Goal: Transaction & Acquisition: Download file/media

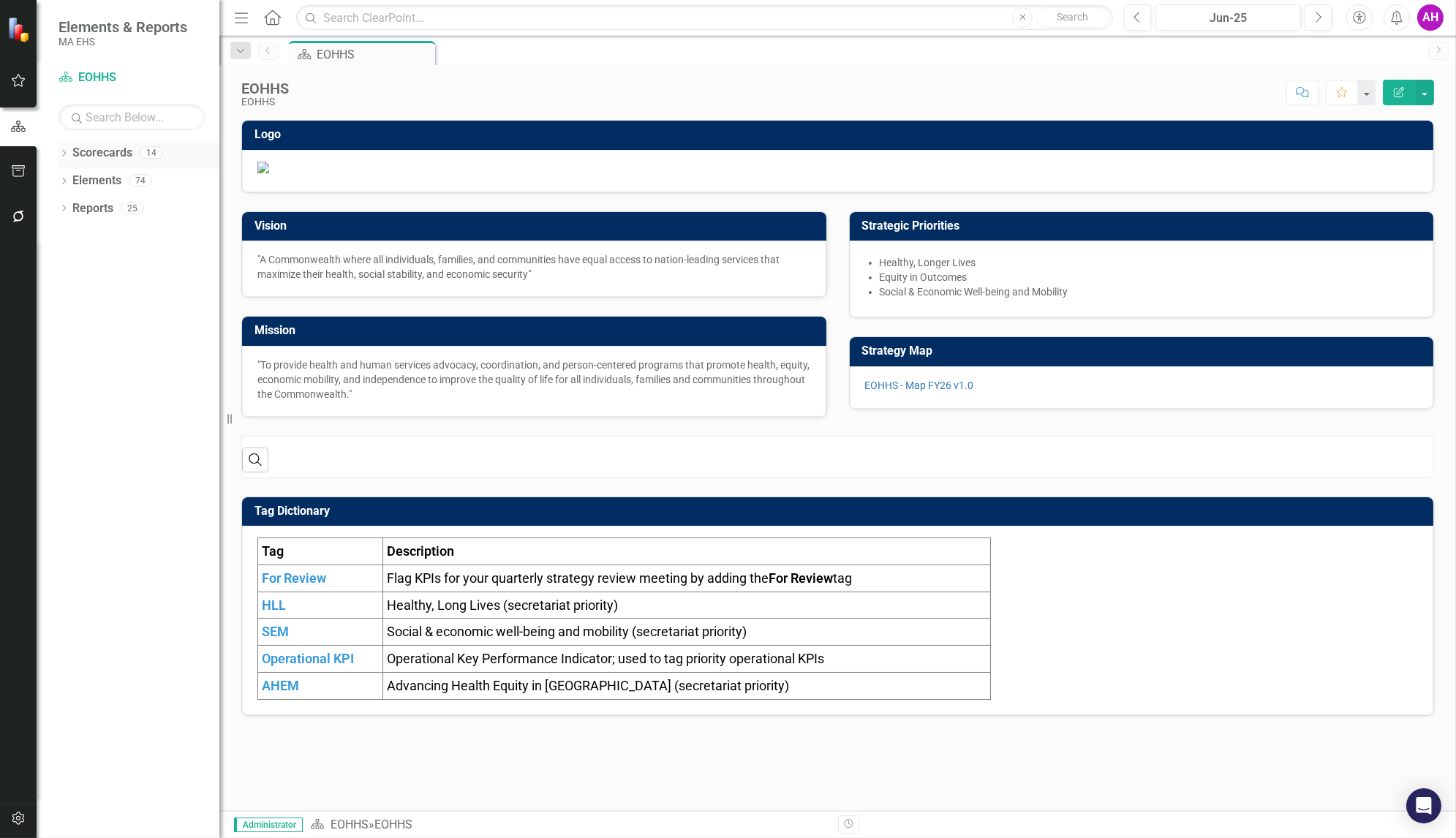
click at [63, 149] on div "Dropdown" at bounding box center [63, 154] width 11 height 12
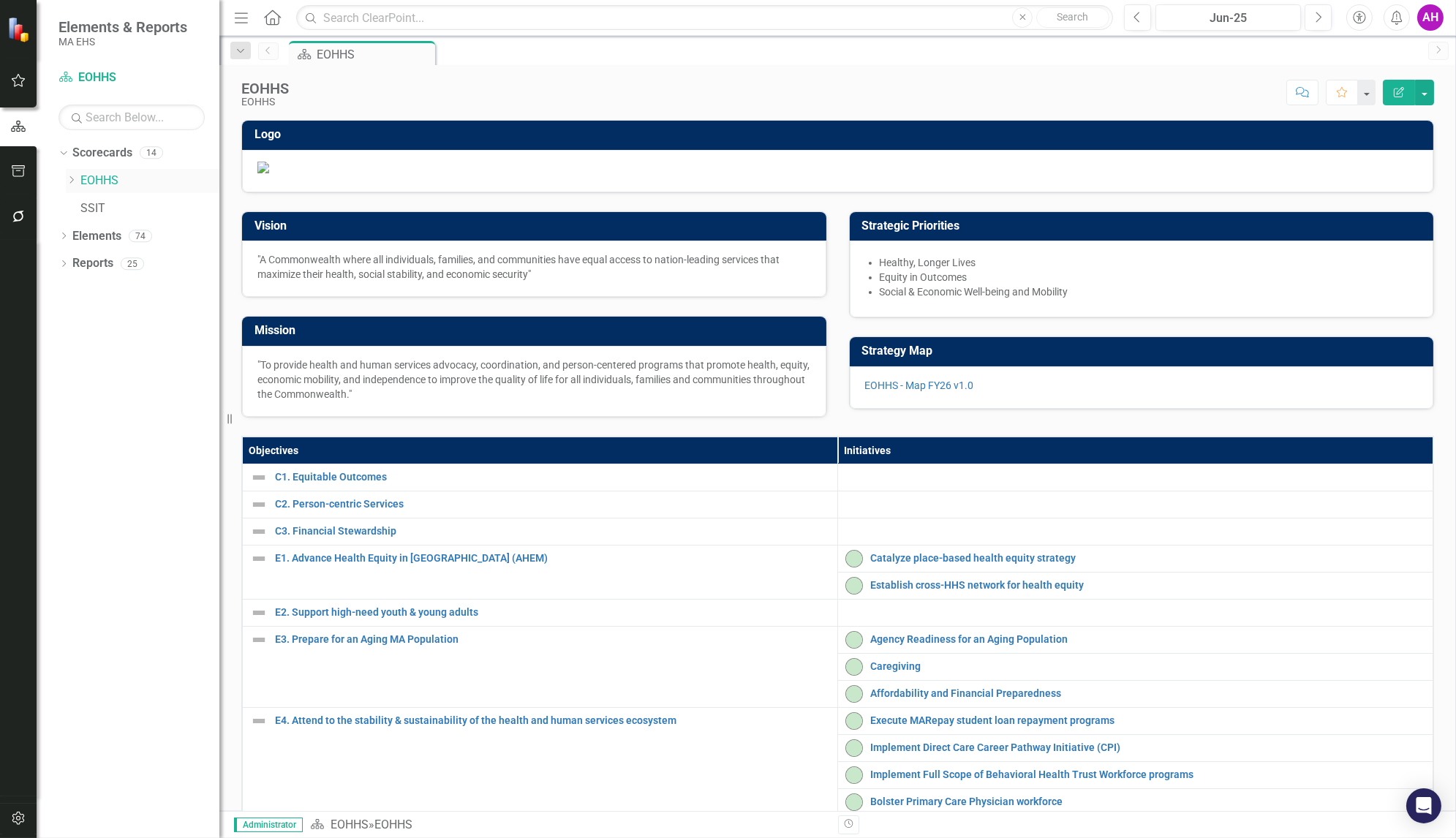
click at [101, 179] on link "EOHHS" at bounding box center [150, 180] width 139 height 17
click at [1393, 96] on button "Edit Report" at bounding box center [1399, 93] width 32 height 26
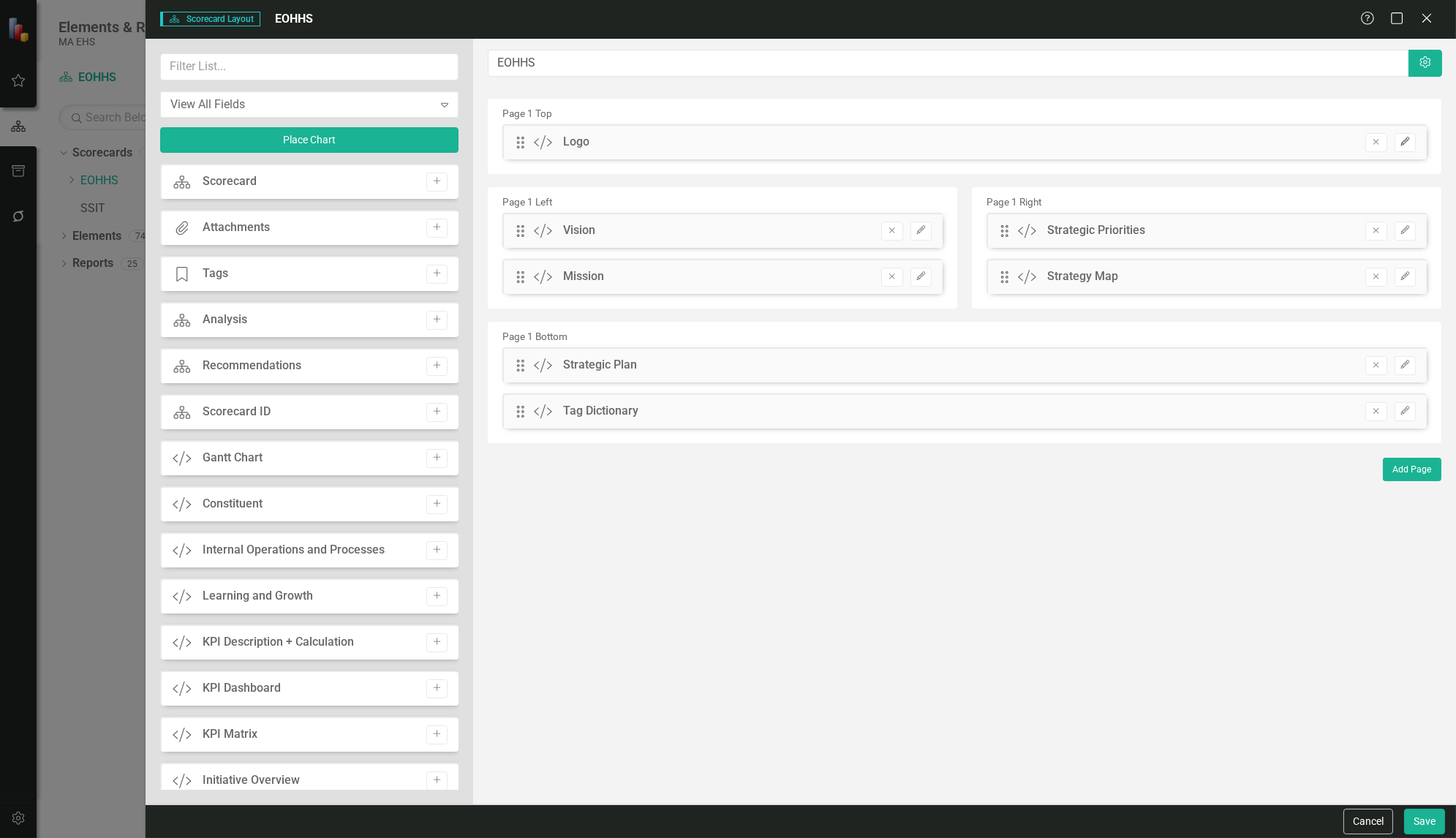
click at [1403, 144] on icon "Edit" at bounding box center [1406, 141] width 11 height 9
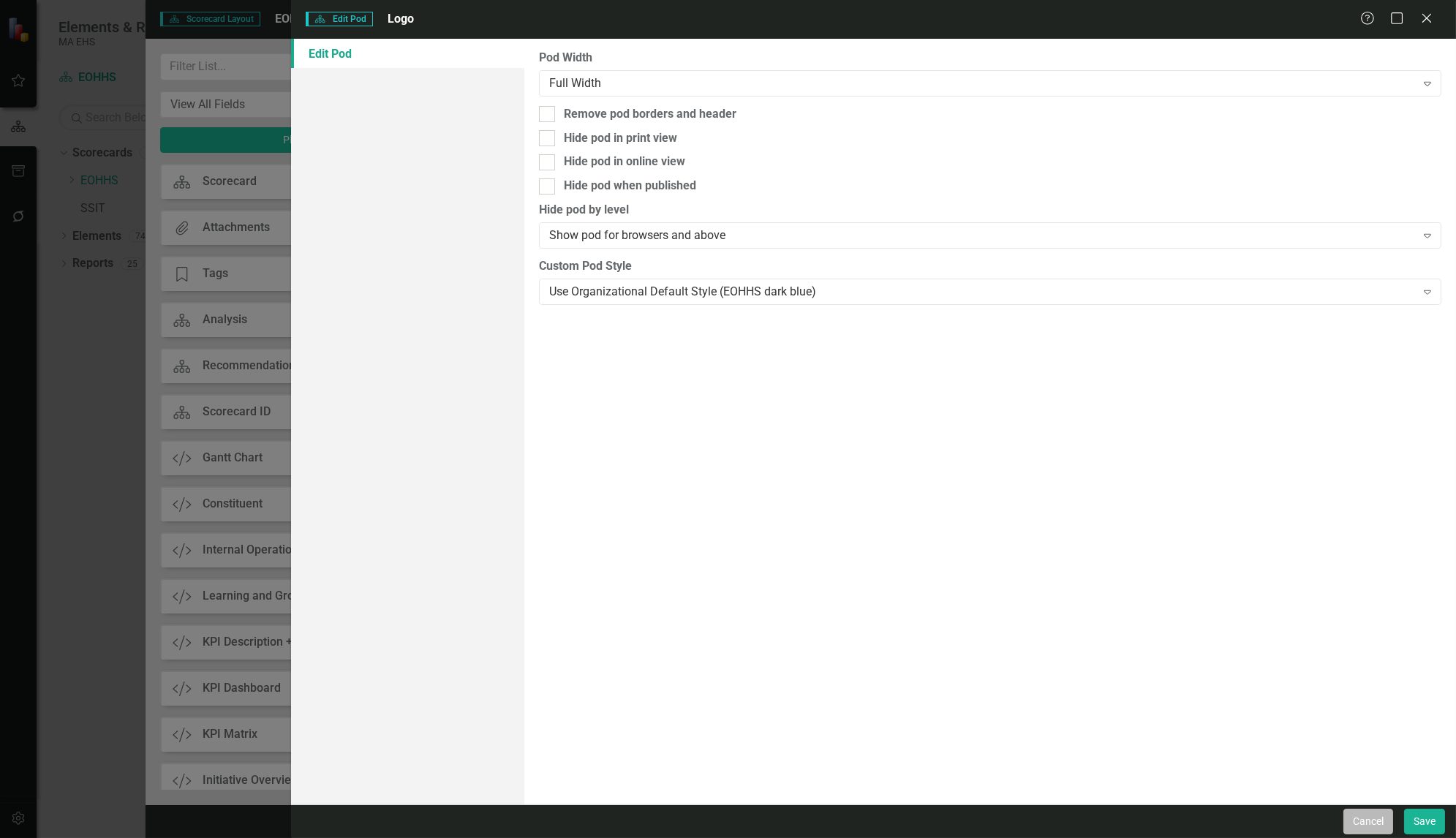
click at [1358, 822] on button "Cancel" at bounding box center [1367, 822] width 50 height 26
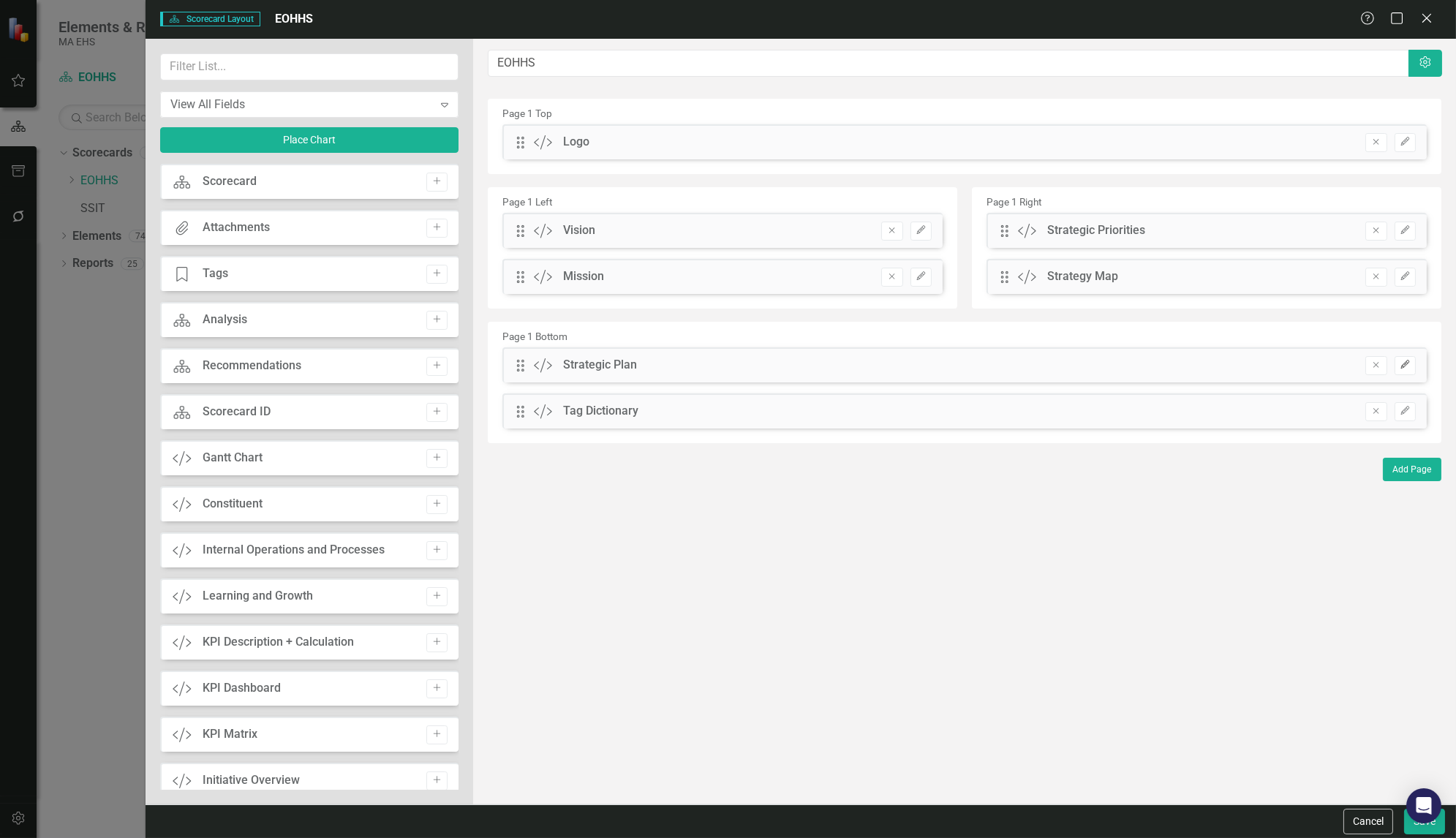
click at [1408, 366] on icon "Edit" at bounding box center [1406, 365] width 11 height 9
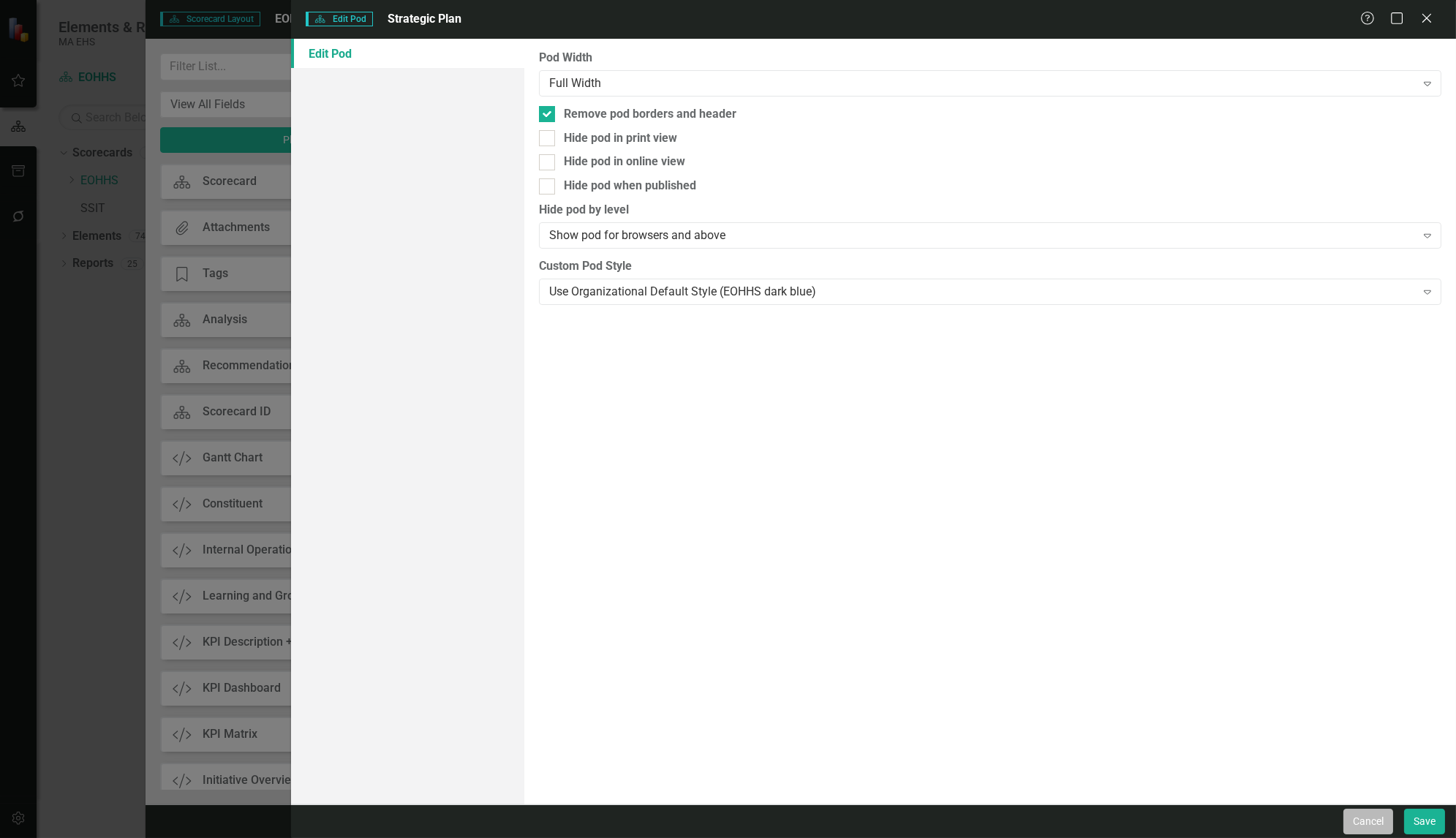
click at [1372, 816] on button "Cancel" at bounding box center [1367, 822] width 50 height 26
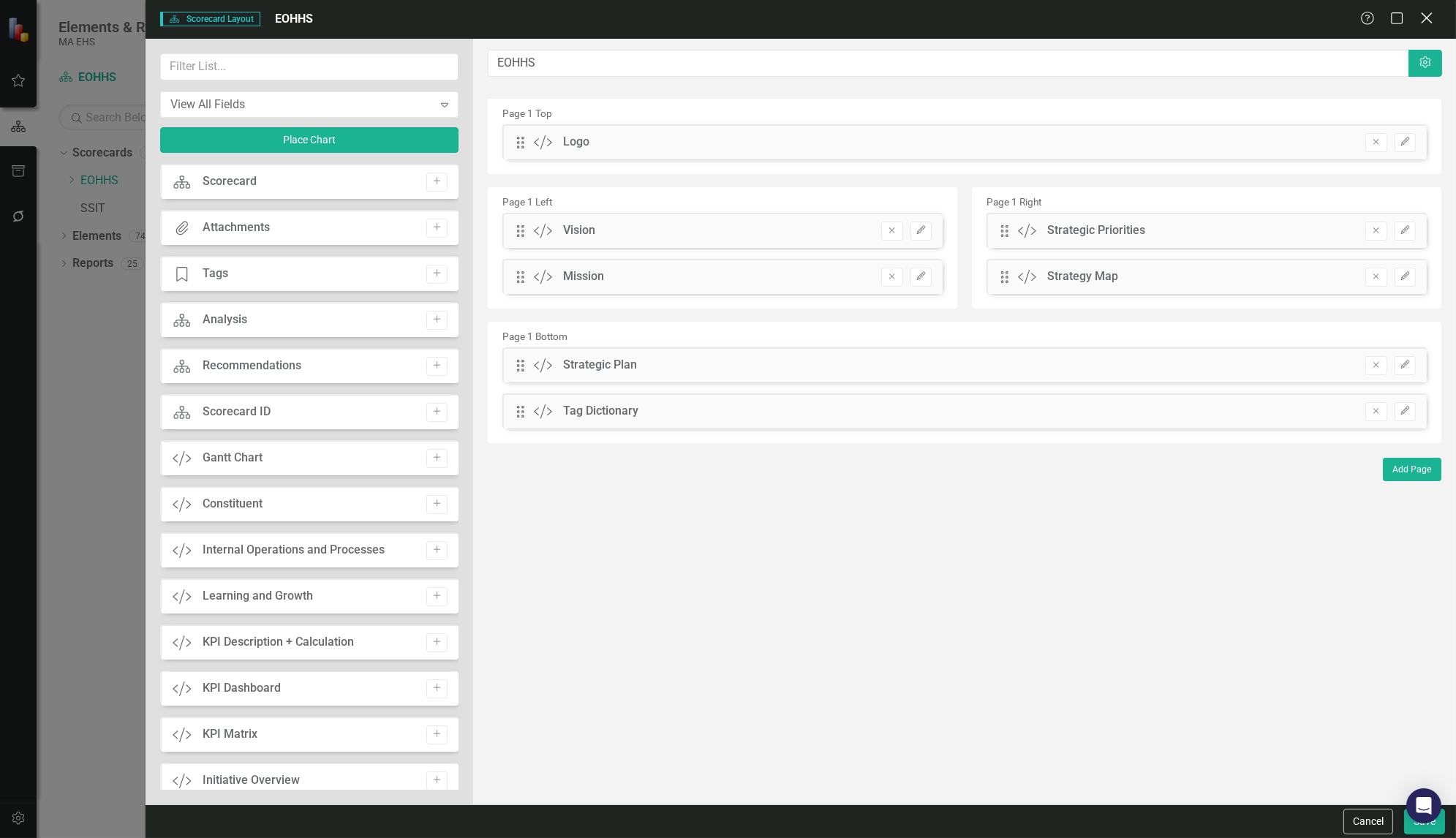
click at [1428, 20] on icon at bounding box center [1427, 18] width 11 height 11
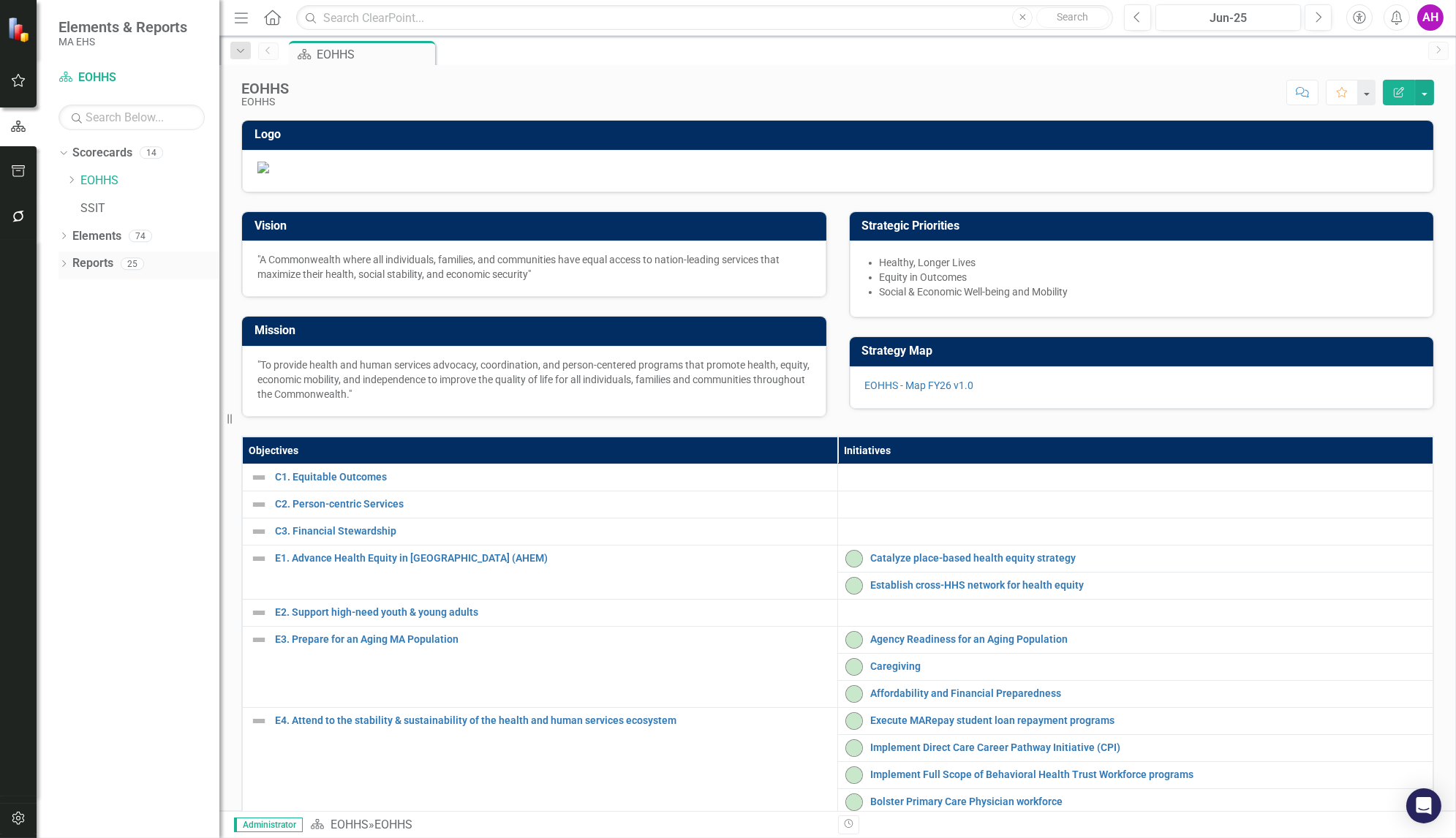
click at [65, 261] on icon "Dropdown" at bounding box center [63, 265] width 11 height 8
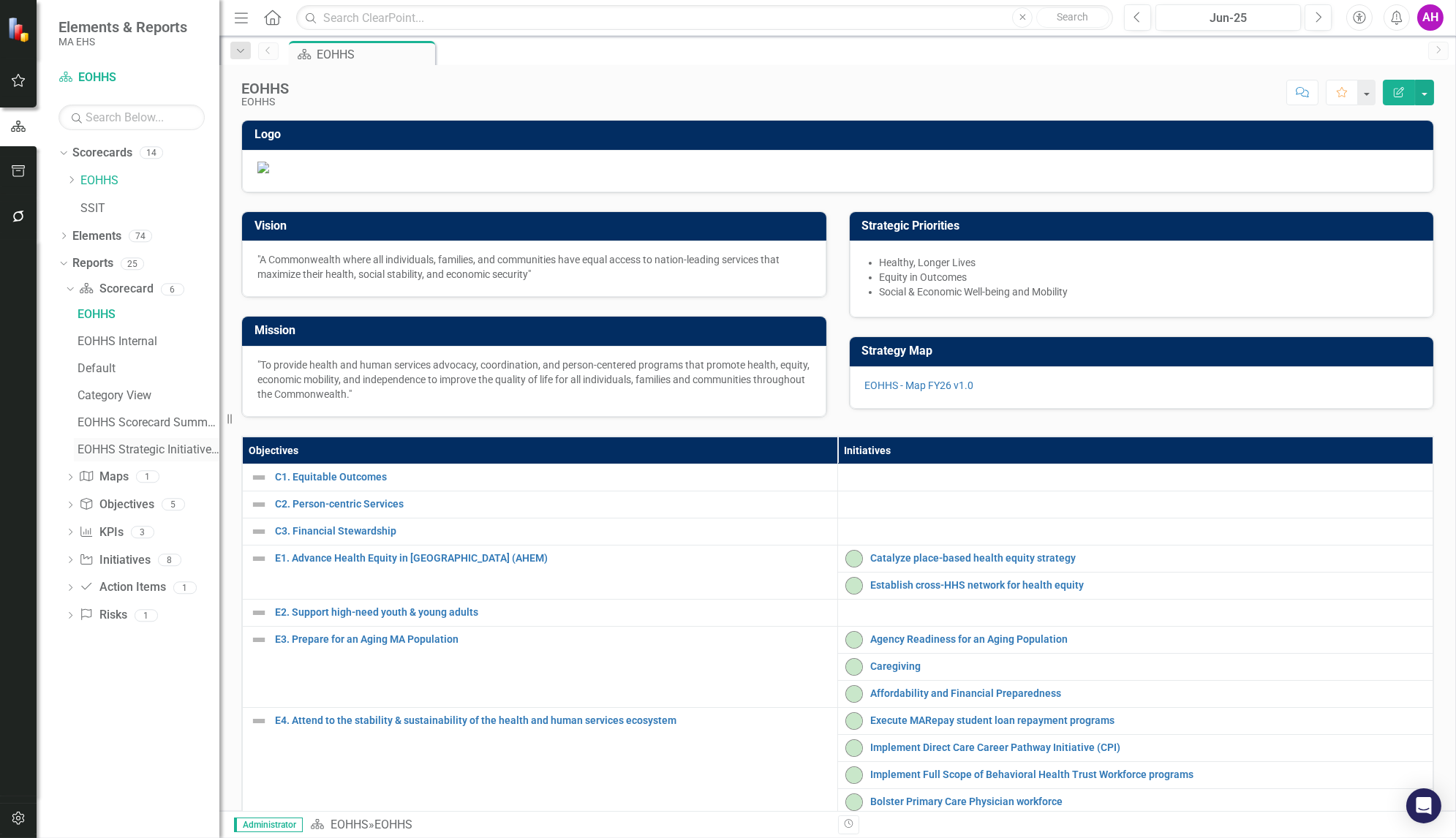
click at [120, 450] on div "EOHHS Strategic Initiatives Q4 Briefing Booklet" at bounding box center [148, 449] width 142 height 13
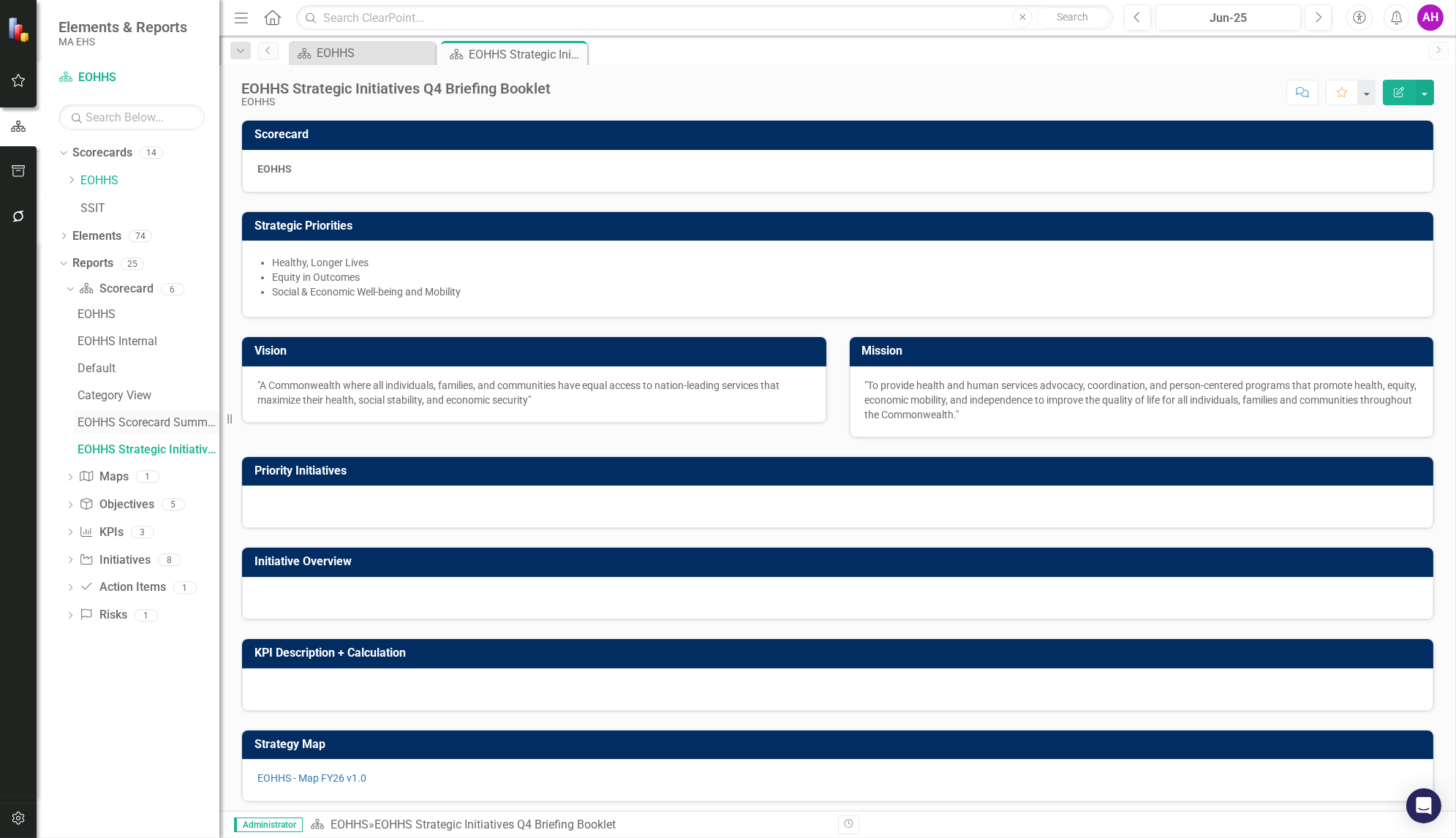
click at [103, 416] on div "EOHHS Scorecard Summary" at bounding box center [148, 423] width 142 height 13
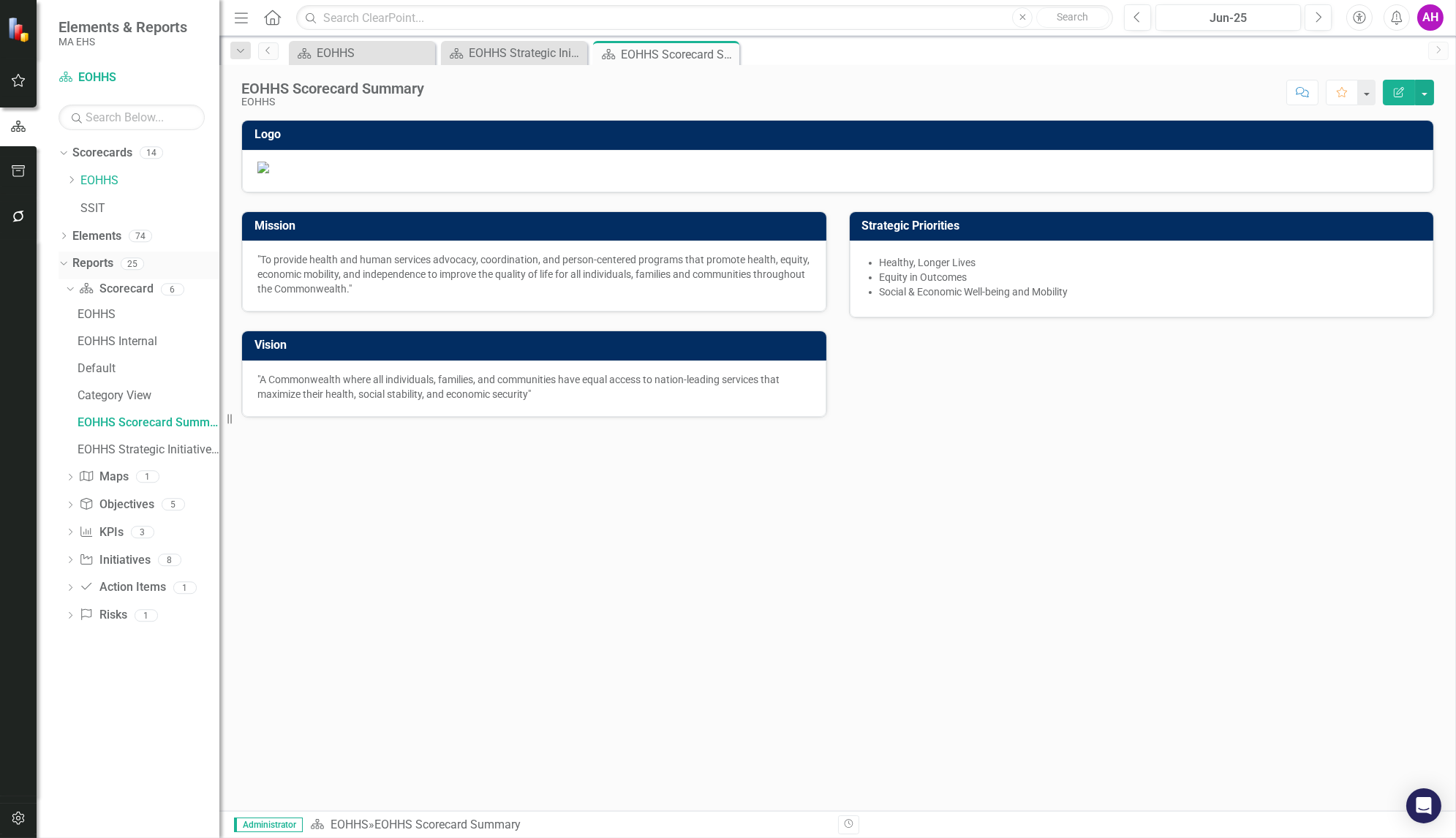
click at [93, 258] on link "Reports" at bounding box center [93, 263] width 41 height 17
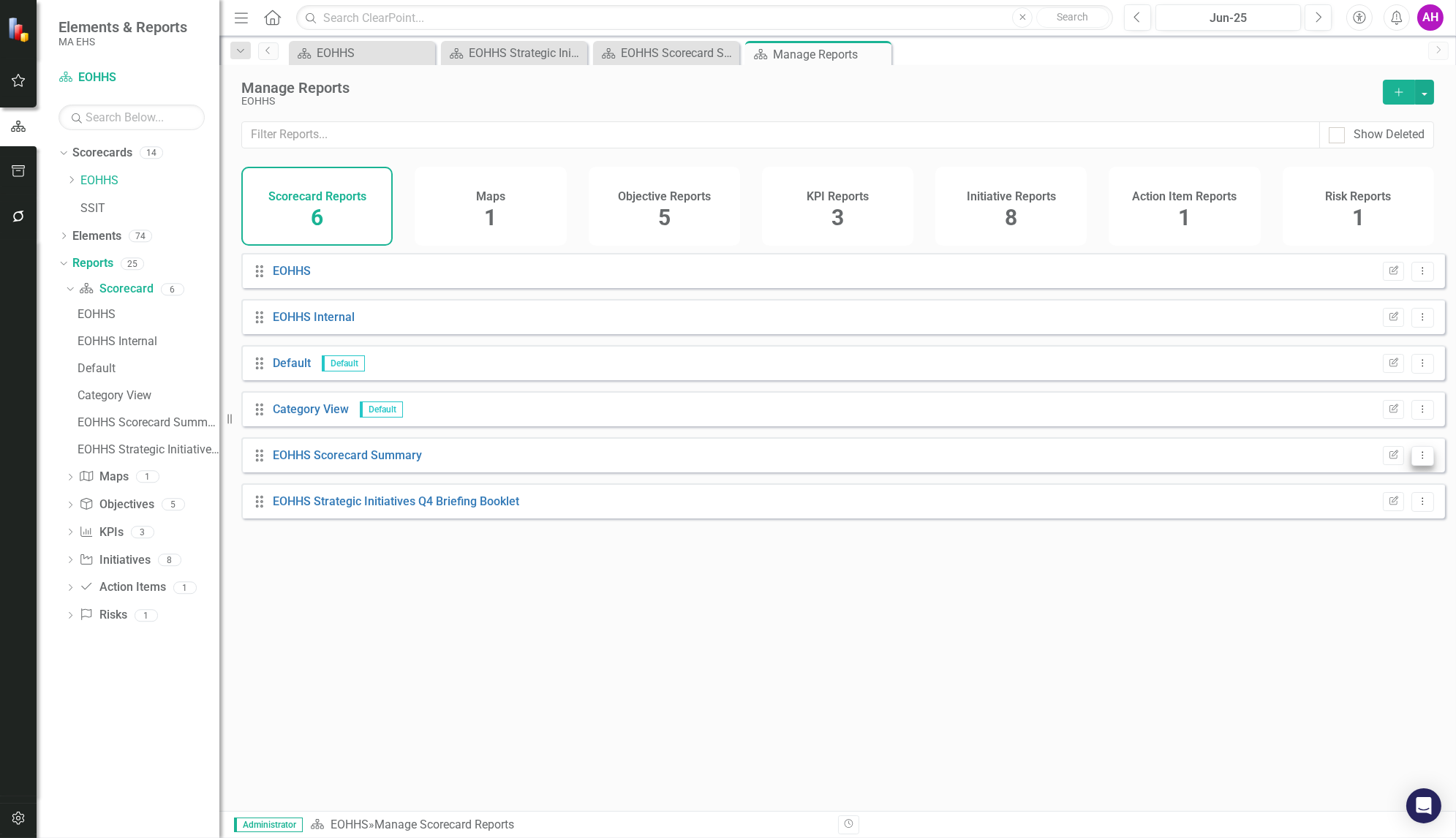
click at [1416, 460] on icon "Dropdown Menu" at bounding box center [1422, 455] width 12 height 10
click at [1337, 565] on link "Trash Delete Report" at bounding box center [1362, 570] width 121 height 27
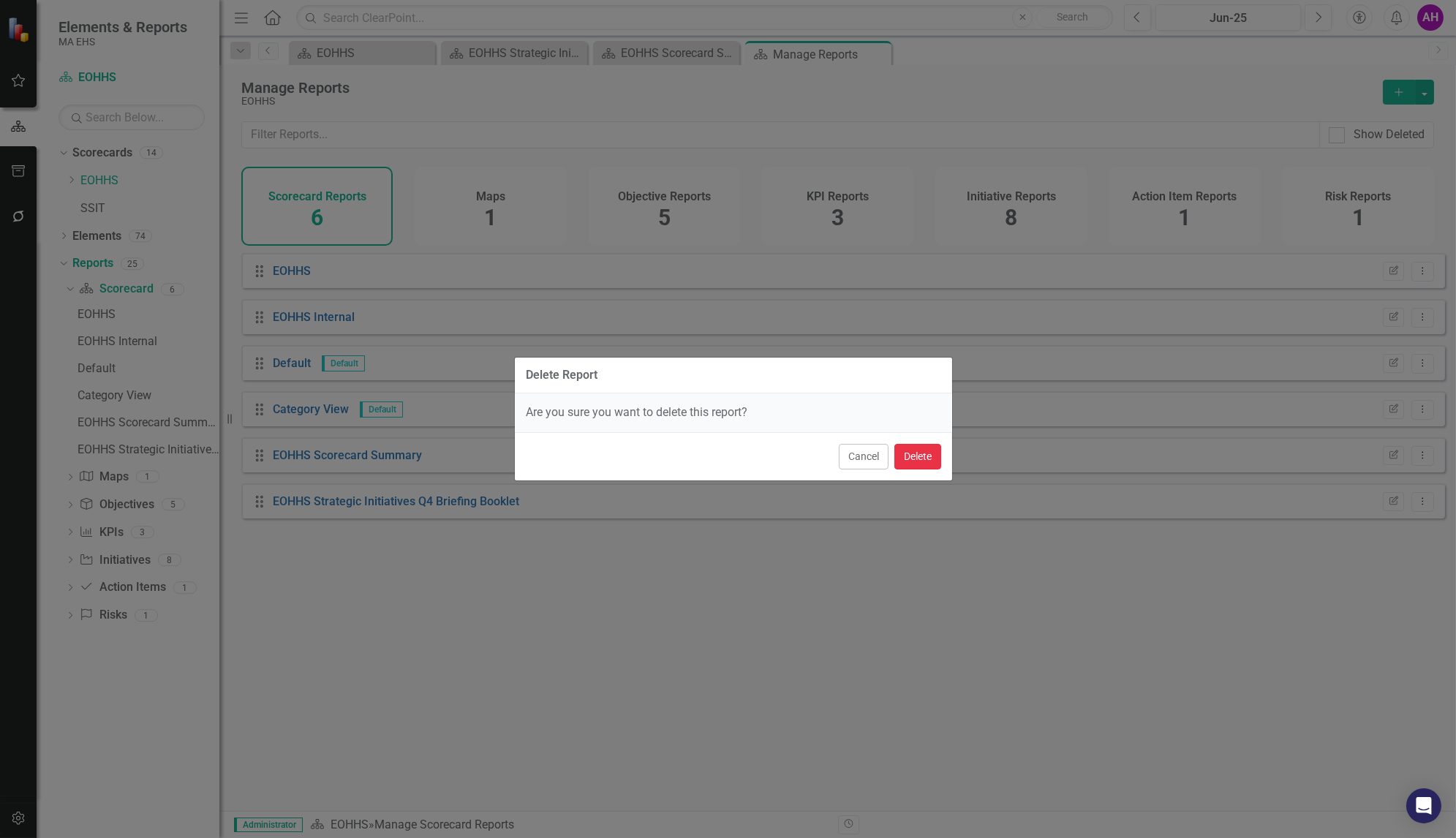
click at [920, 459] on button "Delete" at bounding box center [918, 457] width 47 height 26
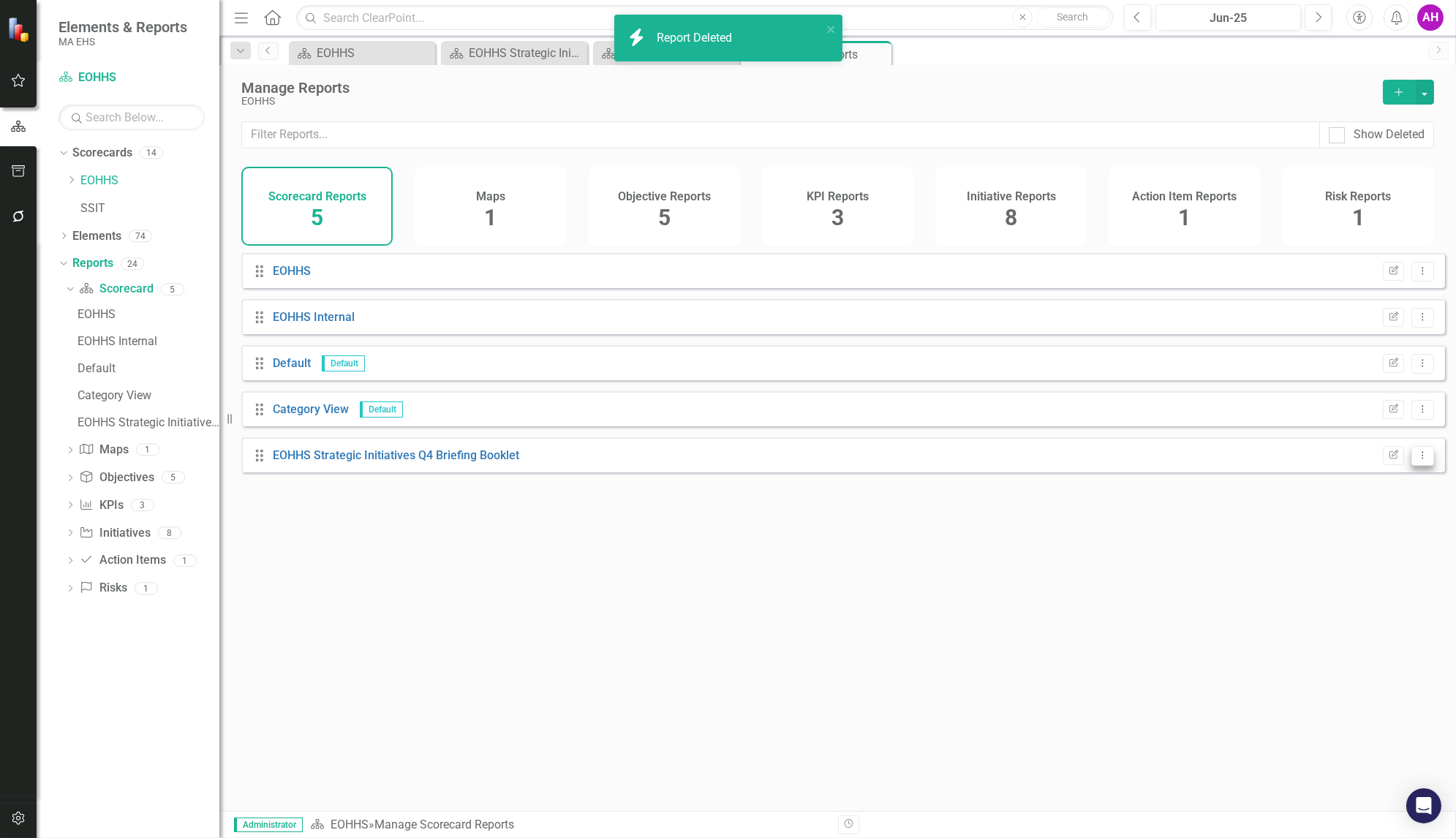
click at [1416, 460] on icon "Dropdown Menu" at bounding box center [1422, 455] width 12 height 10
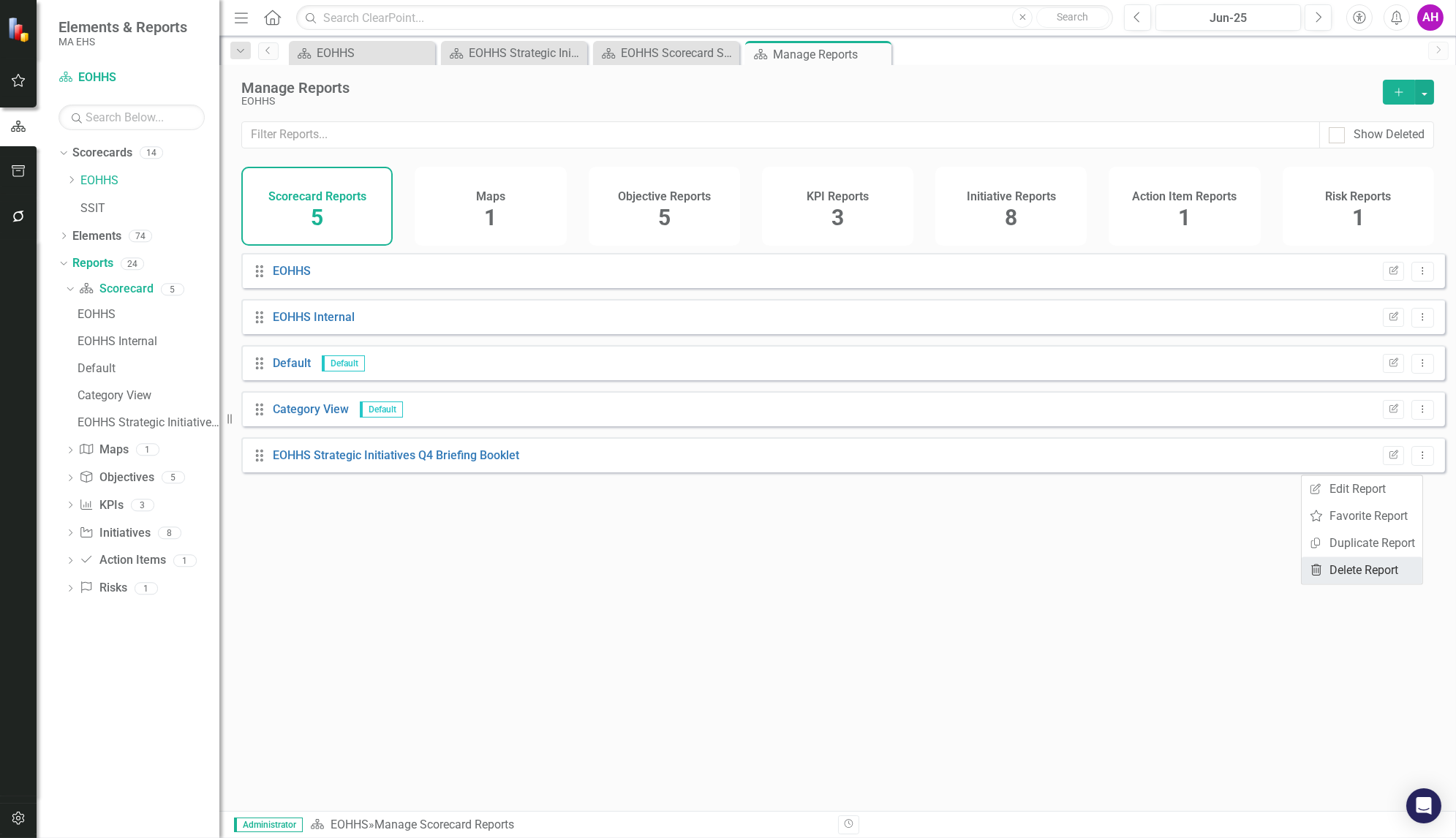
click at [1360, 572] on link "Trash Delete Report" at bounding box center [1362, 570] width 121 height 27
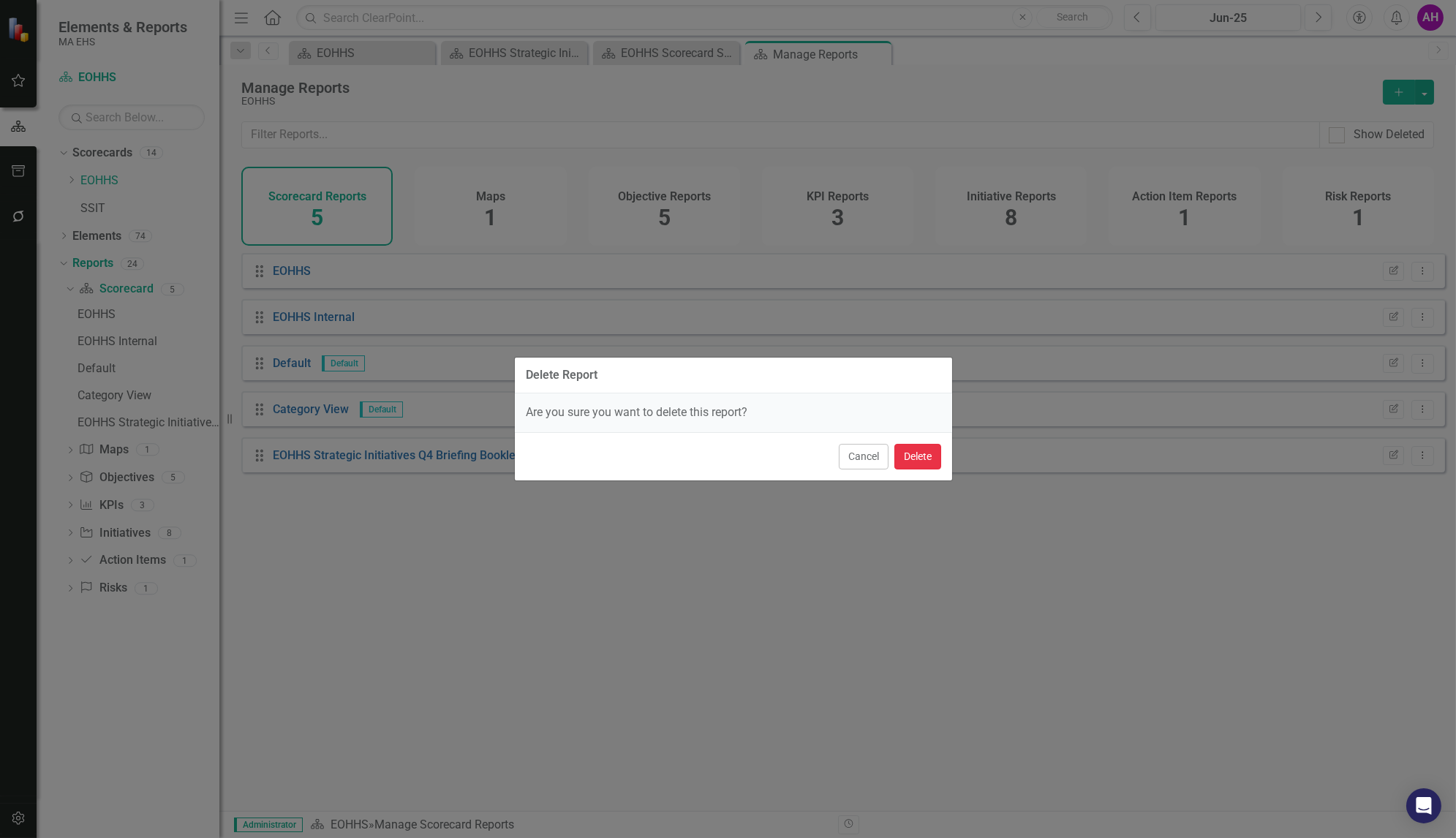
click at [928, 461] on button "Delete" at bounding box center [918, 457] width 47 height 26
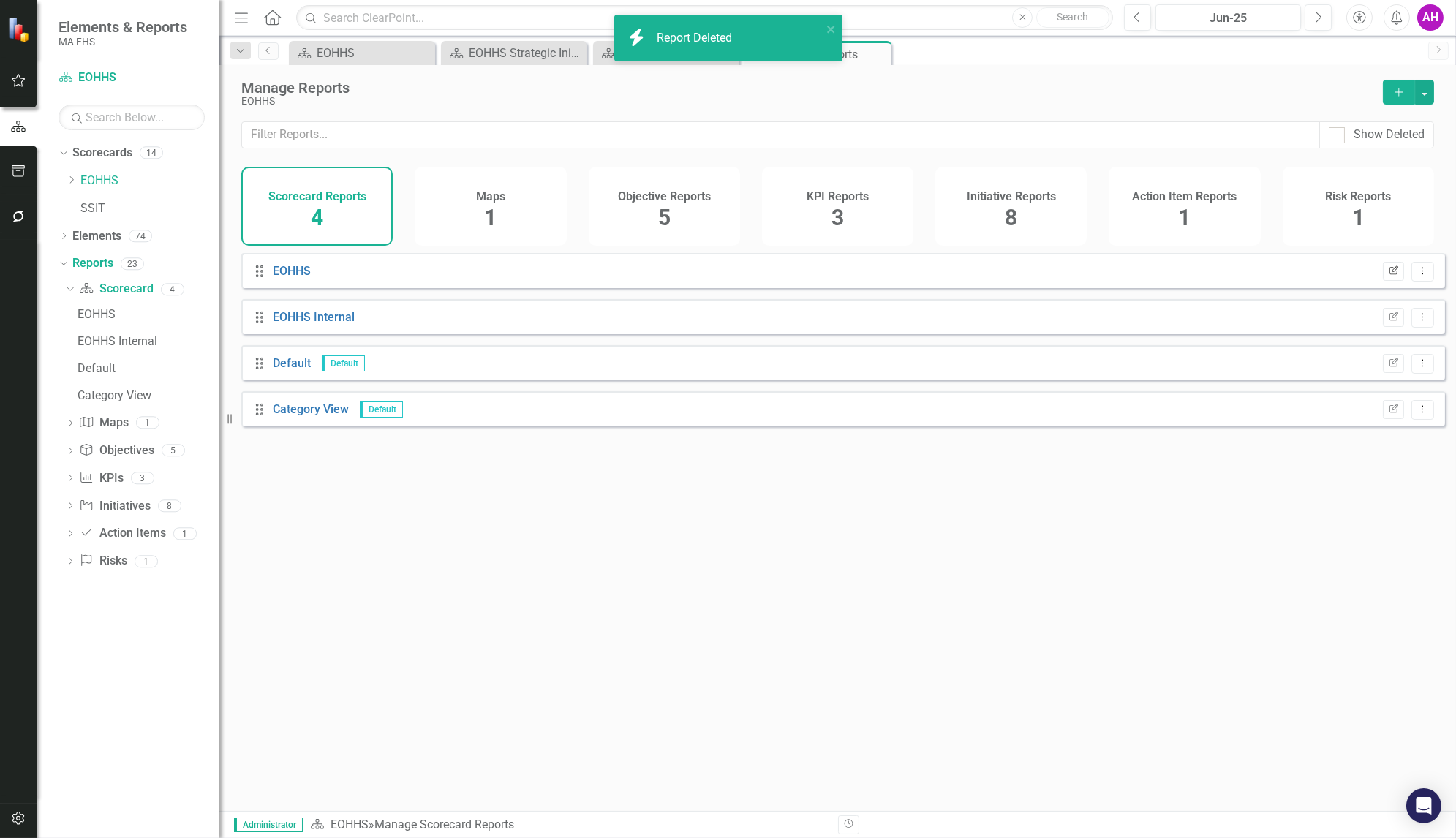
click at [1388, 276] on icon "Edit Report" at bounding box center [1393, 271] width 11 height 9
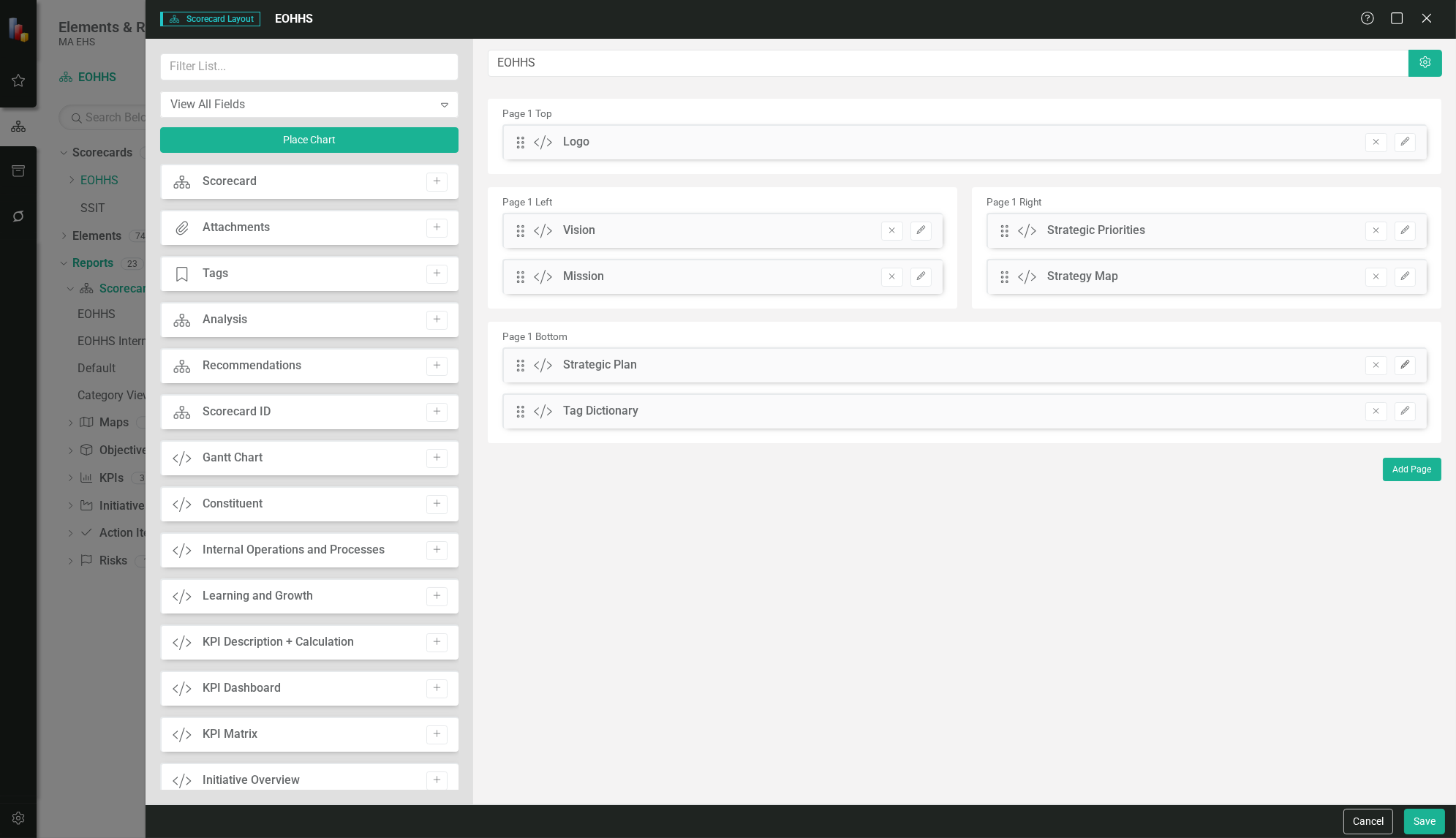
click at [1401, 365] on icon "Edit" at bounding box center [1406, 365] width 11 height 9
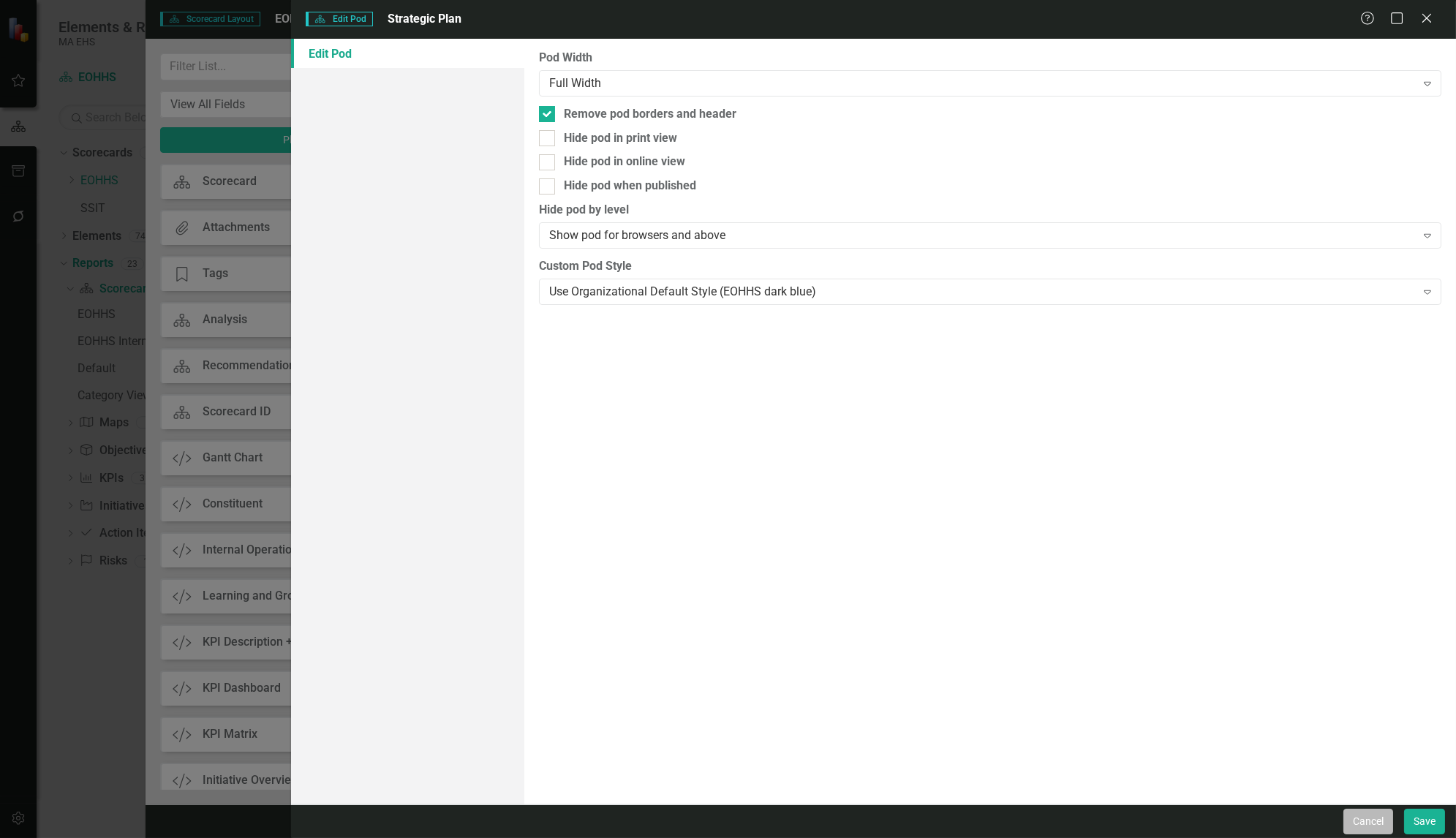
click at [1366, 827] on button "Cancel" at bounding box center [1367, 822] width 50 height 26
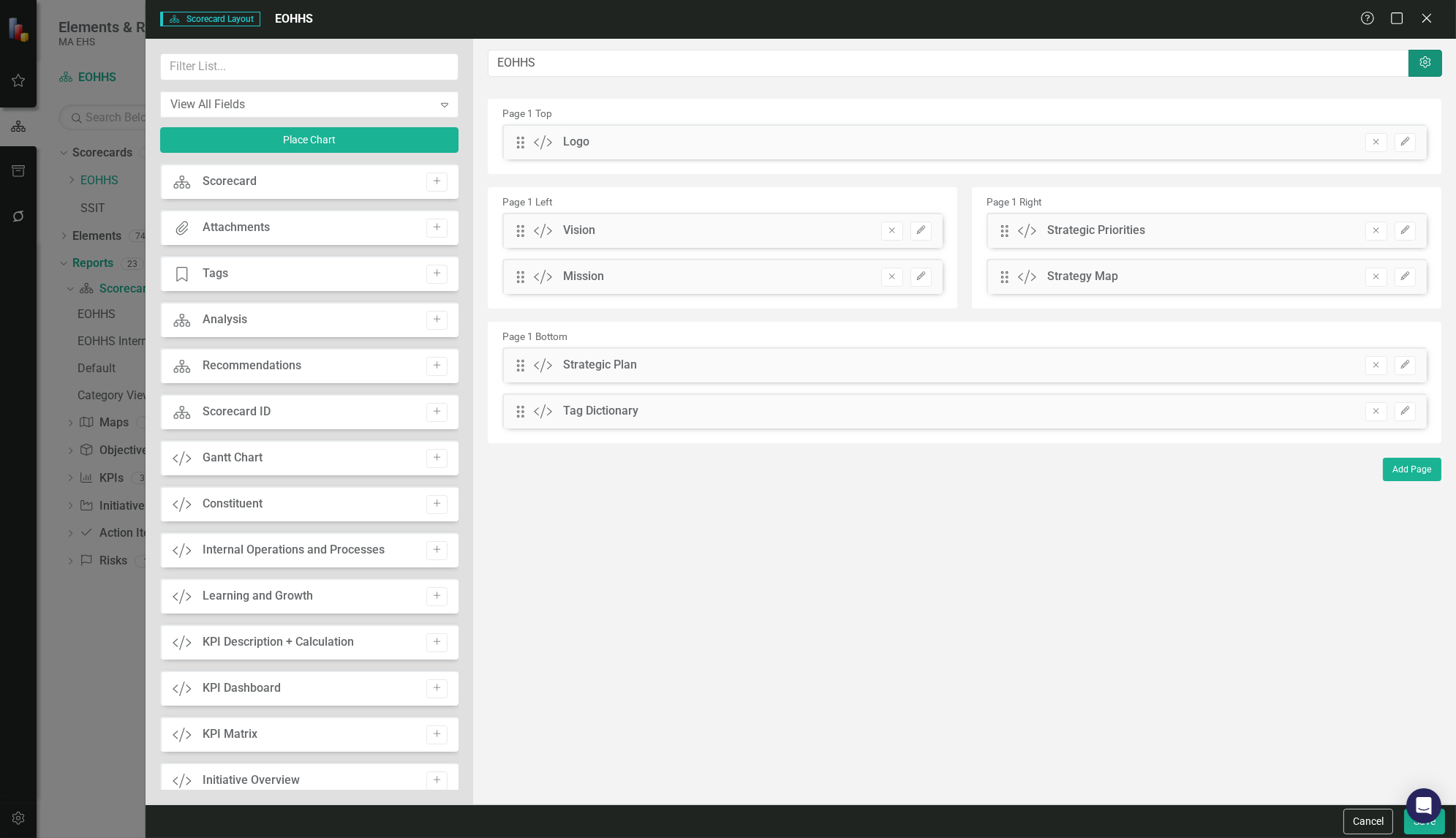
click at [1428, 64] on icon "Settings" at bounding box center [1425, 63] width 15 height 11
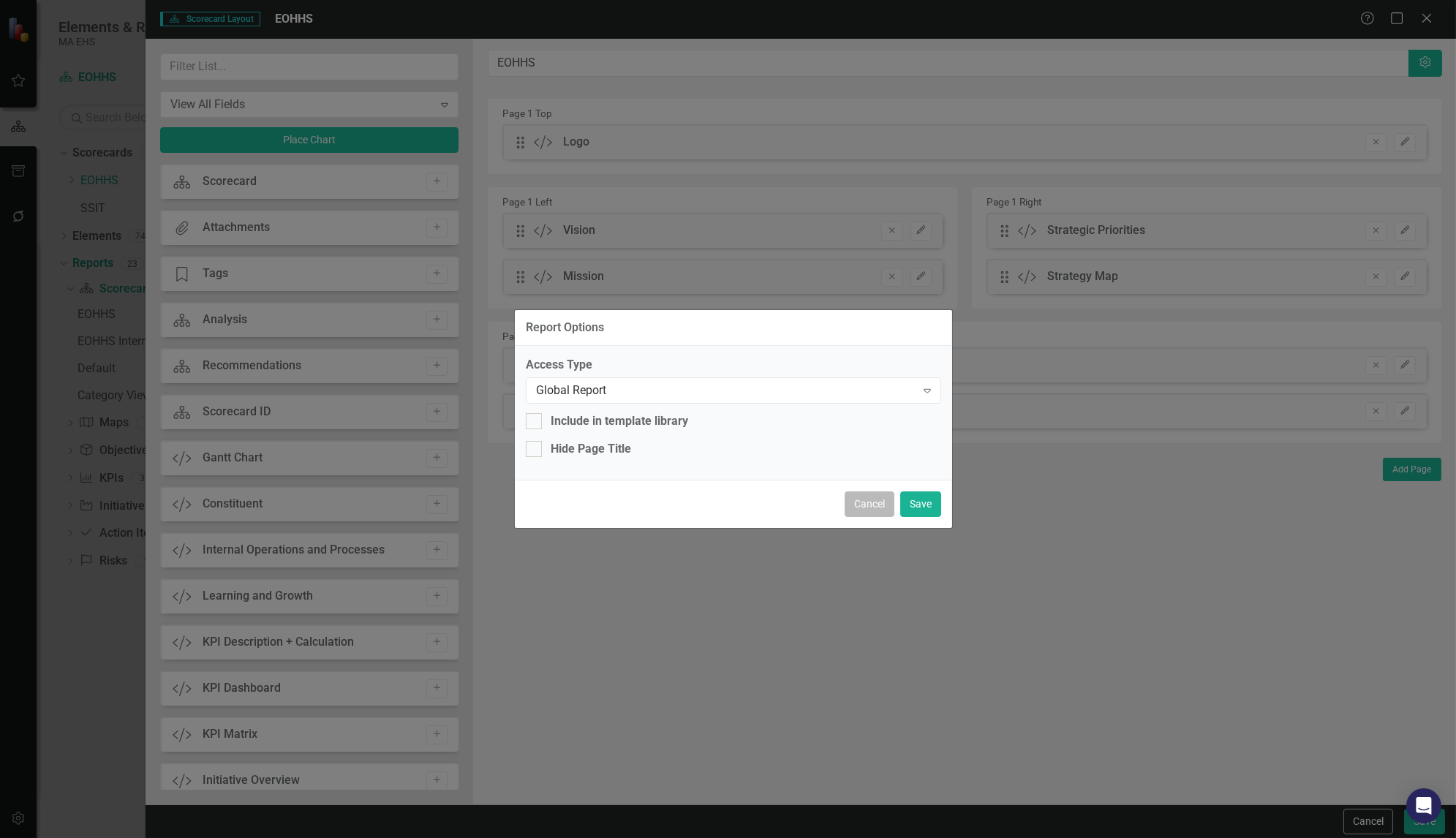
click at [860, 510] on button "Cancel" at bounding box center [869, 505] width 50 height 26
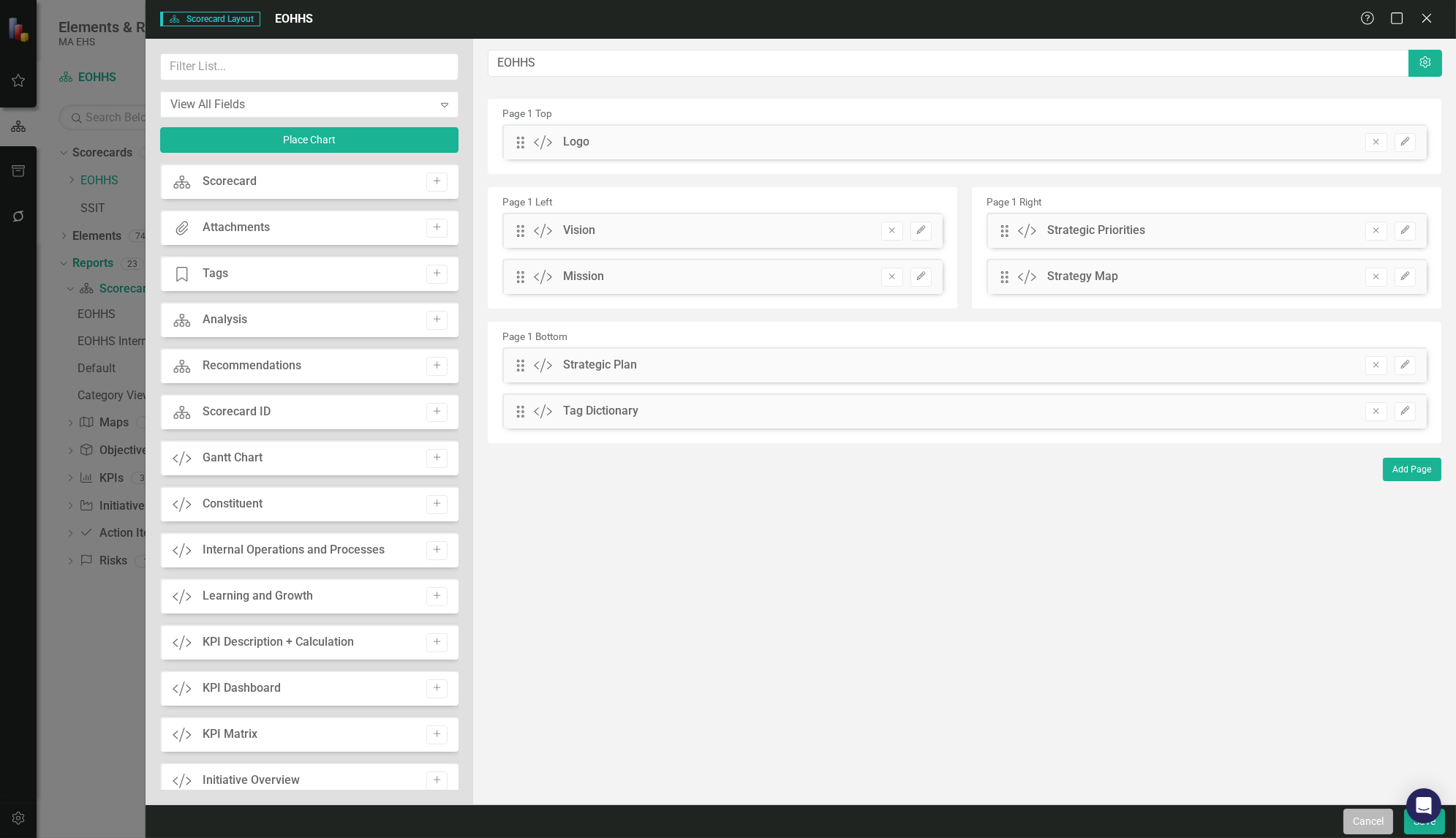
click at [1373, 823] on button "Cancel" at bounding box center [1367, 822] width 50 height 26
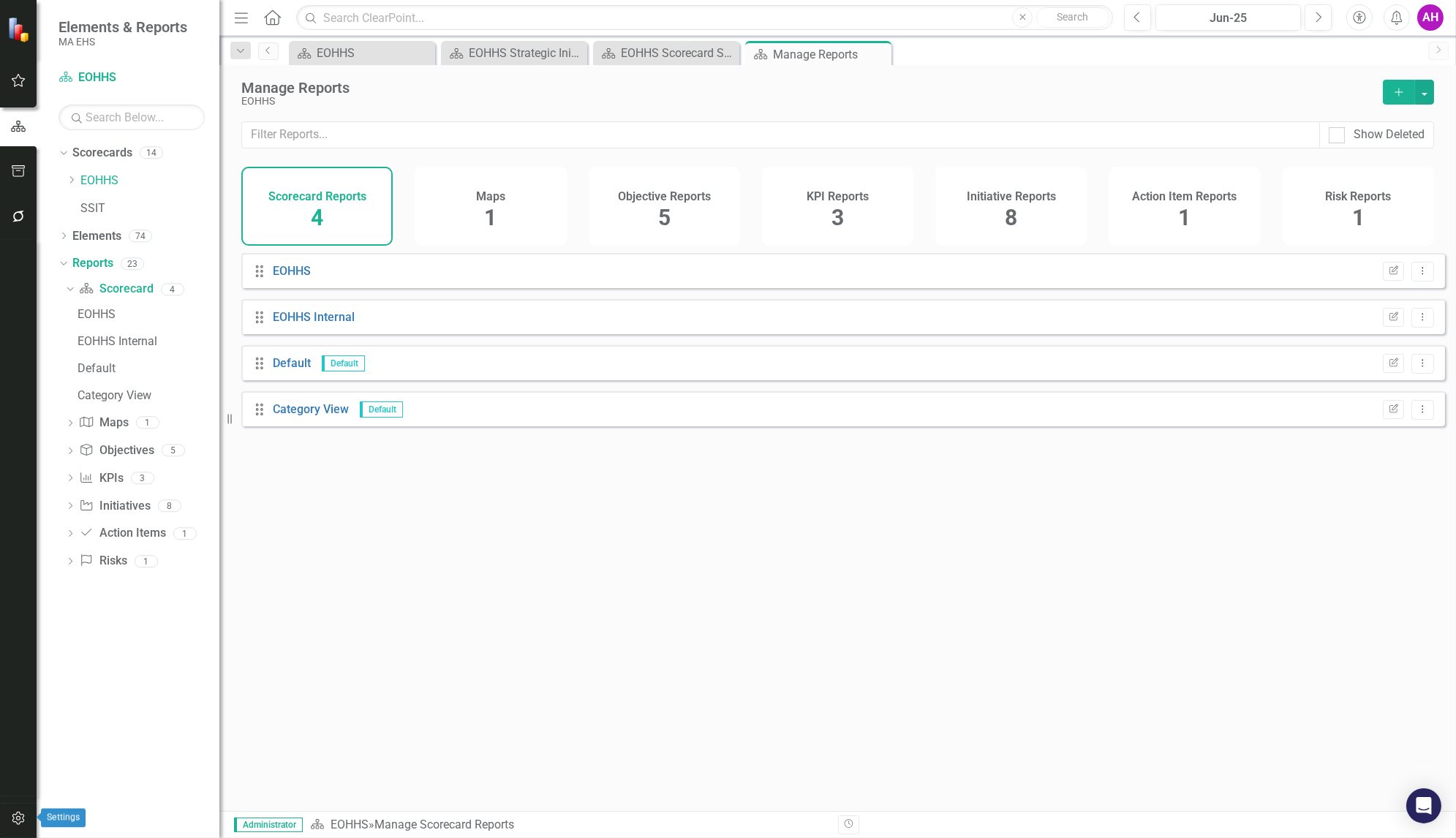
click at [11, 823] on icon "button" at bounding box center [19, 818] width 15 height 11
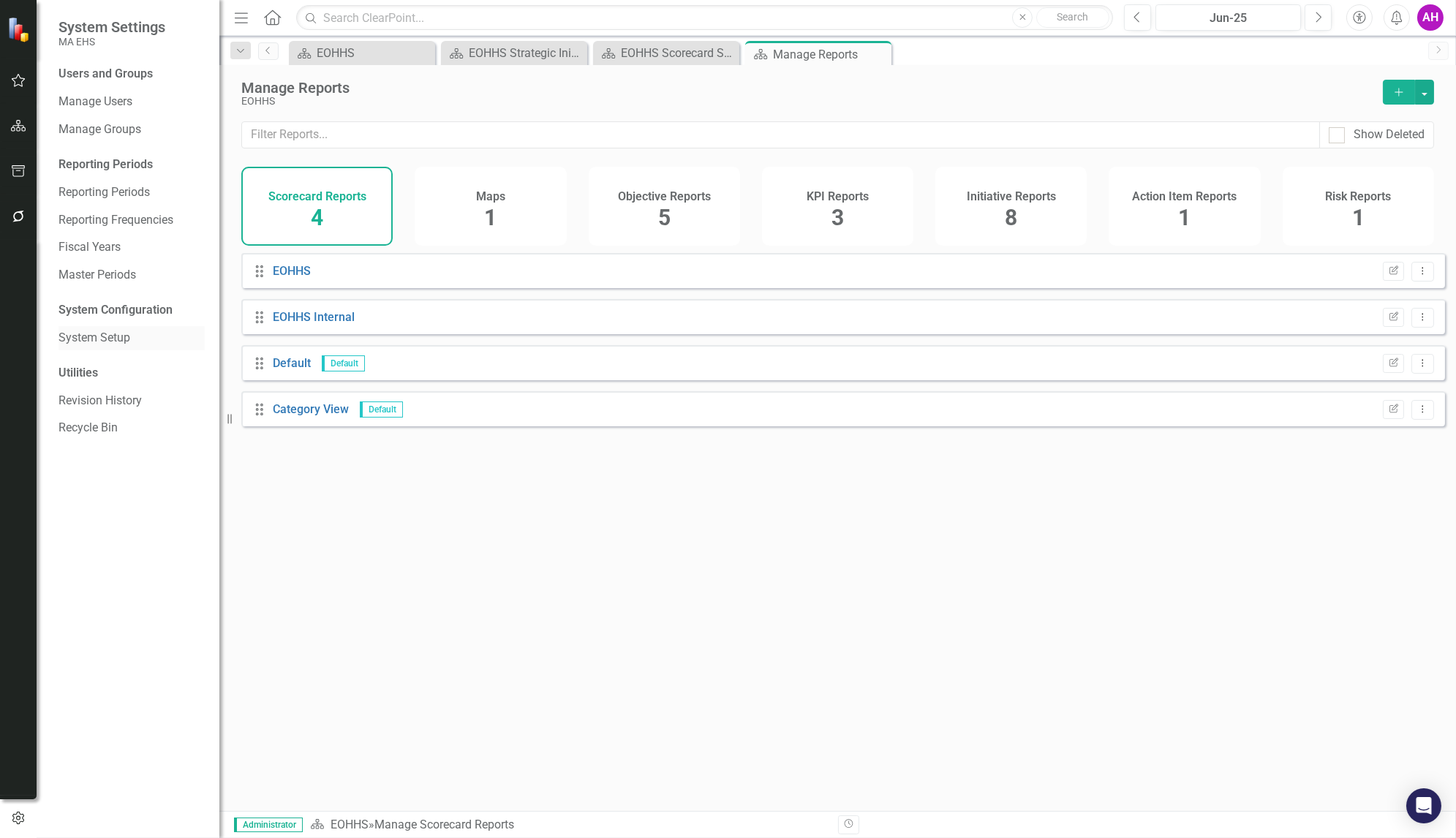
click at [101, 336] on link "System Setup" at bounding box center [132, 338] width 146 height 17
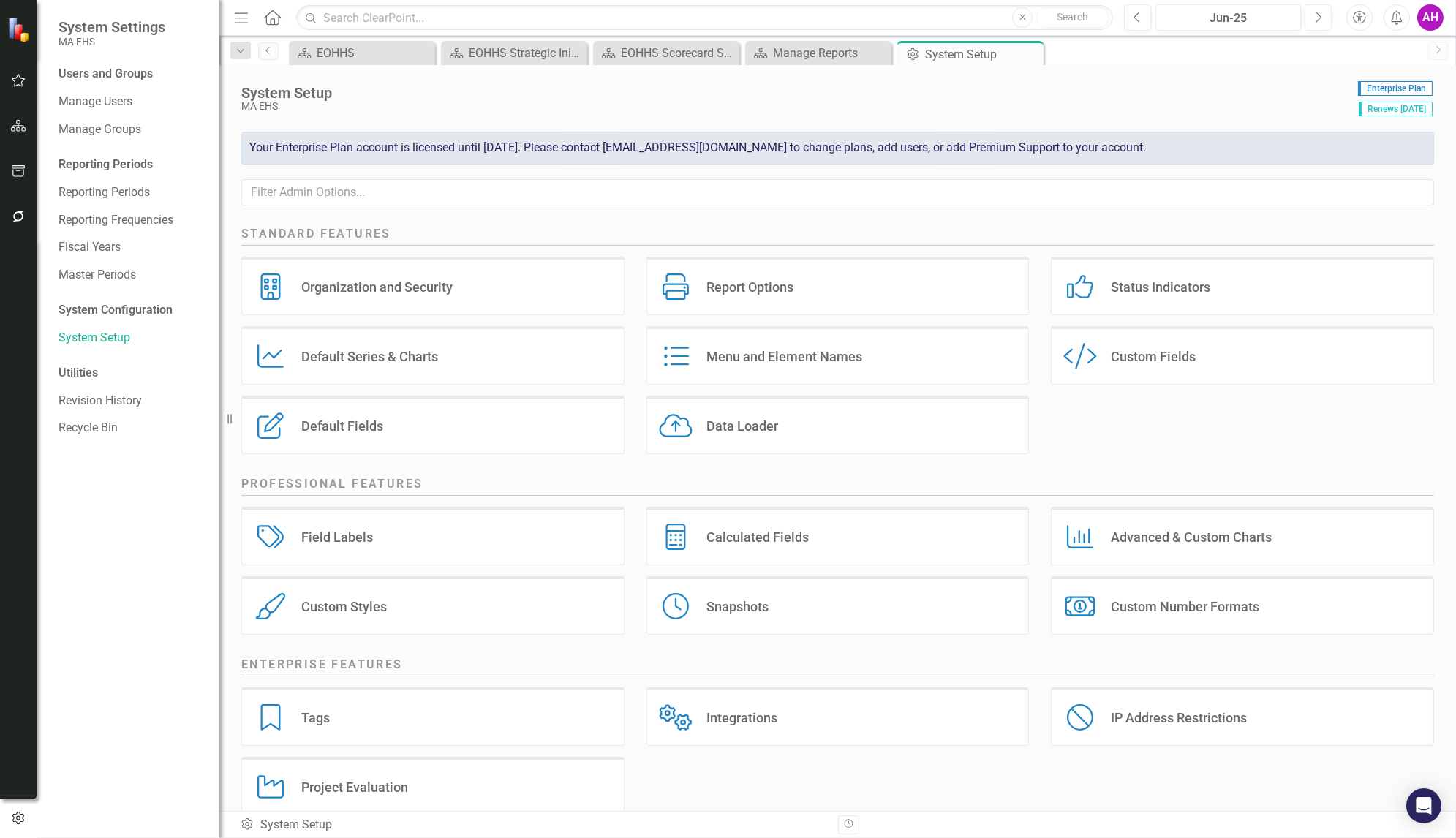
click at [325, 423] on div "Default Fields" at bounding box center [342, 426] width 82 height 17
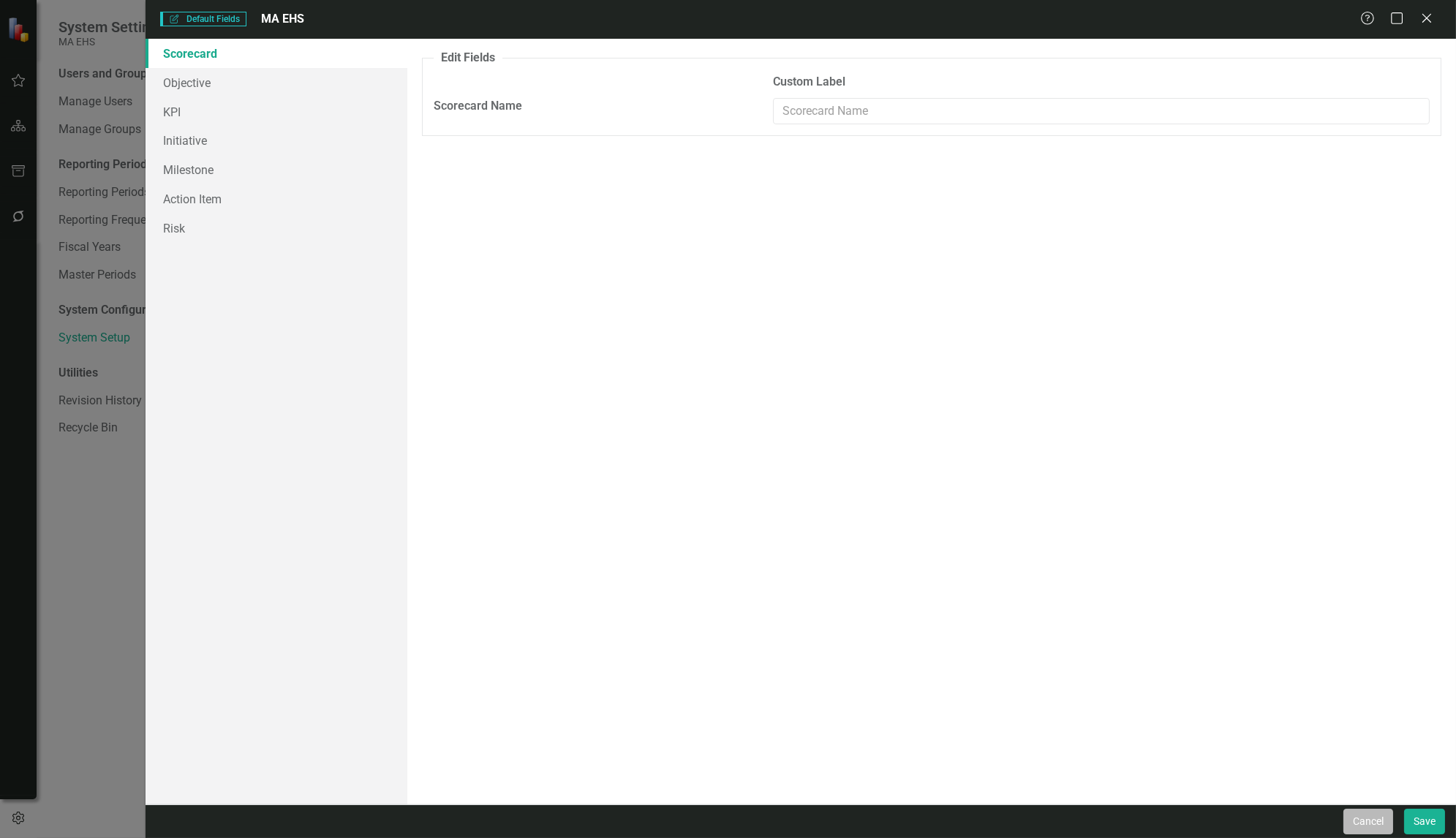
click at [1370, 817] on button "Cancel" at bounding box center [1367, 822] width 50 height 26
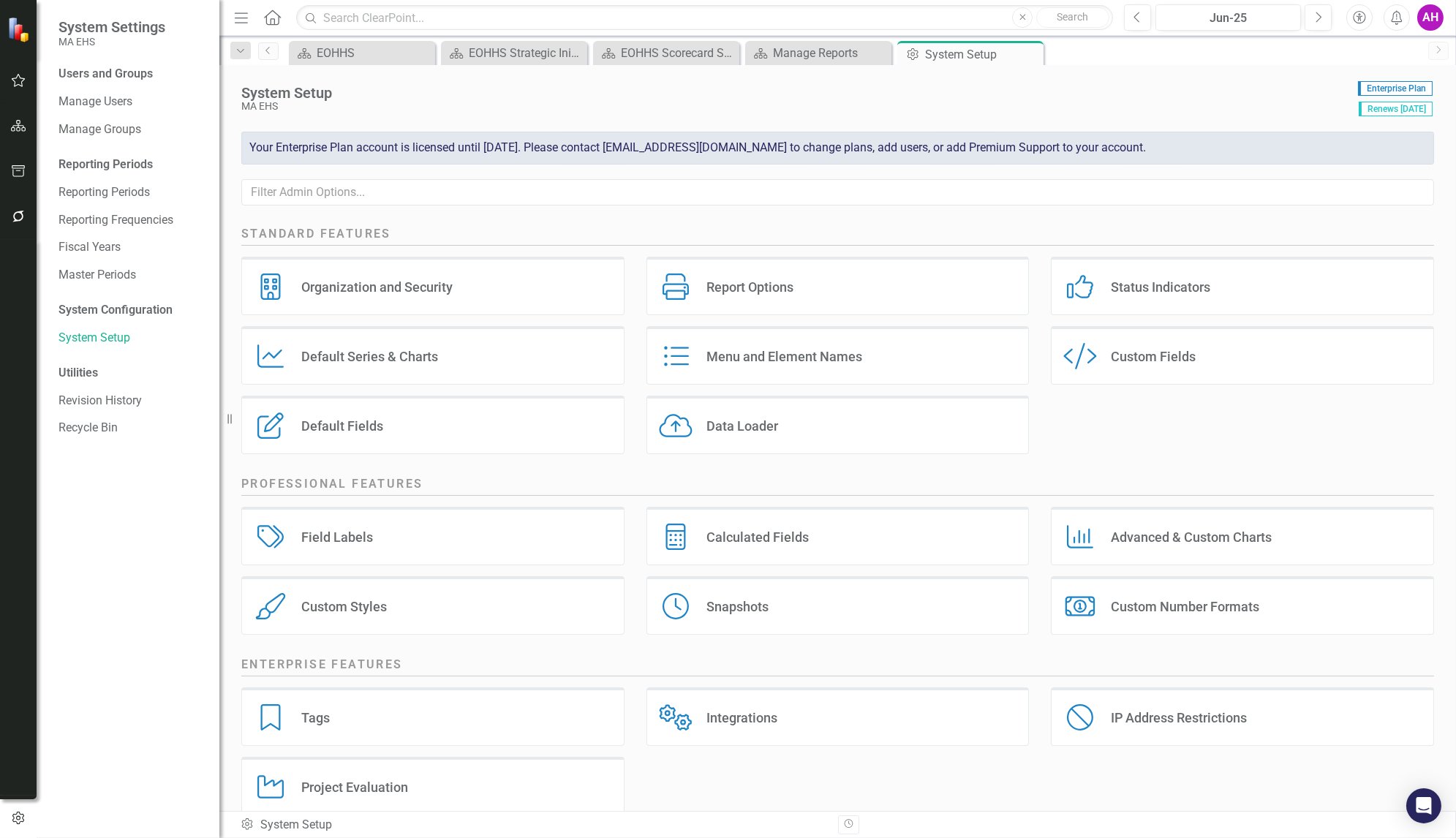
click at [396, 606] on div "Custom Styles Custom Styles" at bounding box center [433, 606] width 384 height 59
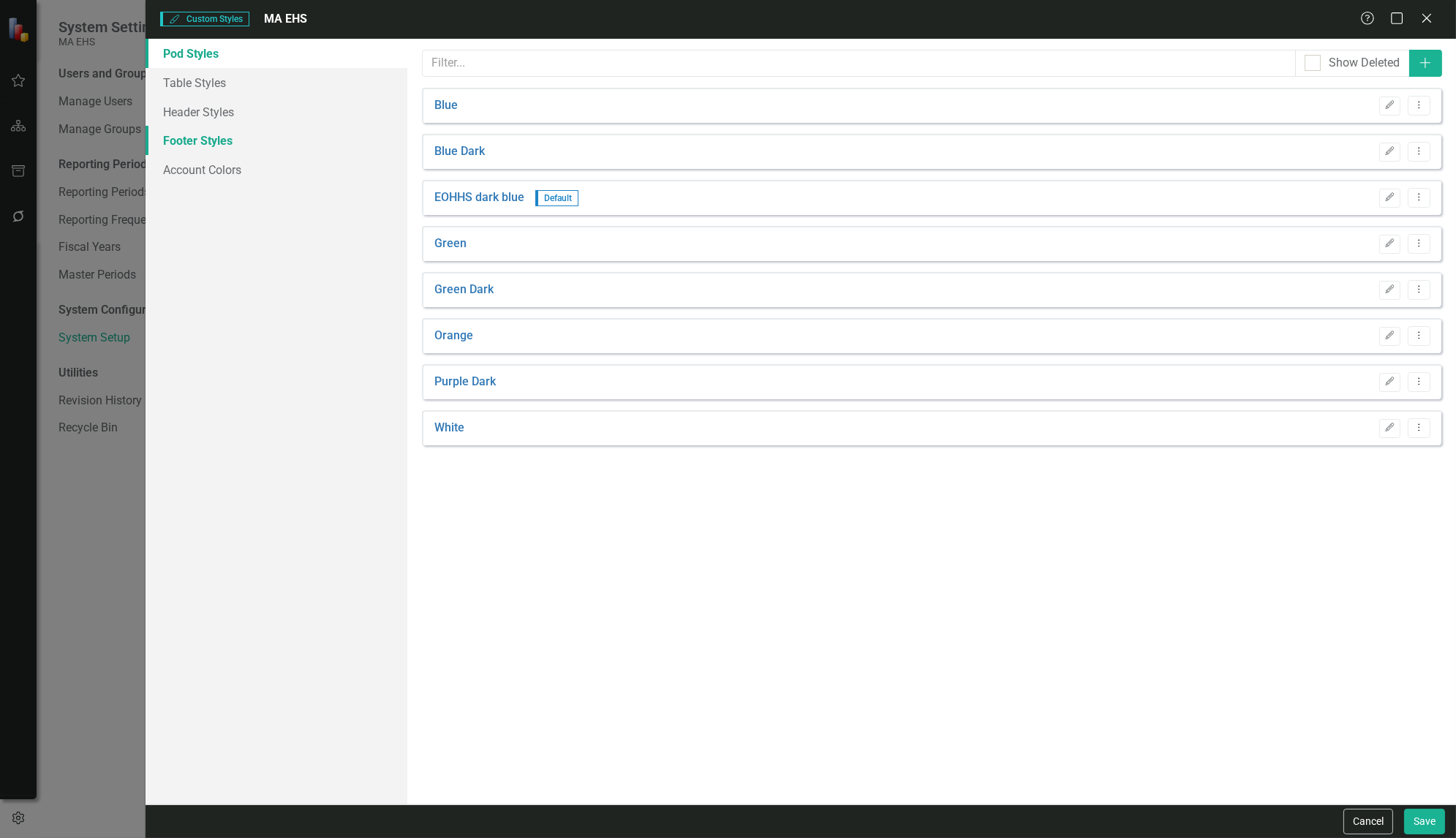
click at [191, 141] on link "Footer Styles" at bounding box center [276, 141] width 262 height 29
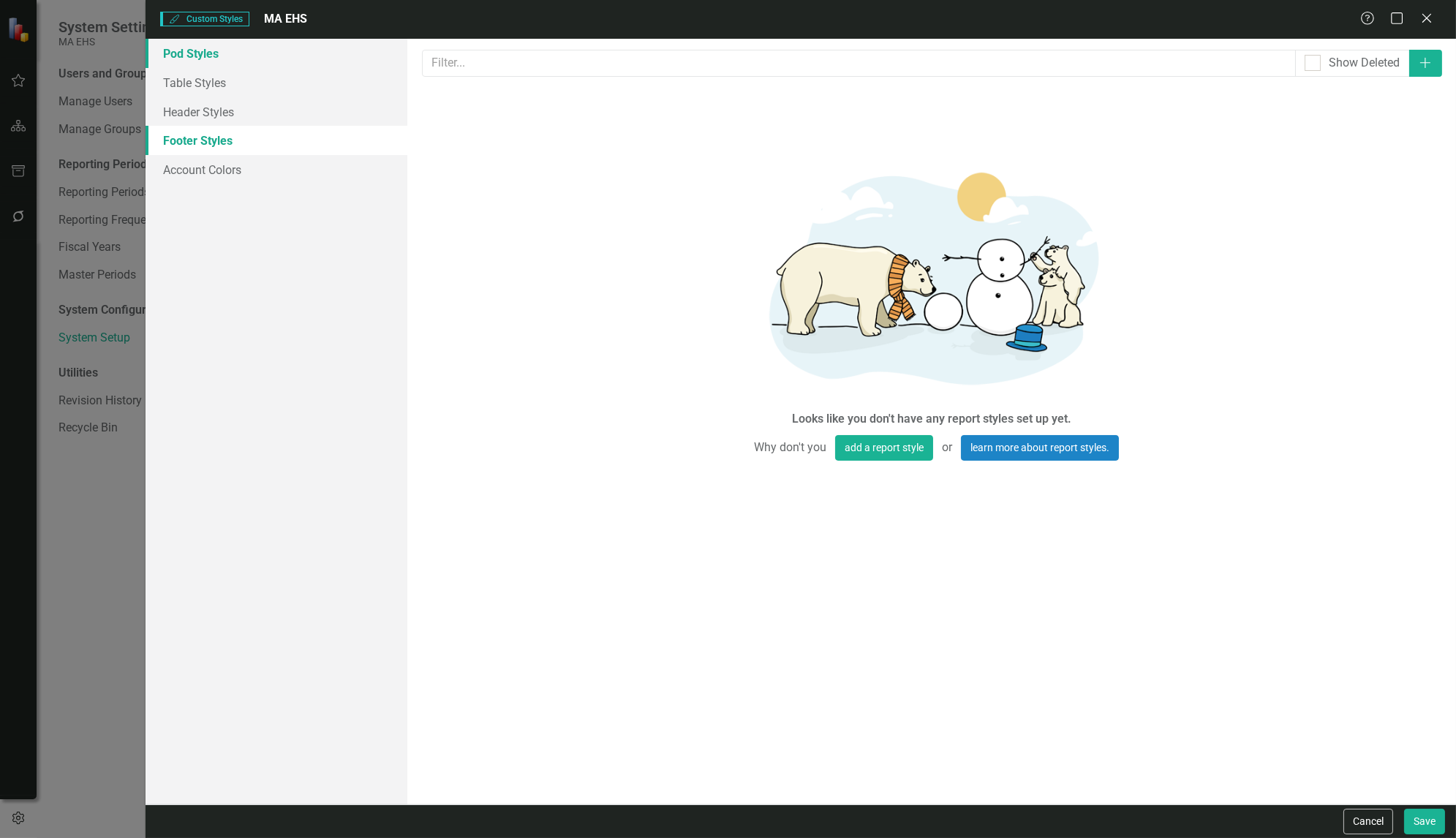
click at [189, 48] on link "Pod Styles" at bounding box center [276, 54] width 262 height 29
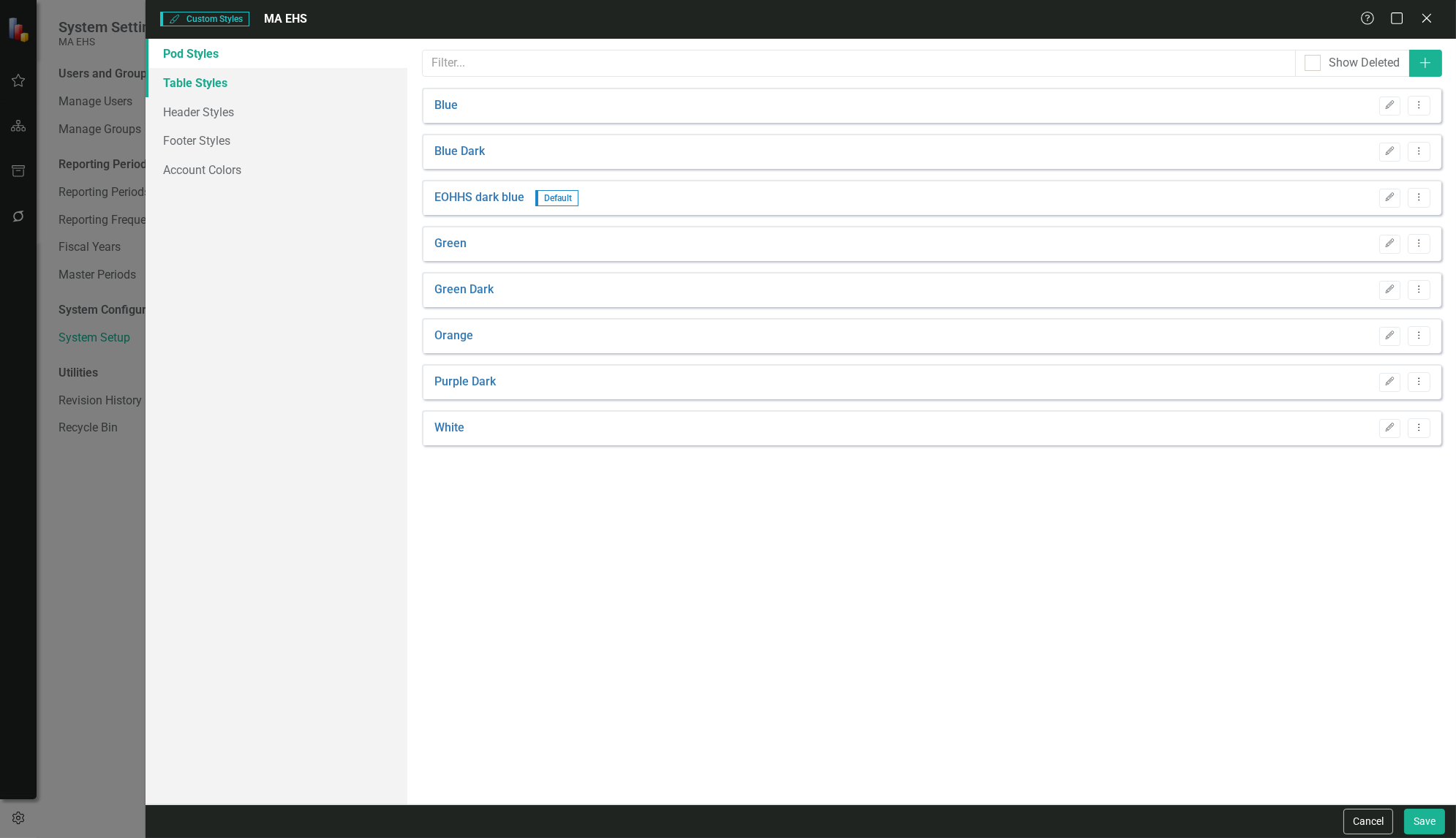
click at [191, 77] on link "Table Styles" at bounding box center [276, 83] width 262 height 29
click at [190, 109] on link "Header Styles" at bounding box center [276, 112] width 262 height 29
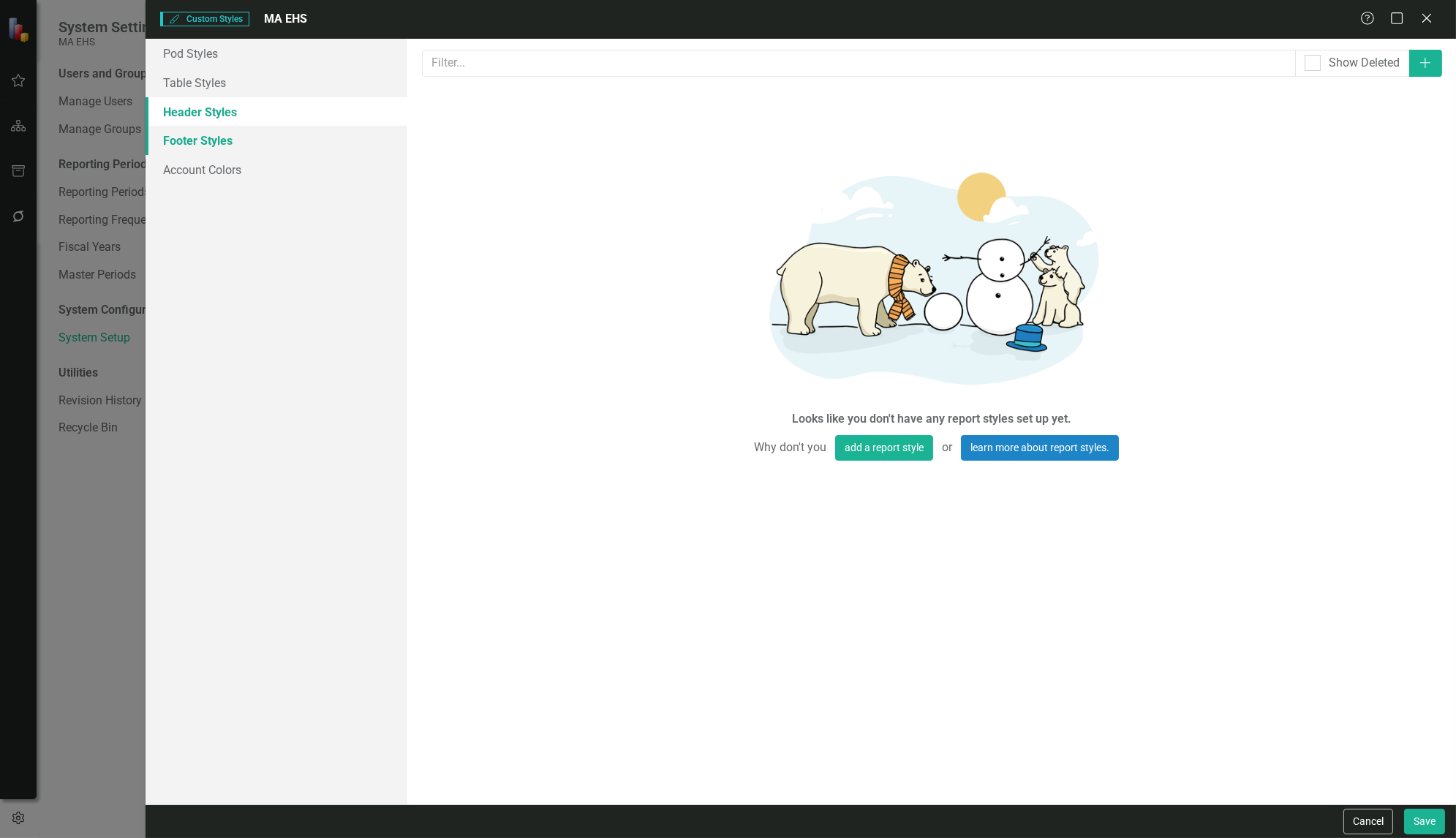
click at [193, 139] on link "Footer Styles" at bounding box center [276, 141] width 262 height 29
click at [194, 170] on link "Account Colors" at bounding box center [276, 170] width 262 height 29
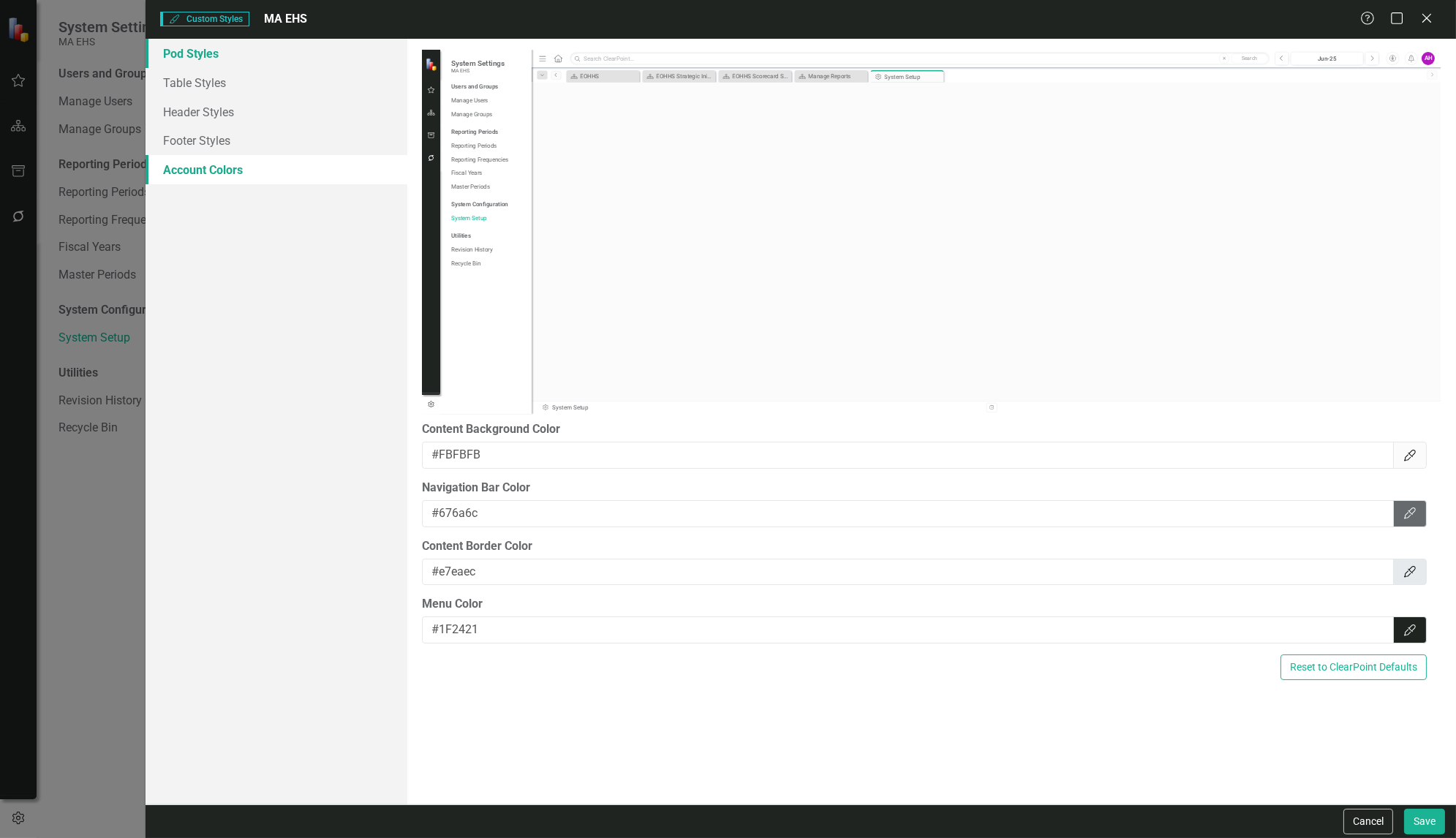
click at [197, 51] on link "Pod Styles" at bounding box center [276, 54] width 262 height 29
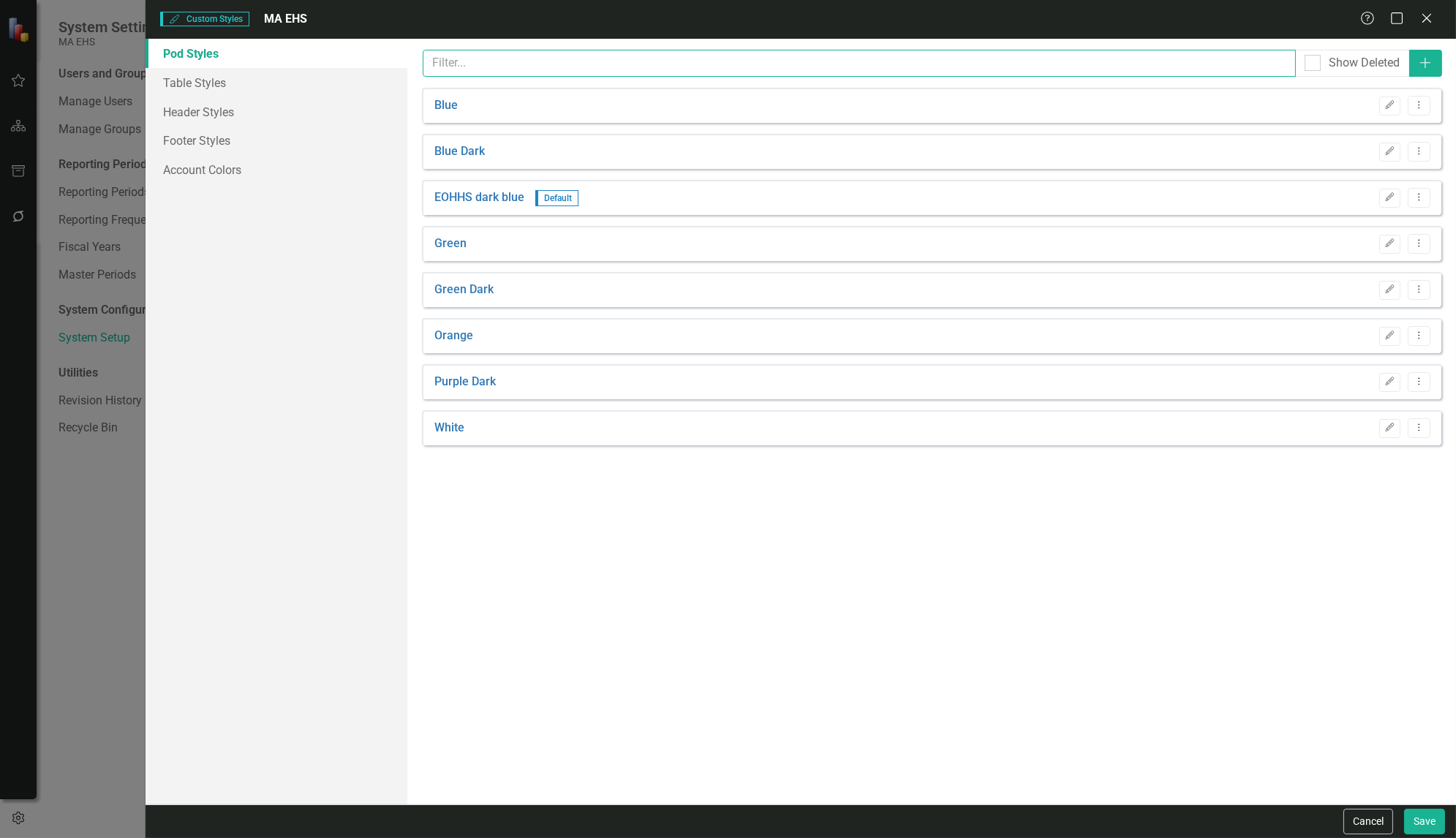
click at [449, 61] on input "text" at bounding box center [859, 63] width 873 height 27
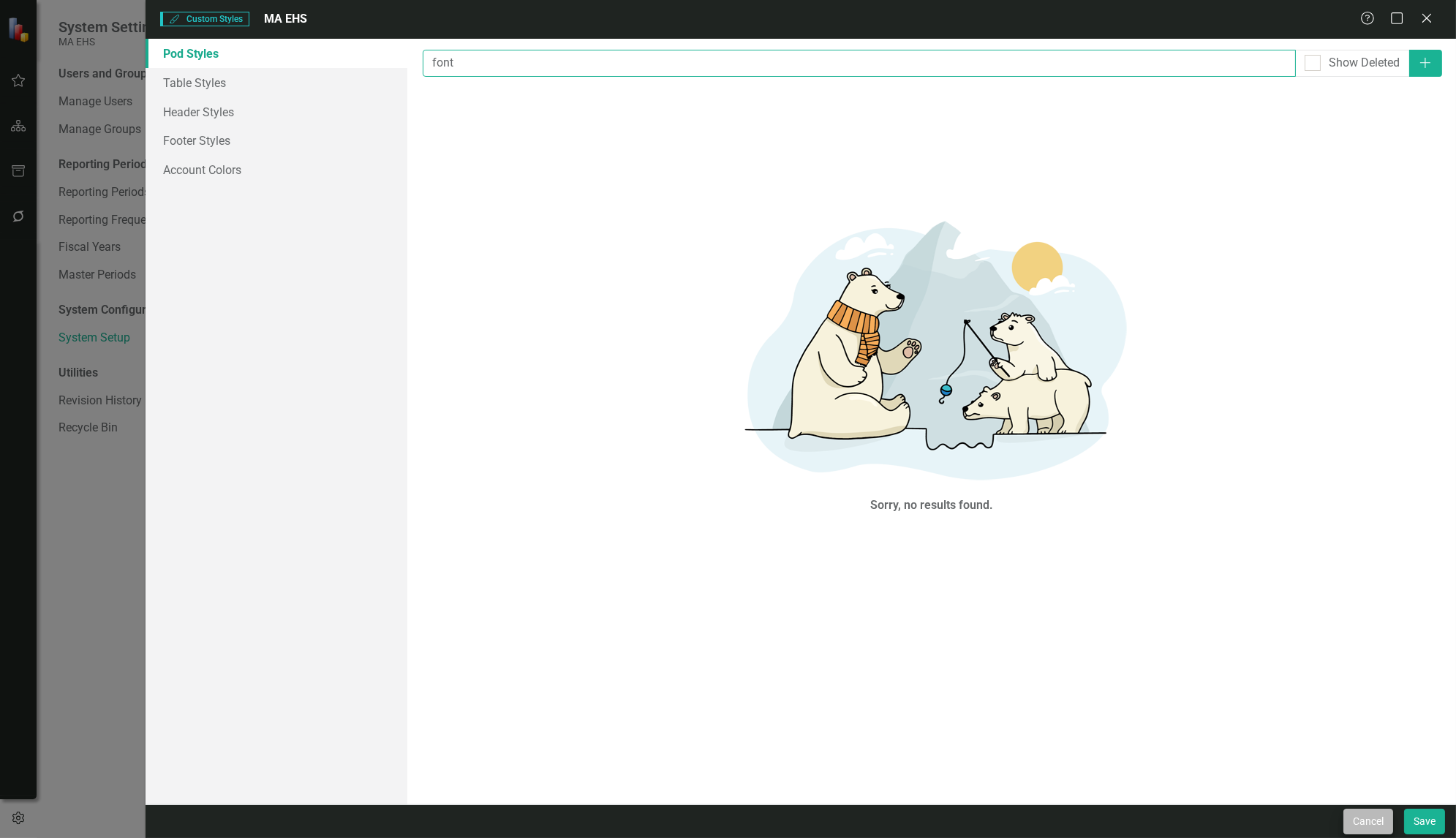
type input "font"
click at [1361, 821] on button "Cancel" at bounding box center [1367, 822] width 50 height 26
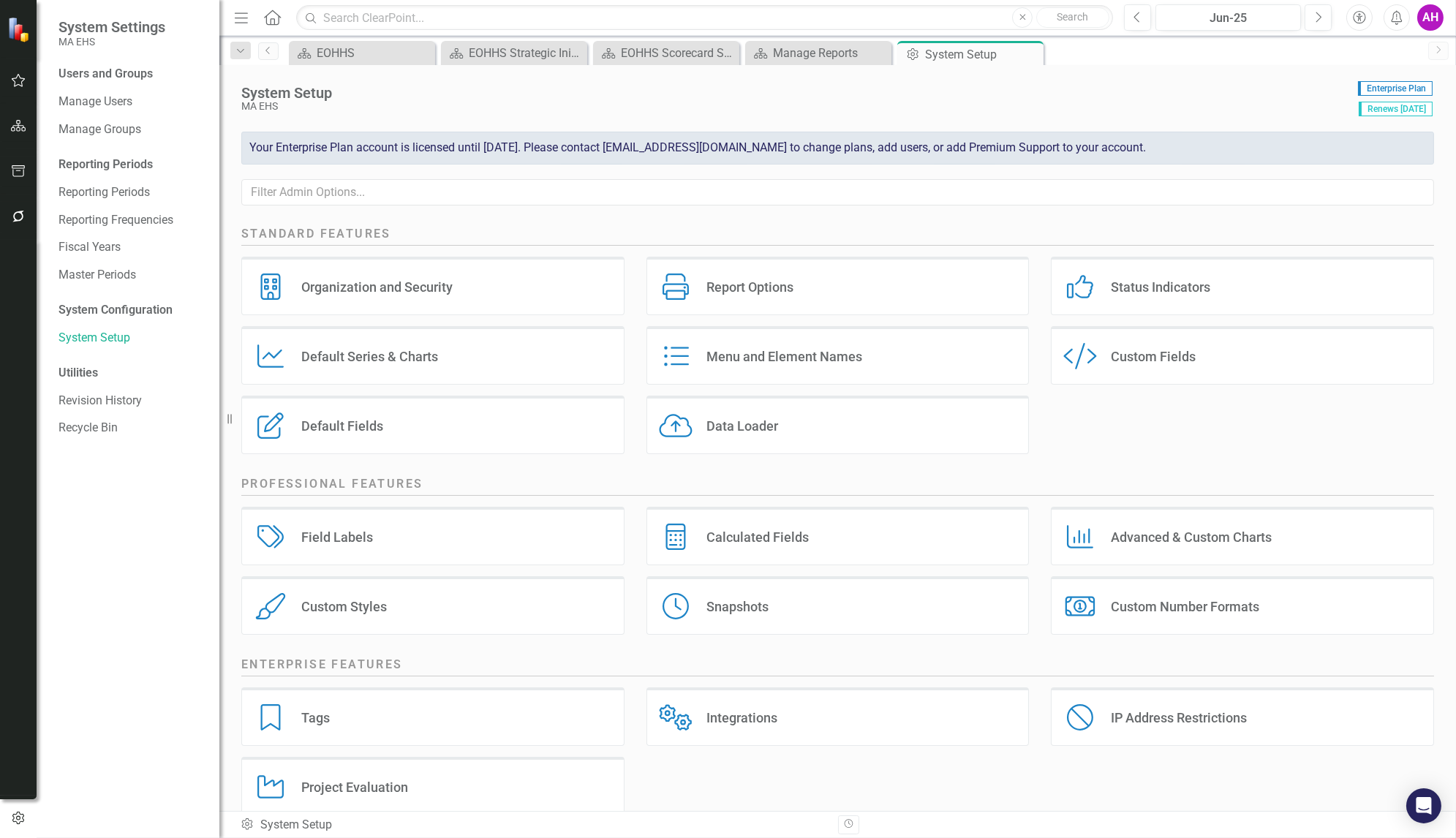
click at [500, 545] on div "Field Labels Field Labels" at bounding box center [433, 536] width 384 height 59
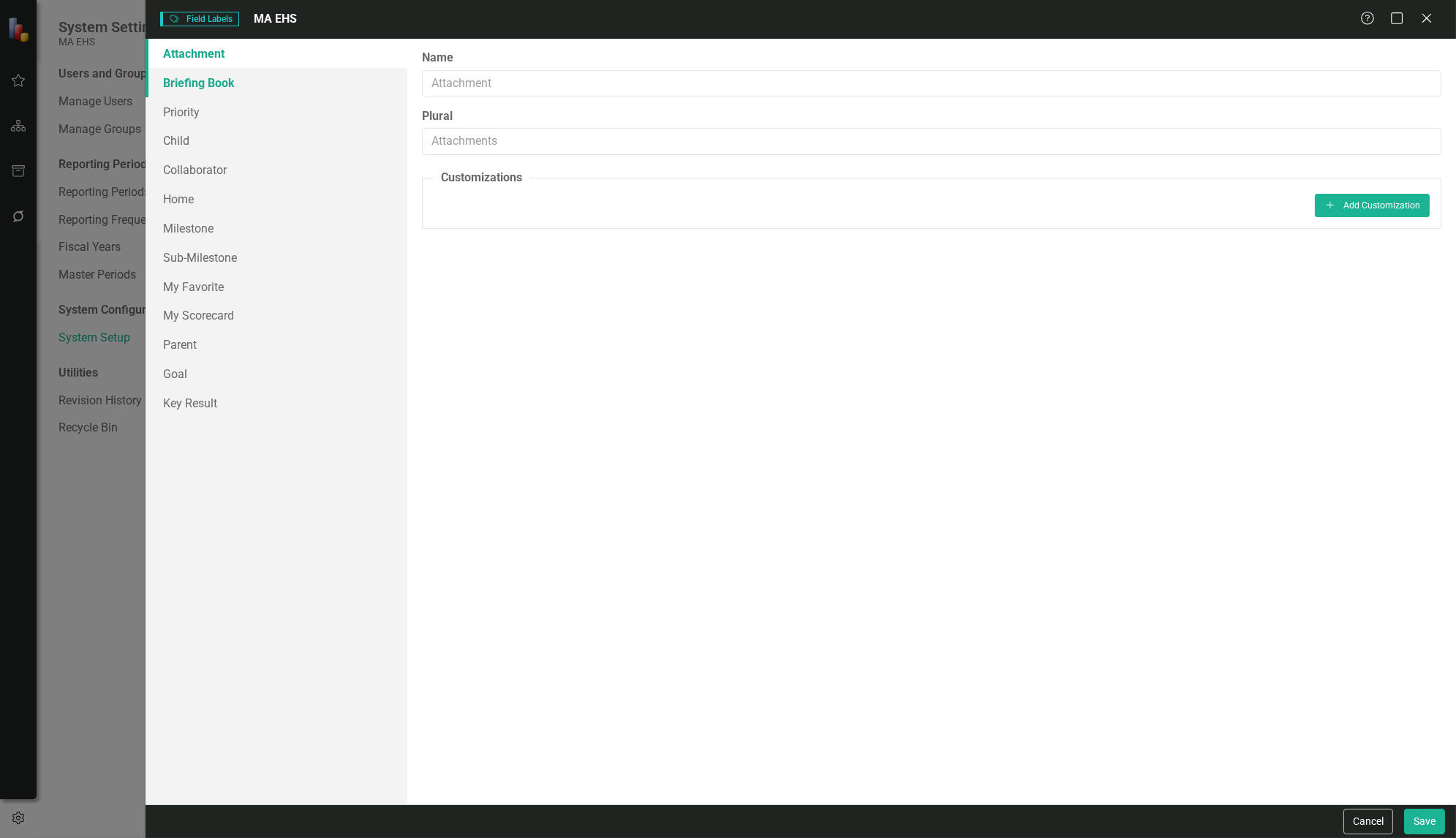
click at [179, 85] on link "Briefing Book" at bounding box center [276, 83] width 262 height 29
click at [1332, 197] on button "Add Add Customization" at bounding box center [1372, 206] width 115 height 24
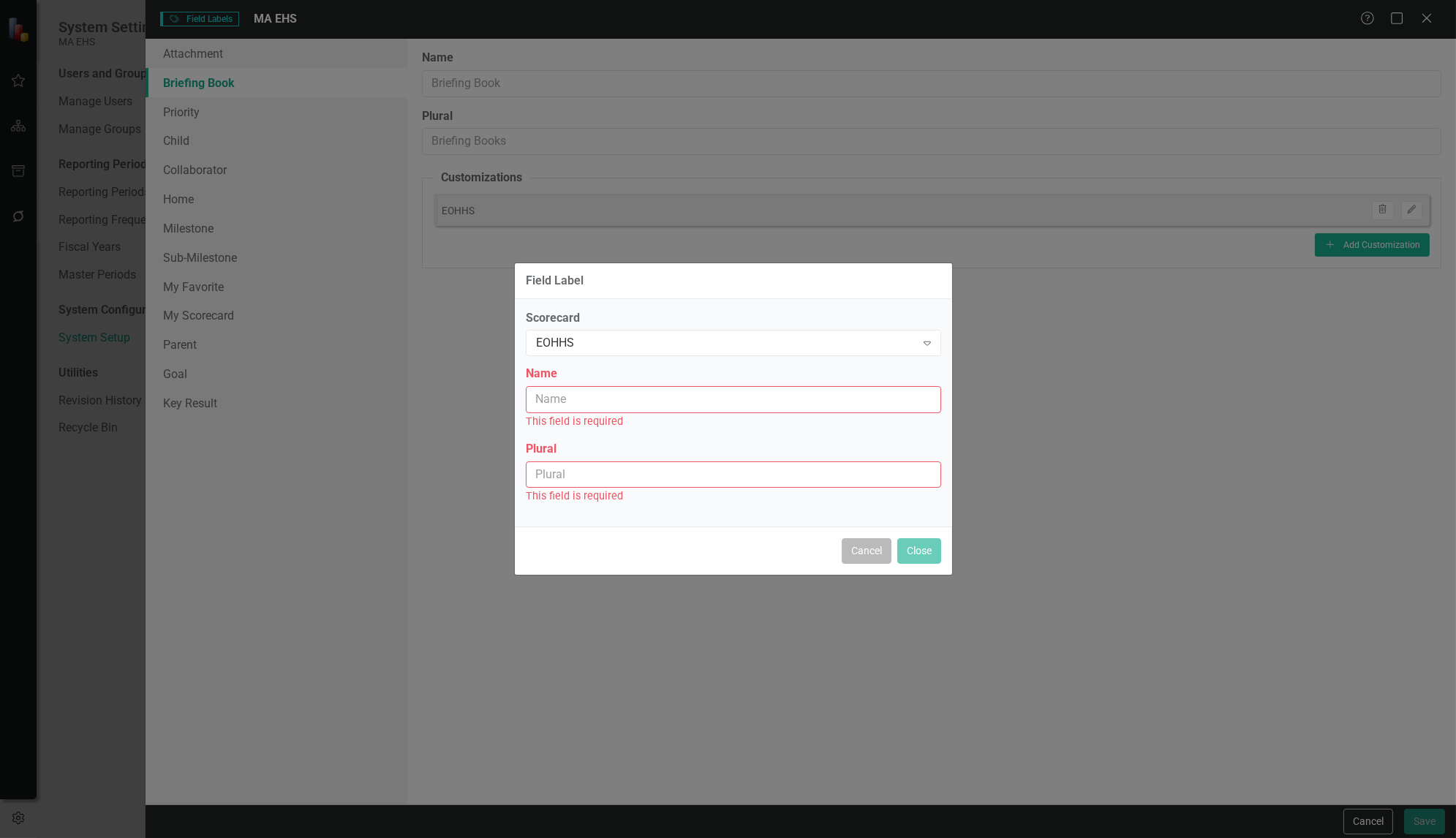
click at [857, 543] on button "Cancel" at bounding box center [866, 551] width 50 height 26
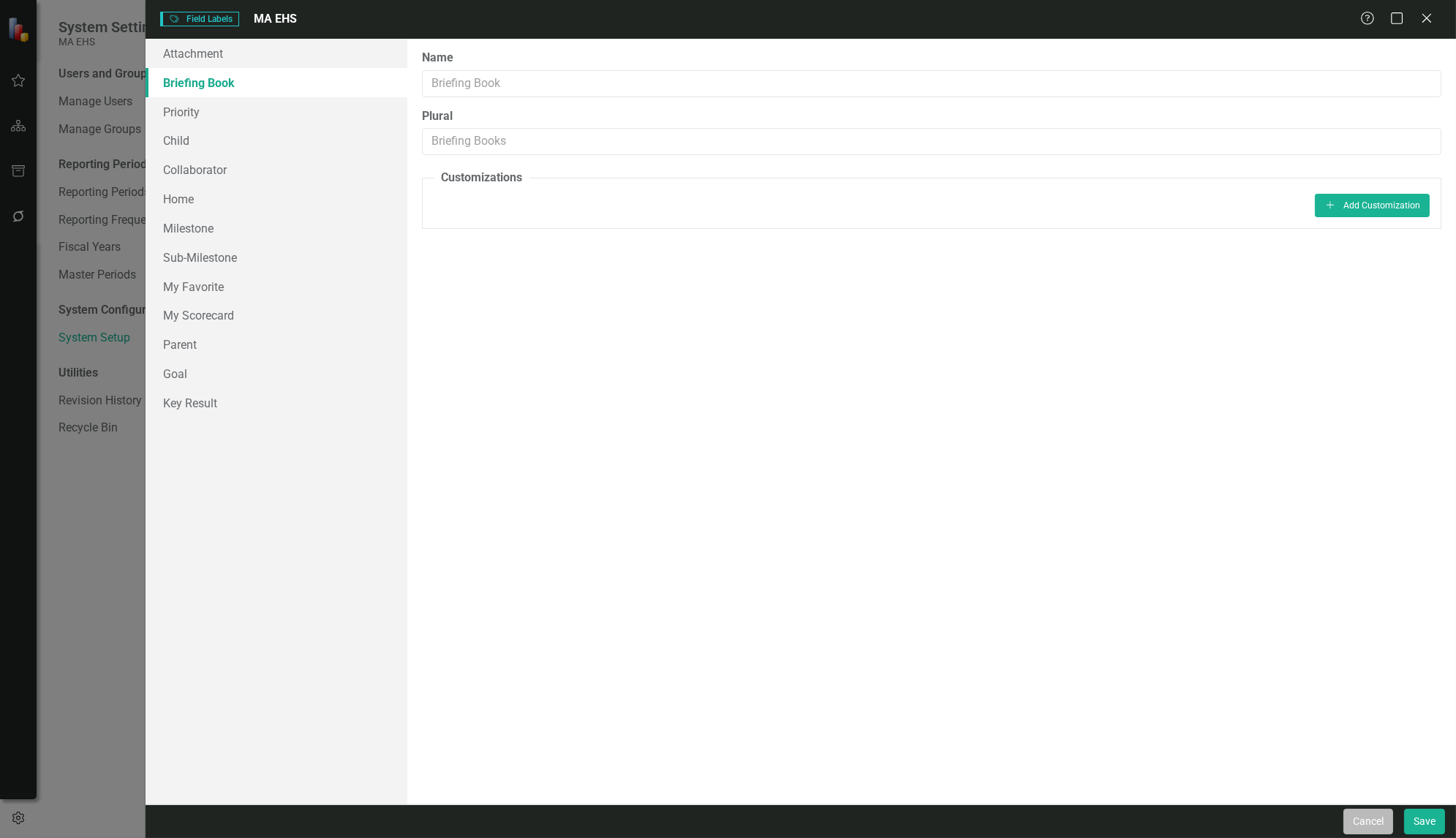
click at [1357, 812] on button "Cancel" at bounding box center [1367, 822] width 50 height 26
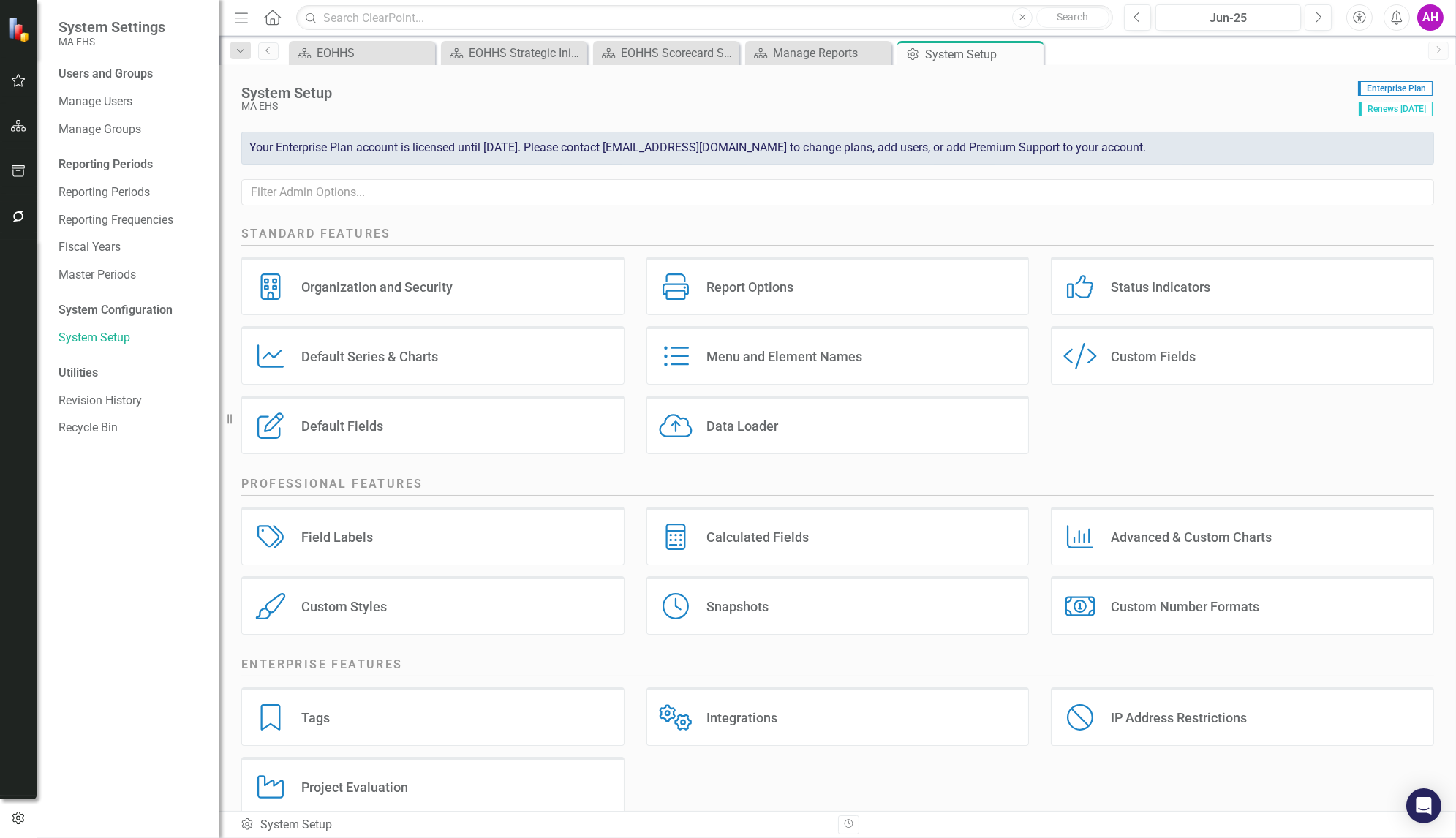
scroll to position [22, 0]
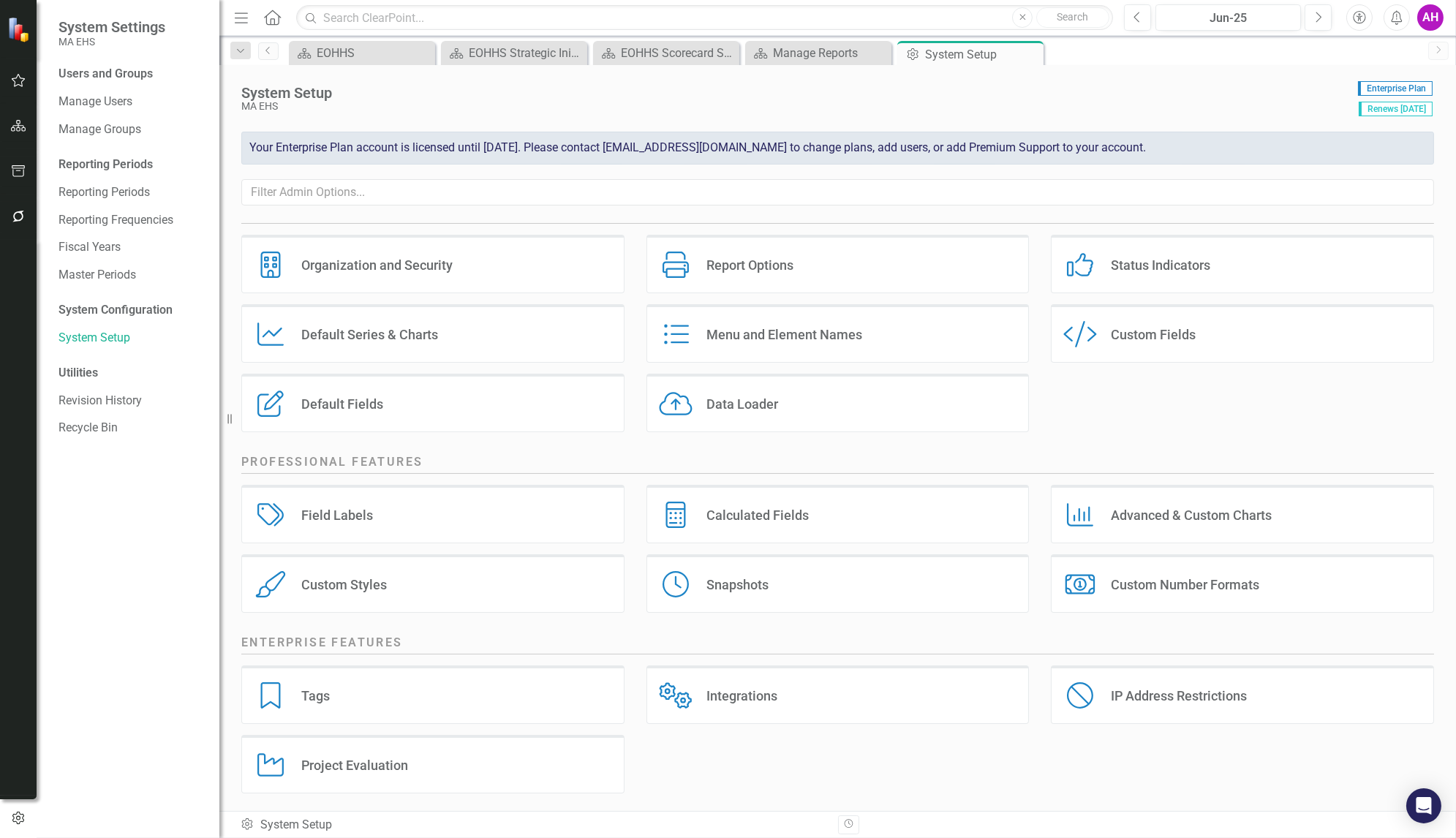
click at [791, 330] on div "Menu and Element Names" at bounding box center [784, 334] width 156 height 17
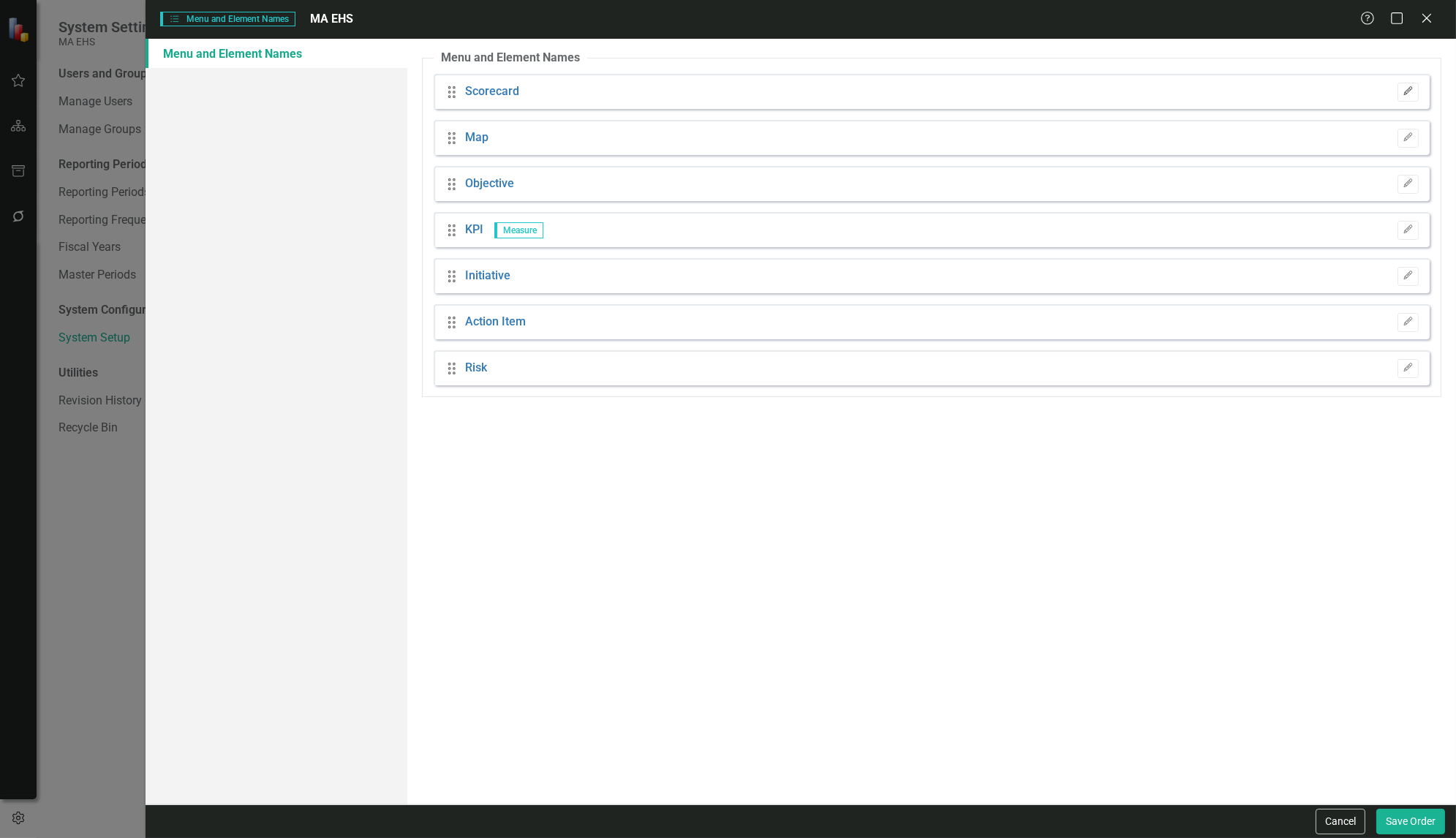
click at [1408, 96] on button "Edit" at bounding box center [1408, 92] width 21 height 19
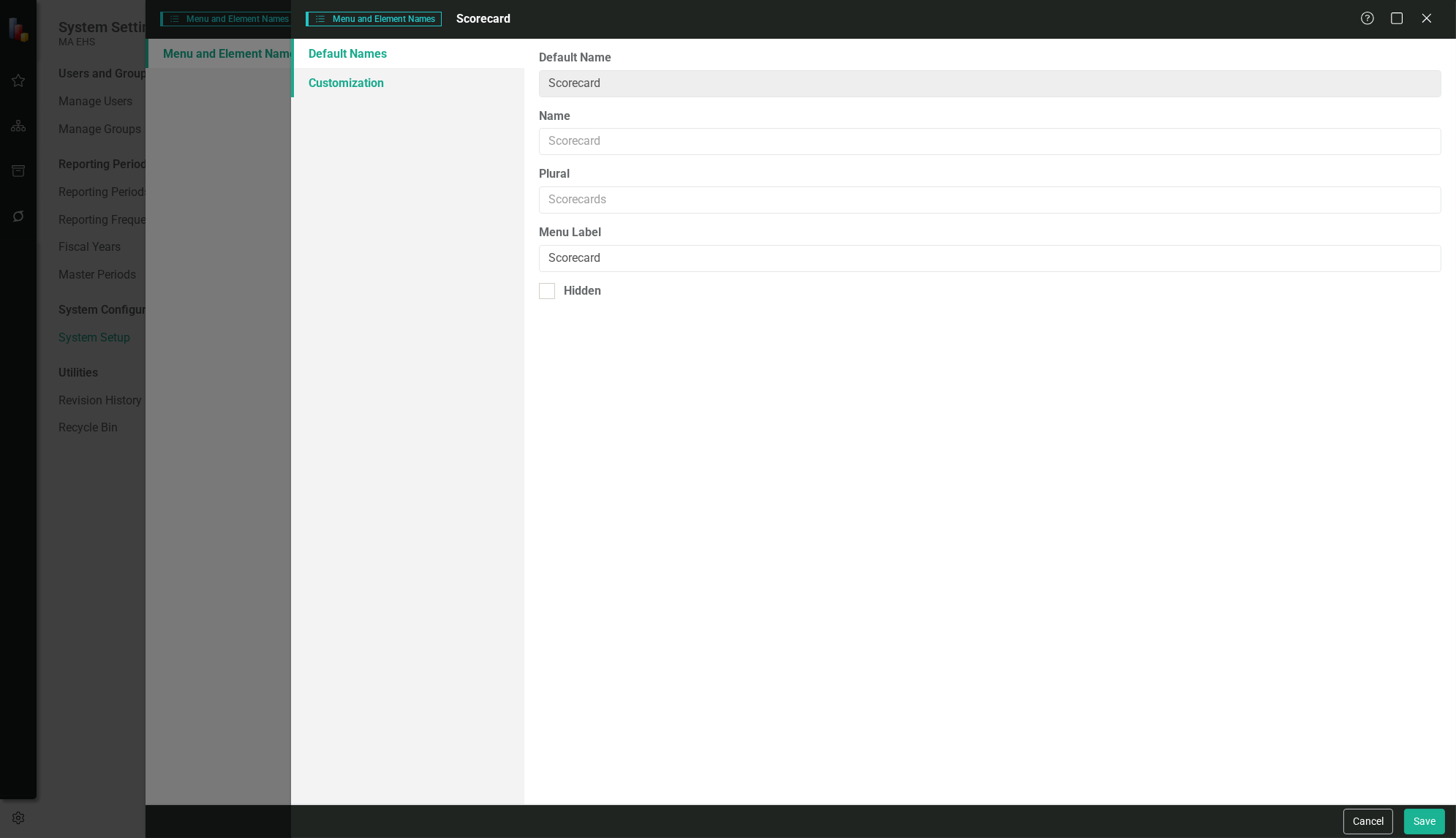
click at [349, 80] on link "Customization" at bounding box center [407, 83] width 233 height 29
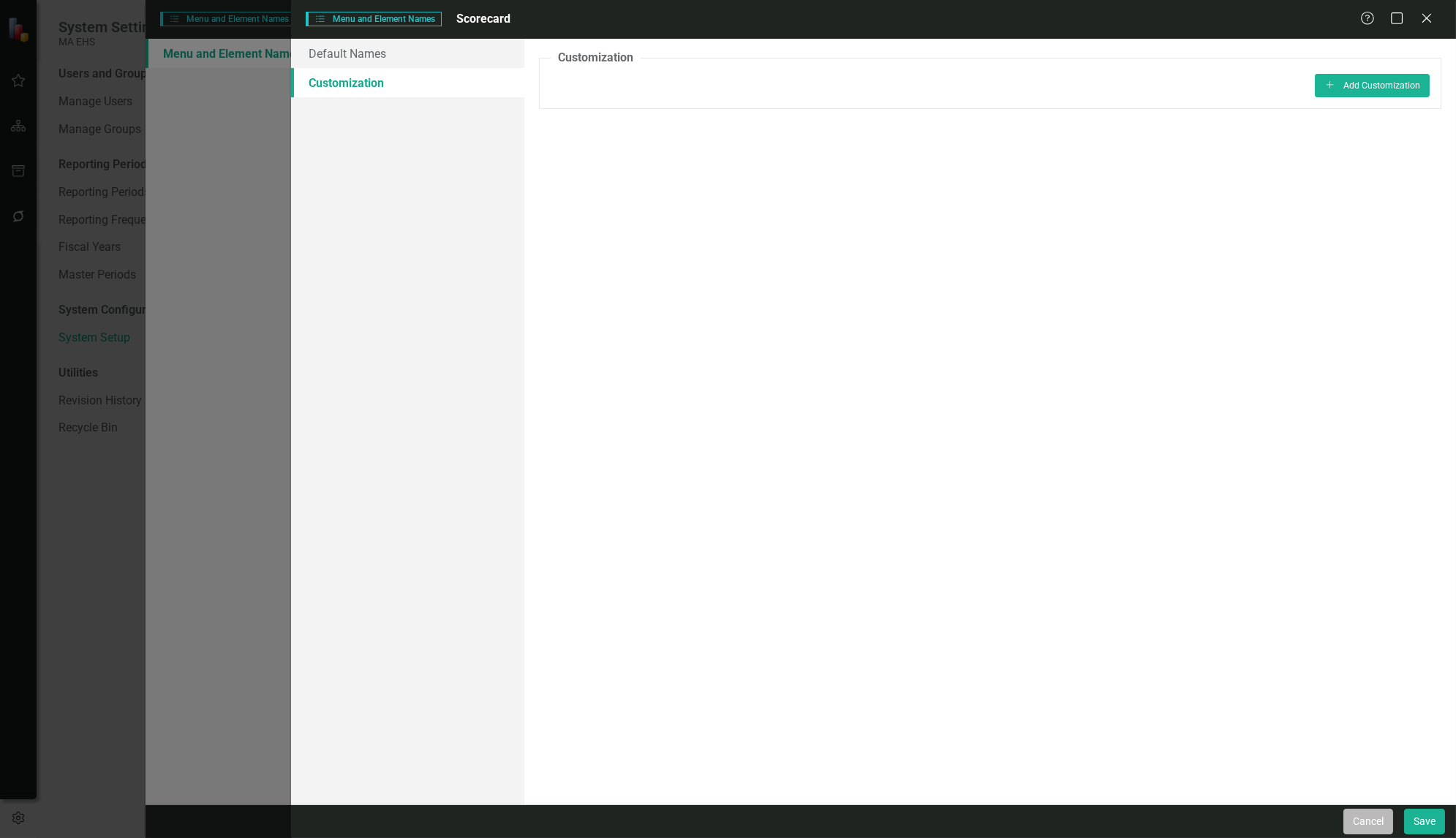
click at [1358, 824] on button "Cancel" at bounding box center [1367, 822] width 50 height 26
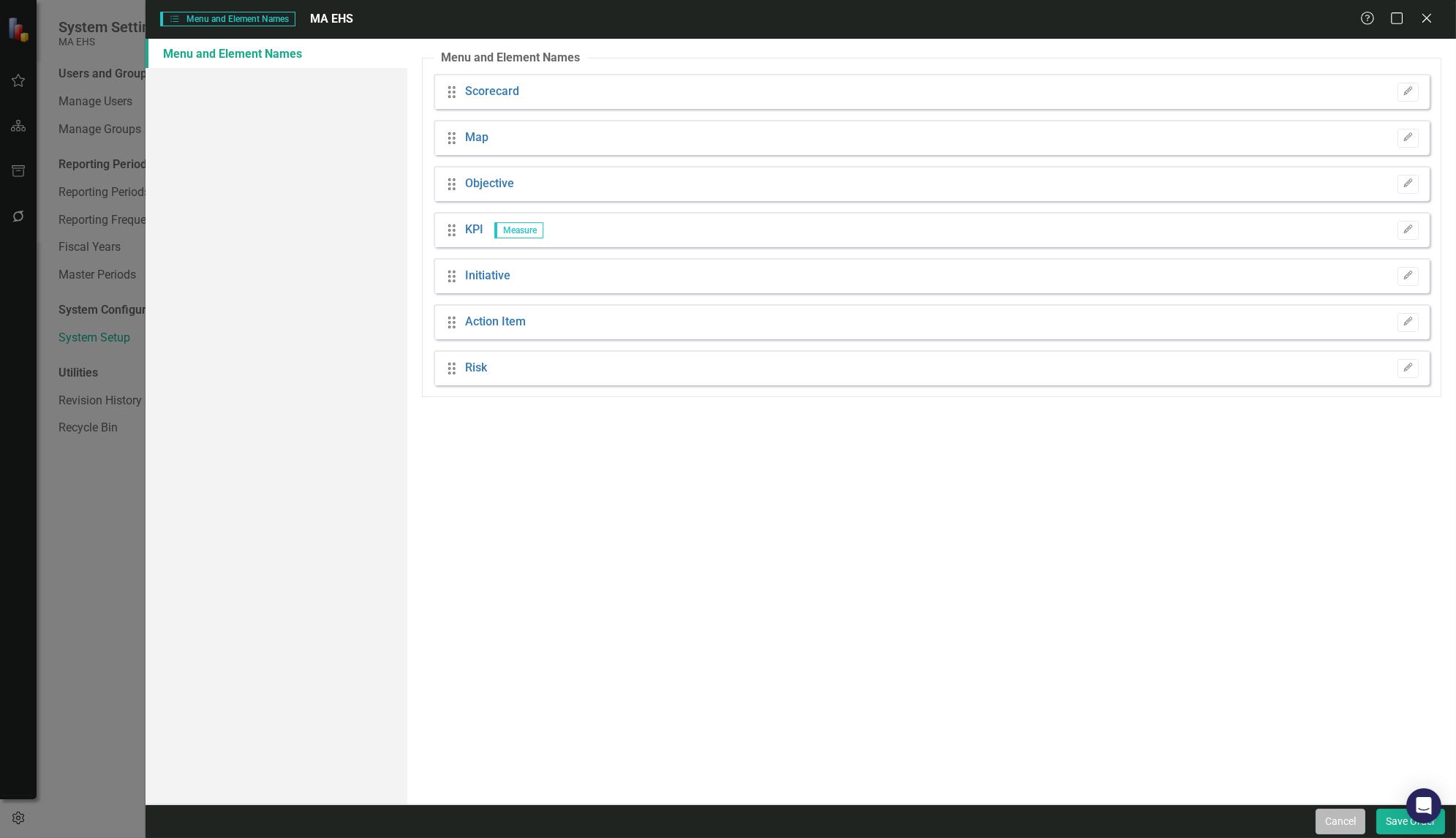
click at [1332, 818] on button "Cancel" at bounding box center [1340, 822] width 50 height 26
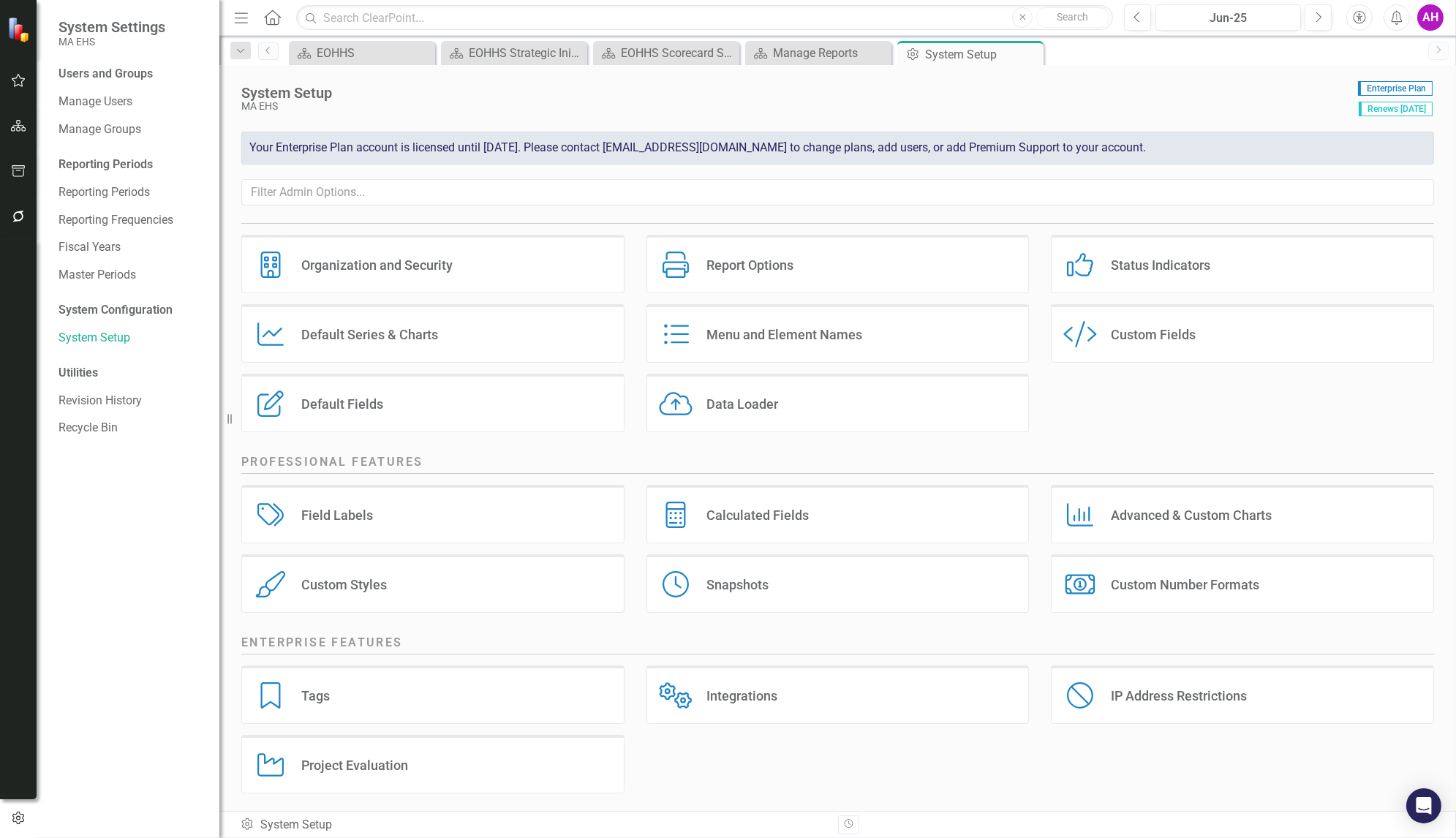
click at [370, 510] on div "Field Labels" at bounding box center [337, 515] width 72 height 17
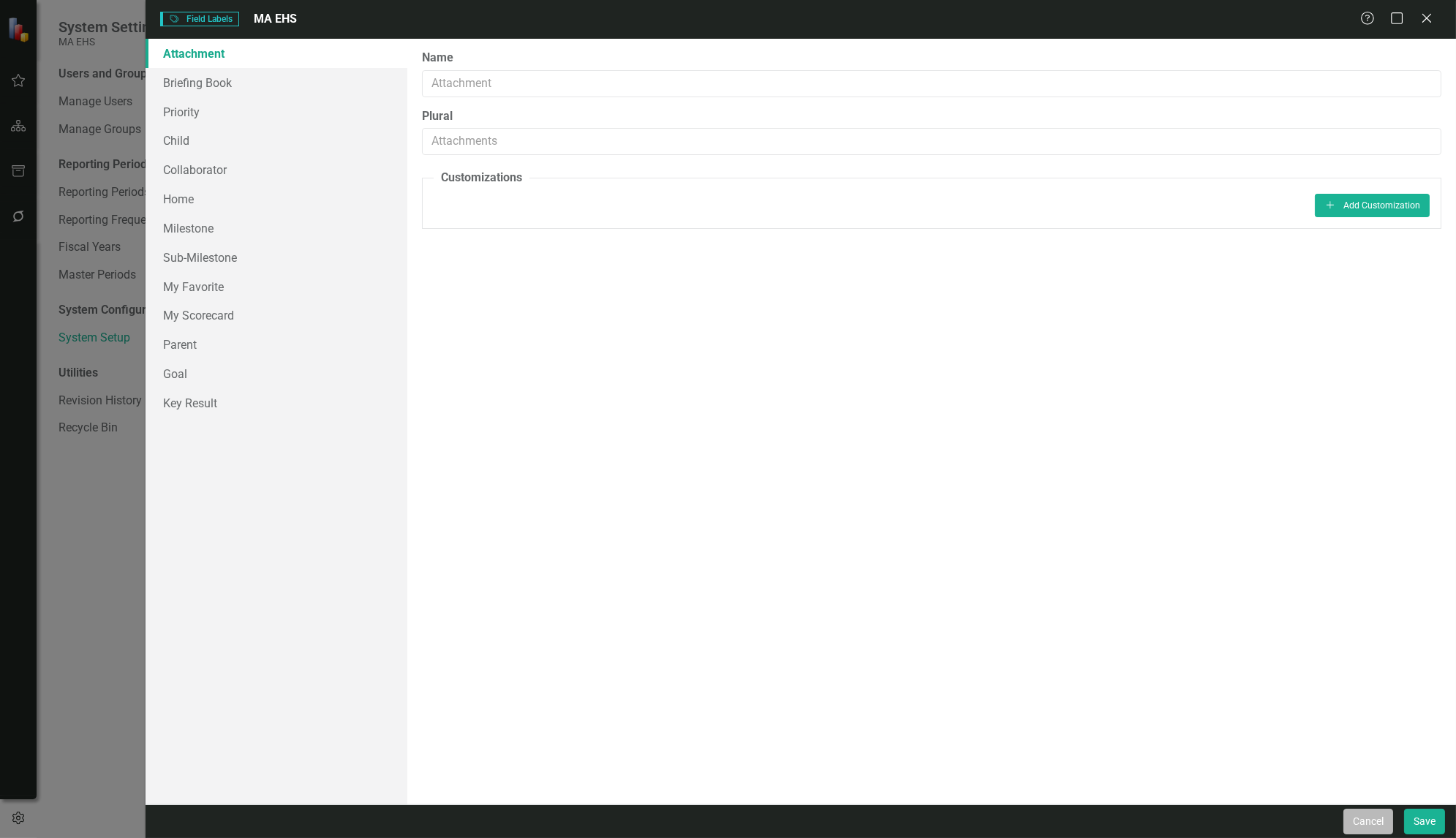
click at [1351, 823] on button "Cancel" at bounding box center [1367, 822] width 50 height 26
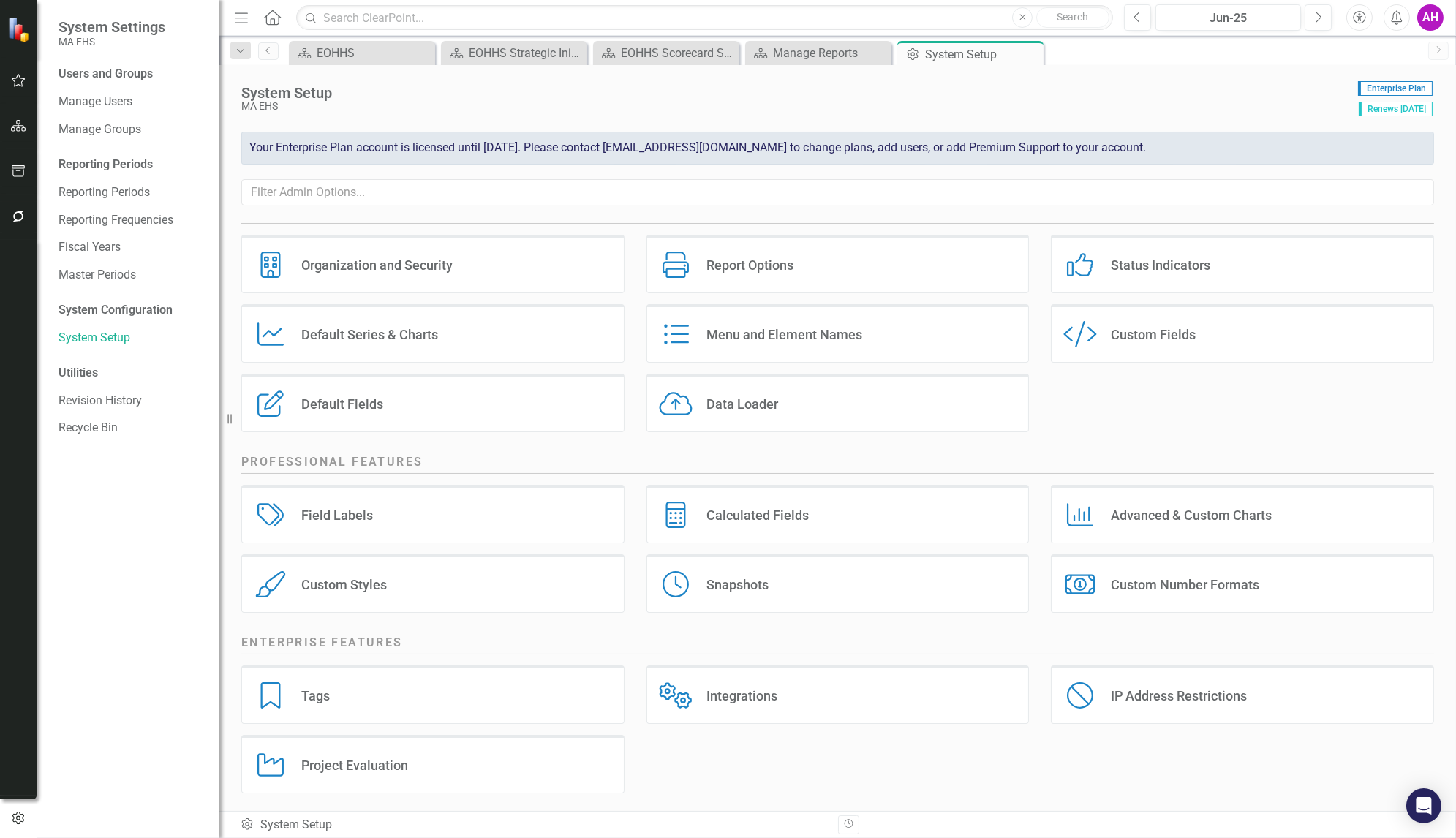
click at [738, 688] on div "Integrations" at bounding box center [741, 696] width 71 height 17
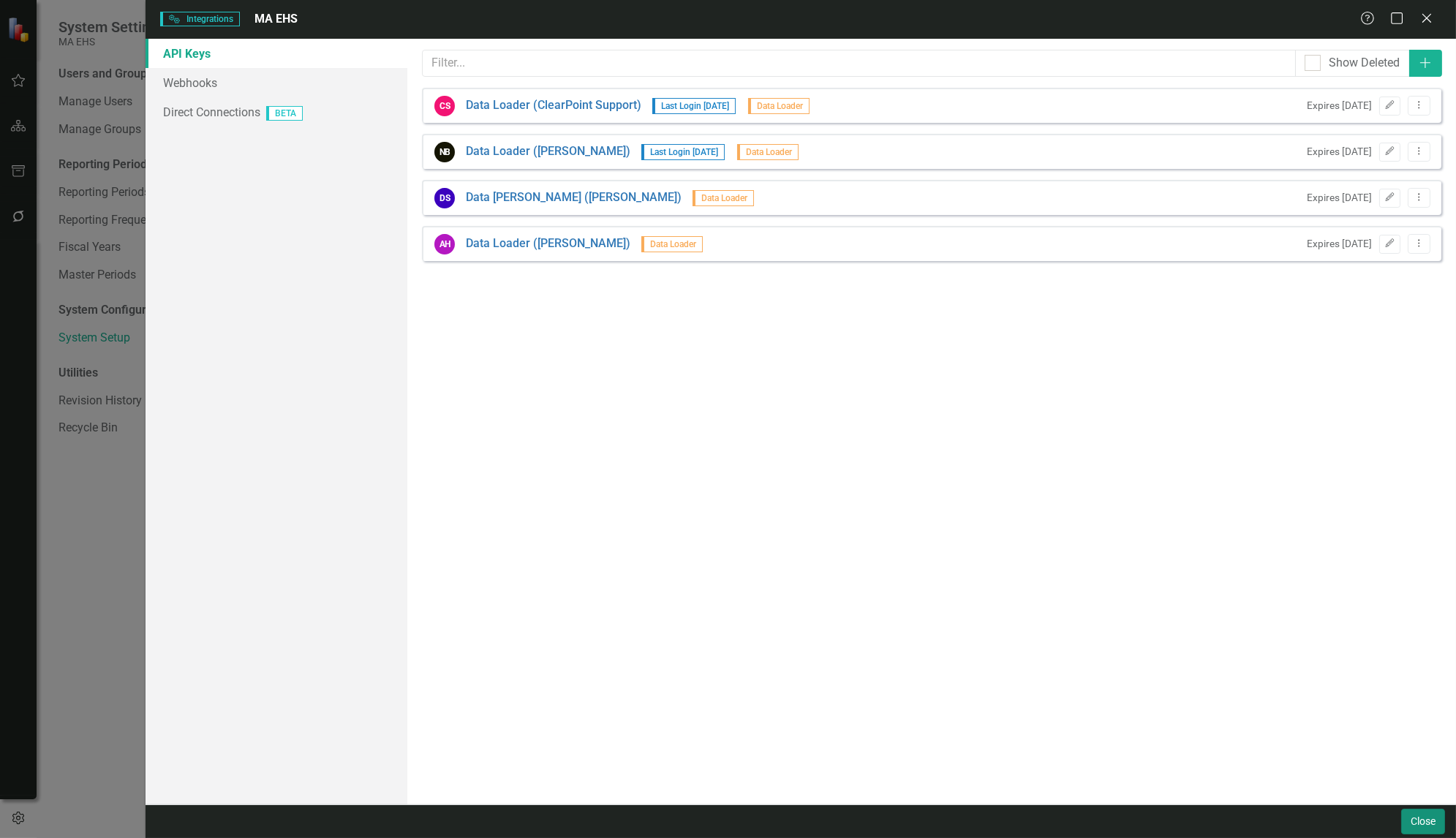
click at [1425, 823] on button "Close" at bounding box center [1423, 822] width 44 height 26
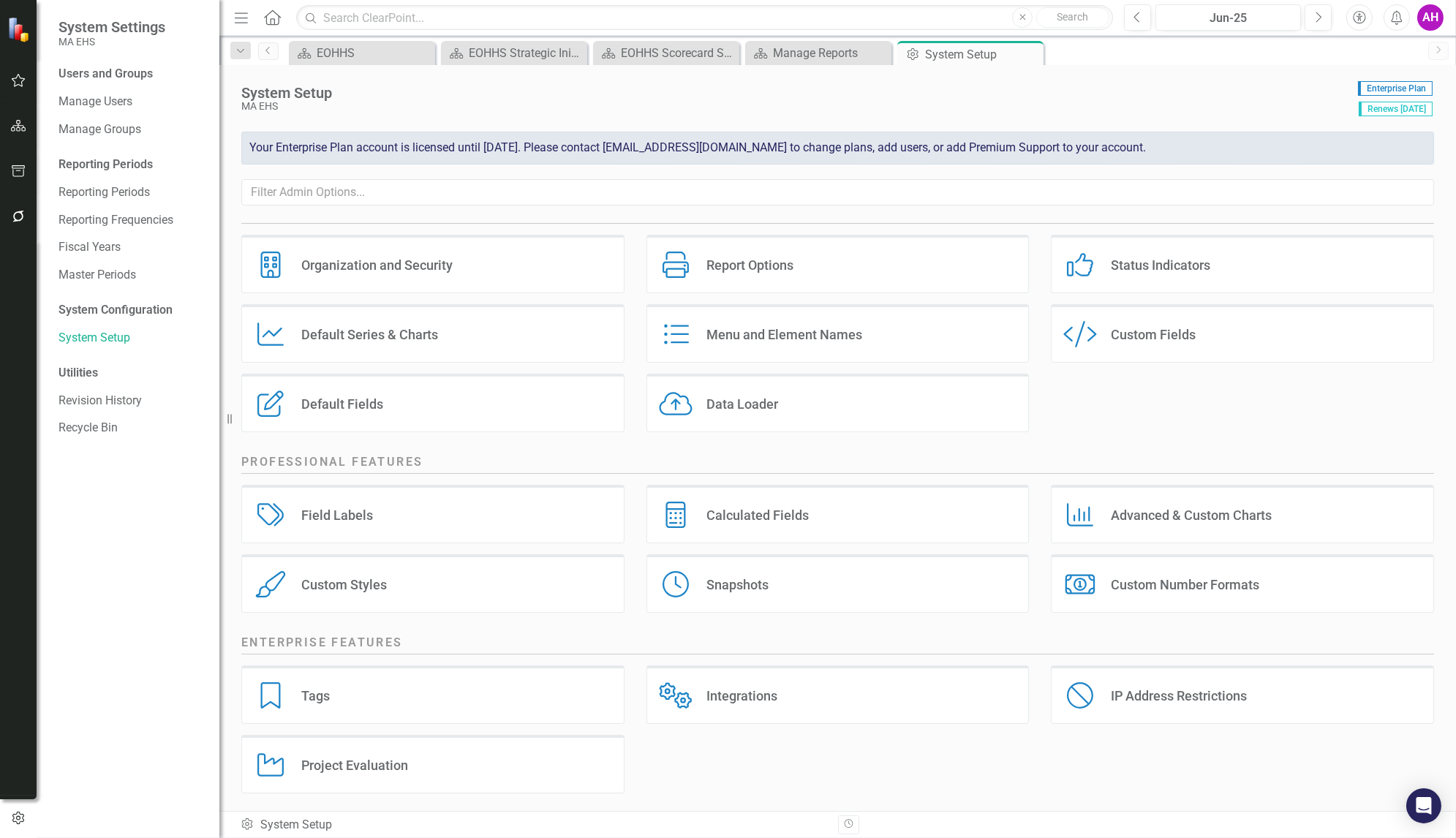
click at [724, 261] on div "Report Options" at bounding box center [749, 265] width 87 height 17
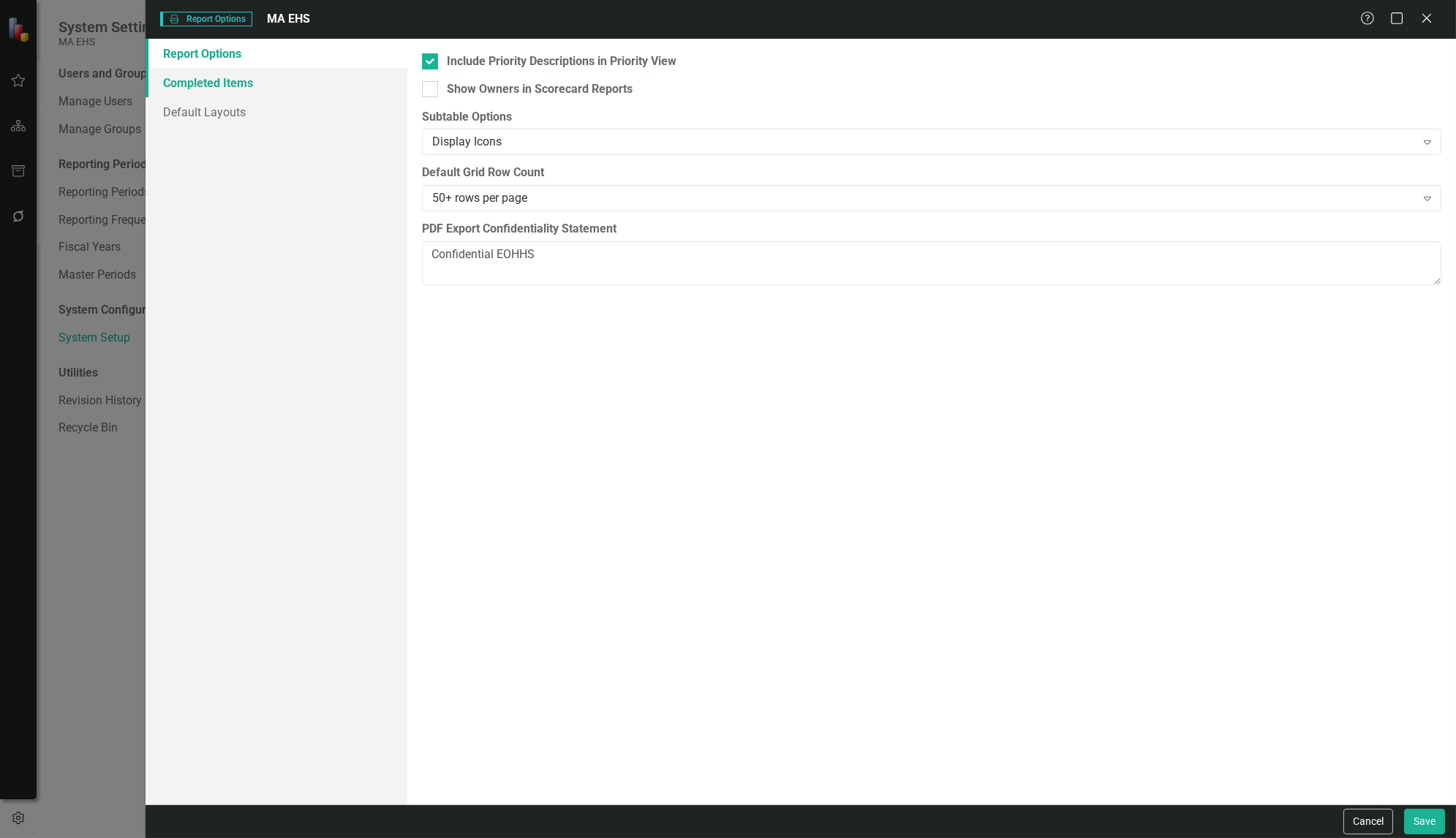
click at [204, 89] on link "Completed Items" at bounding box center [276, 83] width 262 height 29
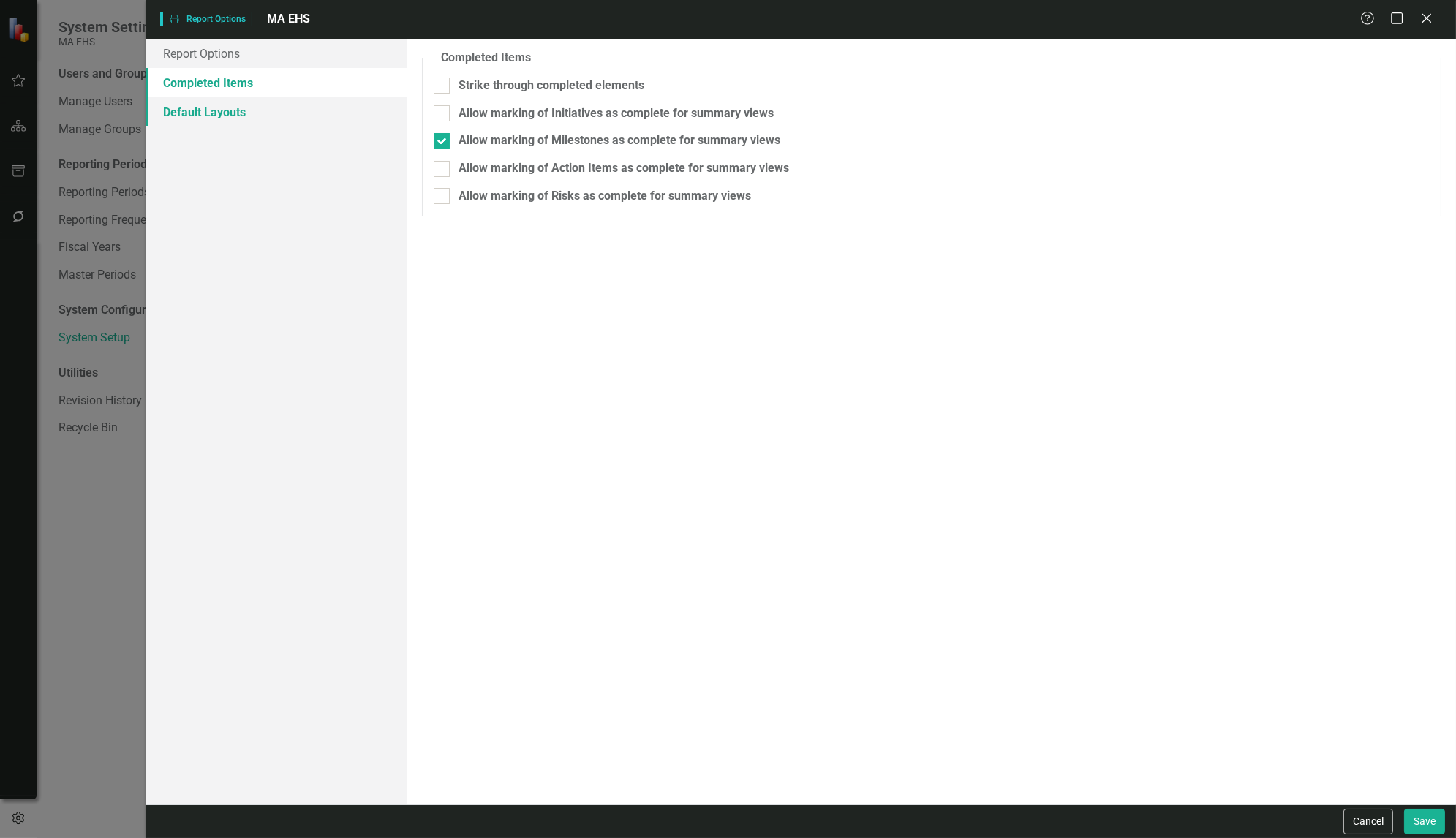
click at [202, 114] on link "Default Layouts" at bounding box center [276, 112] width 262 height 29
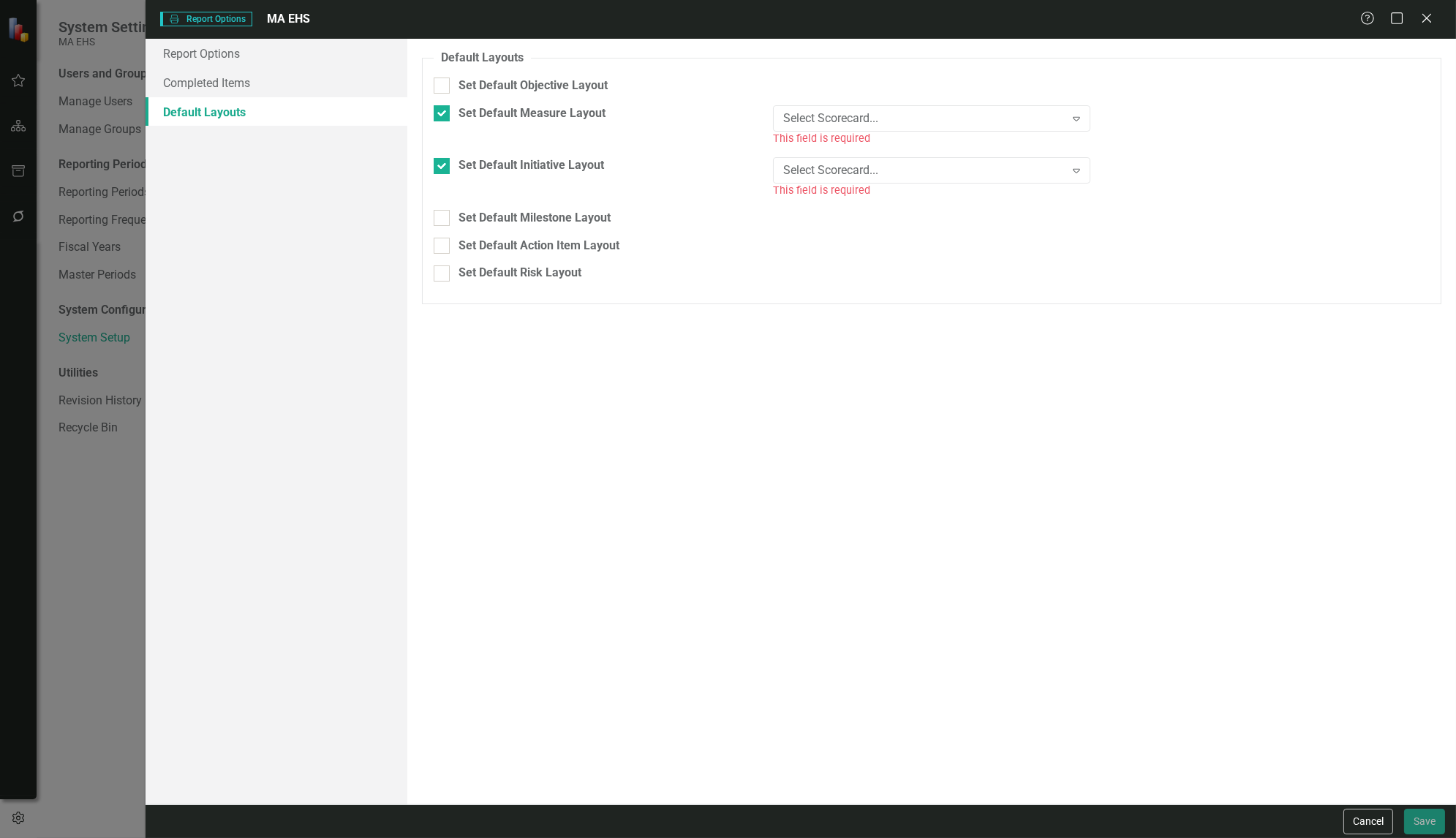
click at [1092, 169] on div "Select Scorecard... Expand This field is required" at bounding box center [932, 184] width 340 height 53
click at [1076, 169] on icon at bounding box center [1076, 171] width 7 height 4
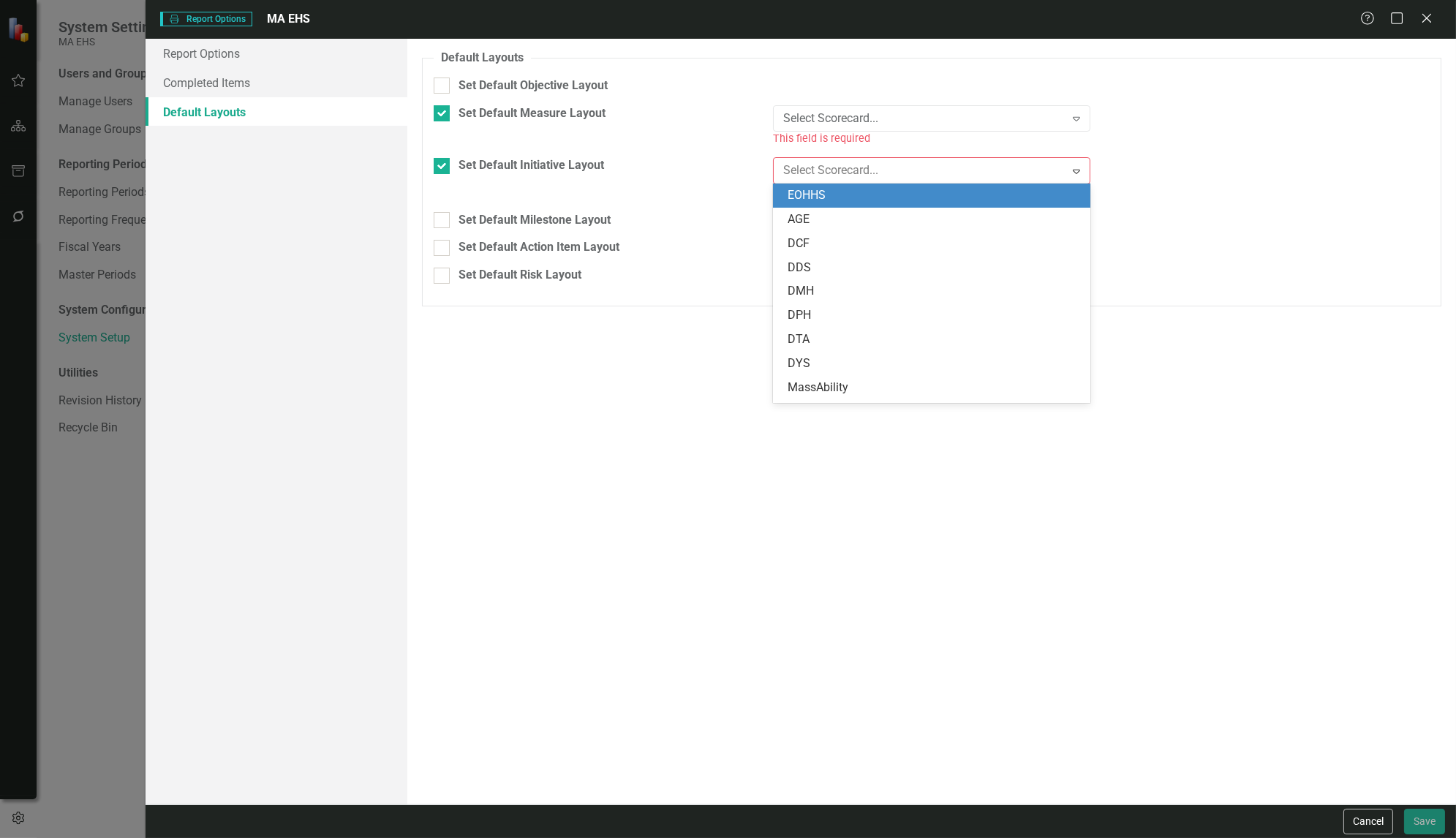
click at [1023, 193] on div "EOHHS" at bounding box center [934, 195] width 294 height 17
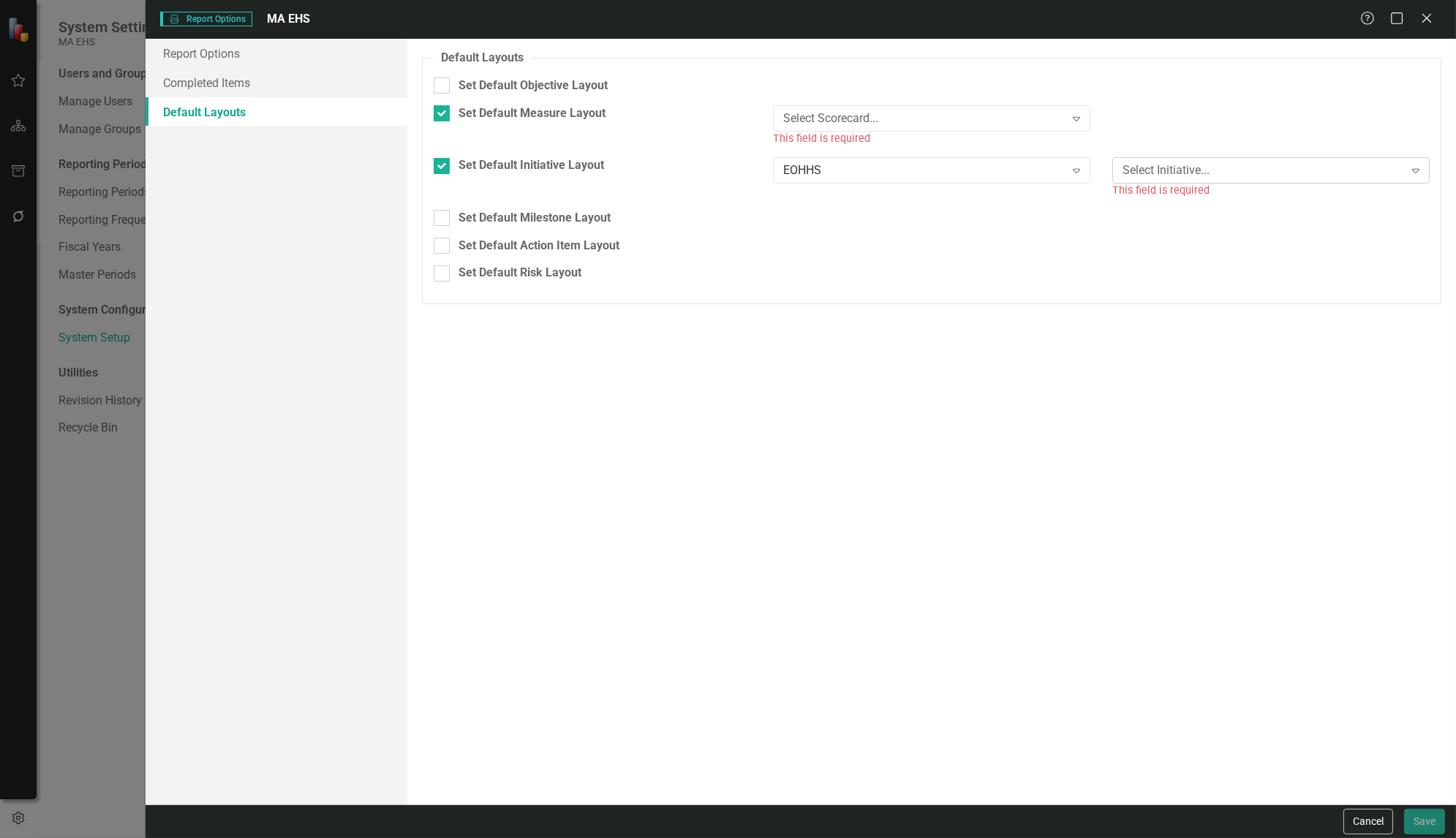
click at [1420, 175] on icon "Expand" at bounding box center [1415, 171] width 15 height 11
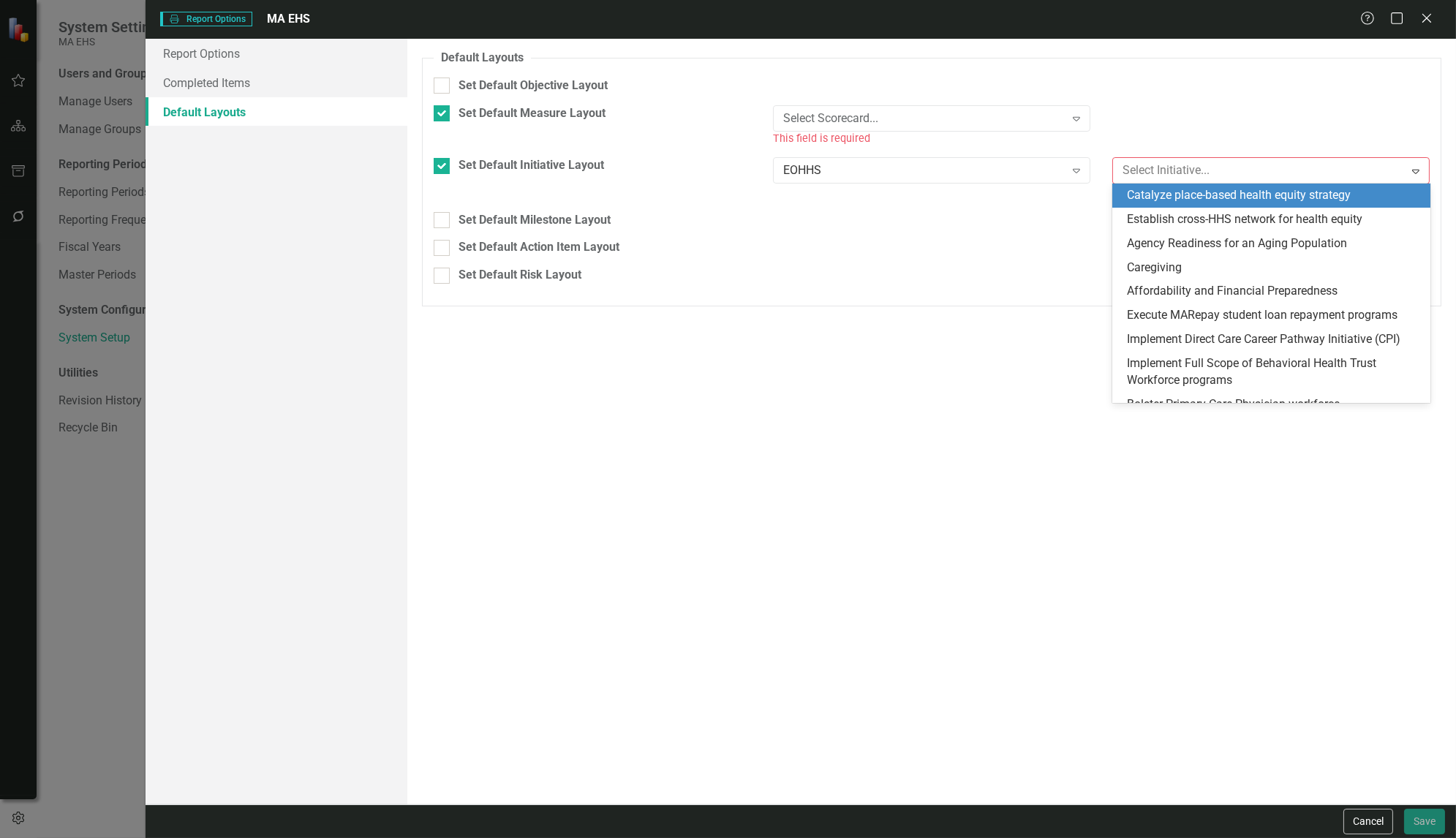
click at [1213, 200] on div "Catalyze place-based health equity strategy" at bounding box center [1274, 195] width 294 height 17
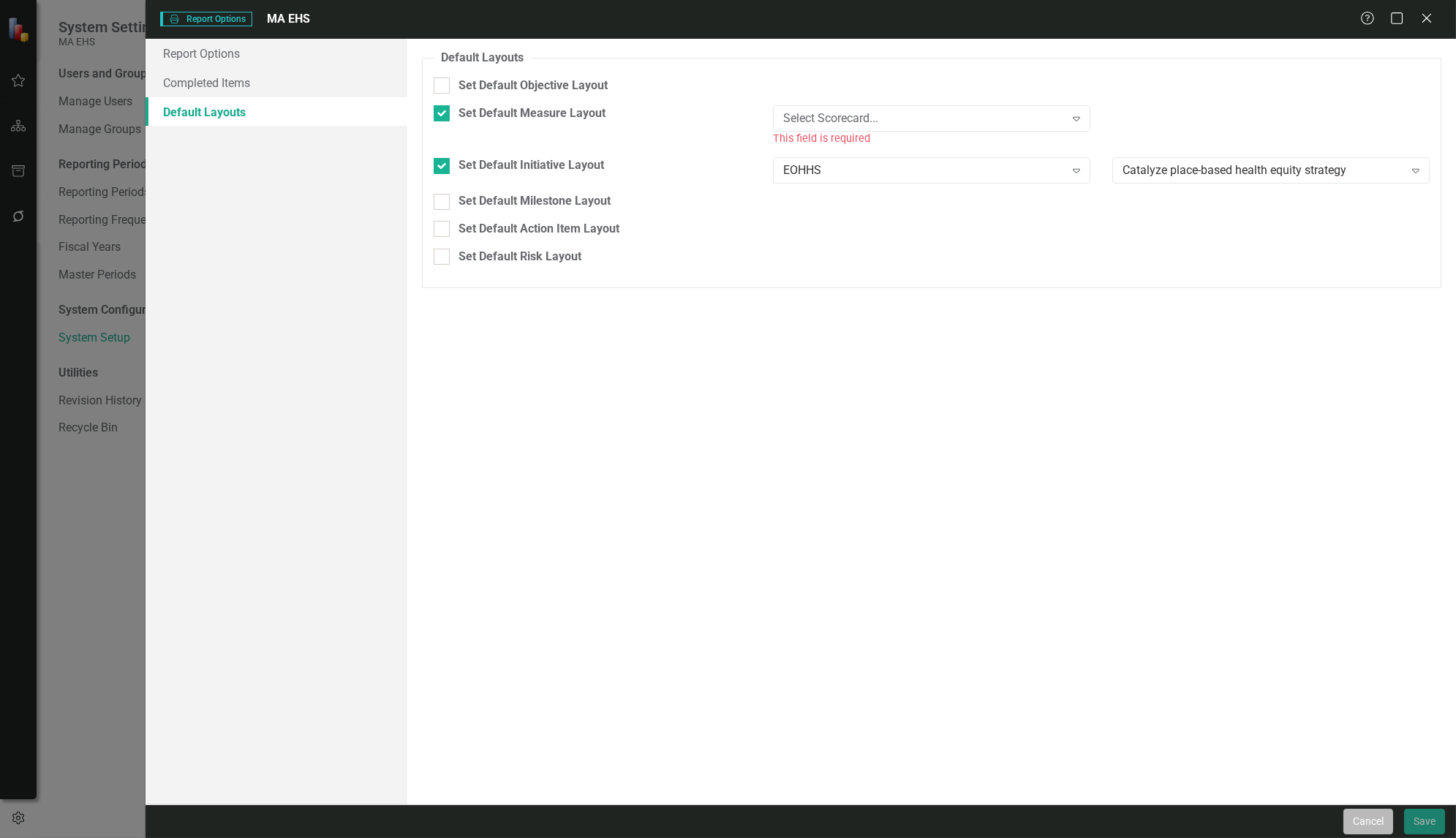
click at [1364, 826] on button "Cancel" at bounding box center [1367, 822] width 50 height 26
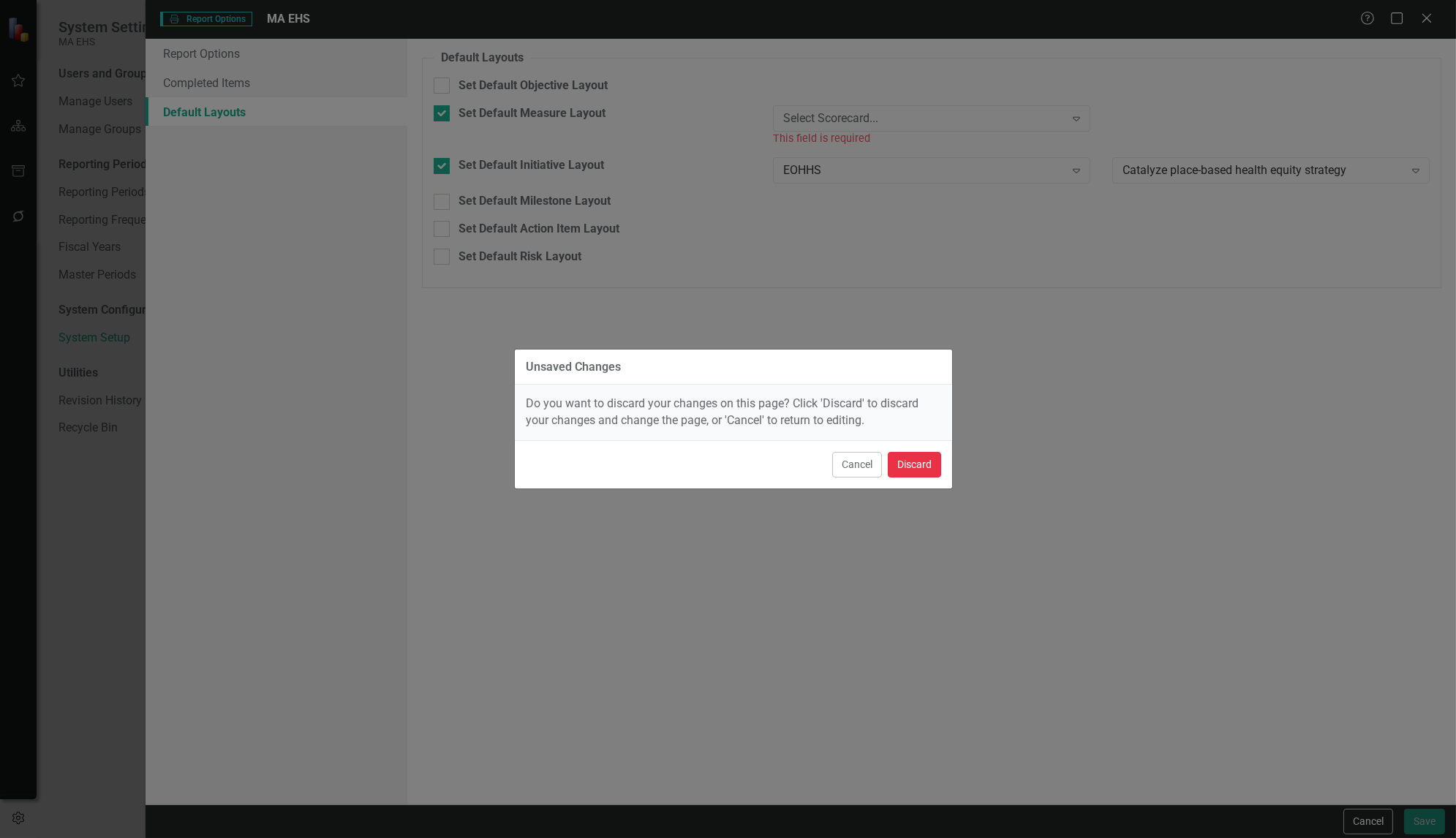
click at [902, 458] on button "Discard" at bounding box center [915, 465] width 54 height 26
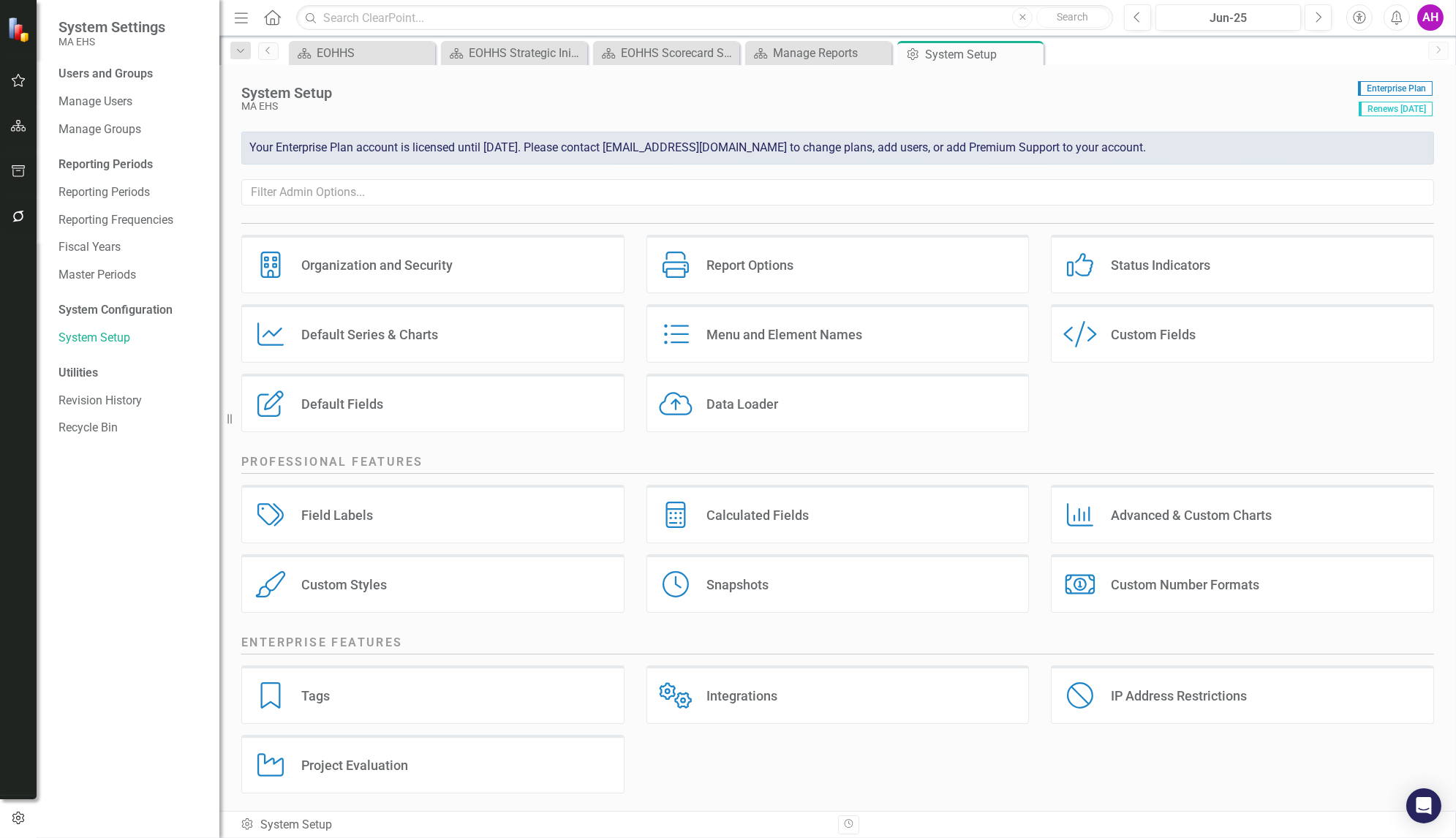
click at [274, 16] on icon "Home" at bounding box center [271, 17] width 19 height 15
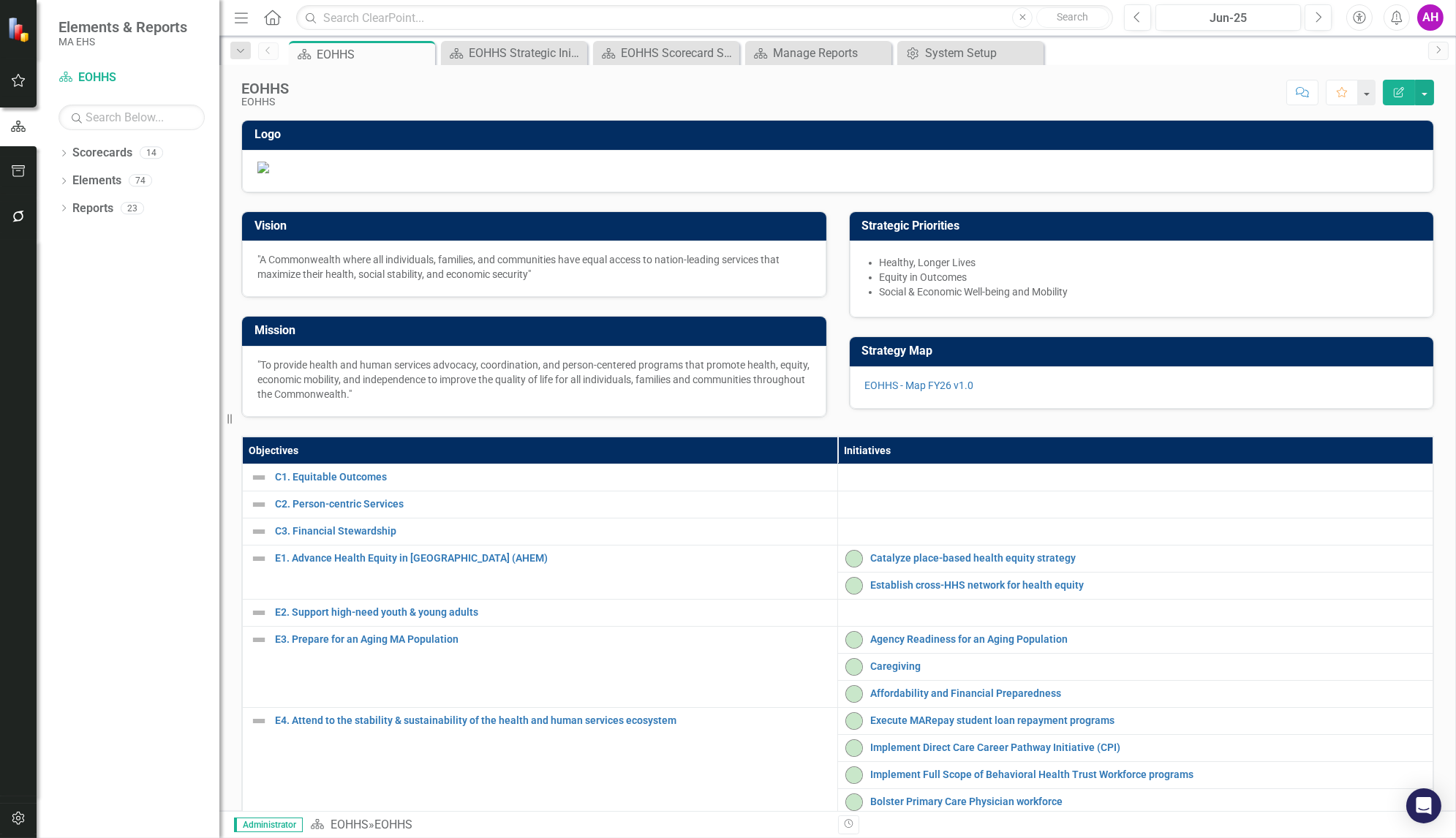
click at [243, 12] on icon "button" at bounding box center [241, 17] width 13 height 11
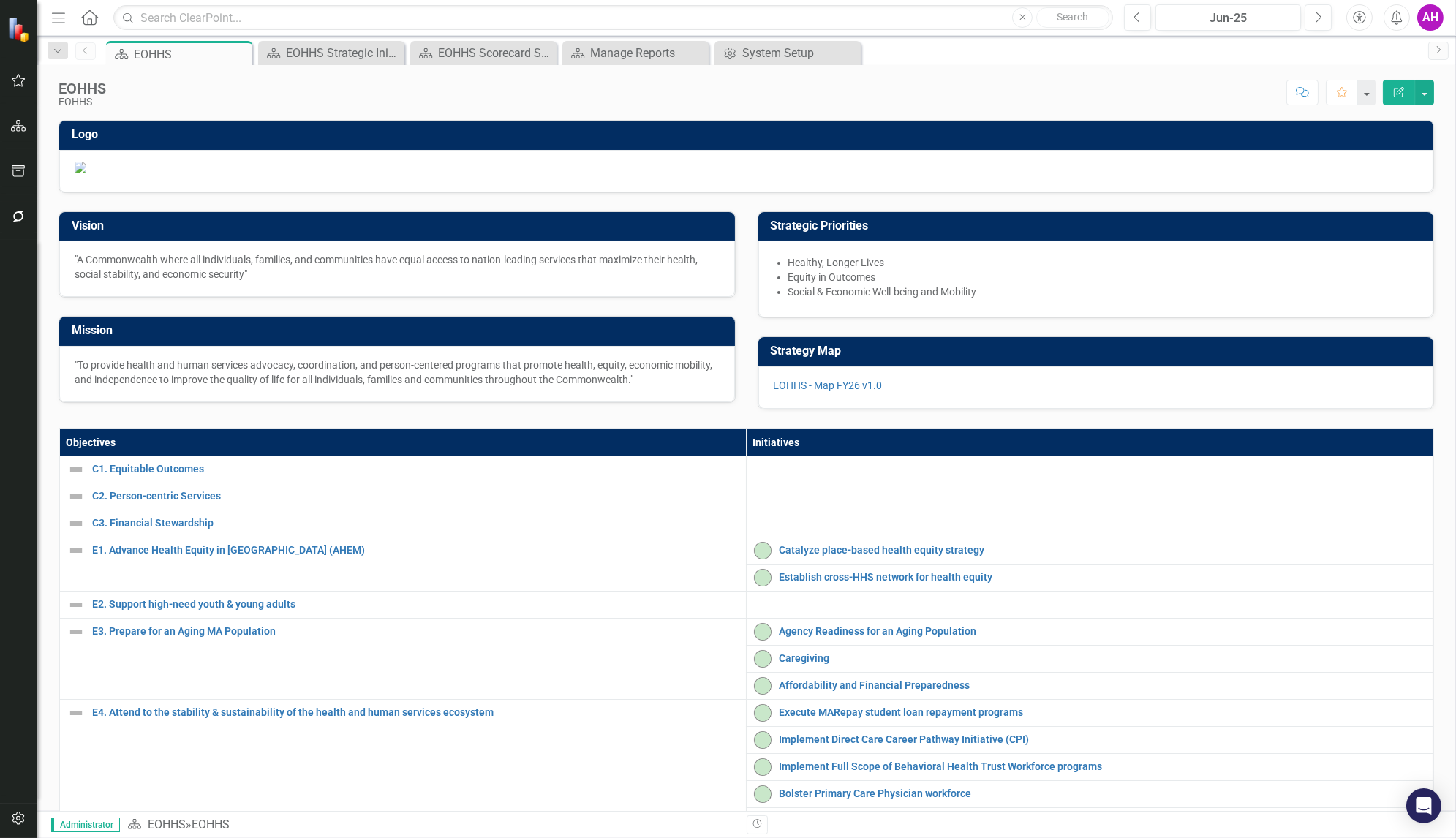
click at [63, 10] on icon "Menu" at bounding box center [58, 17] width 19 height 15
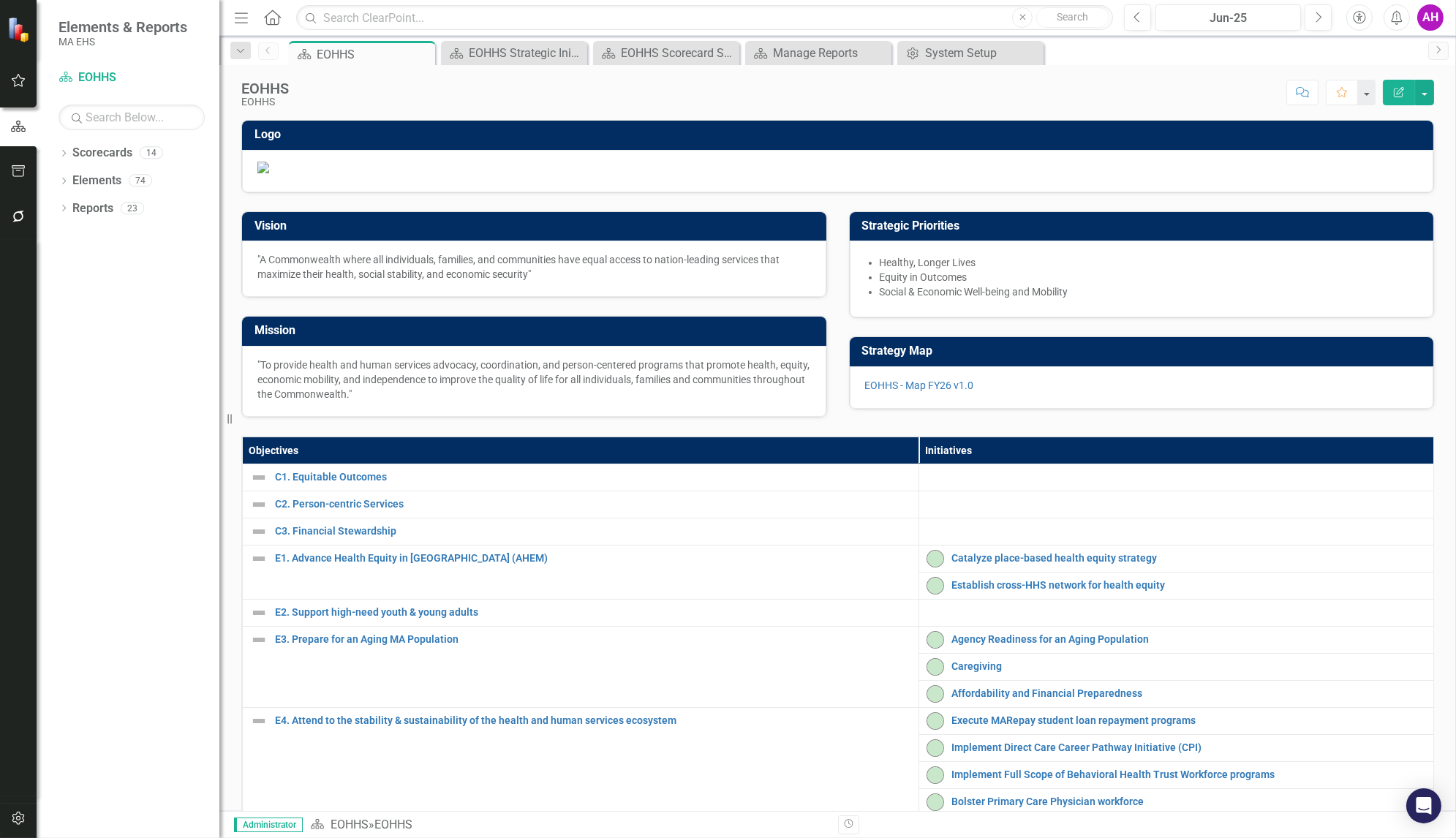
click at [1360, 19] on icon "button" at bounding box center [1359, 18] width 13 height 13
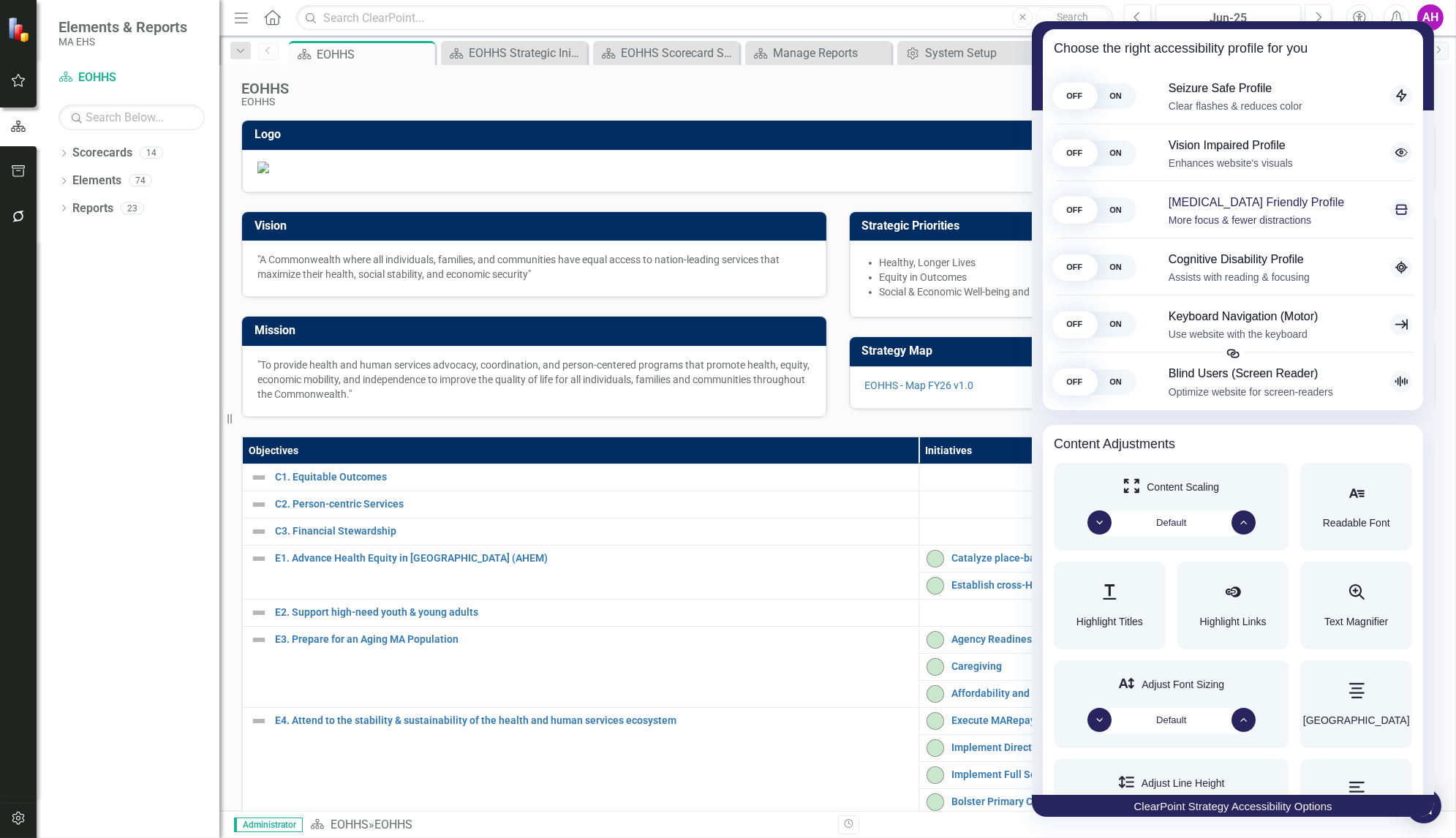
scroll to position [171, 0]
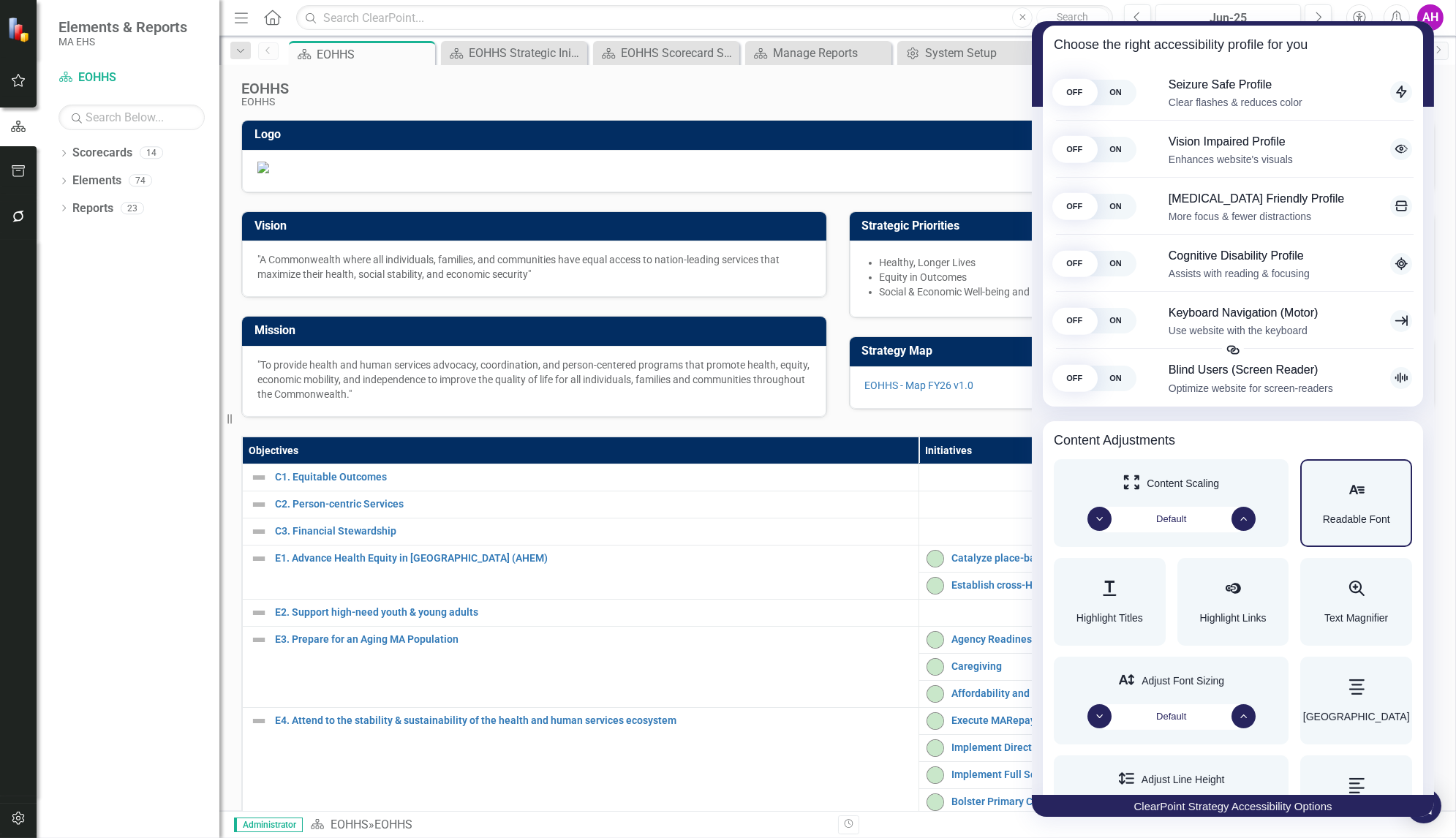
click at [1364, 482] on div "Accessibility Adjustments" at bounding box center [1356, 491] width 67 height 18
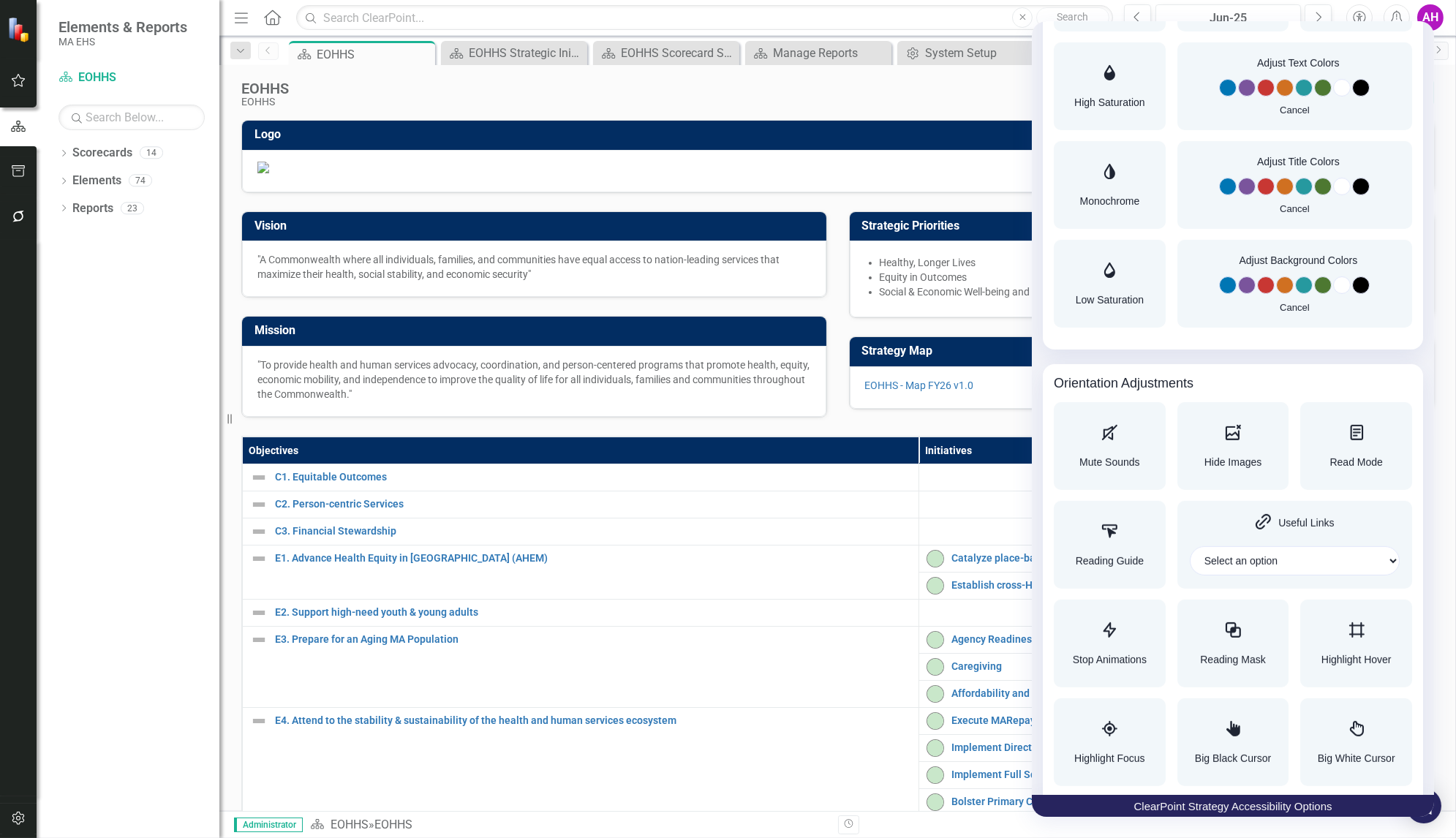
scroll to position [1255, 0]
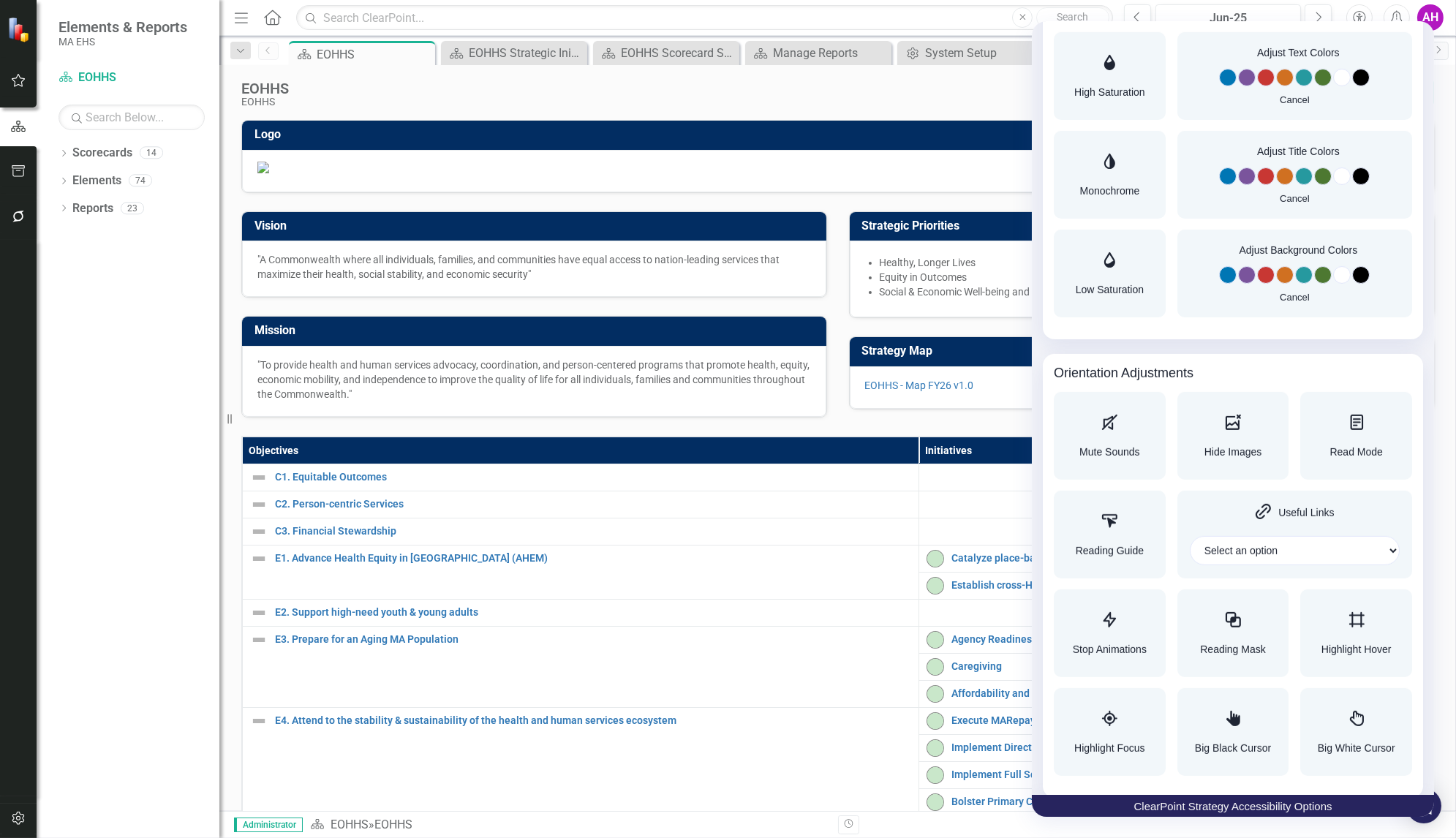
click at [707, 710] on div at bounding box center [728, 419] width 1456 height 838
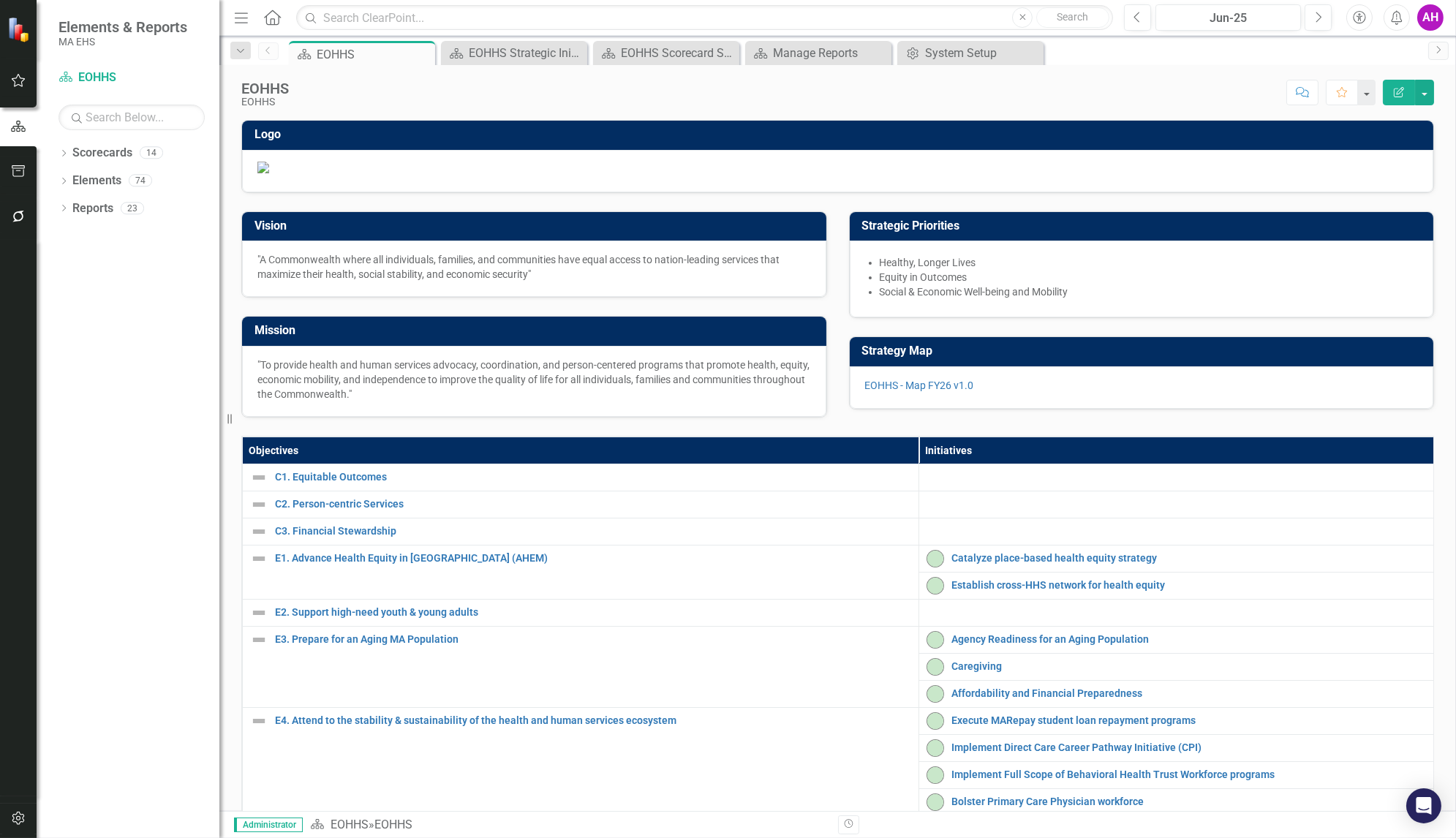
scroll to position [0, 0]
click at [101, 154] on link "Scorecards" at bounding box center [102, 153] width 60 height 17
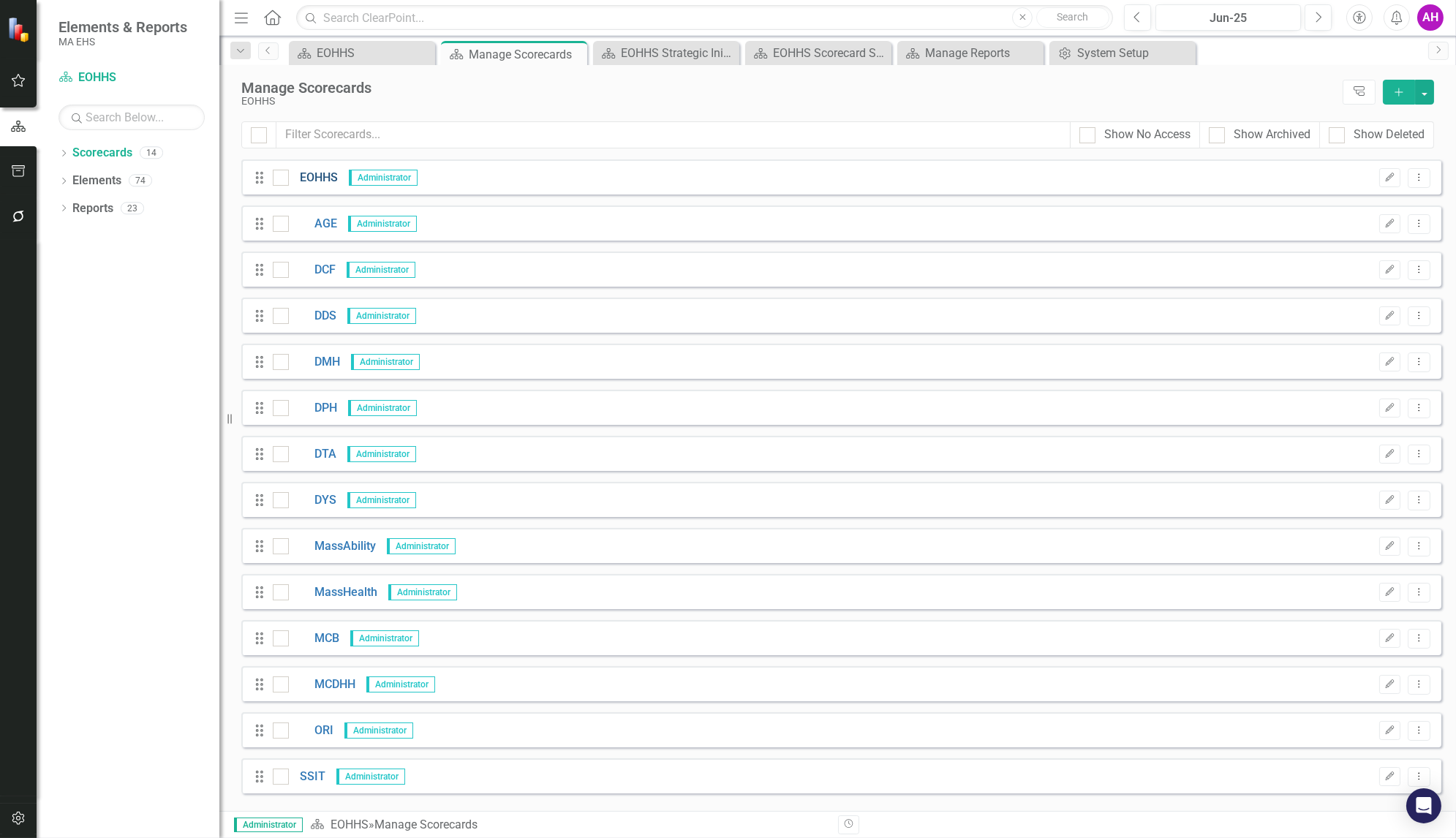
click at [322, 173] on link "EOHHS" at bounding box center [314, 178] width 49 height 17
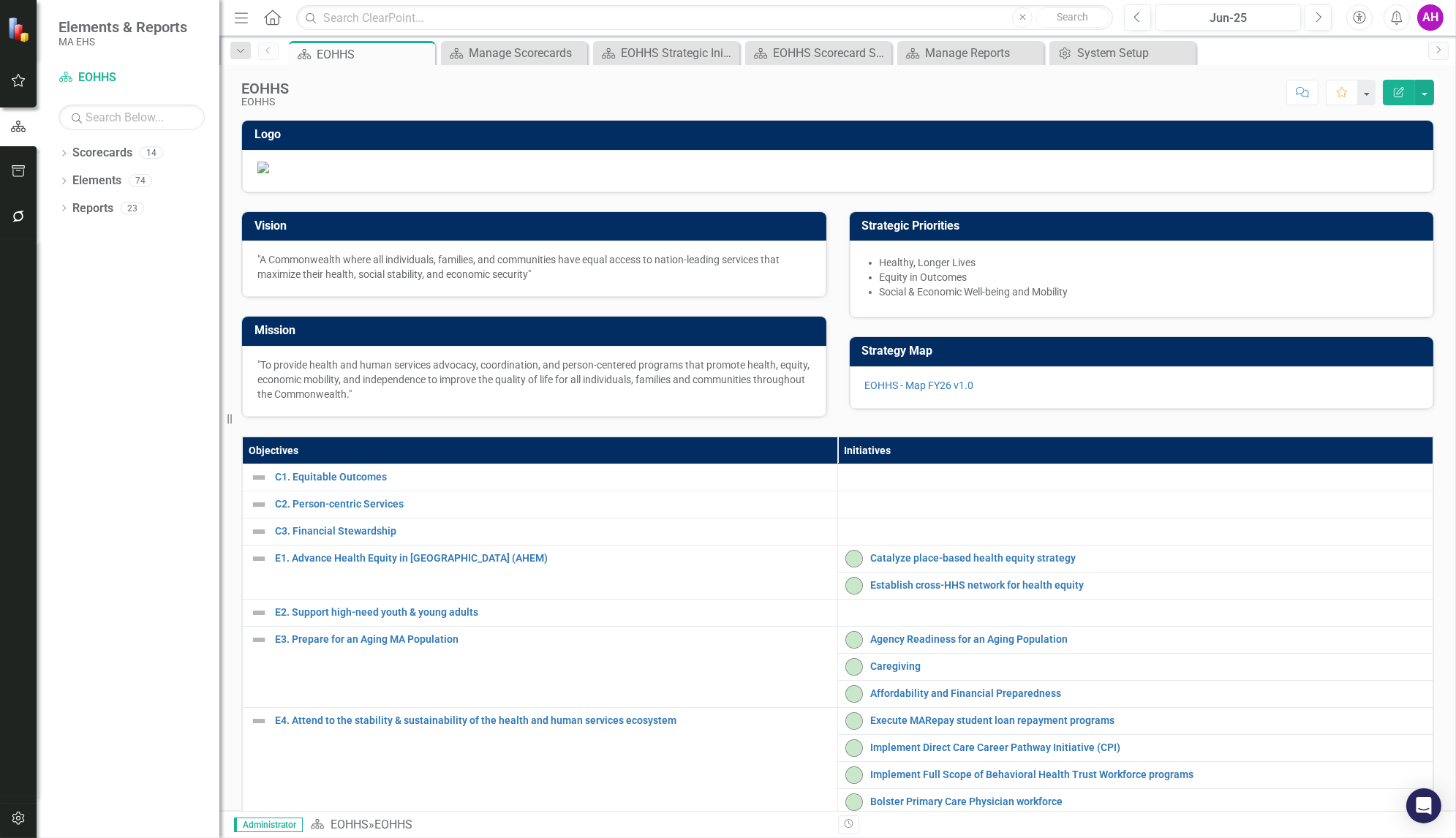
click at [900, 270] on li "Healthy, Longer Lives" at bounding box center [1149, 263] width 539 height 15
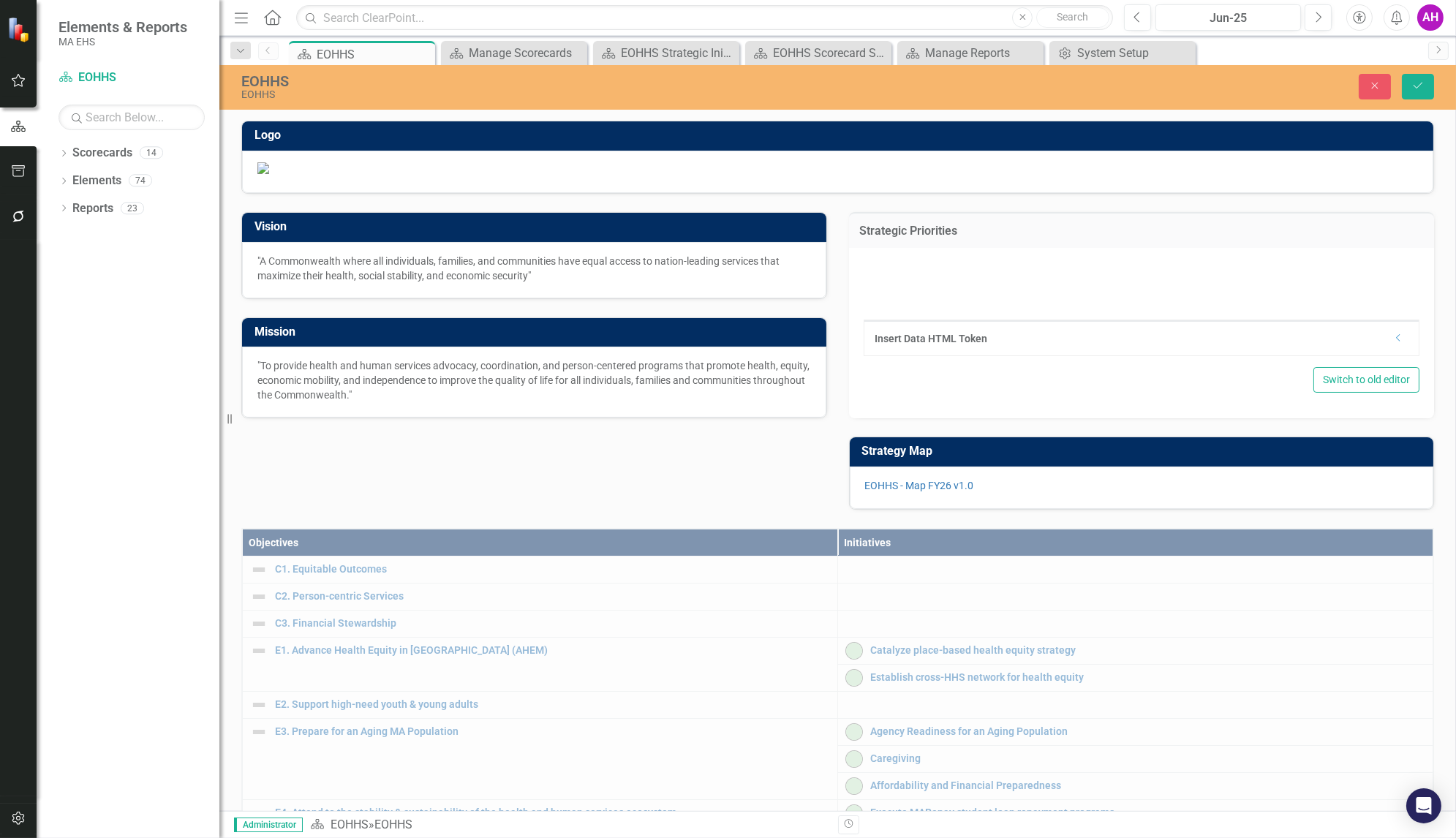
type textarea "<ul> <li>Healthy, Longer Lives</li> <li>Equity in Outcomes</li> <li>Social &amp…"
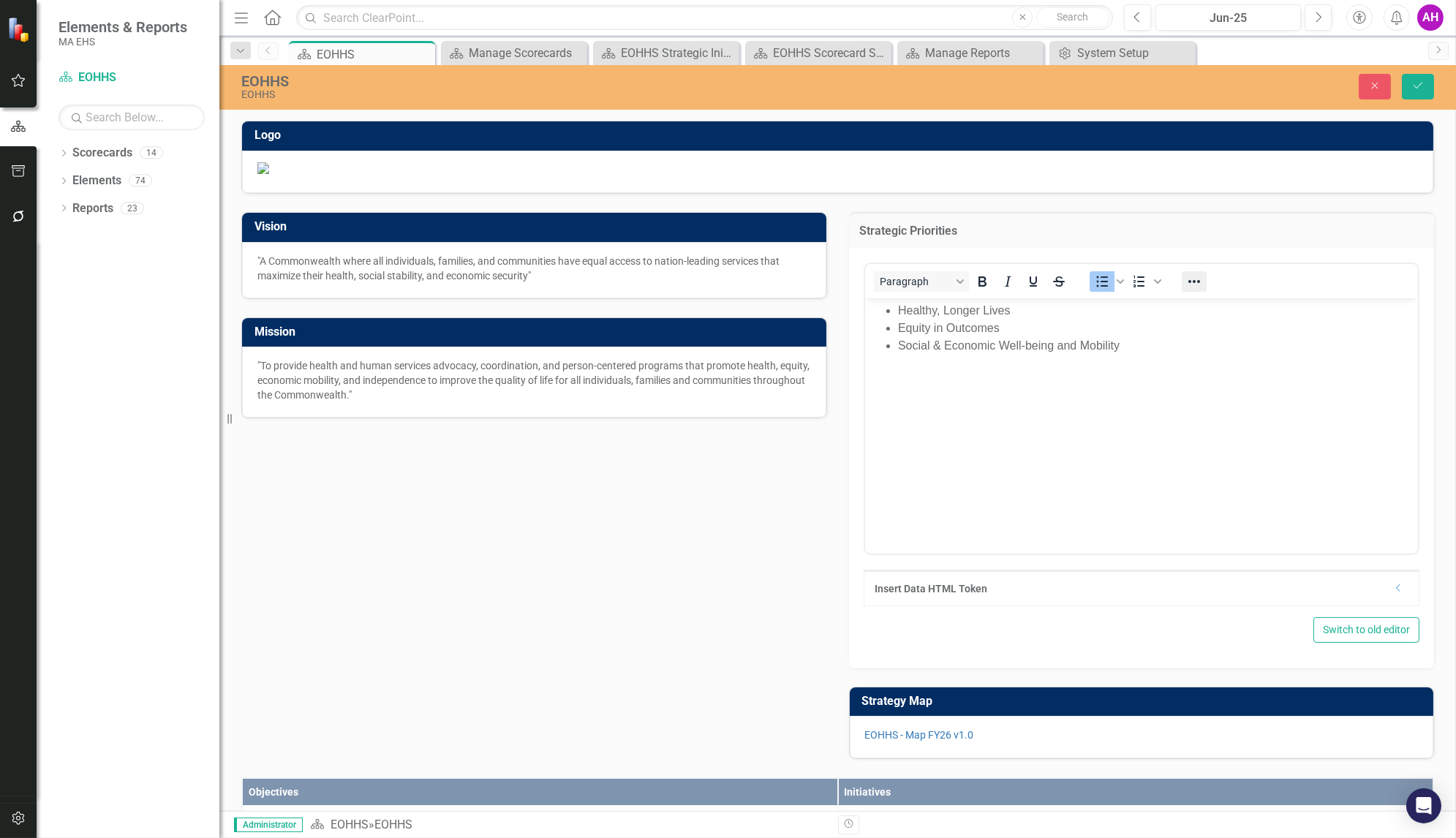
click at [1185, 290] on icon "Reveal or hide additional toolbar items" at bounding box center [1194, 282] width 18 height 18
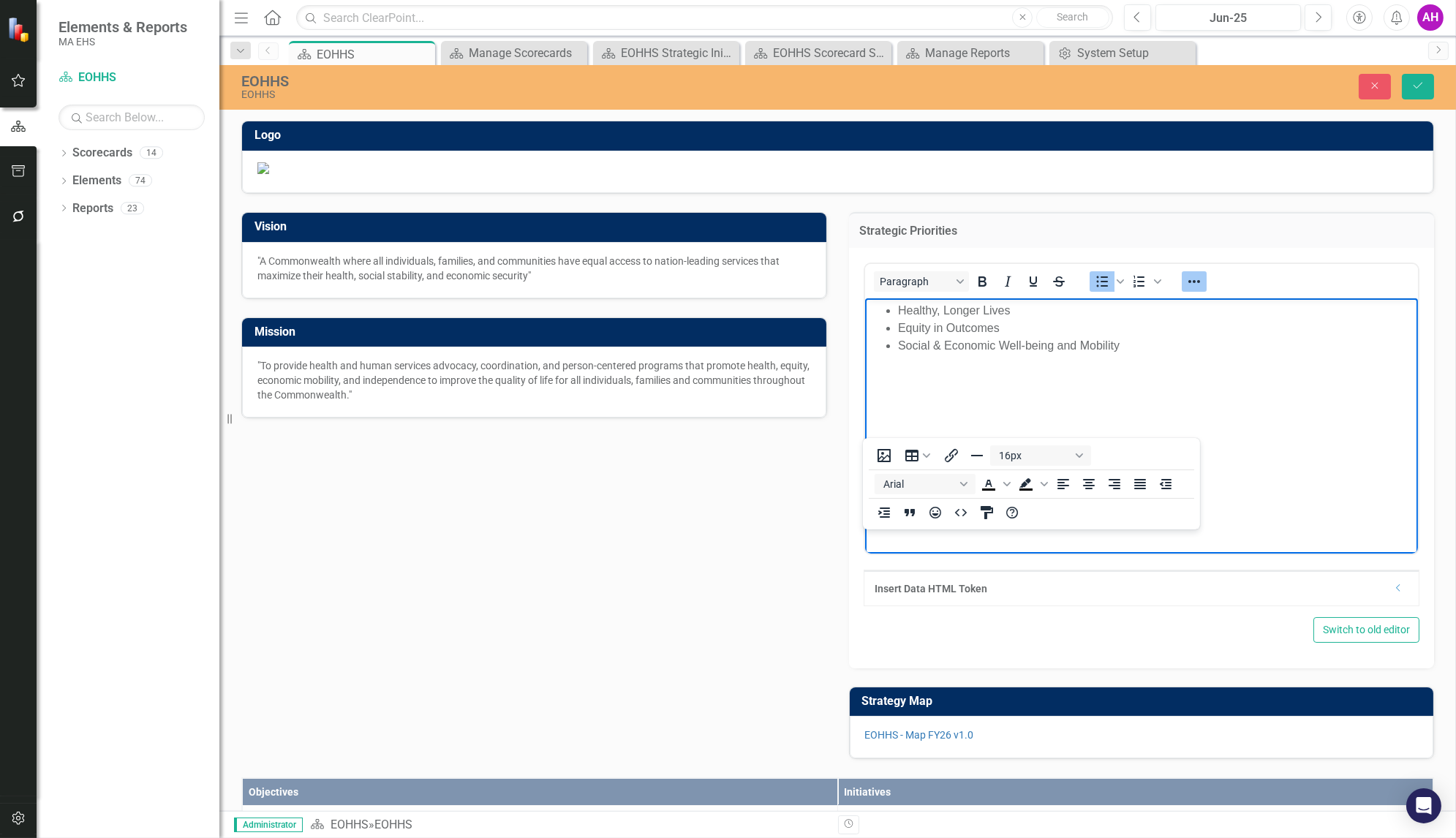
click at [938, 490] on body "Healthy, Longer Lives Equity in Outcomes Social & Economic Well-being and Mobil…" at bounding box center [1141, 407] width 553 height 219
click at [672, 673] on div "Vision "A Commonwealth where all individuals, families, and communities have eq…" at bounding box center [838, 477] width 1215 height 566
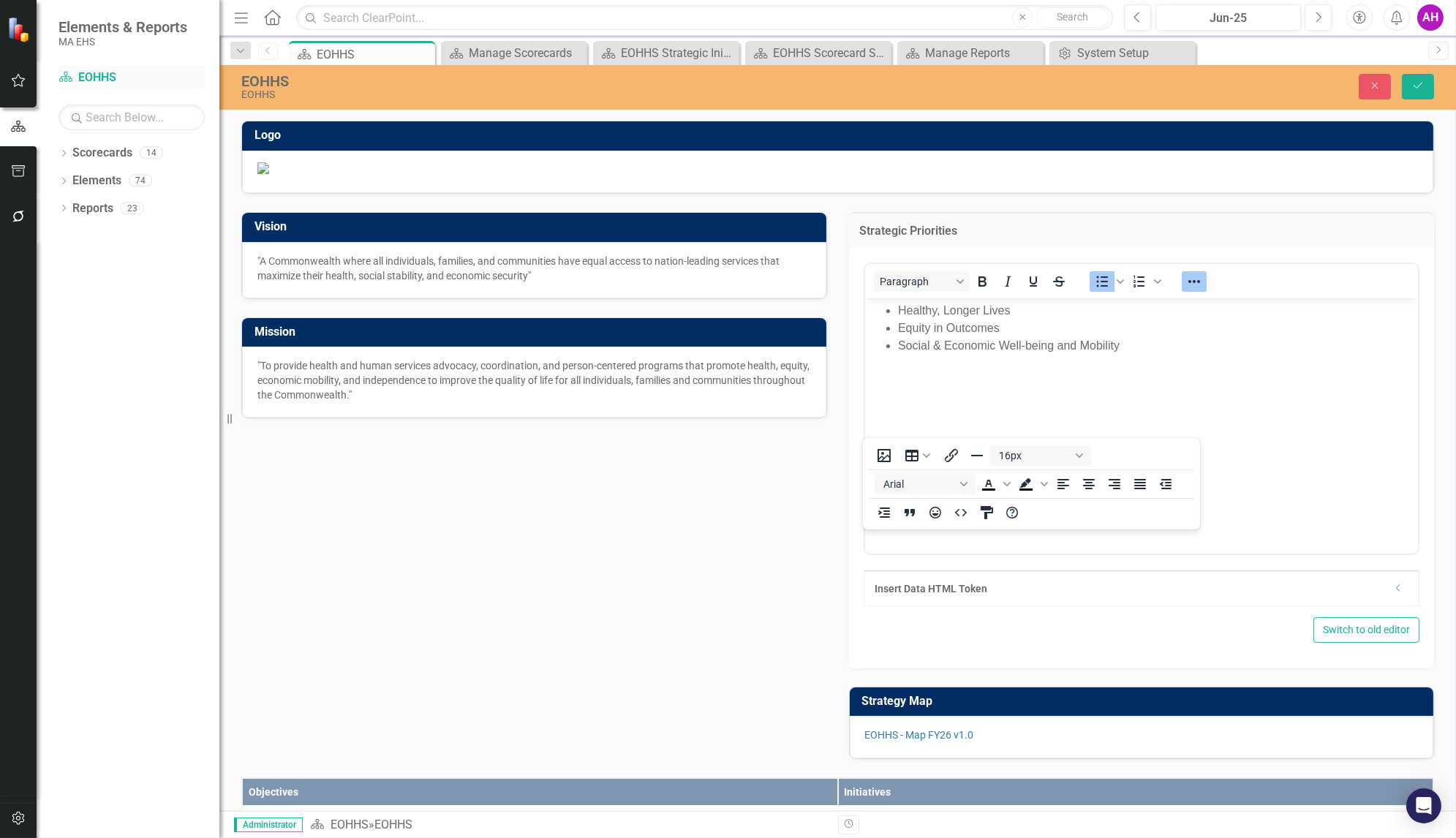
click at [91, 72] on link "Scorecard EOHHS" at bounding box center [132, 78] width 146 height 17
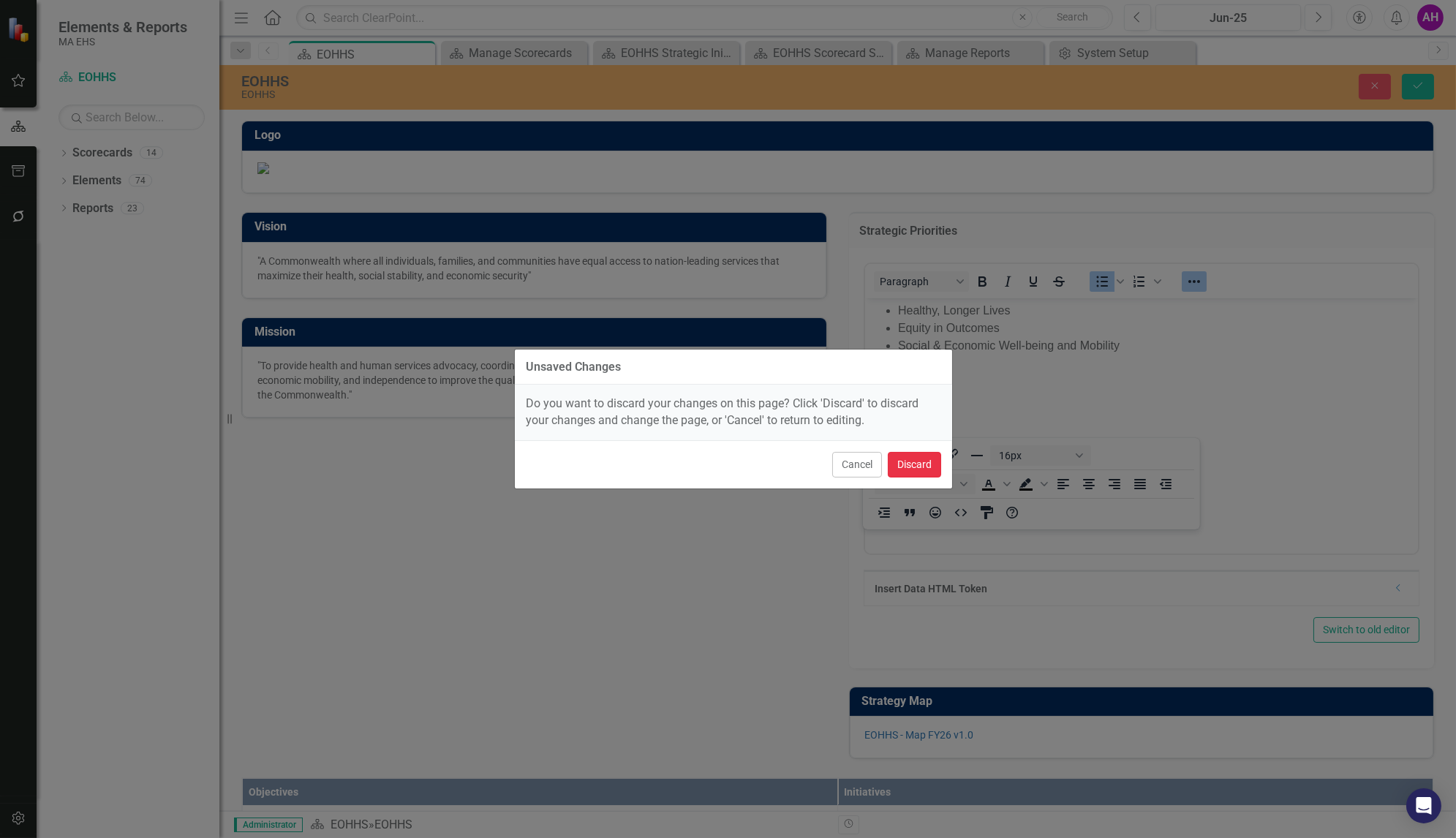
click at [920, 465] on button "Discard" at bounding box center [915, 465] width 54 height 26
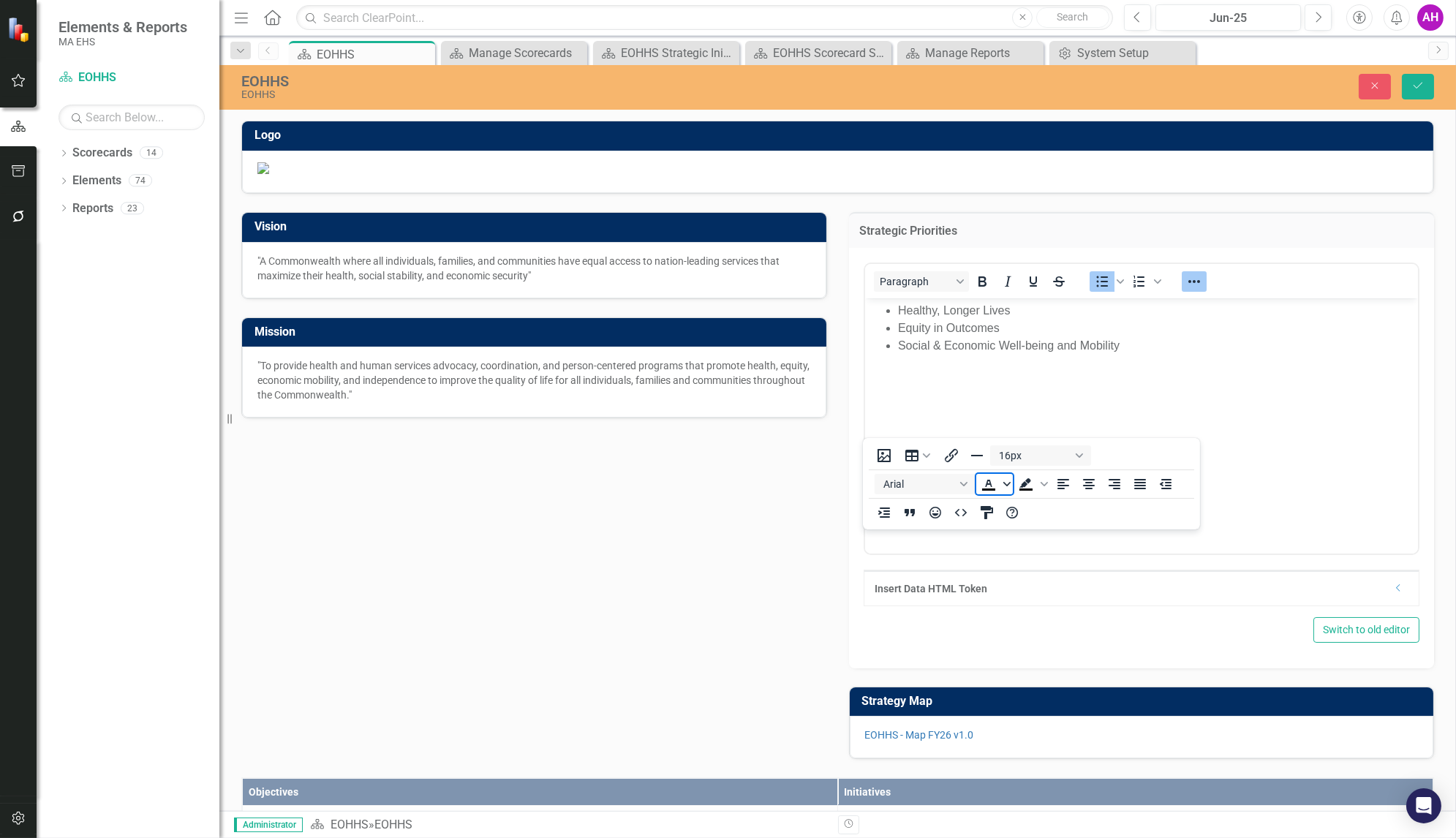
click at [1005, 480] on icon "Text color Black" at bounding box center [1007, 484] width 7 height 7
click at [987, 596] on div "Black" at bounding box center [988, 594] width 18 height 18
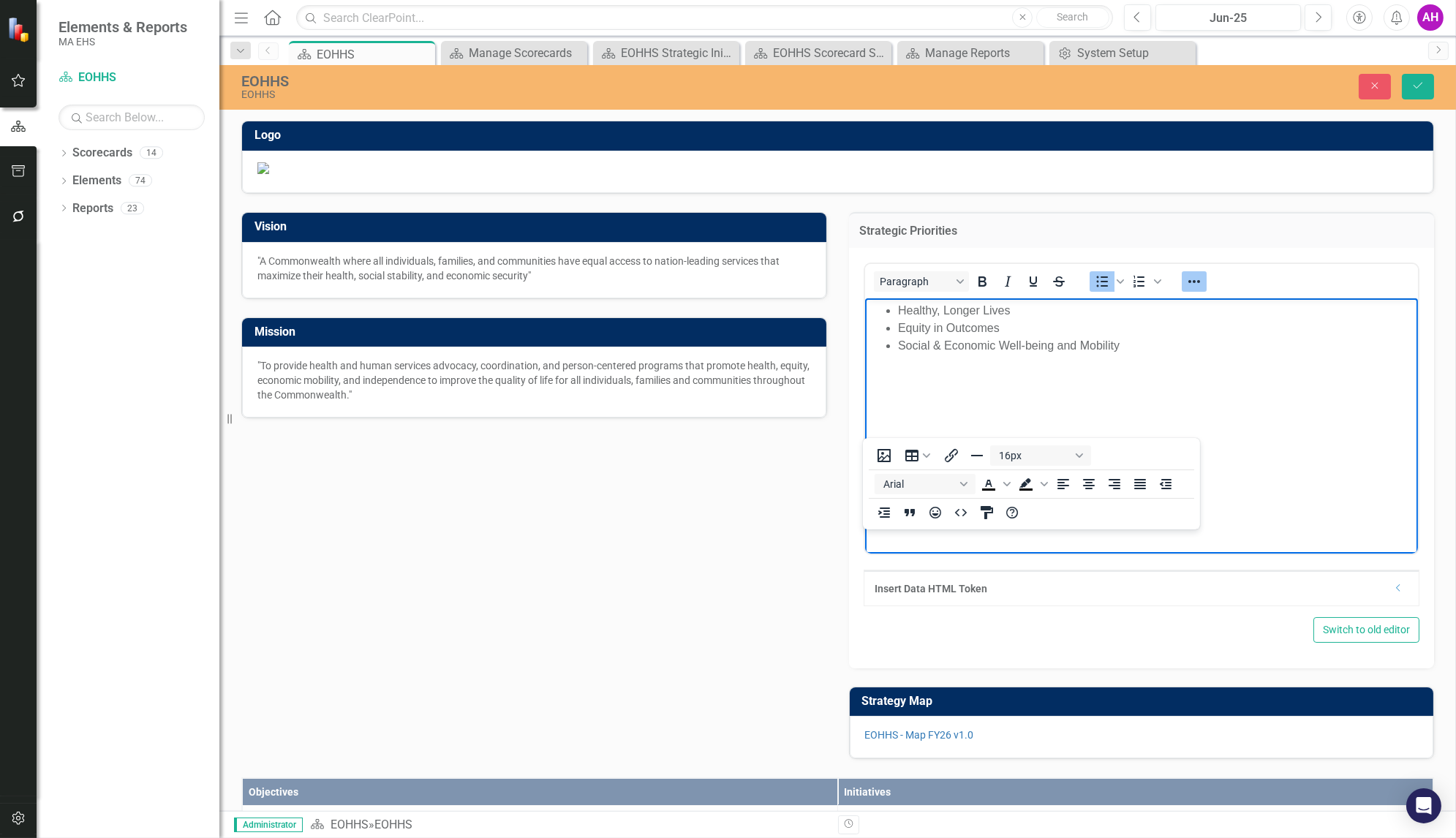
click at [736, 695] on div "Vision "A Commonwealth where all individuals, families, and communities have eq…" at bounding box center [838, 477] width 1215 height 566
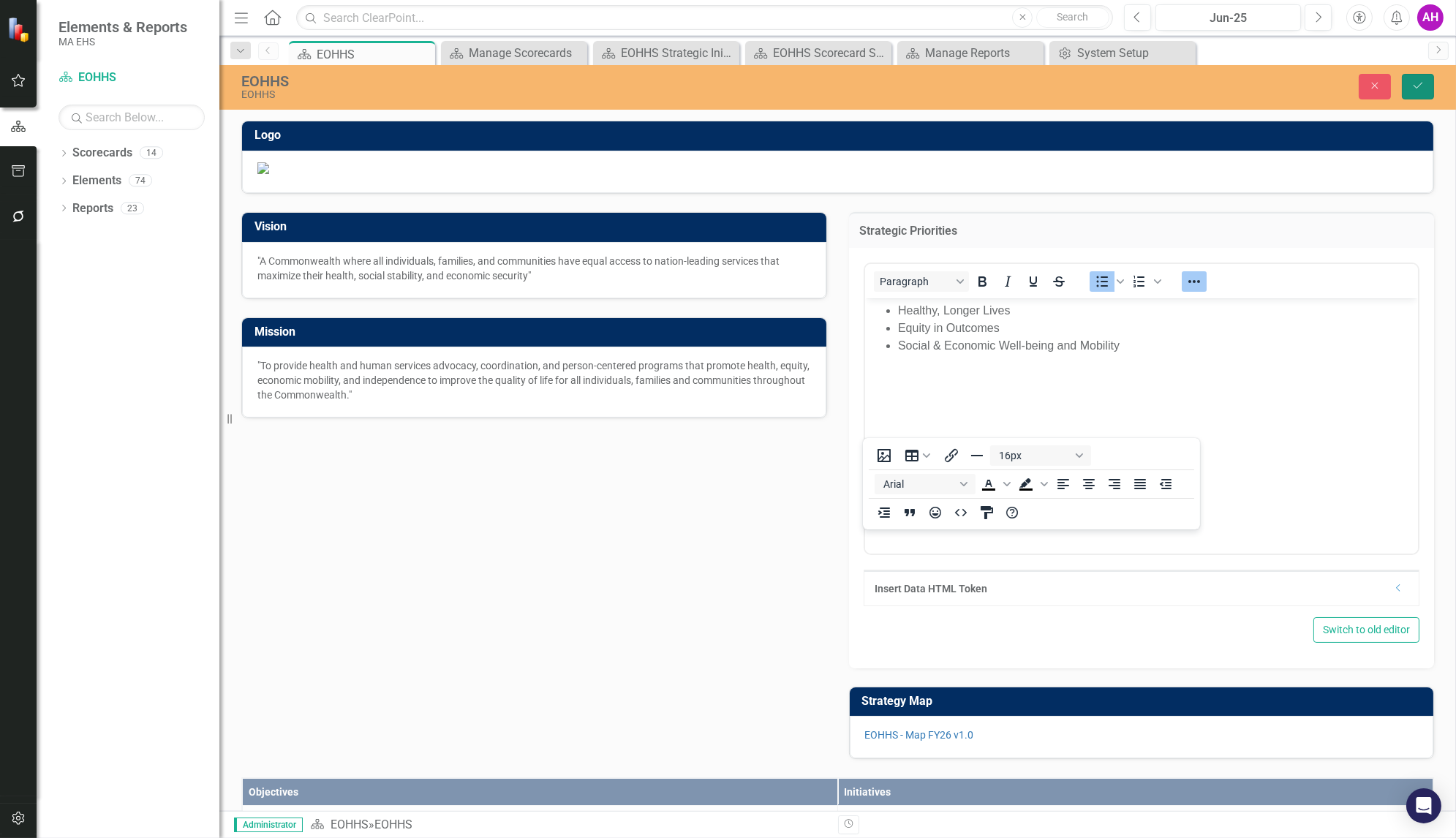
click at [1410, 96] on button "Save" at bounding box center [1418, 87] width 32 height 26
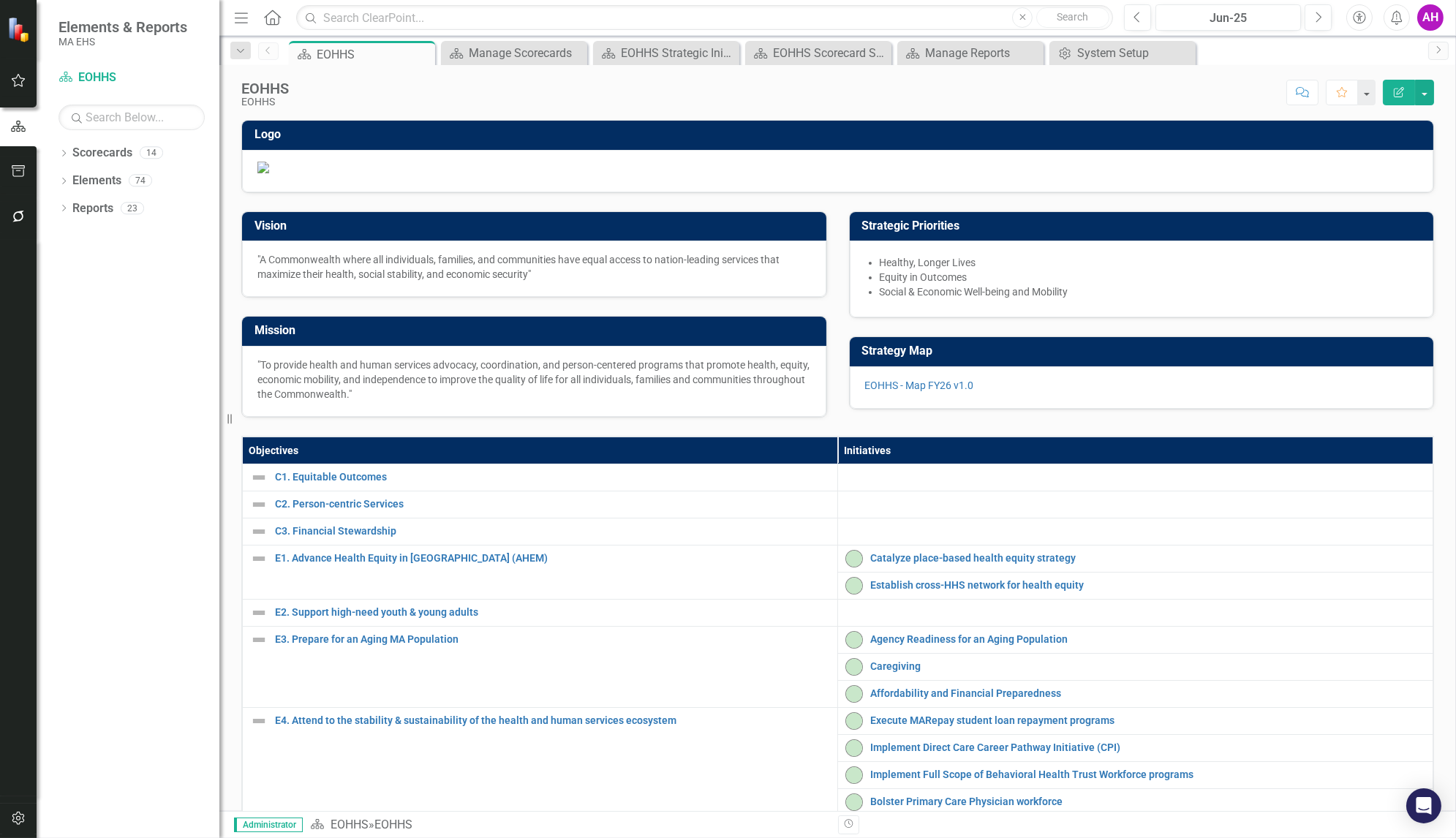
click at [958, 284] on li "Equity in Outcomes" at bounding box center [1149, 277] width 539 height 15
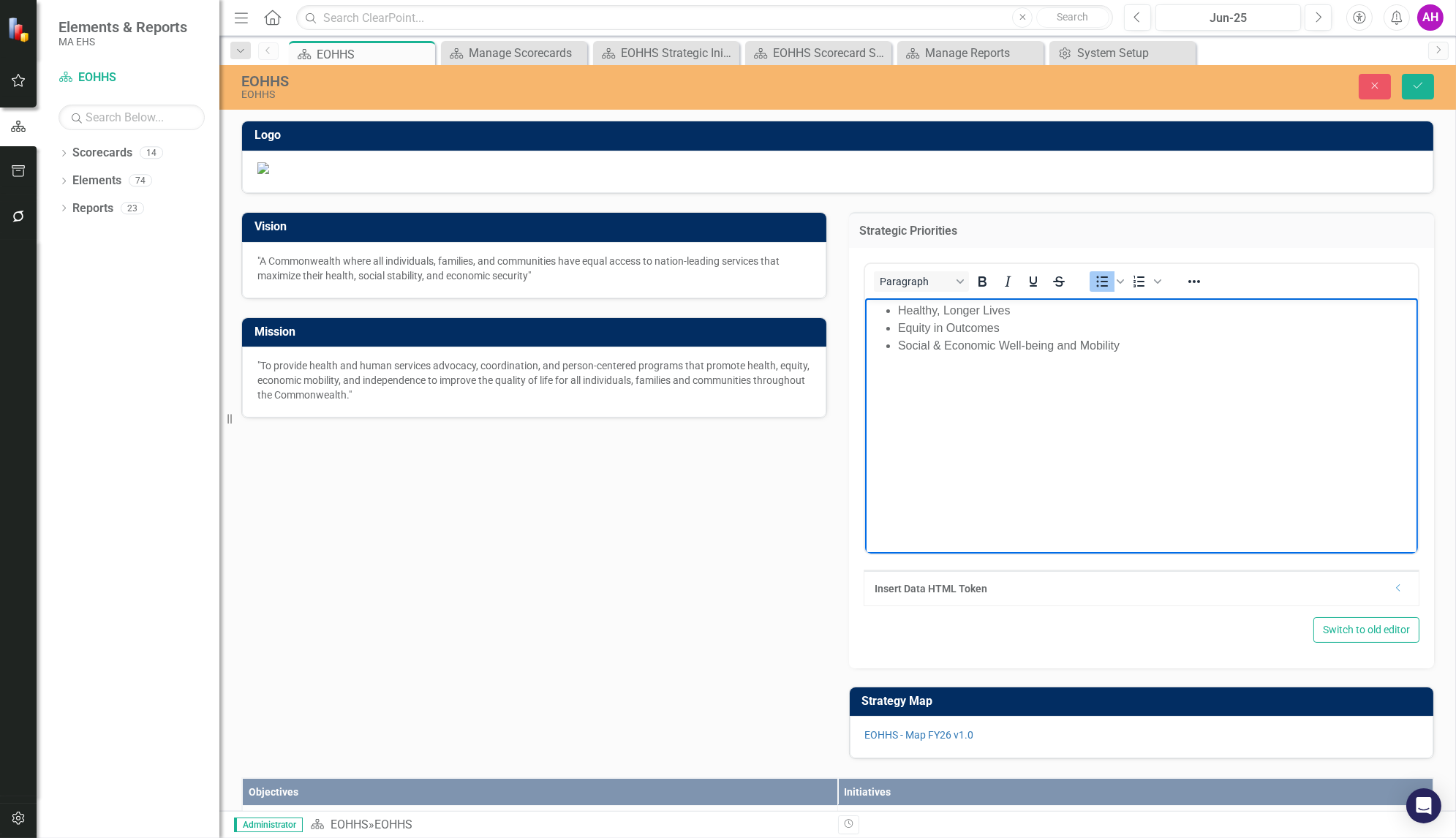
click at [1137, 333] on li "Equity in Outcomes" at bounding box center [1155, 328] width 517 height 18
drag, startPoint x: 1136, startPoint y: 352, endPoint x: 847, endPoint y: 306, distance: 292.6
click at [864, 306] on html "Healthy, Longer Lives Equity in Outcomes Social & Economic Well-being and Mobil…" at bounding box center [1141, 407] width 553 height 219
click at [1186, 290] on icon "Reveal or hide additional toolbar items" at bounding box center [1194, 282] width 18 height 18
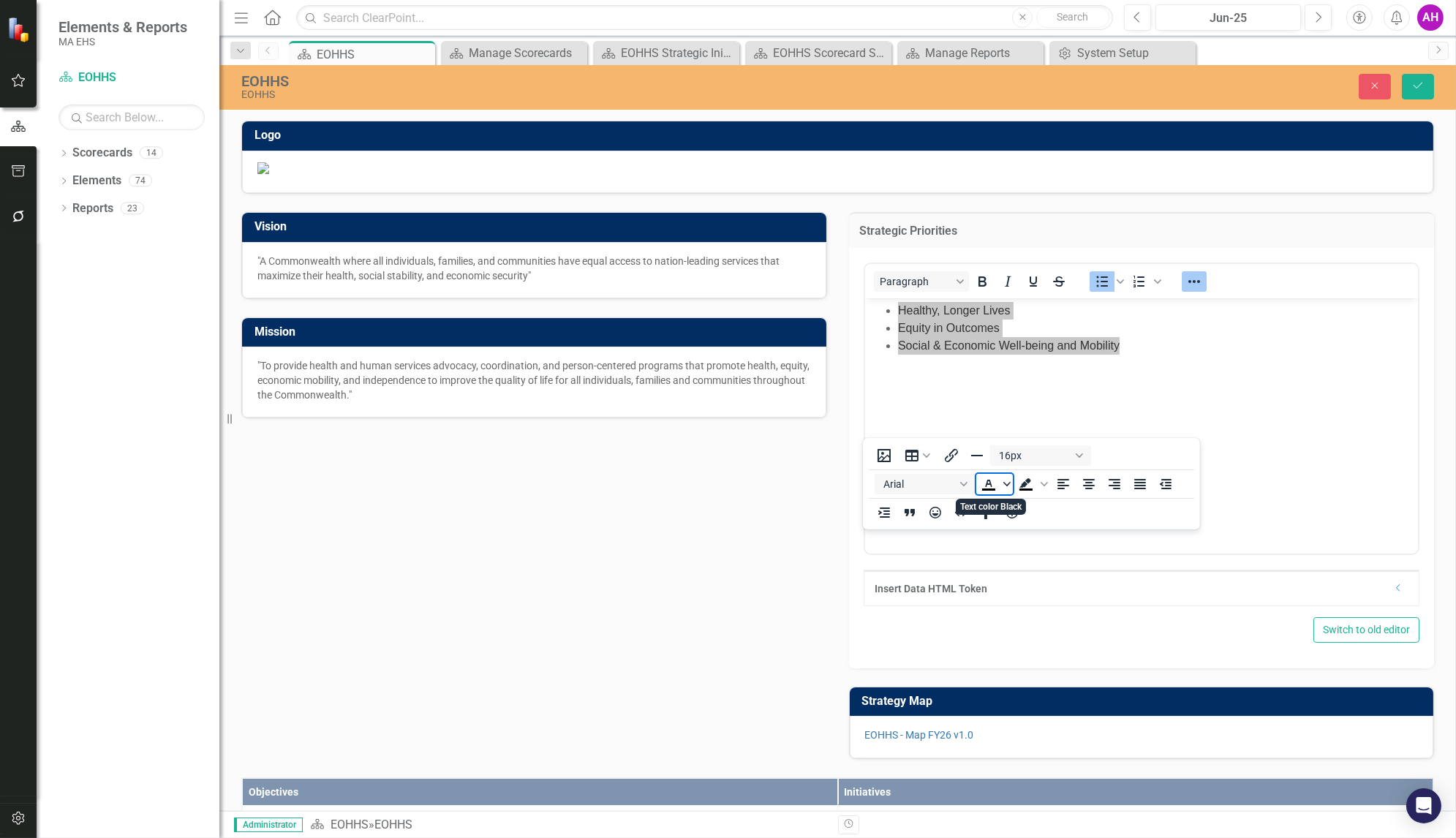
click at [1003, 486] on icon "Text color Black" at bounding box center [1007, 484] width 7 height 7
click at [984, 596] on div "Black" at bounding box center [988, 594] width 18 height 18
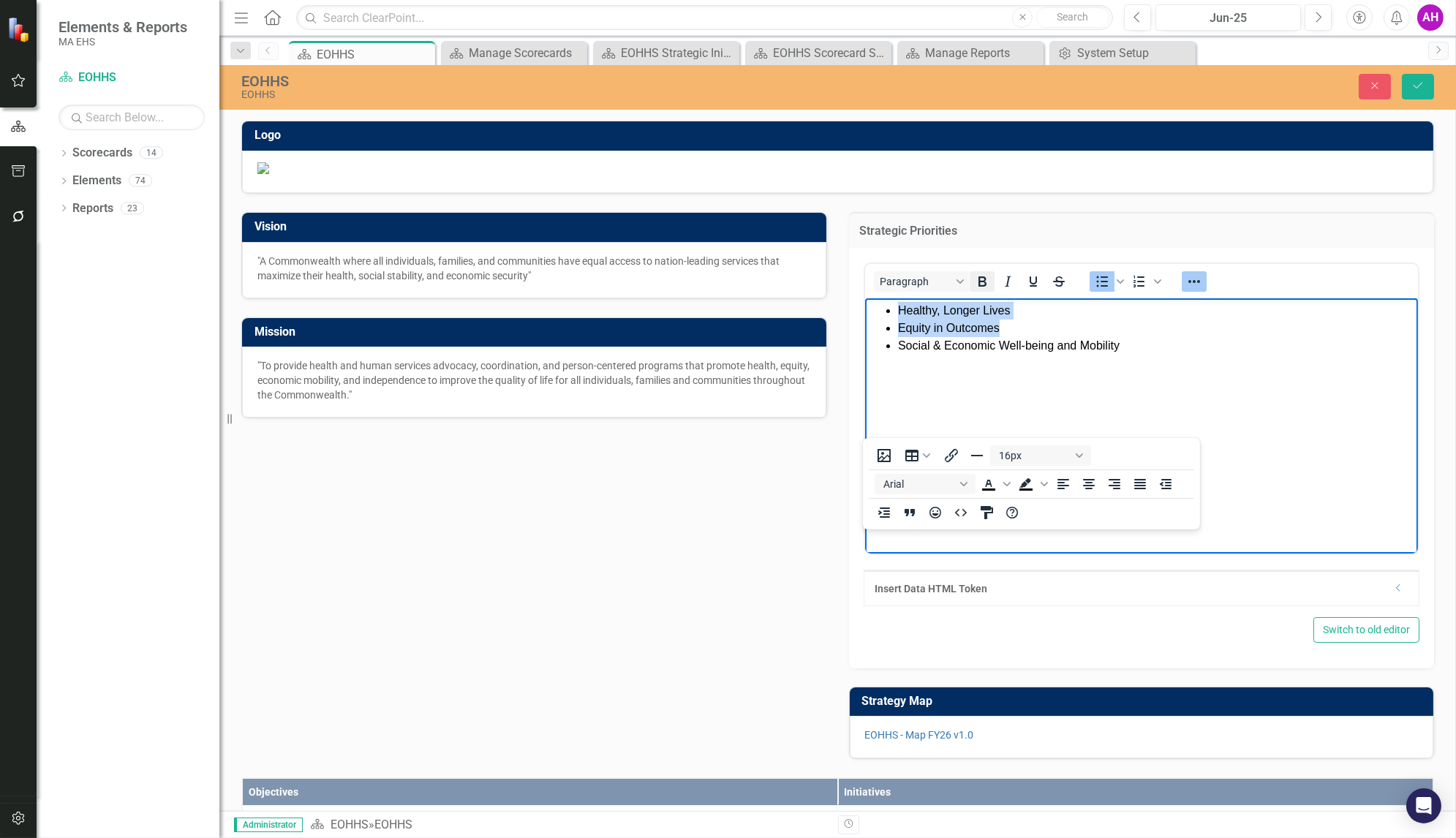
click at [981, 290] on icon "Bold" at bounding box center [982, 282] width 18 height 18
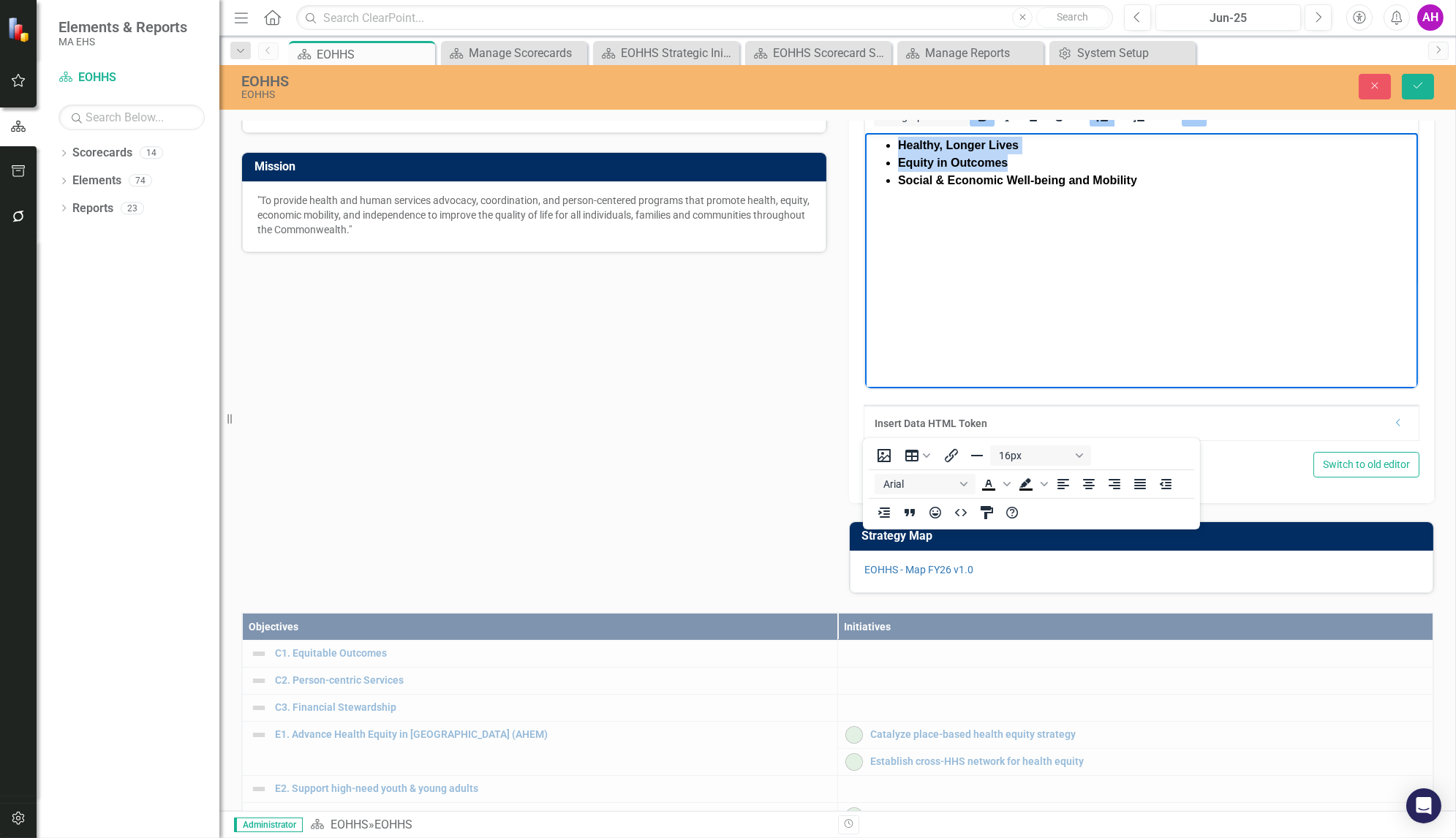
scroll to position [33, 0]
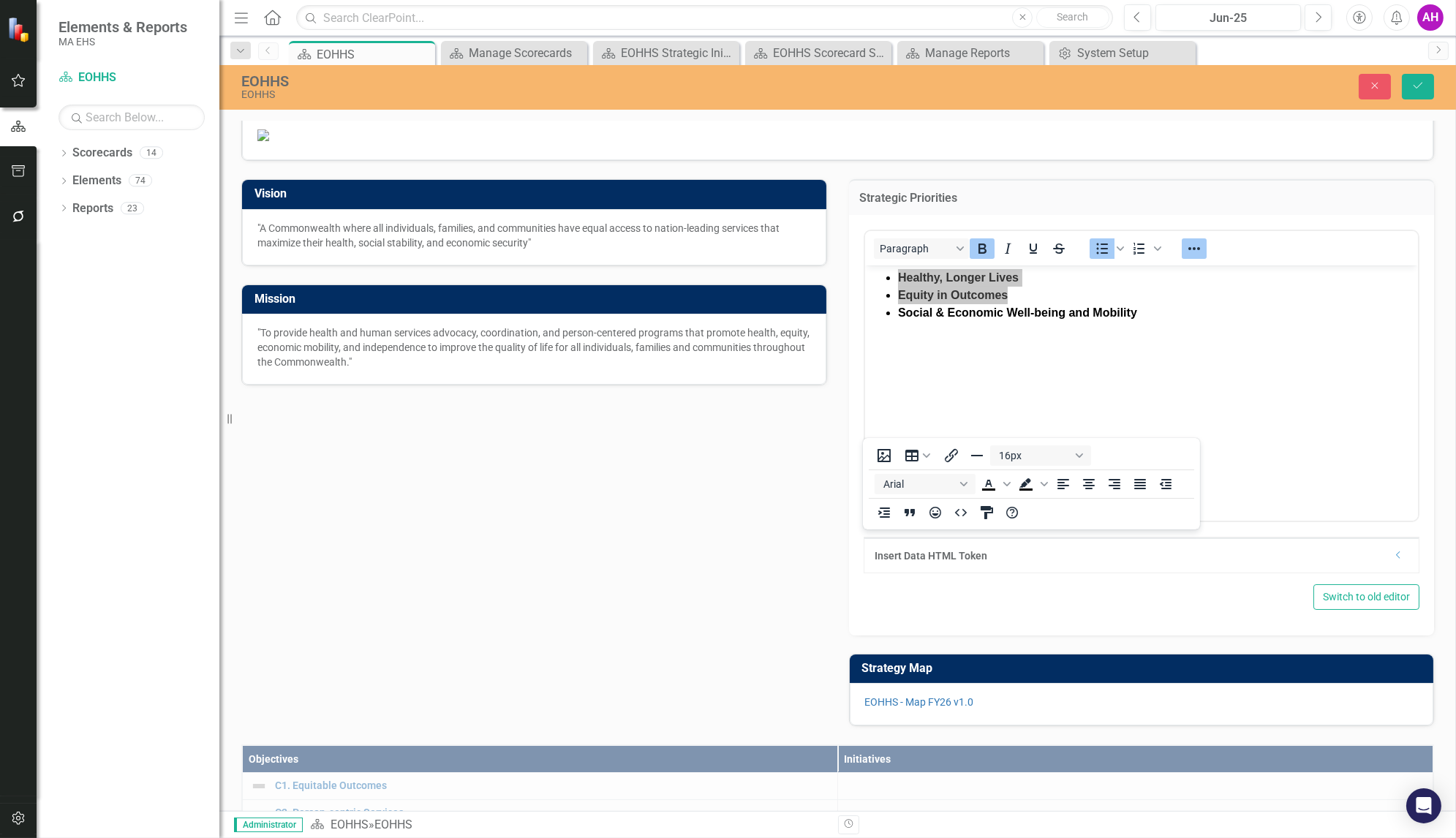
click at [691, 646] on div "Vision "A Commonwealth where all individuals, families, and communities have eq…" at bounding box center [838, 444] width 1215 height 566
click at [1421, 79] on button "Save" at bounding box center [1418, 87] width 32 height 26
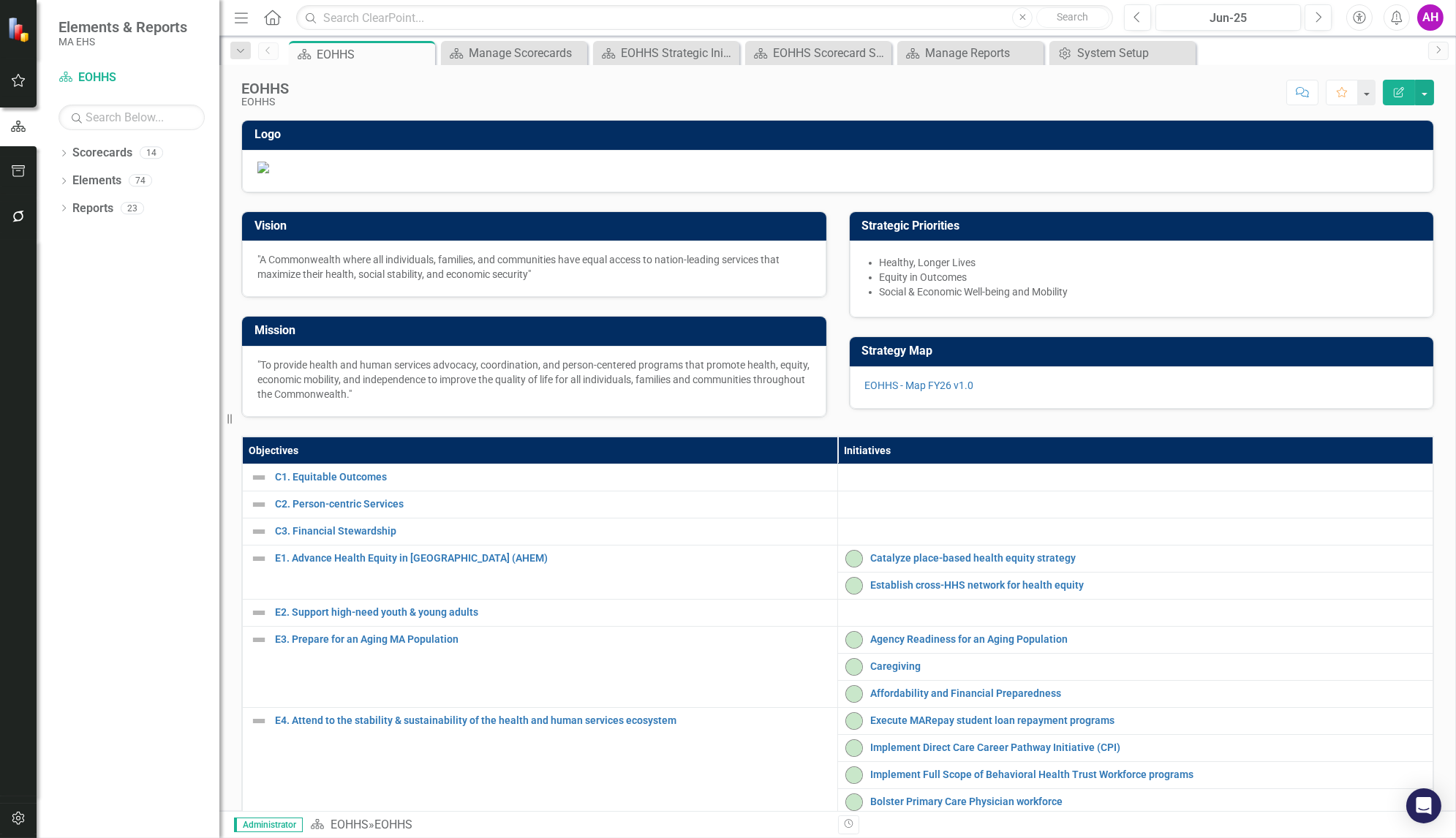
click at [940, 284] on li "Equity in Outcomes" at bounding box center [1149, 277] width 539 height 15
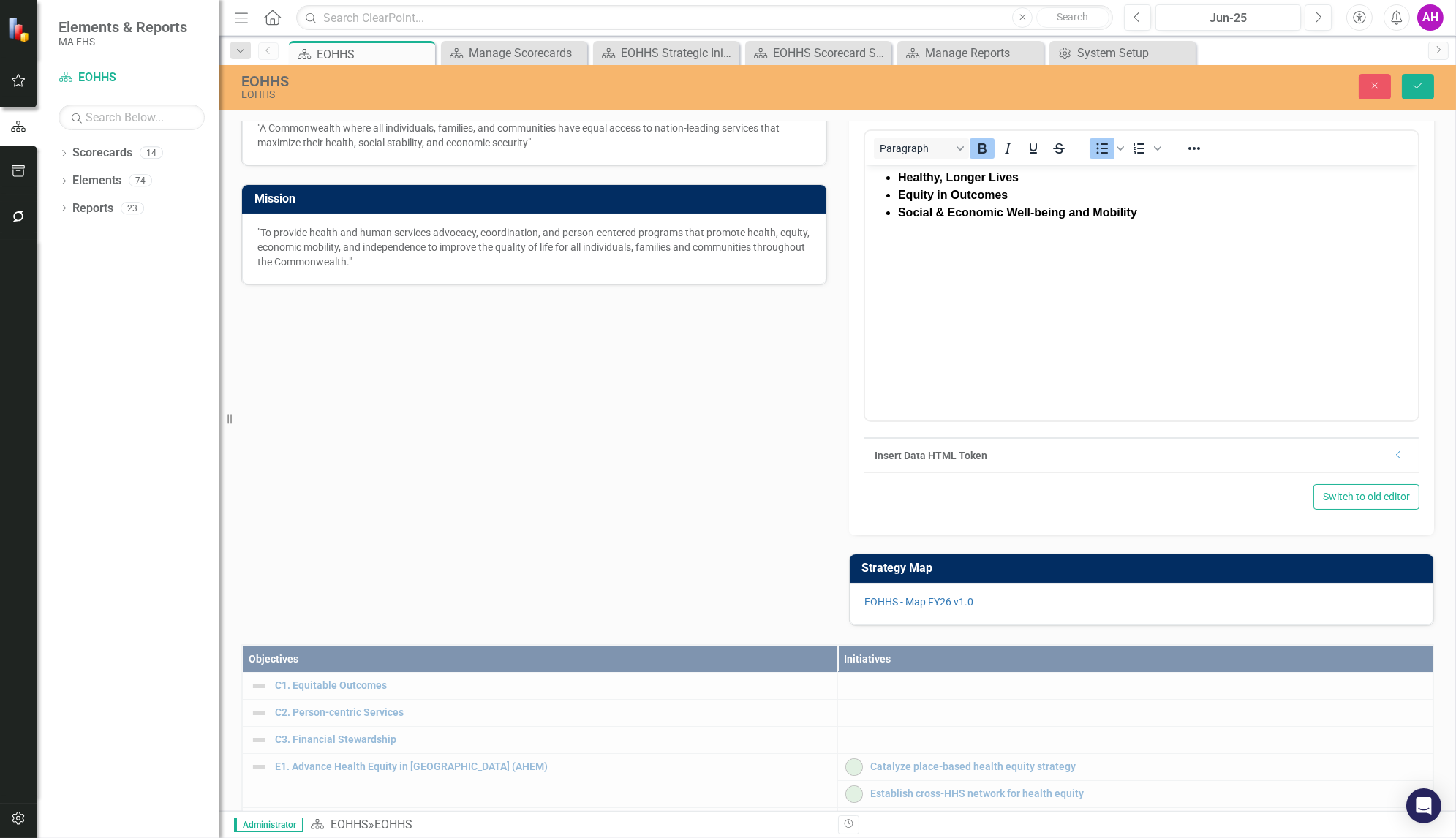
scroll to position [117, 0]
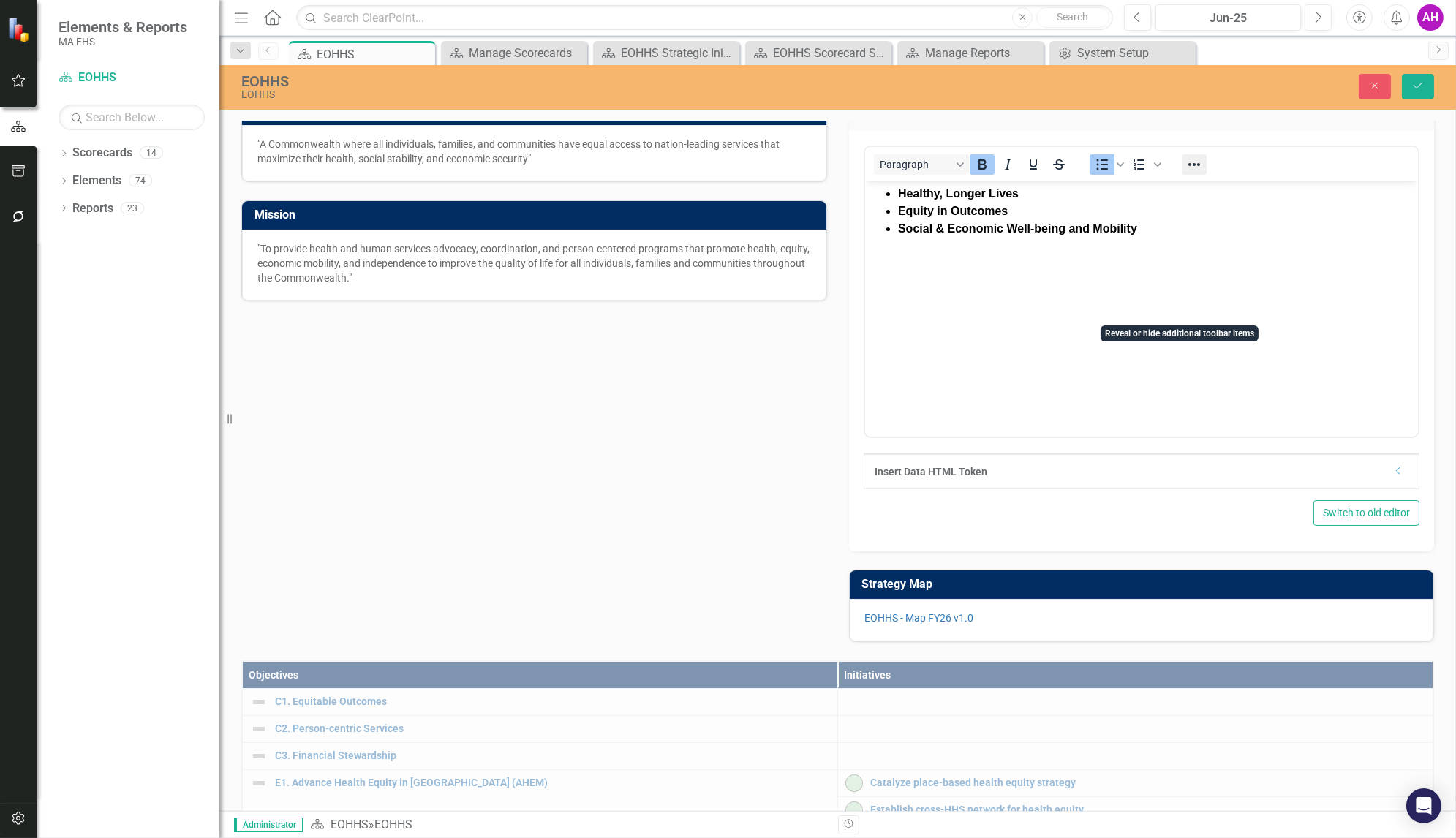
click at [1189, 173] on icon "Reveal or hide additional toolbar items" at bounding box center [1194, 165] width 18 height 18
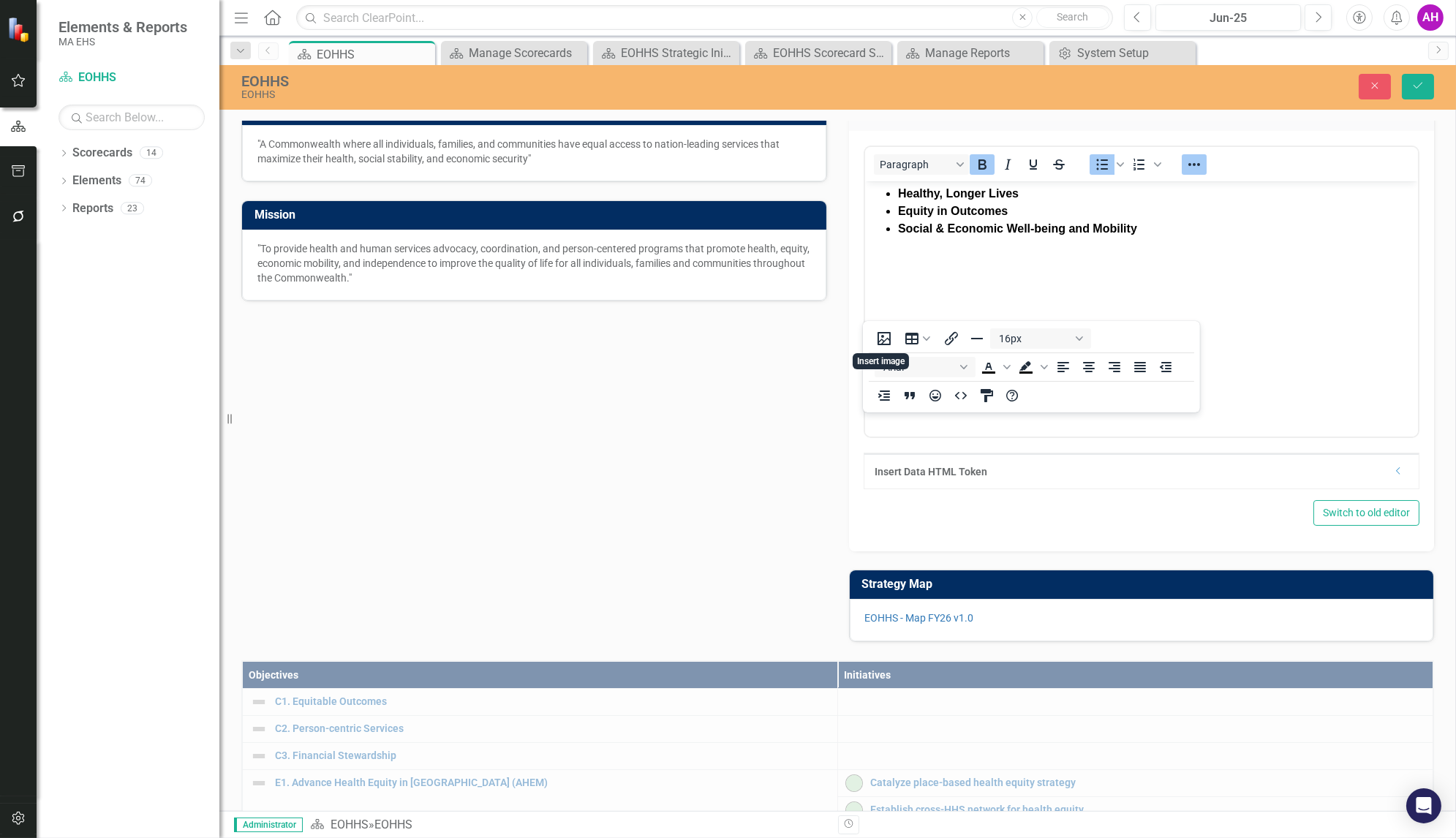
click at [1163, 329] on body "Healthy, Longer Lives Equity in Outcomes Social & Economic Well-being and Mobil…" at bounding box center [1141, 290] width 553 height 219
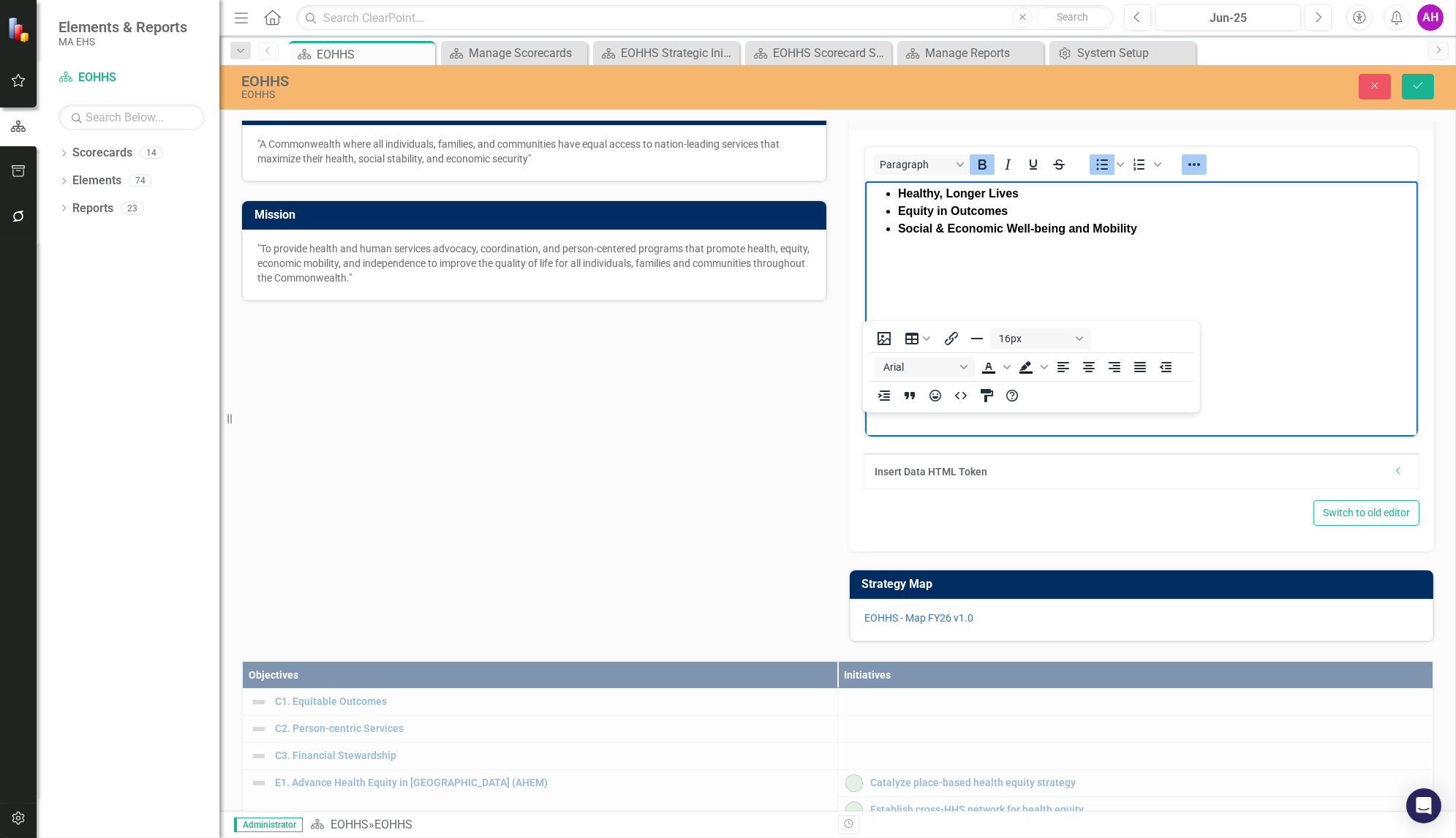
click at [706, 537] on div "Vision "A Commonwealth where all individuals, families, and communities have eq…" at bounding box center [838, 360] width 1215 height 566
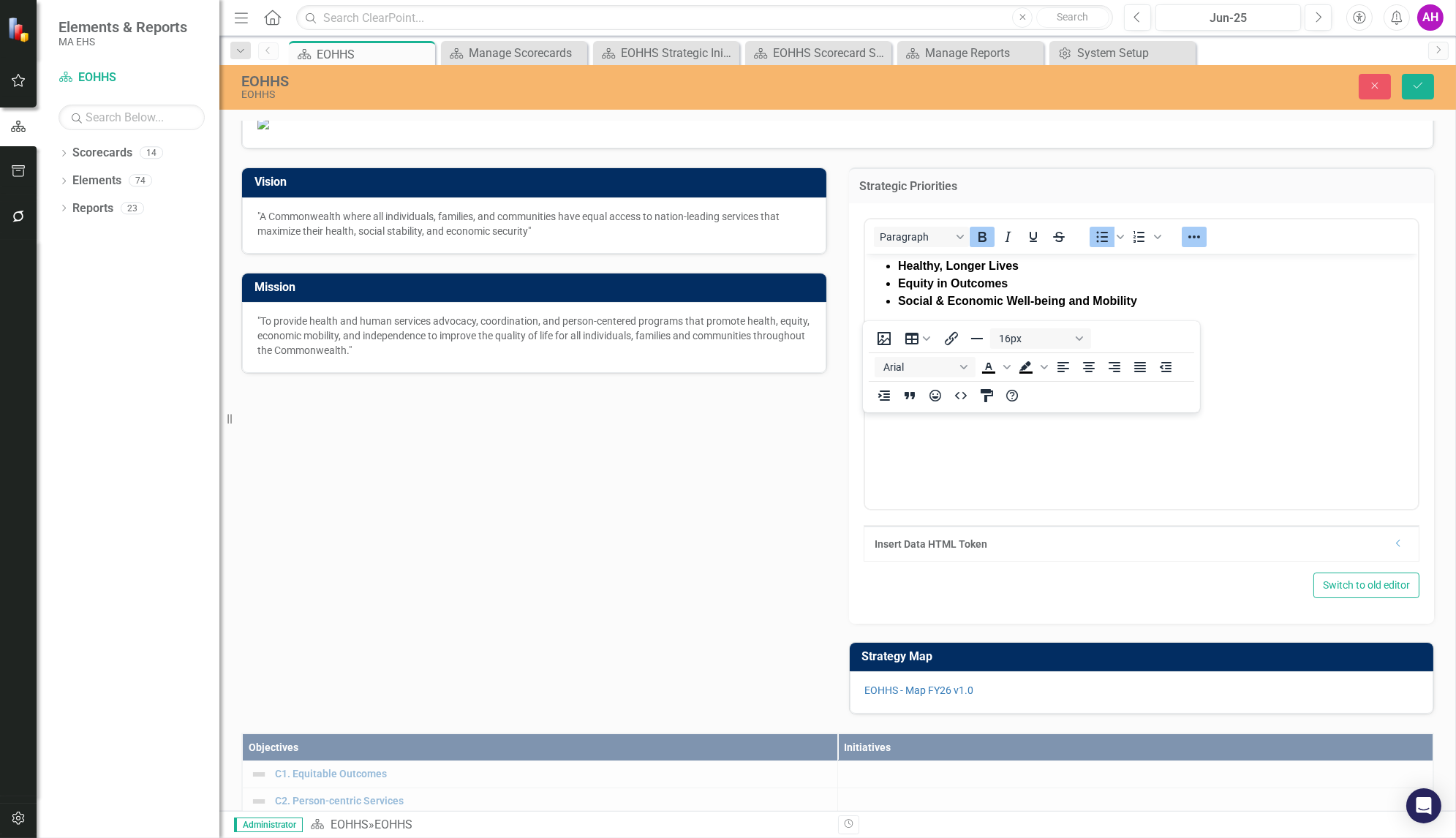
scroll to position [0, 0]
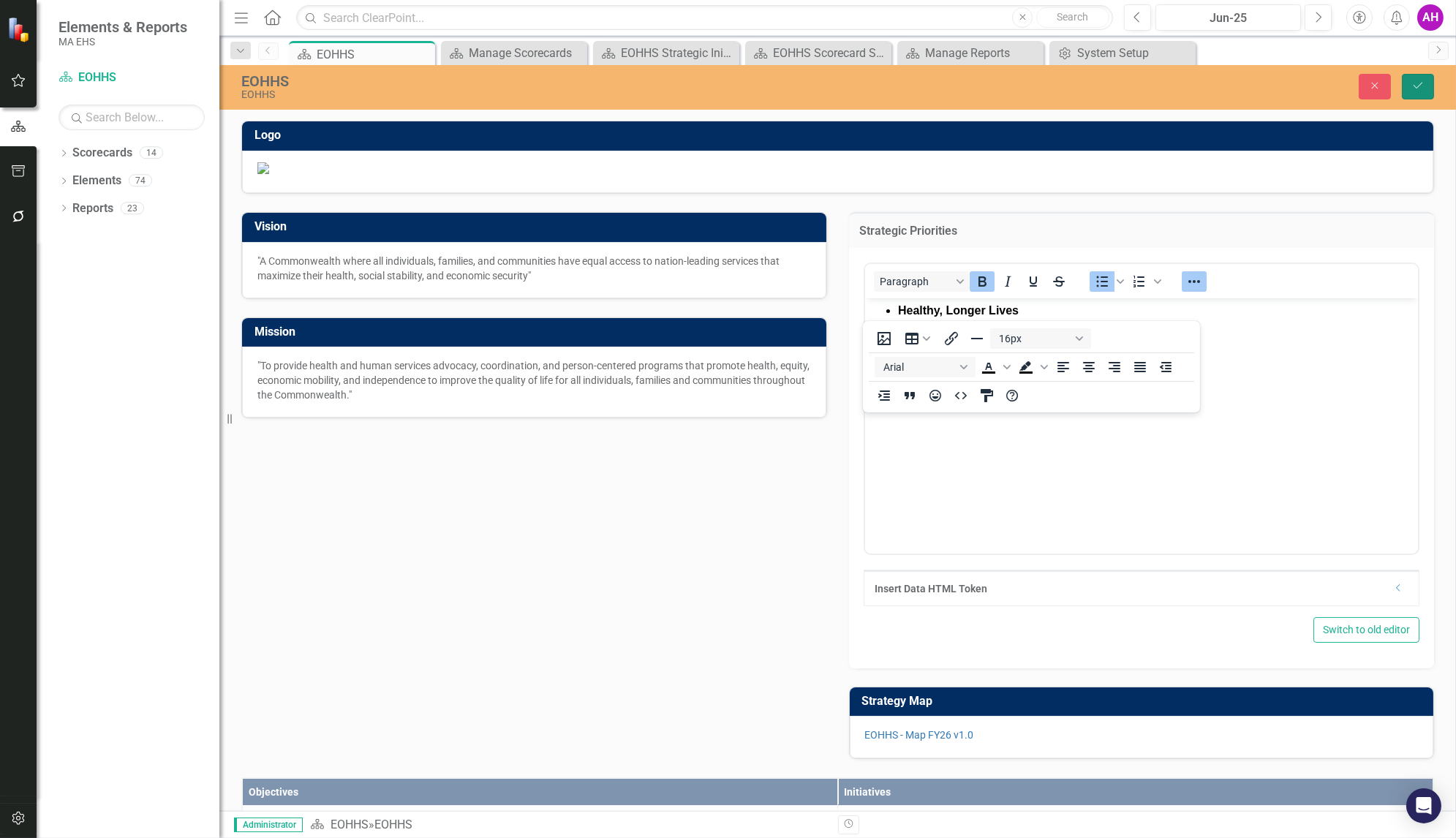
click at [1421, 89] on icon "Save" at bounding box center [1418, 85] width 13 height 11
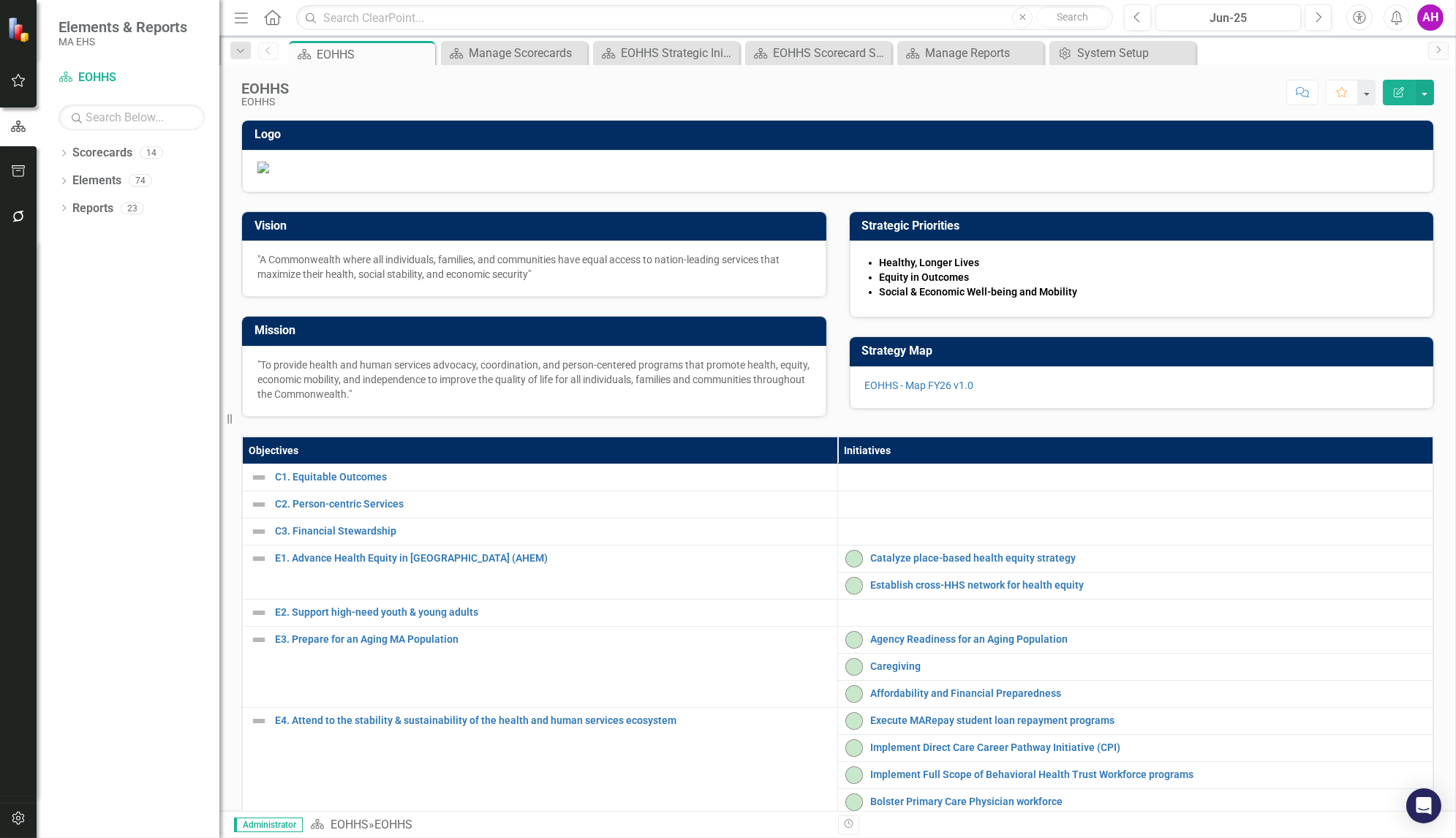
click at [610, 282] on p ""A Commonwealth where all individuals, families, and communities have equal acc…" at bounding box center [534, 267] width 553 height 29
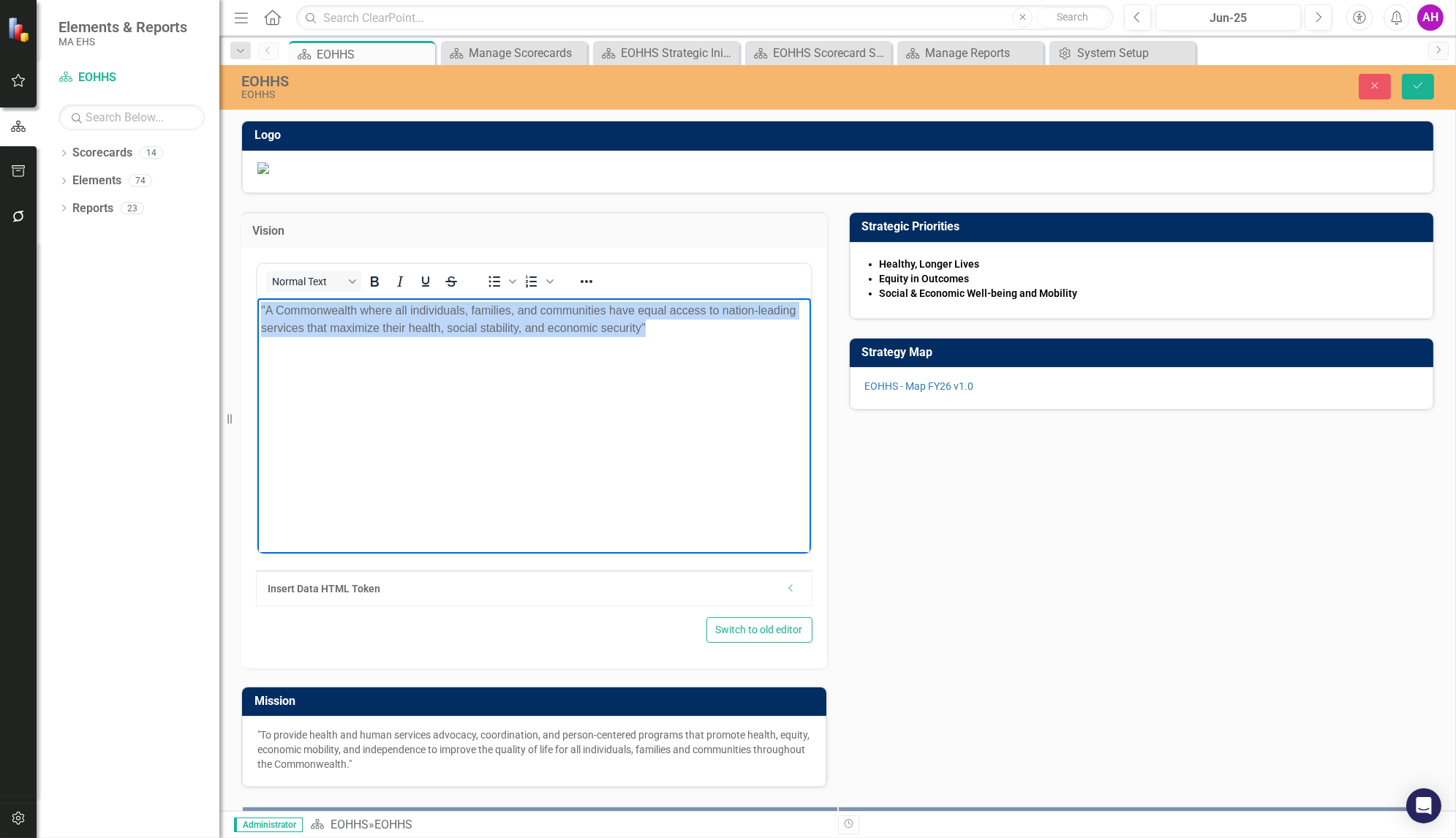
drag, startPoint x: 657, startPoint y: 331, endPoint x: 186, endPoint y: 293, distance: 472.5
click at [257, 297] on html ""A Commonwealth where all individuals, families, and communities have equal acc…" at bounding box center [533, 407] width 553 height 219
click at [587, 290] on icon "Reveal or hide additional toolbar items" at bounding box center [587, 282] width 18 height 18
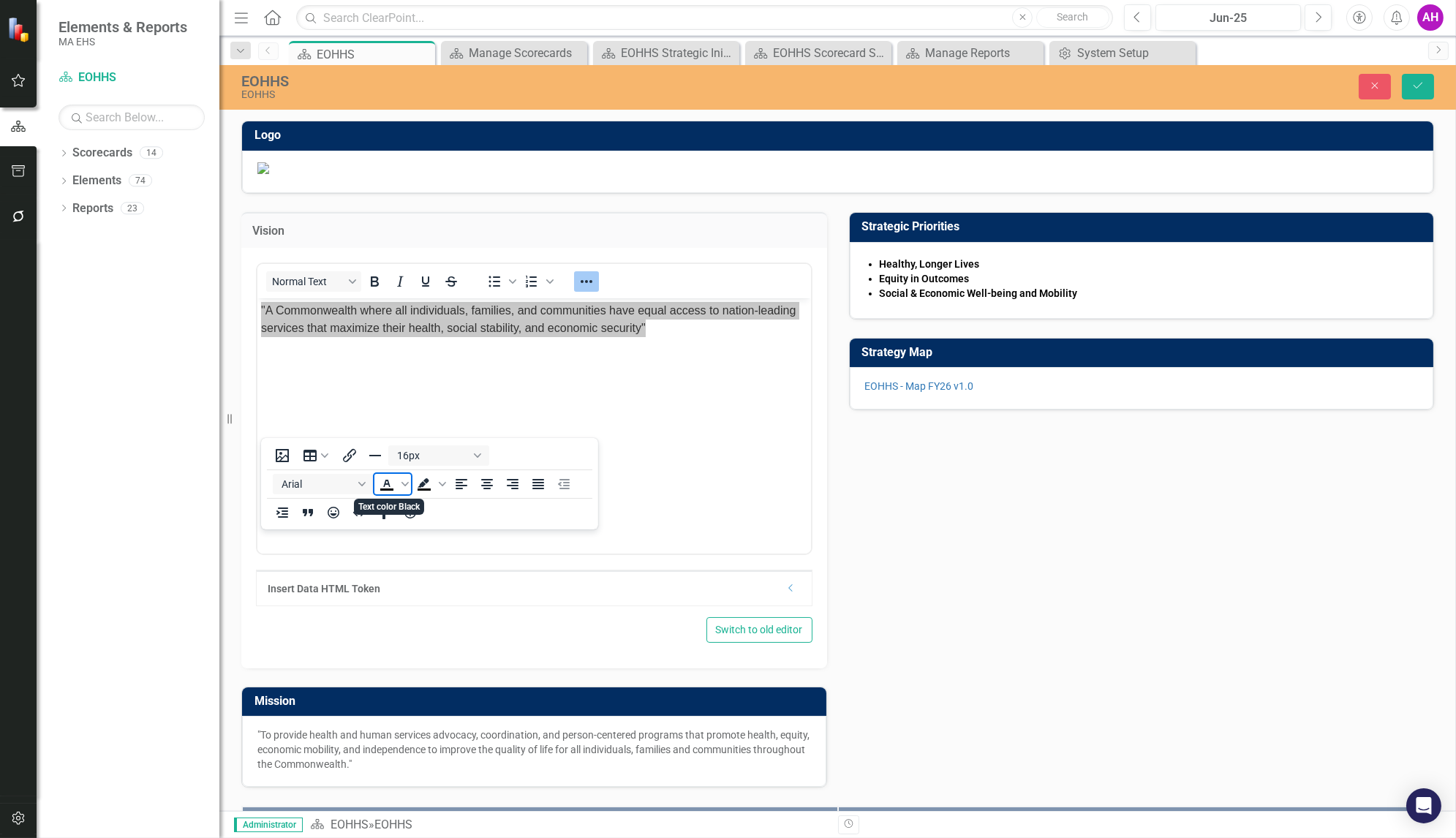
click at [384, 487] on icon "Text color Black" at bounding box center [387, 483] width 6 height 7
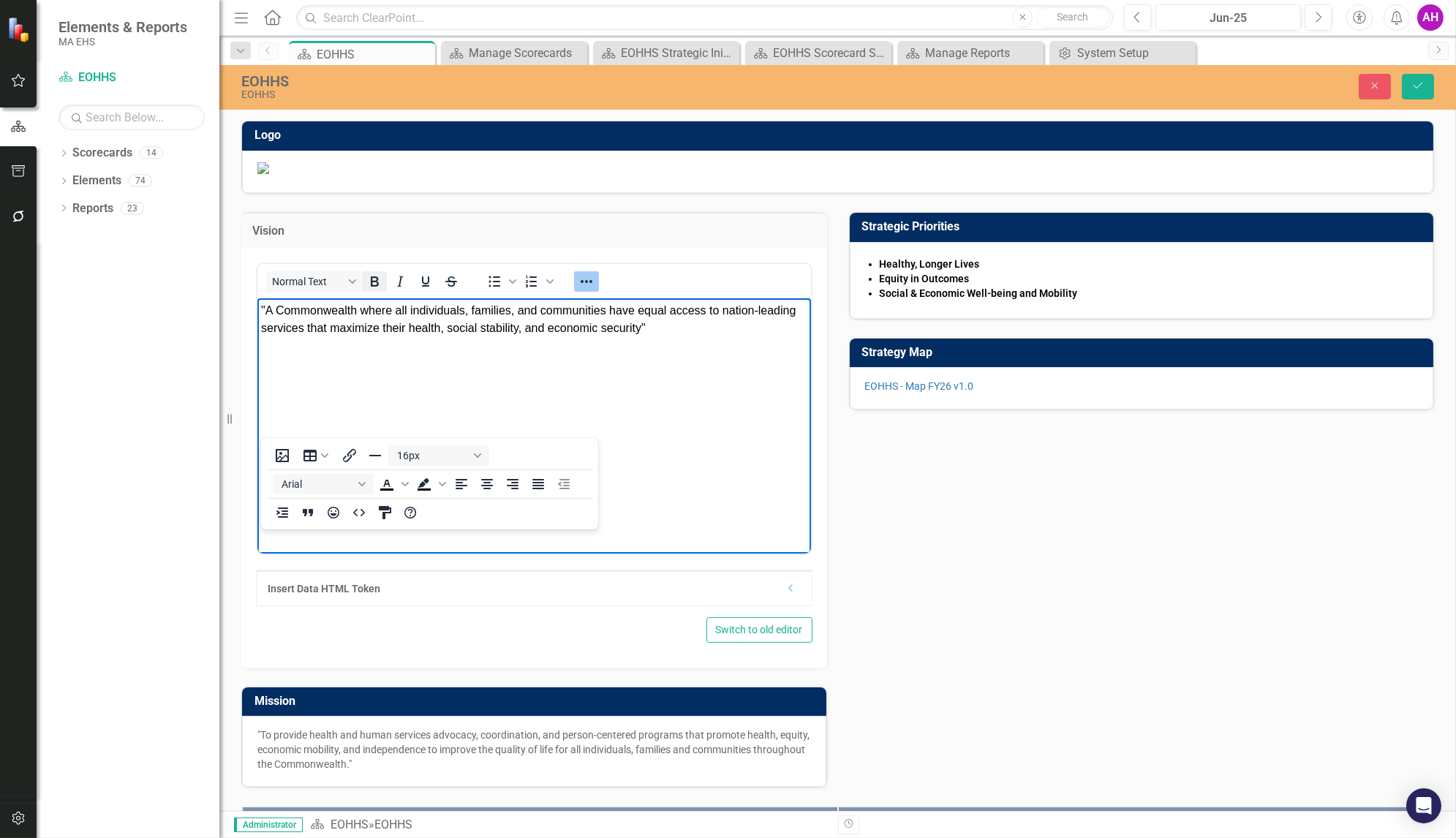
click at [377, 287] on icon "Bold" at bounding box center [375, 281] width 8 height 11
click at [973, 653] on div "Vision <p>"A Commonwealth where all individuals, families, and communities have…" at bounding box center [838, 491] width 1215 height 594
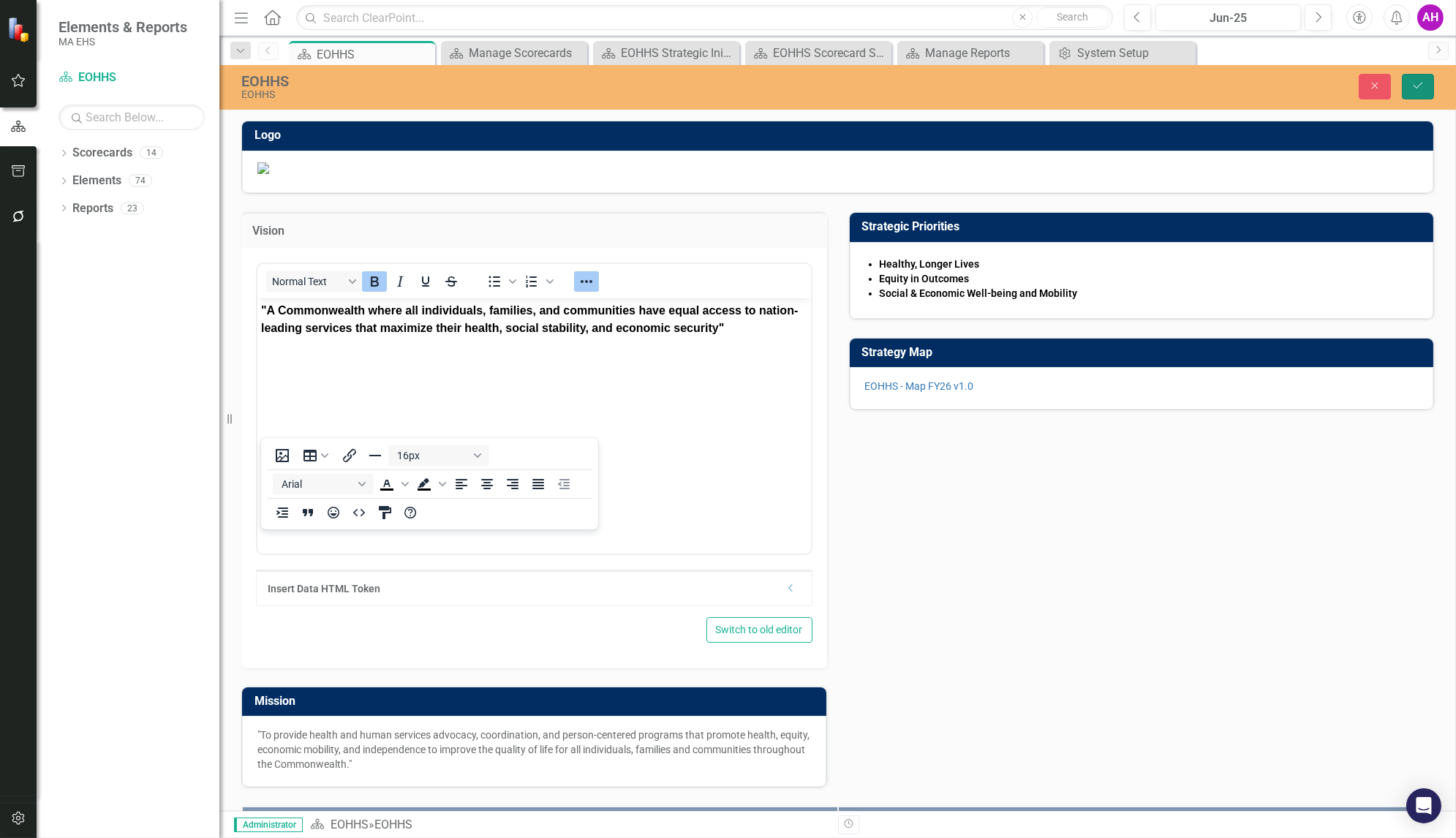
click at [1424, 76] on button "Save" at bounding box center [1418, 87] width 32 height 26
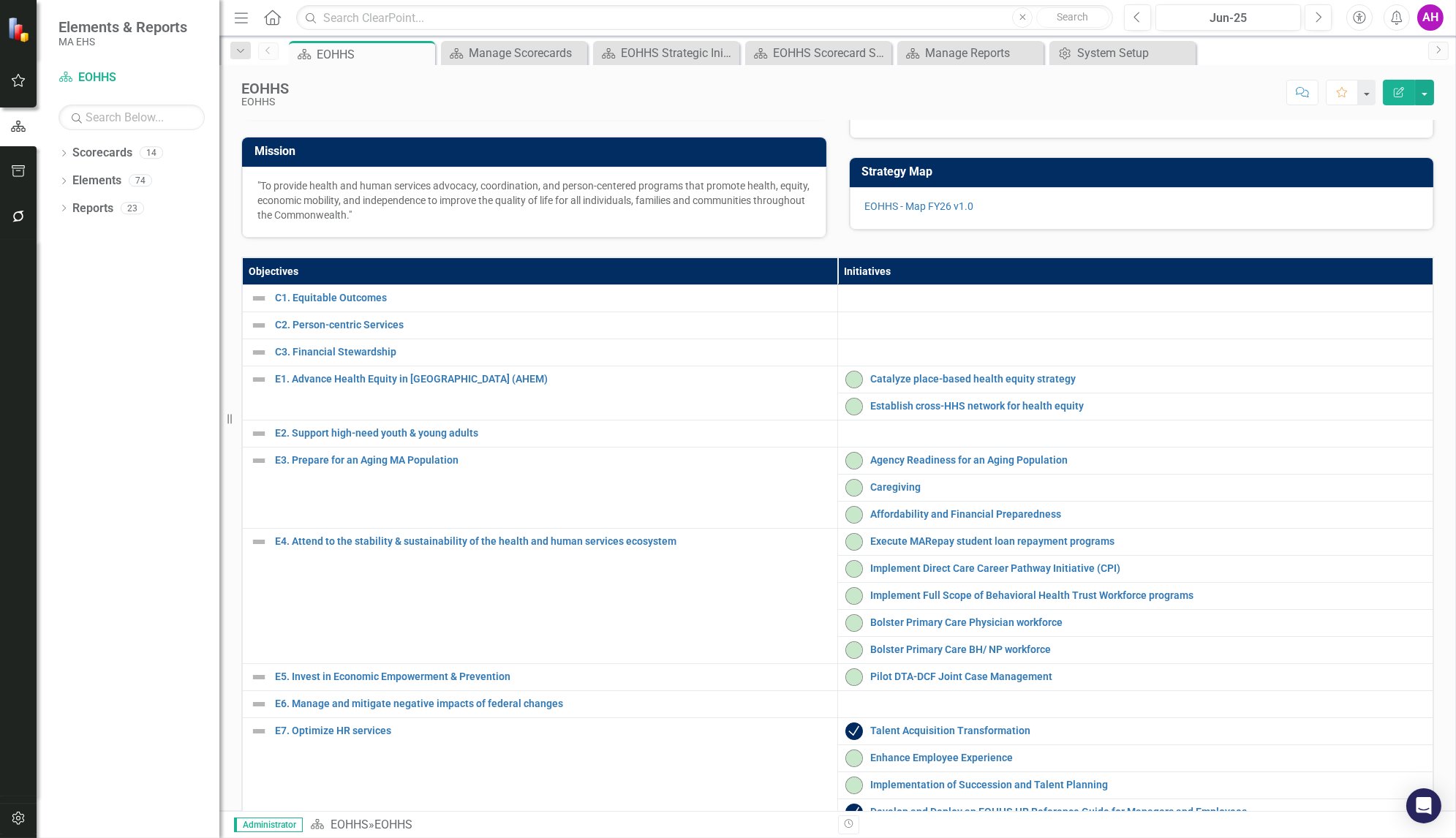
scroll to position [179, 0]
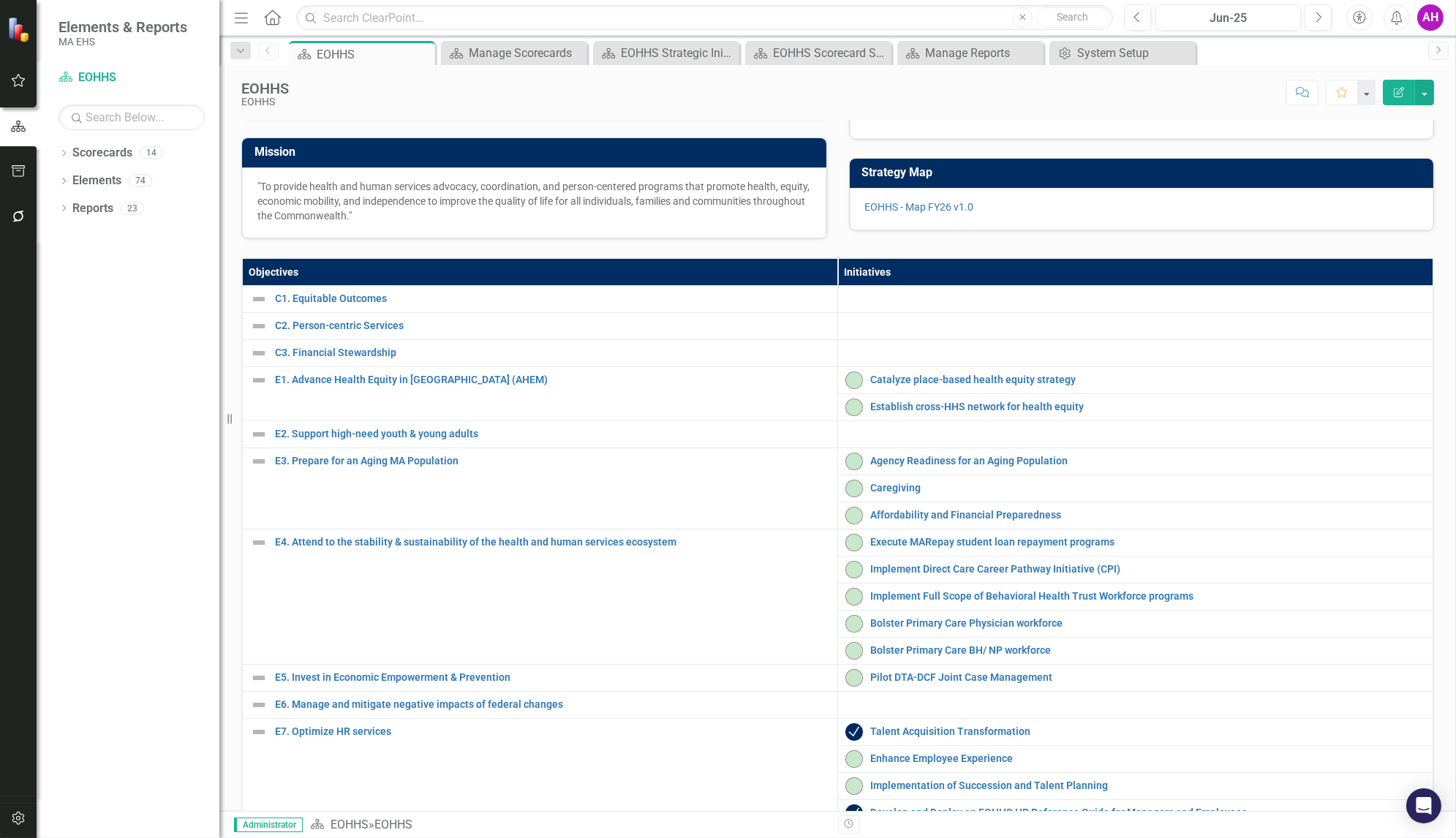
click at [428, 224] on p ""To provide health and human services advocacy, coordination, and person-center…" at bounding box center [534, 202] width 553 height 44
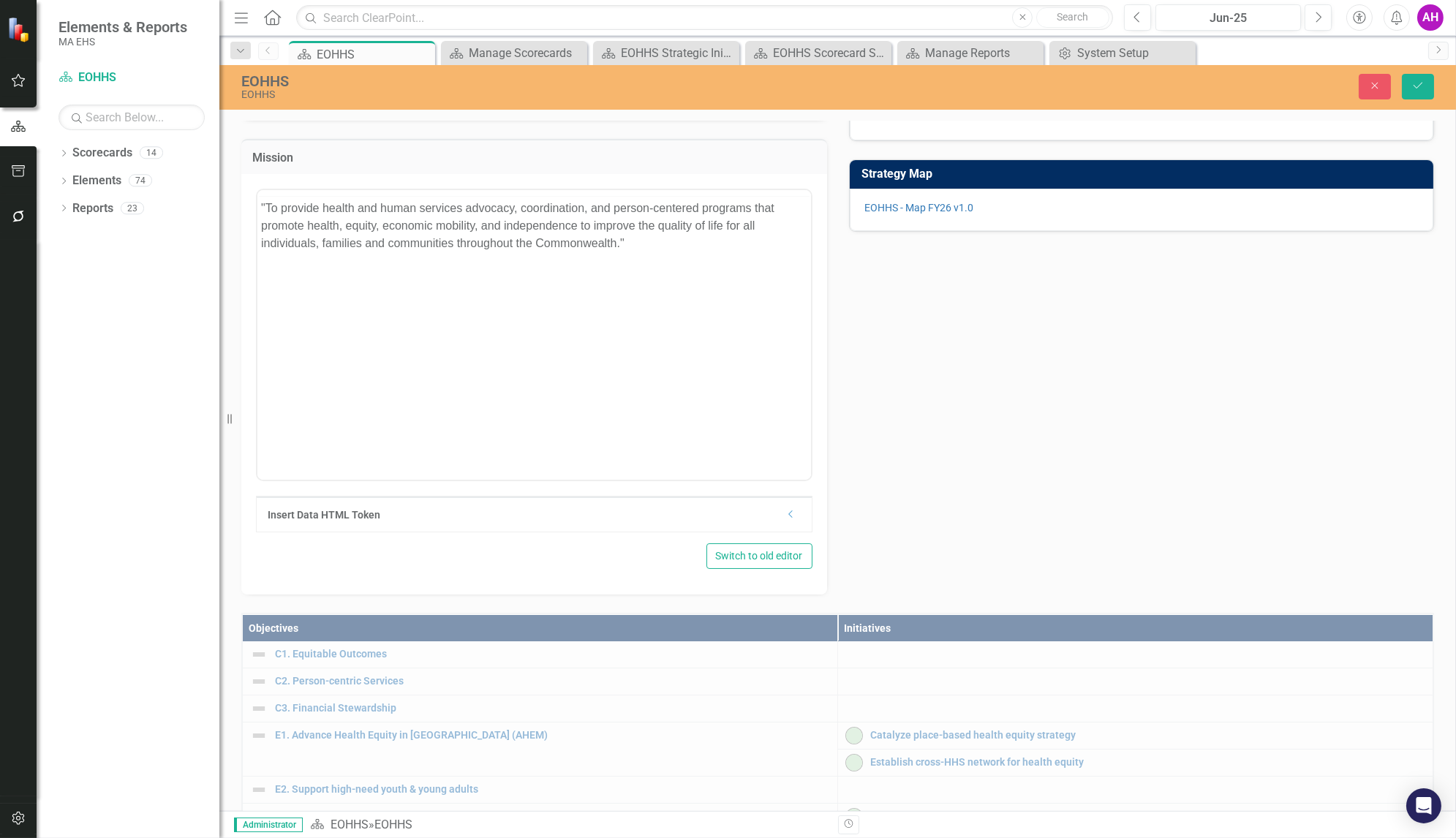
scroll to position [0, 0]
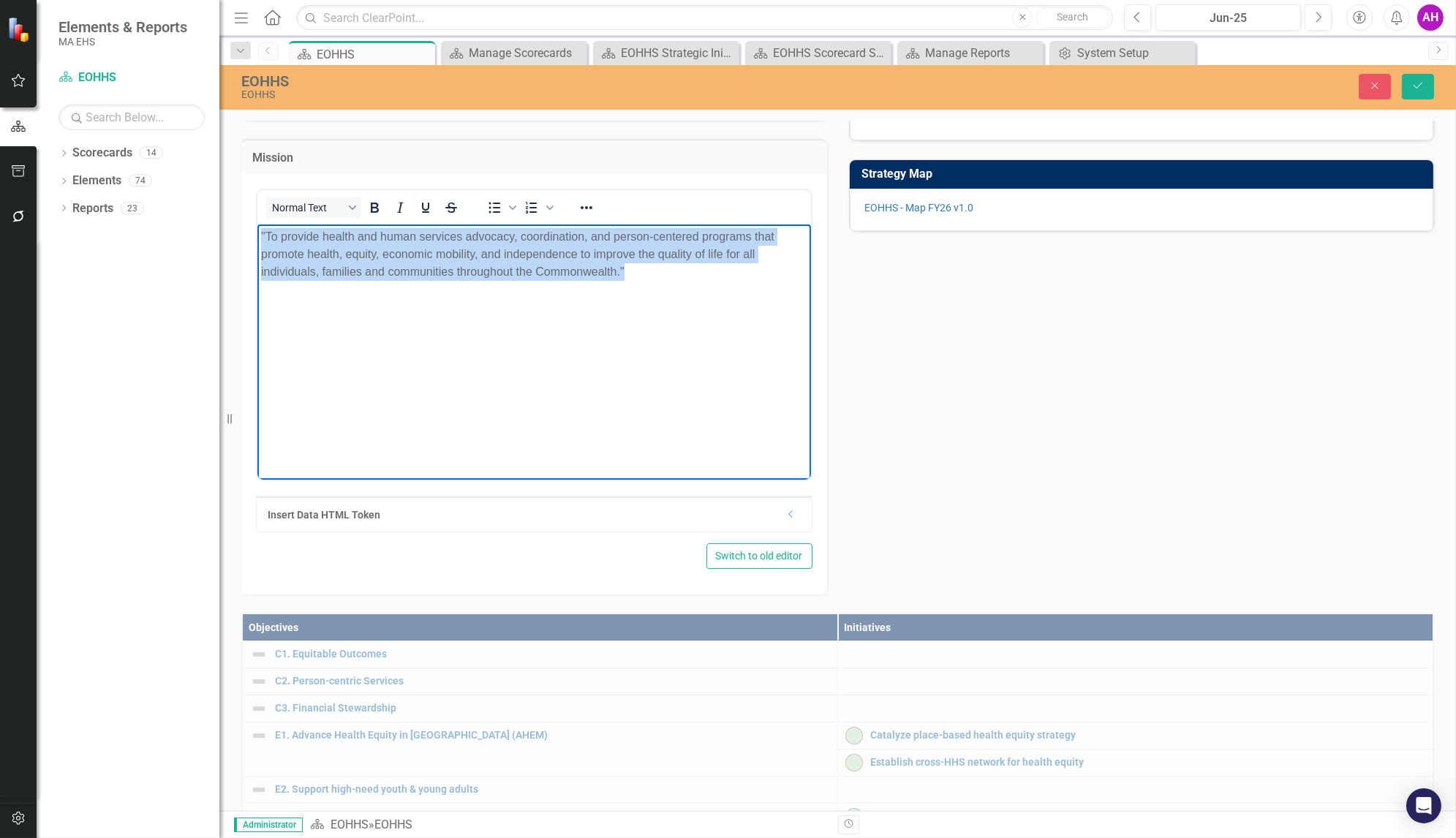
drag, startPoint x: 641, startPoint y: 274, endPoint x: 245, endPoint y: 220, distance: 399.7
click at [257, 224] on html ""To provide health and human services advocacy, coordination, and person-center…" at bounding box center [533, 334] width 553 height 219
click at [376, 216] on icon "Bold" at bounding box center [375, 208] width 18 height 18
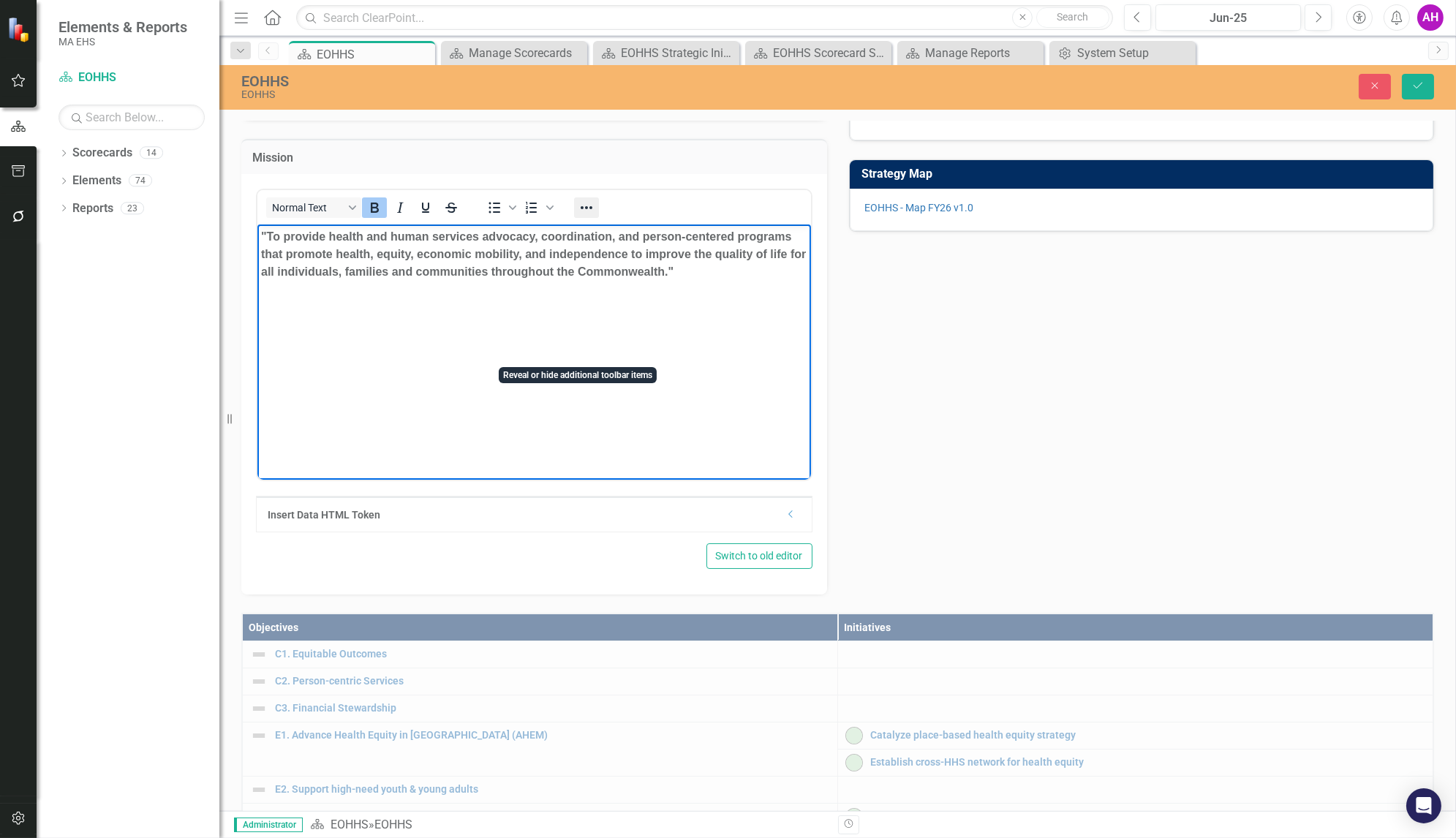
click at [583, 216] on icon "Reveal or hide additional toolbar items" at bounding box center [587, 208] width 18 height 18
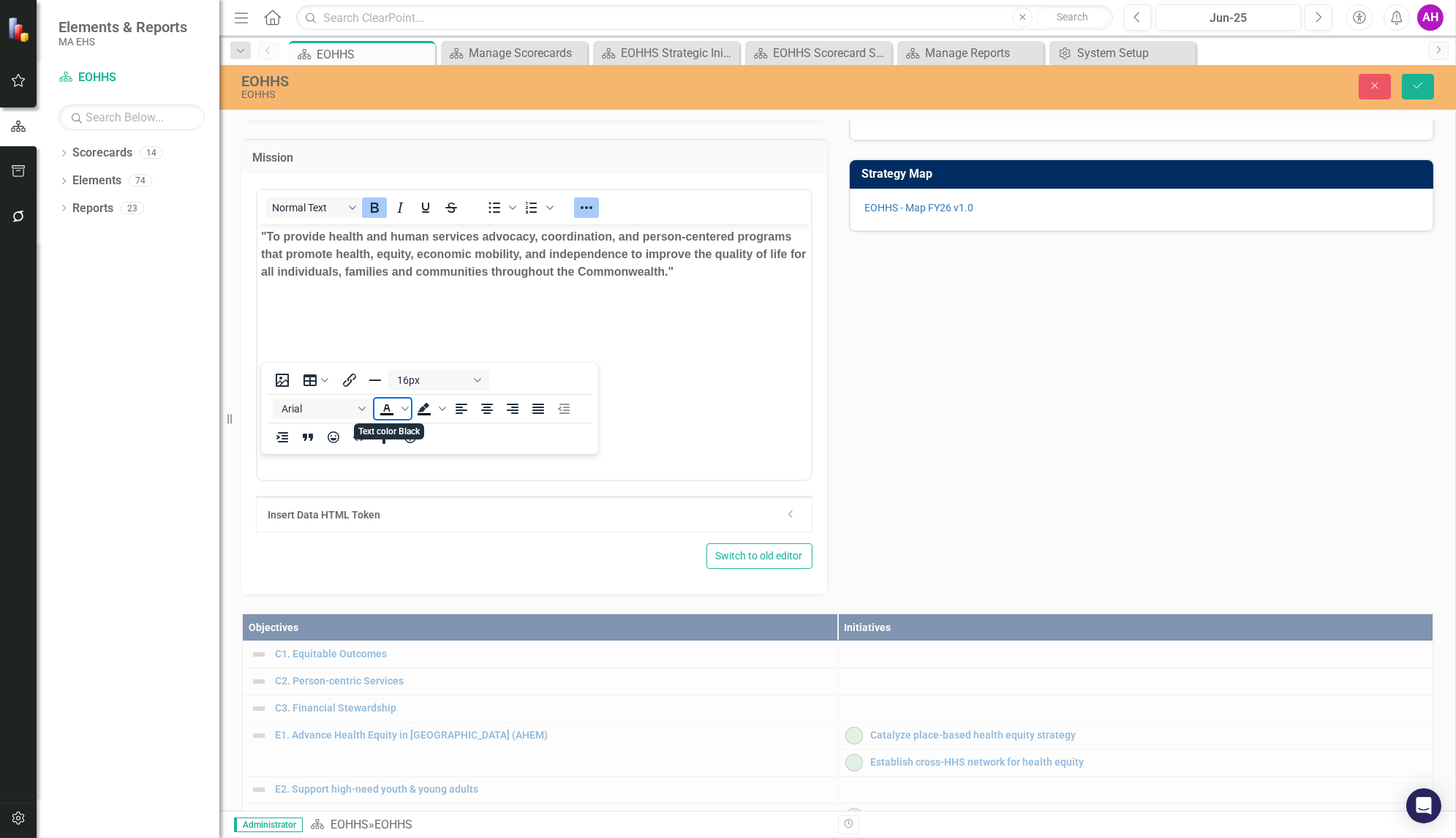
click at [387, 409] on icon "Text color Black" at bounding box center [387, 408] width 6 height 7
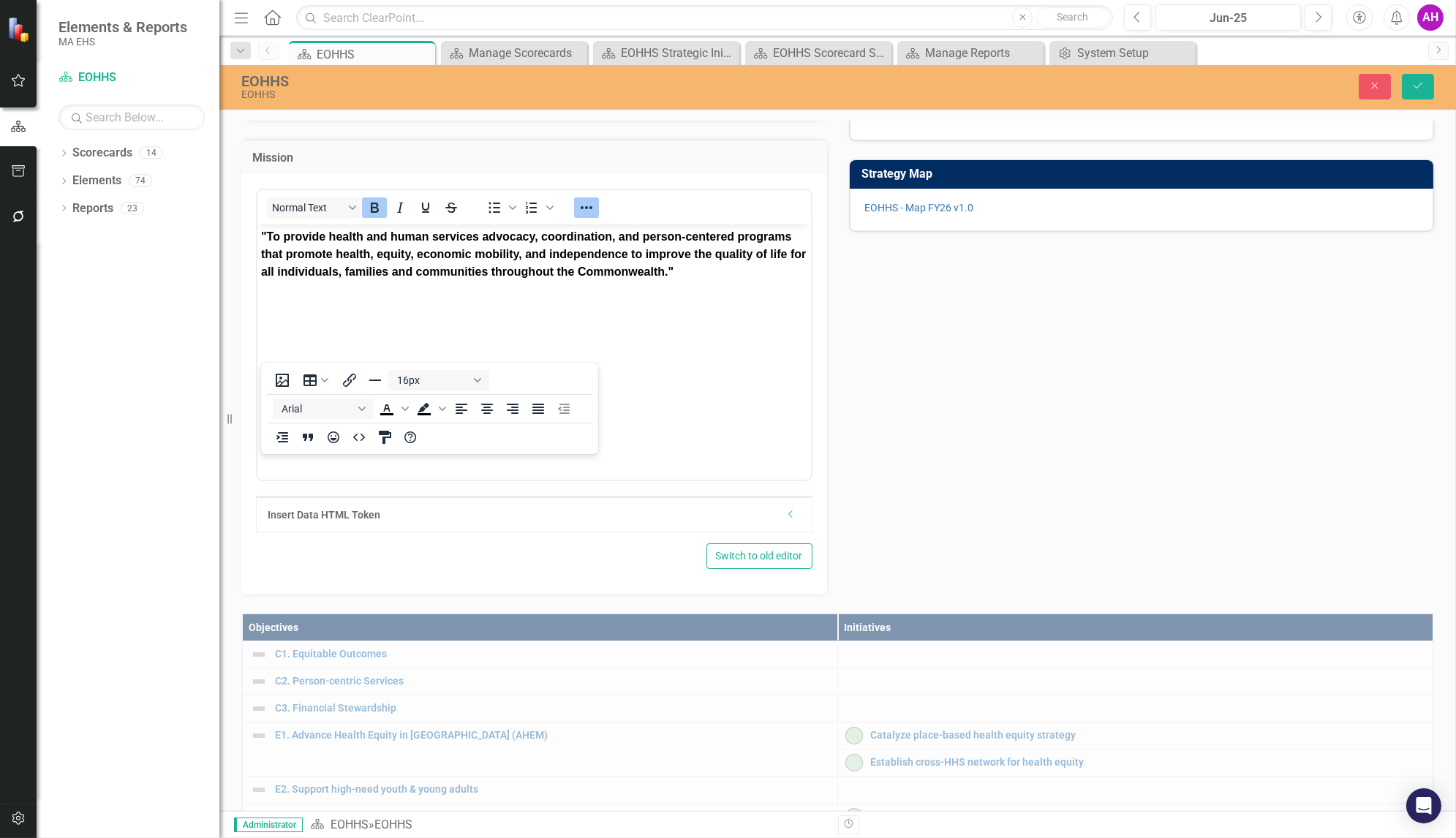
click at [968, 558] on div "Vision "A Commonwealth where all individuals, families, and communities have eq…" at bounding box center [838, 305] width 1215 height 580
click at [1414, 86] on icon "Save" at bounding box center [1418, 85] width 13 height 11
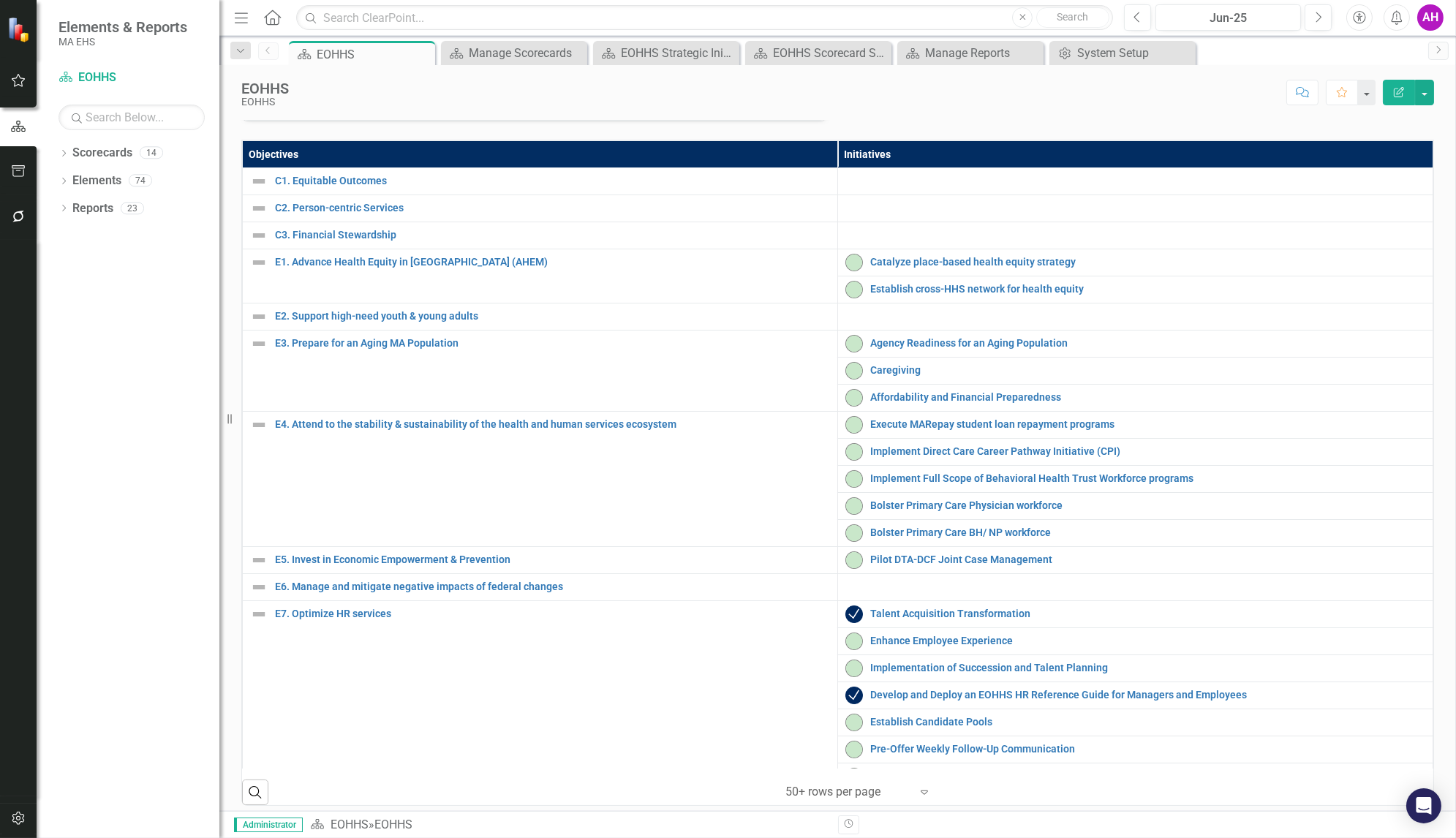
scroll to position [296, 0]
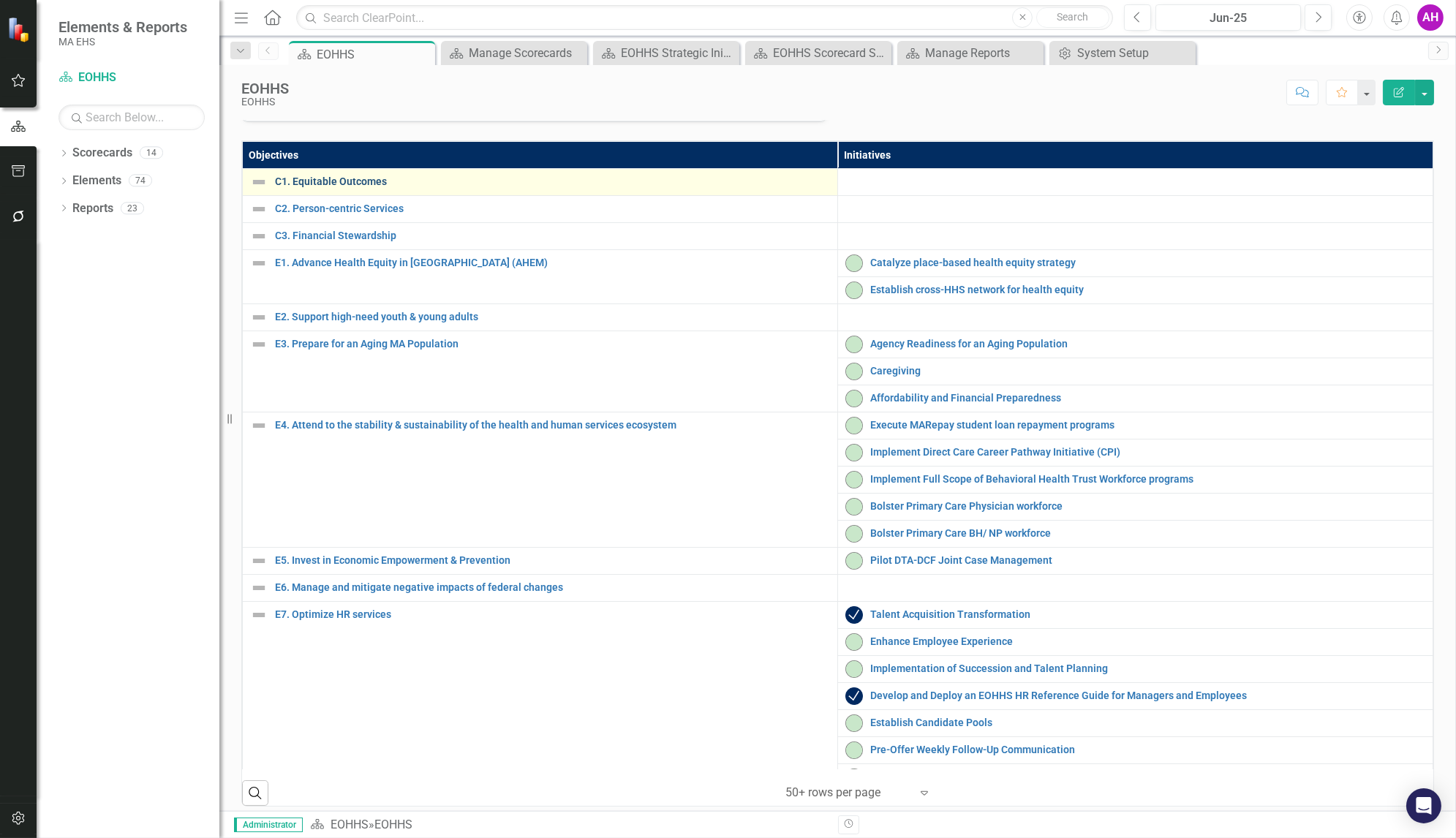
click at [366, 187] on link "C1. Equitable Outcomes" at bounding box center [552, 182] width 555 height 11
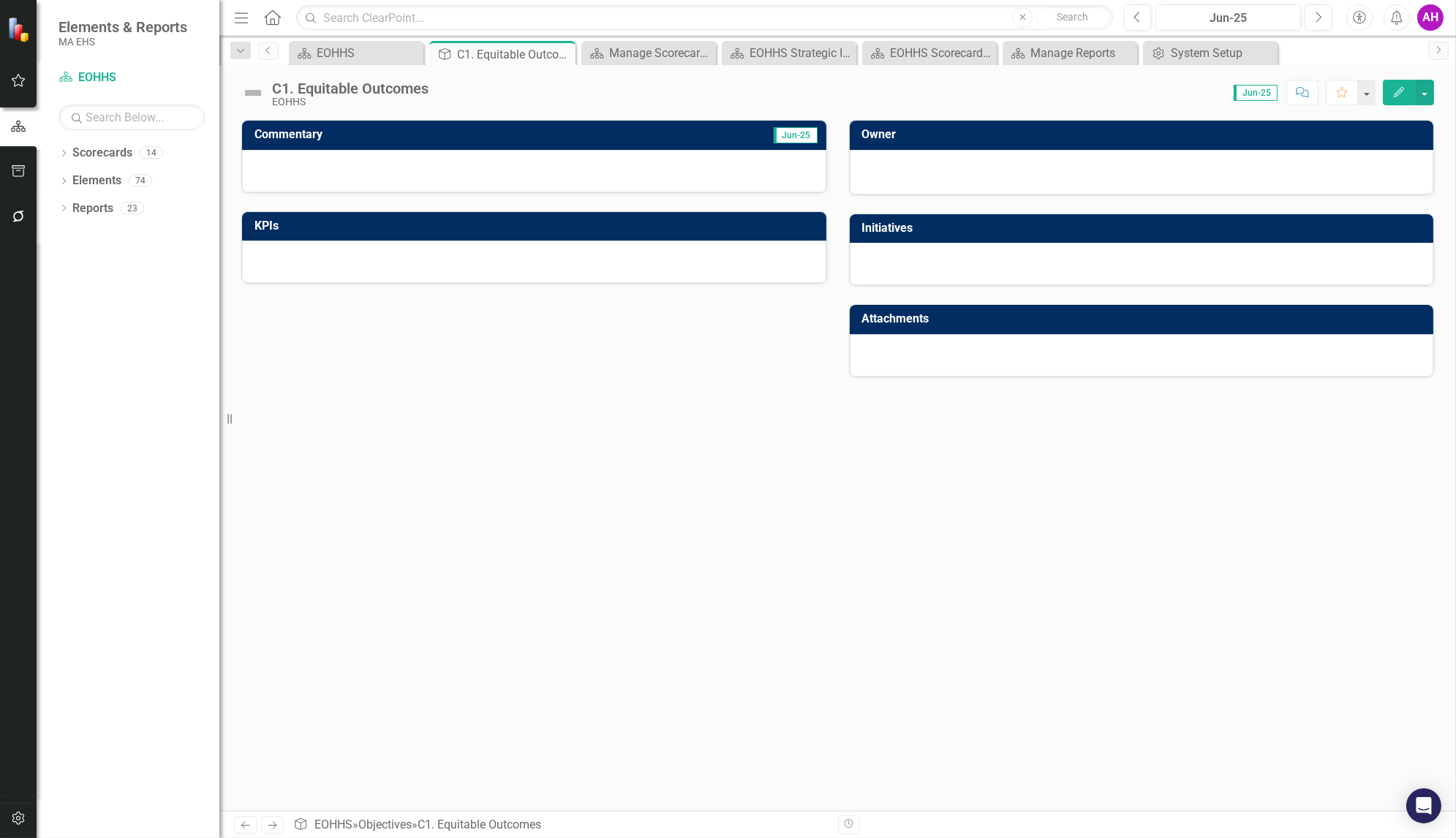
click at [346, 91] on div "C1. Equitable Outcomes" at bounding box center [350, 89] width 157 height 16
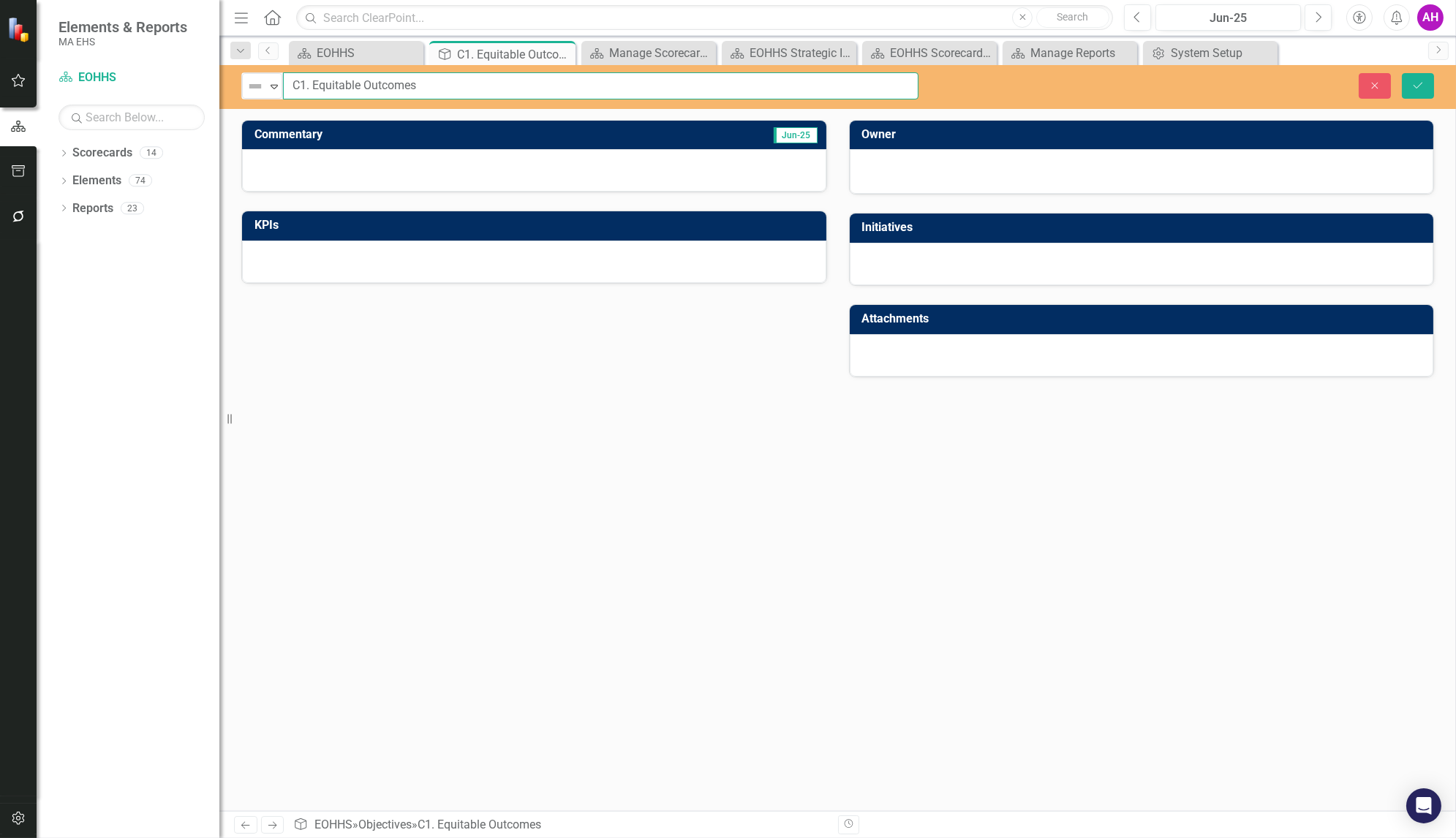
drag, startPoint x: 449, startPoint y: 85, endPoint x: 282, endPoint y: 77, distance: 167.2
click at [283, 77] on input "C1. Equitable Outcomes" at bounding box center [600, 85] width 635 height 27
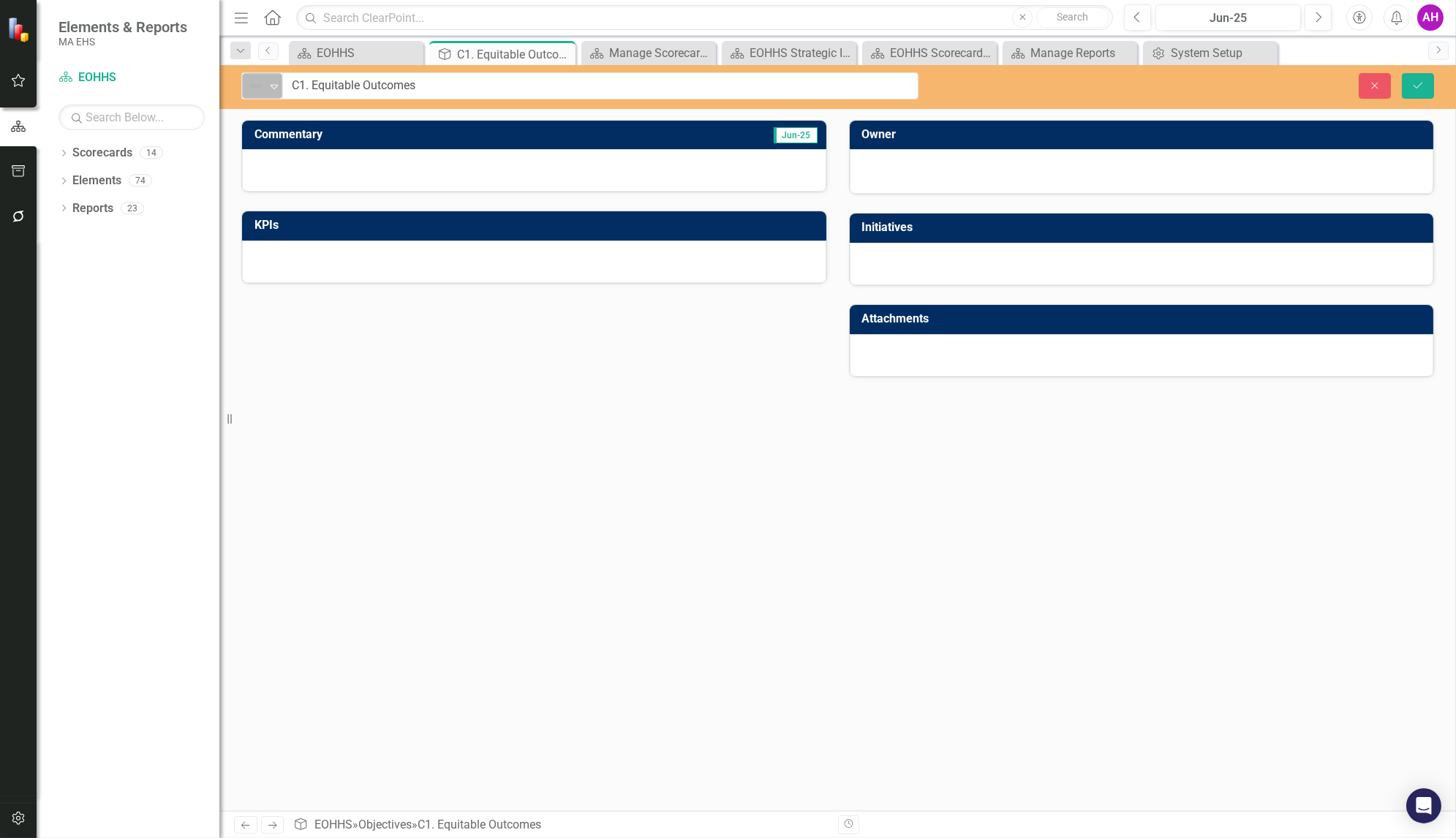
click at [275, 90] on icon "Expand" at bounding box center [275, 86] width 15 height 11
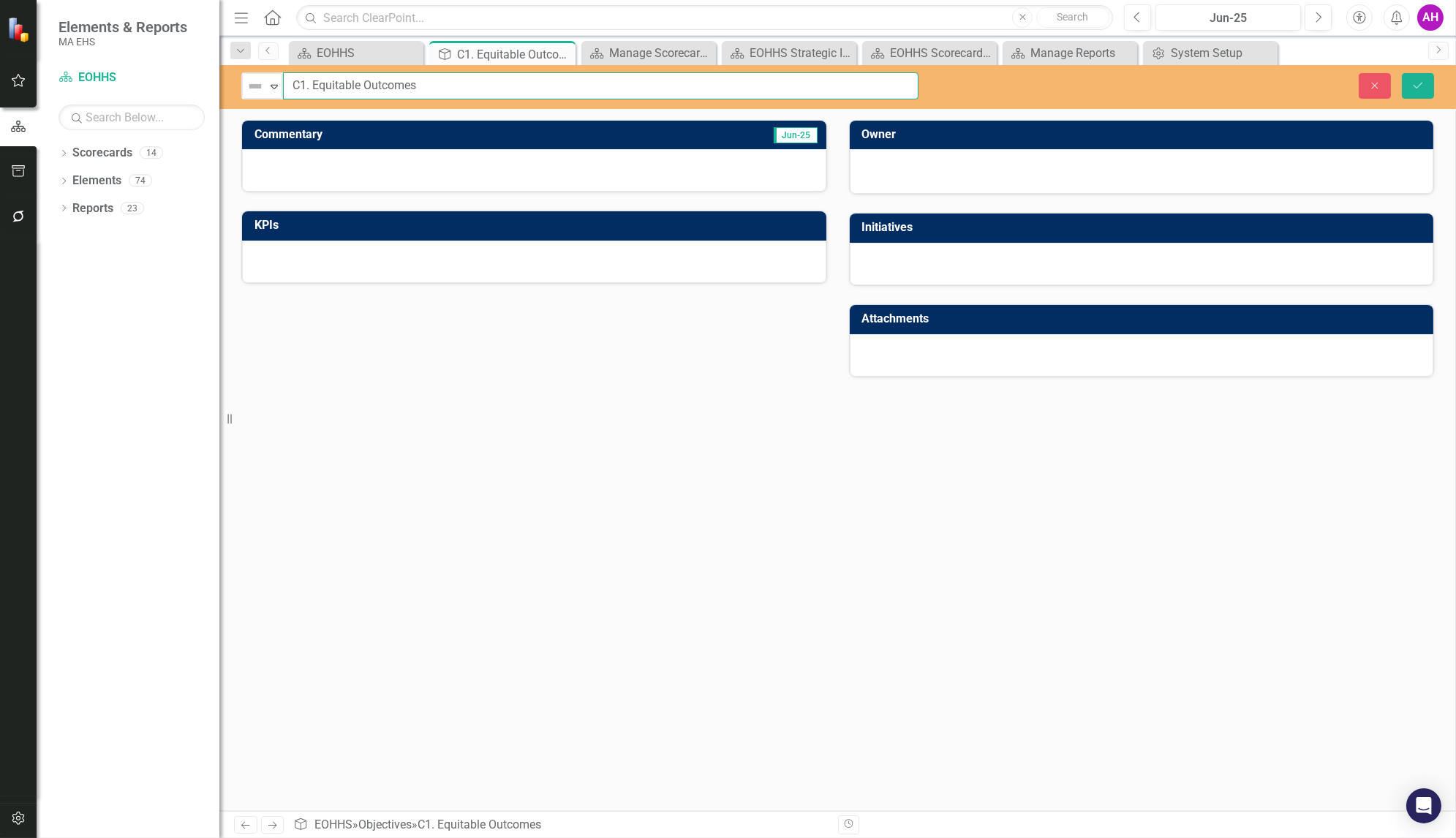
click at [374, 84] on input "C1. Equitable Outcomes" at bounding box center [600, 85] width 635 height 27
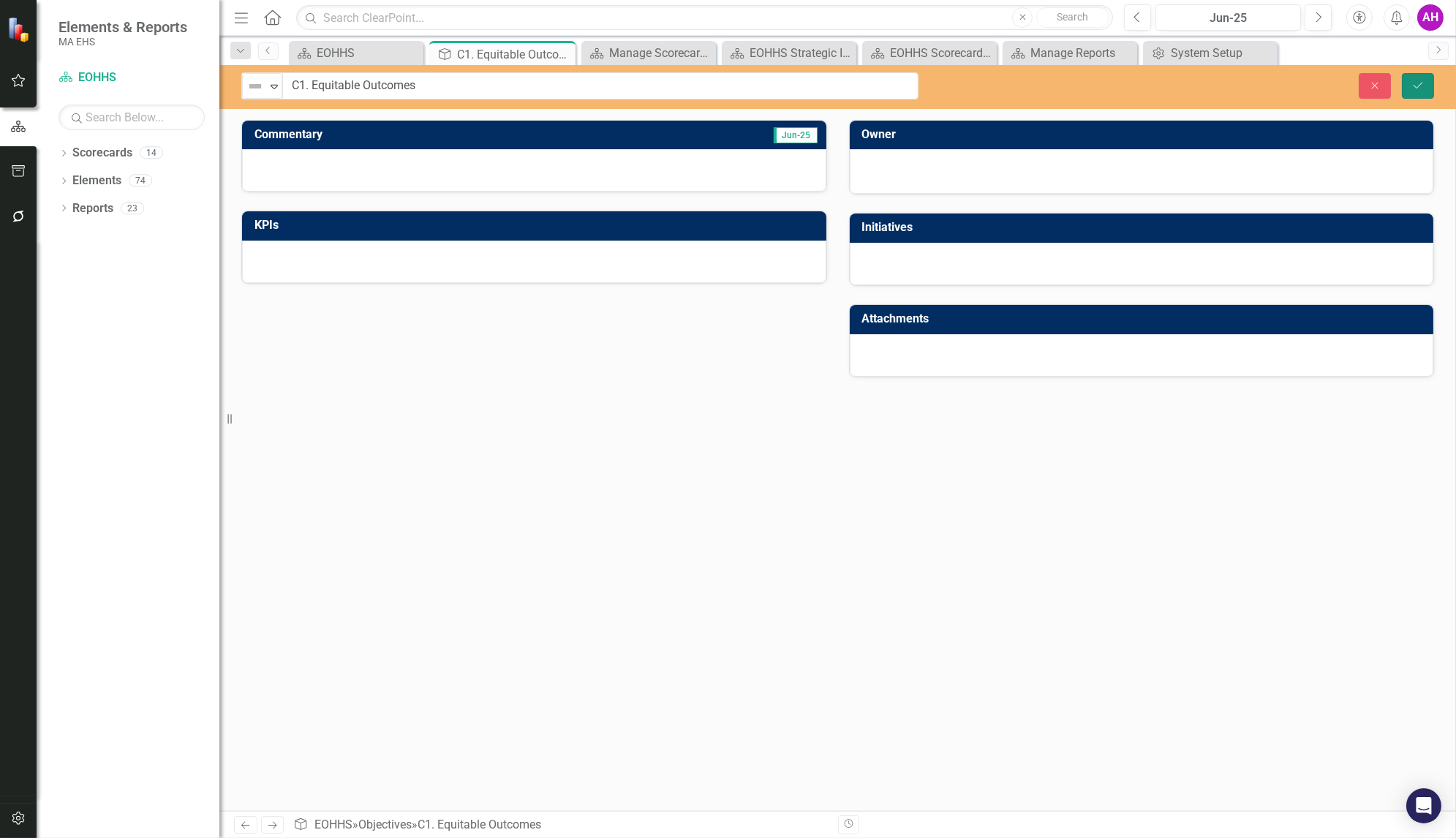
click at [1421, 80] on icon "Save" at bounding box center [1418, 85] width 13 height 11
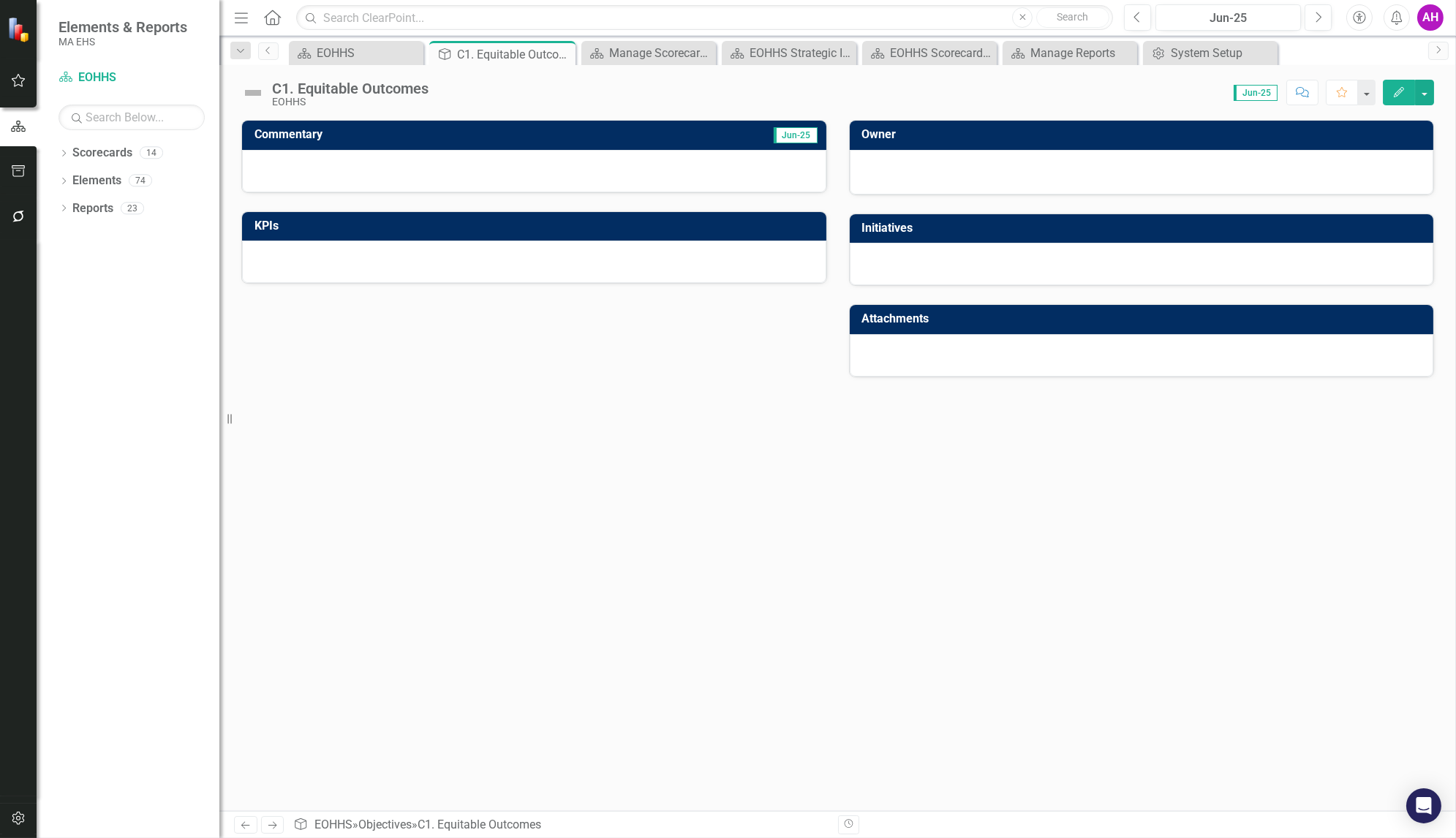
click at [1402, 88] on icon "Edit" at bounding box center [1399, 92] width 13 height 11
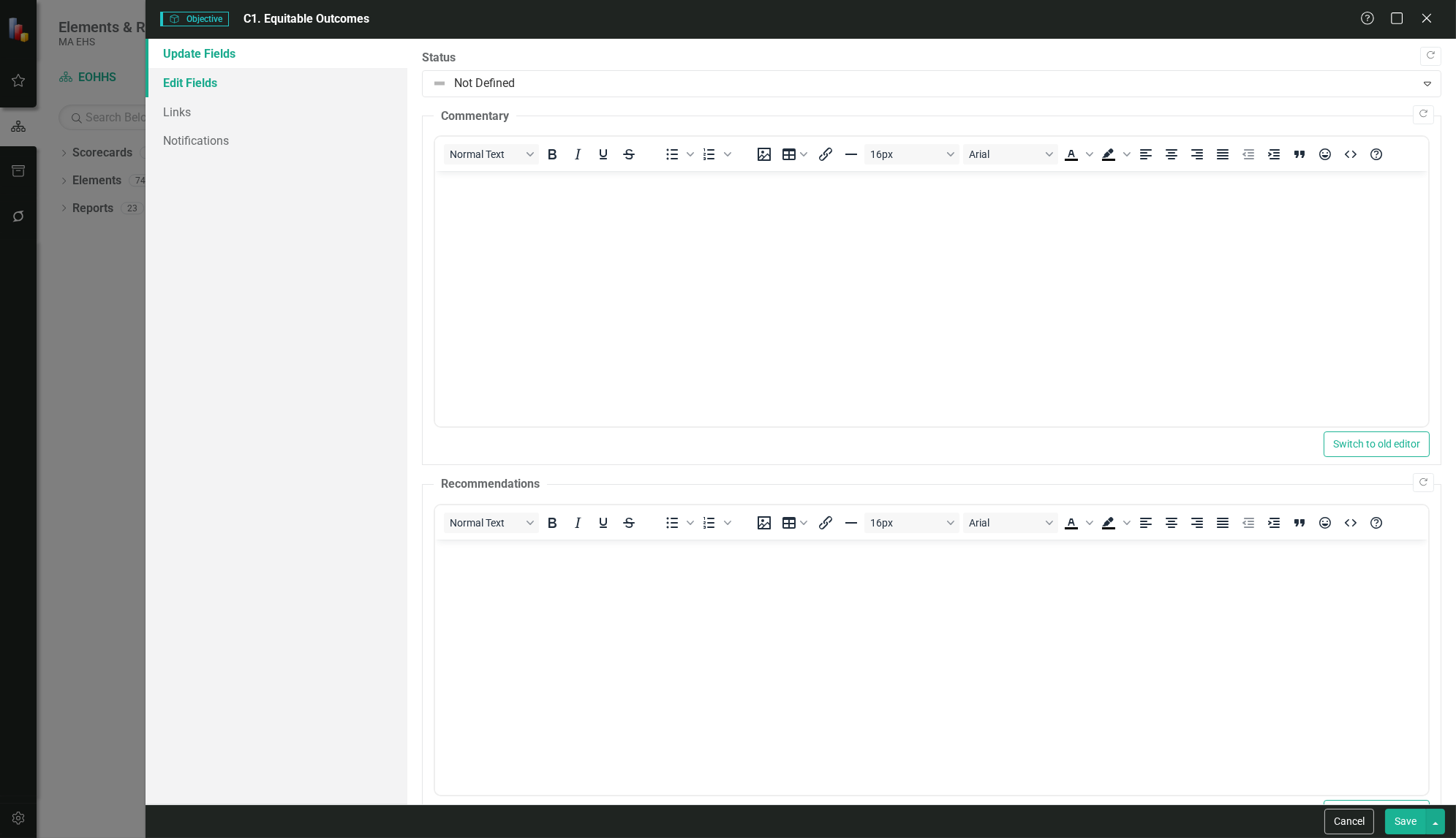
click at [227, 76] on link "Edit Fields" at bounding box center [276, 83] width 262 height 29
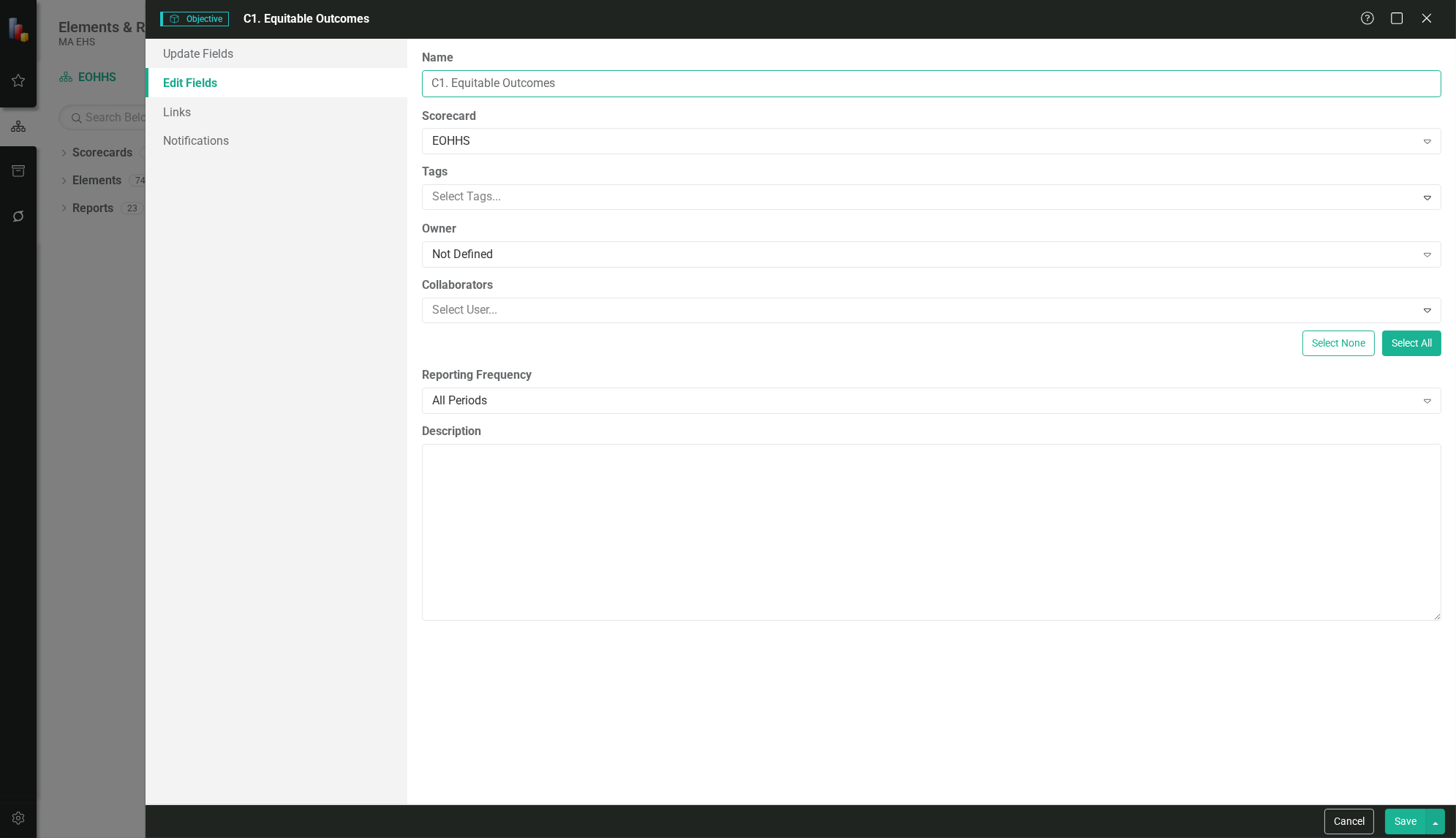
click at [518, 88] on input "C1. Equitable Outcomes" at bounding box center [931, 83] width 1020 height 27
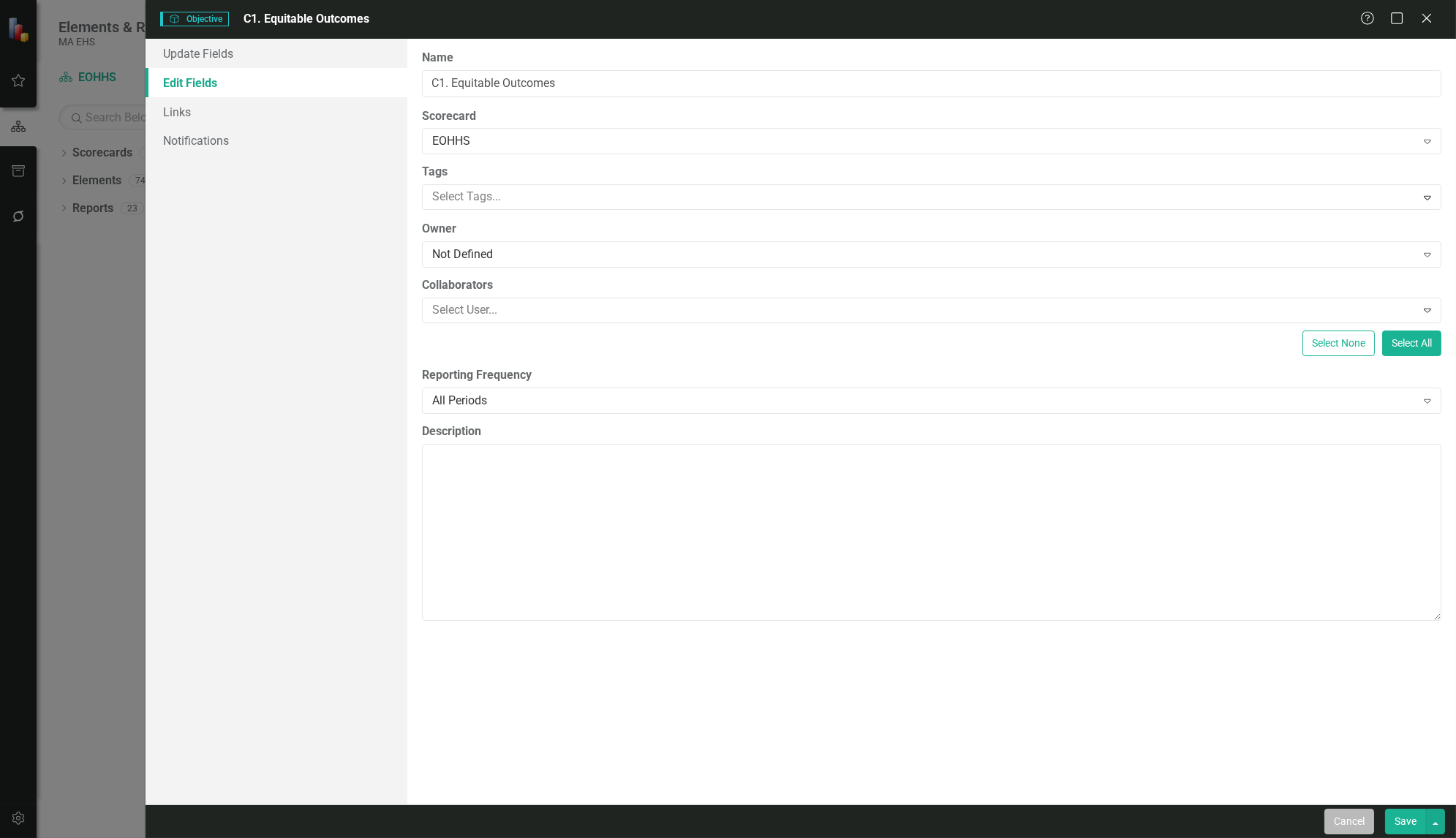
click at [1329, 818] on button "Cancel" at bounding box center [1349, 822] width 50 height 26
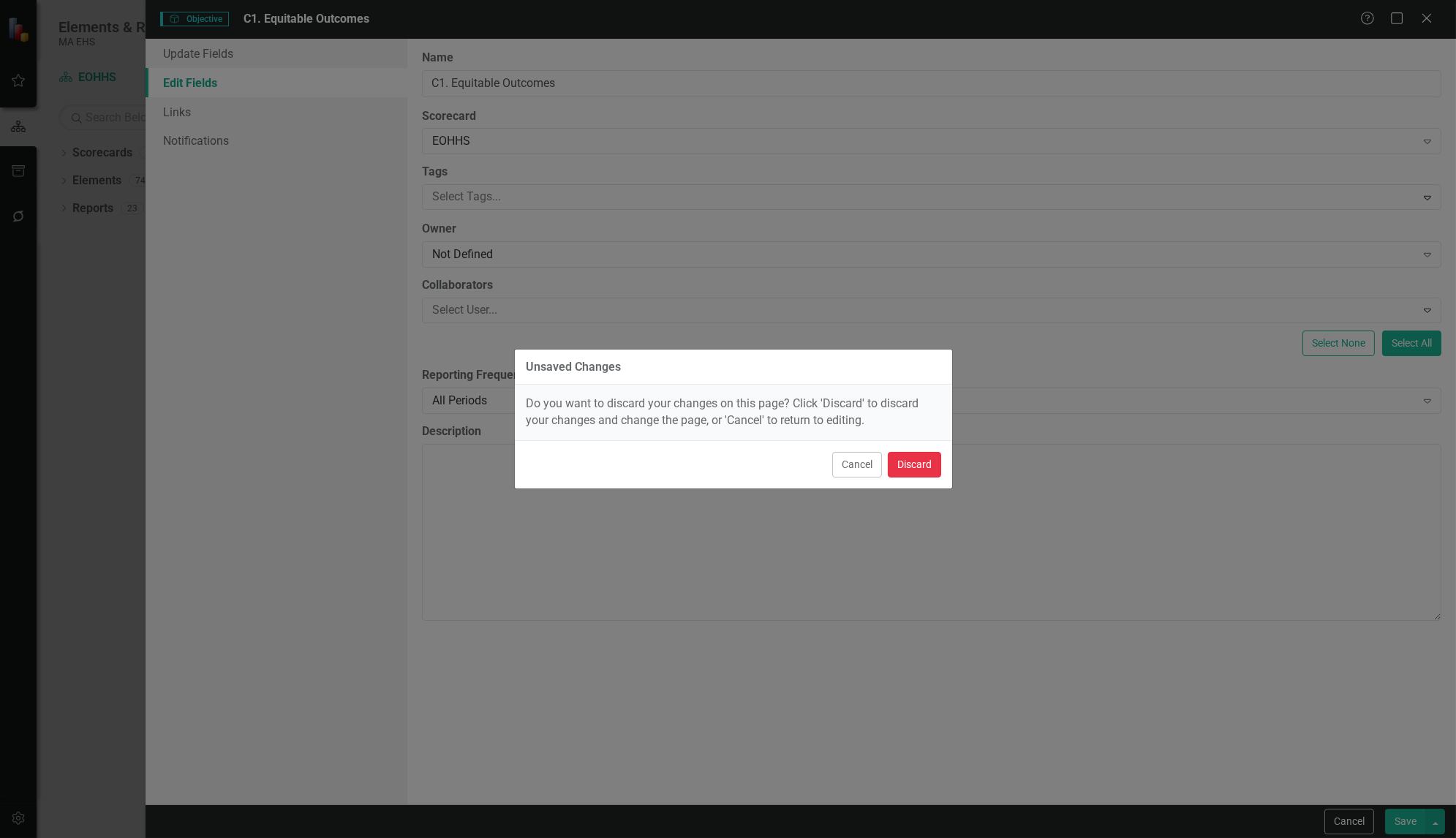
click at [912, 469] on button "Discard" at bounding box center [915, 465] width 54 height 26
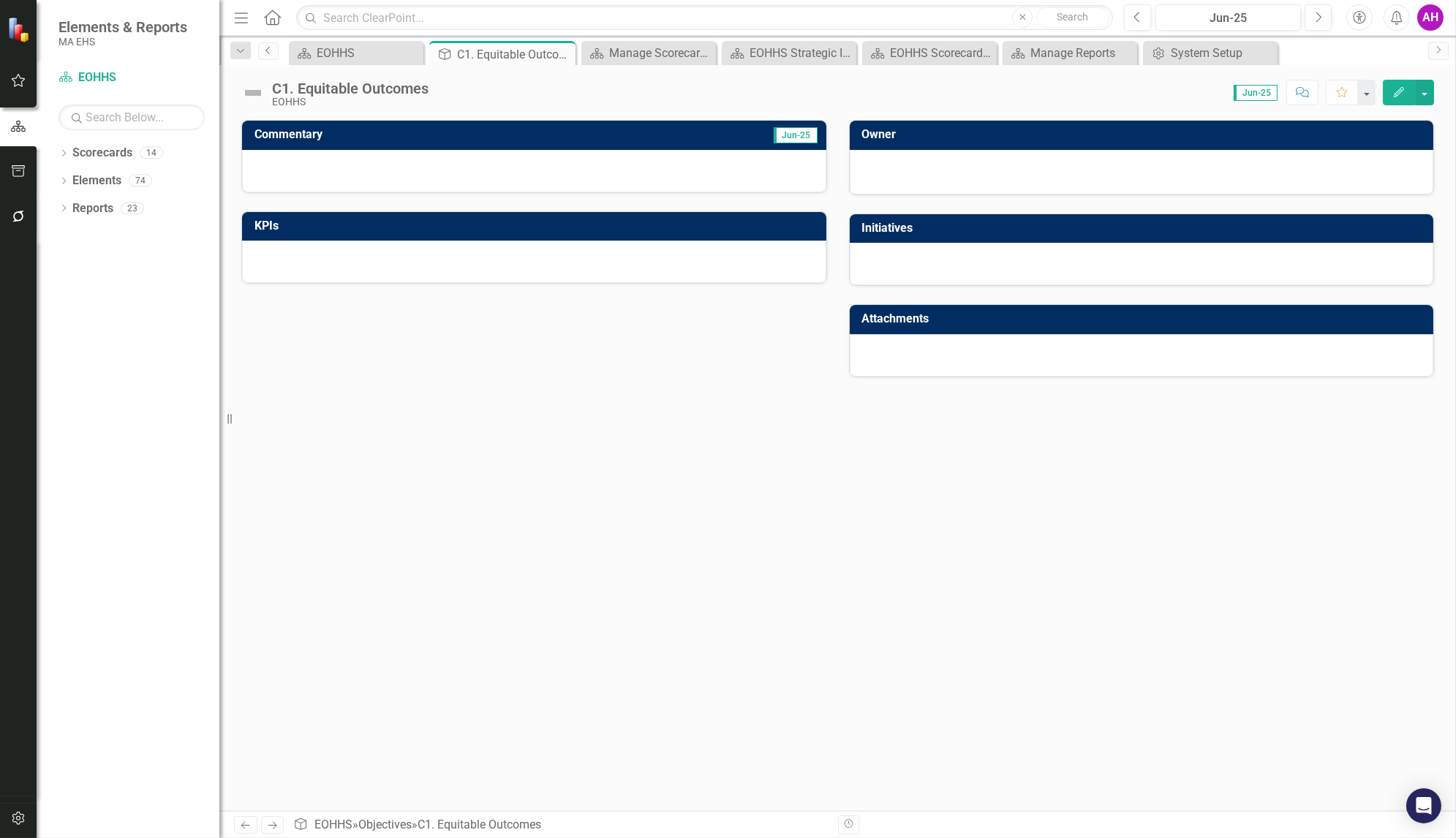
click at [267, 46] on icon "Previous" at bounding box center [268, 50] width 11 height 9
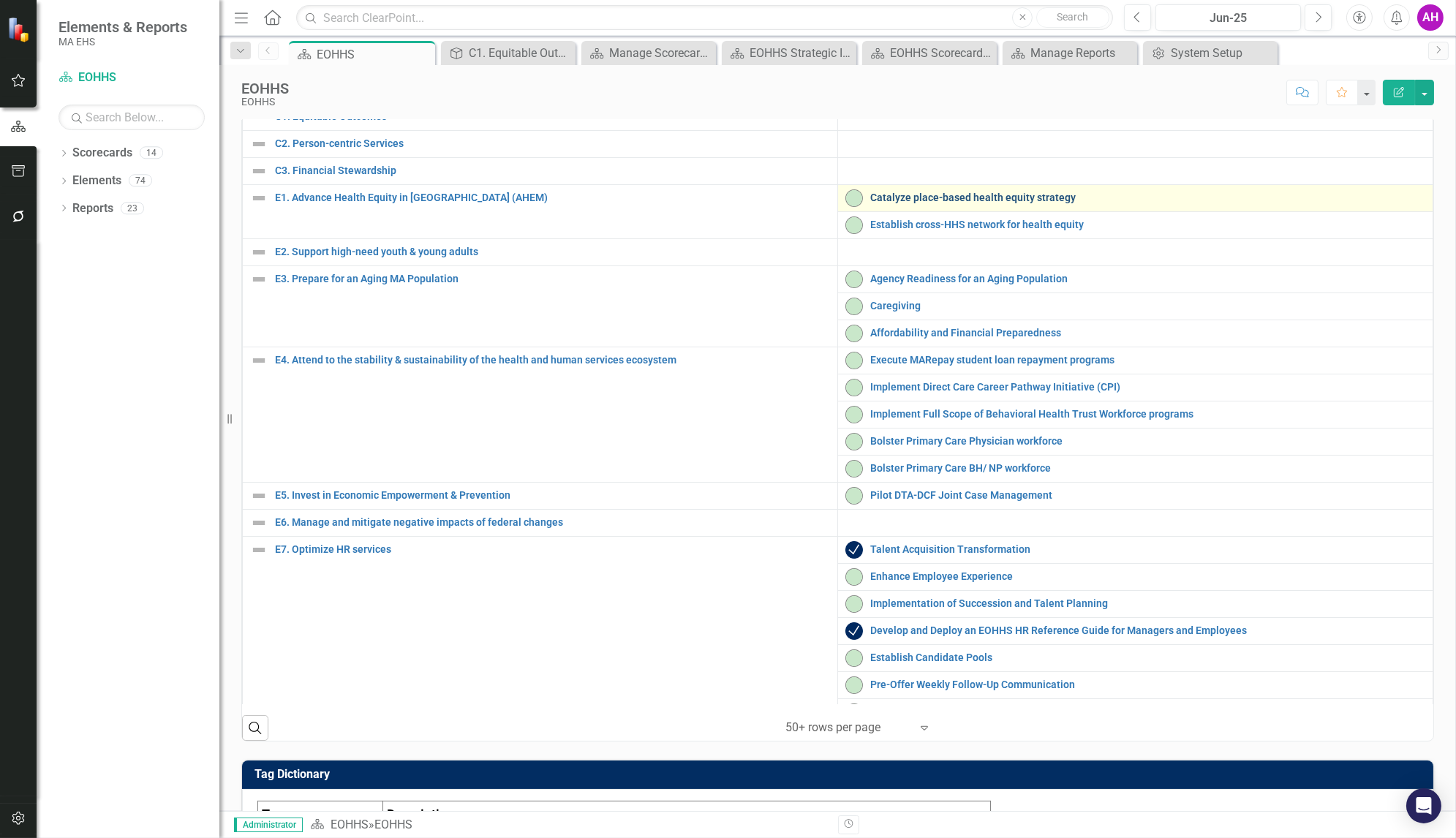
click at [889, 203] on link "Catalyze place-based health equity strategy" at bounding box center [1147, 198] width 555 height 11
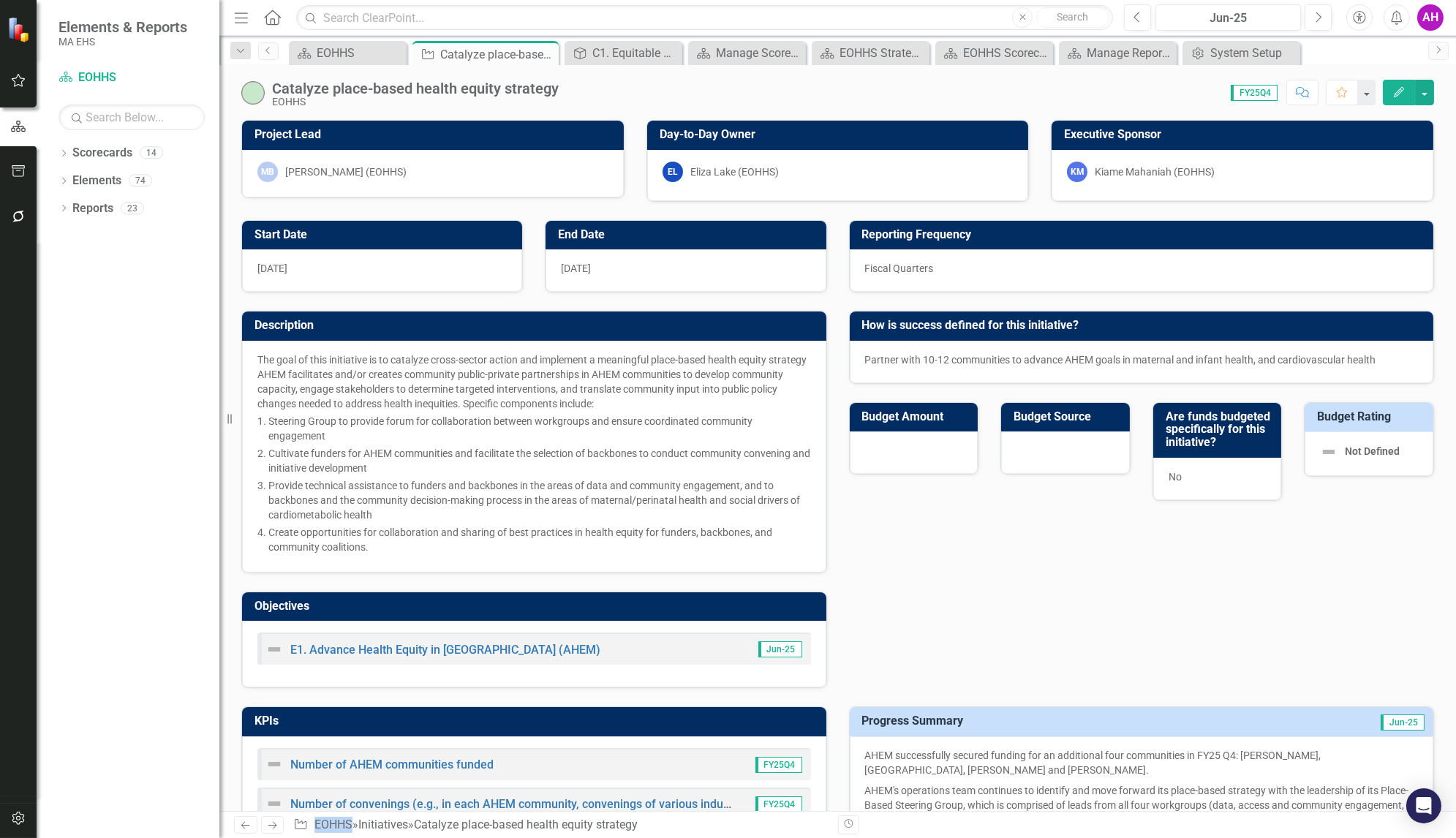
click at [314, 167] on div "Millie Bhatia (EOHHS)" at bounding box center [345, 172] width 121 height 15
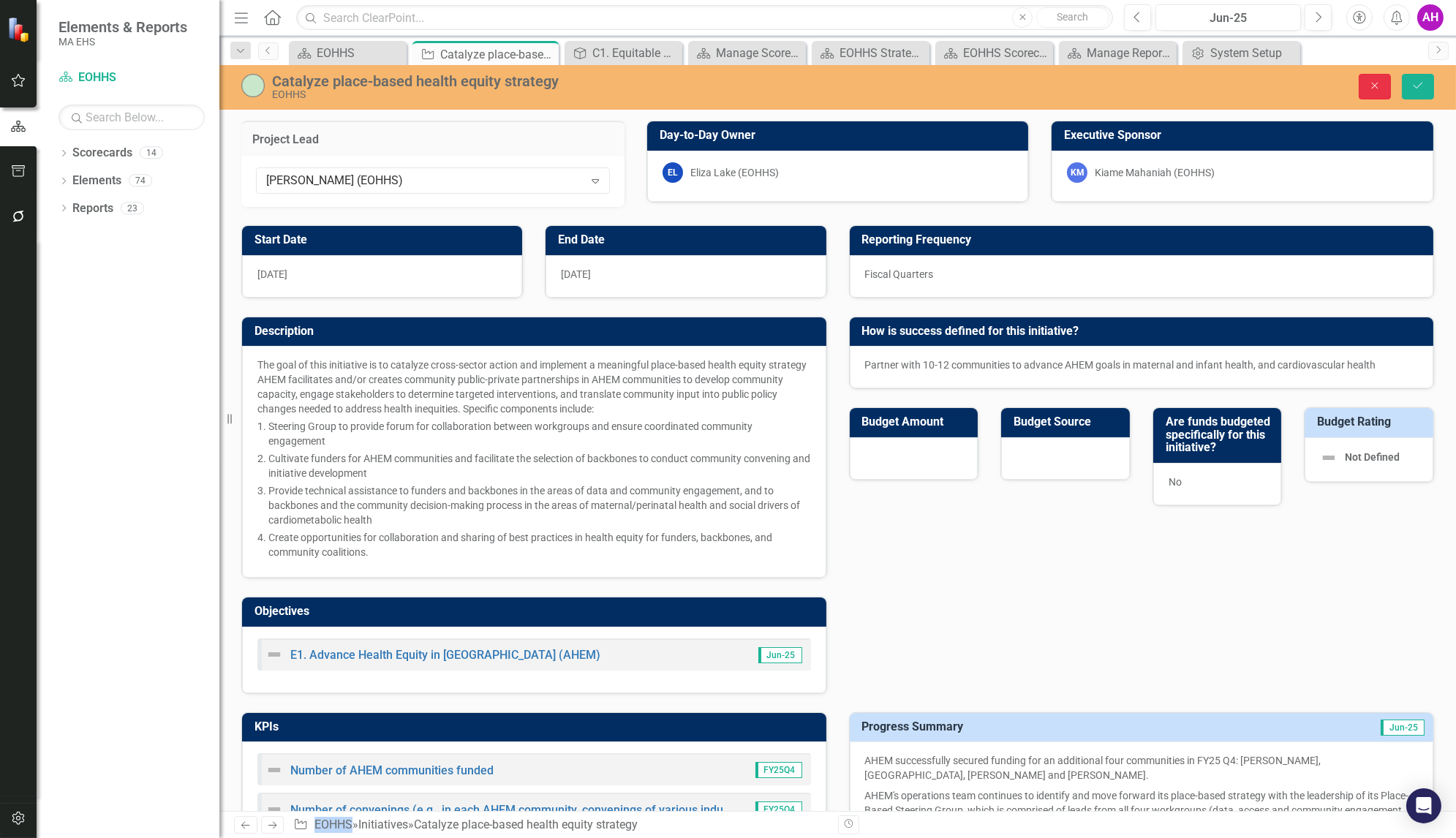
click at [1376, 85] on icon "button" at bounding box center [1375, 86] width 6 height 7
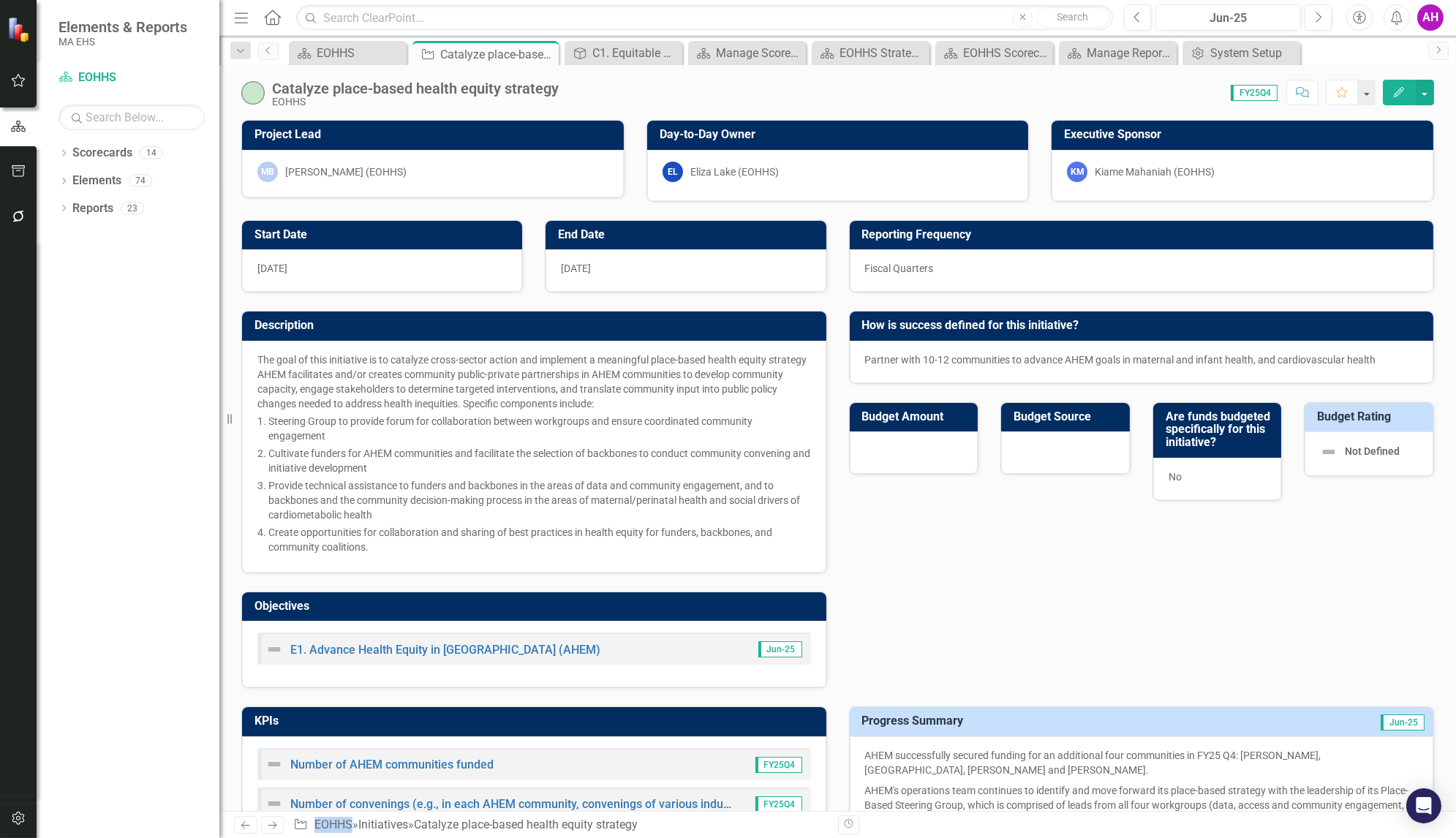
click at [440, 506] on p "Provide technical assistance to funders and backbones in the areas of data and …" at bounding box center [540, 501] width 543 height 44
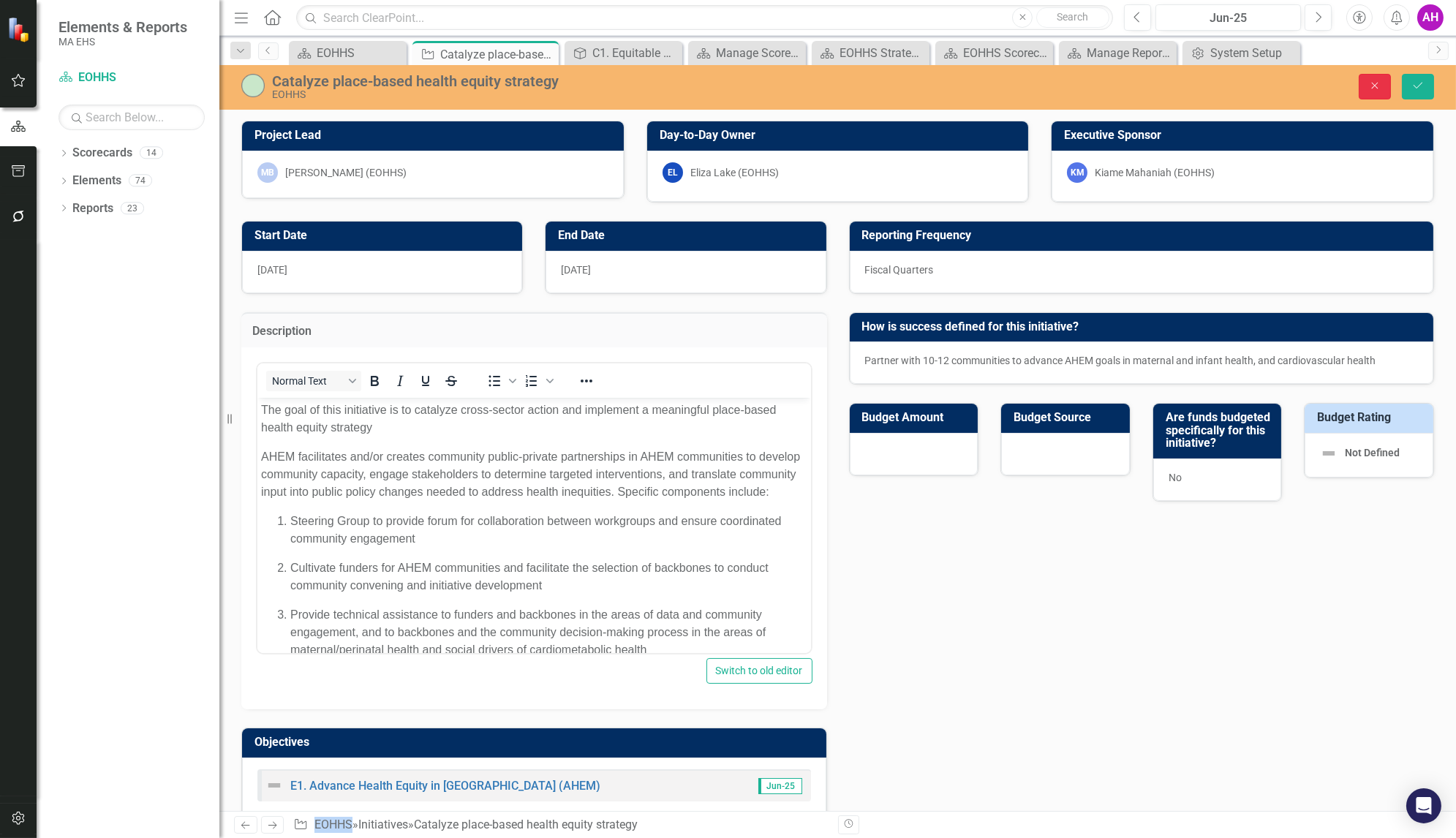
click at [1367, 85] on button "Close" at bounding box center [1375, 87] width 32 height 26
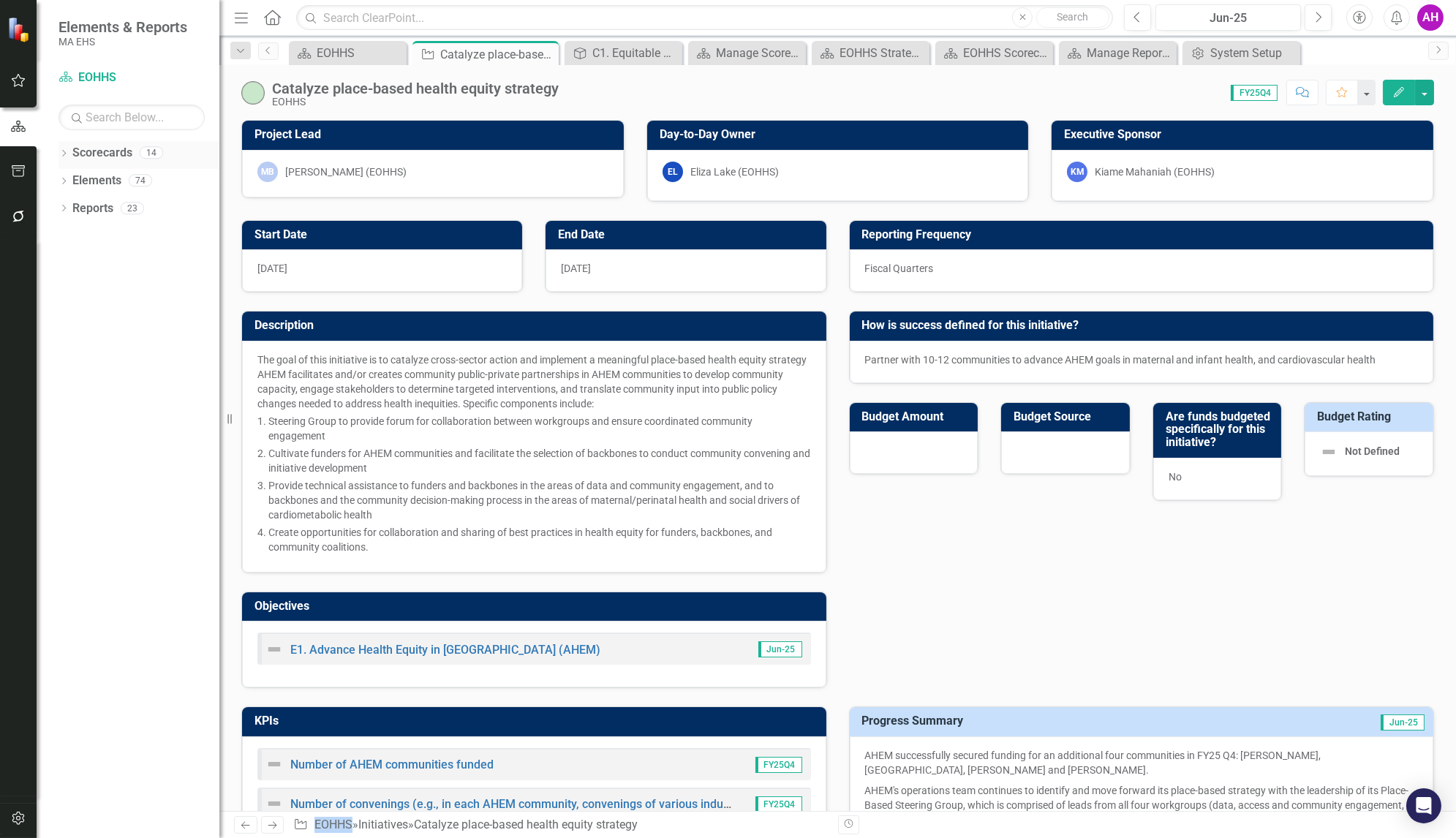
click at [64, 147] on div "Dropdown Scorecards 14" at bounding box center [139, 155] width 161 height 28
click at [63, 151] on icon "Dropdown" at bounding box center [63, 154] width 11 height 8
click at [96, 176] on link "EOHHS" at bounding box center [150, 180] width 139 height 17
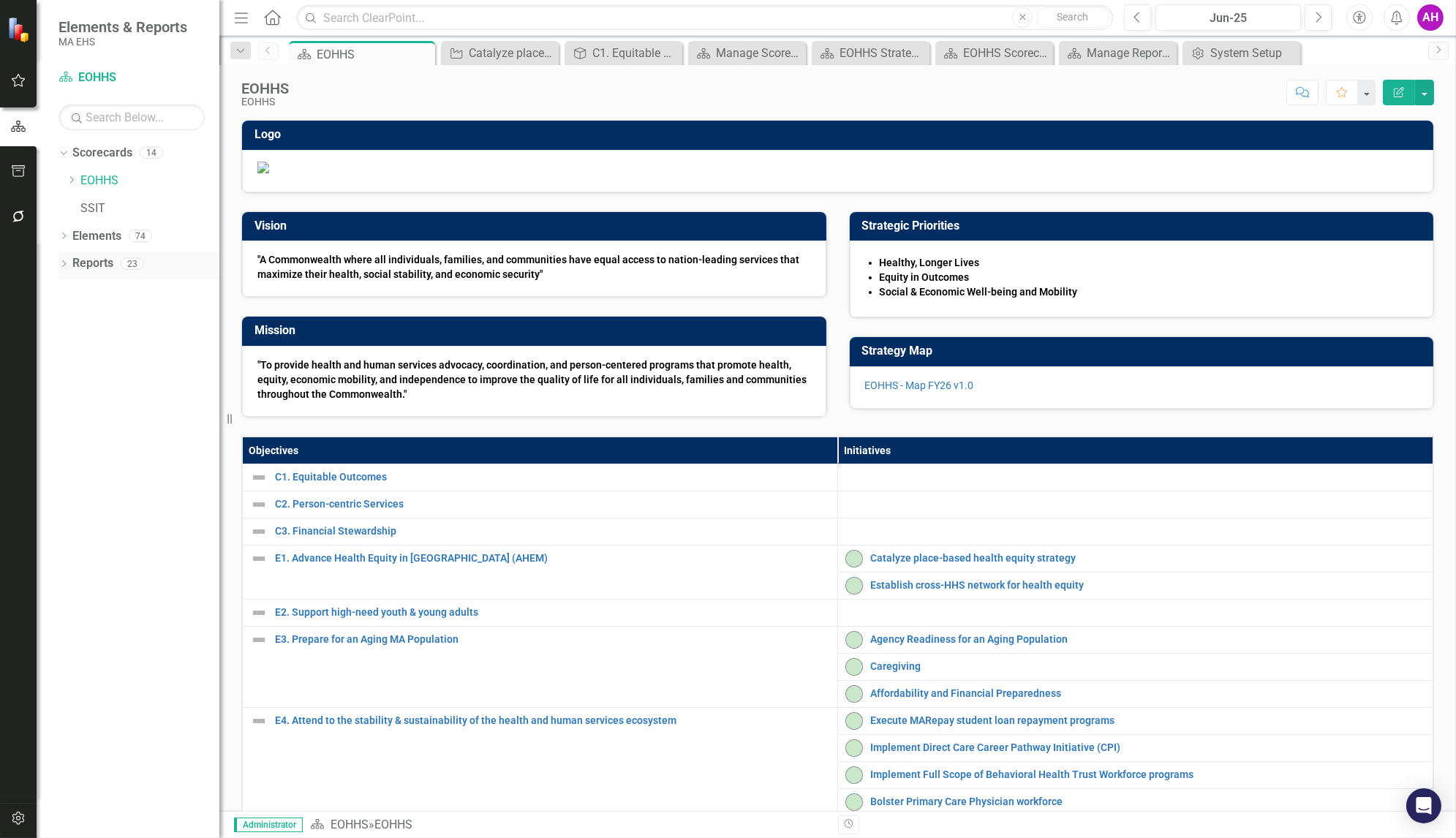
click at [62, 261] on icon "Dropdown" at bounding box center [63, 265] width 11 height 8
click at [93, 261] on link "Reports" at bounding box center [93, 263] width 41 height 17
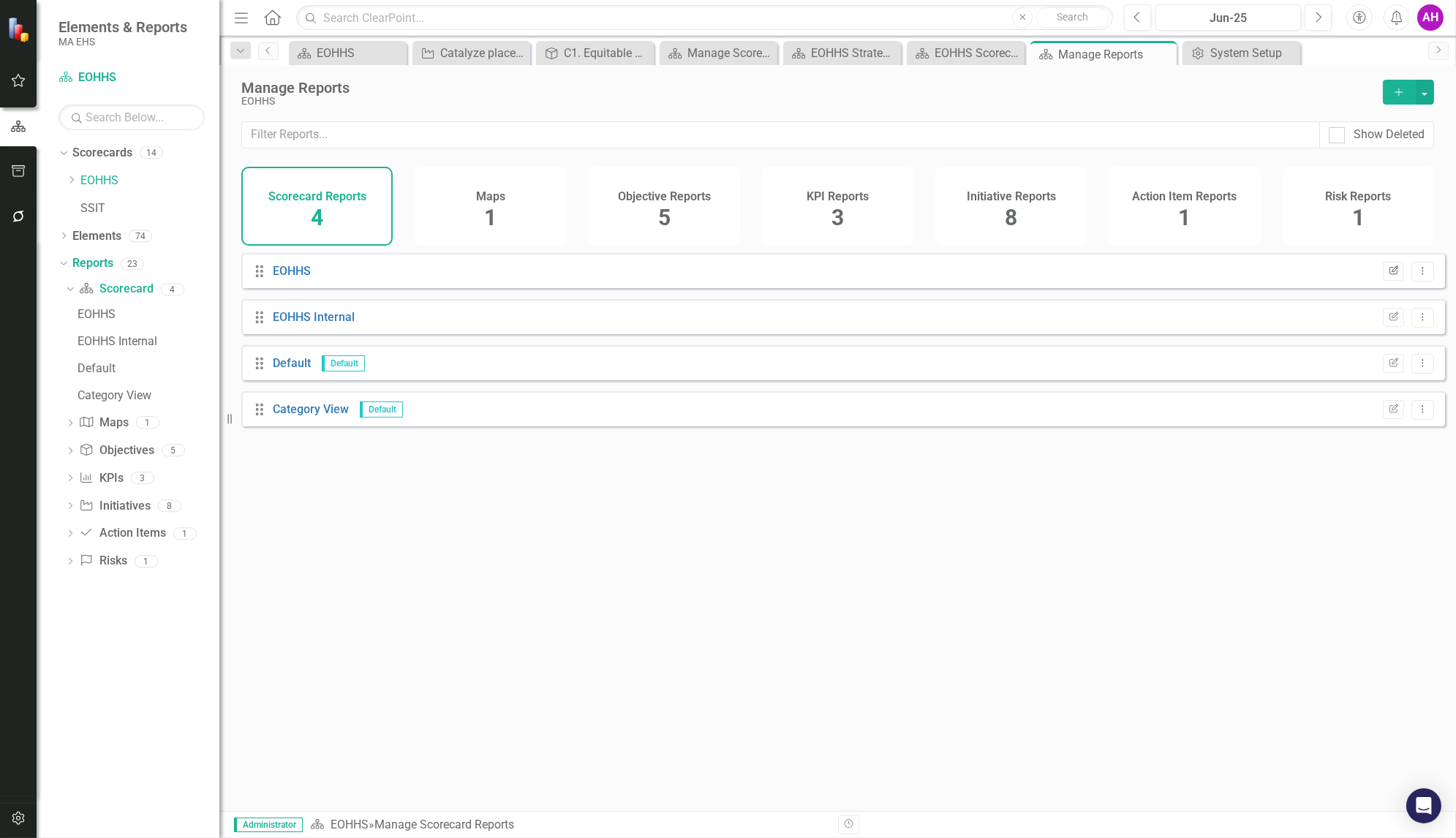
click at [1388, 276] on icon "Edit Report" at bounding box center [1393, 271] width 11 height 9
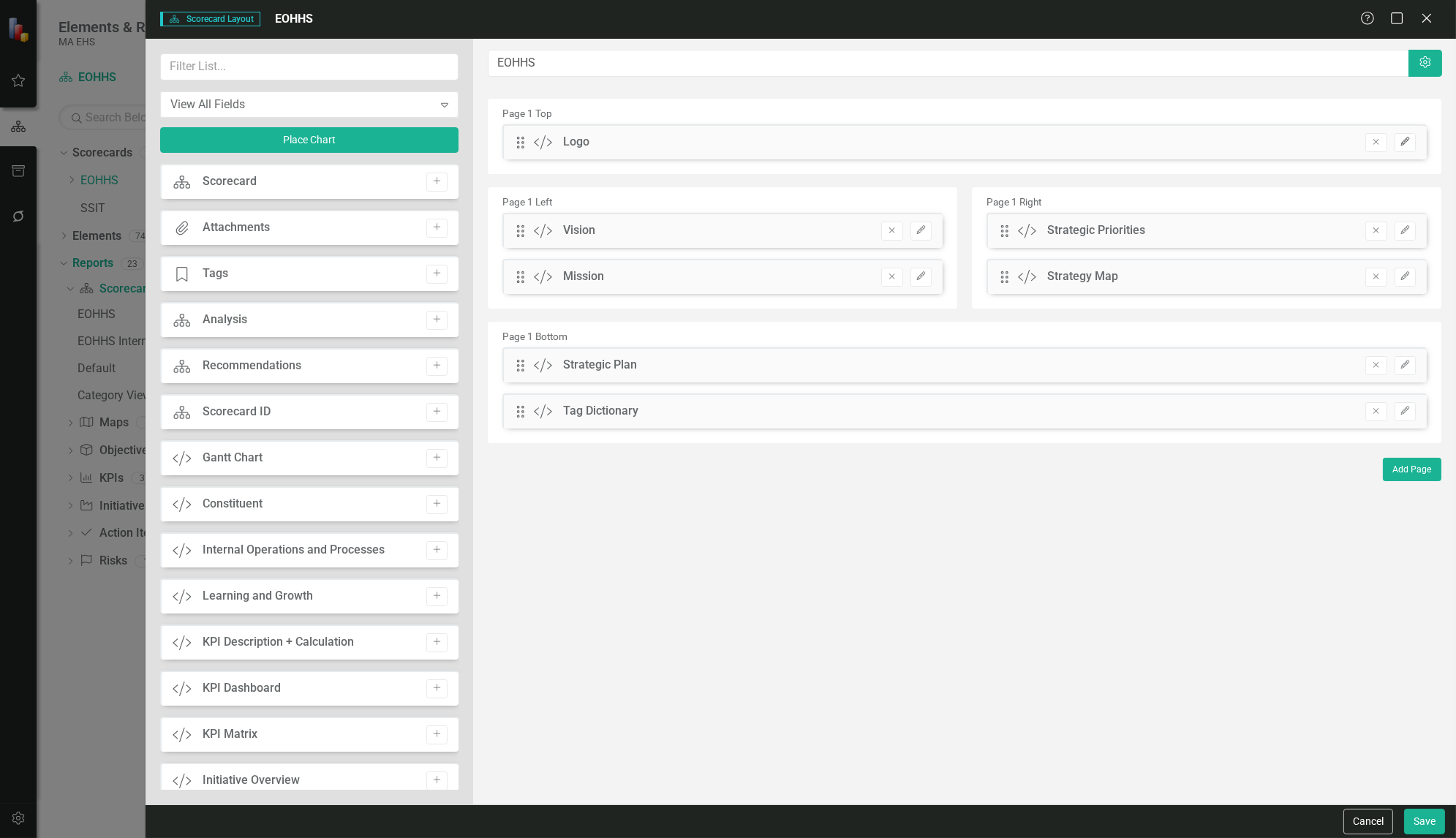
click at [1406, 137] on icon "Edit" at bounding box center [1406, 141] width 11 height 9
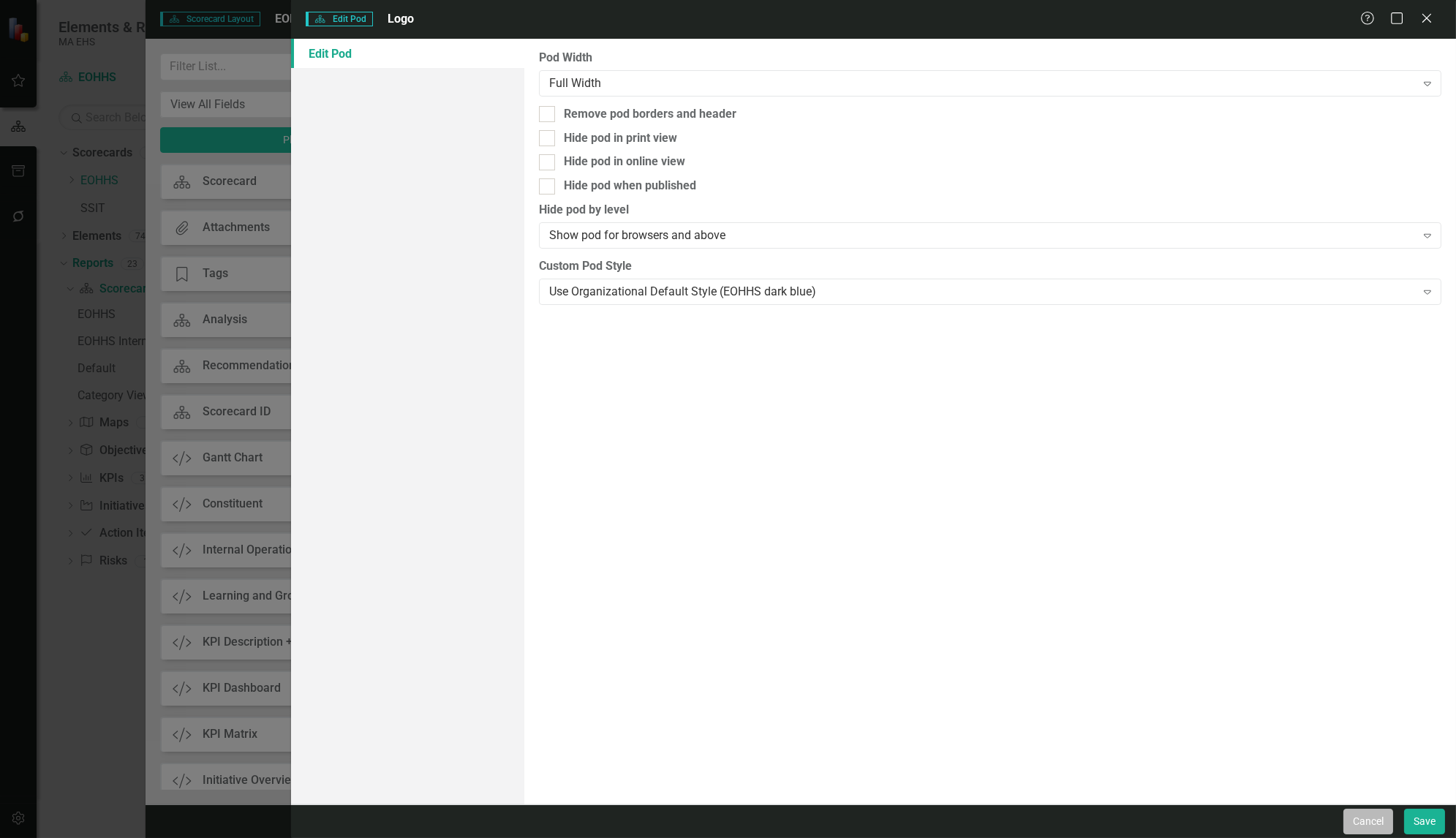
click at [1369, 827] on button "Cancel" at bounding box center [1367, 822] width 50 height 26
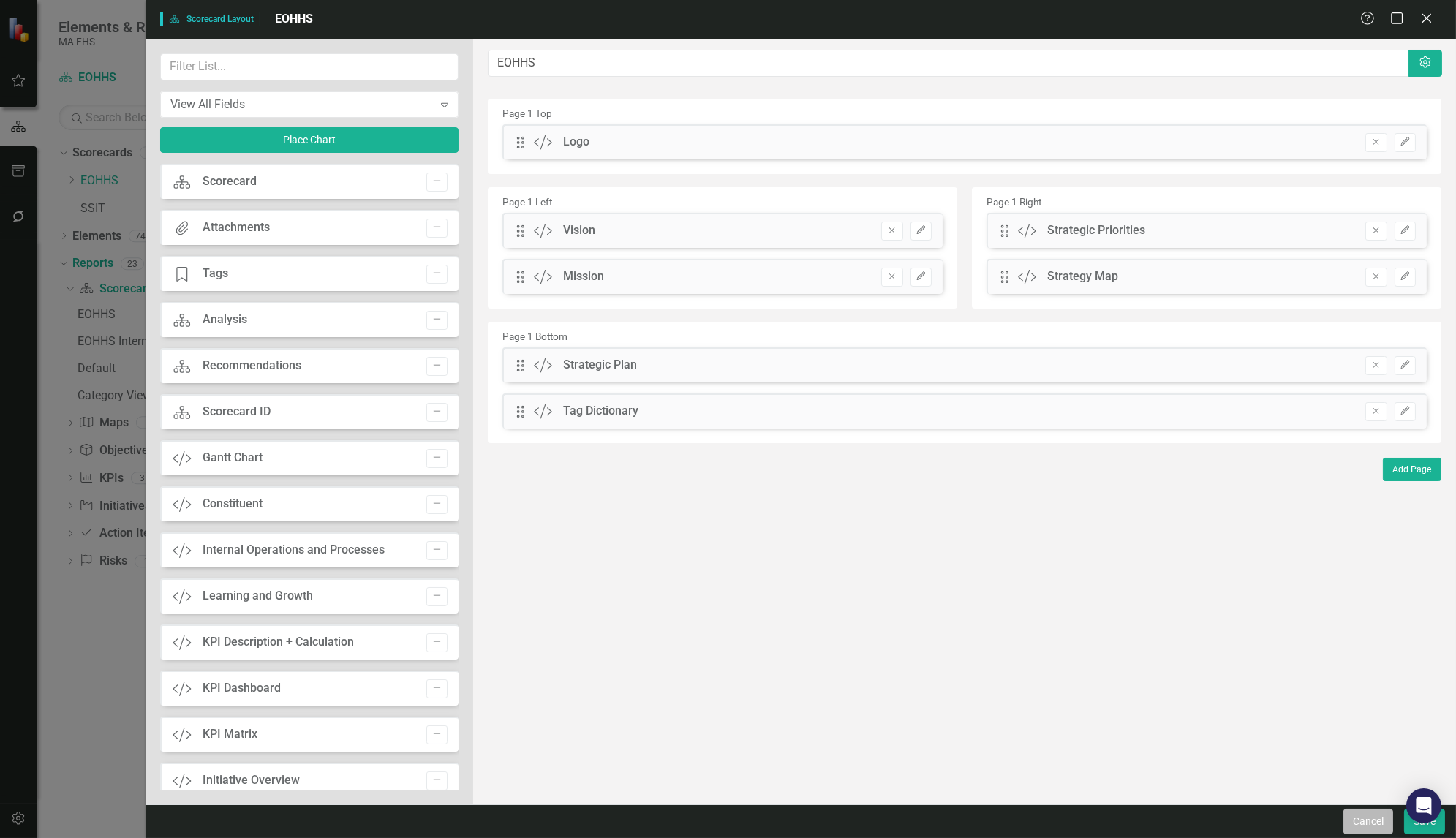
click at [1358, 820] on button "Cancel" at bounding box center [1367, 822] width 50 height 26
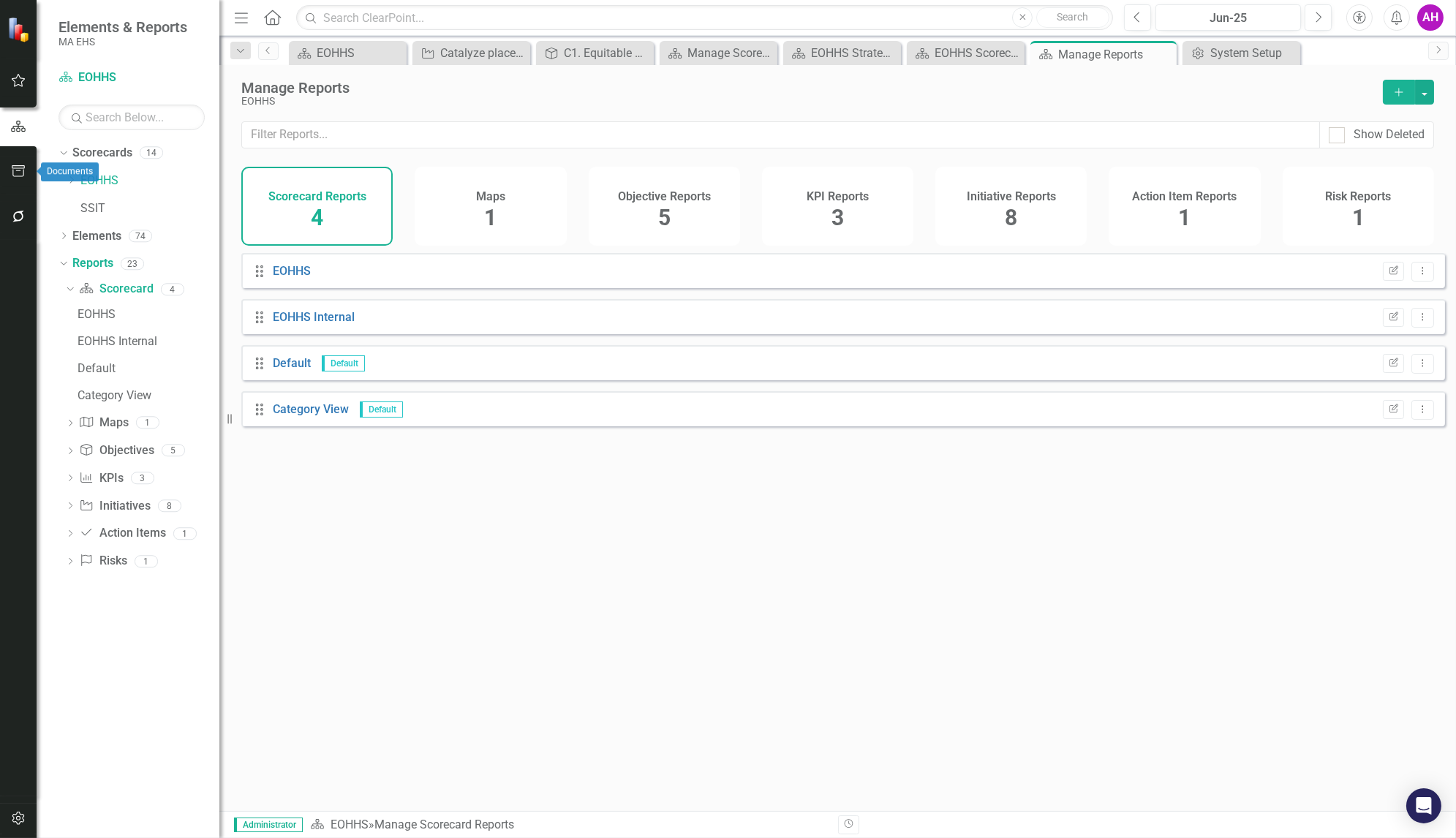
click at [8, 176] on button "button" at bounding box center [19, 172] width 33 height 31
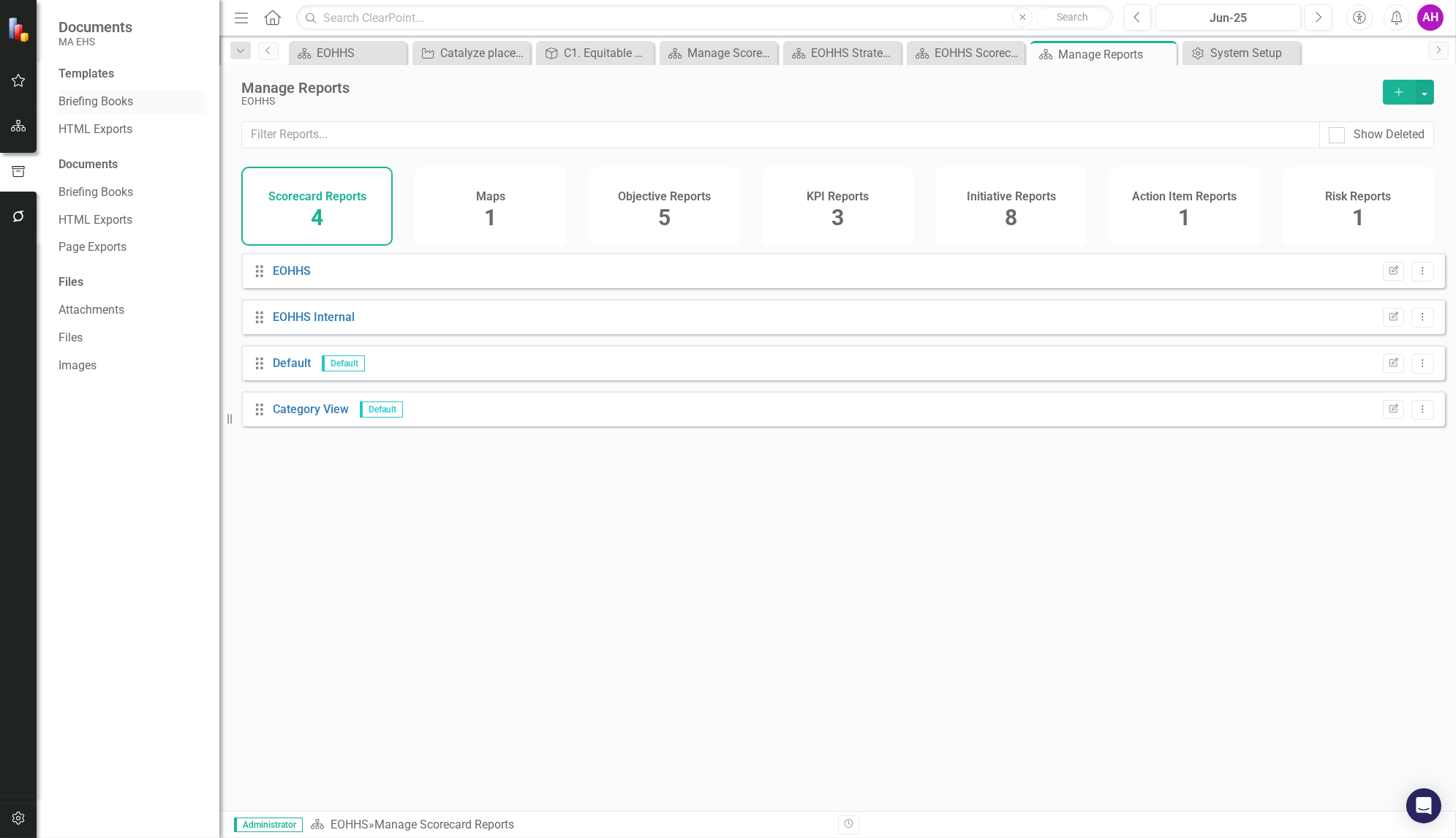
click at [71, 106] on link "Briefing Books" at bounding box center [132, 102] width 146 height 17
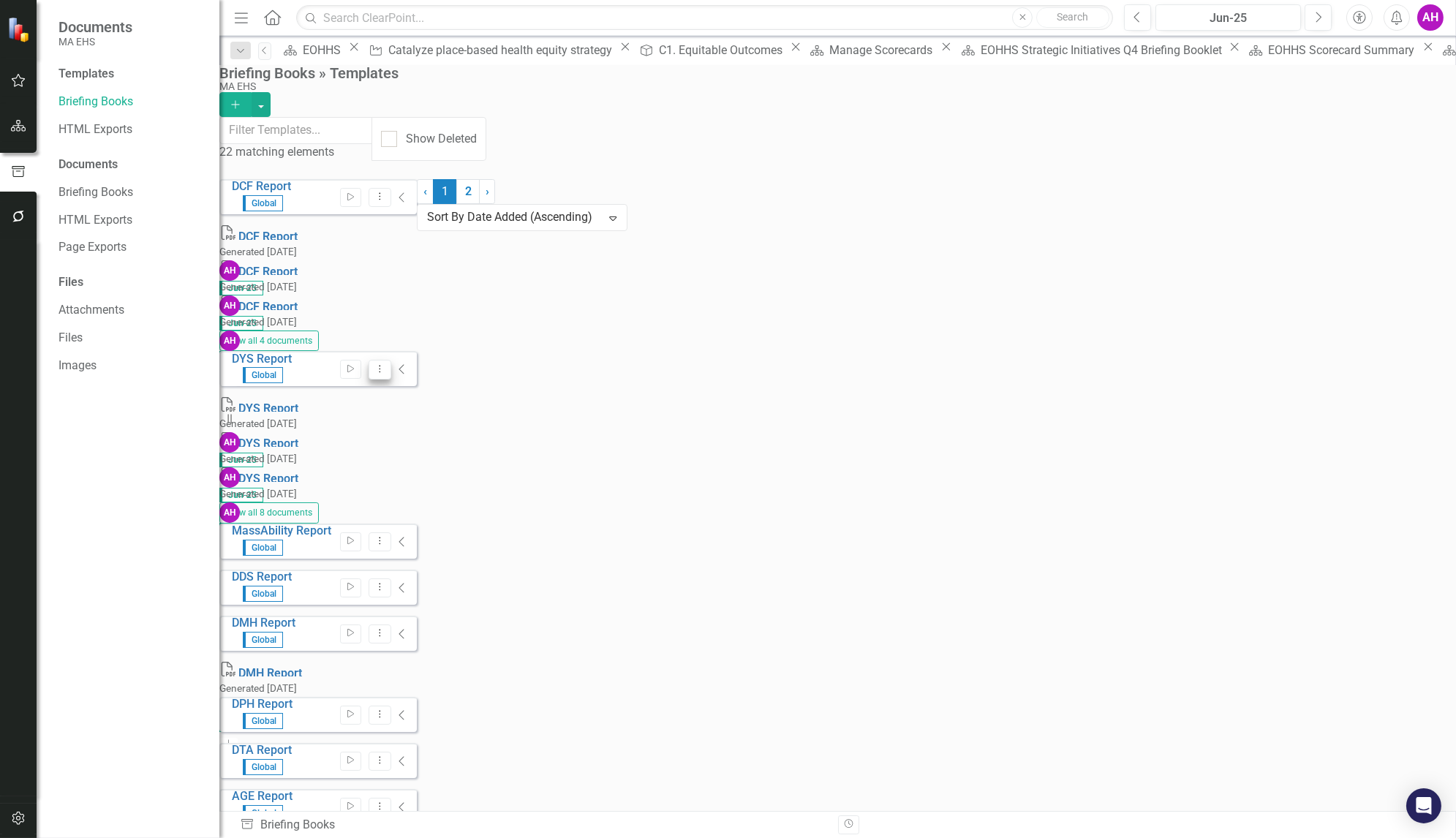
click at [386, 364] on icon "Dropdown Menu" at bounding box center [379, 369] width 12 height 10
click at [1332, 300] on link "Edit Edit Template" at bounding box center [1332, 308] width 136 height 27
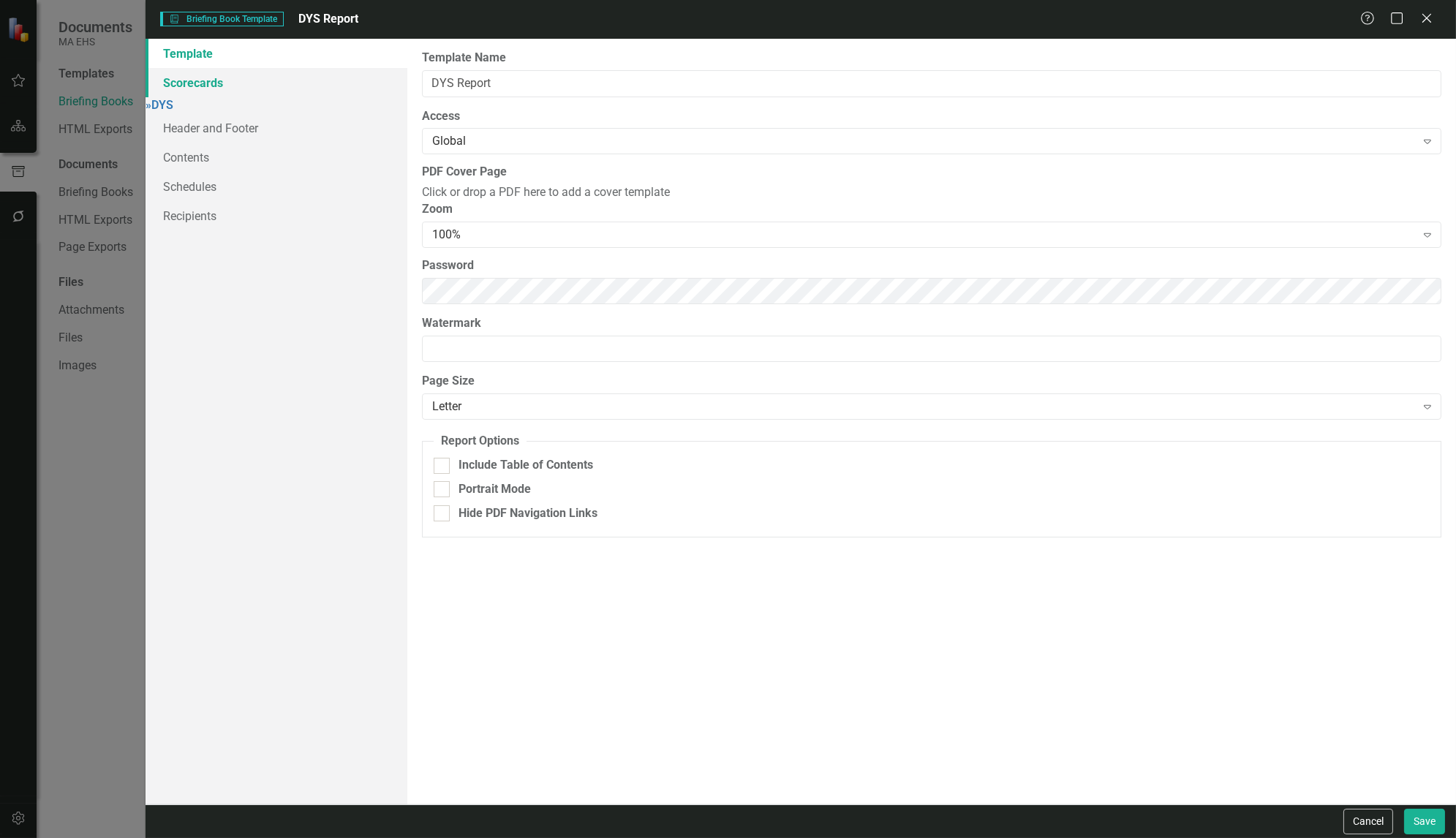
click at [214, 81] on link "Scorecards" at bounding box center [276, 83] width 262 height 29
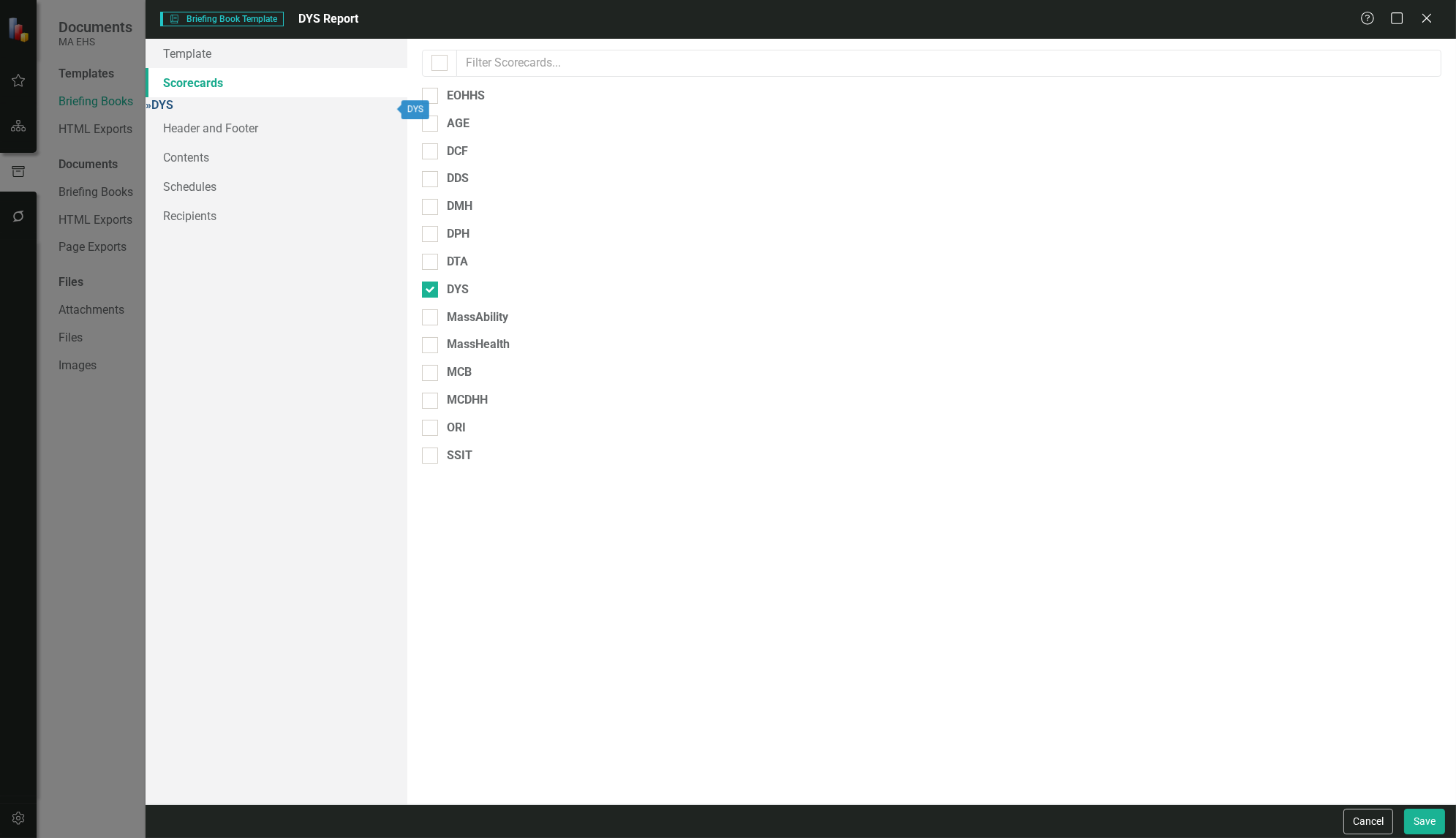
click at [173, 109] on link "» DYS" at bounding box center [159, 105] width 28 height 14
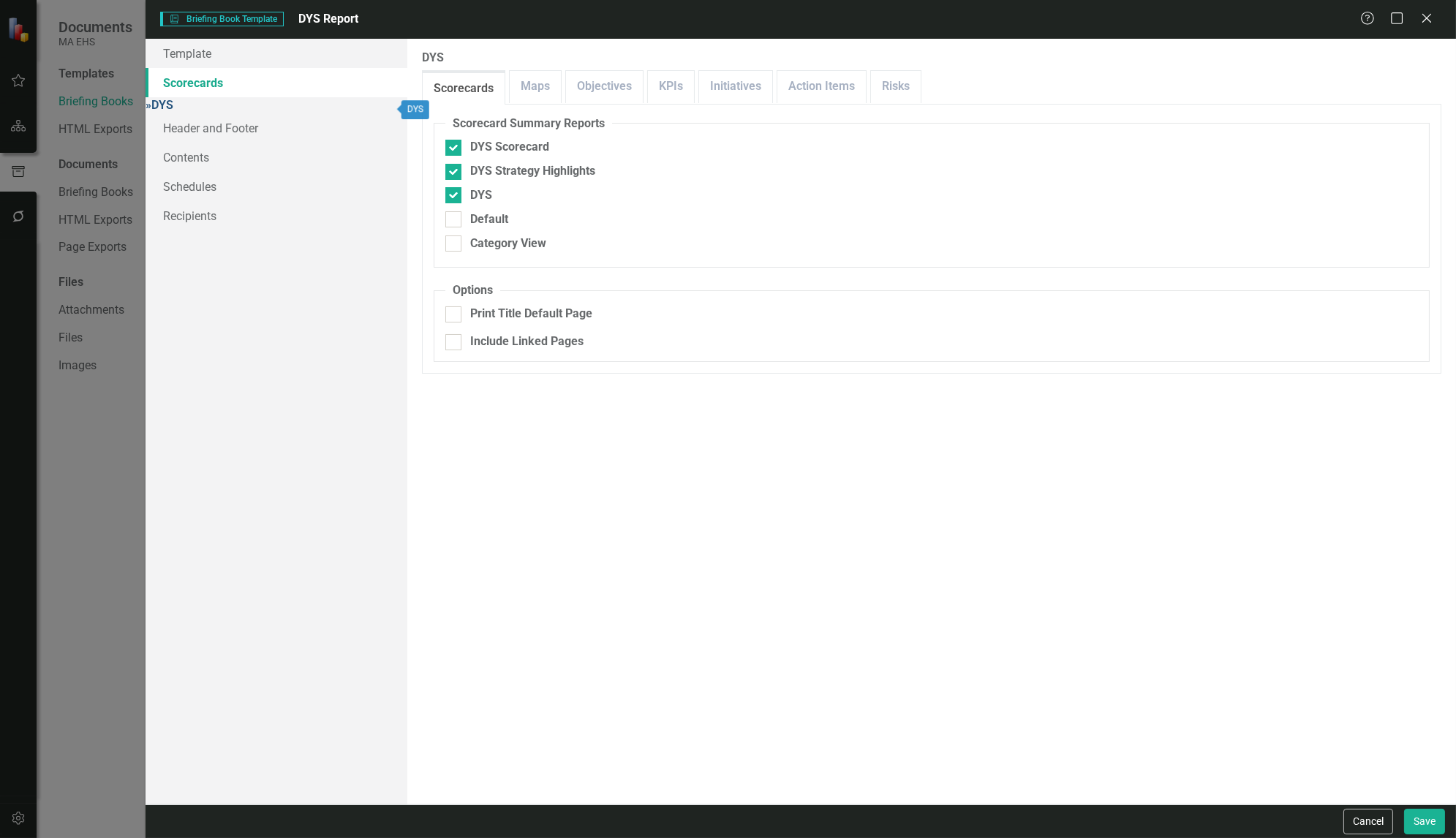
click at [151, 106] on span "»" at bounding box center [148, 105] width 6 height 14
click at [186, 142] on link "Header and Footer" at bounding box center [276, 128] width 262 height 29
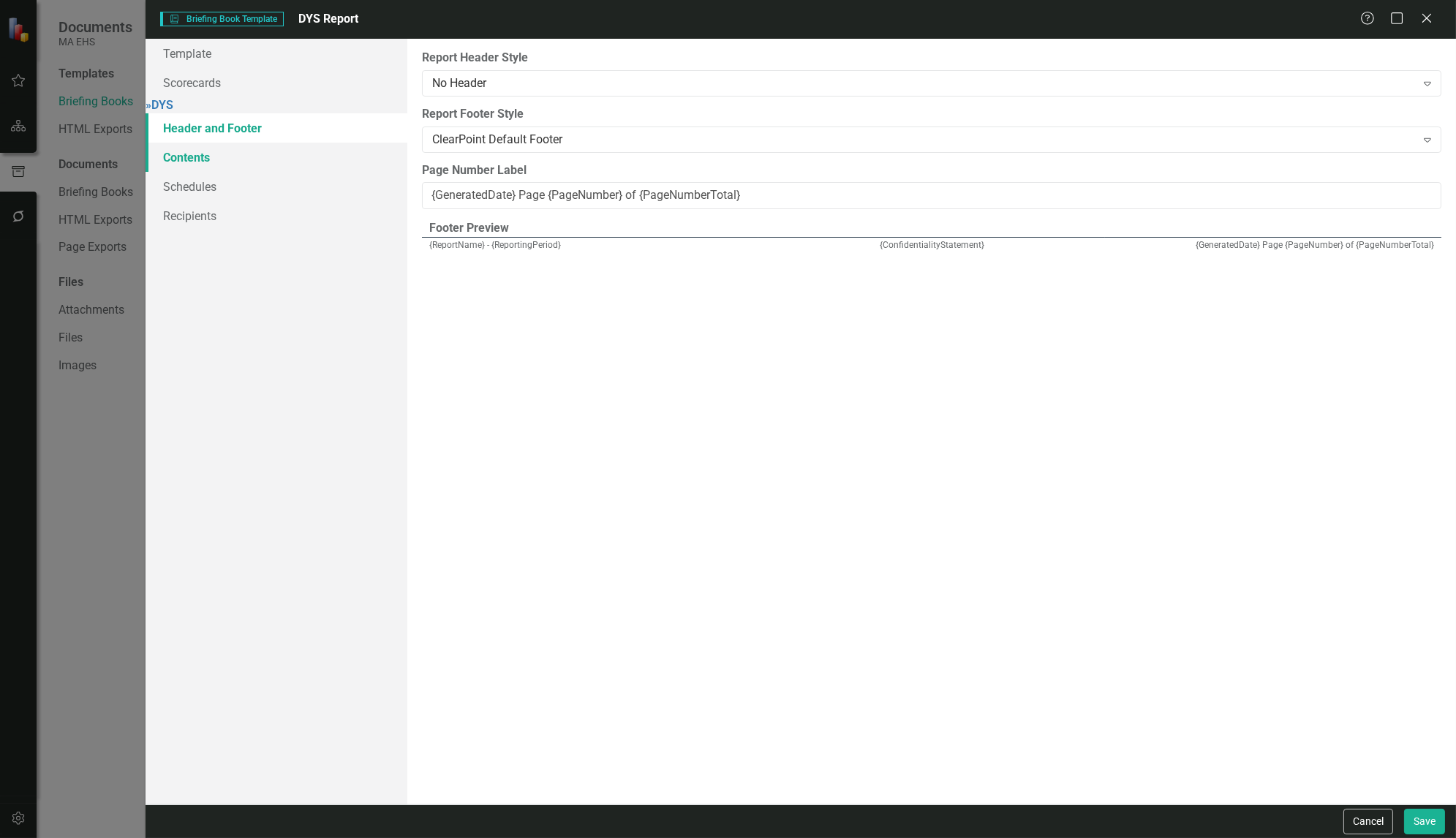
click at [189, 172] on link "Contents" at bounding box center [276, 158] width 262 height 29
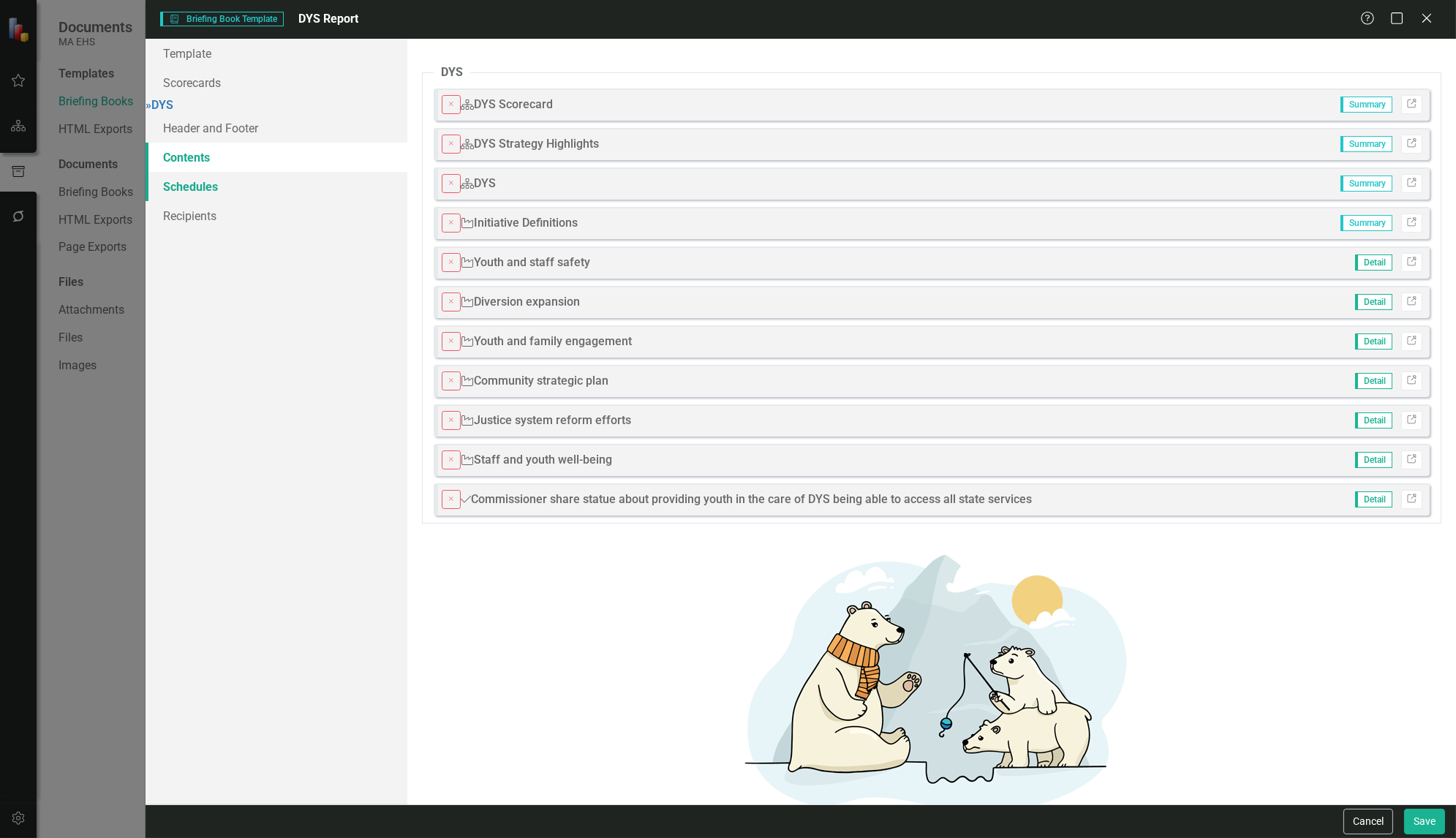
click at [192, 202] on link "Schedules" at bounding box center [276, 187] width 262 height 29
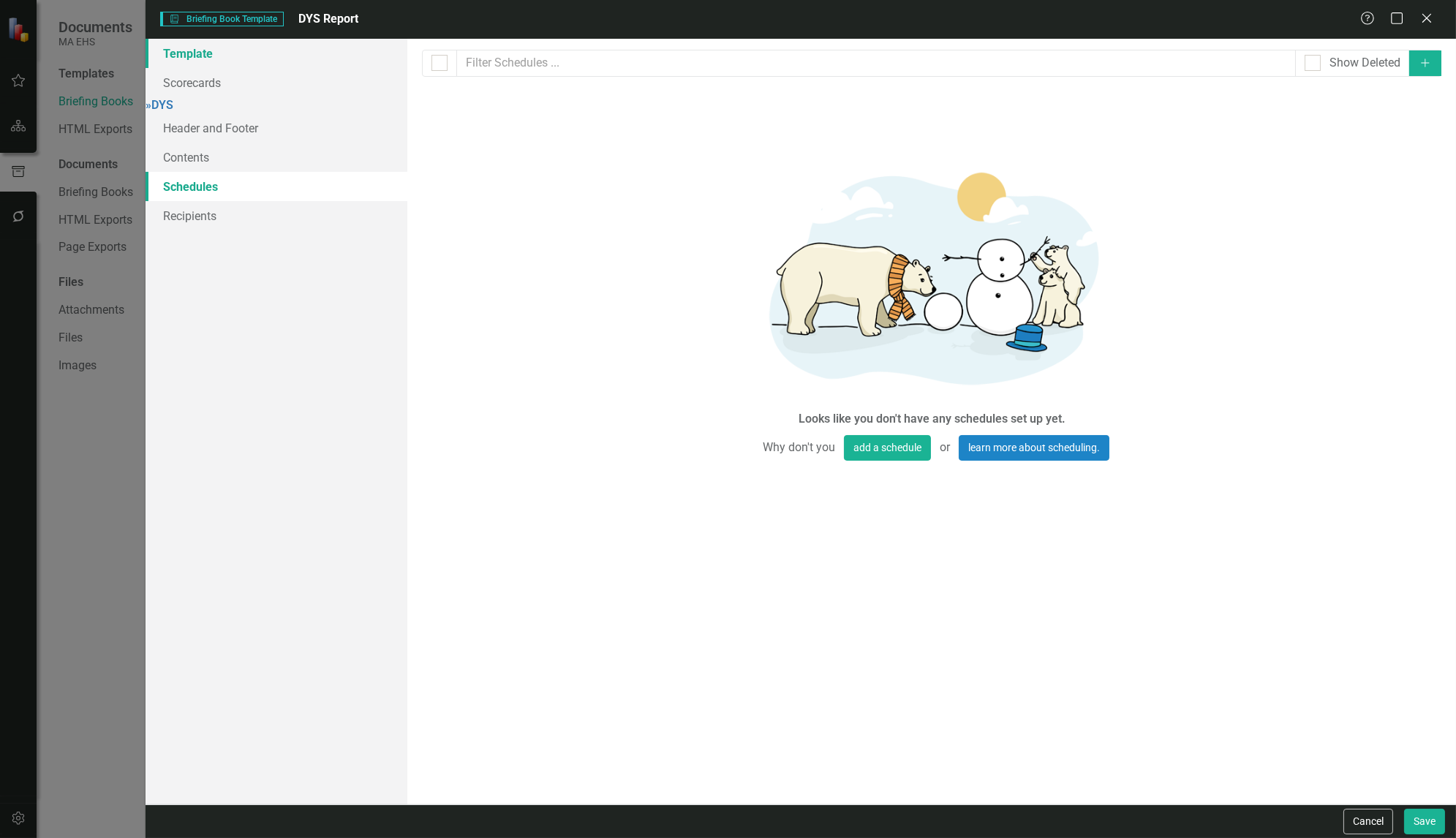
click at [180, 60] on link "Template" at bounding box center [276, 54] width 262 height 29
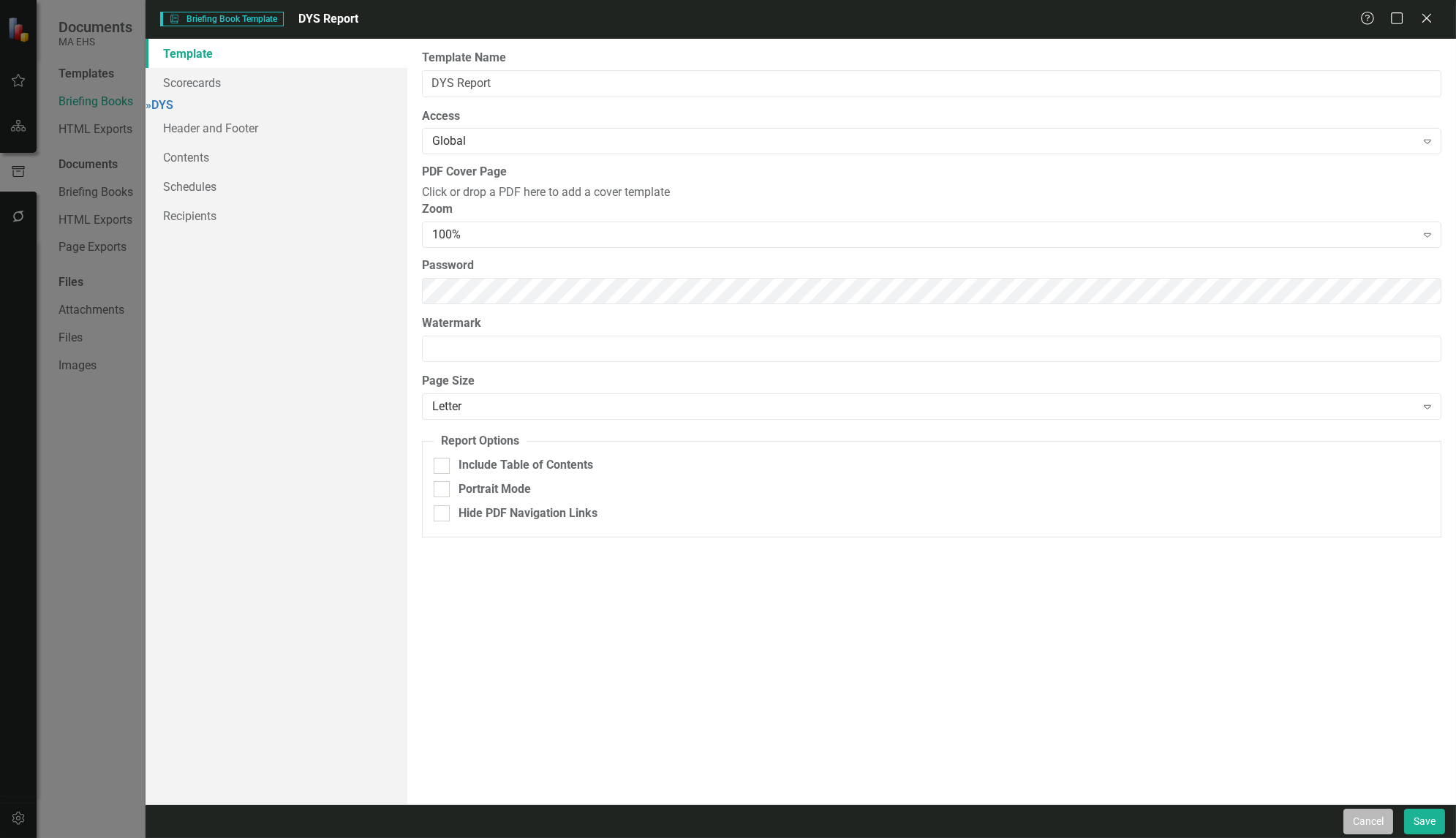
click at [1364, 827] on button "Cancel" at bounding box center [1367, 822] width 50 height 26
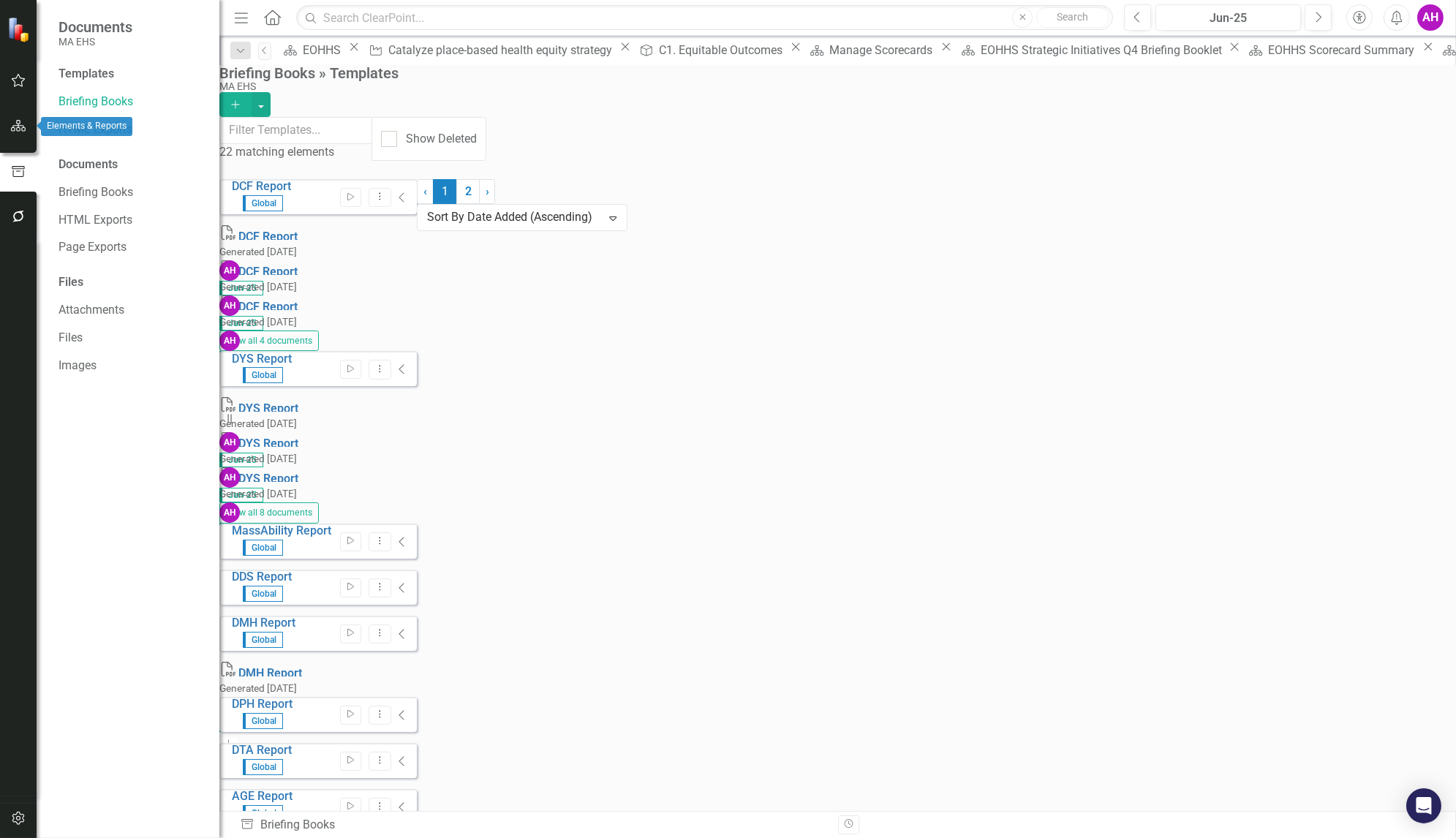
click at [19, 128] on icon "button" at bounding box center [19, 126] width 15 height 11
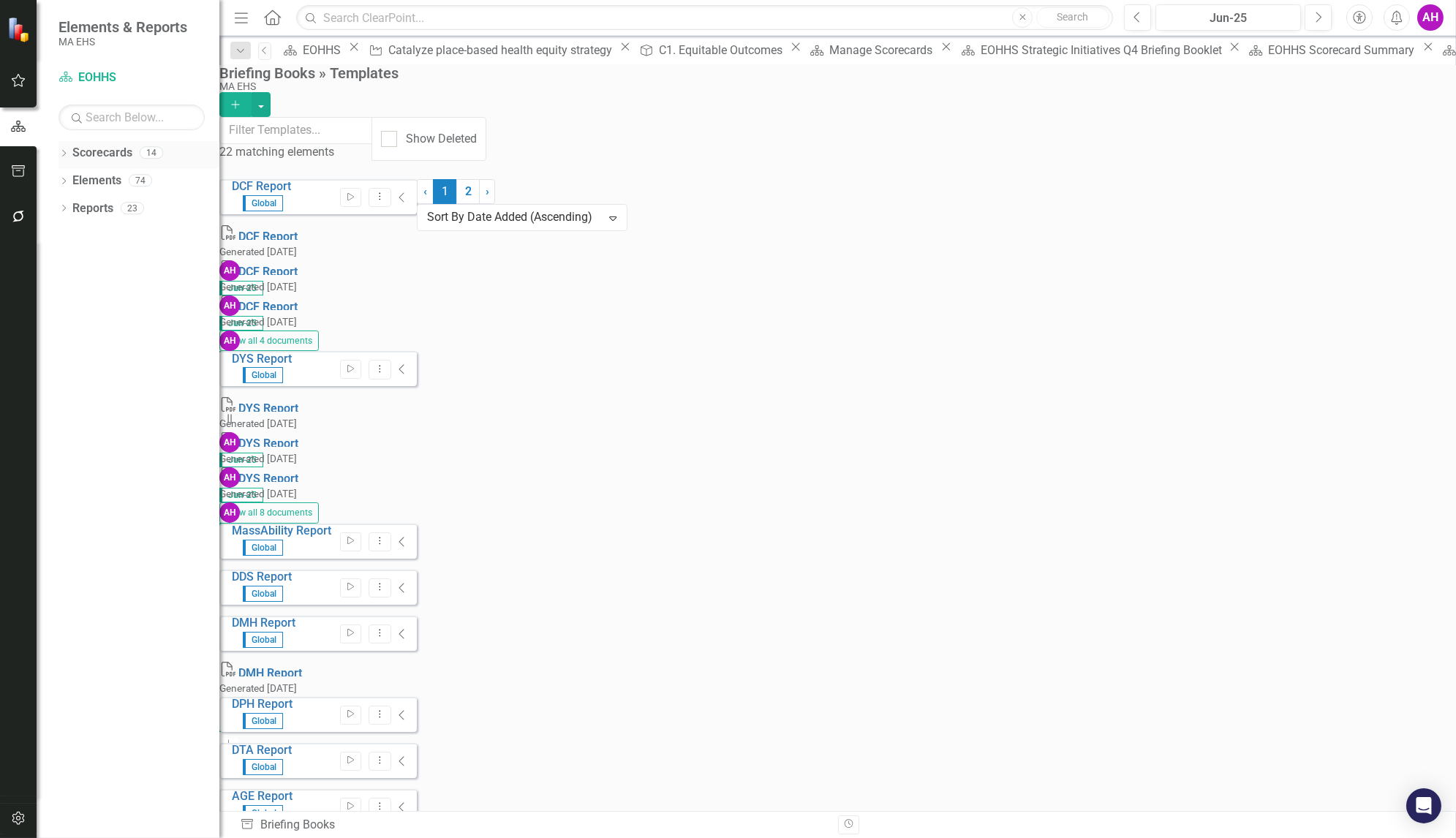
click at [63, 151] on icon "Dropdown" at bounding box center [63, 154] width 11 height 8
click at [81, 260] on link "Reports" at bounding box center [93, 263] width 41 height 17
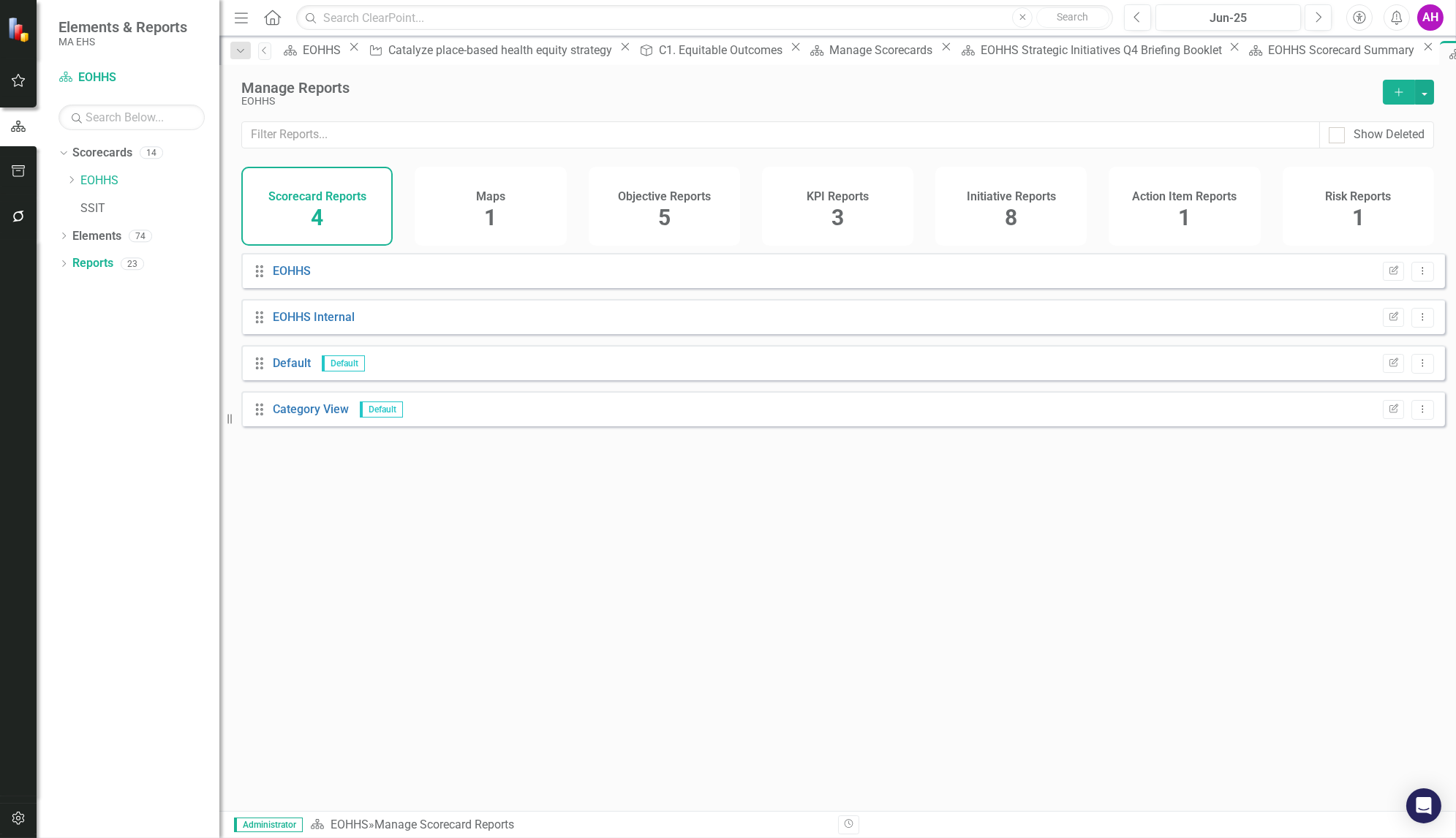
click at [685, 210] on div "Objective Reports 5" at bounding box center [665, 206] width 151 height 79
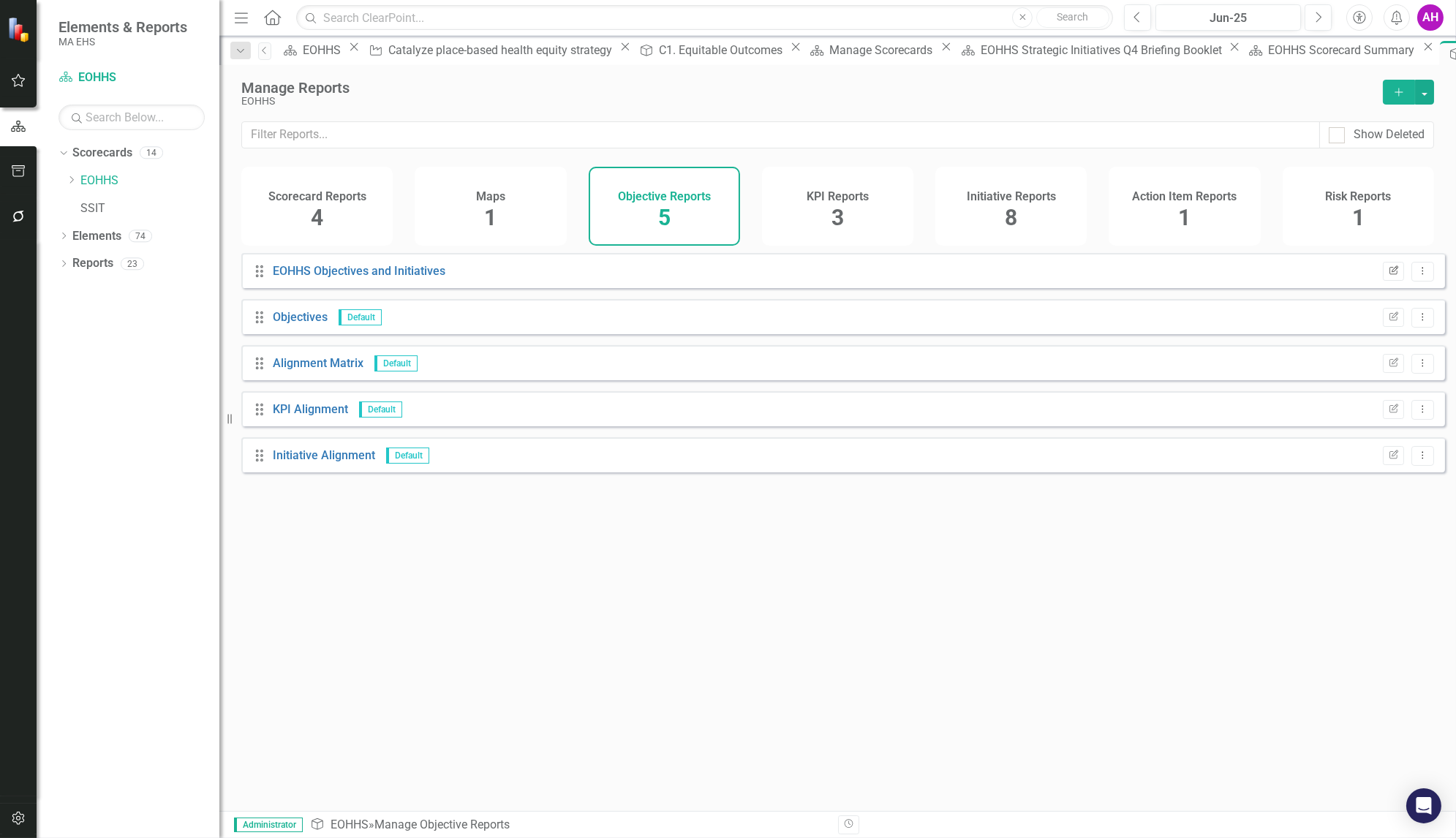
click at [1388, 276] on icon "Edit Report" at bounding box center [1393, 271] width 11 height 9
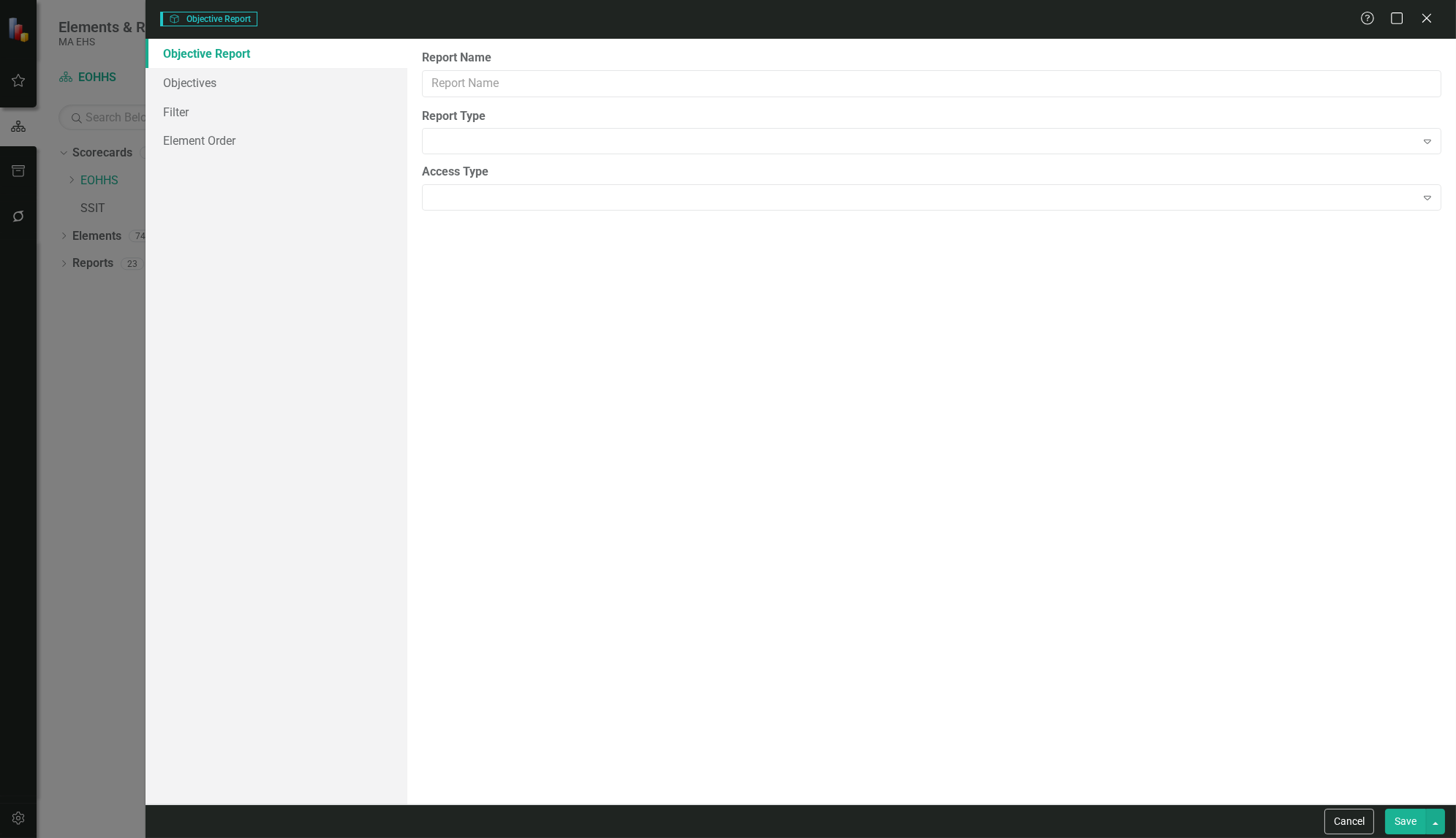
type input "EOHHS Objectives and Initiatives"
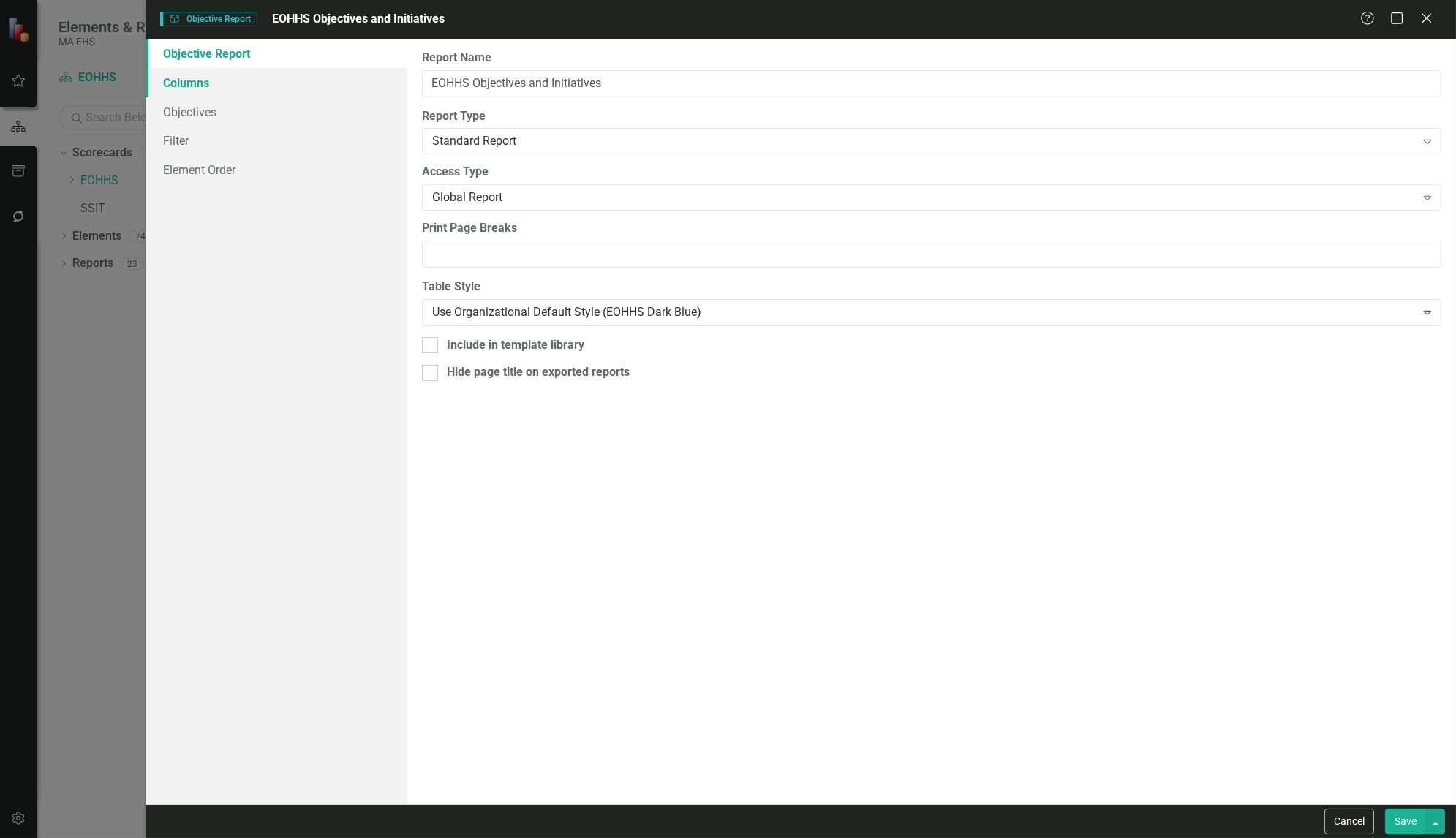
click at [200, 86] on link "Columns" at bounding box center [276, 83] width 262 height 29
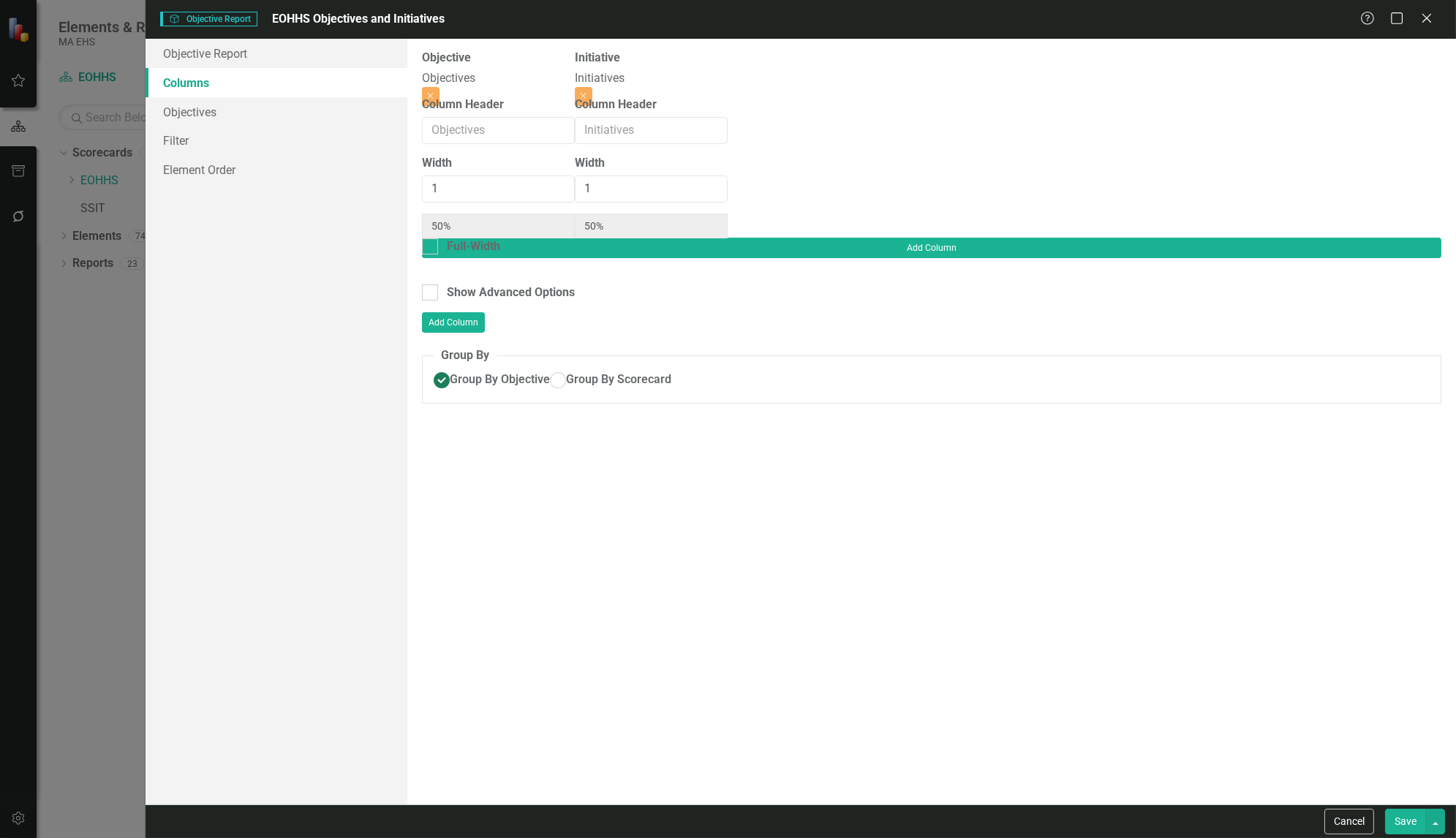
click at [574, 72] on div "Objective Objectives" at bounding box center [498, 68] width 153 height 37
click at [470, 86] on div "Objectives" at bounding box center [498, 78] width 153 height 17
click at [471, 112] on label "Column Header" at bounding box center [462, 105] width 82 height 17
click at [471, 117] on input "Column Header" at bounding box center [498, 130] width 153 height 27
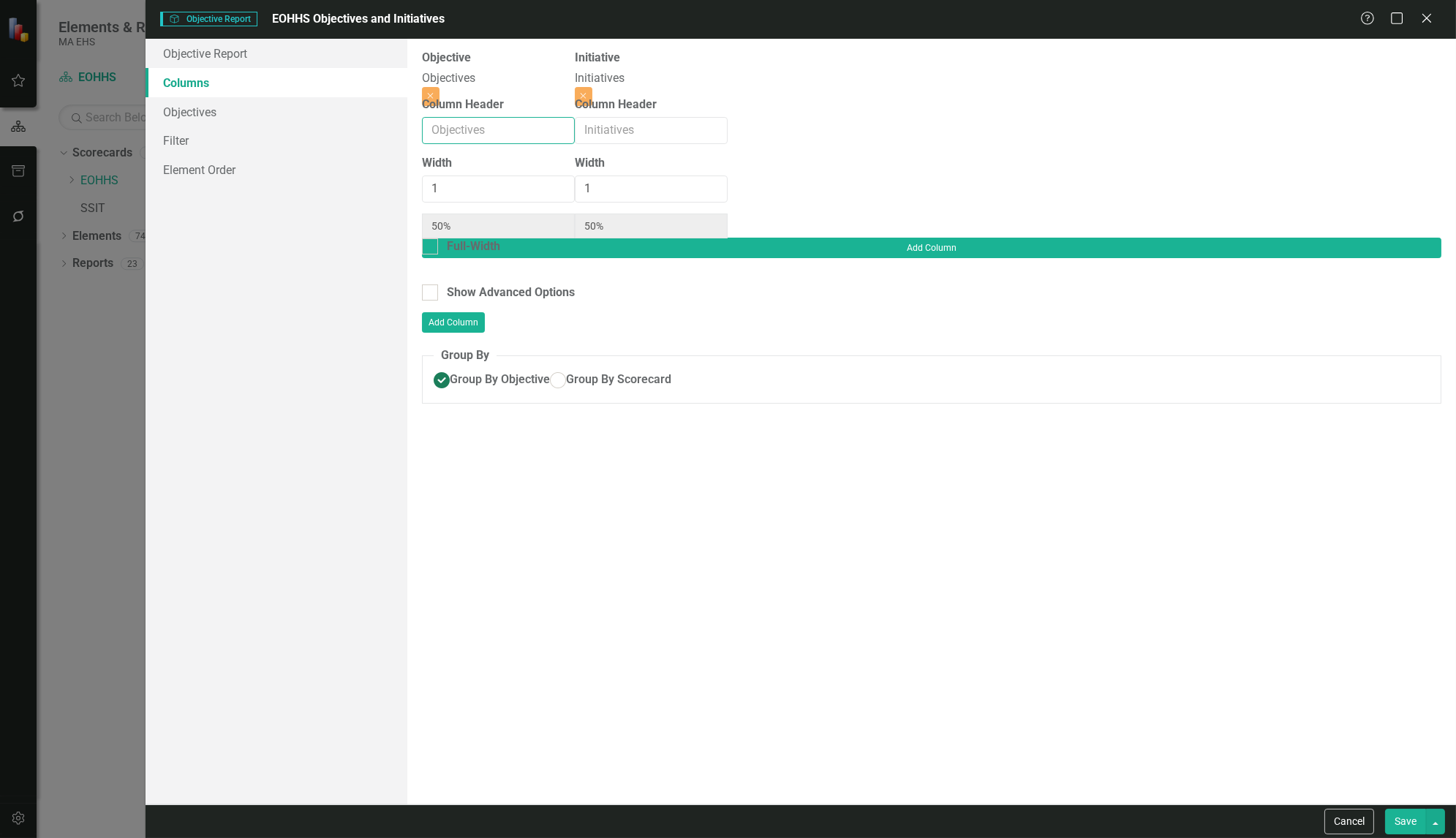
click at [472, 131] on input "Column Header" at bounding box center [498, 130] width 153 height 27
click at [574, 74] on div "Objective Objectives" at bounding box center [498, 68] width 153 height 37
click at [438, 284] on div at bounding box center [430, 293] width 16 height 16
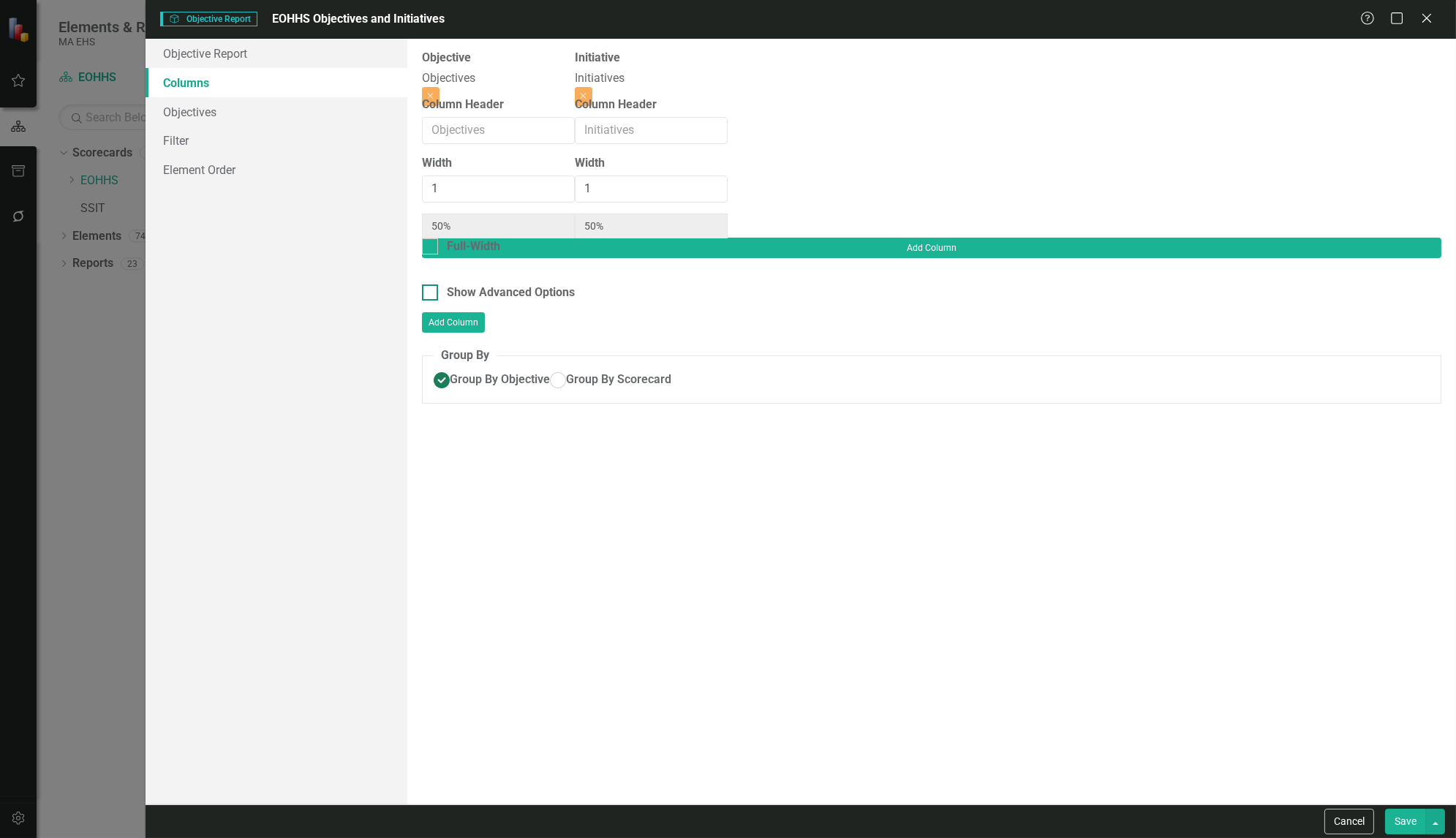
click at [431, 284] on input "Show Advanced Options" at bounding box center [427, 289] width 10 height 10
checkbox input "true"
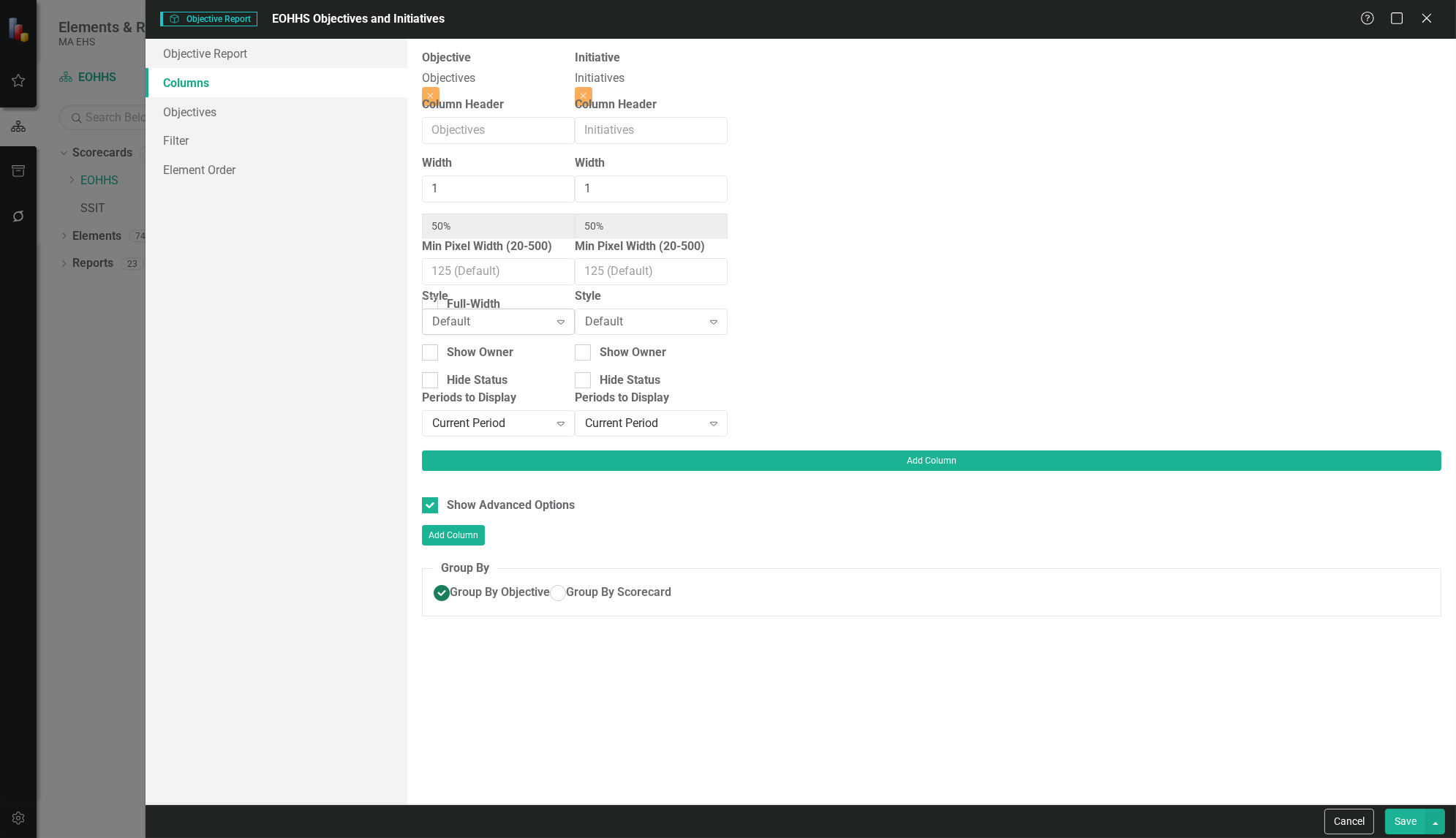
click at [568, 326] on icon "Expand" at bounding box center [561, 322] width 15 height 11
click at [1332, 816] on button "Cancel" at bounding box center [1349, 822] width 50 height 26
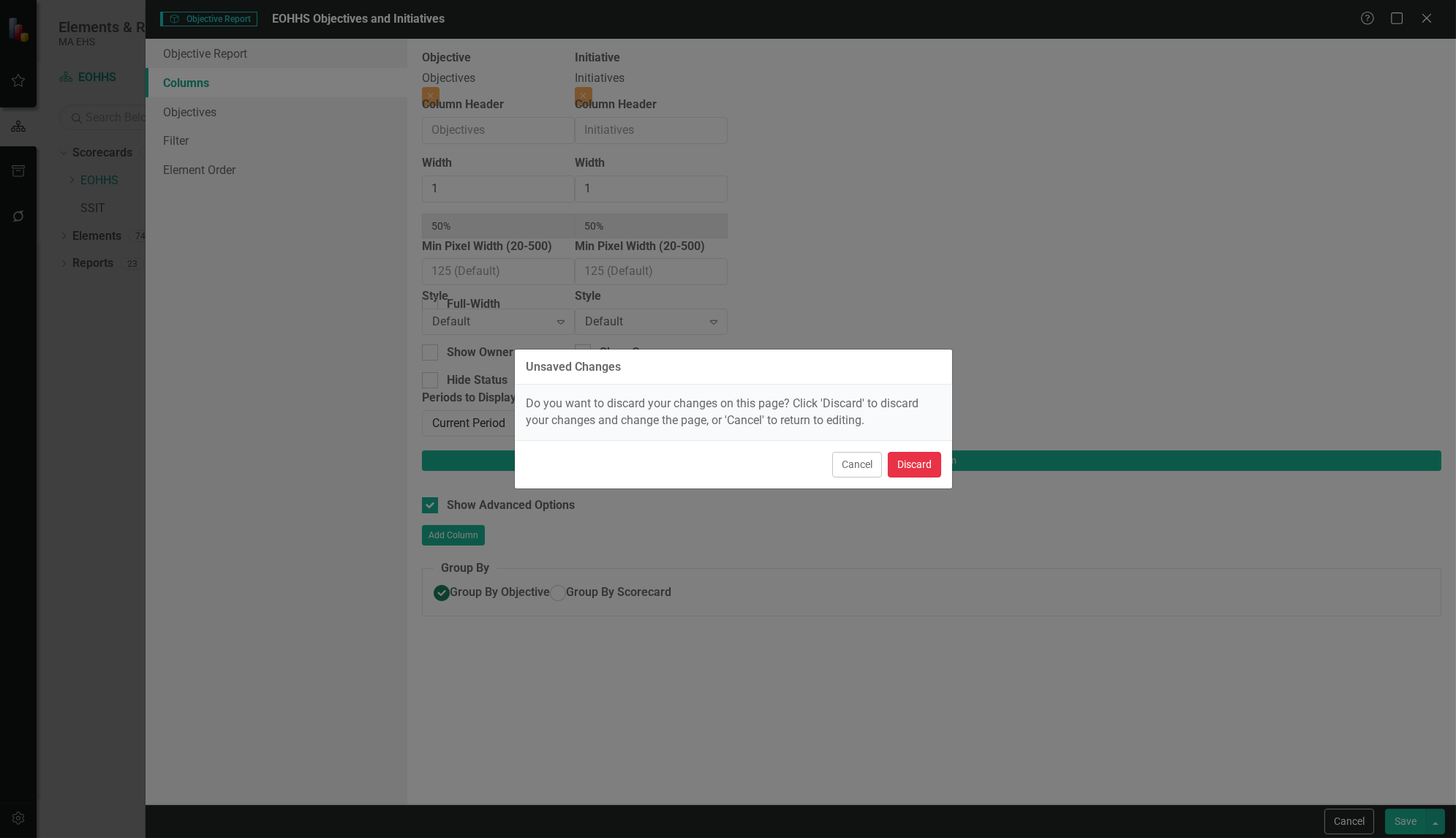
click at [916, 462] on button "Discard" at bounding box center [915, 465] width 54 height 26
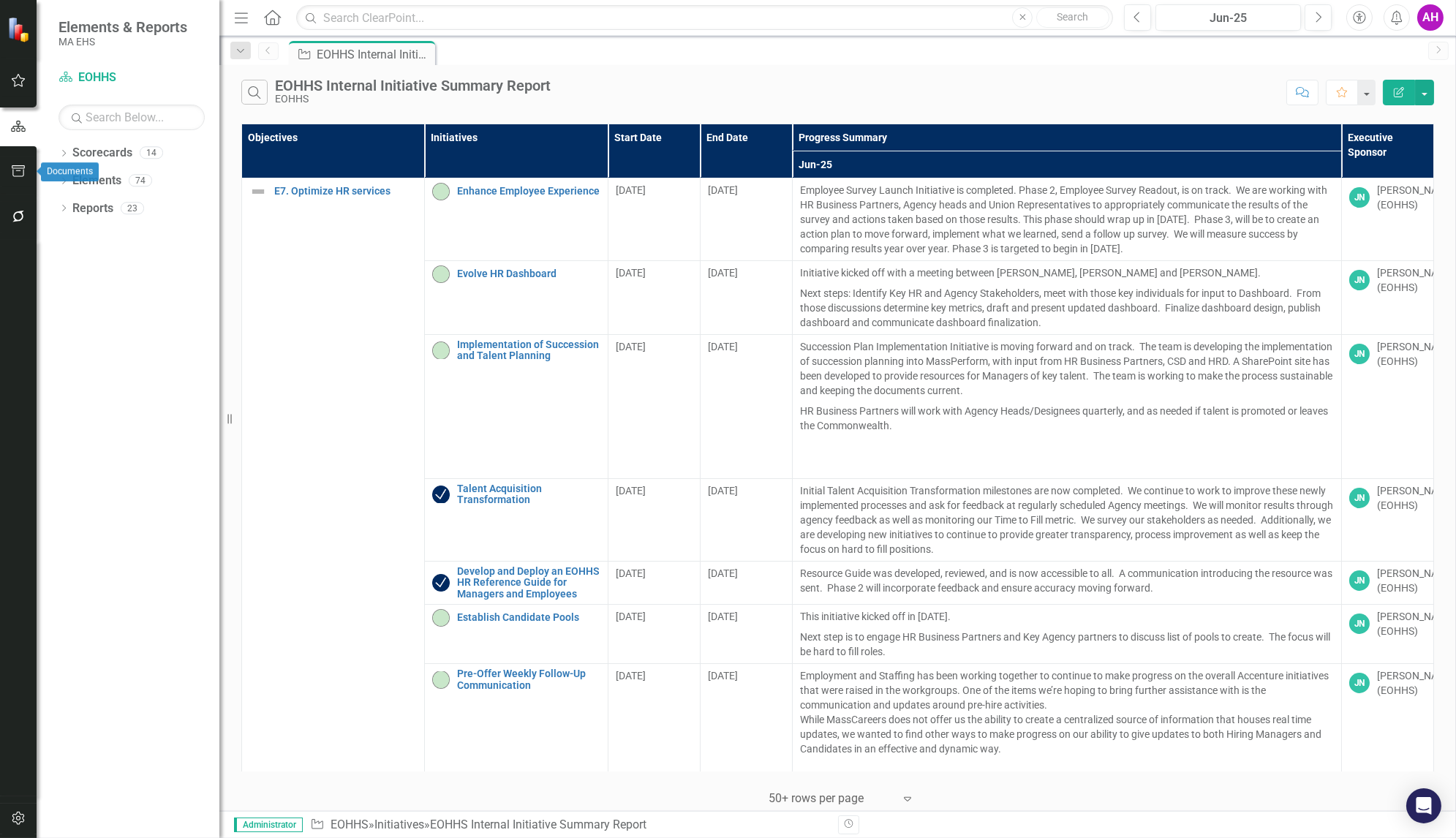
click at [16, 163] on button "button" at bounding box center [19, 172] width 33 height 31
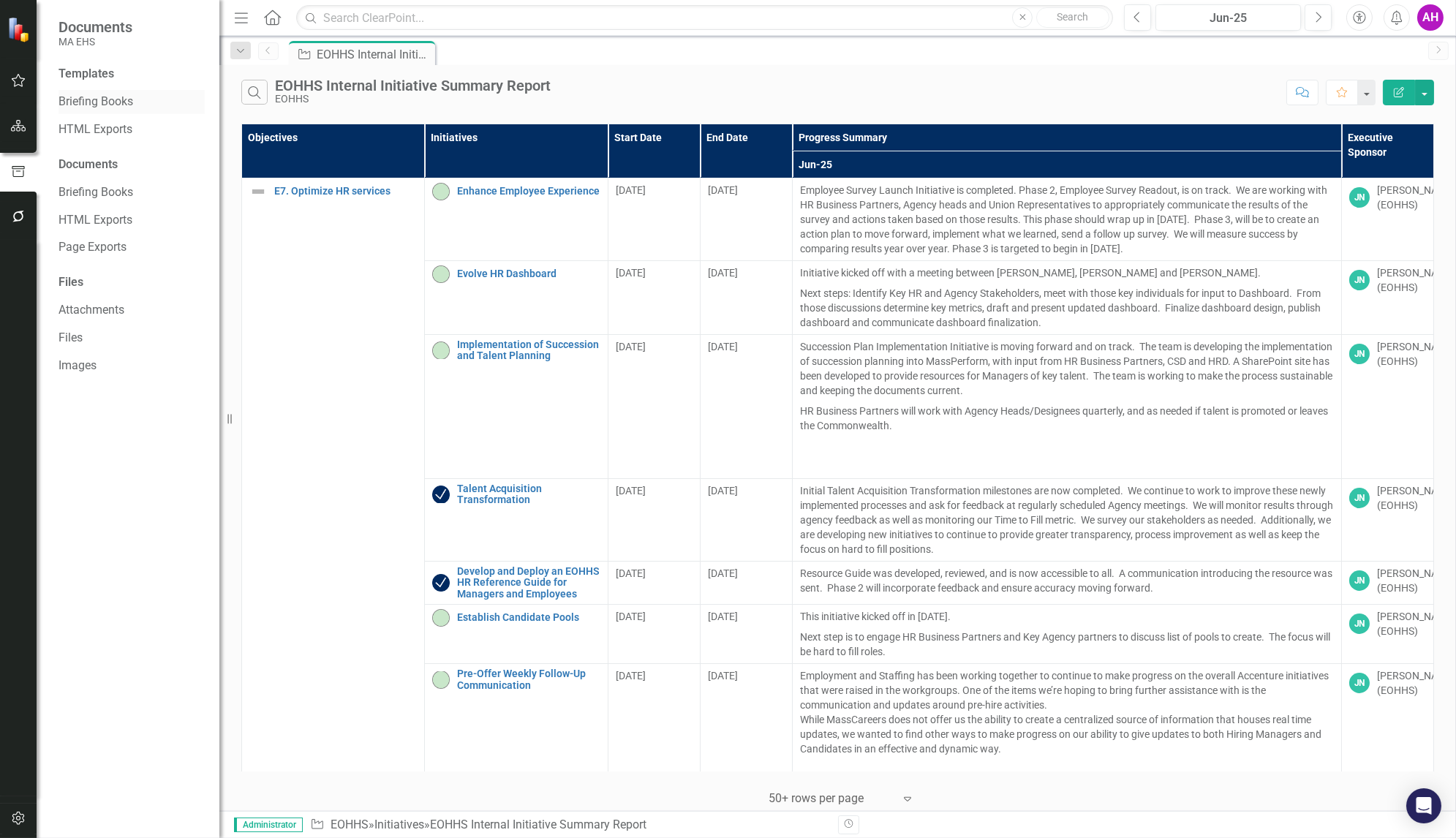
click at [92, 99] on link "Briefing Books" at bounding box center [132, 102] width 146 height 17
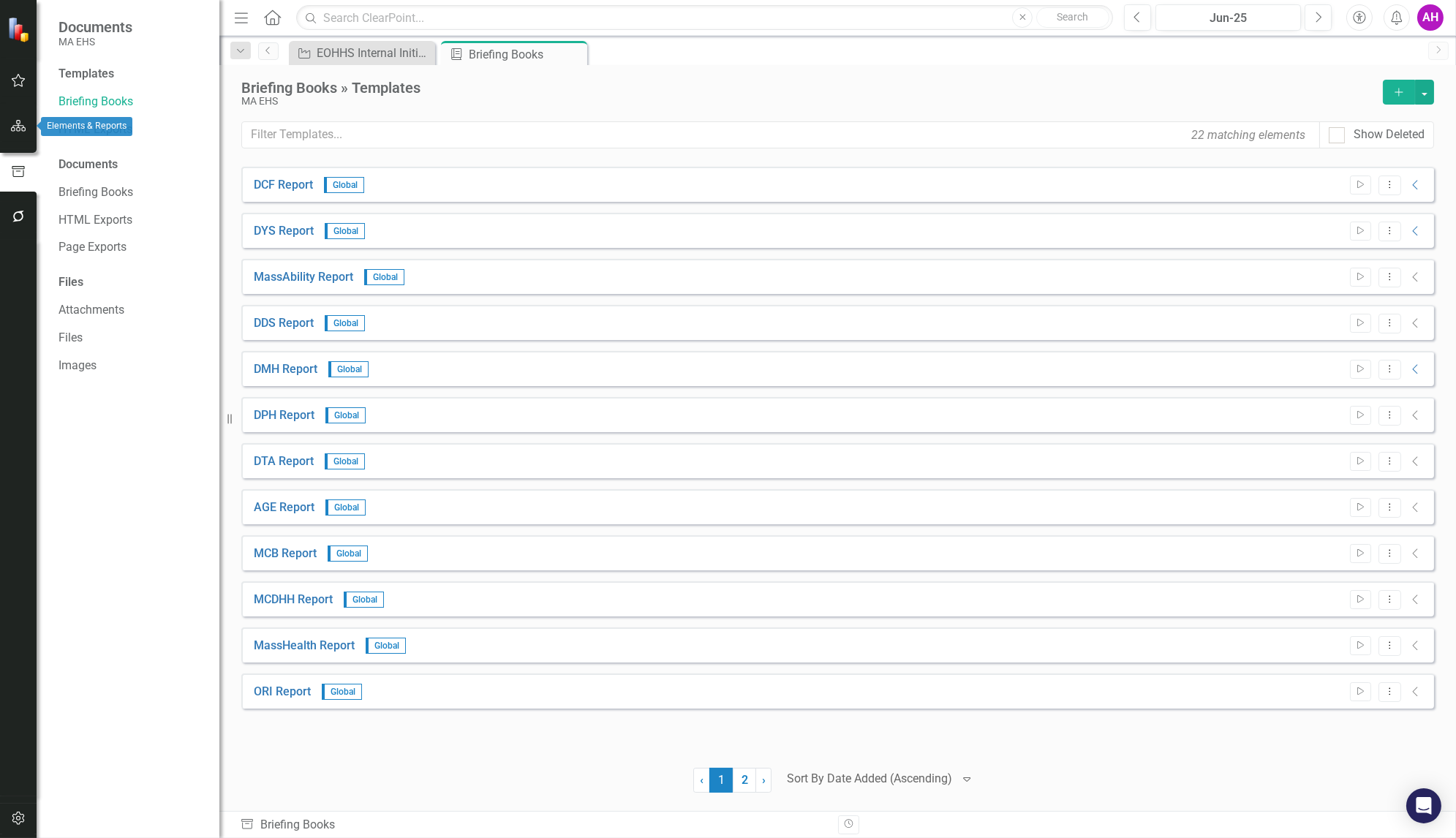
click at [21, 125] on icon "button" at bounding box center [19, 126] width 15 height 11
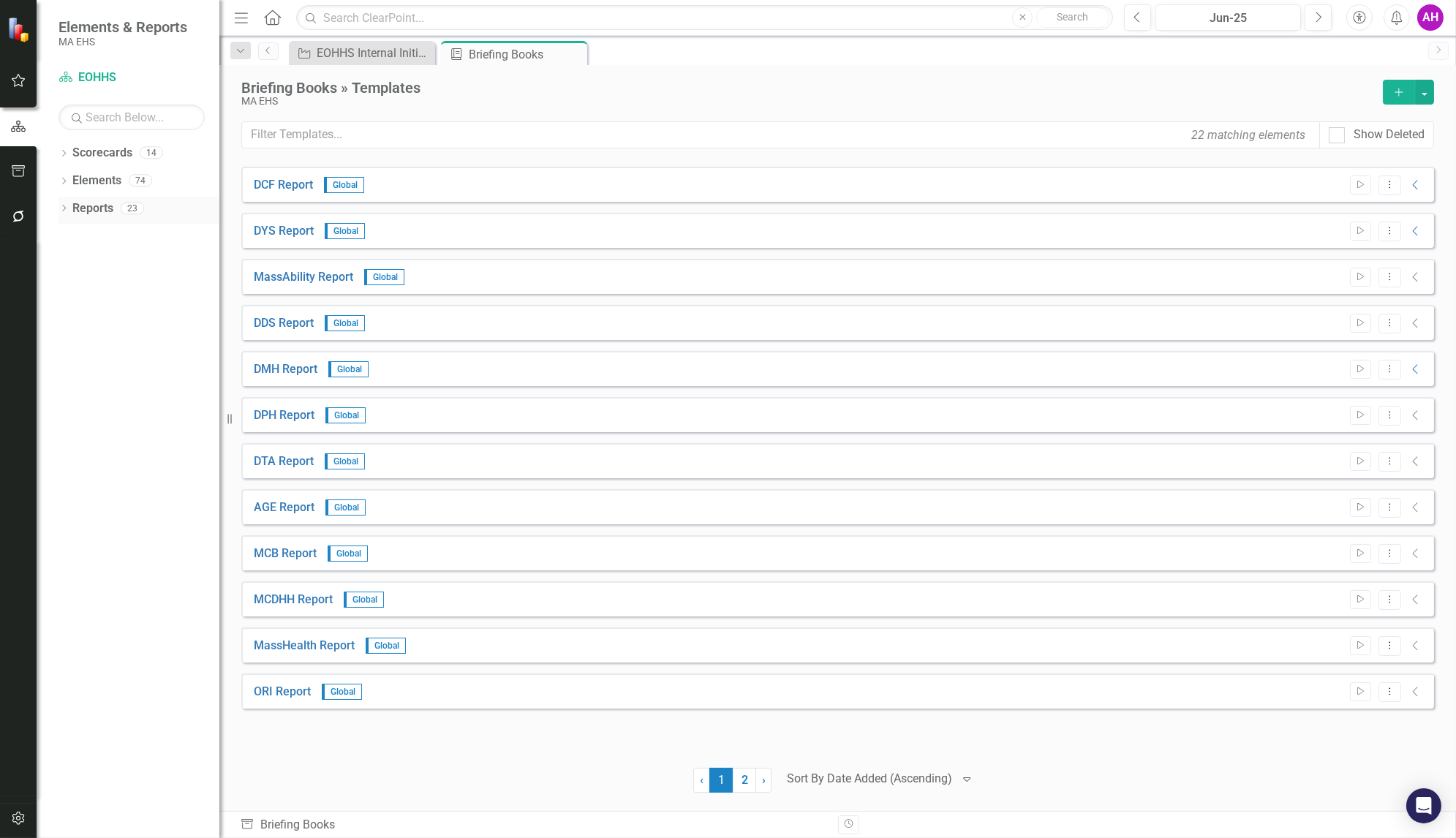
click at [87, 202] on link "Reports" at bounding box center [93, 209] width 41 height 17
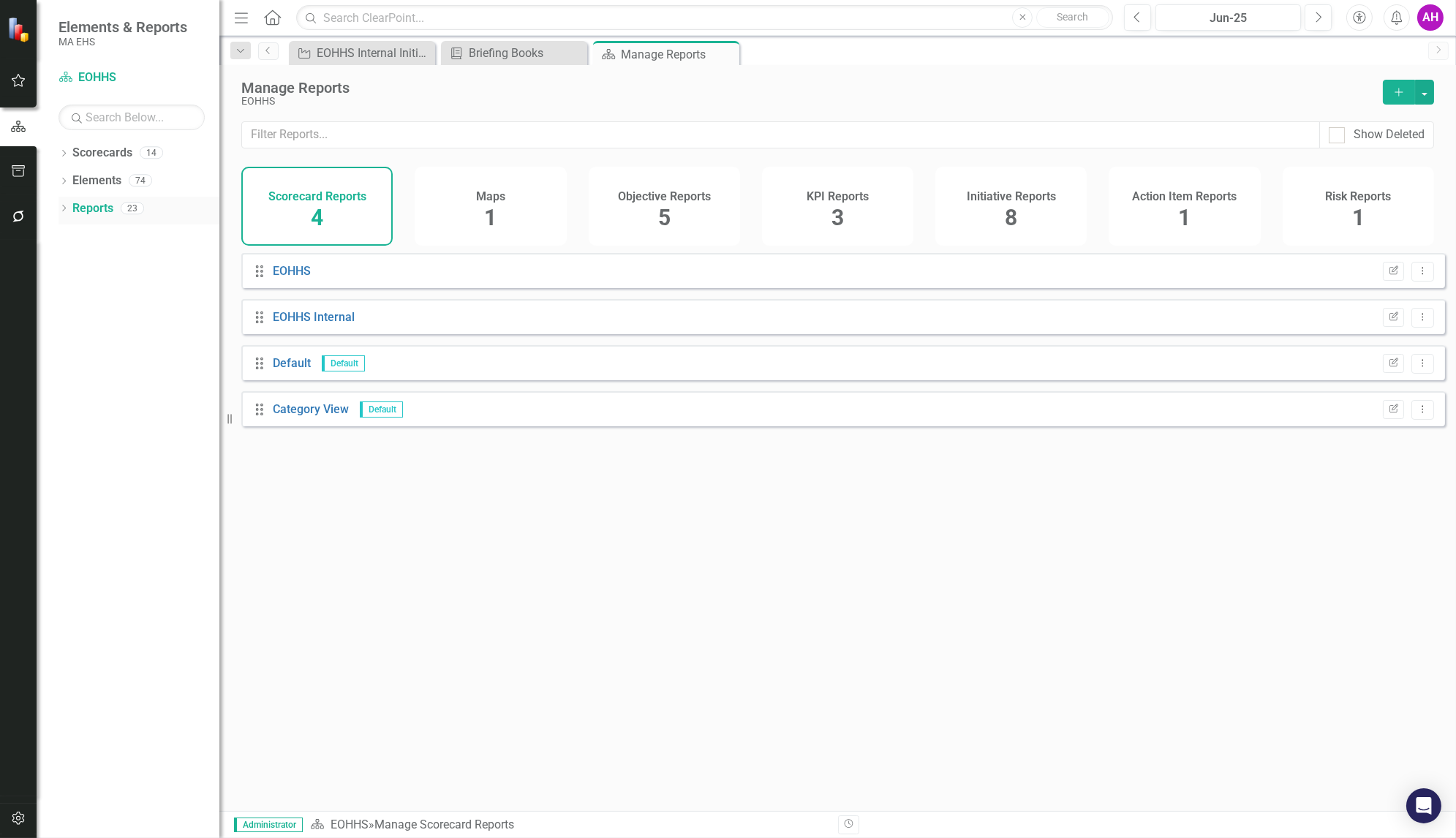
click at [62, 206] on icon "Dropdown" at bounding box center [63, 210] width 11 height 8
click at [64, 150] on icon "Dropdown" at bounding box center [63, 154] width 11 height 8
click at [71, 177] on icon at bounding box center [72, 180] width 4 height 7
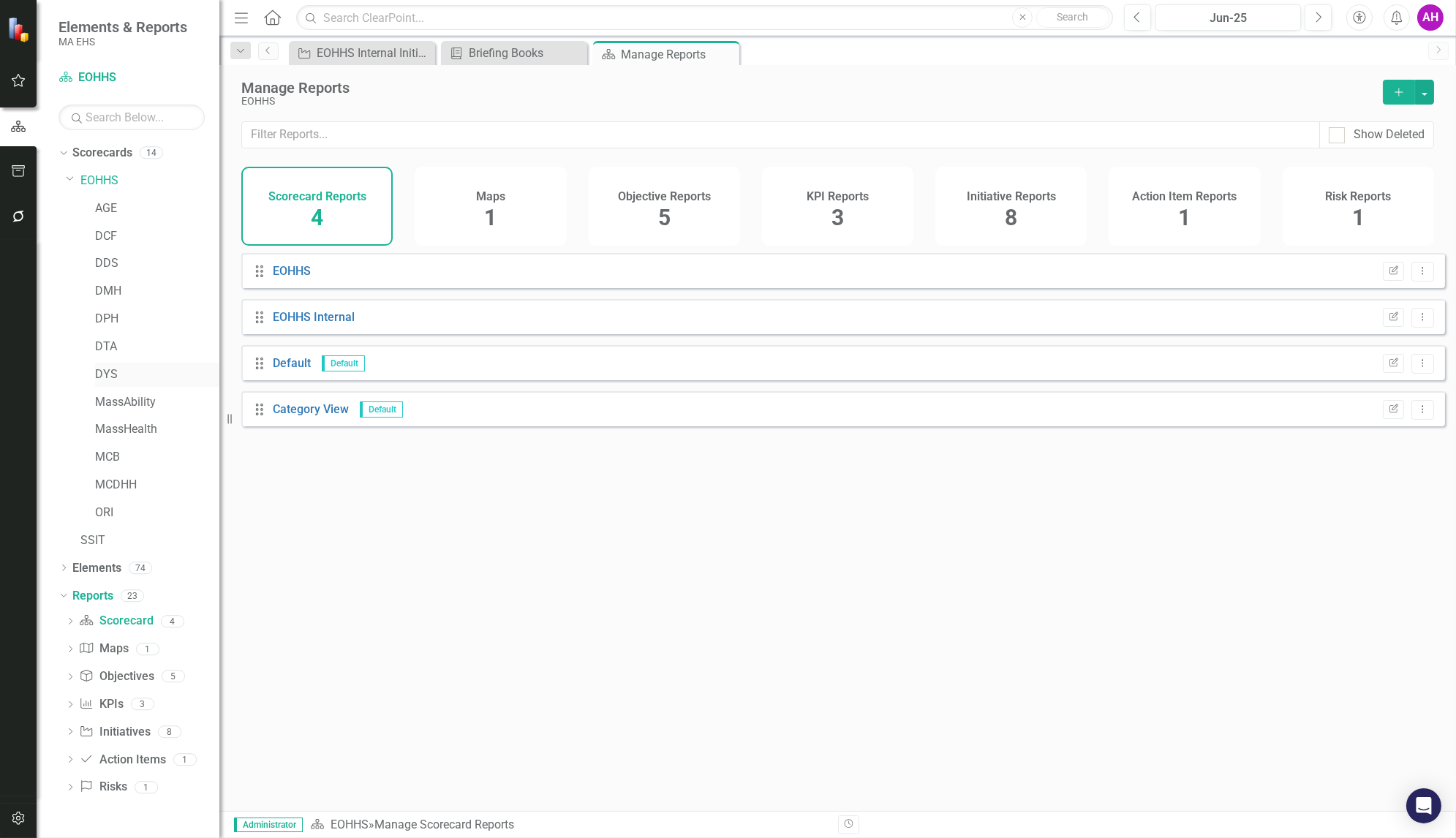
click at [110, 363] on div "DYS" at bounding box center [157, 375] width 124 height 24
click at [106, 375] on link "DYS" at bounding box center [157, 375] width 124 height 17
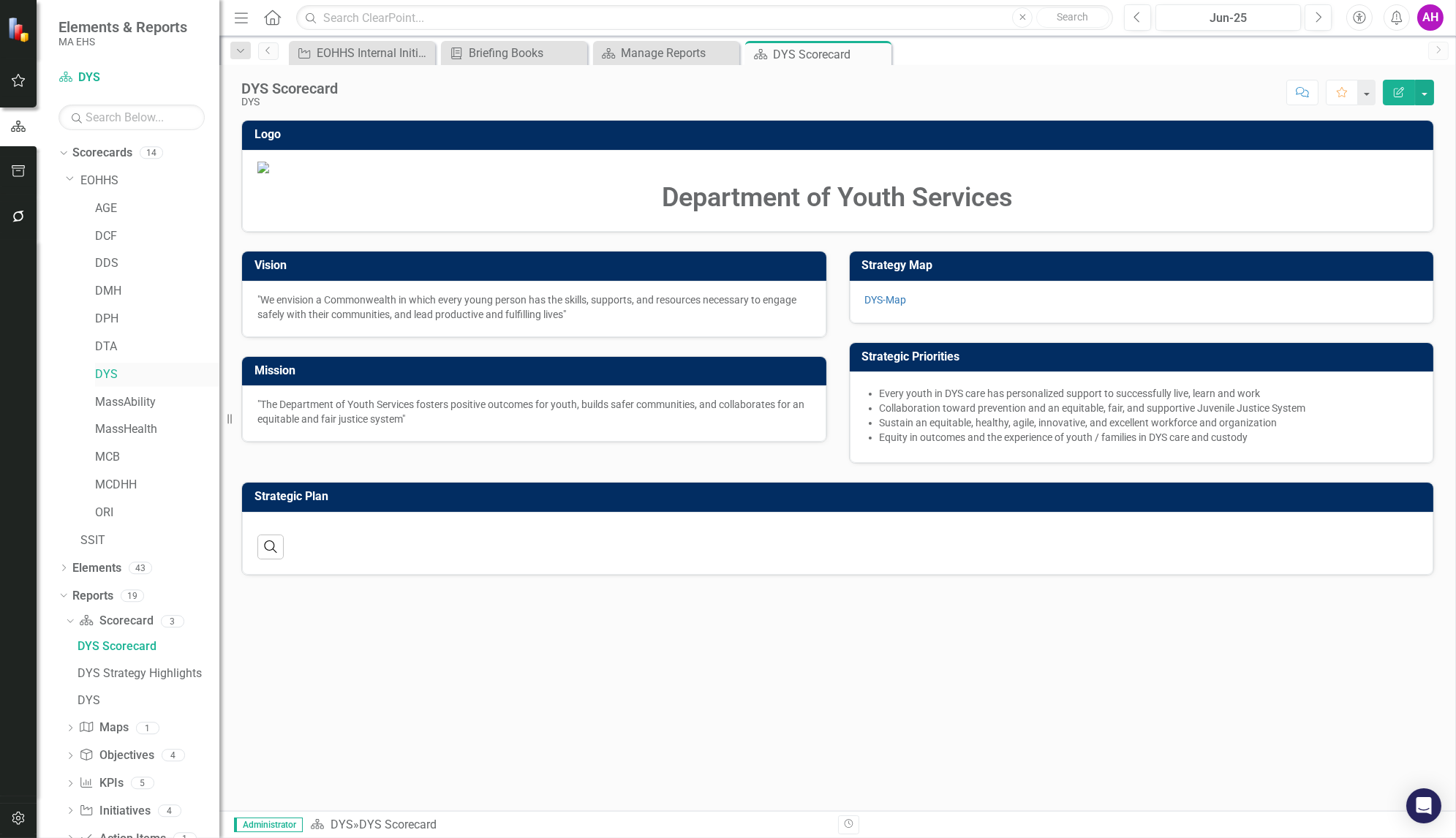
scroll to position [64, 0]
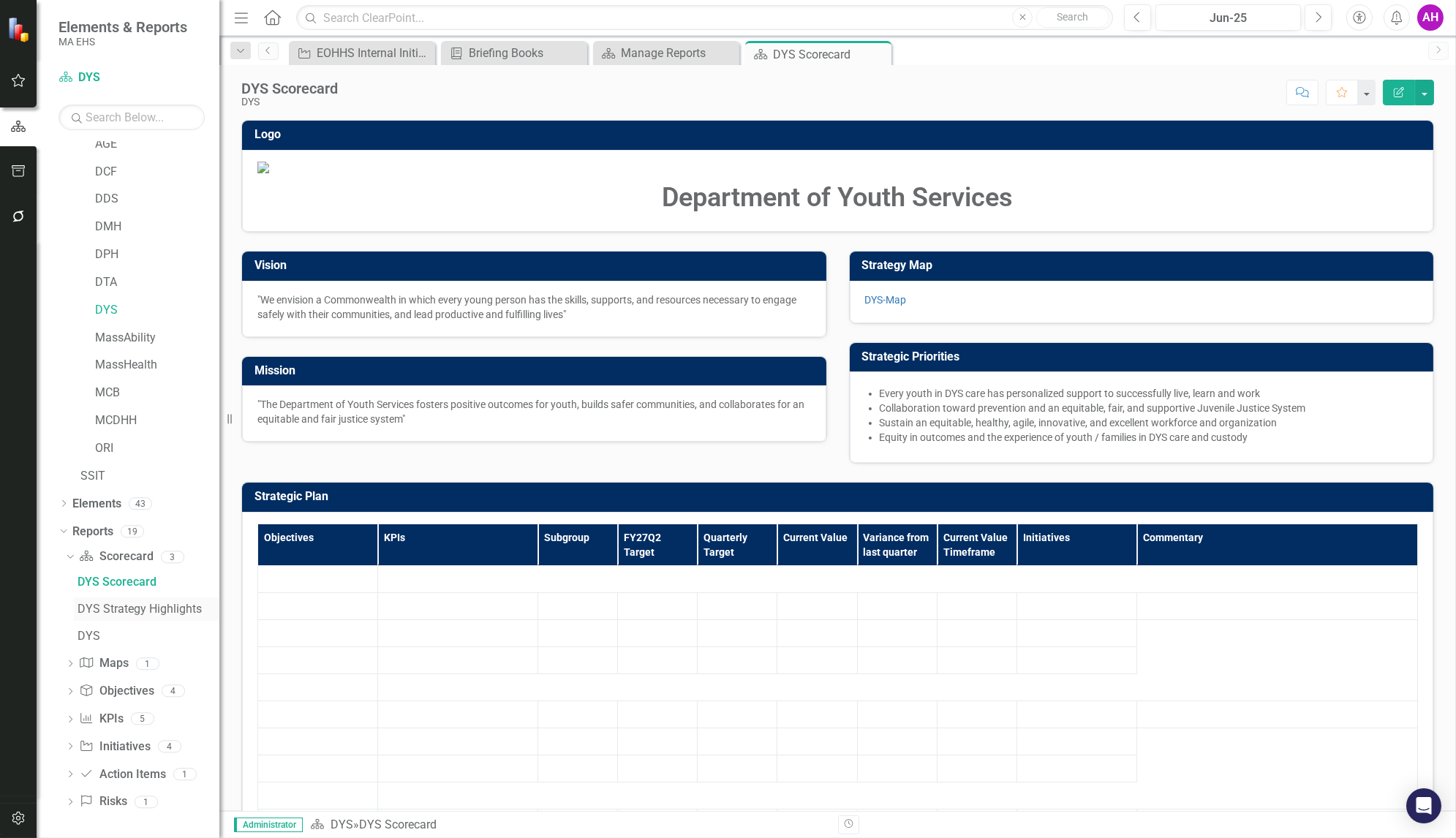
click at [125, 606] on div "DYS Strategy Highlights" at bounding box center [148, 610] width 142 height 13
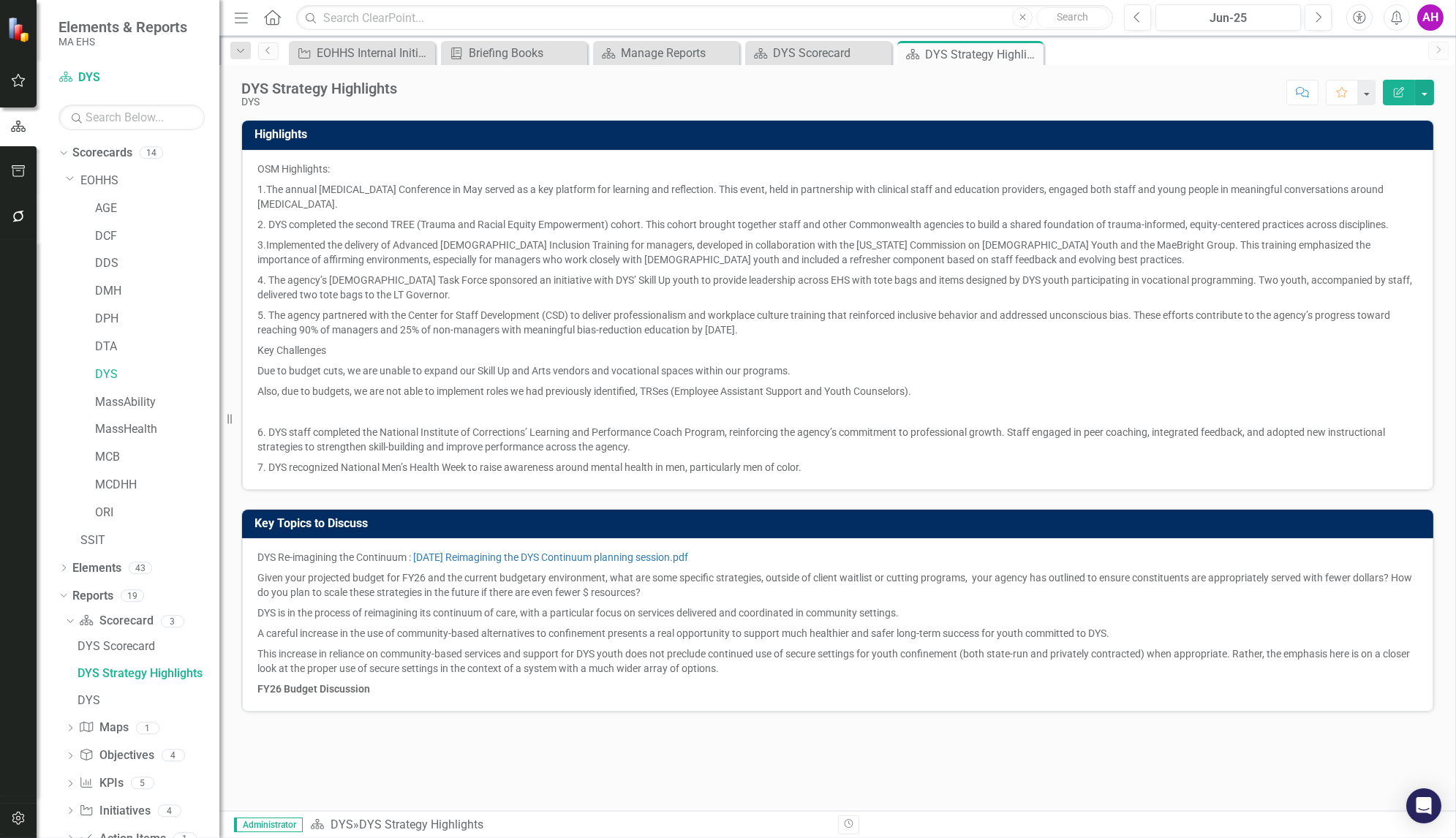
click at [1404, 85] on button "Edit Report" at bounding box center [1399, 93] width 32 height 26
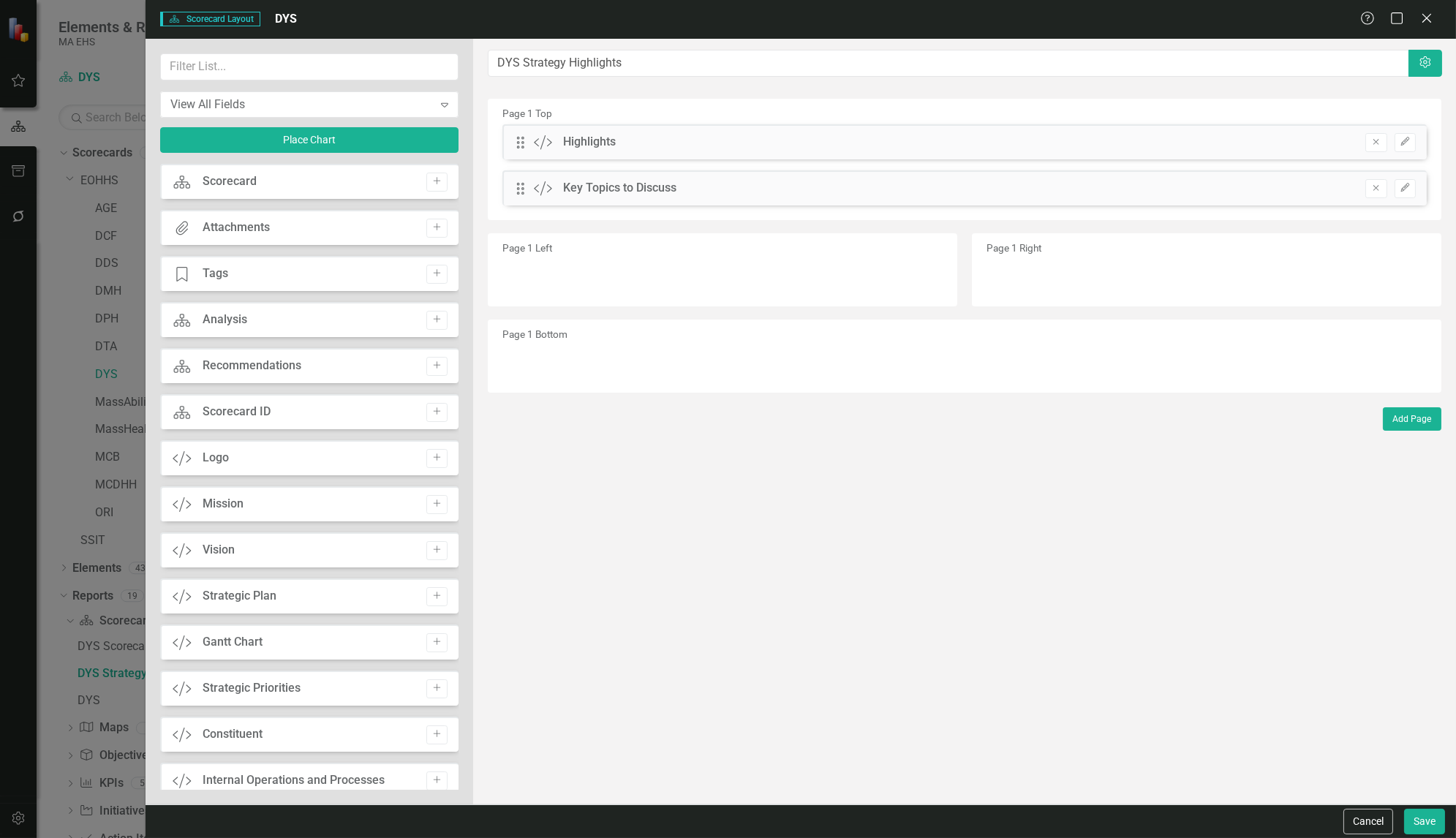
click at [570, 350] on div "Page 1 Bottom" at bounding box center [964, 356] width 954 height 73
click at [552, 262] on div "Page 1 Left" at bounding box center [722, 270] width 470 height 73
click at [1428, 65] on icon "button" at bounding box center [1425, 62] width 11 height 11
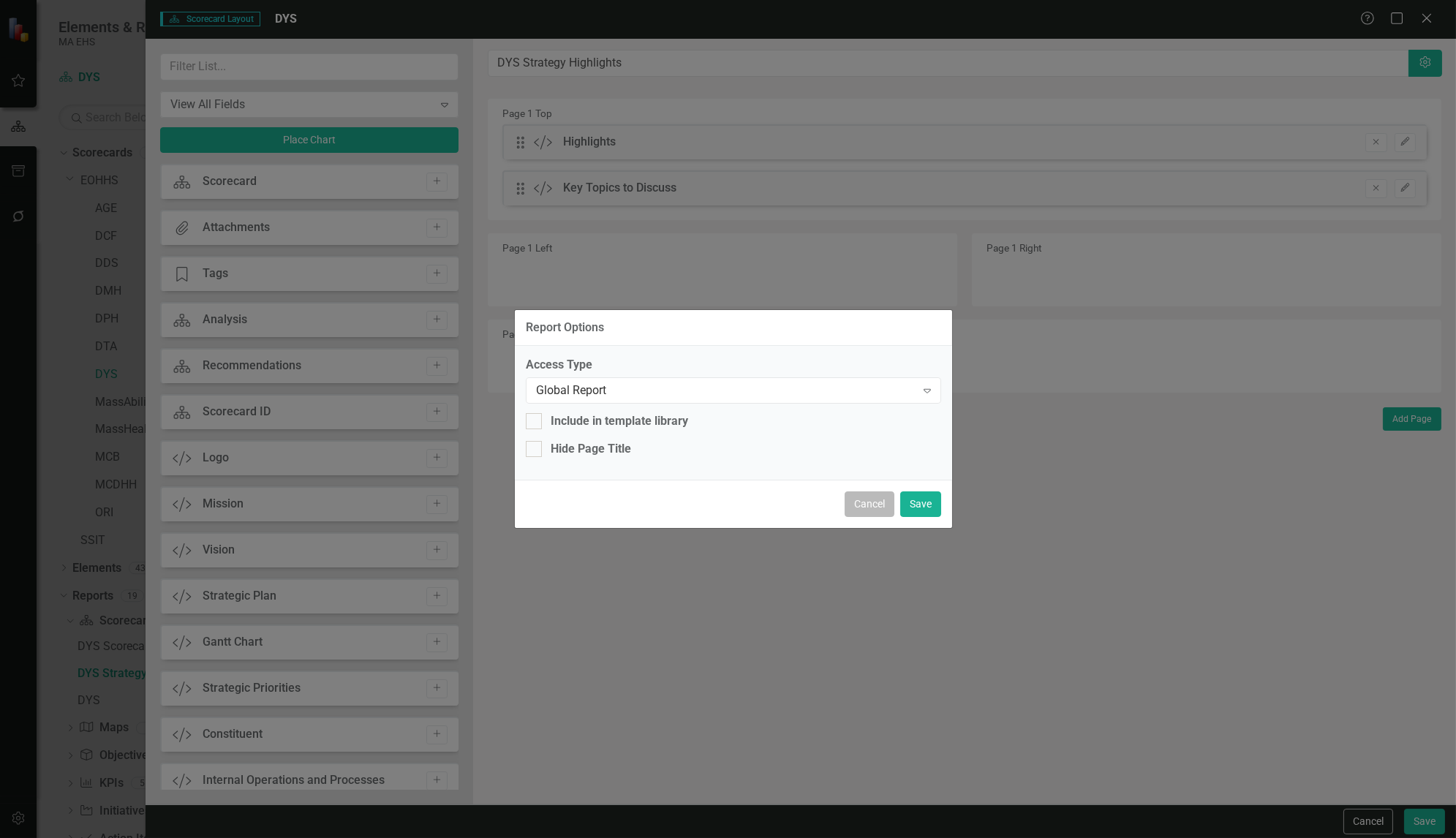
click at [879, 507] on button "Cancel" at bounding box center [869, 505] width 50 height 26
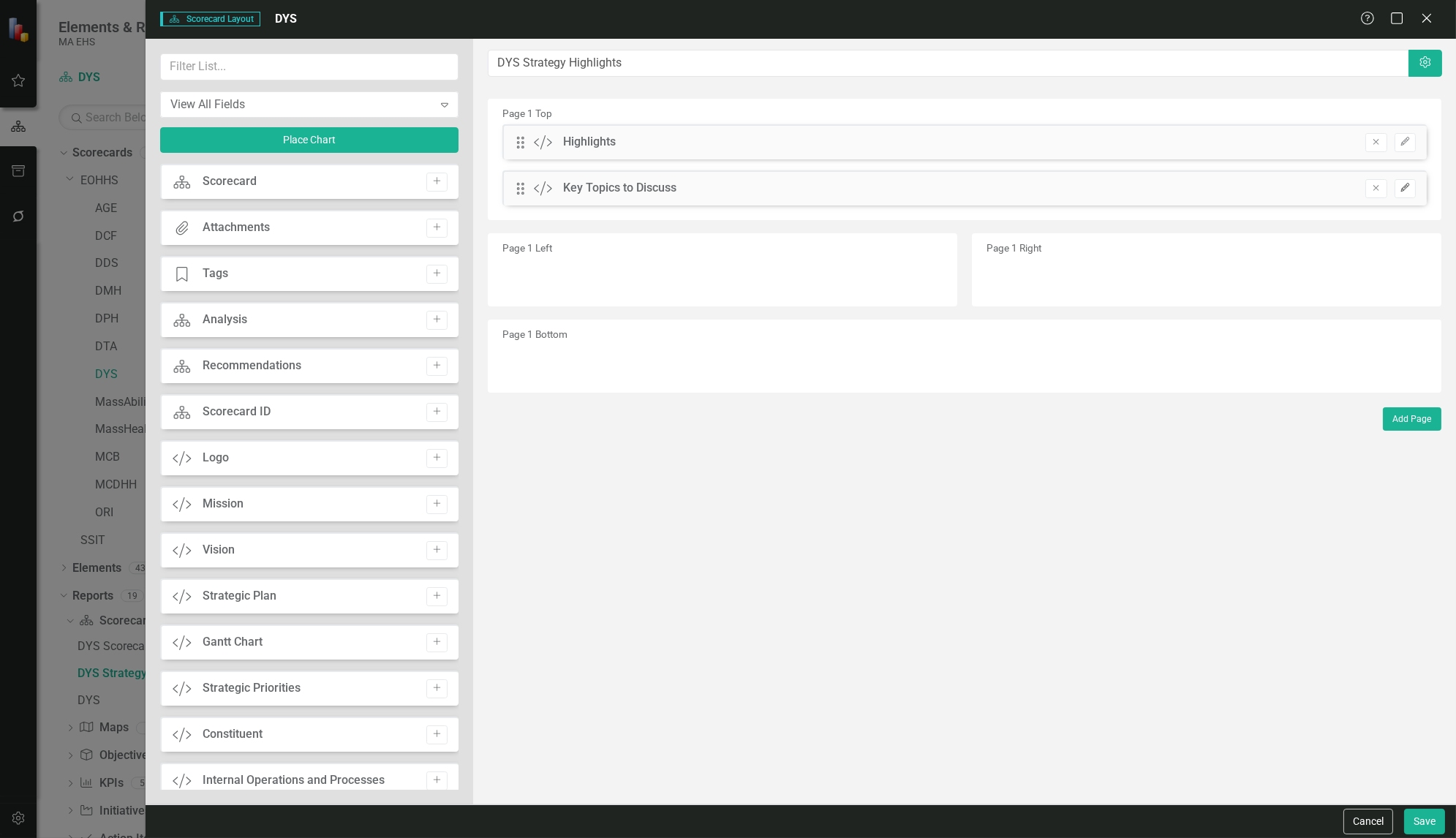
click at [1406, 189] on icon "Edit" at bounding box center [1406, 188] width 11 height 9
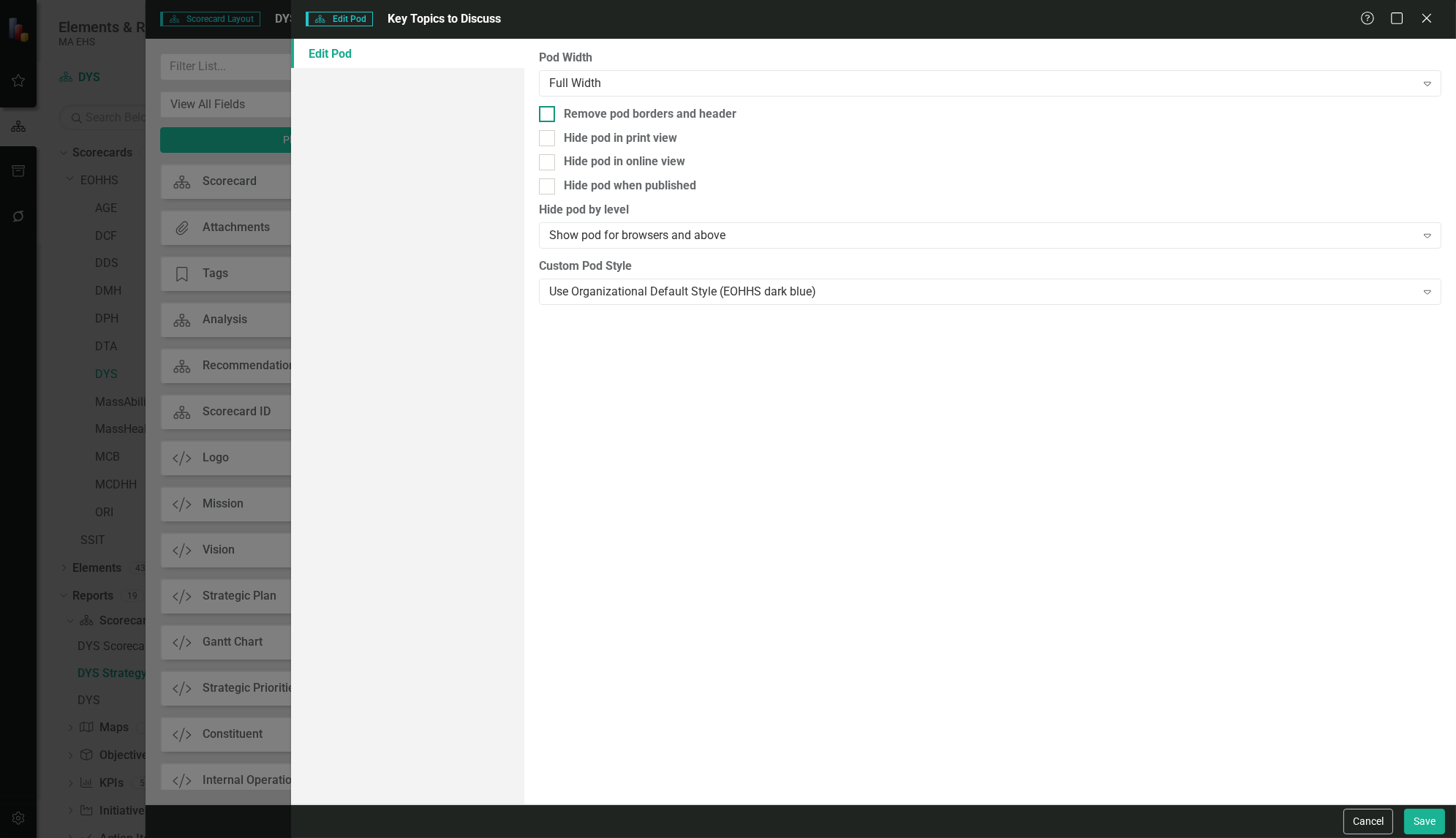
click at [551, 111] on div at bounding box center [547, 115] width 16 height 16
click at [548, 111] on input "Remove pod borders and header" at bounding box center [544, 111] width 10 height 10
checkbox input "true"
click at [1428, 824] on button "Save" at bounding box center [1424, 822] width 41 height 26
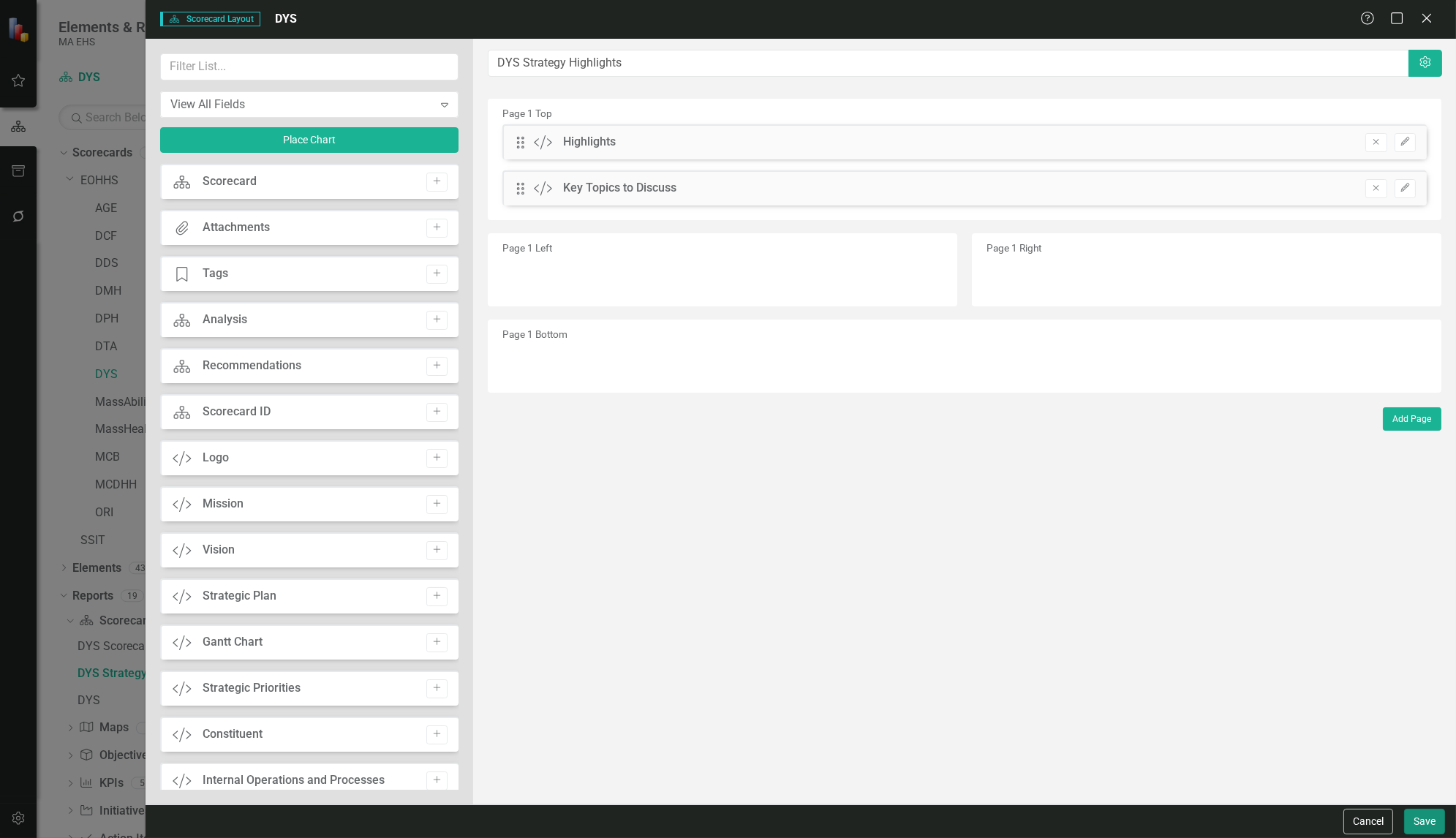
click at [1420, 820] on button "Save" at bounding box center [1424, 822] width 41 height 26
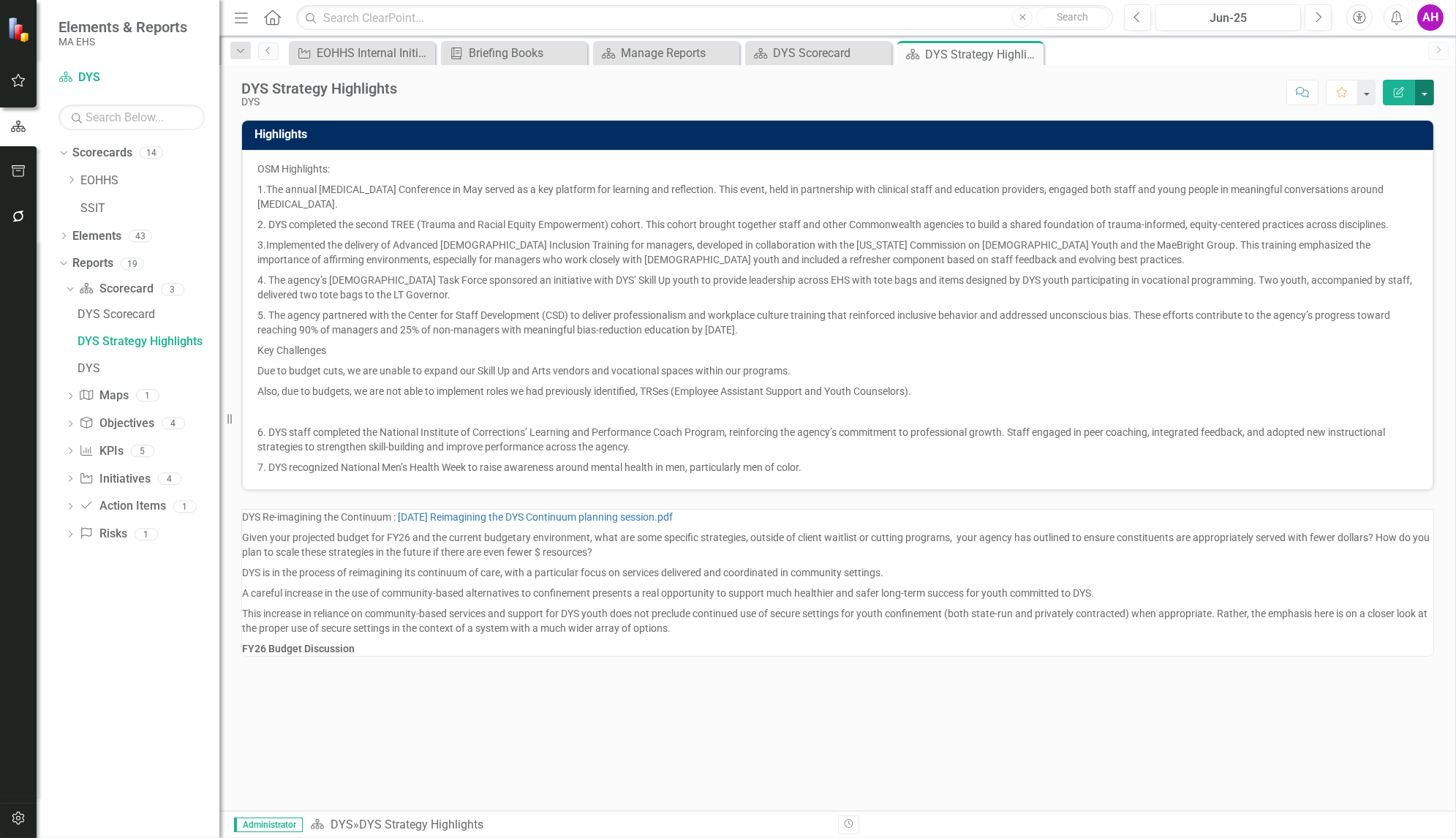
click at [1424, 89] on button "button" at bounding box center [1424, 93] width 19 height 26
click at [1379, 120] on link "Edit Edit Scorecard" at bounding box center [1374, 119] width 119 height 27
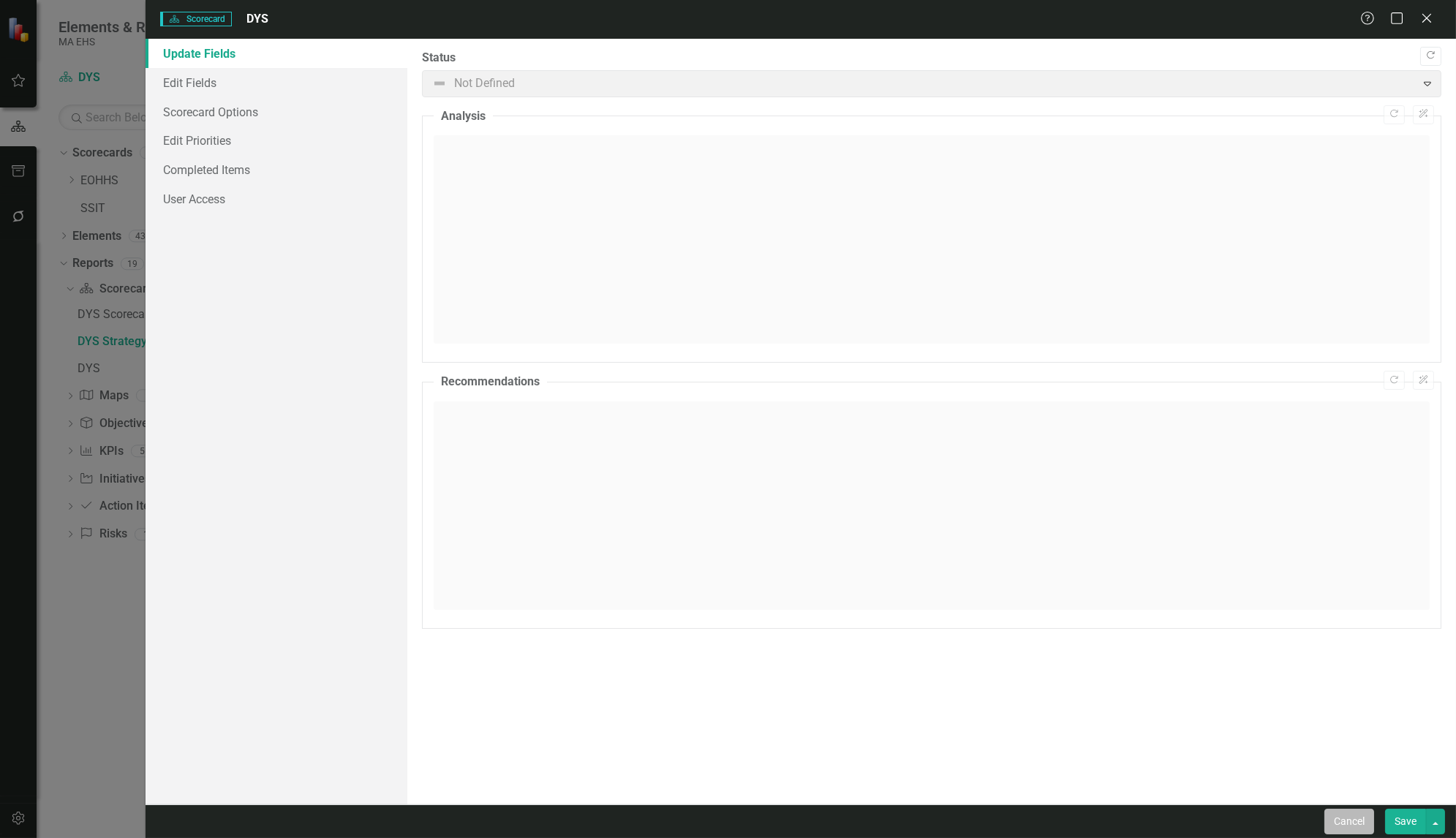
click at [1348, 821] on button "Cancel" at bounding box center [1349, 822] width 50 height 26
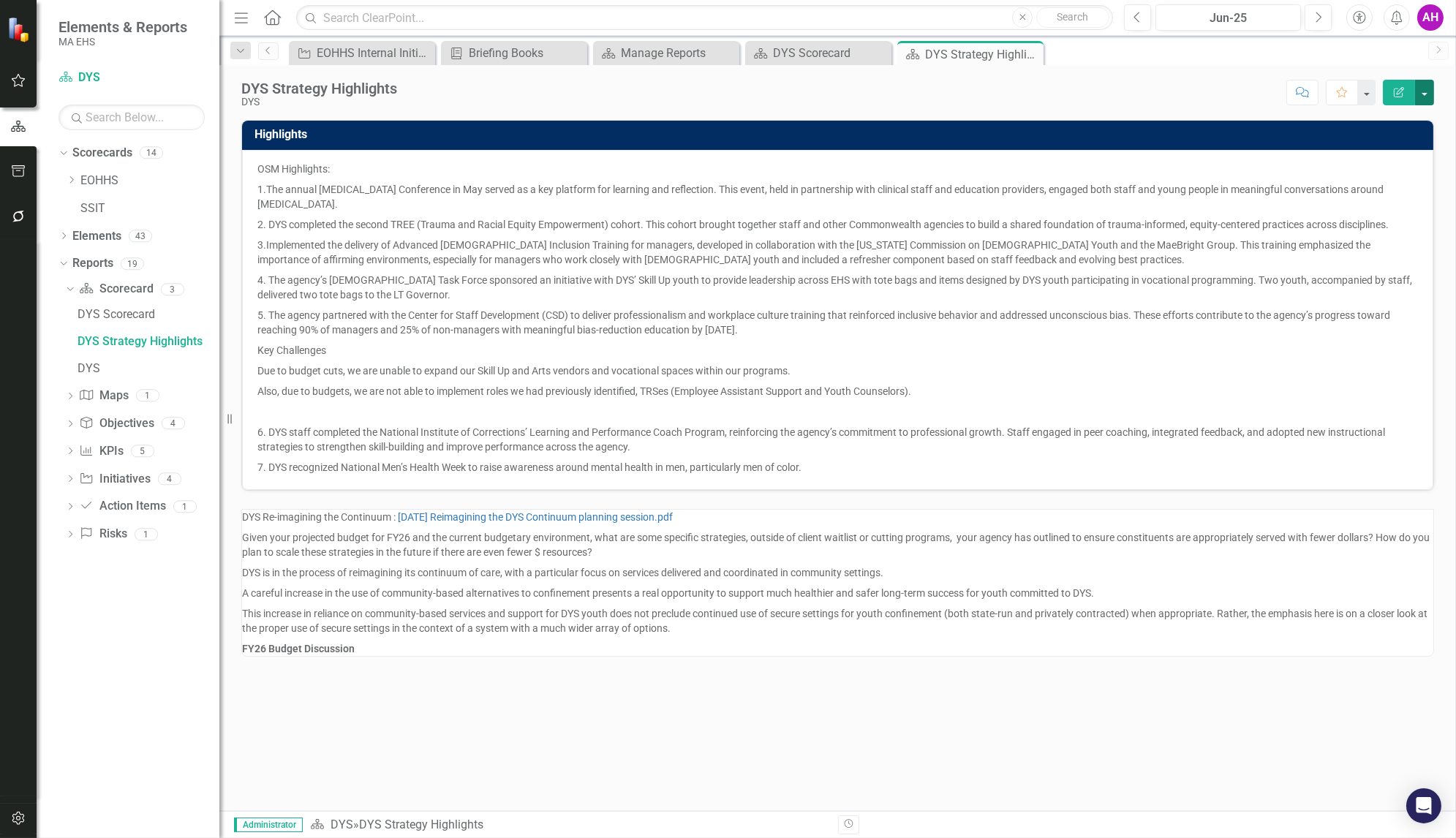
click at [1425, 88] on button "button" at bounding box center [1424, 93] width 19 height 26
click at [1379, 140] on link "Edit Report Edit Layout" at bounding box center [1374, 145] width 119 height 27
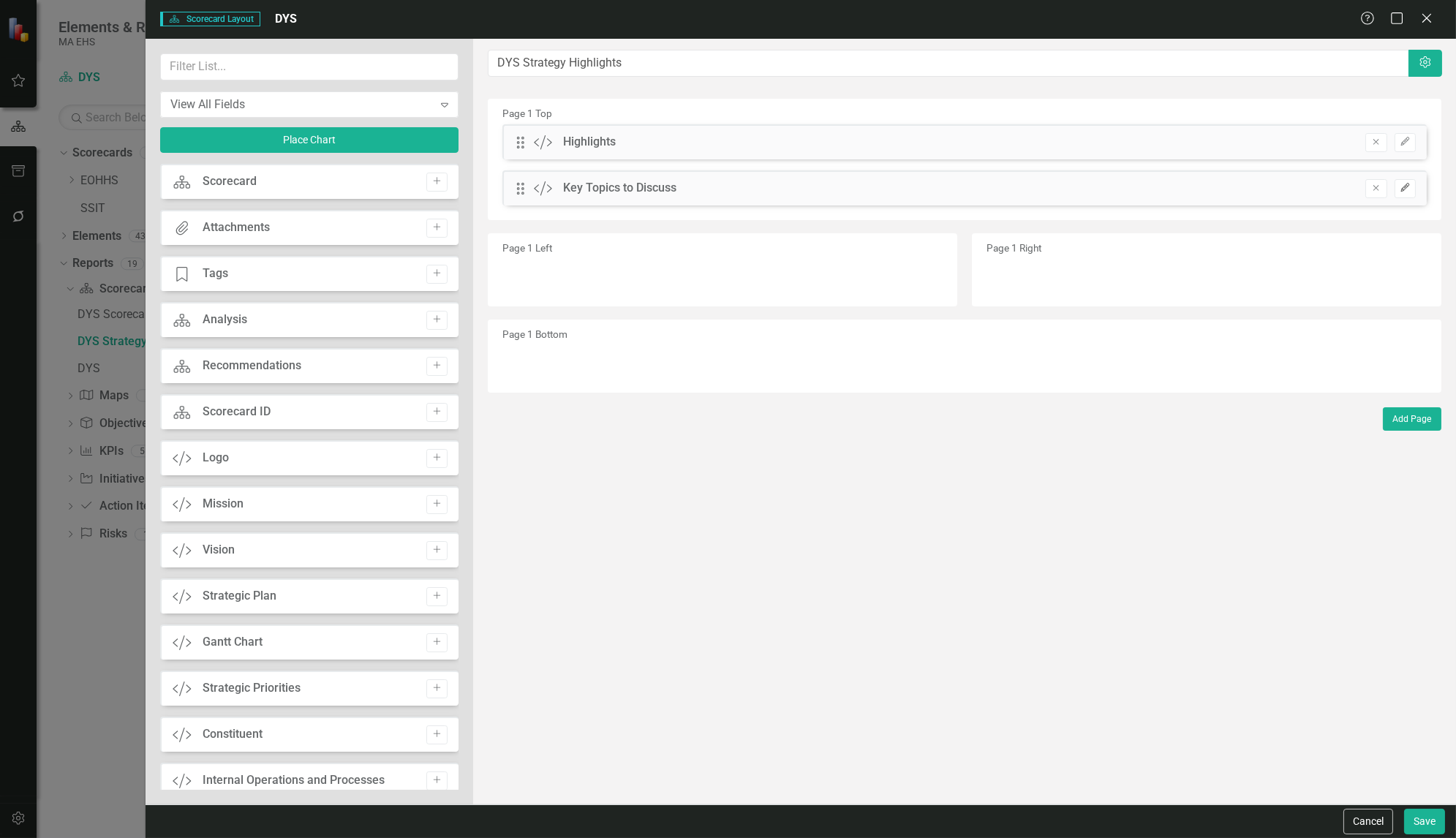
click at [1401, 184] on icon "Edit" at bounding box center [1406, 188] width 11 height 9
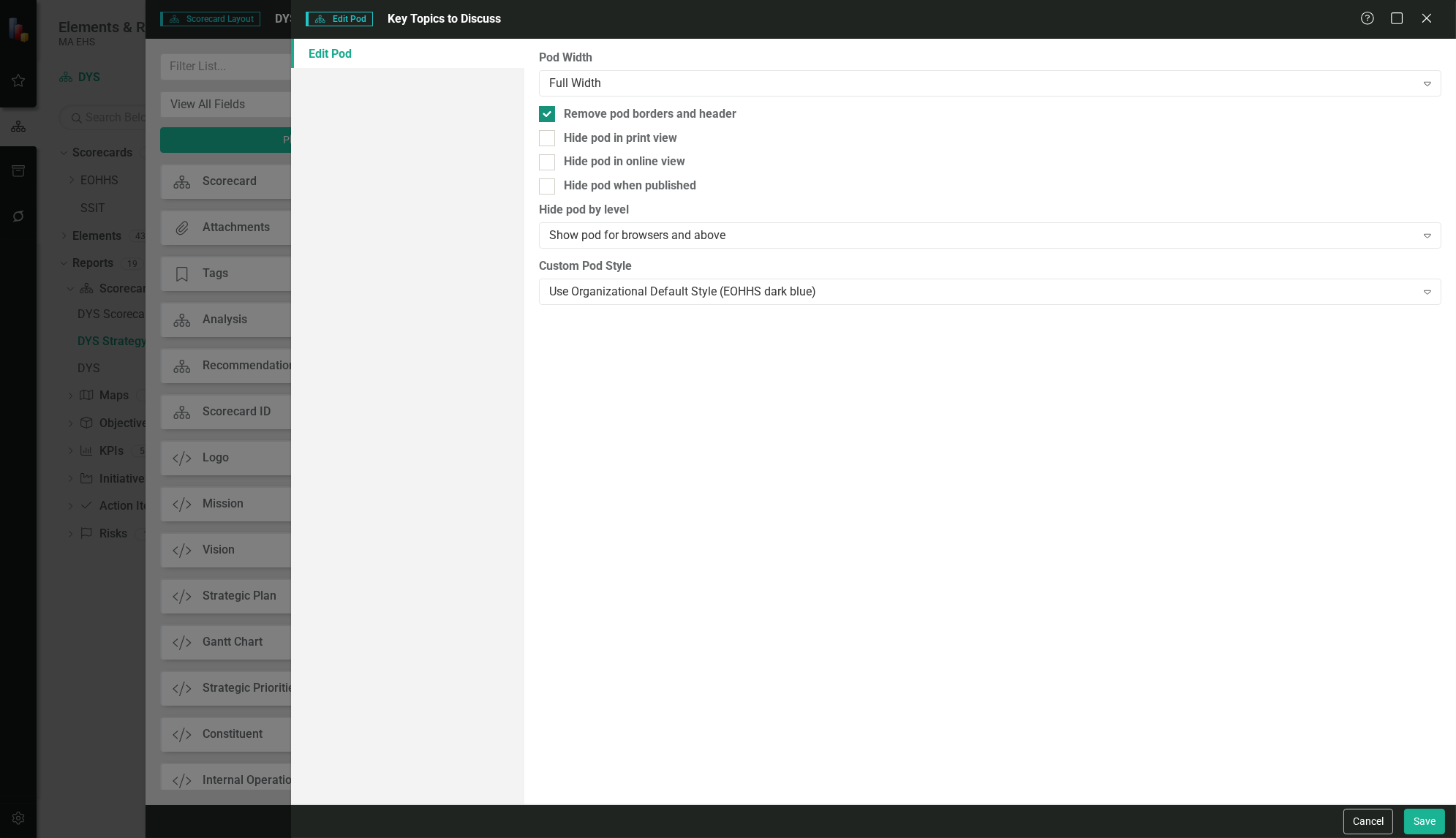
click at [545, 112] on input "Remove pod borders and header" at bounding box center [544, 111] width 10 height 10
checkbox input "false"
click at [1430, 232] on icon "Expand" at bounding box center [1428, 236] width 15 height 11
click at [1422, 294] on icon "Expand" at bounding box center [1428, 292] width 15 height 11
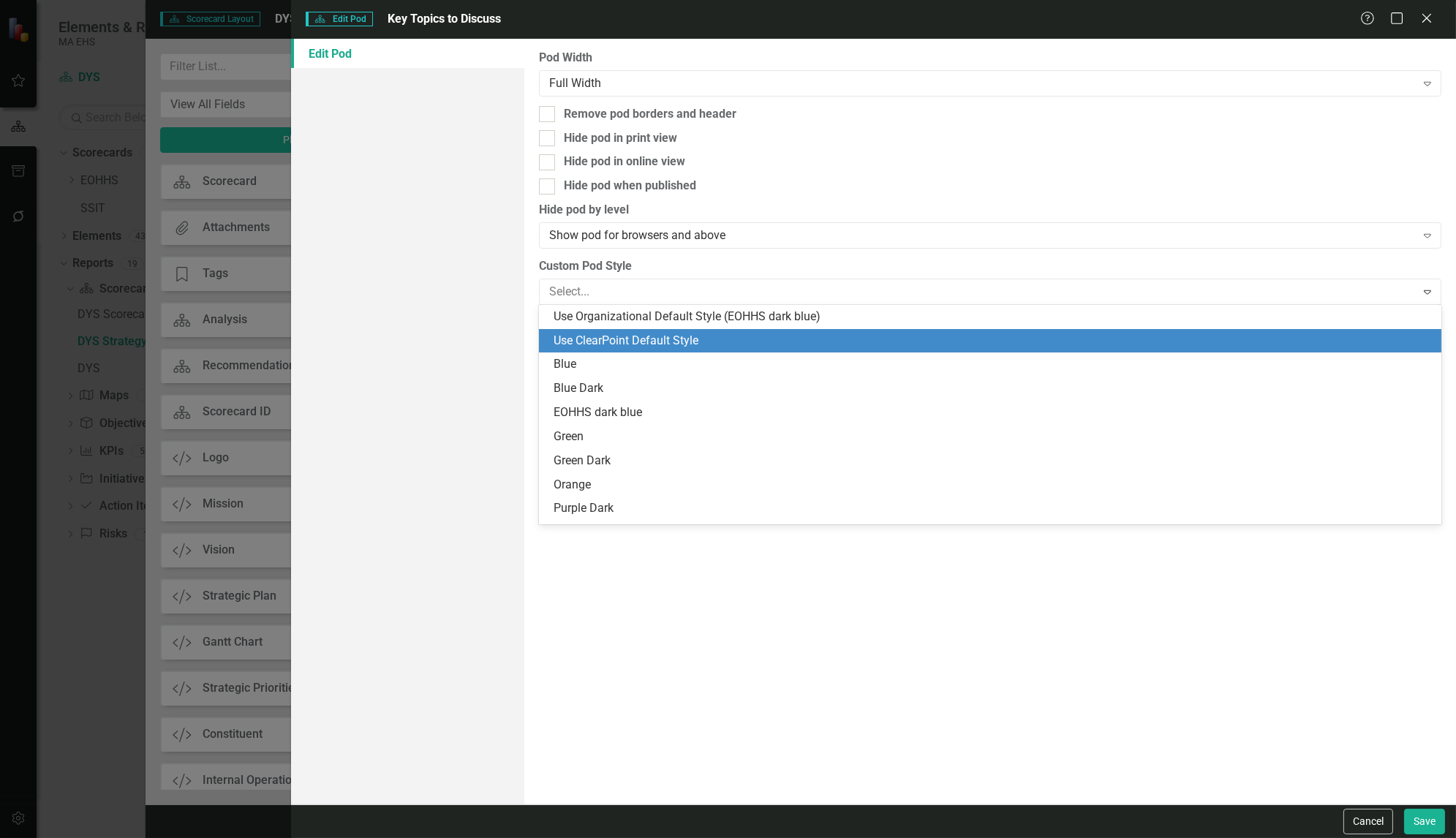
click at [738, 333] on div "Use ClearPoint Default Style" at bounding box center [993, 341] width 879 height 17
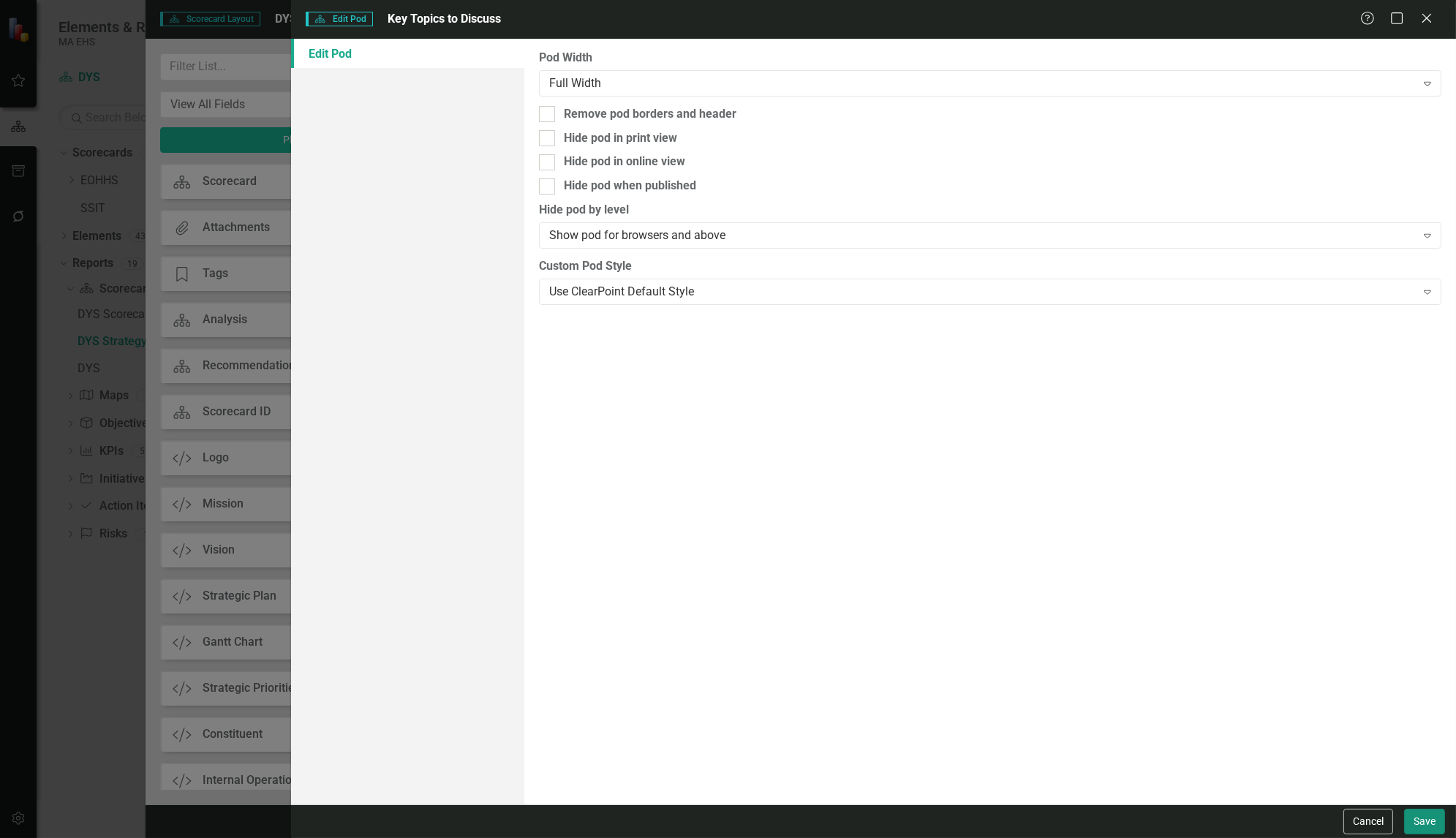
click at [1410, 815] on button "Save" at bounding box center [1424, 822] width 41 height 26
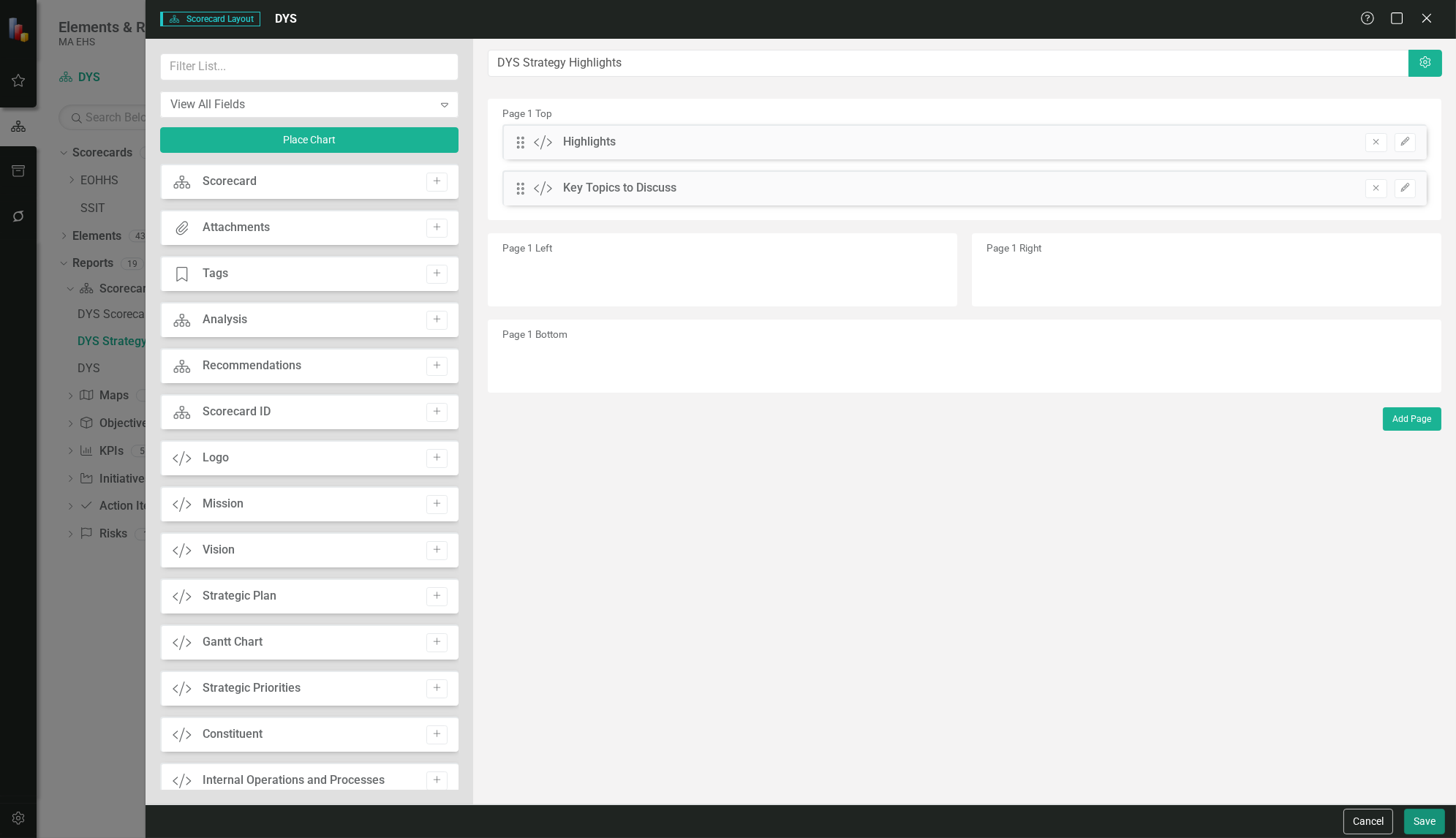
click at [1433, 826] on button "Save" at bounding box center [1424, 822] width 41 height 26
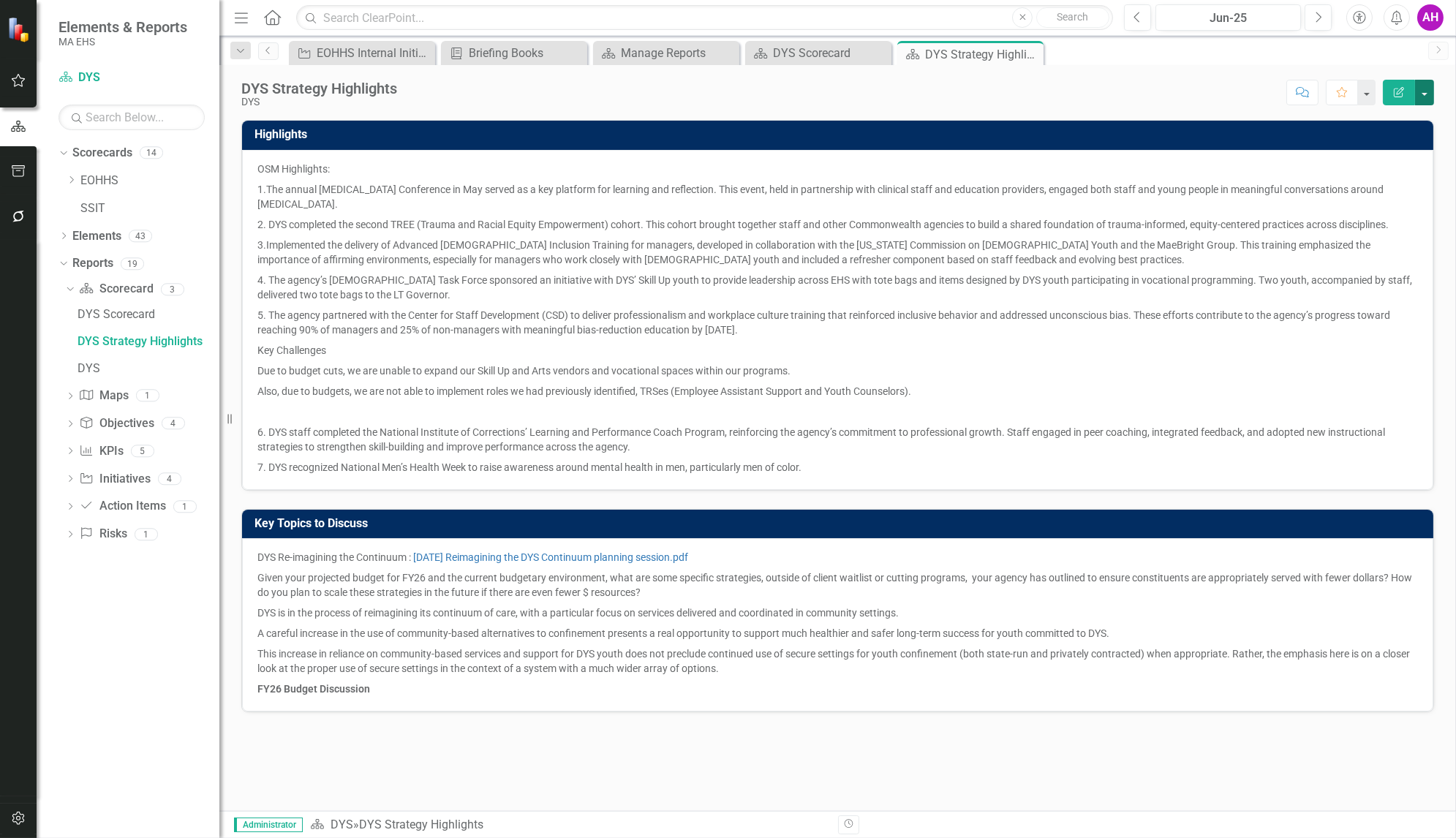
click at [1423, 92] on button "button" at bounding box center [1424, 93] width 19 height 26
click at [1378, 142] on link "Edit Report Edit Layout" at bounding box center [1374, 145] width 119 height 27
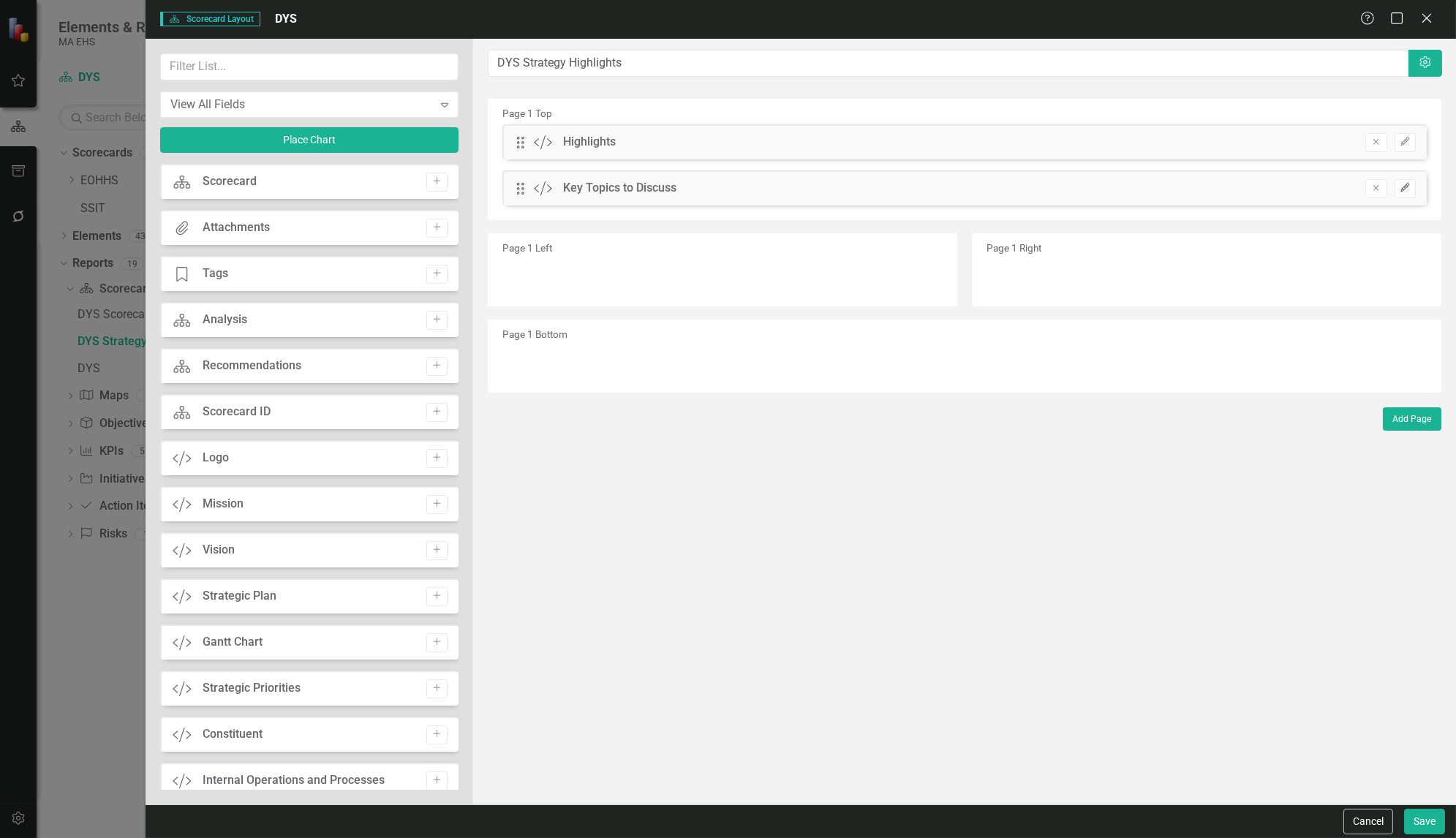
click at [1401, 185] on icon "Edit" at bounding box center [1406, 188] width 11 height 9
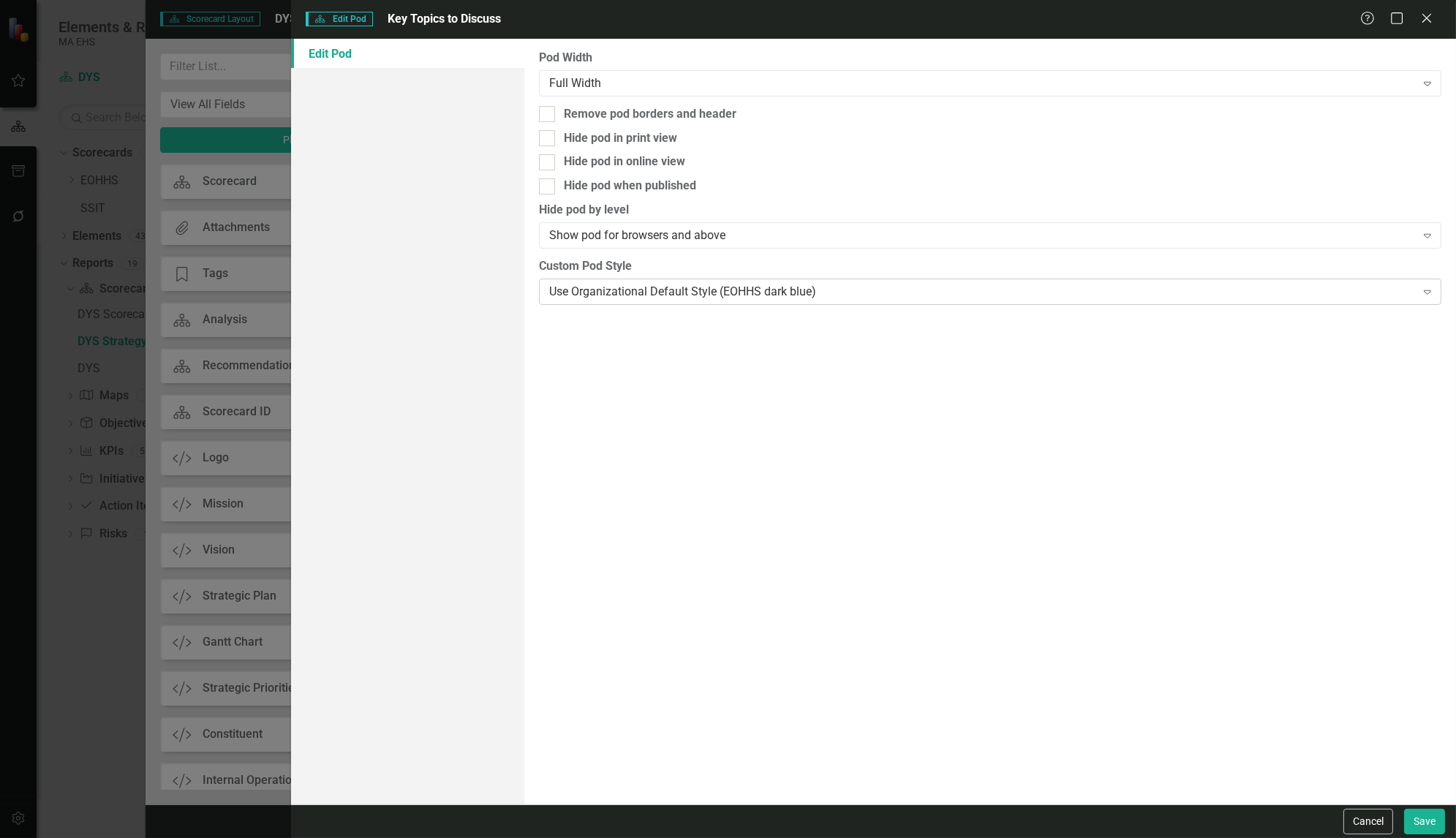
click at [680, 289] on div "Use Organizational Default Style (EOHHS dark blue)" at bounding box center [982, 291] width 867 height 17
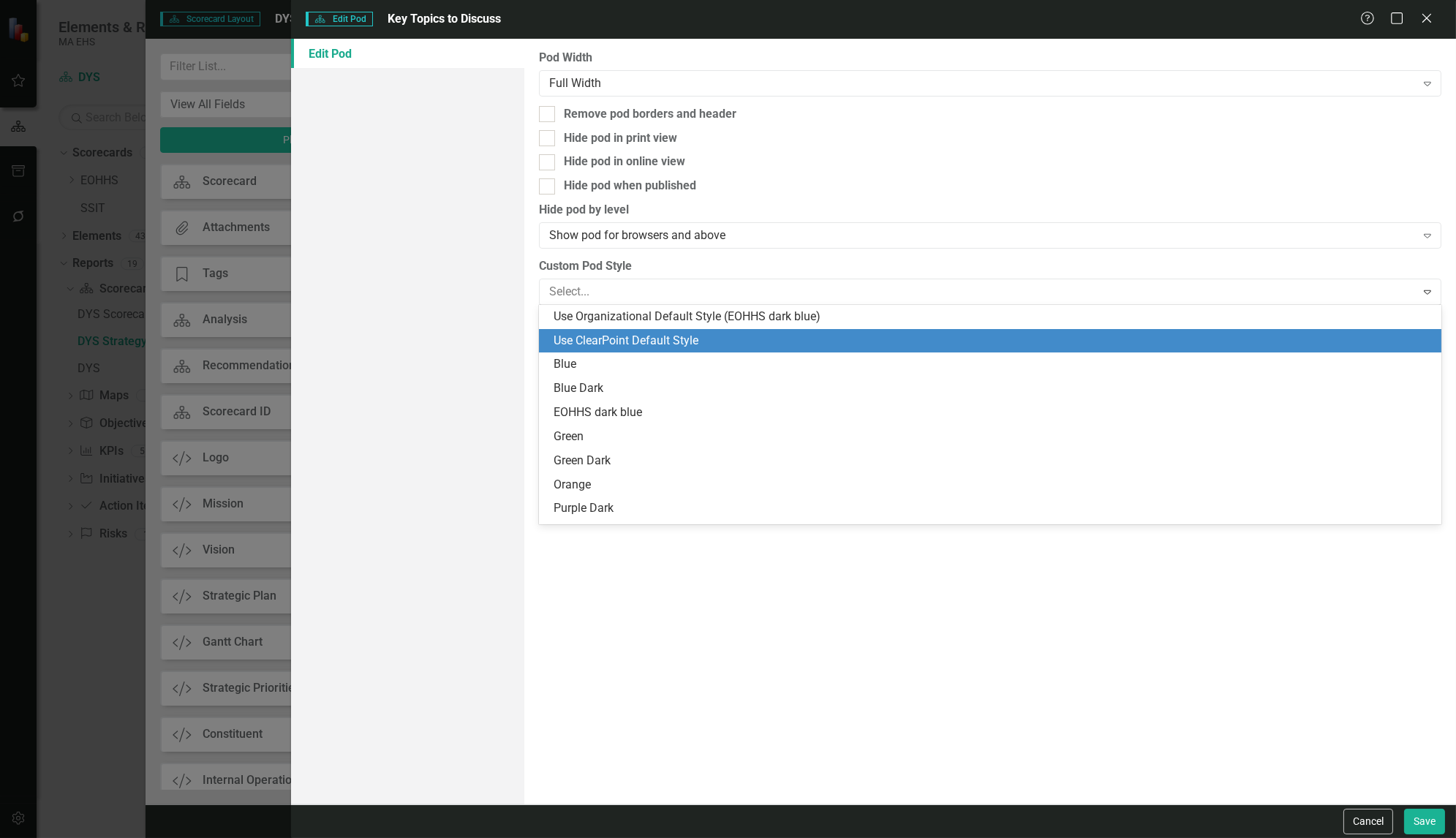
click at [660, 333] on div "Use ClearPoint Default Style" at bounding box center [993, 341] width 879 height 17
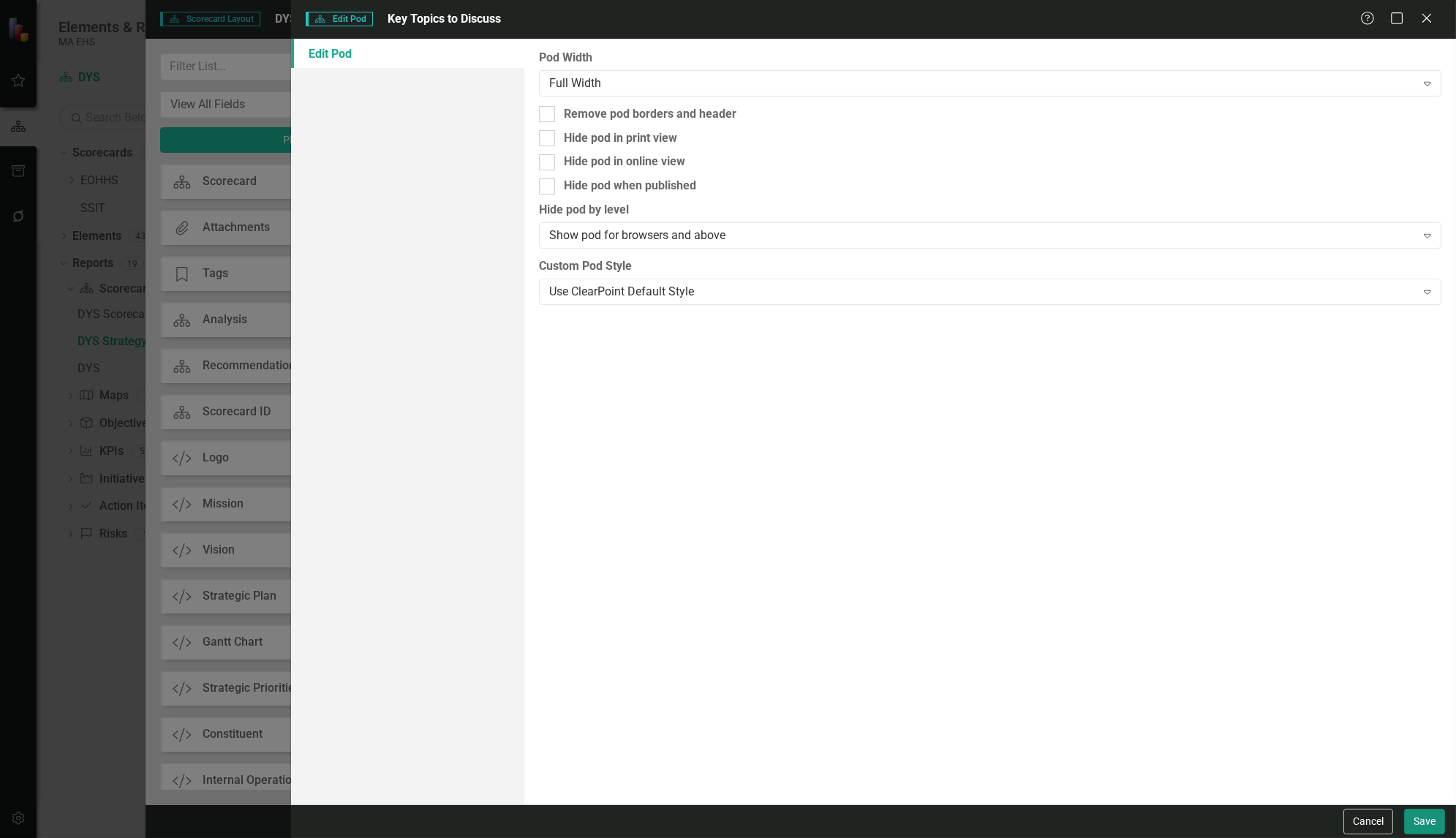
click at [1415, 823] on button "Save" at bounding box center [1424, 822] width 41 height 26
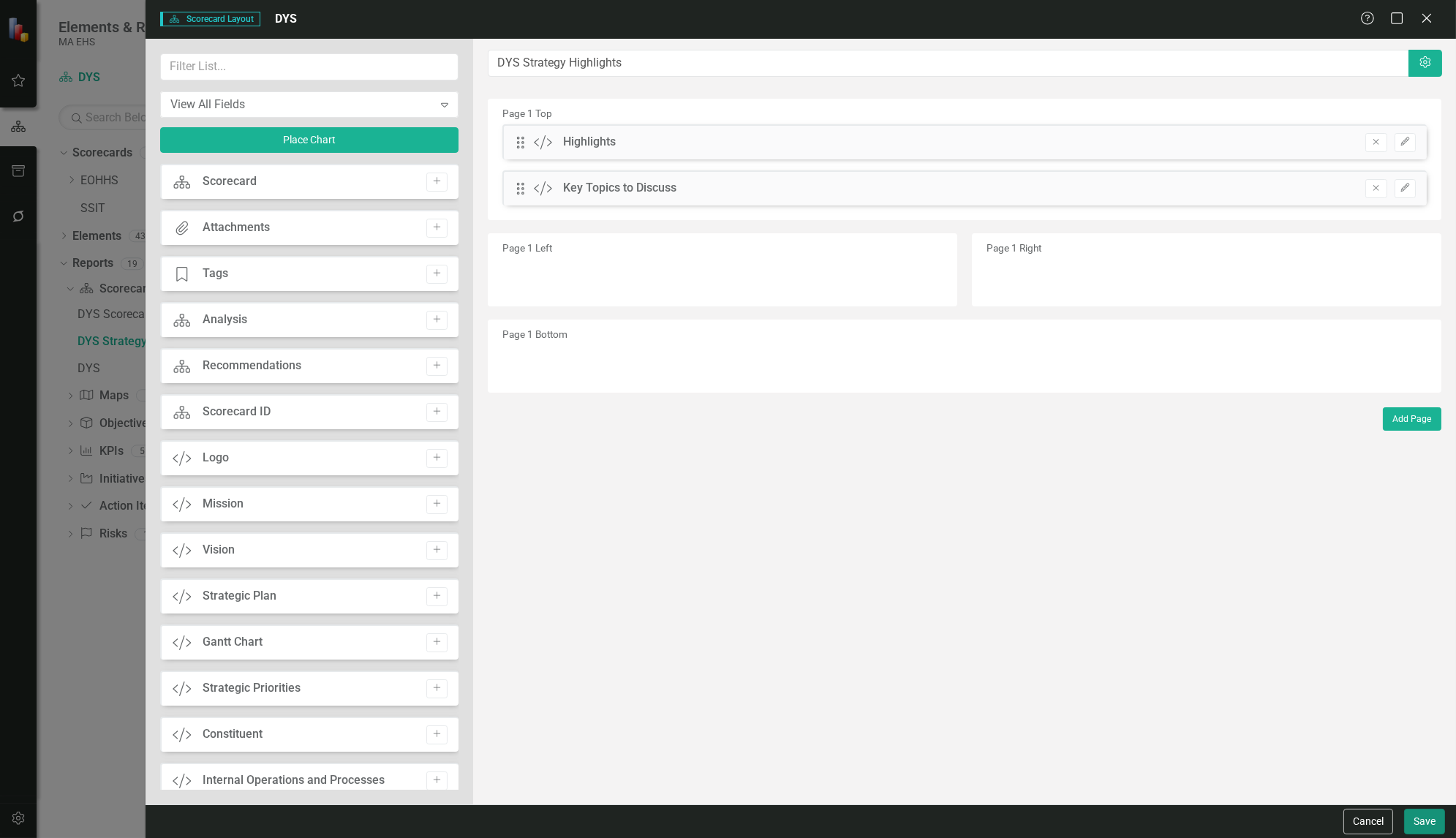
click at [1415, 823] on button "Save" at bounding box center [1424, 822] width 41 height 26
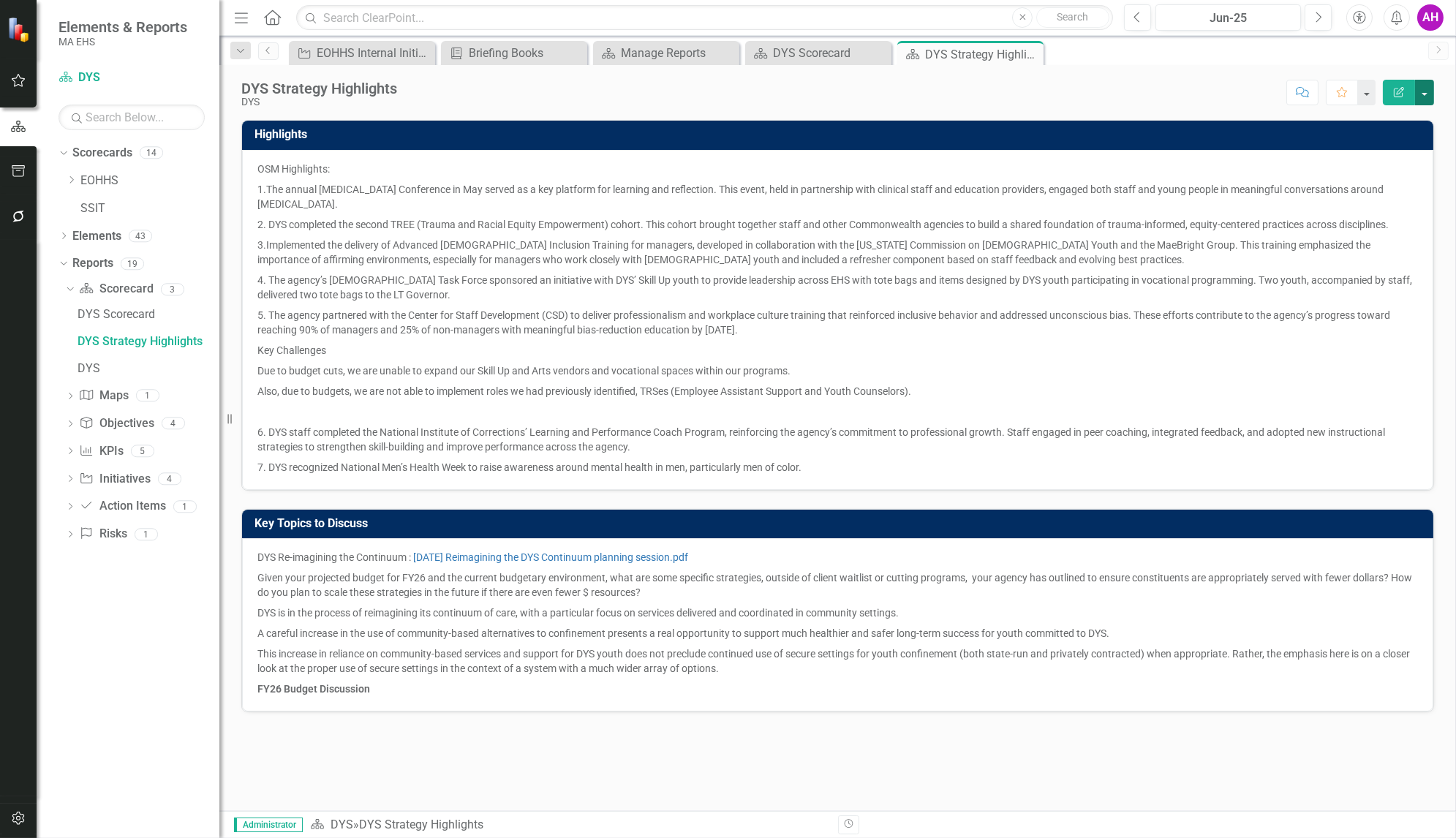
click at [1428, 85] on button "button" at bounding box center [1424, 93] width 19 height 26
click at [1386, 111] on link "Edit Edit Scorecard" at bounding box center [1374, 119] width 119 height 27
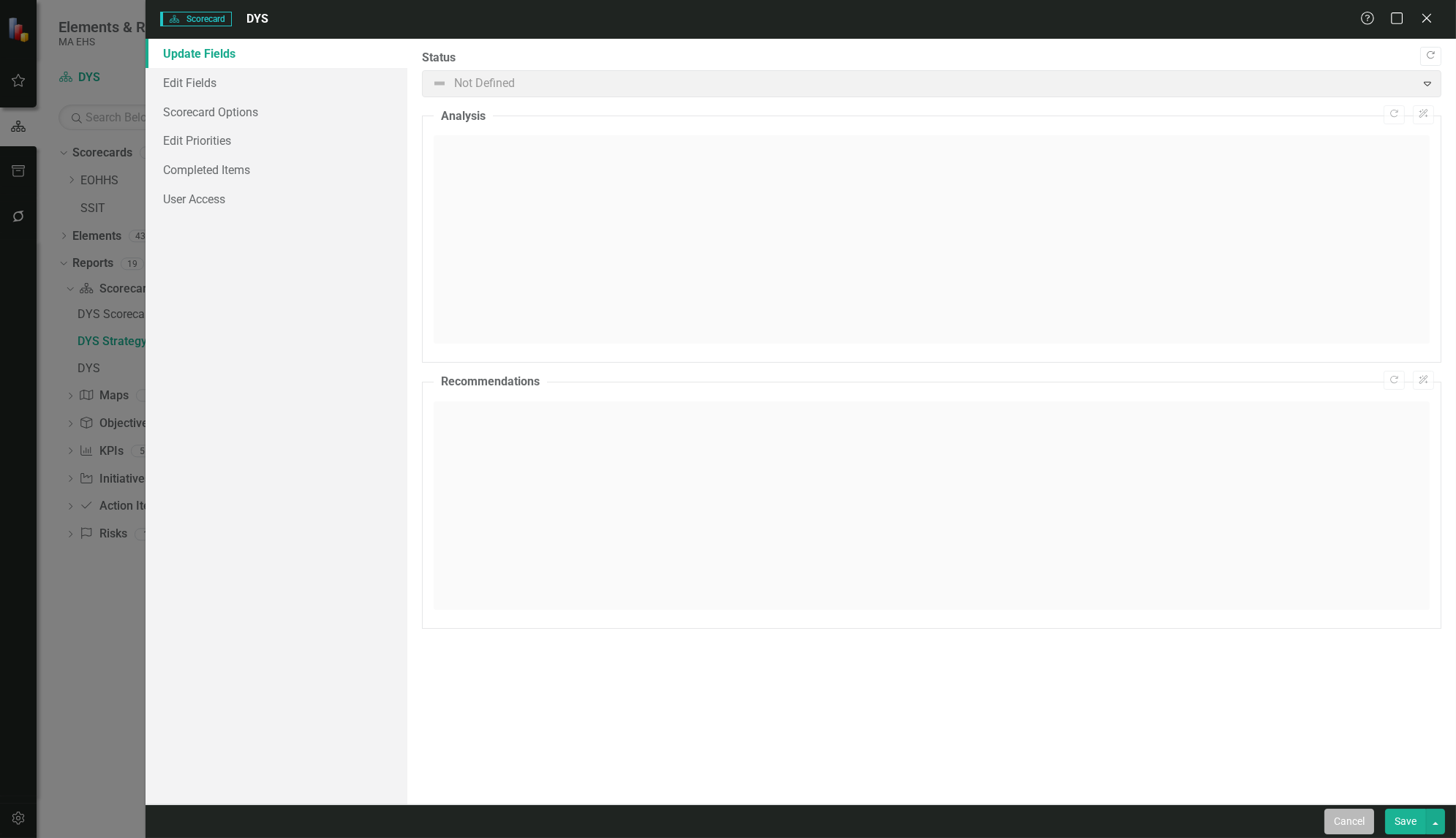
click at [1361, 824] on button "Cancel" at bounding box center [1349, 822] width 50 height 26
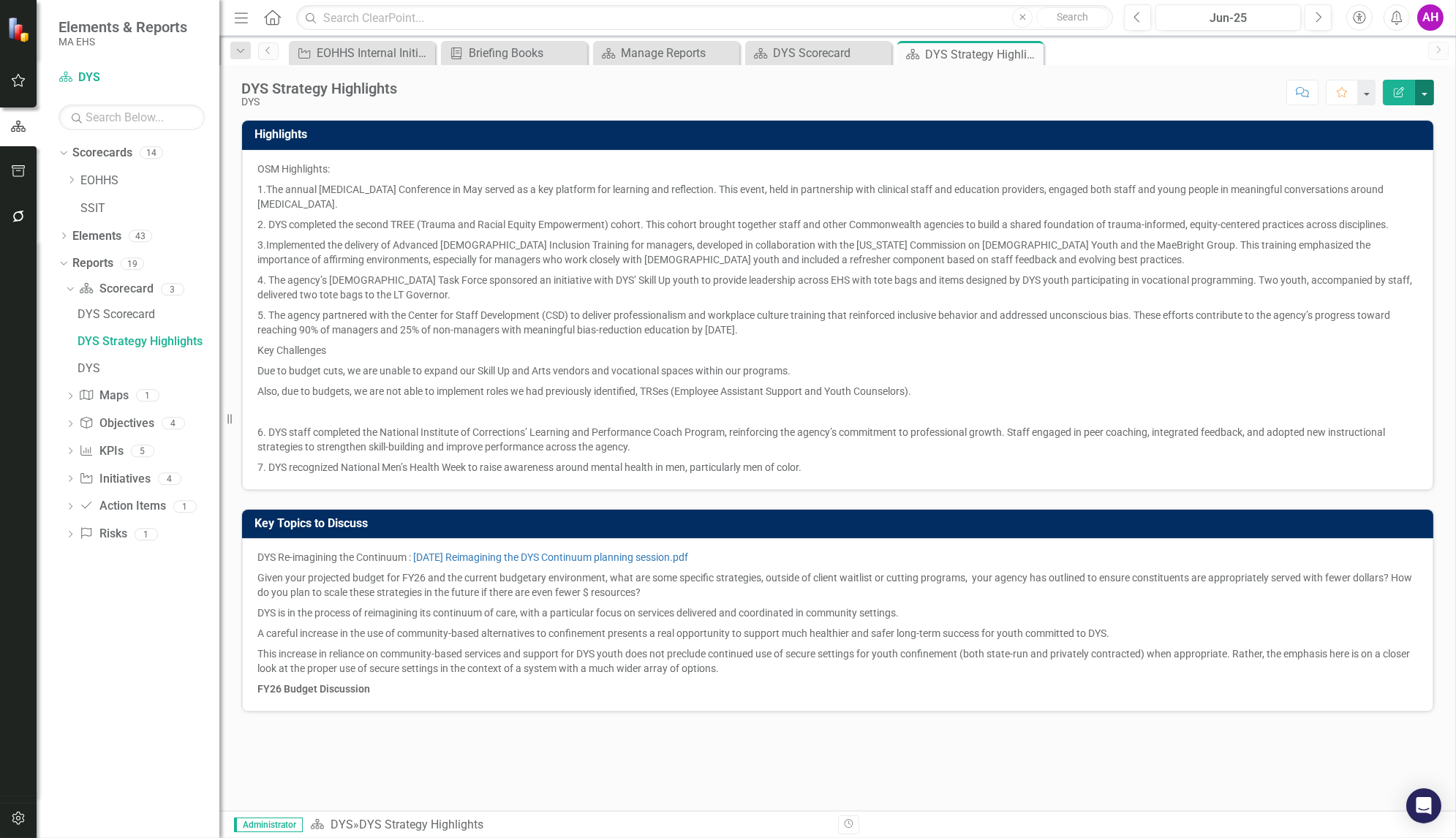
click at [1424, 98] on button "button" at bounding box center [1424, 93] width 19 height 26
click at [1394, 150] on link "Edit Report Edit Layout" at bounding box center [1374, 145] width 119 height 27
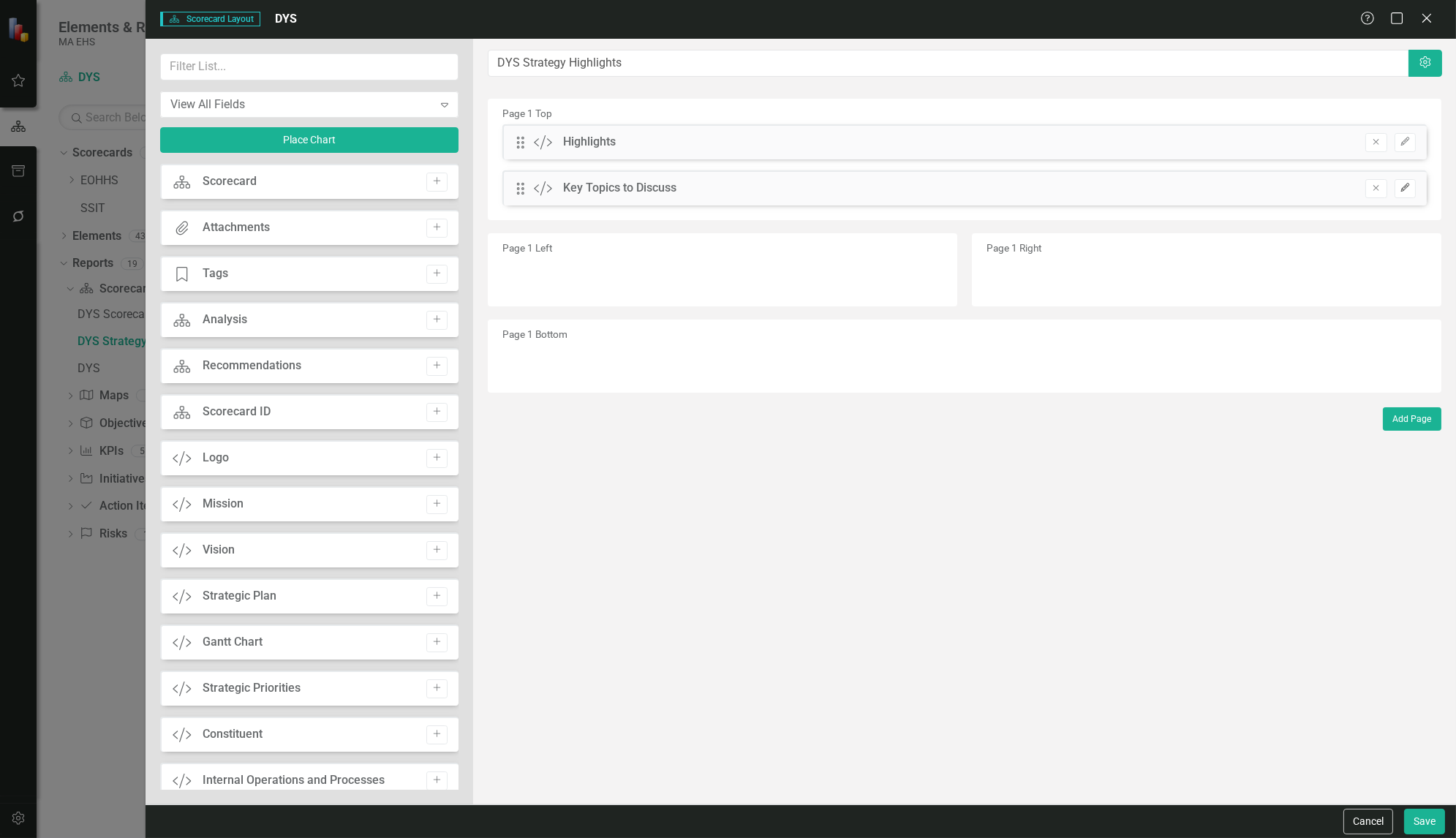
click at [1411, 191] on button "Edit" at bounding box center [1405, 189] width 21 height 19
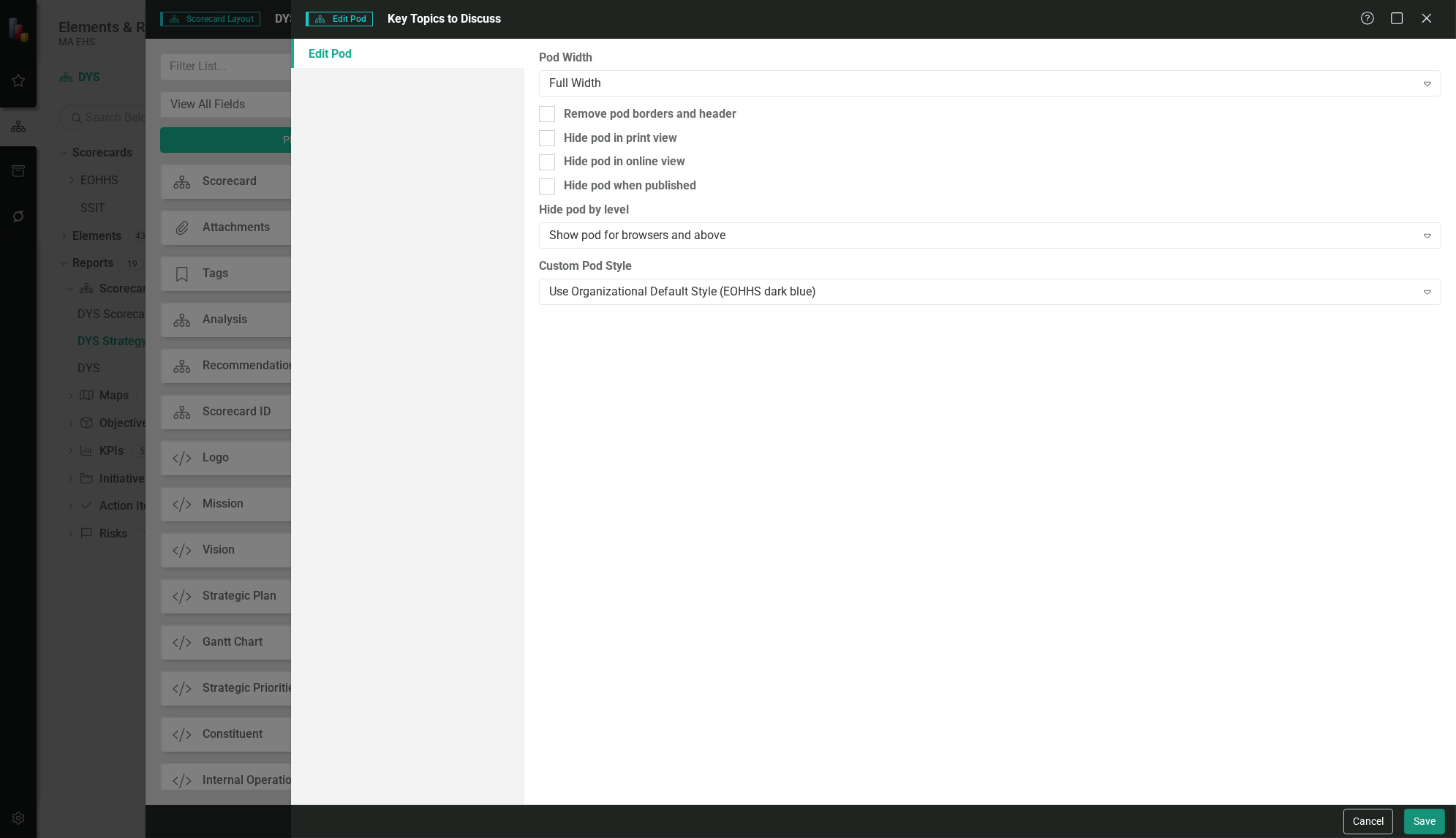
click at [1427, 815] on button "Save" at bounding box center [1424, 822] width 41 height 26
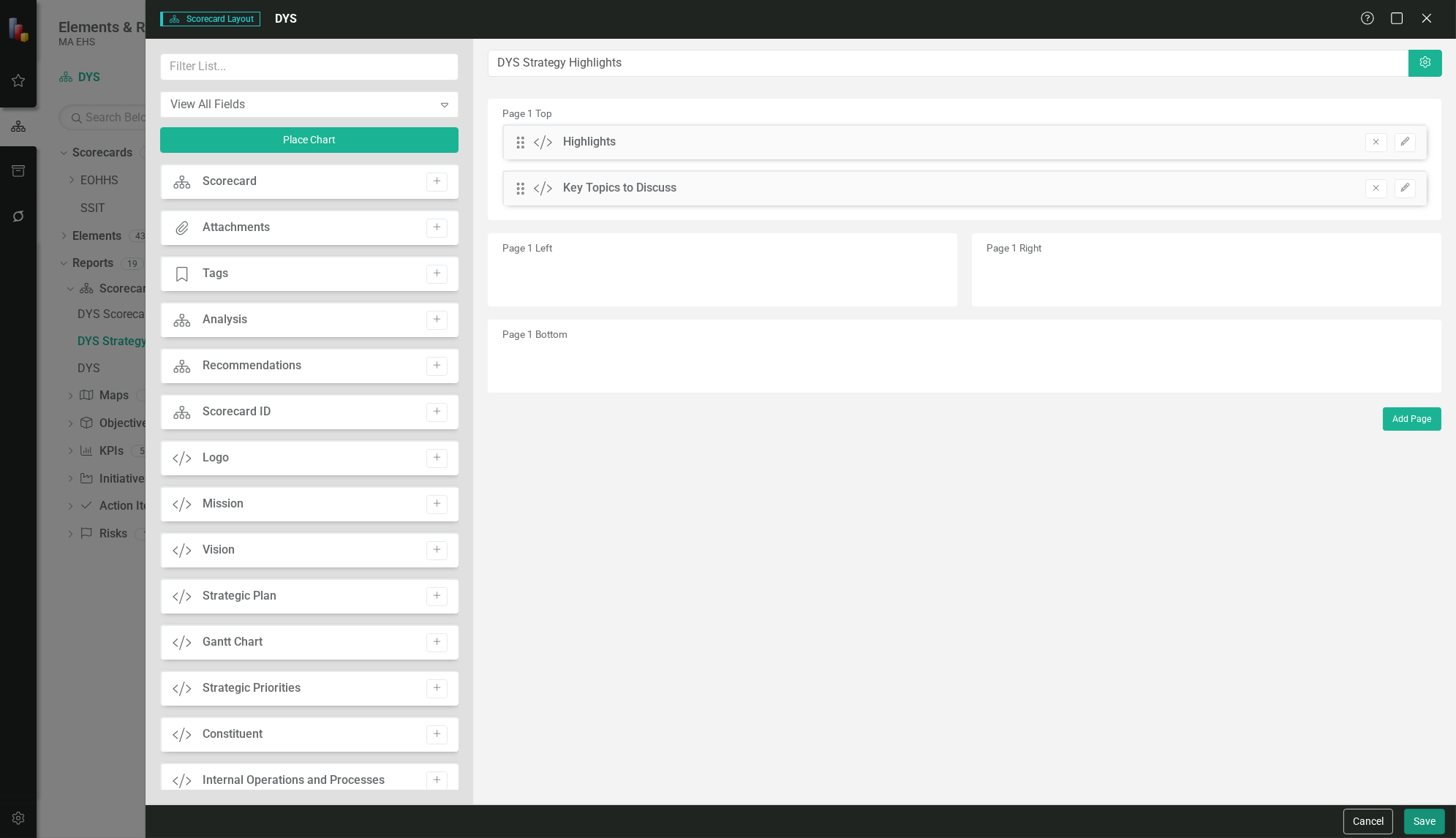
click at [1430, 823] on button "Save" at bounding box center [1424, 822] width 41 height 26
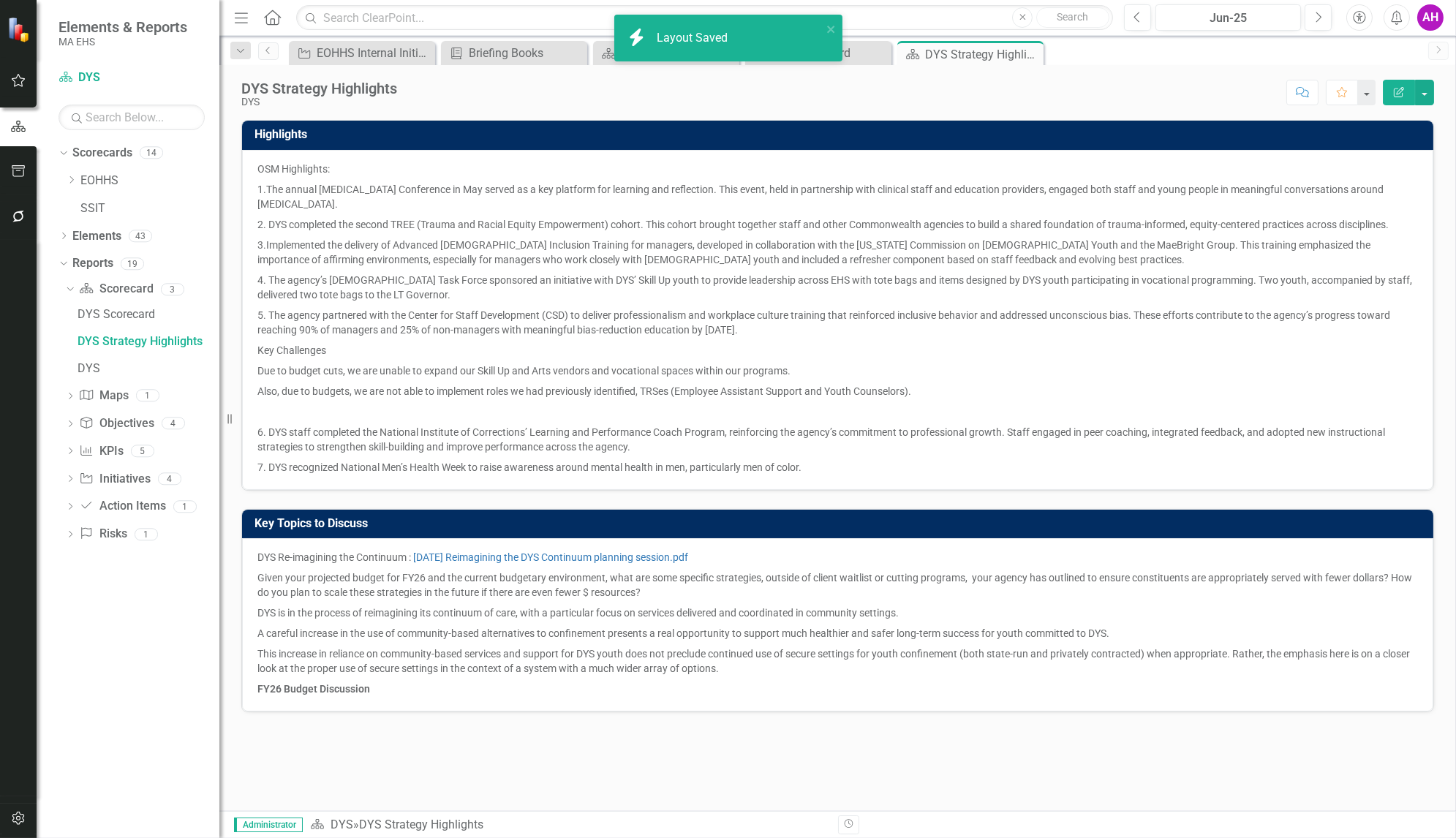
click at [1395, 93] on icon "Edit Report" at bounding box center [1399, 92] width 13 height 11
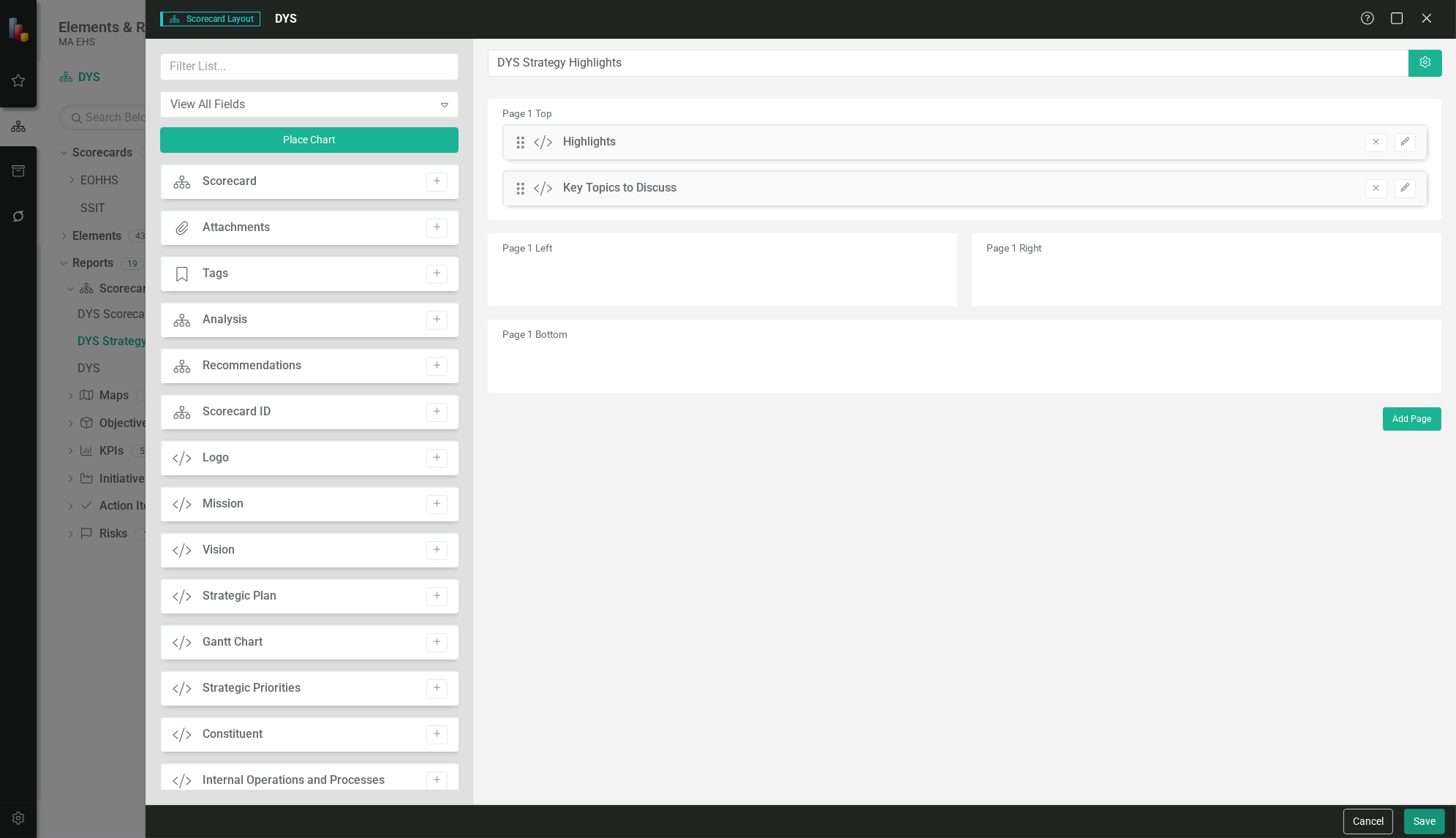
click at [1432, 830] on button "Save" at bounding box center [1424, 822] width 41 height 26
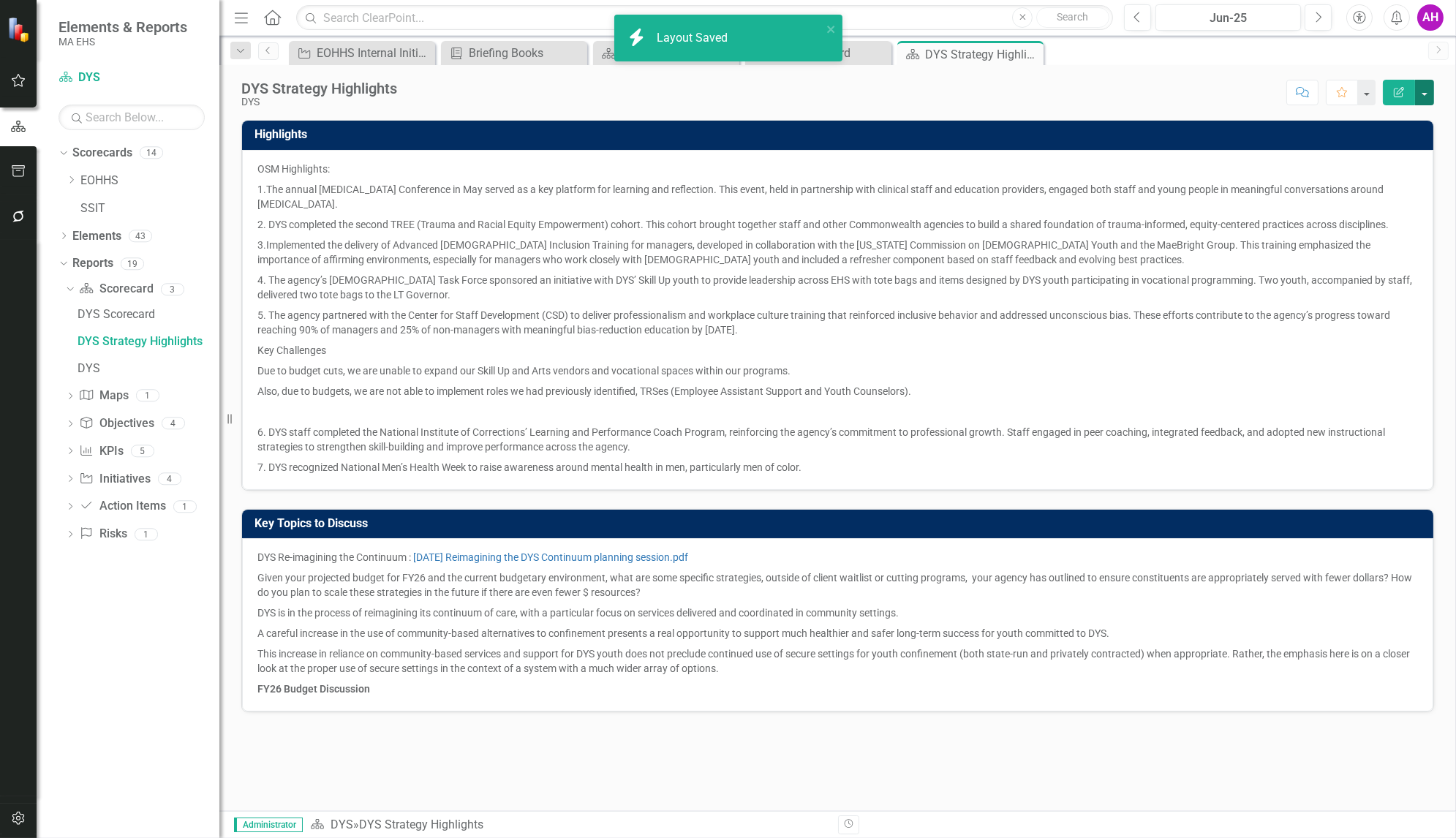
click at [1428, 92] on button "button" at bounding box center [1424, 93] width 19 height 26
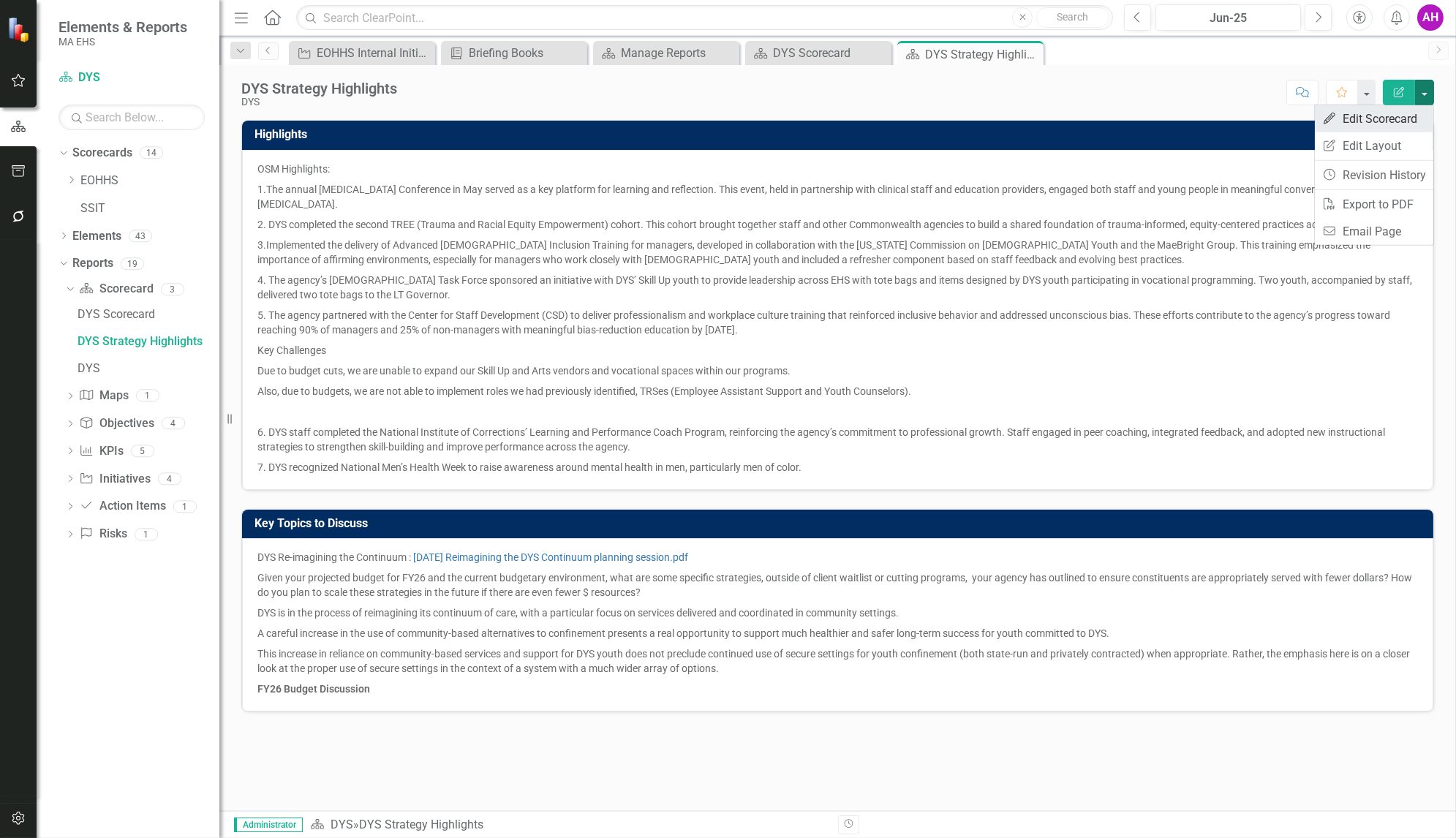
click at [1390, 116] on link "Edit Edit Scorecard" at bounding box center [1374, 119] width 119 height 27
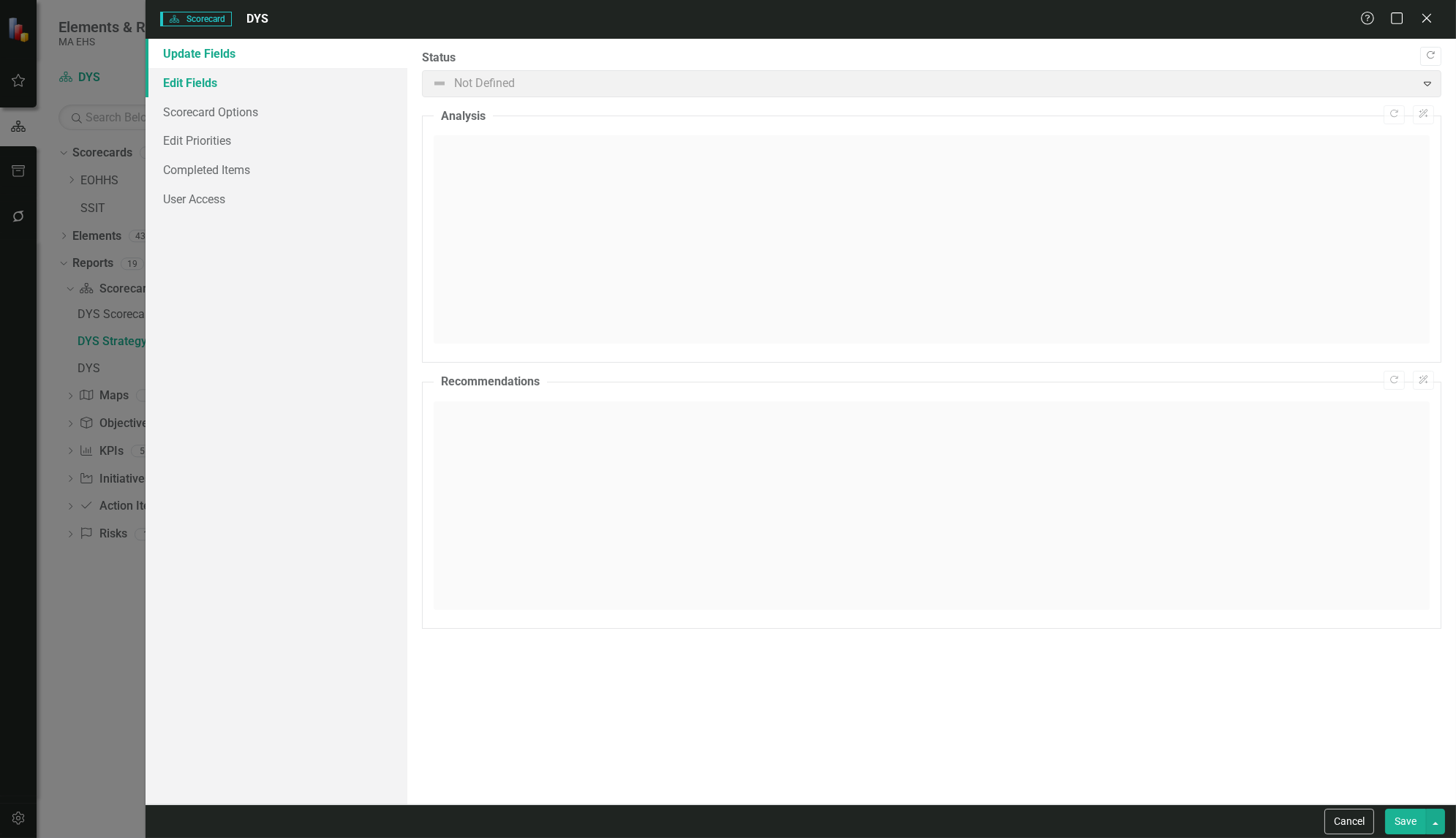
click at [204, 80] on link "Edit Fields" at bounding box center [276, 83] width 262 height 29
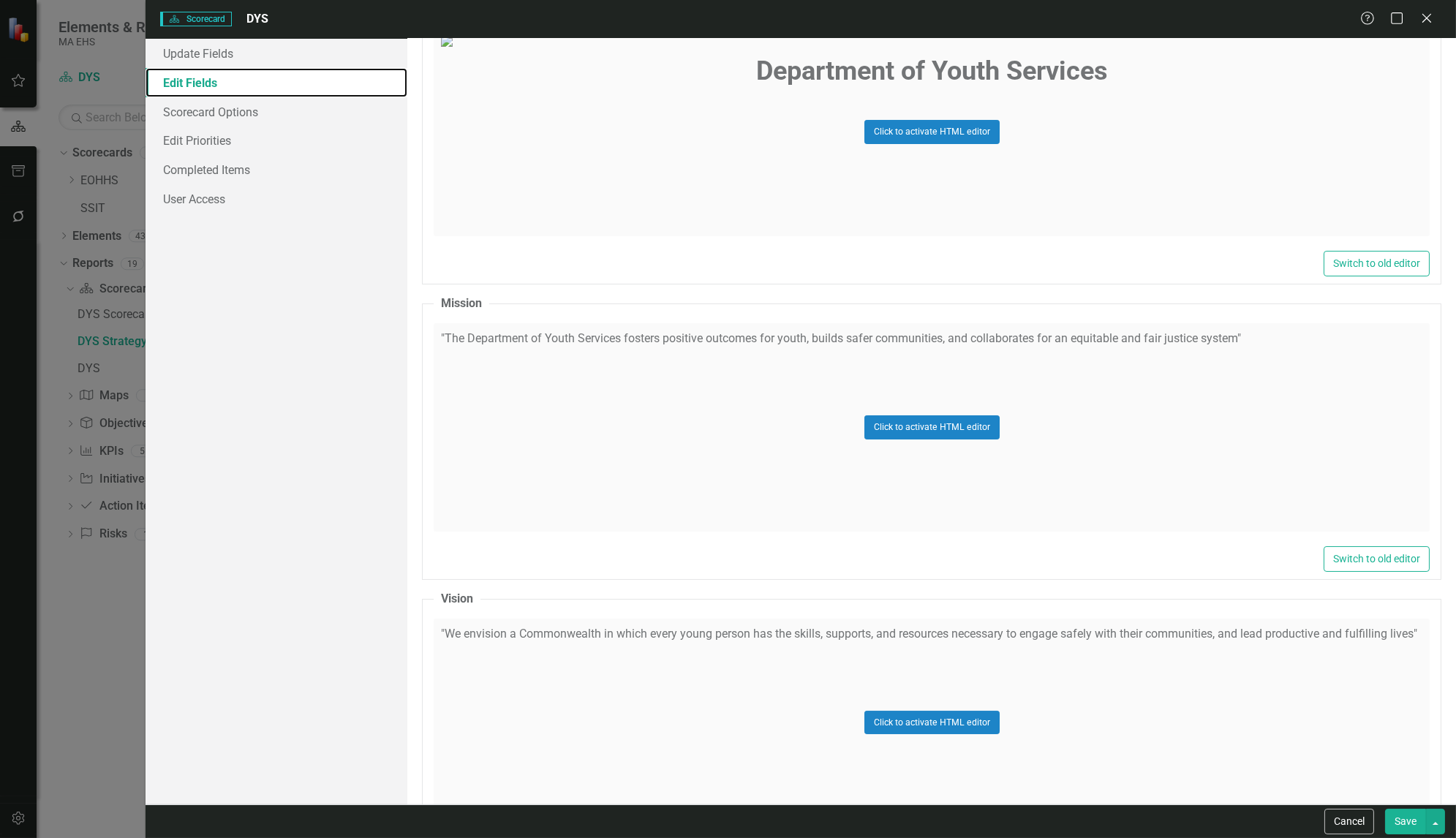
scroll to position [273, 0]
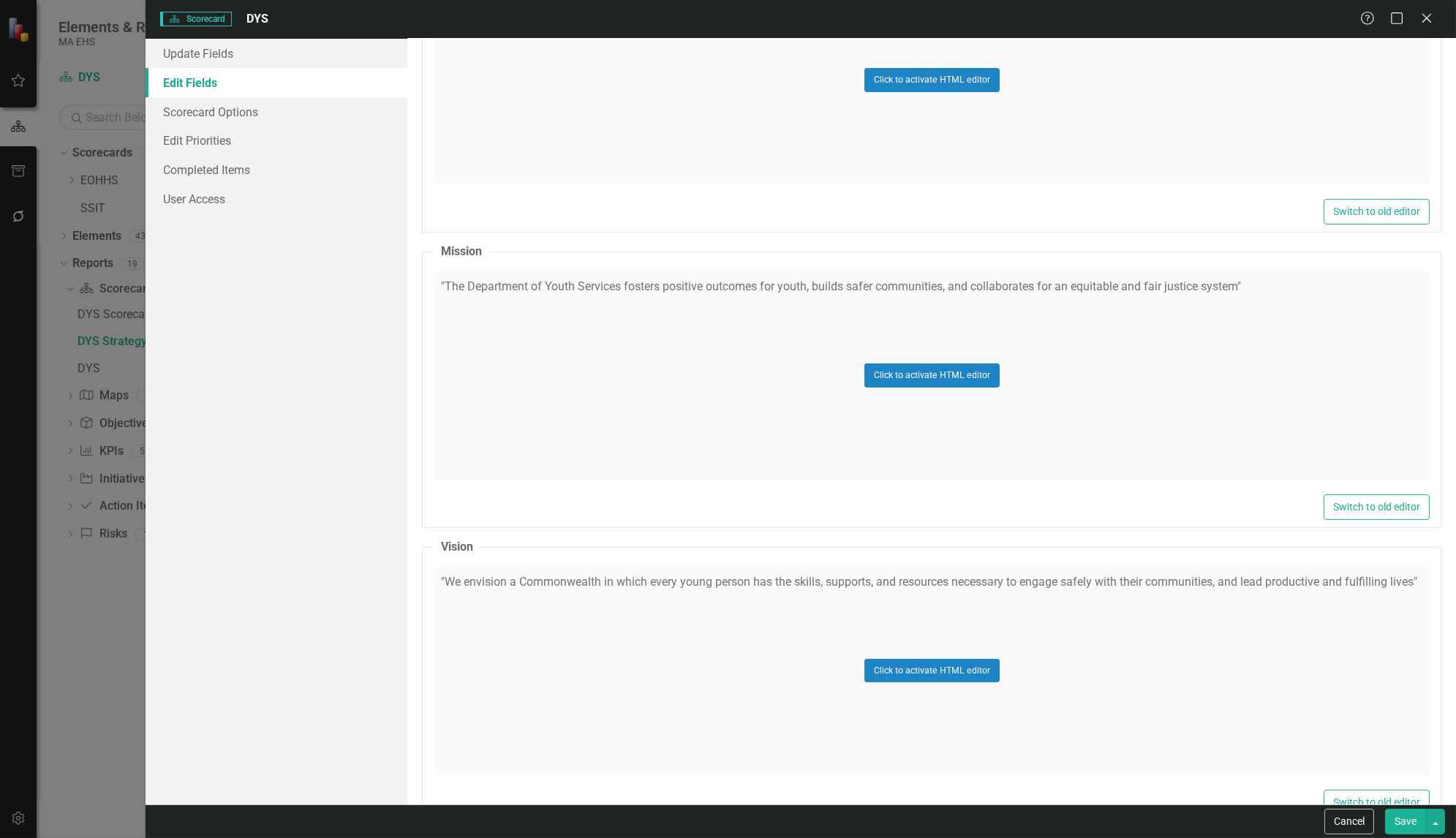
click at [715, 282] on div "Click to activate HTML editor" at bounding box center [932, 376] width 996 height 209
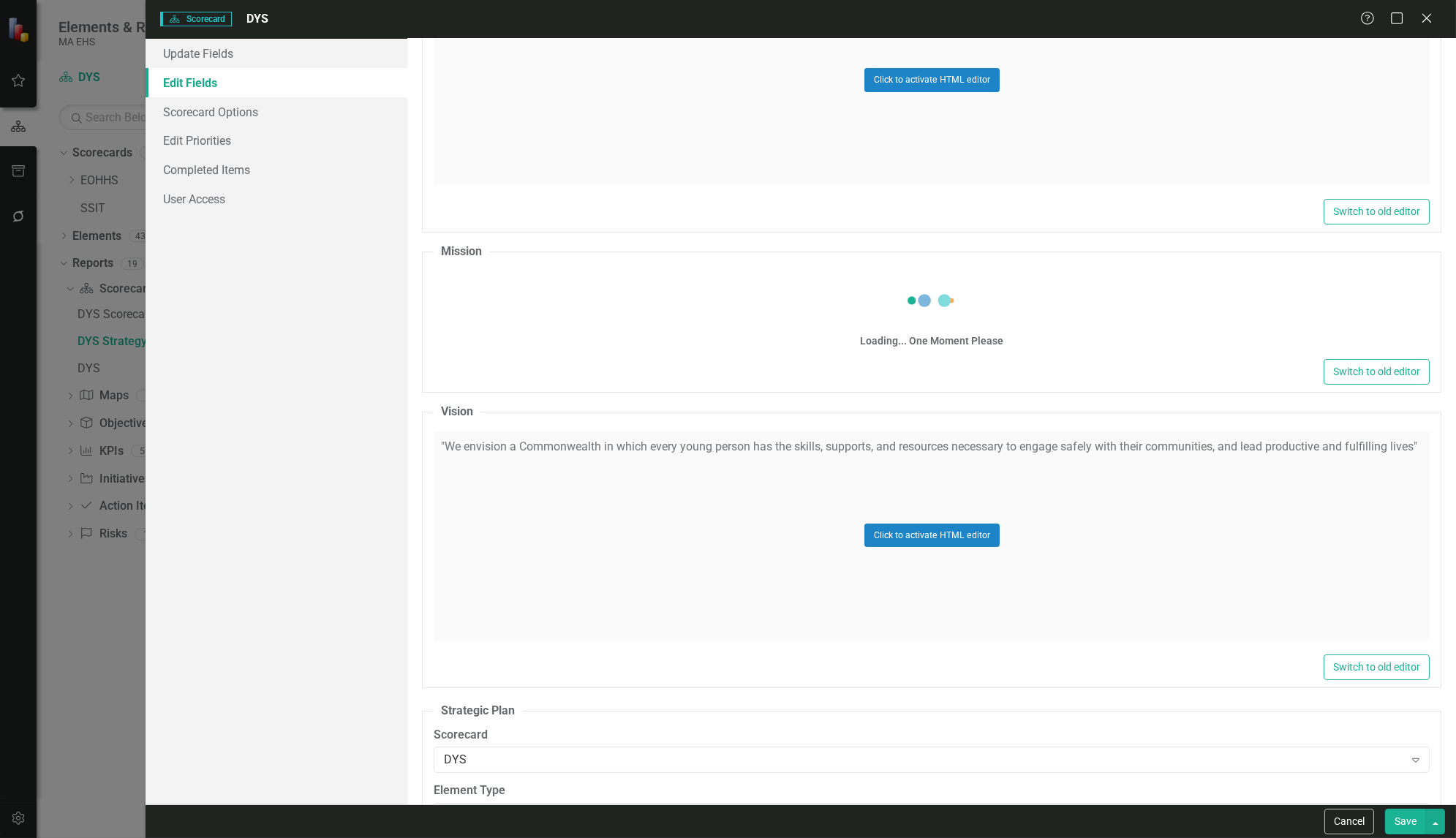
click at [715, 282] on div "Loading... One Moment Please" at bounding box center [932, 314] width 996 height 85
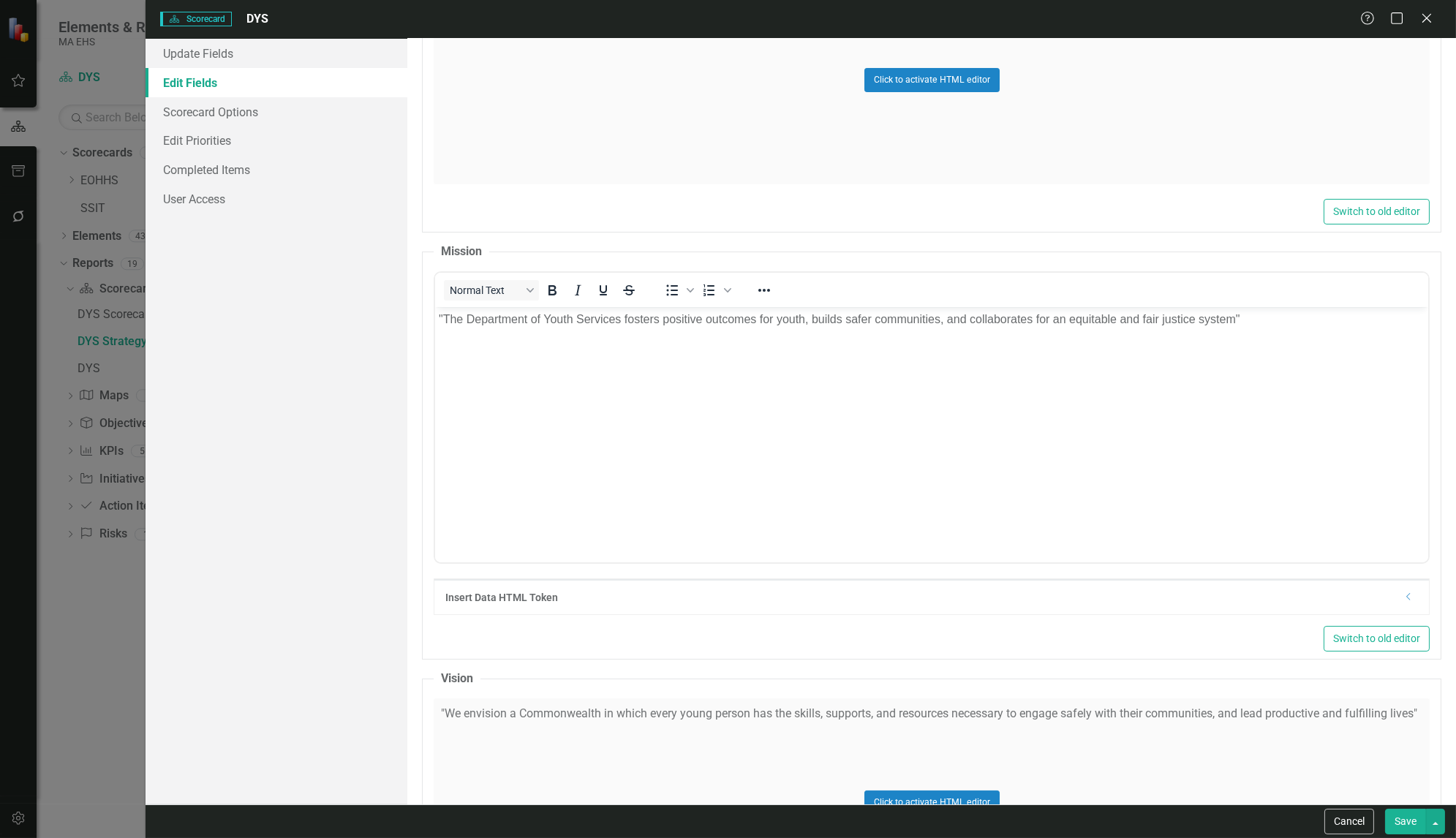
scroll to position [0, 0]
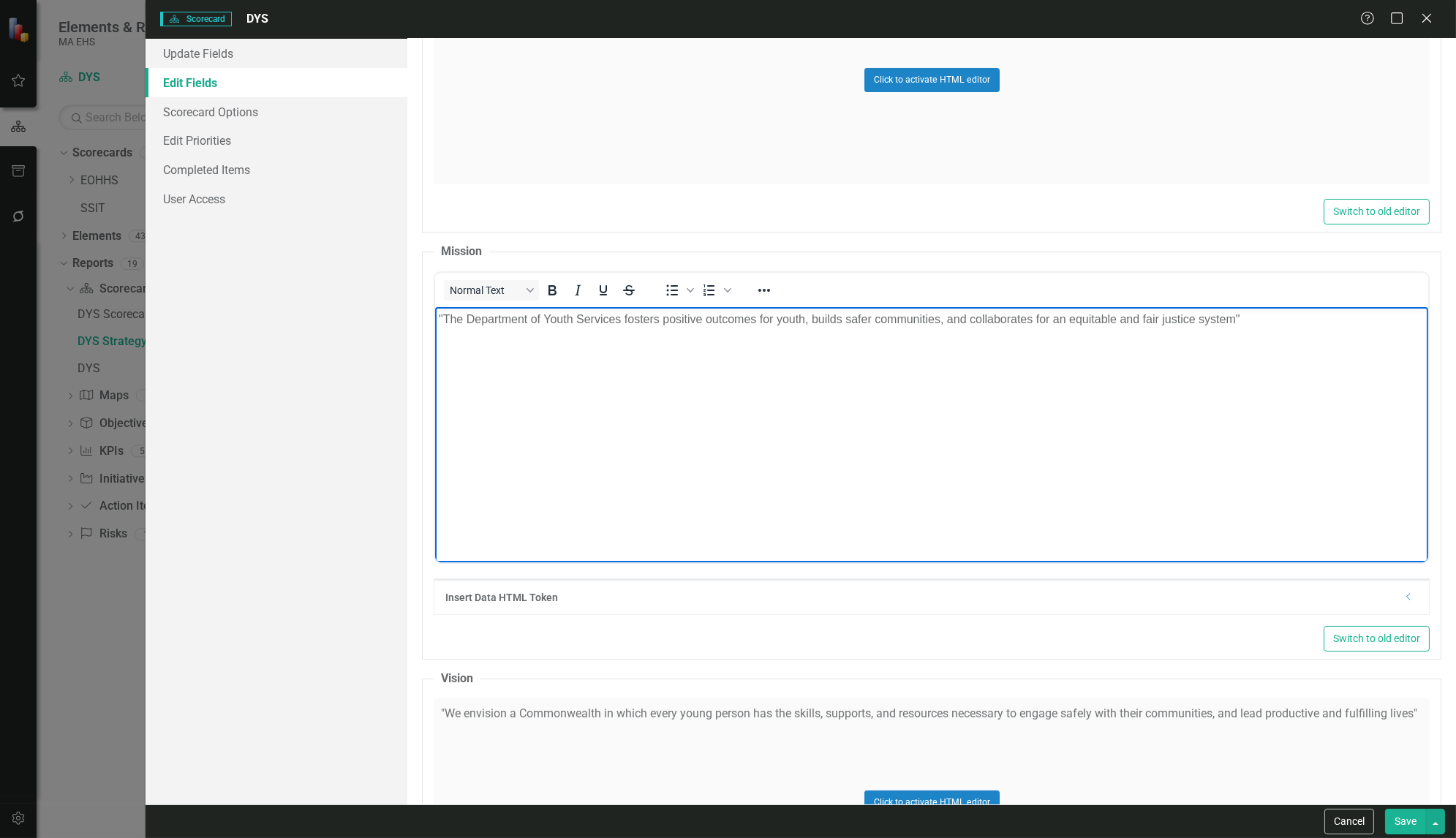
click at [552, 323] on p ""The Department of Youth Services fosters positive outcomes for youth, builds s…" at bounding box center [931, 319] width 986 height 18
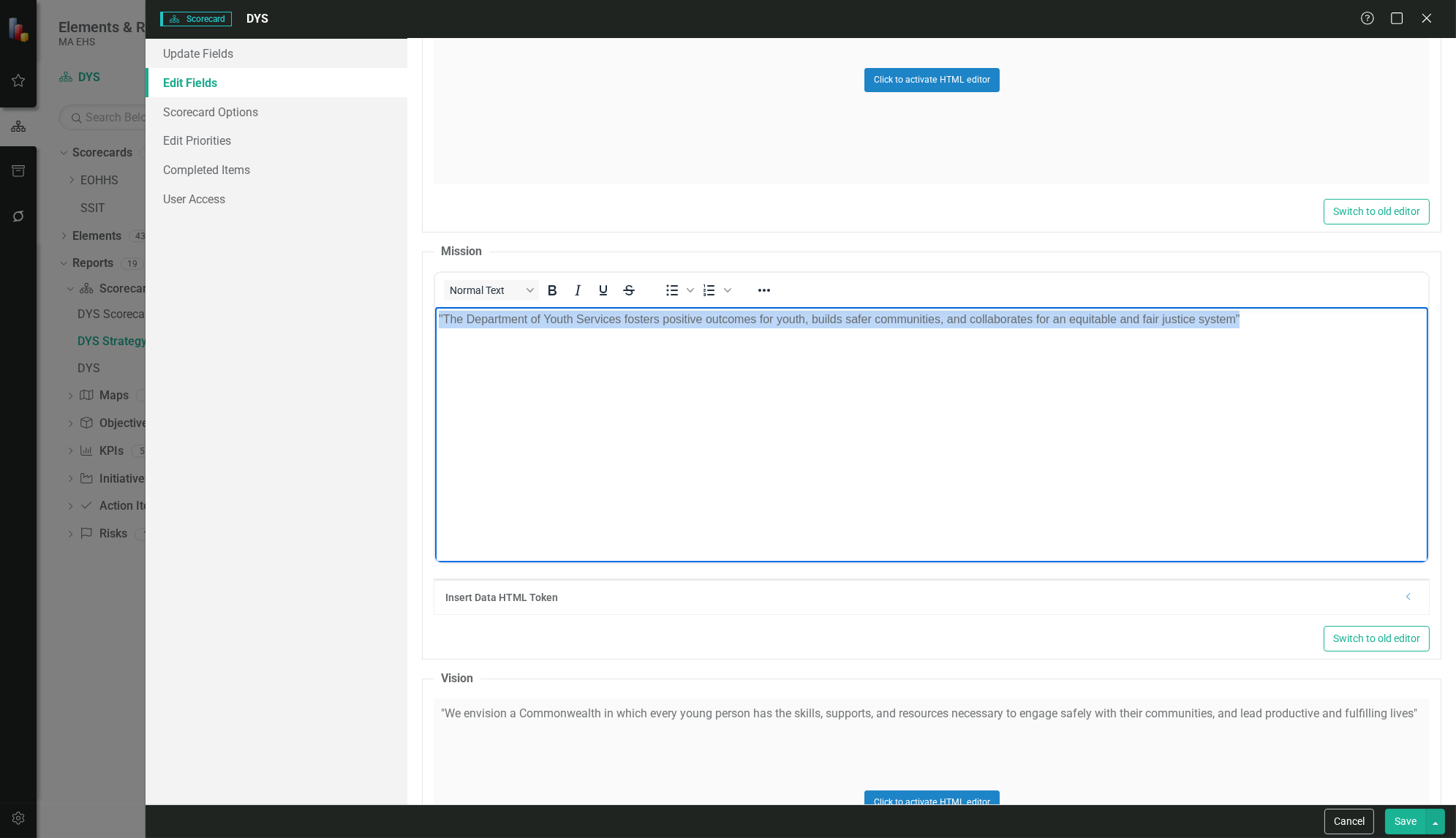
click at [552, 323] on p ""The Department of Youth Services fosters positive outcomes for youth, builds s…" at bounding box center [931, 319] width 986 height 18
click at [553, 289] on icon "Bold" at bounding box center [552, 291] width 18 height 18
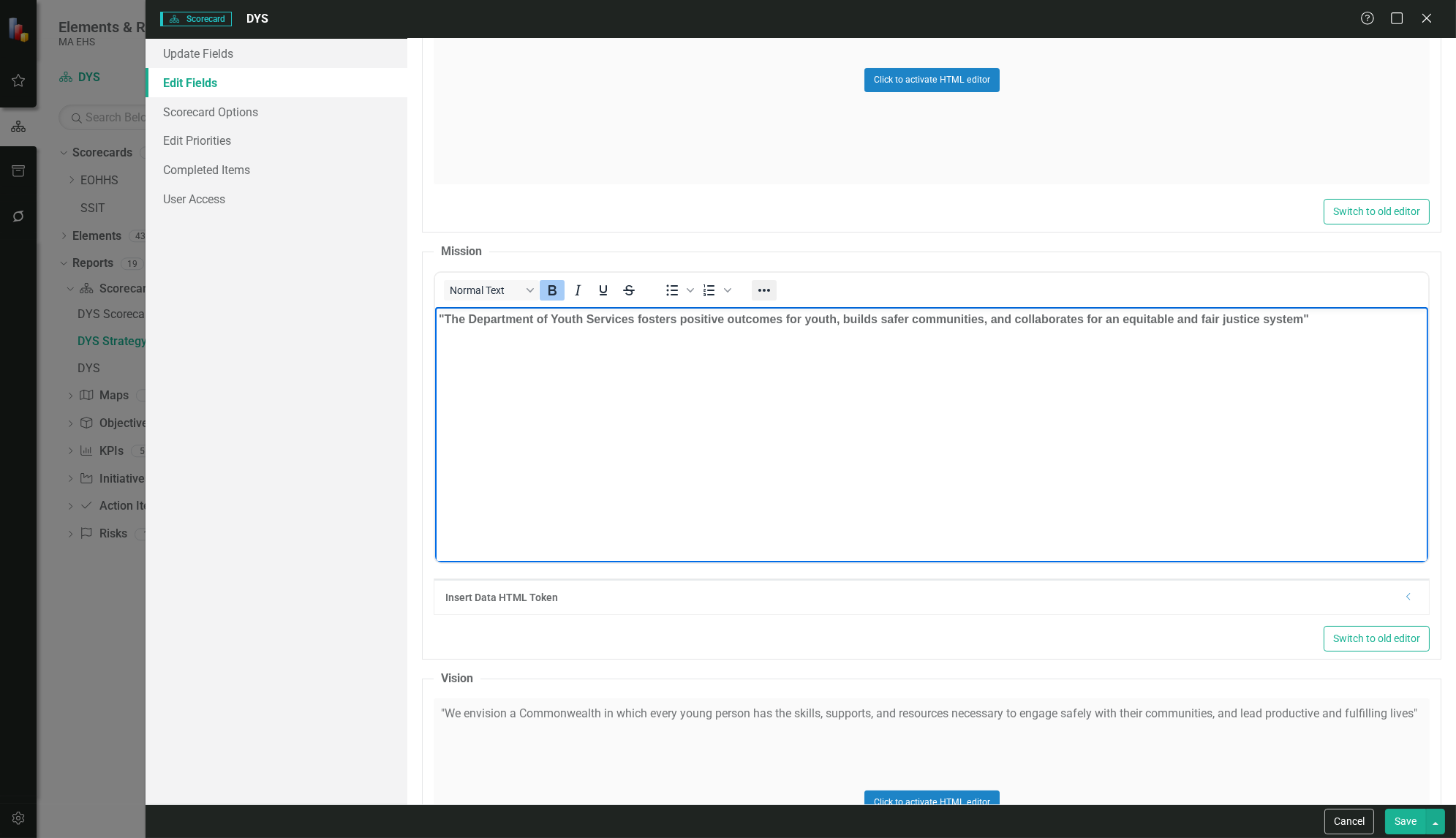
click at [768, 282] on icon "Reveal or hide additional toolbar items" at bounding box center [765, 291] width 18 height 18
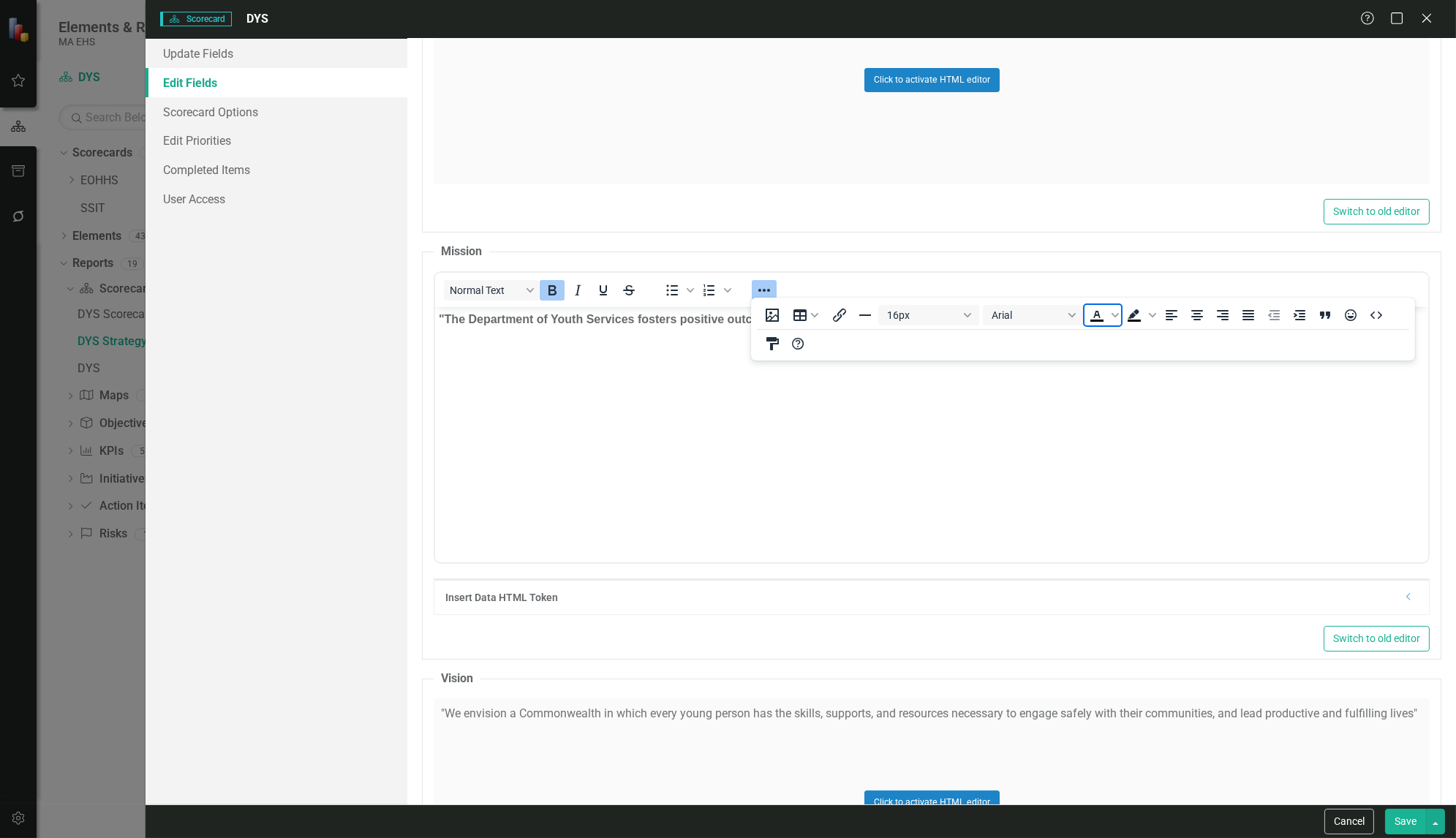
click at [1091, 314] on icon "Text color Black" at bounding box center [1097, 315] width 18 height 18
click at [1410, 827] on button "Save" at bounding box center [1406, 822] width 41 height 26
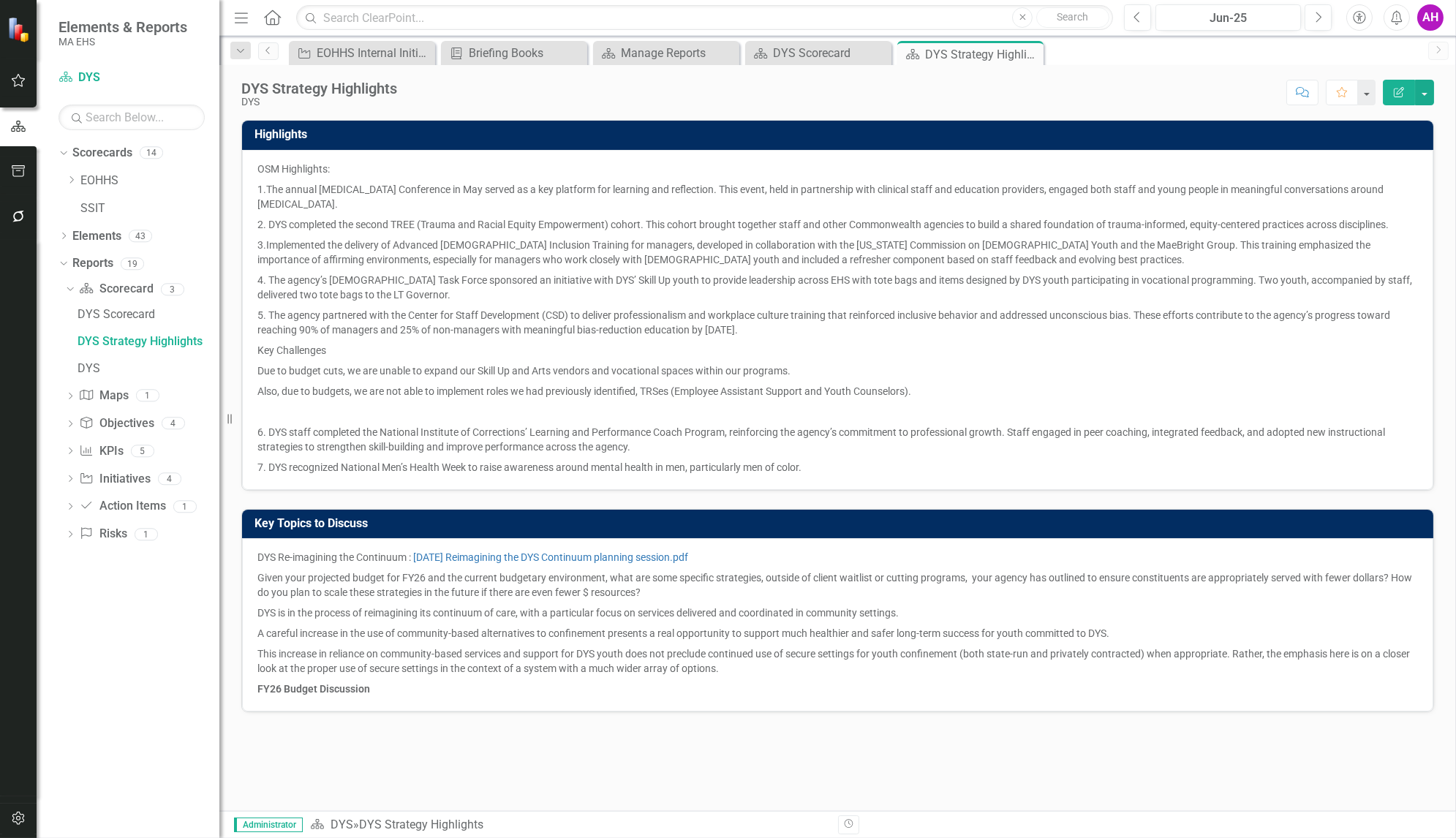
click at [1402, 89] on icon "button" at bounding box center [1398, 92] width 11 height 11
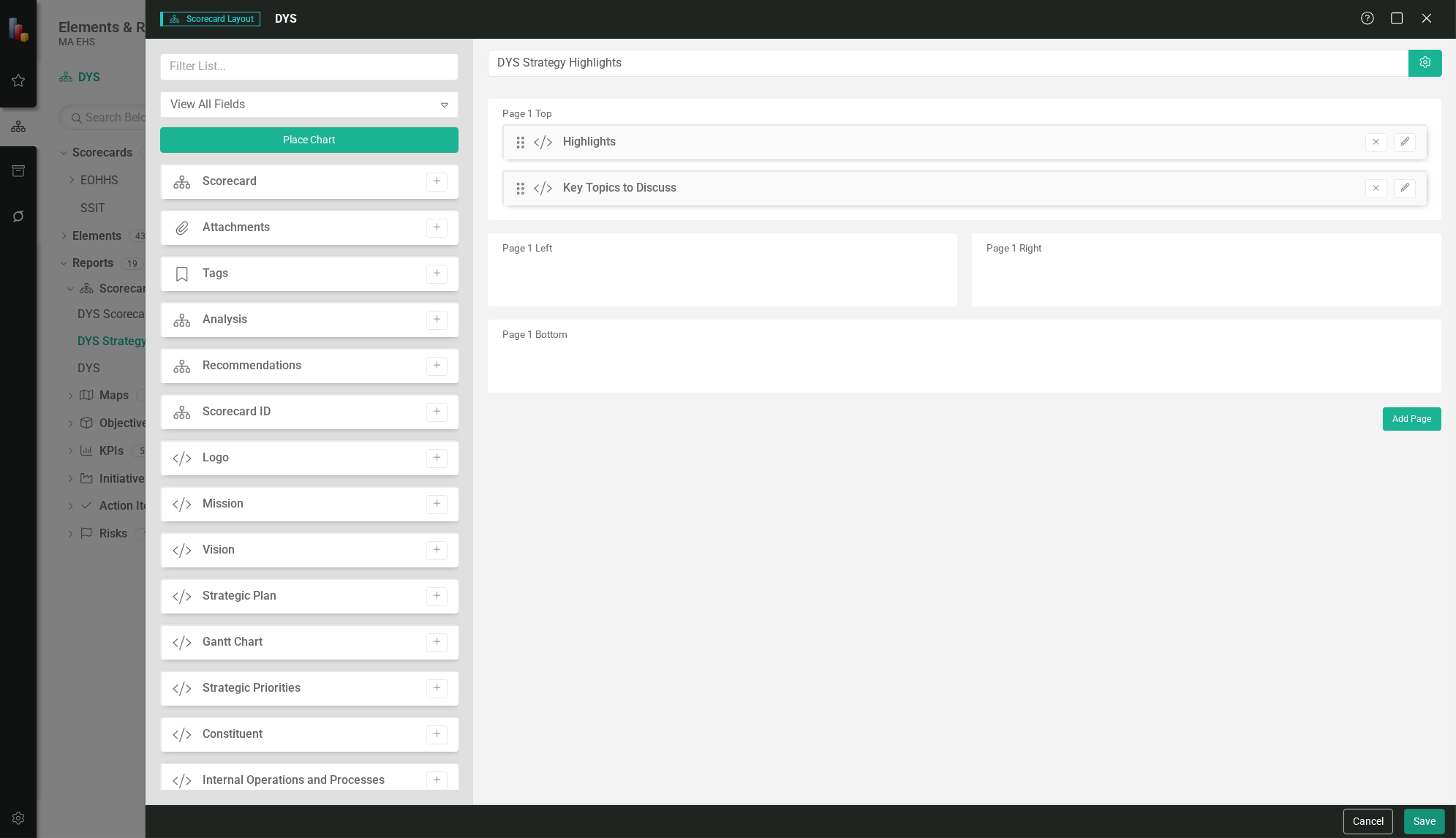
click at [1421, 821] on button "Save" at bounding box center [1424, 822] width 41 height 26
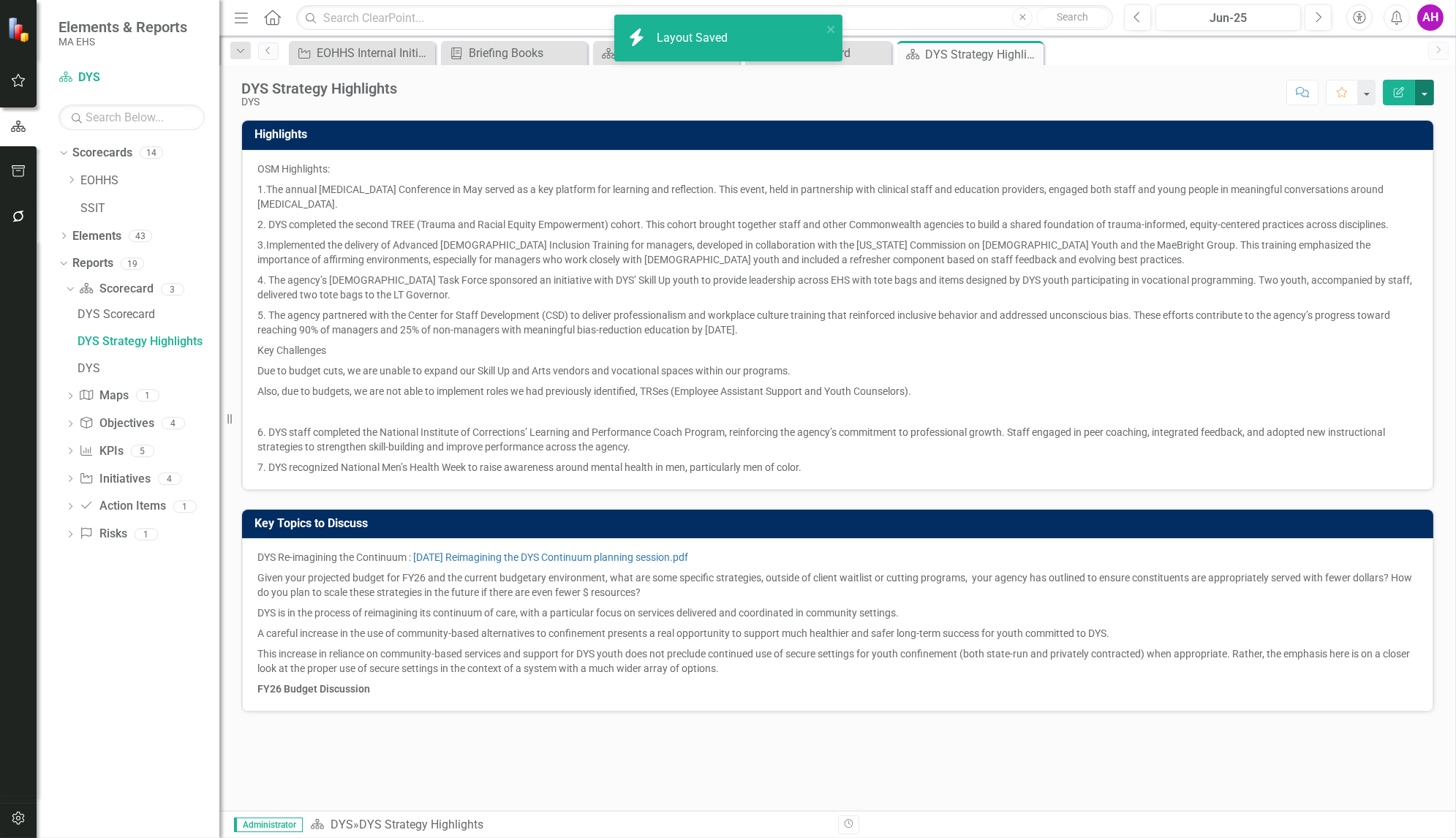
click at [1423, 89] on button "button" at bounding box center [1424, 93] width 19 height 26
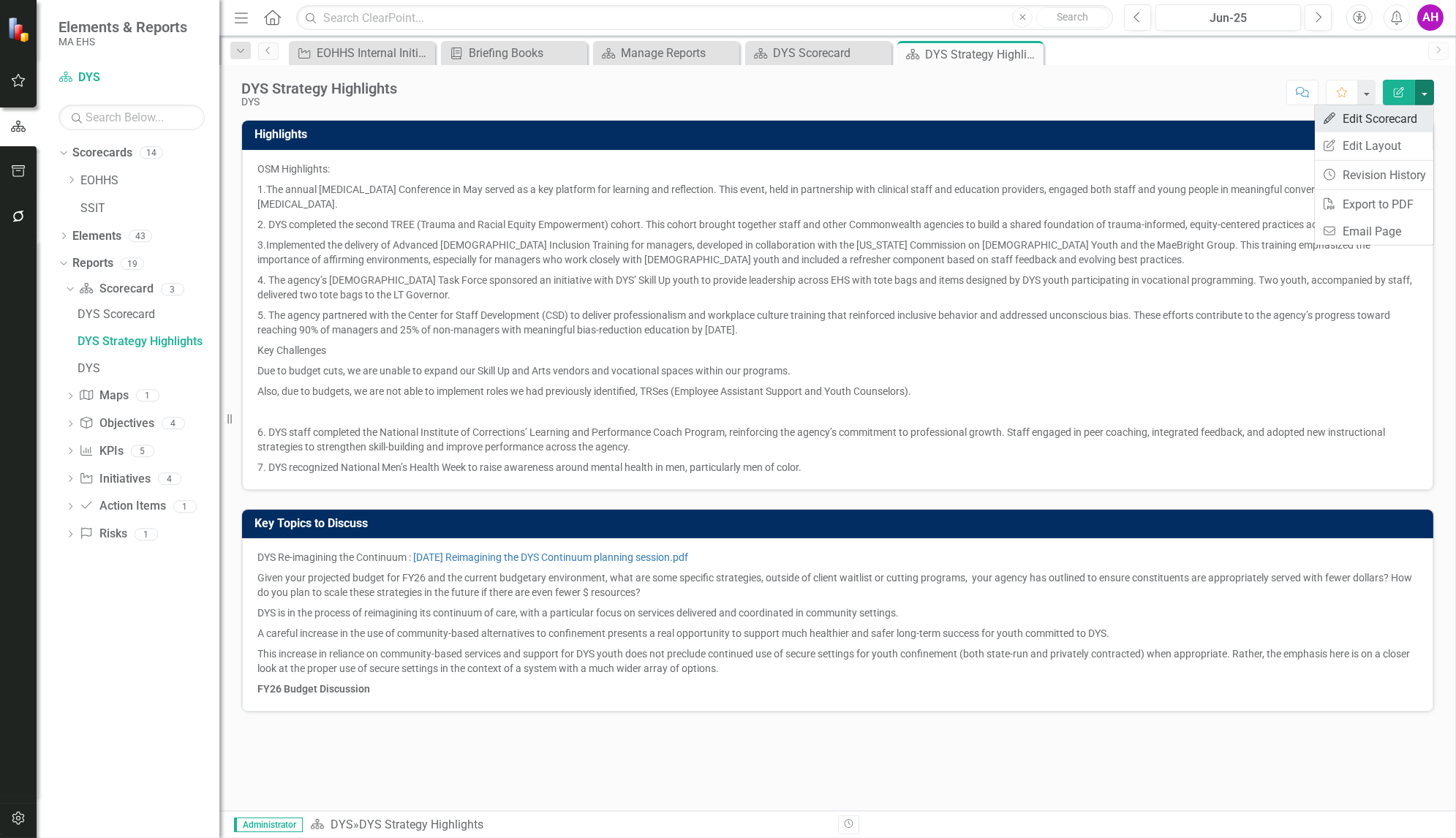
click at [1374, 124] on link "Edit Edit Scorecard" at bounding box center [1374, 119] width 119 height 27
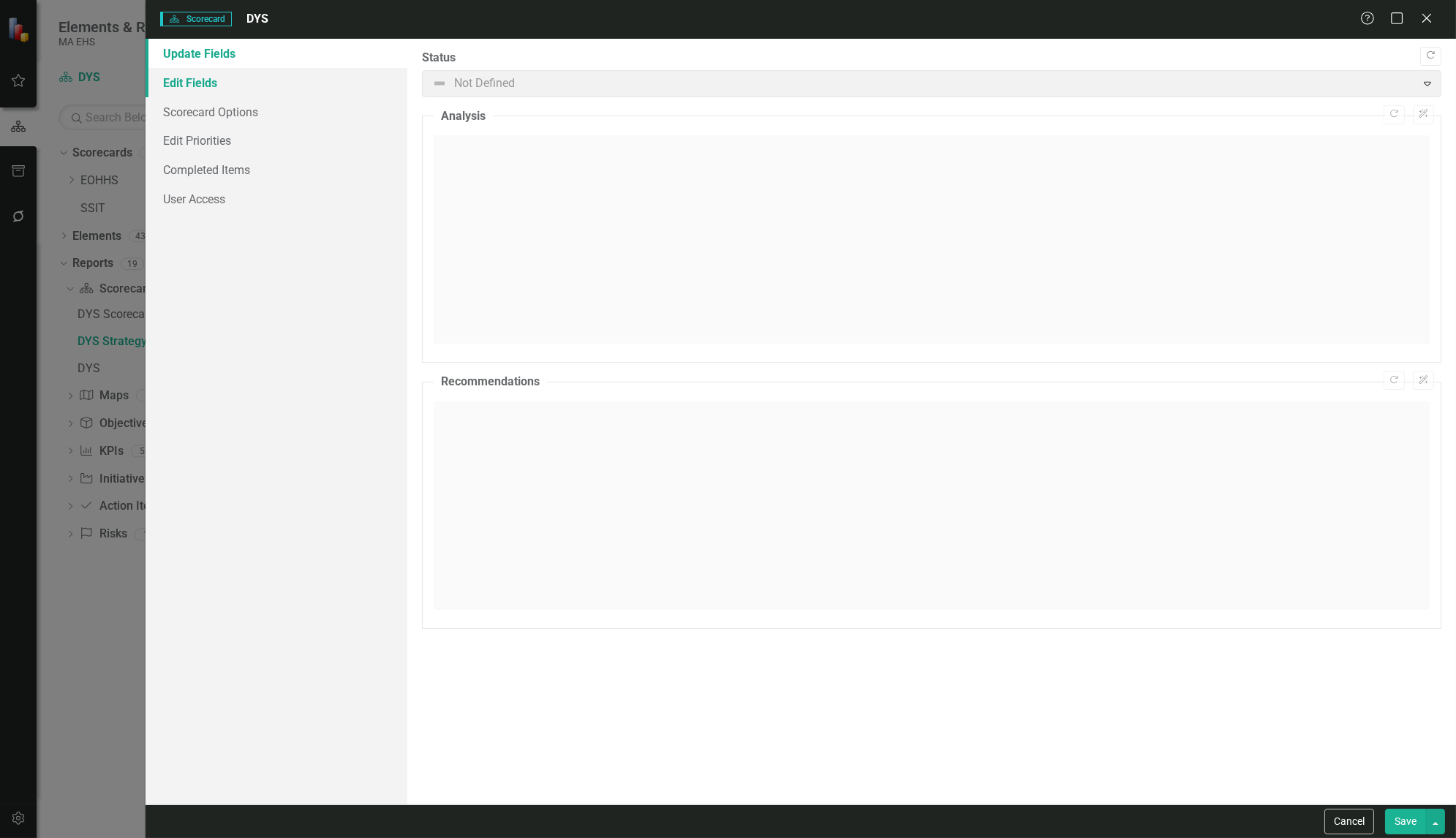
click at [193, 81] on link "Edit Fields" at bounding box center [276, 83] width 262 height 29
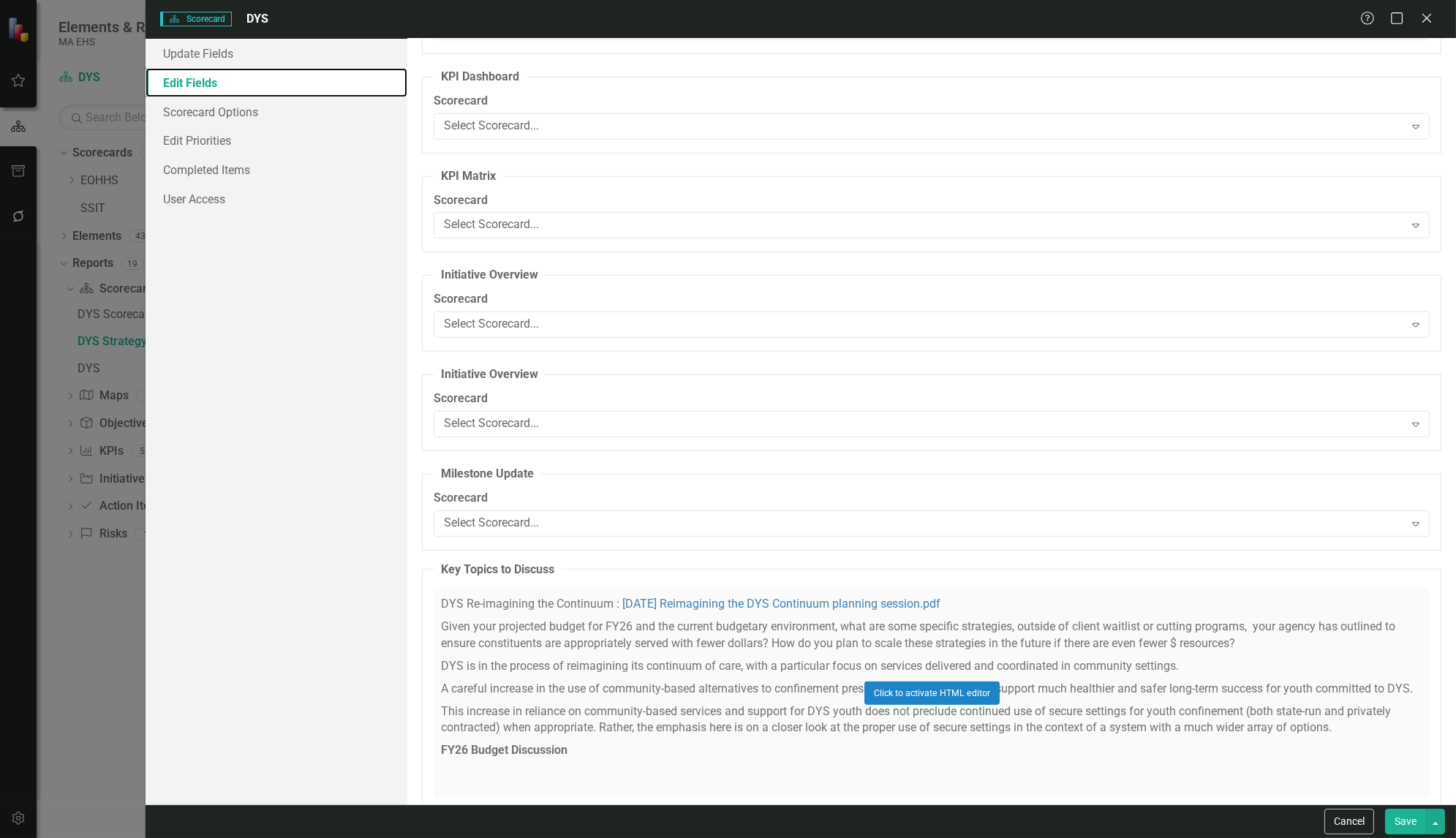
scroll to position [2506, 0]
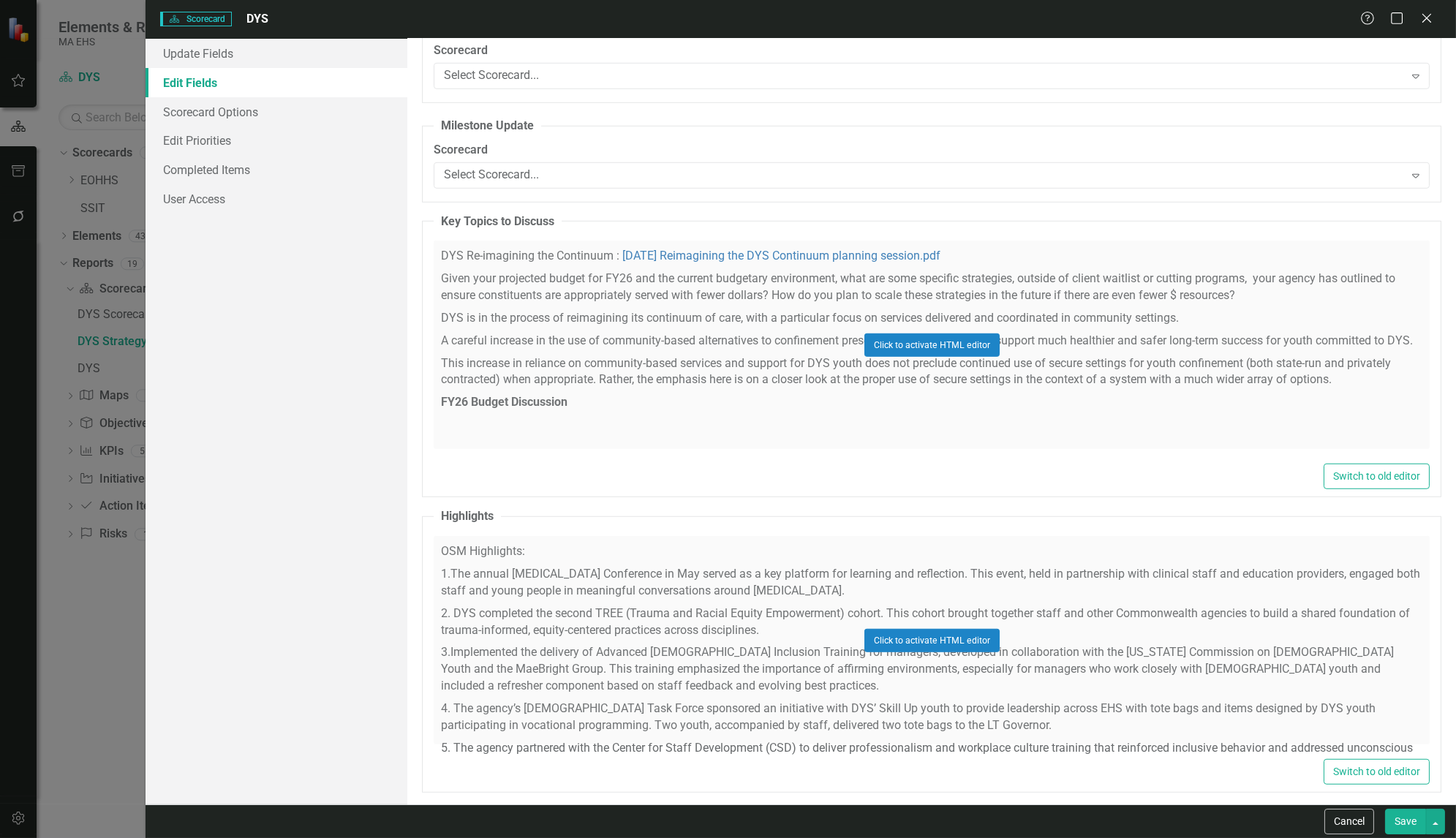
click at [623, 340] on div "Click to activate HTML editor" at bounding box center [932, 345] width 996 height 209
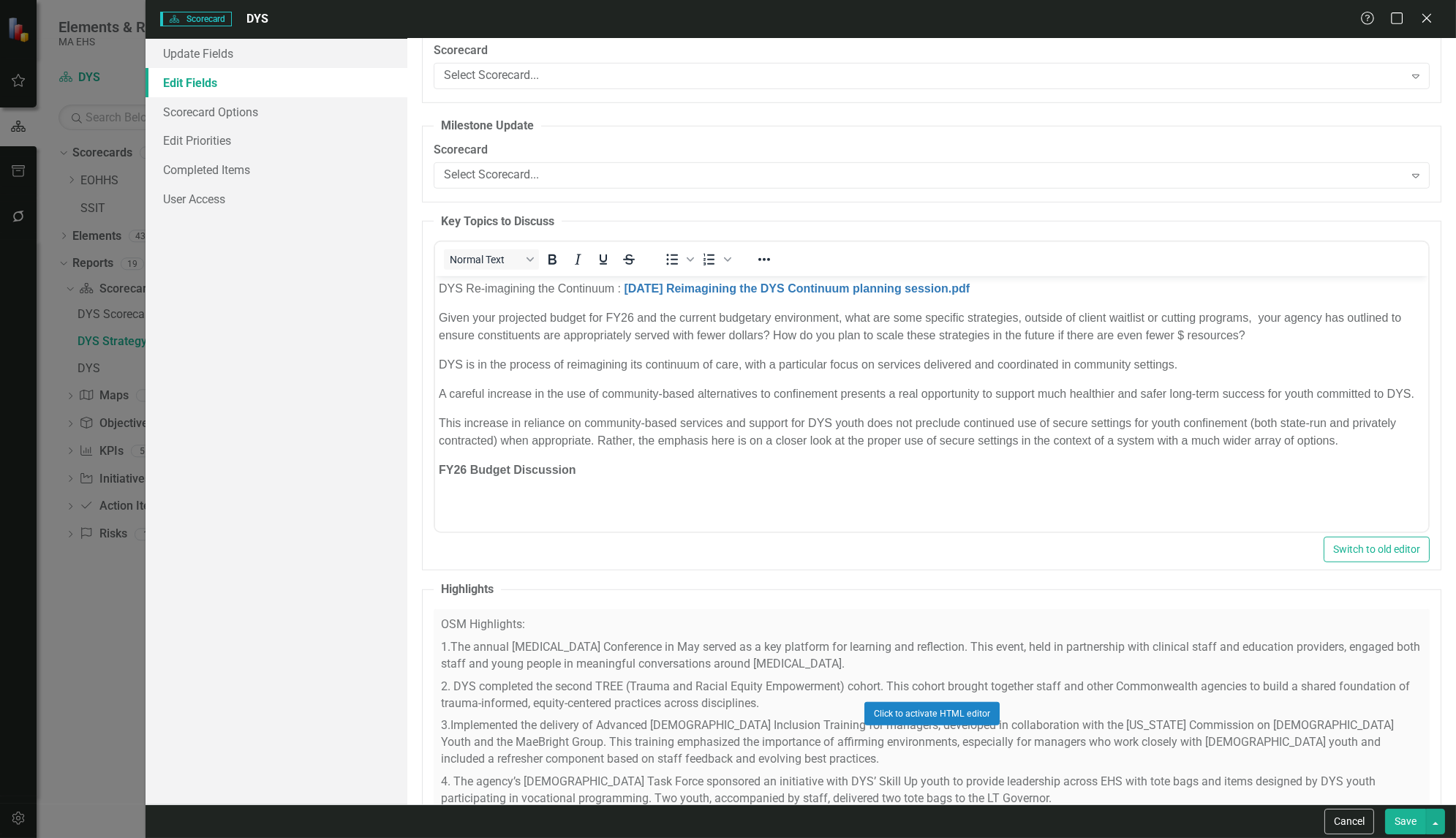
scroll to position [0, 0]
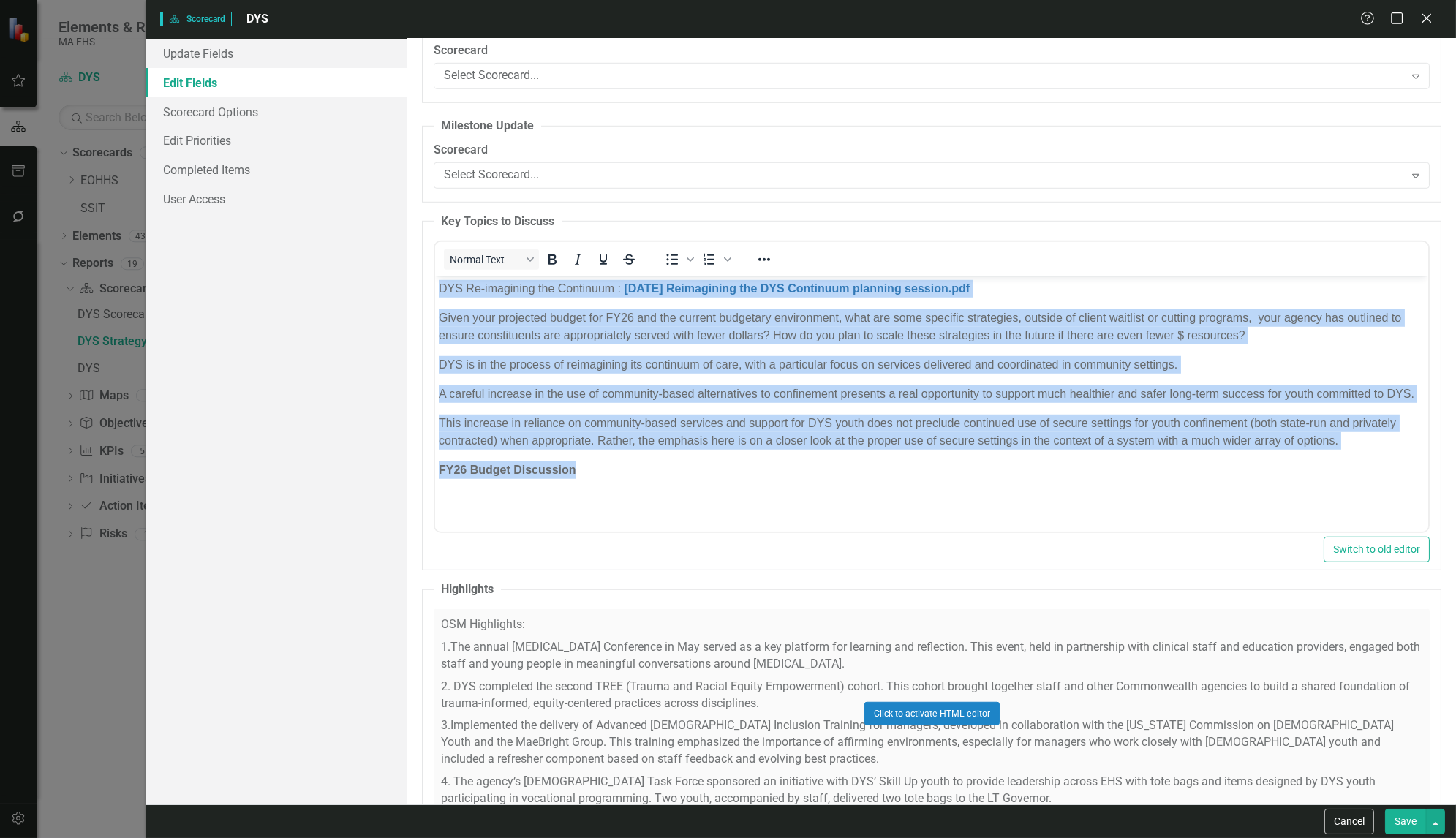
drag, startPoint x: 609, startPoint y: 492, endPoint x: 422, endPoint y: 254, distance: 302.7
click at [436, 276] on html "DYS Re-imagining the Continuum : [DATE] Reimagining the DYS Continuum planning …" at bounding box center [932, 386] width 993 height 219
click at [552, 251] on icon "Bold" at bounding box center [552, 260] width 18 height 18
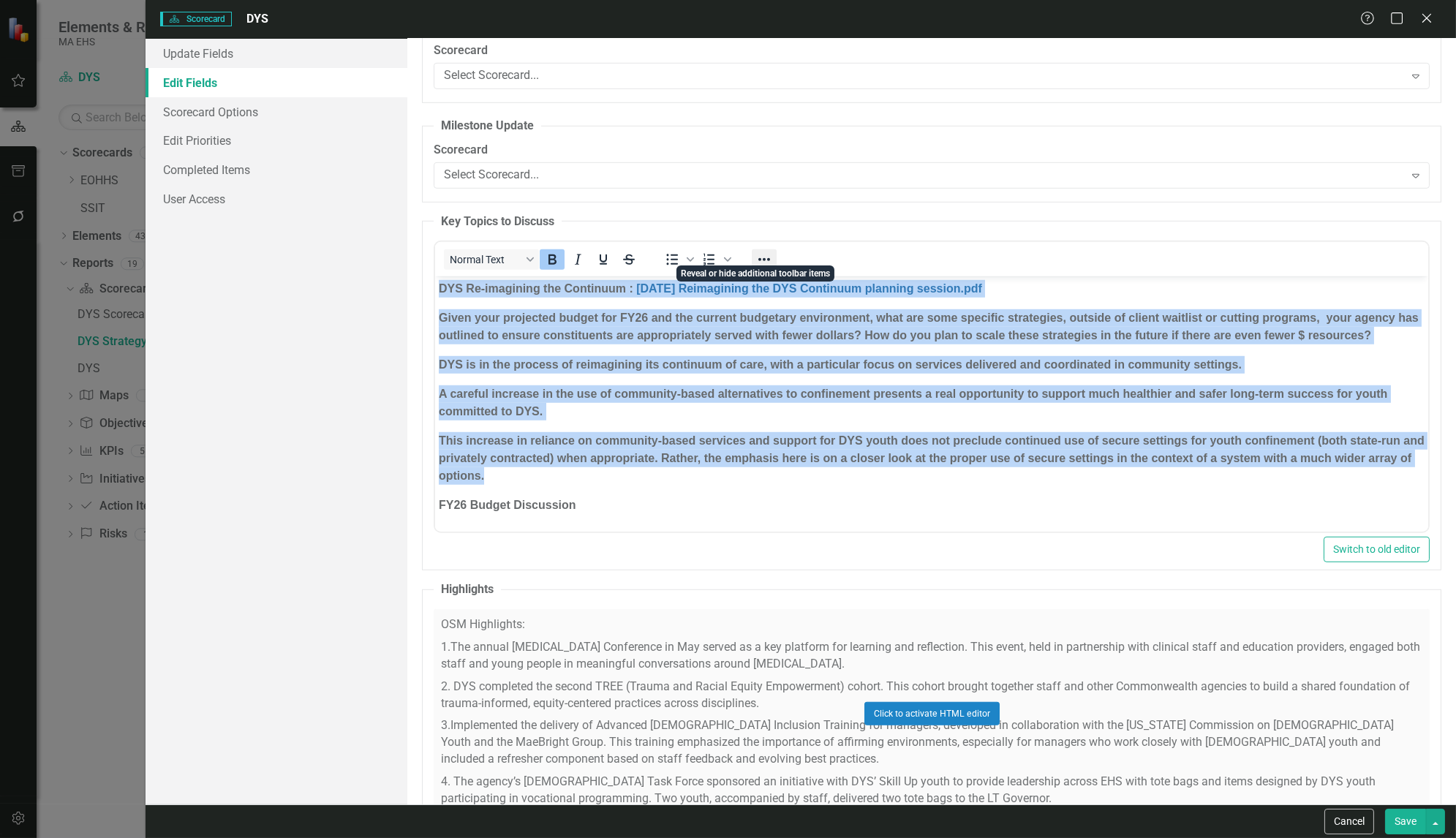
click at [765, 251] on icon "Reveal or hide additional toolbar items" at bounding box center [765, 260] width 18 height 18
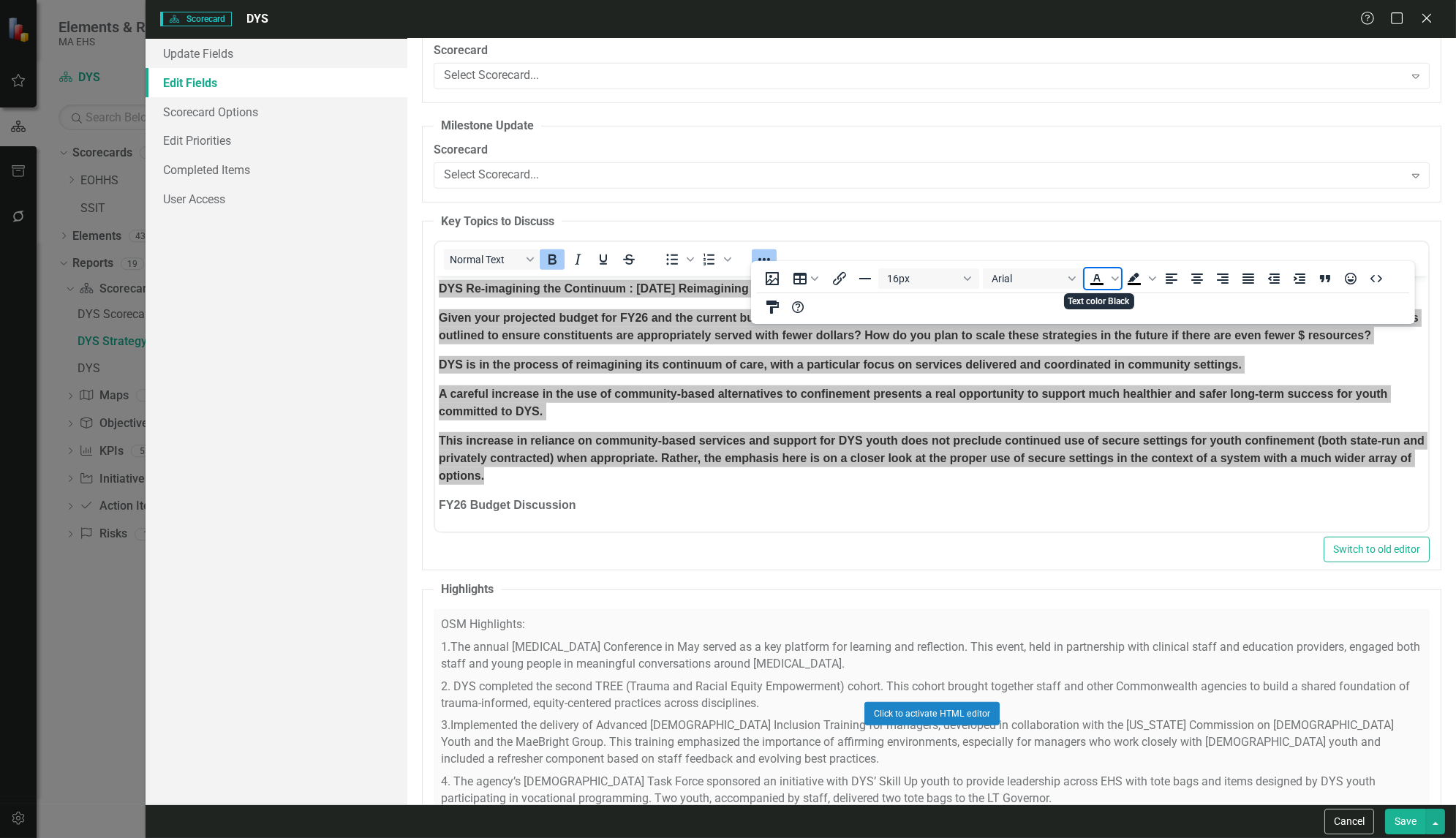
click at [1094, 278] on icon "Text color Black" at bounding box center [1097, 278] width 6 height 7
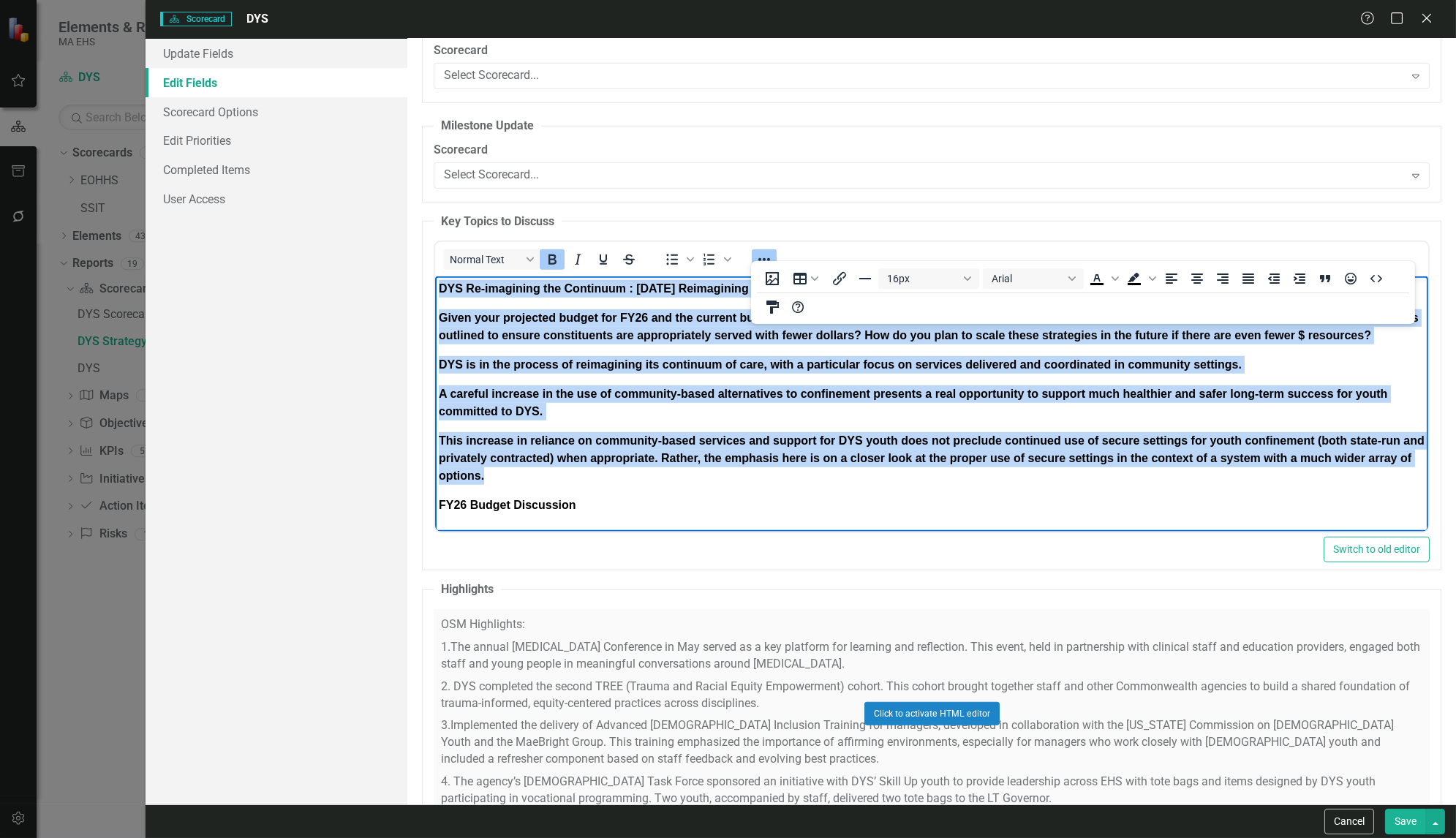
click at [648, 520] on body "DYS Re-imagining the Continuum : [DATE] Reimagining the DYS Continuum planning …" at bounding box center [932, 402] width 993 height 253
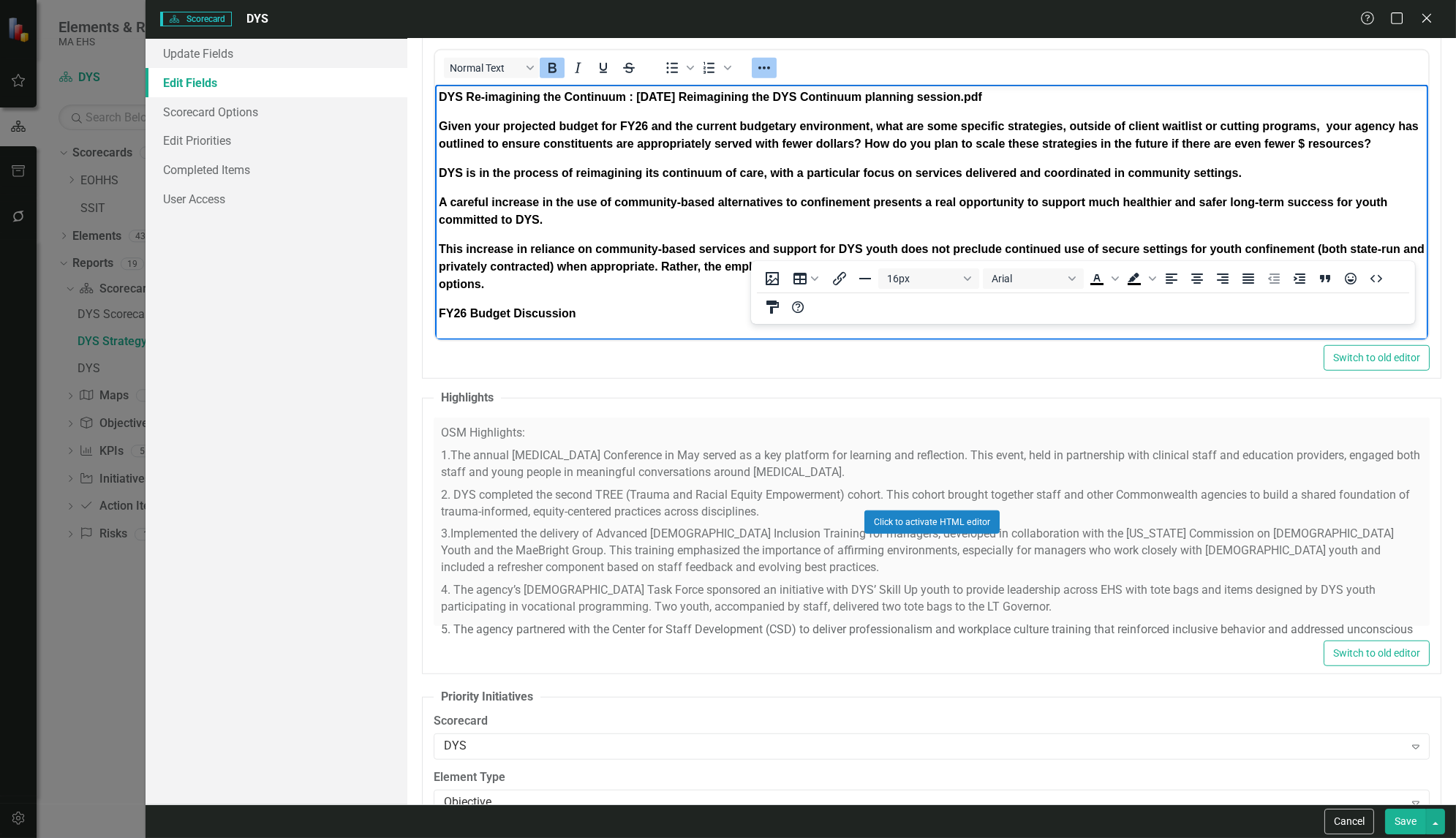
scroll to position [2701, 0]
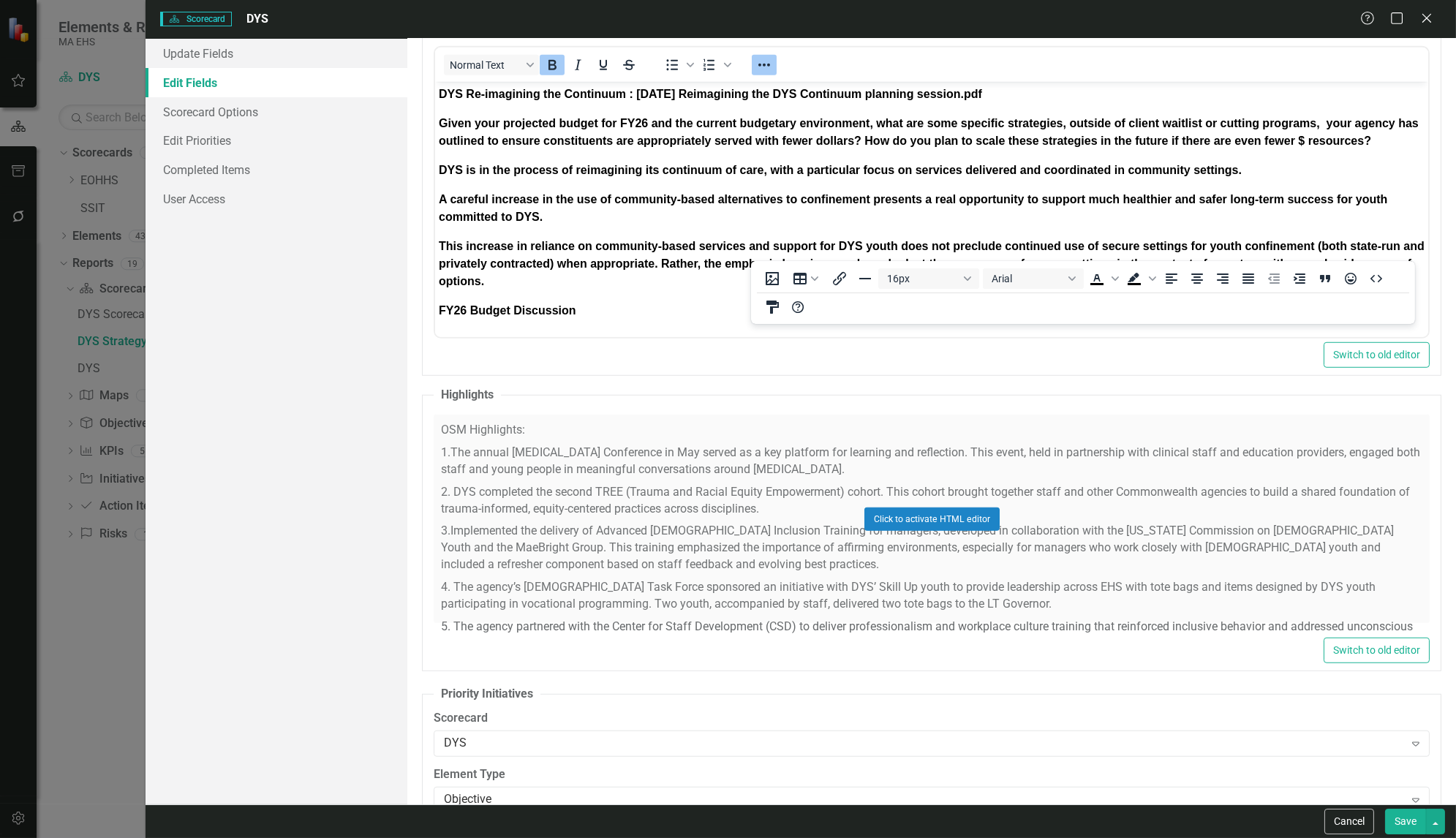
click at [648, 529] on div "Click to activate HTML editor" at bounding box center [932, 519] width 996 height 209
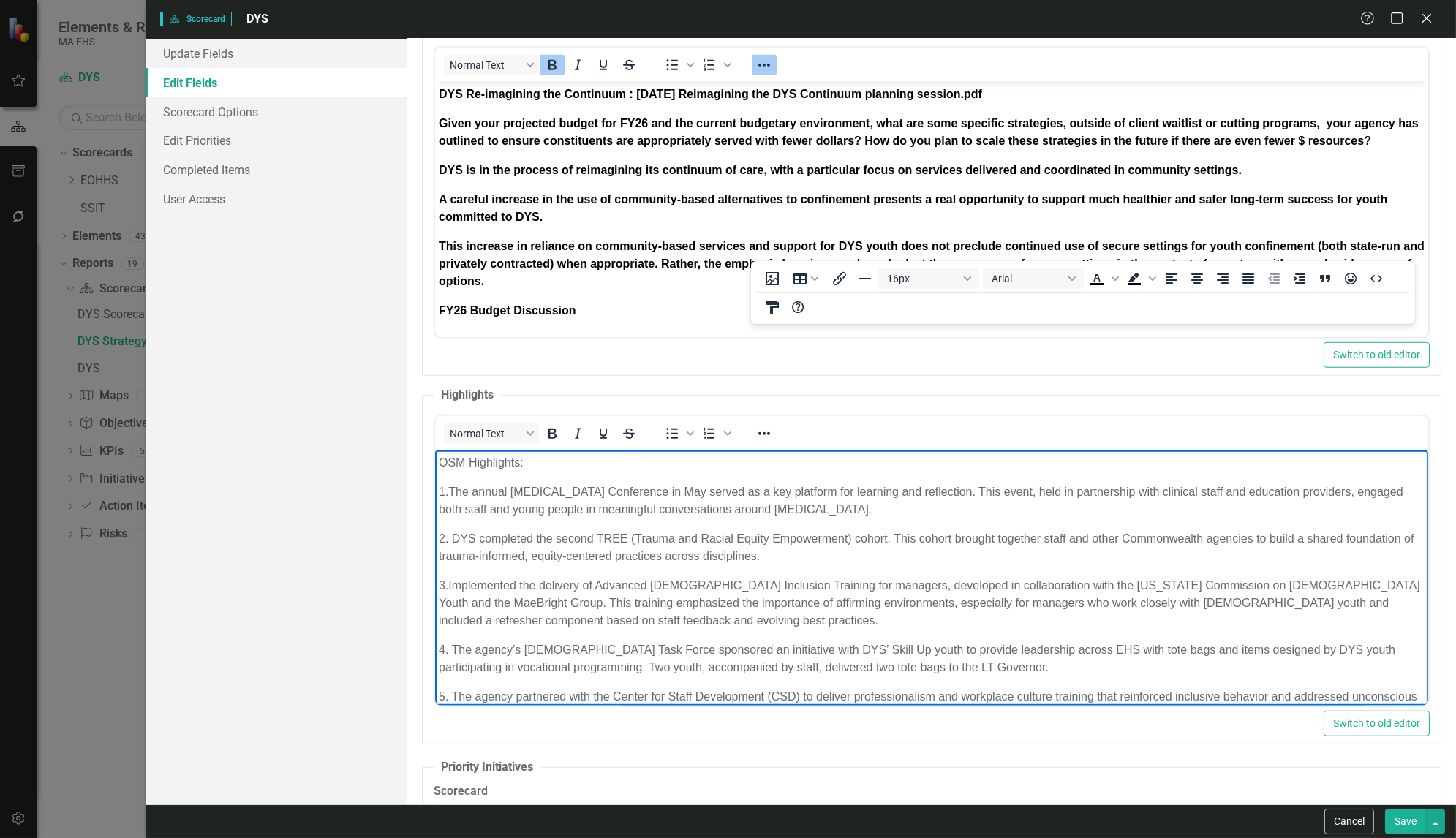
scroll to position [0, 0]
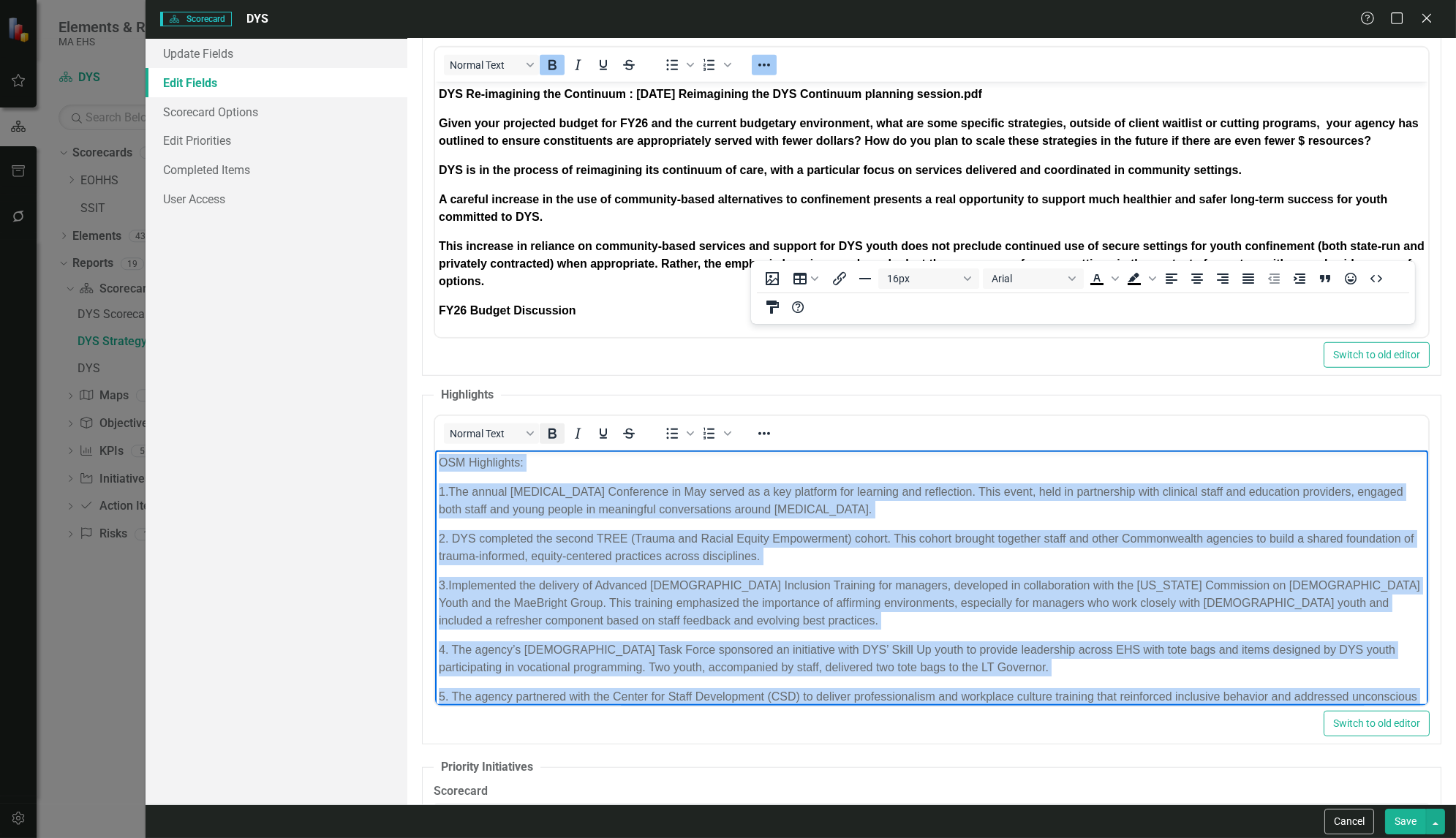
click at [552, 427] on icon "Bold" at bounding box center [552, 434] width 18 height 18
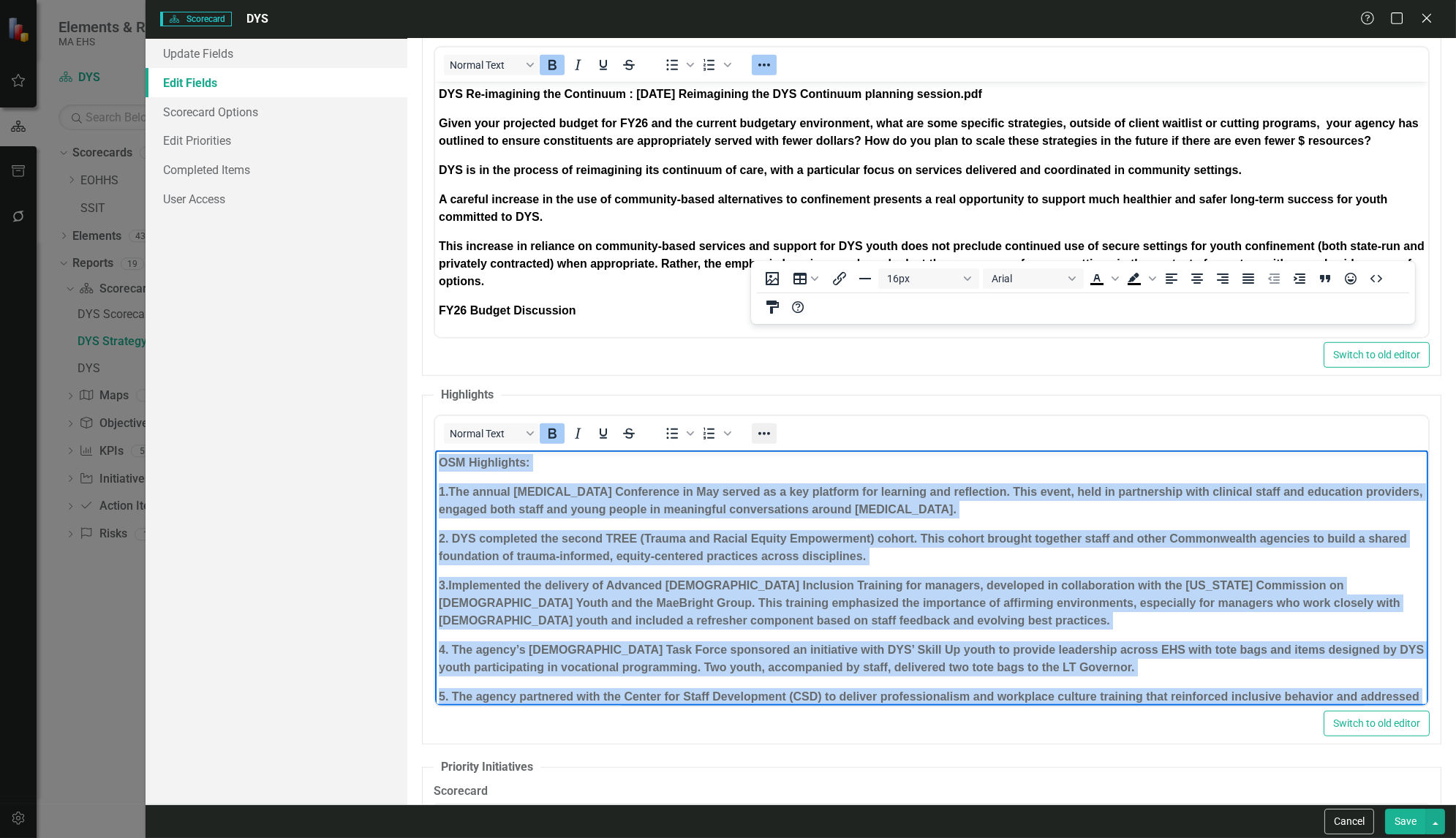
click at [760, 425] on icon "Reveal or hide additional toolbar items" at bounding box center [765, 434] width 18 height 18
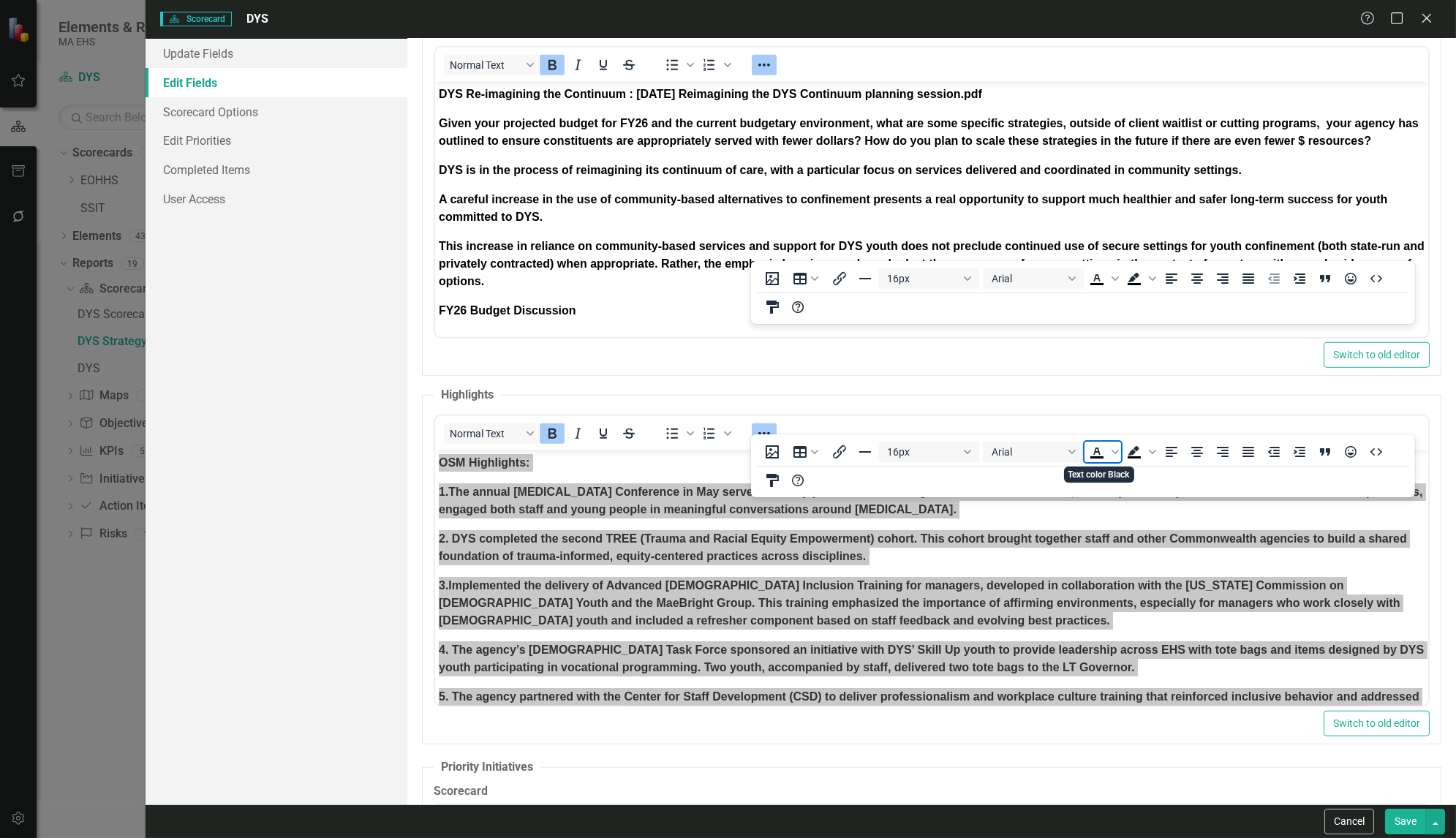
click at [1095, 453] on icon "Text color Black" at bounding box center [1097, 451] width 6 height 7
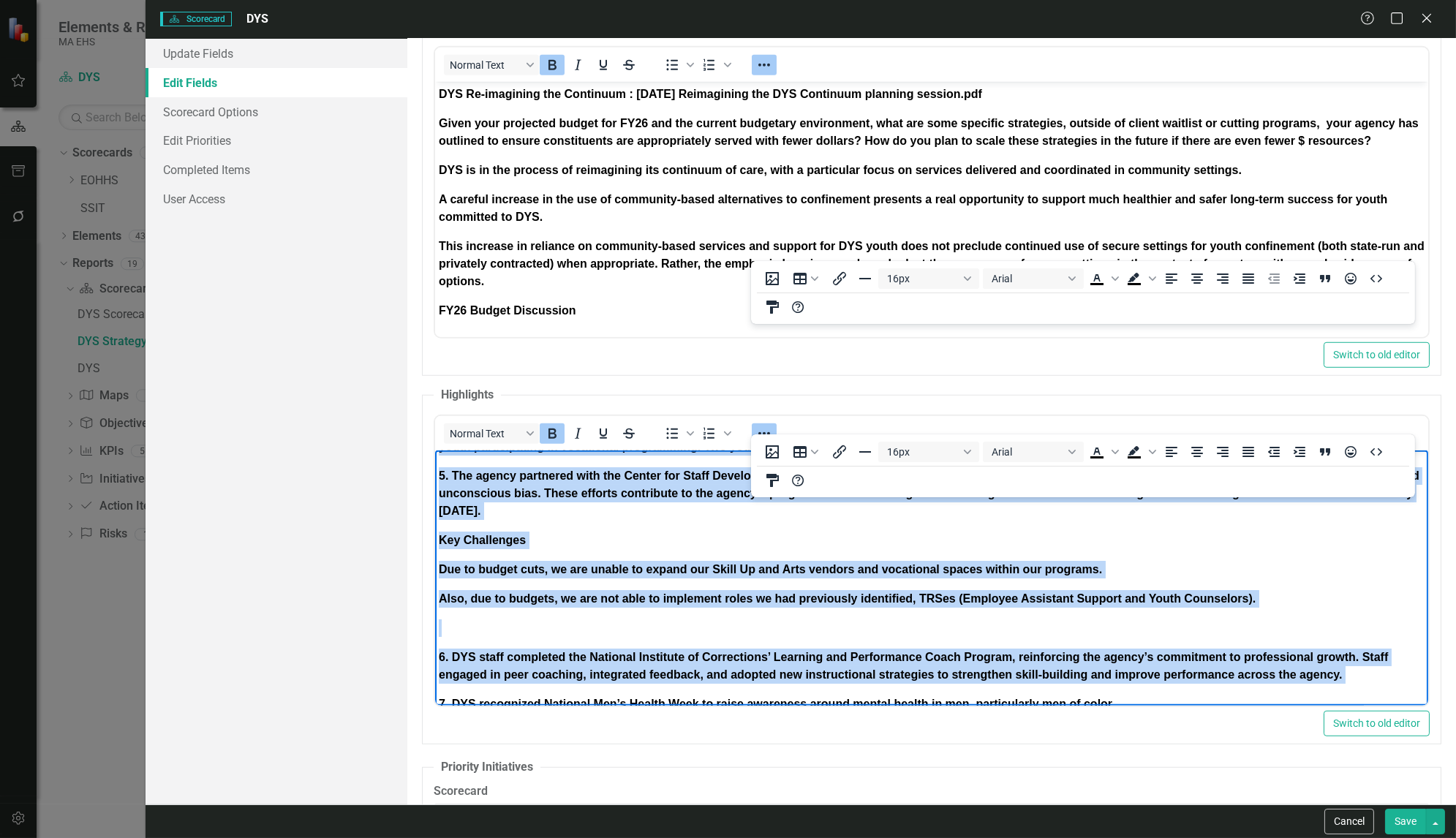
scroll to position [224, 0]
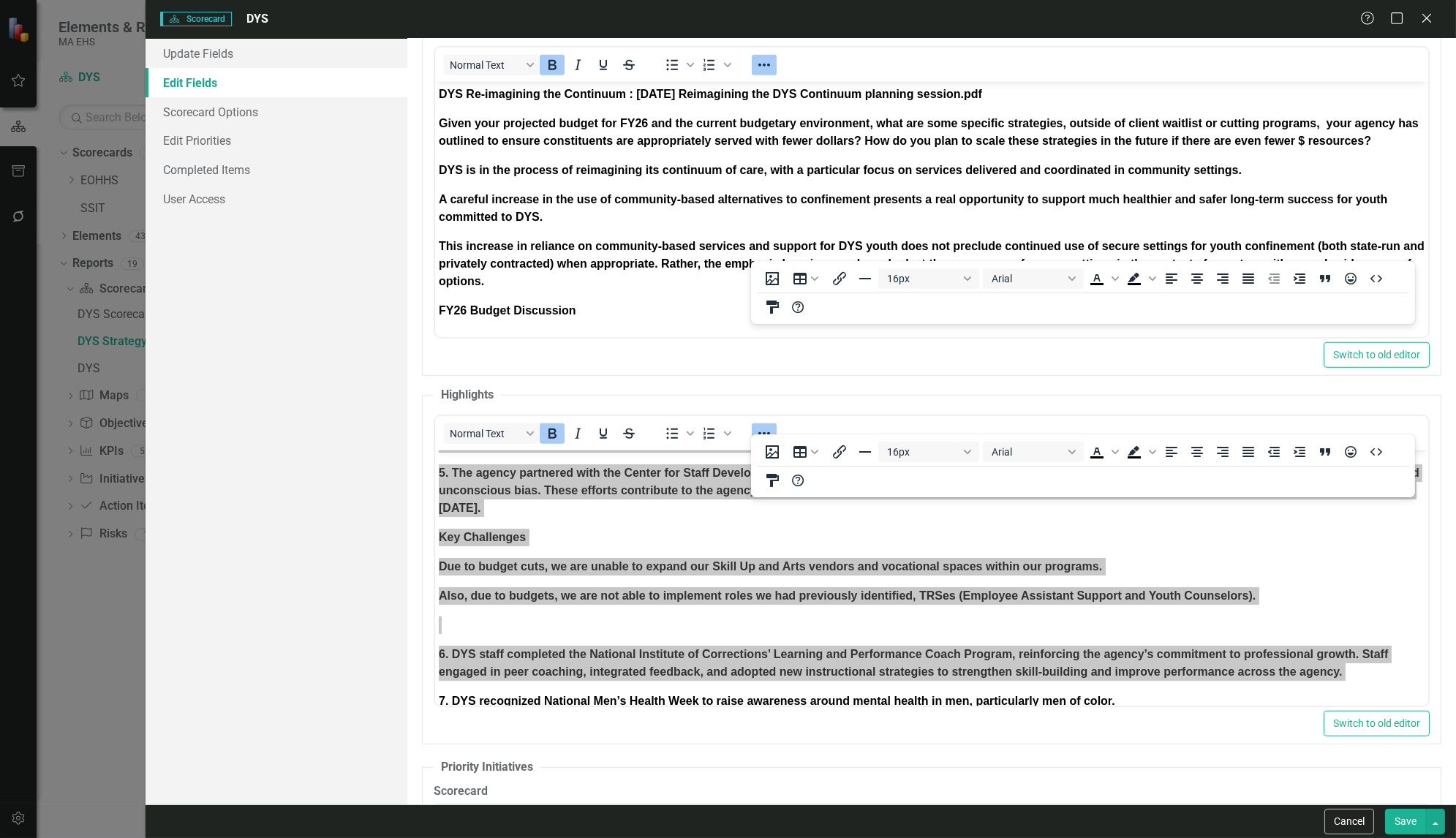
click at [1403, 821] on button "Save" at bounding box center [1406, 822] width 41 height 26
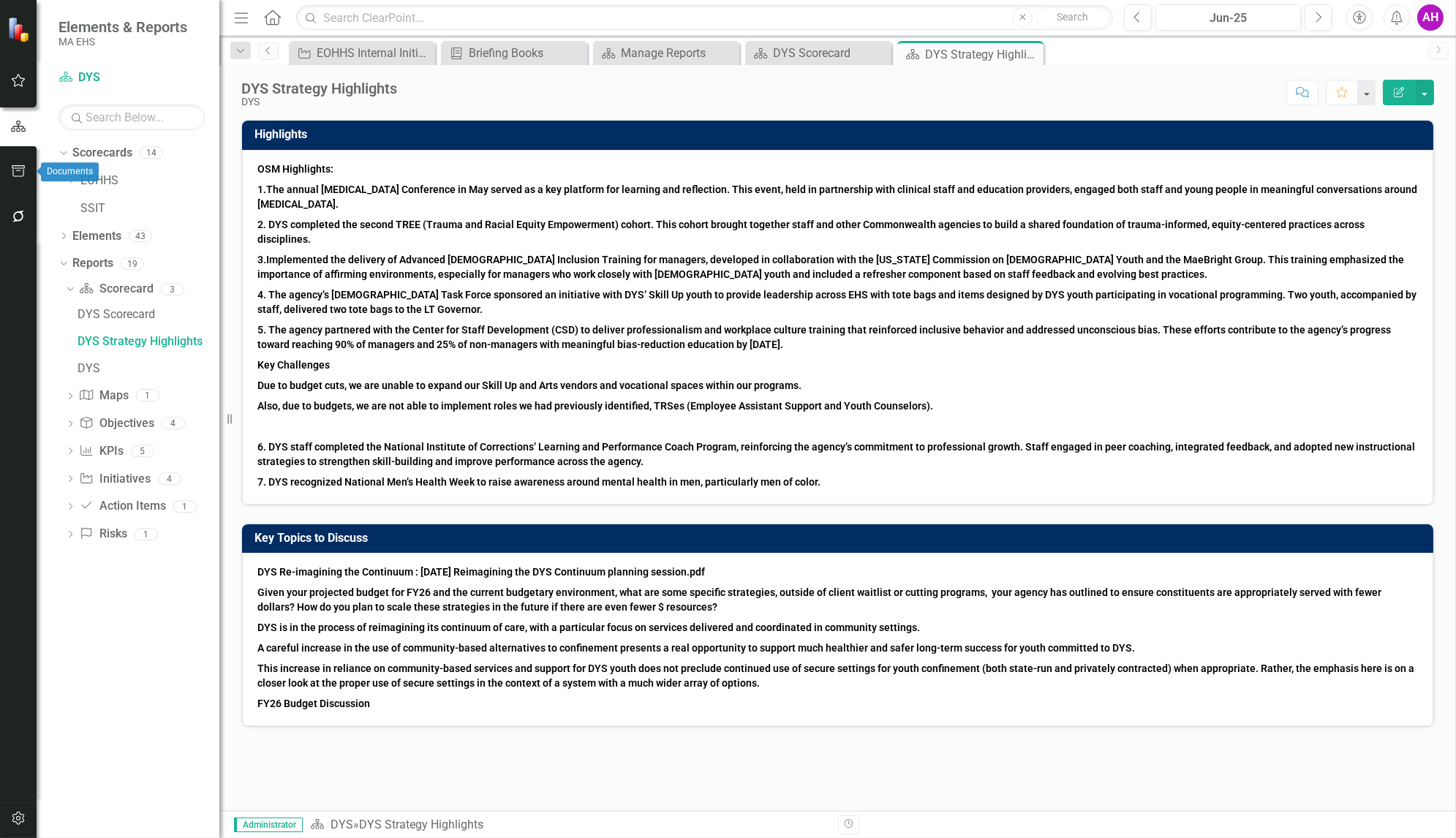
click at [20, 163] on button "button" at bounding box center [19, 172] width 33 height 31
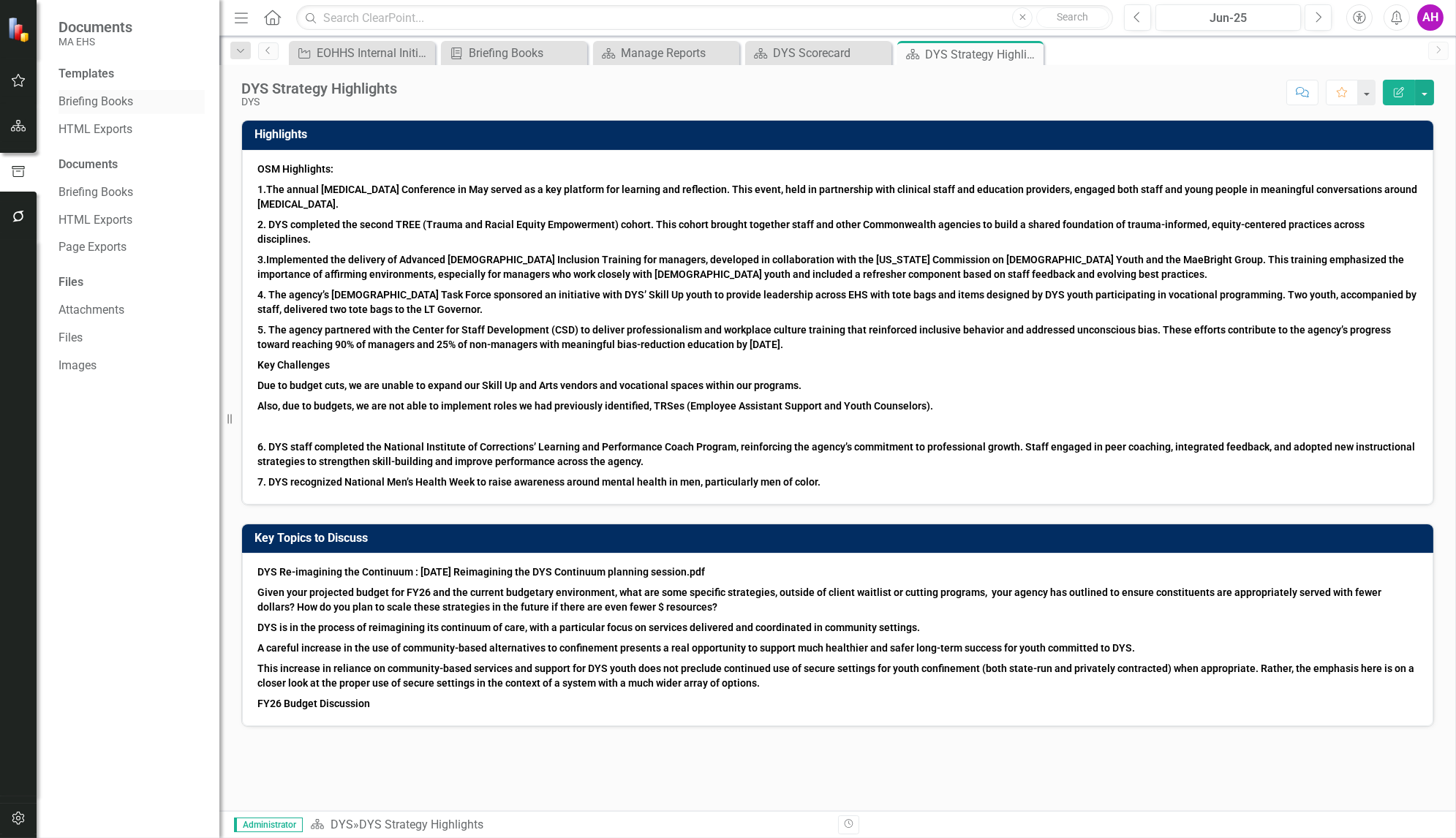
click at [80, 104] on link "Briefing Books" at bounding box center [132, 102] width 146 height 17
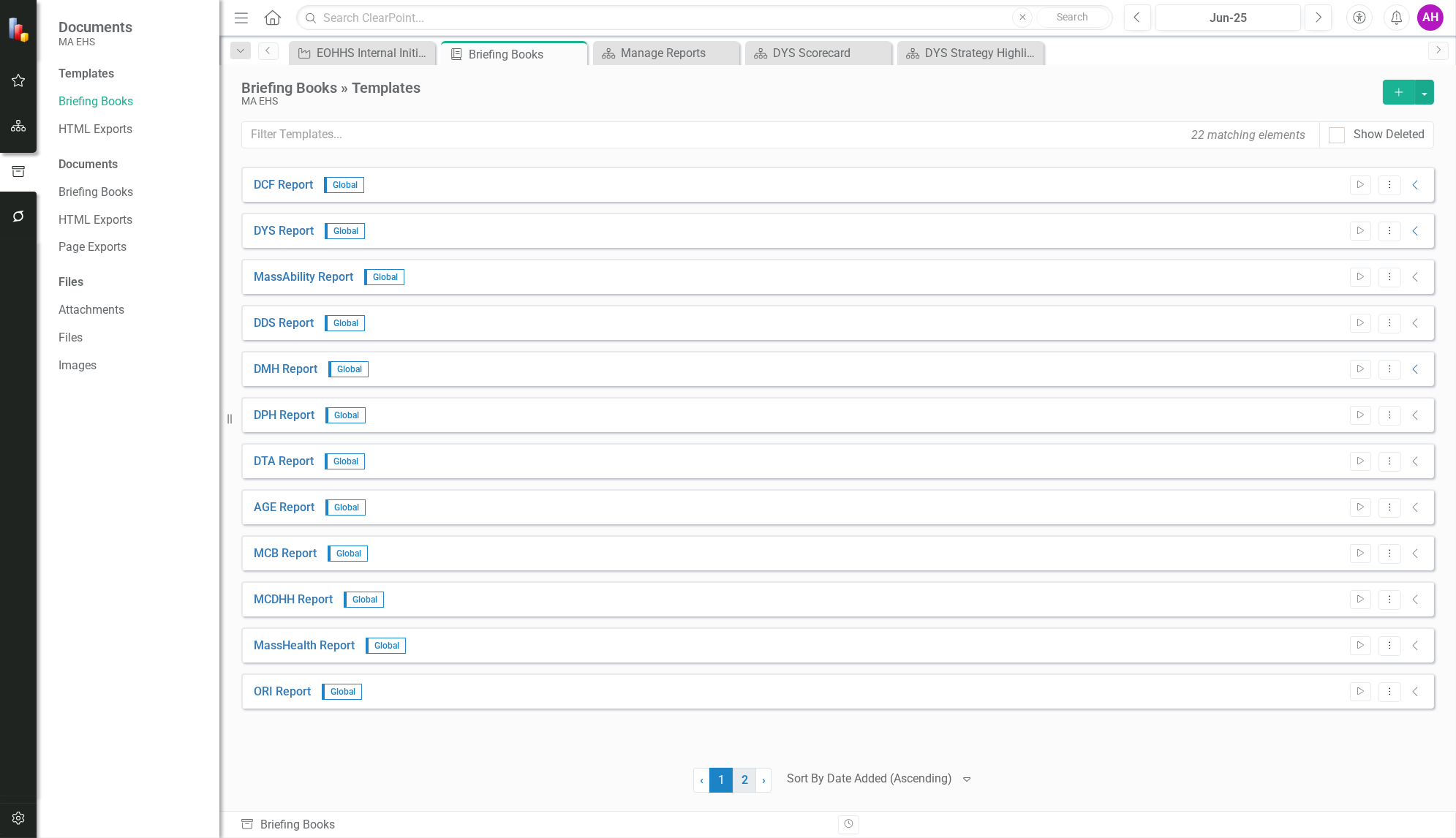
click at [743, 776] on link "2" at bounding box center [744, 780] width 24 height 25
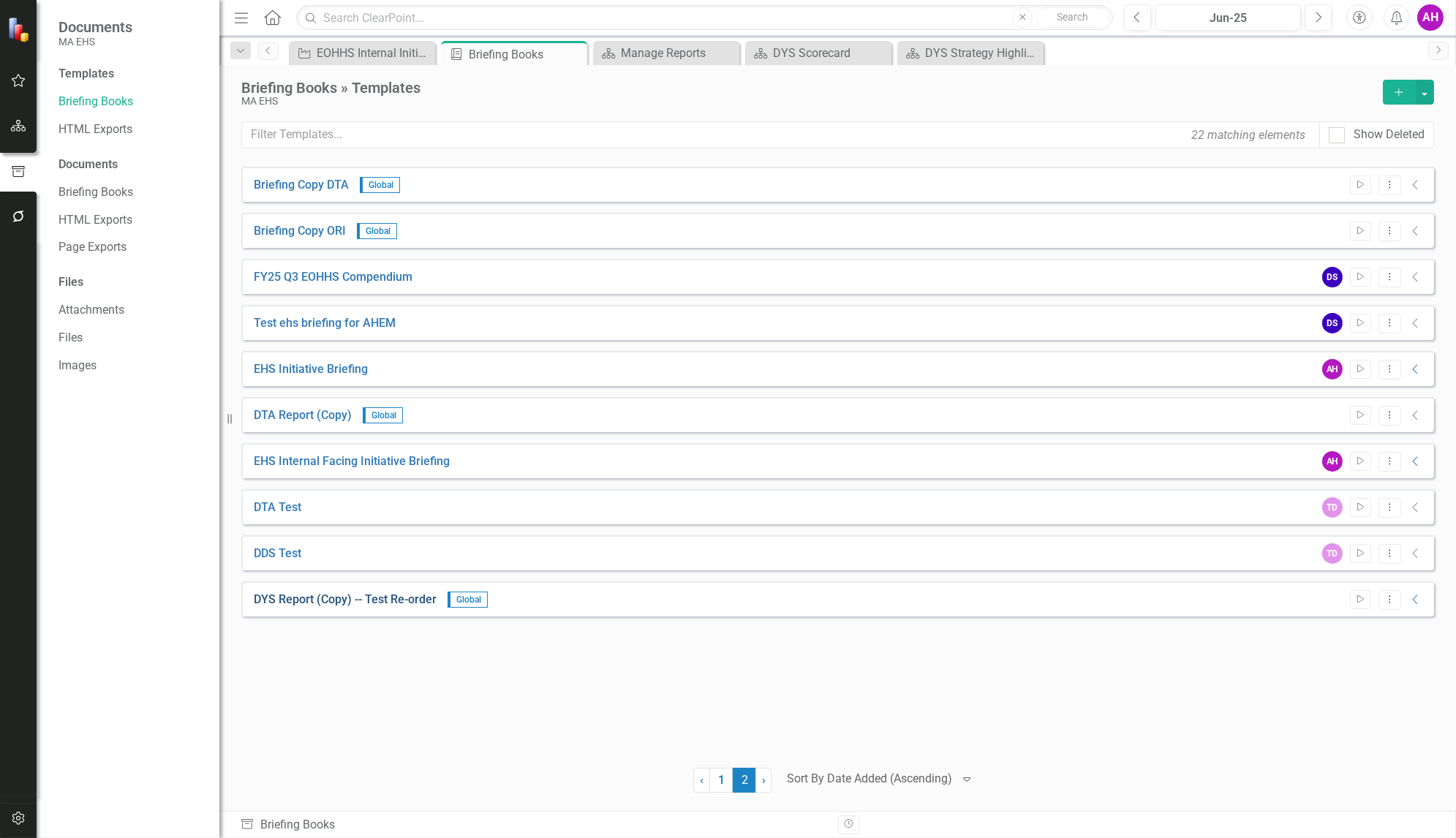
click at [309, 603] on link "DYS Report (Copy) -- Test Re-order" at bounding box center [344, 600] width 183 height 17
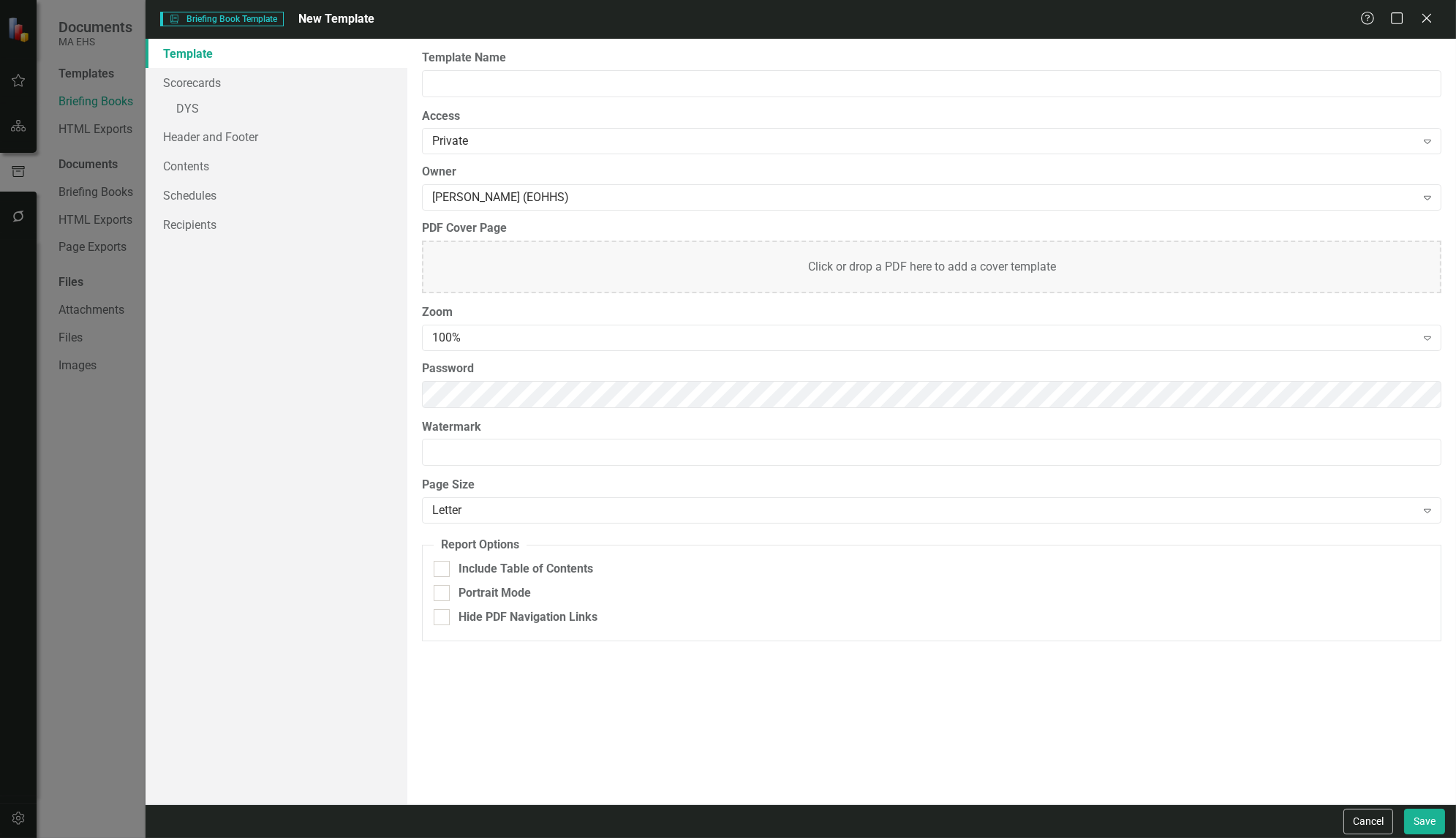
type input "DYS Report (Copy) -- Test Re-order"
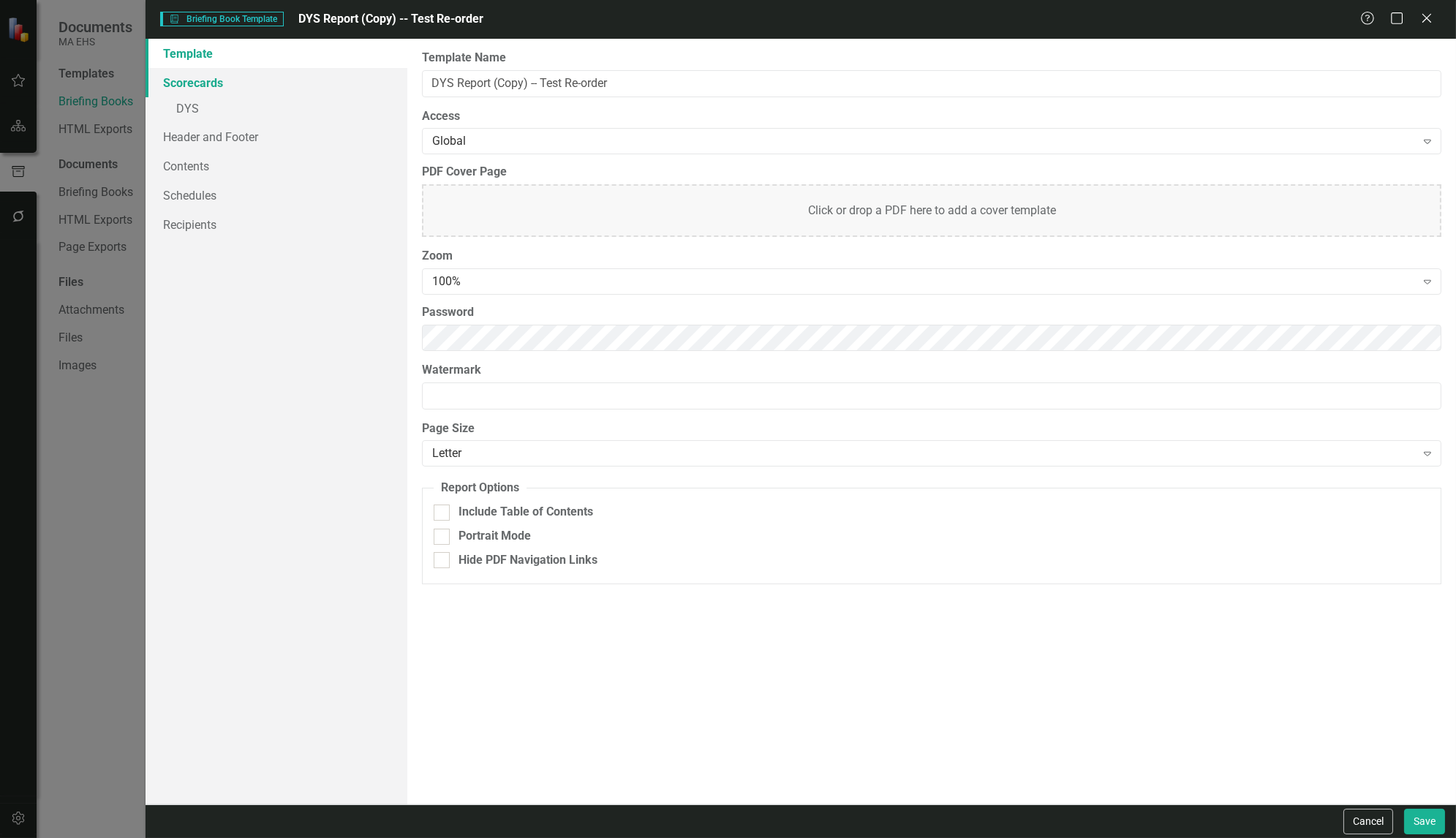
click at [208, 84] on link "Scorecards" at bounding box center [276, 83] width 262 height 29
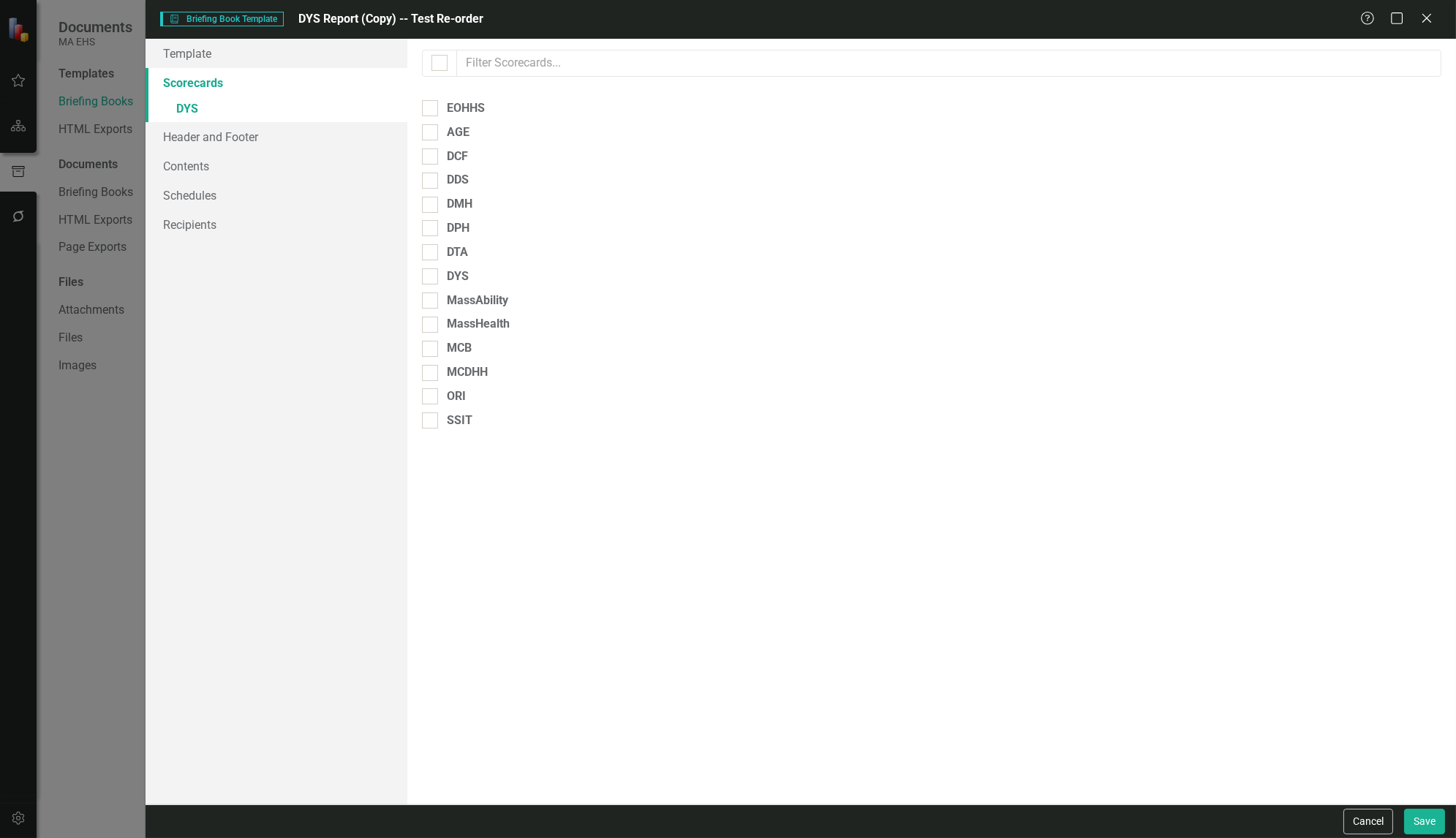
checkbox input "false"
checkbox input "true"
click at [171, 111] on span "»" at bounding box center [173, 108] width 6 height 14
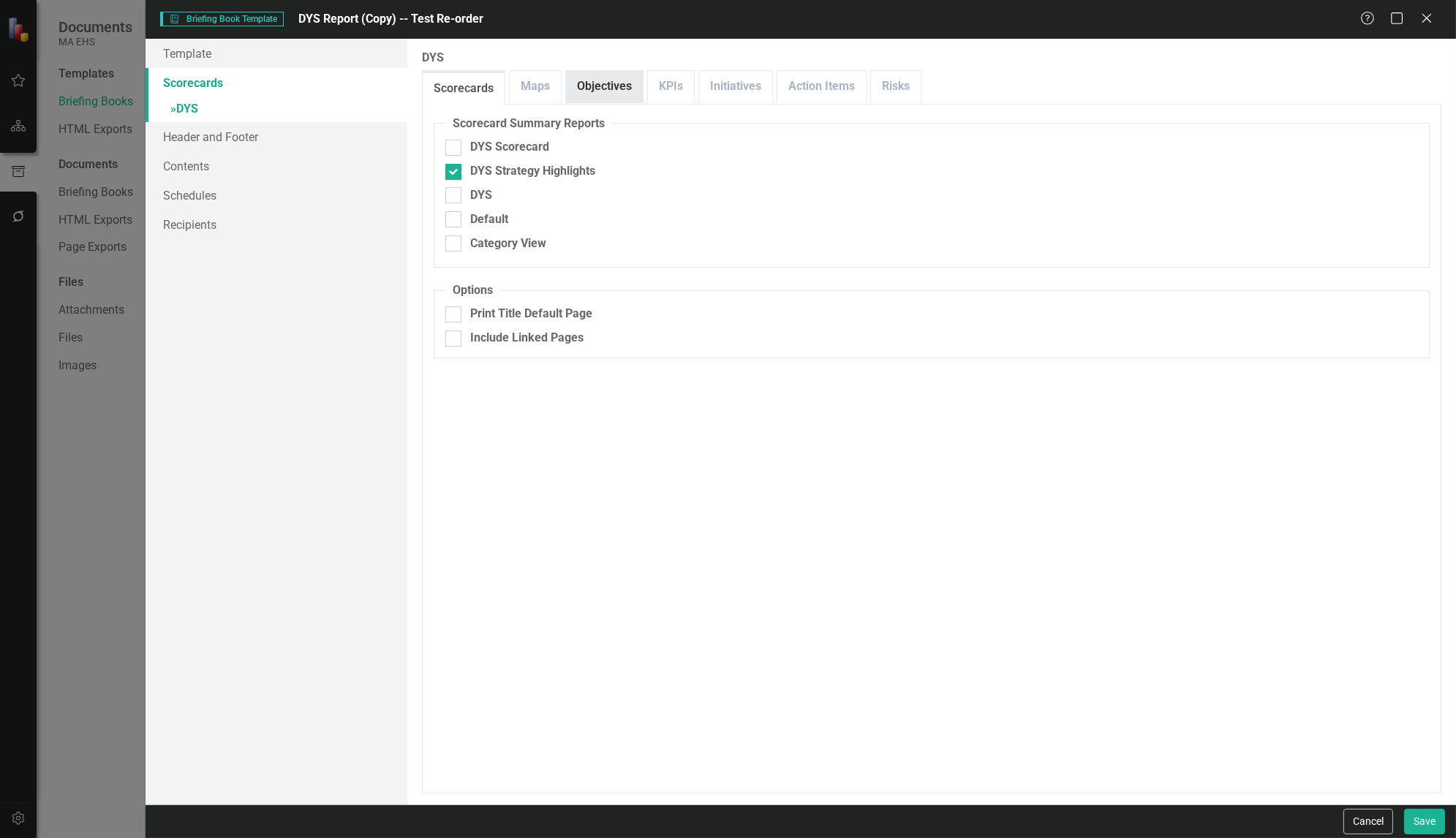
click at [594, 85] on link "Objectives" at bounding box center [604, 86] width 77 height 32
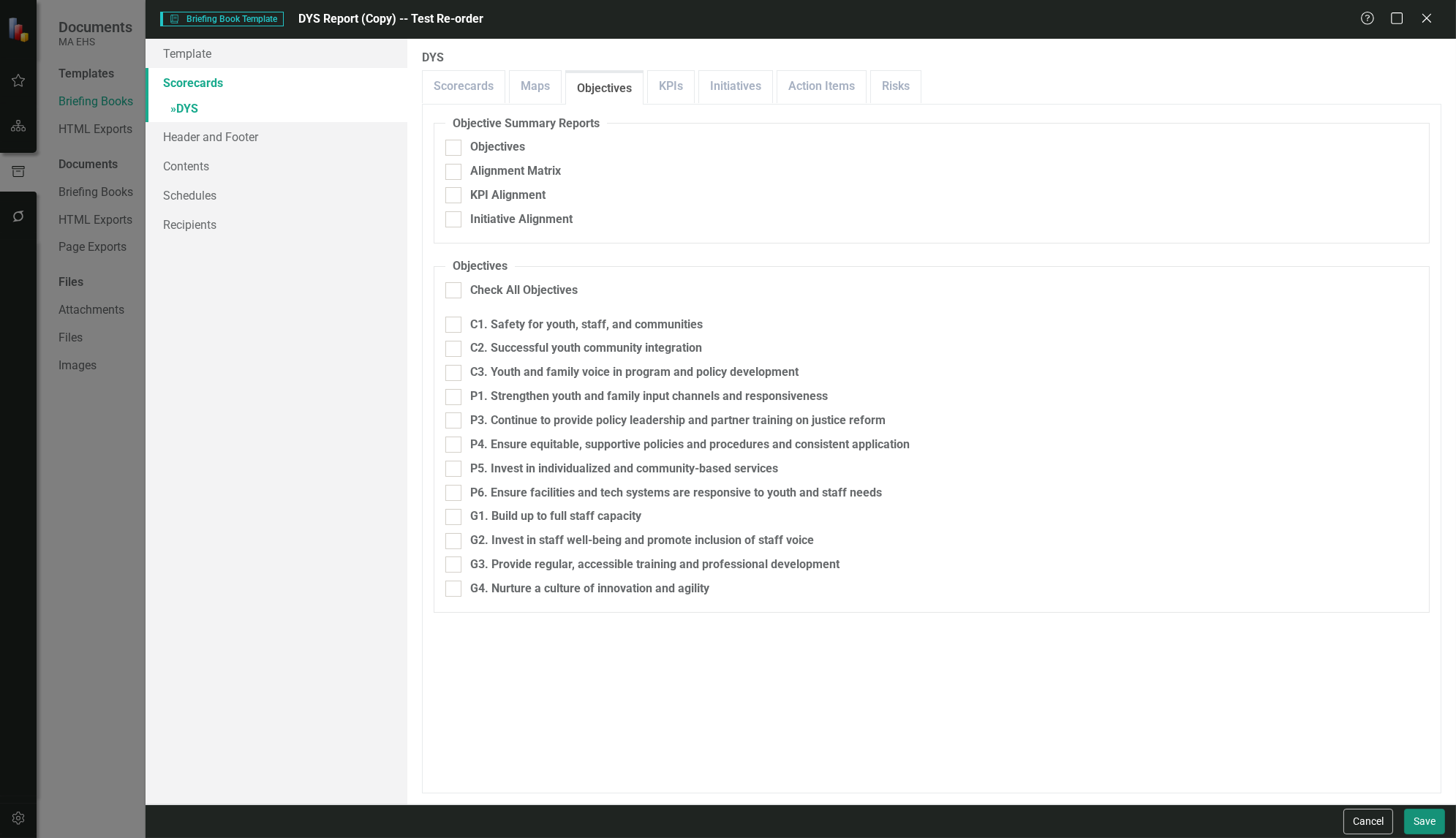
click at [1436, 822] on button "Save" at bounding box center [1424, 822] width 41 height 26
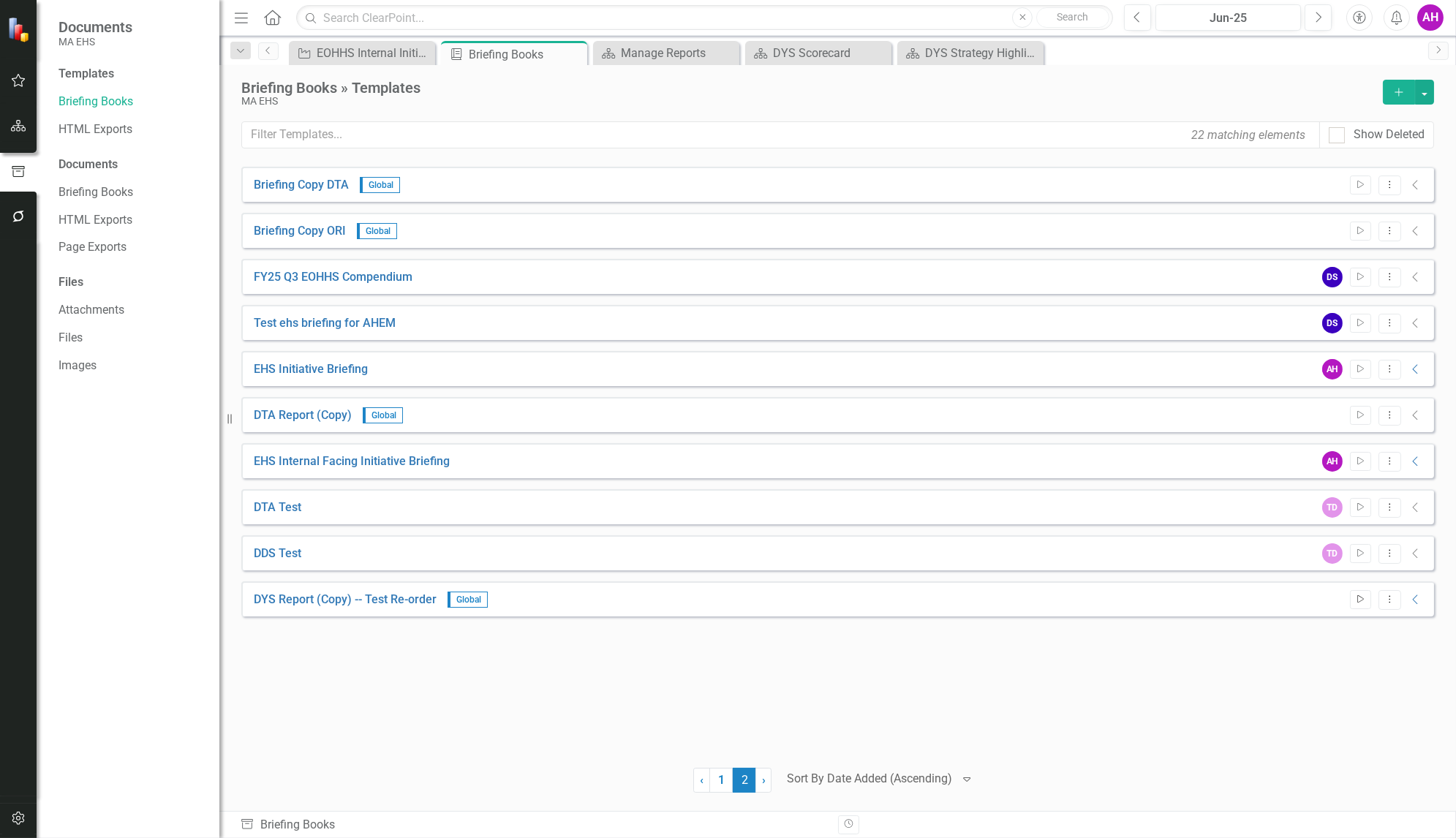
click at [1358, 596] on icon "button" at bounding box center [1360, 600] width 6 height 8
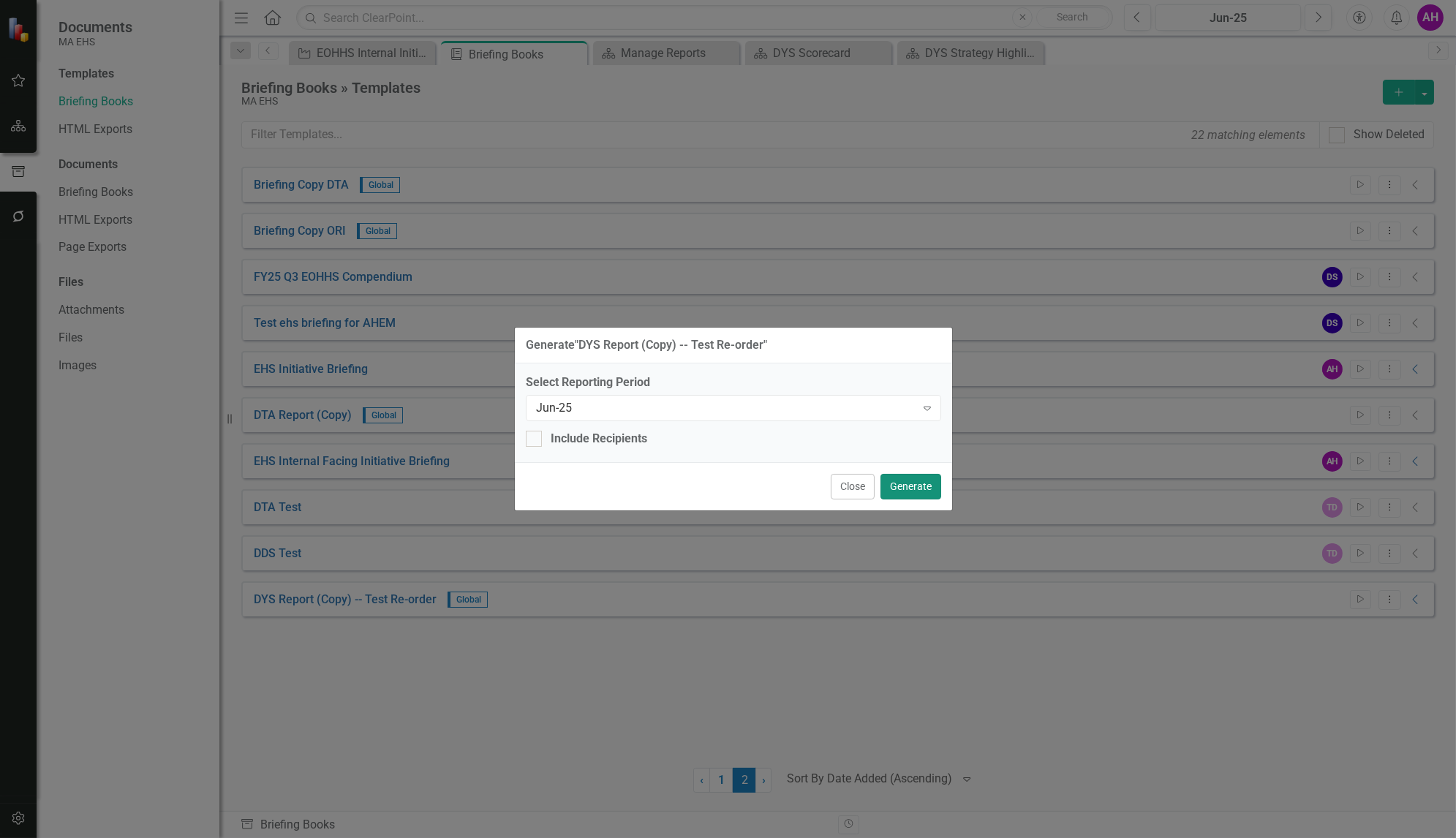
click at [899, 484] on button "Generate" at bounding box center [911, 487] width 61 height 26
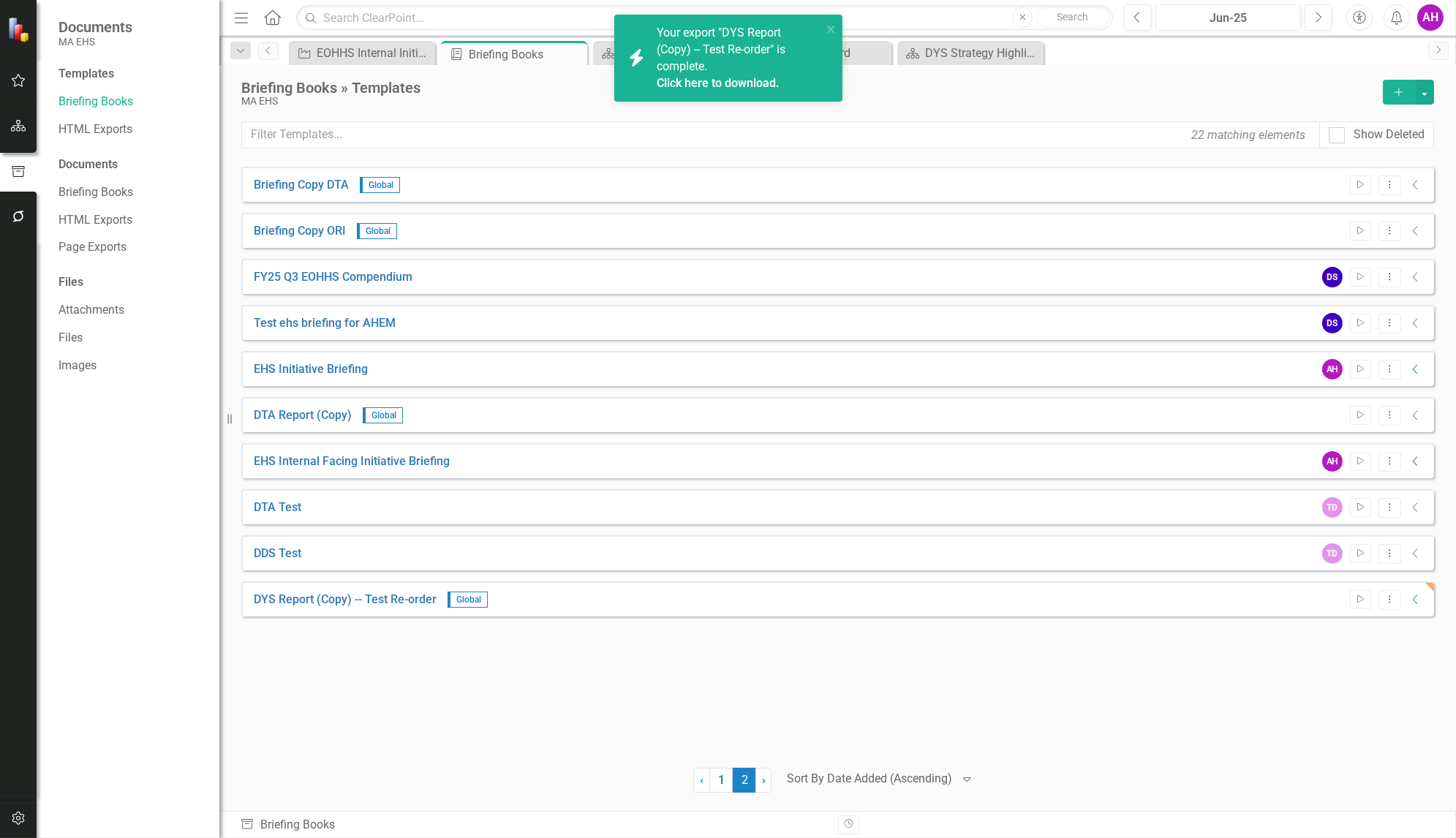
click at [709, 79] on link "Click here to download." at bounding box center [717, 83] width 123 height 14
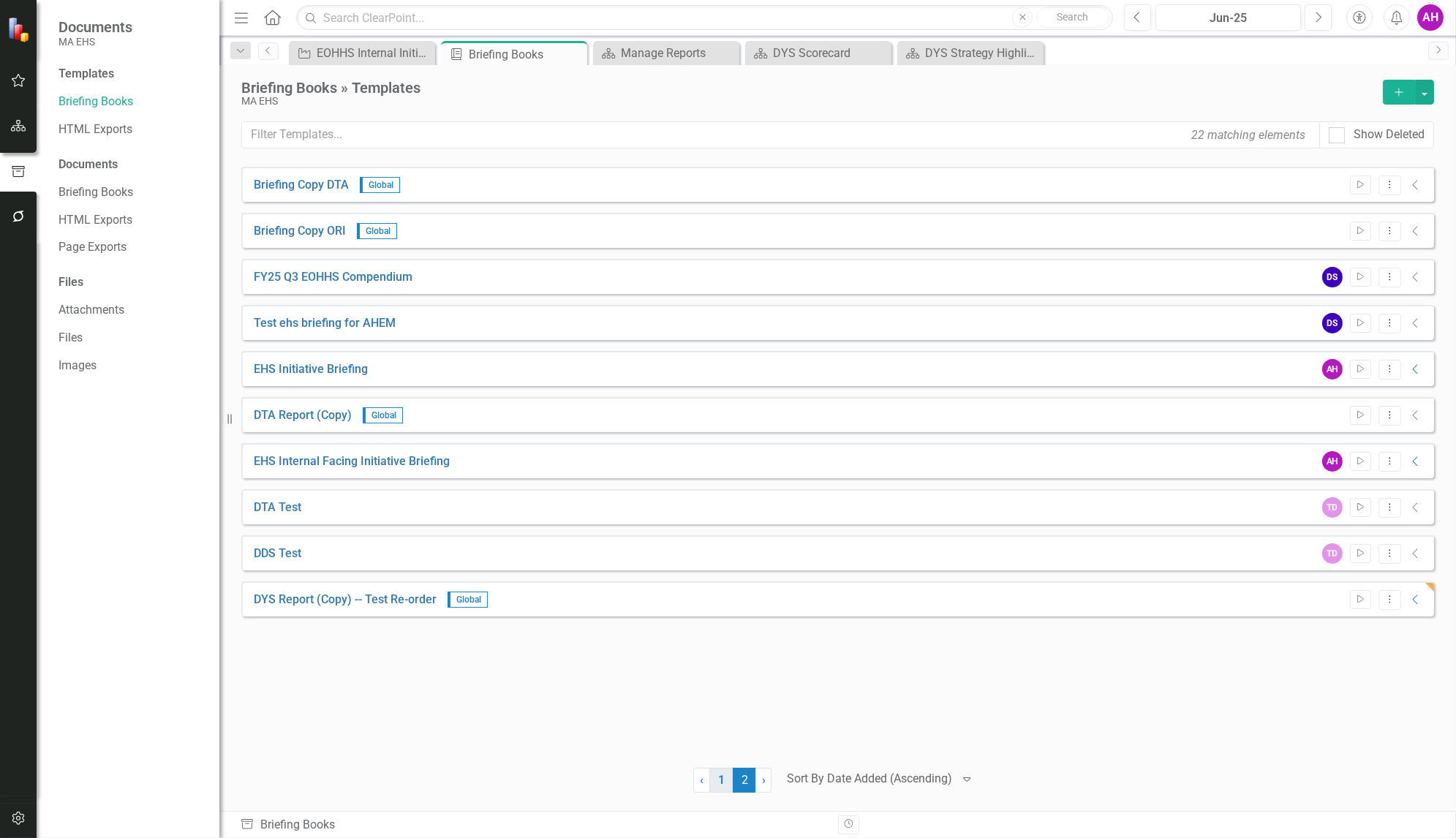
click at [723, 788] on link "1" at bounding box center [721, 780] width 24 height 25
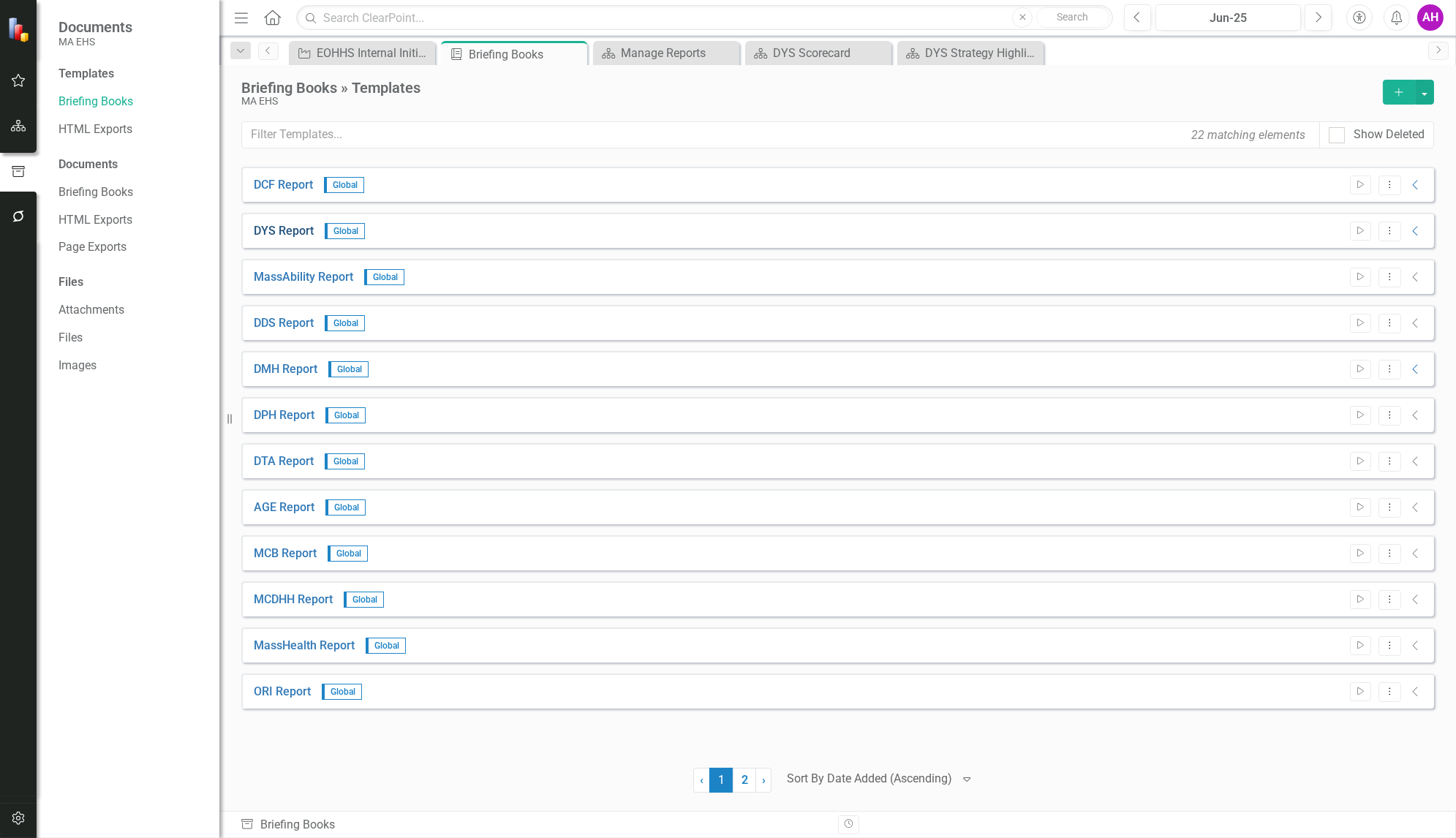
click at [298, 235] on link "DYS Report" at bounding box center [284, 232] width 60 height 17
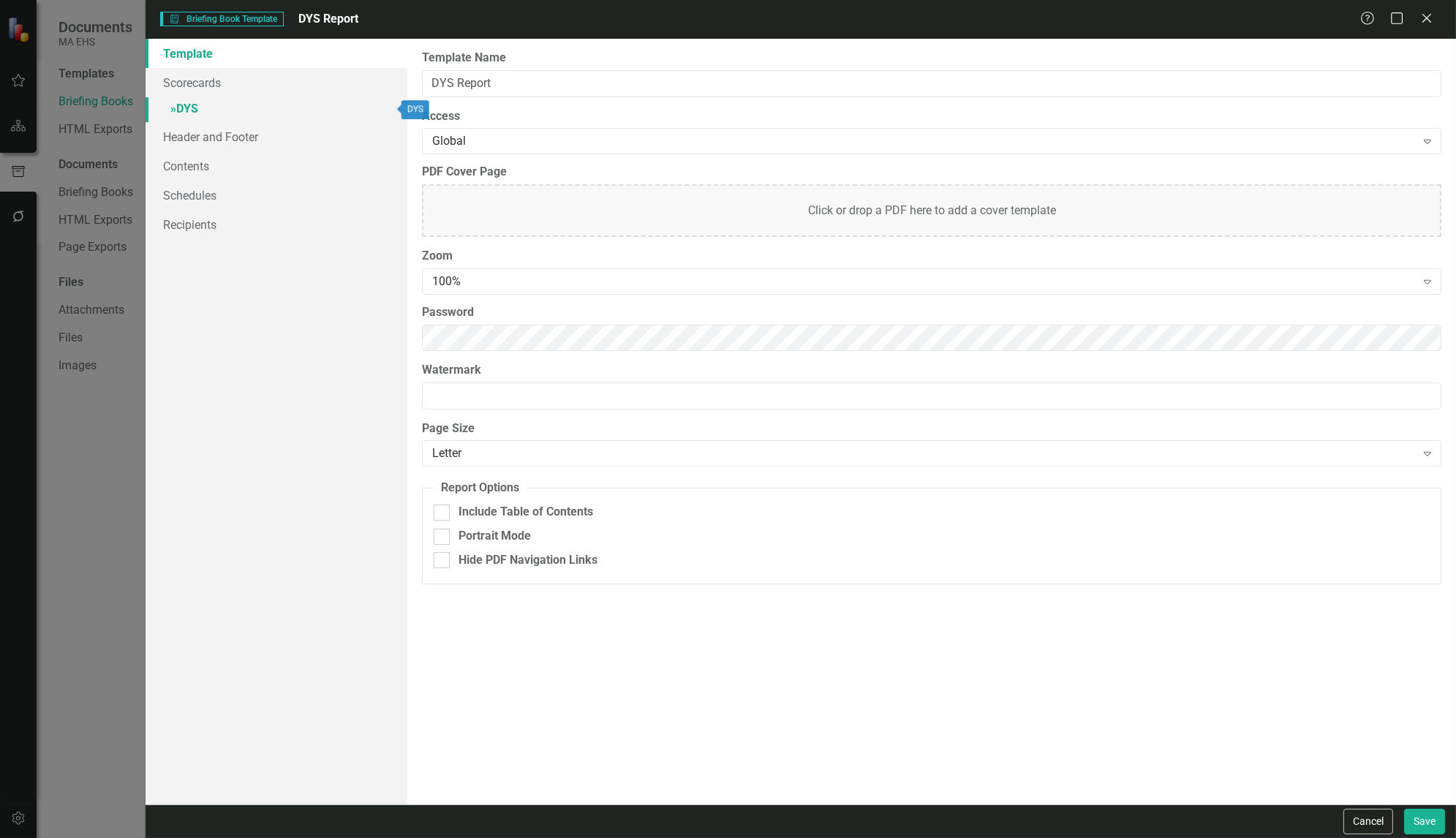
click at [176, 103] on span "»" at bounding box center [173, 108] width 6 height 14
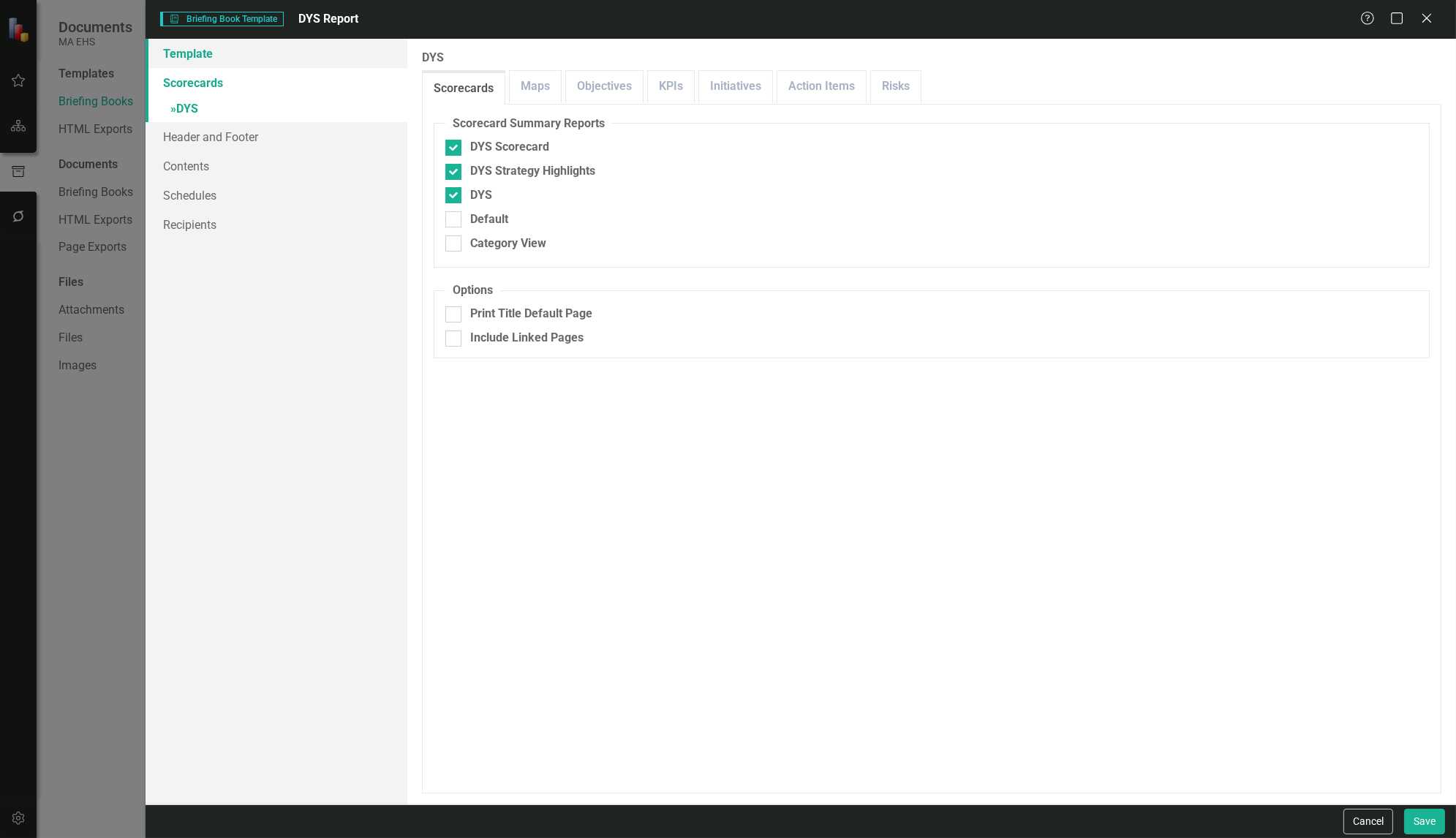
click at [180, 50] on link "Template" at bounding box center [276, 54] width 262 height 29
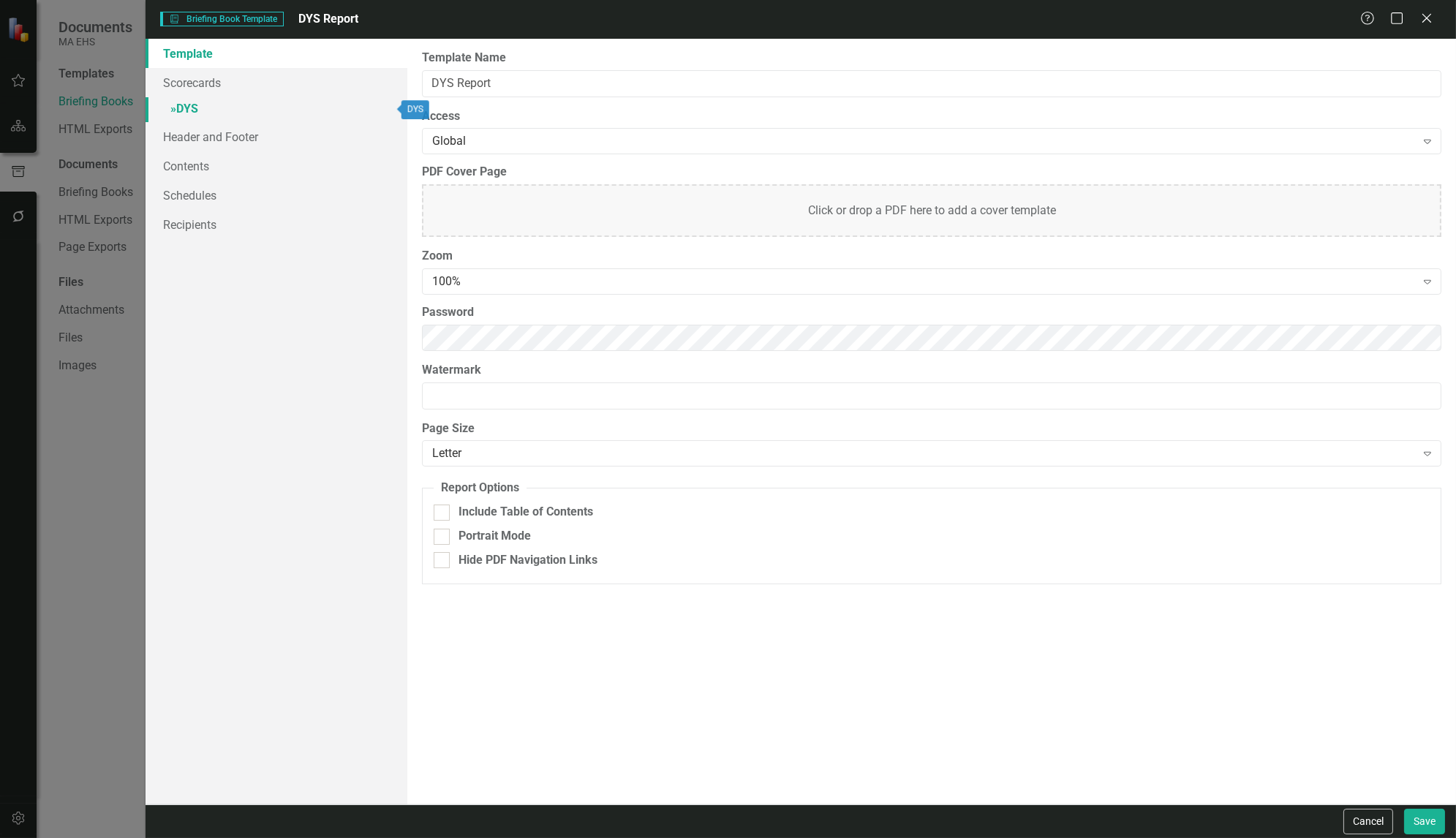
click at [189, 103] on link "» DYS" at bounding box center [276, 111] width 262 height 26
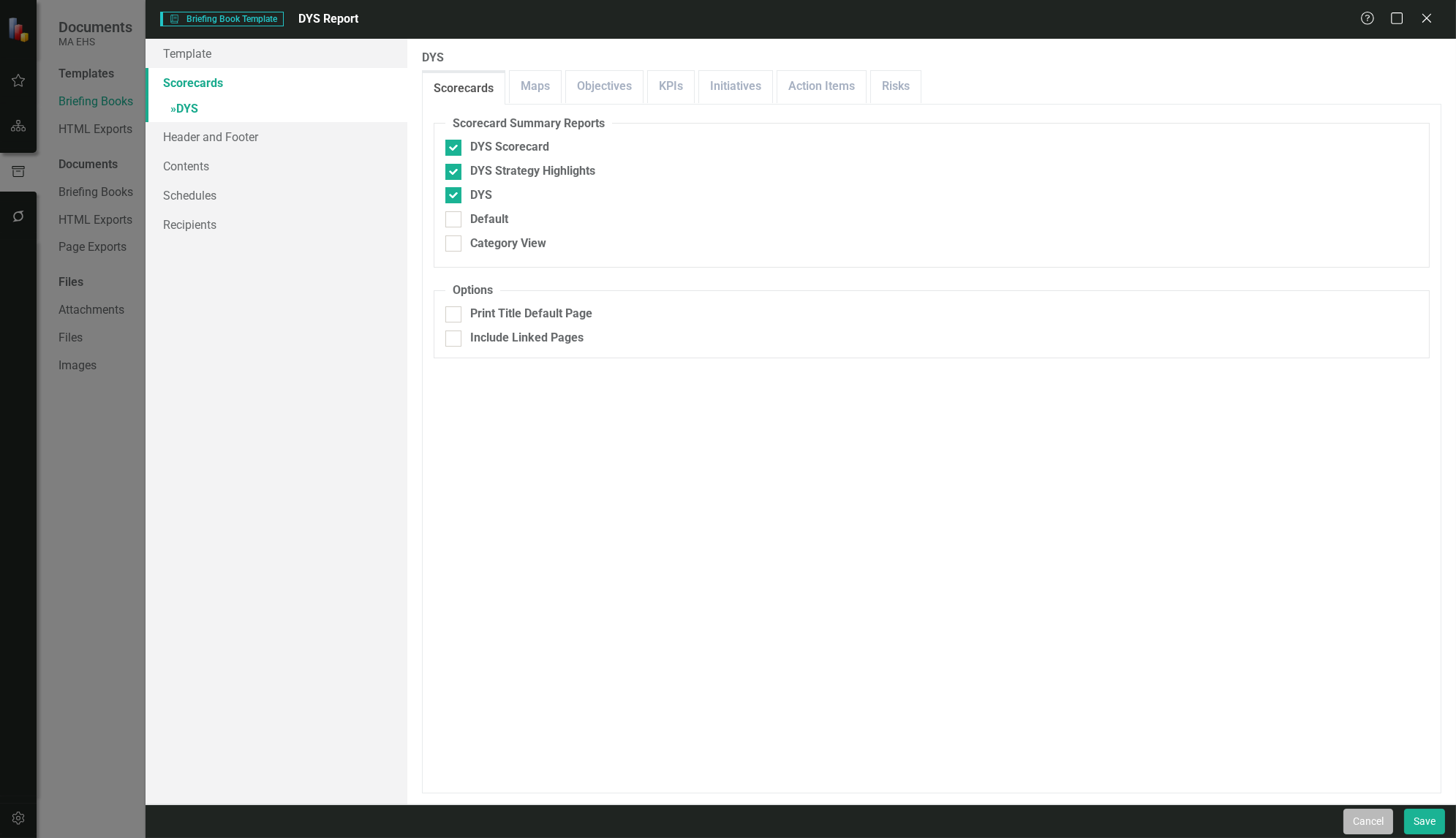
click at [1380, 827] on button "Cancel" at bounding box center [1367, 822] width 50 height 26
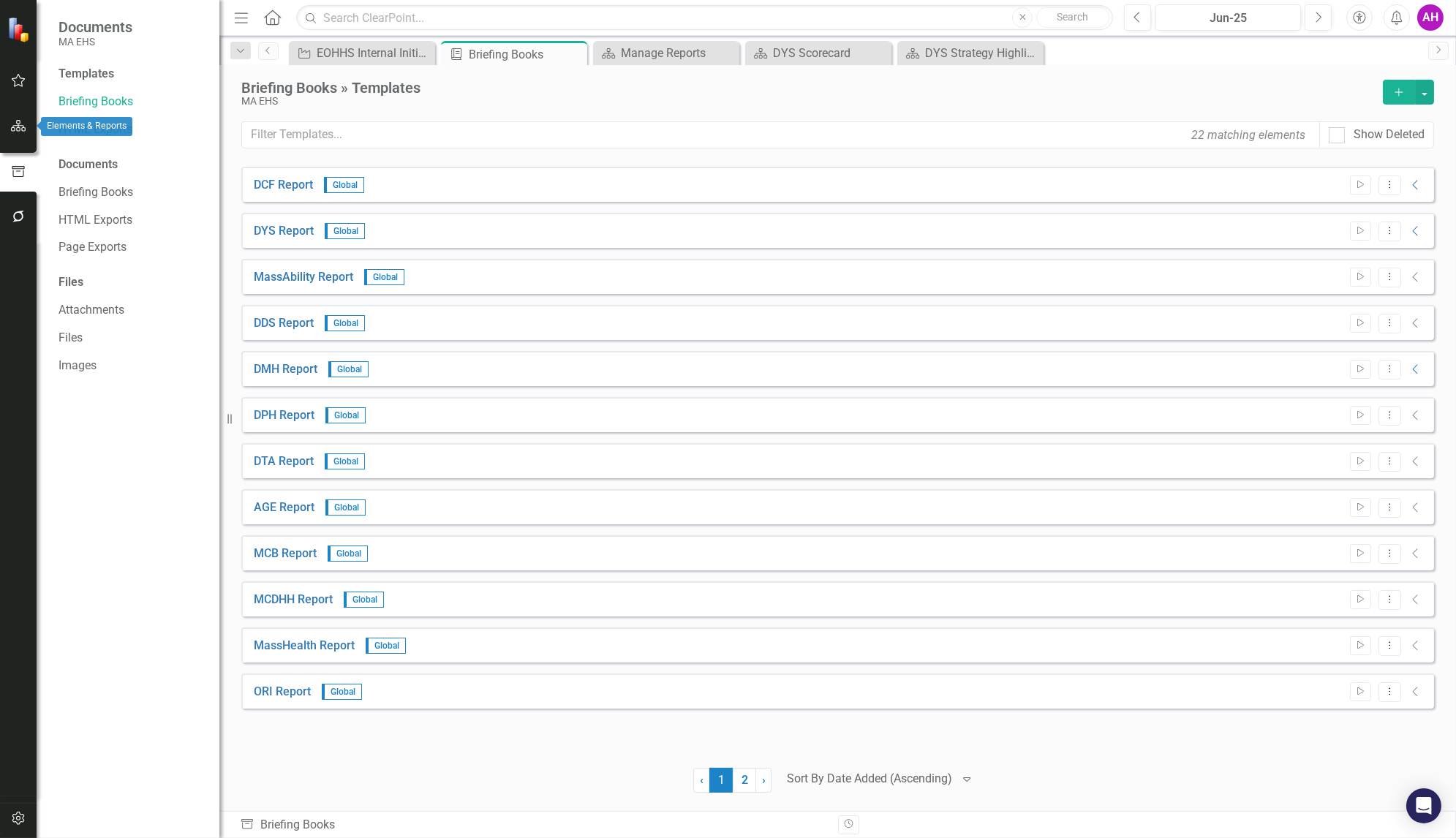
click at [11, 128] on icon "button" at bounding box center [19, 126] width 15 height 11
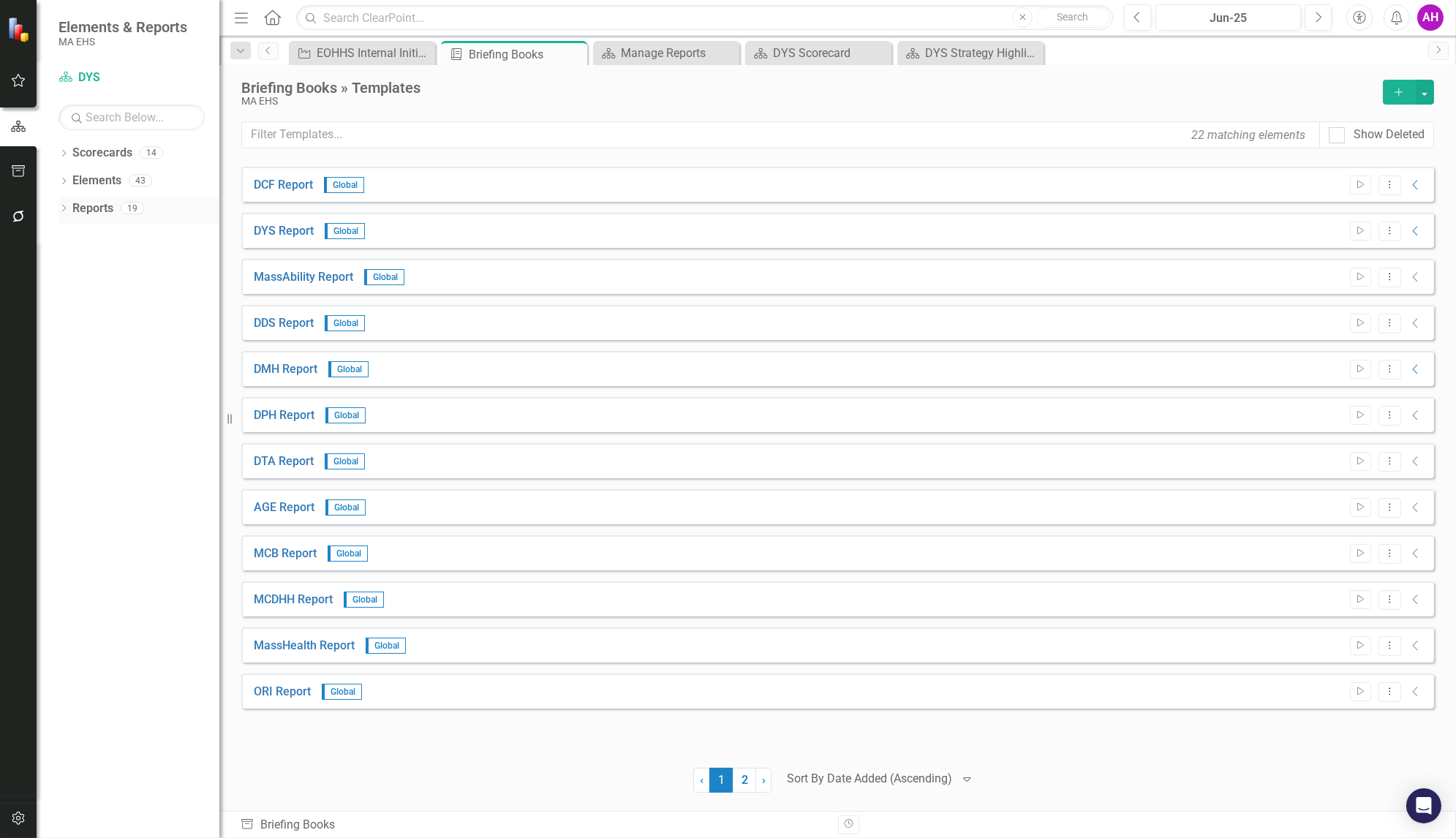
click at [89, 208] on link "Reports" at bounding box center [93, 209] width 41 height 17
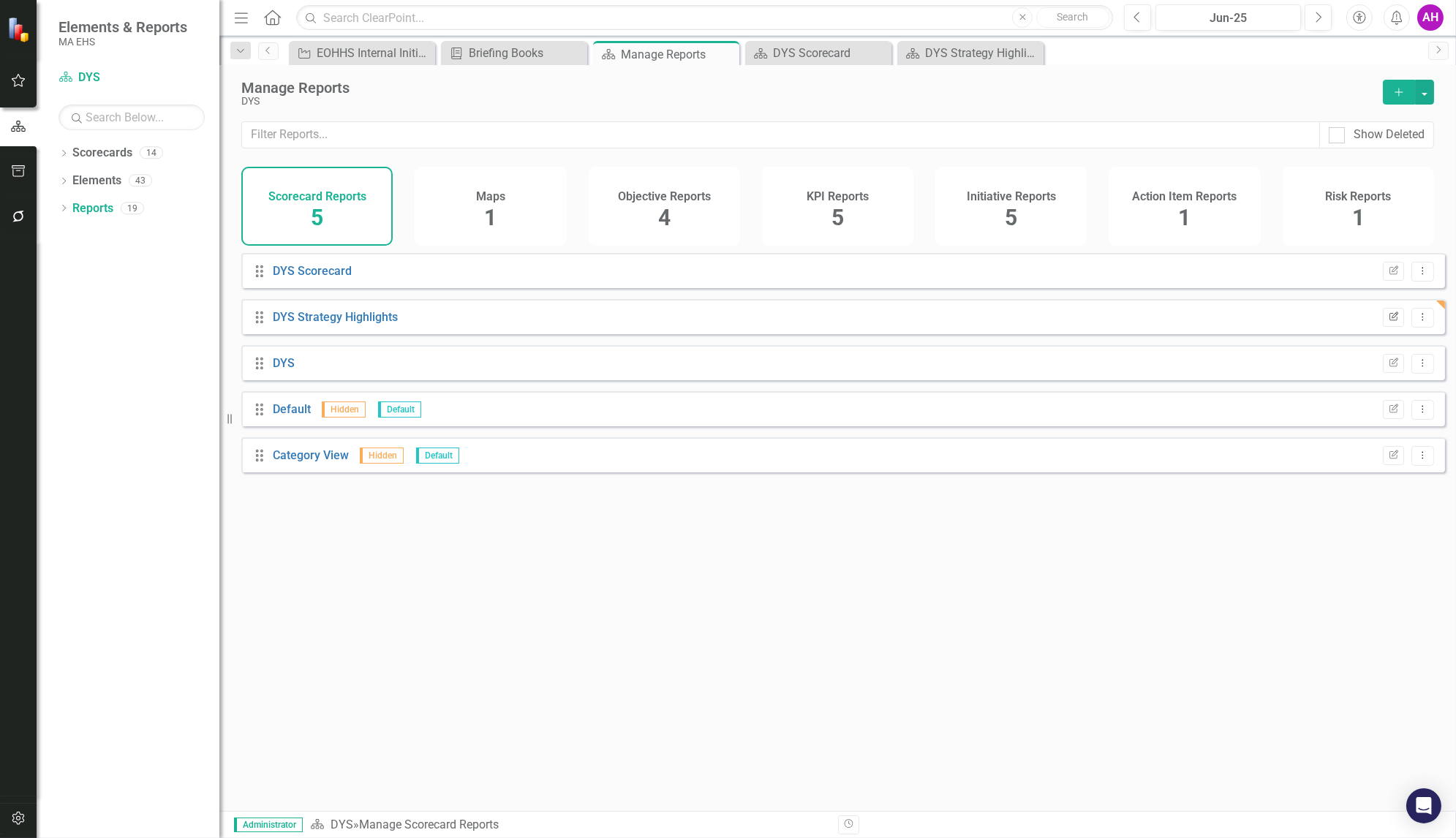
click at [1383, 327] on button "Edit Report" at bounding box center [1393, 317] width 21 height 19
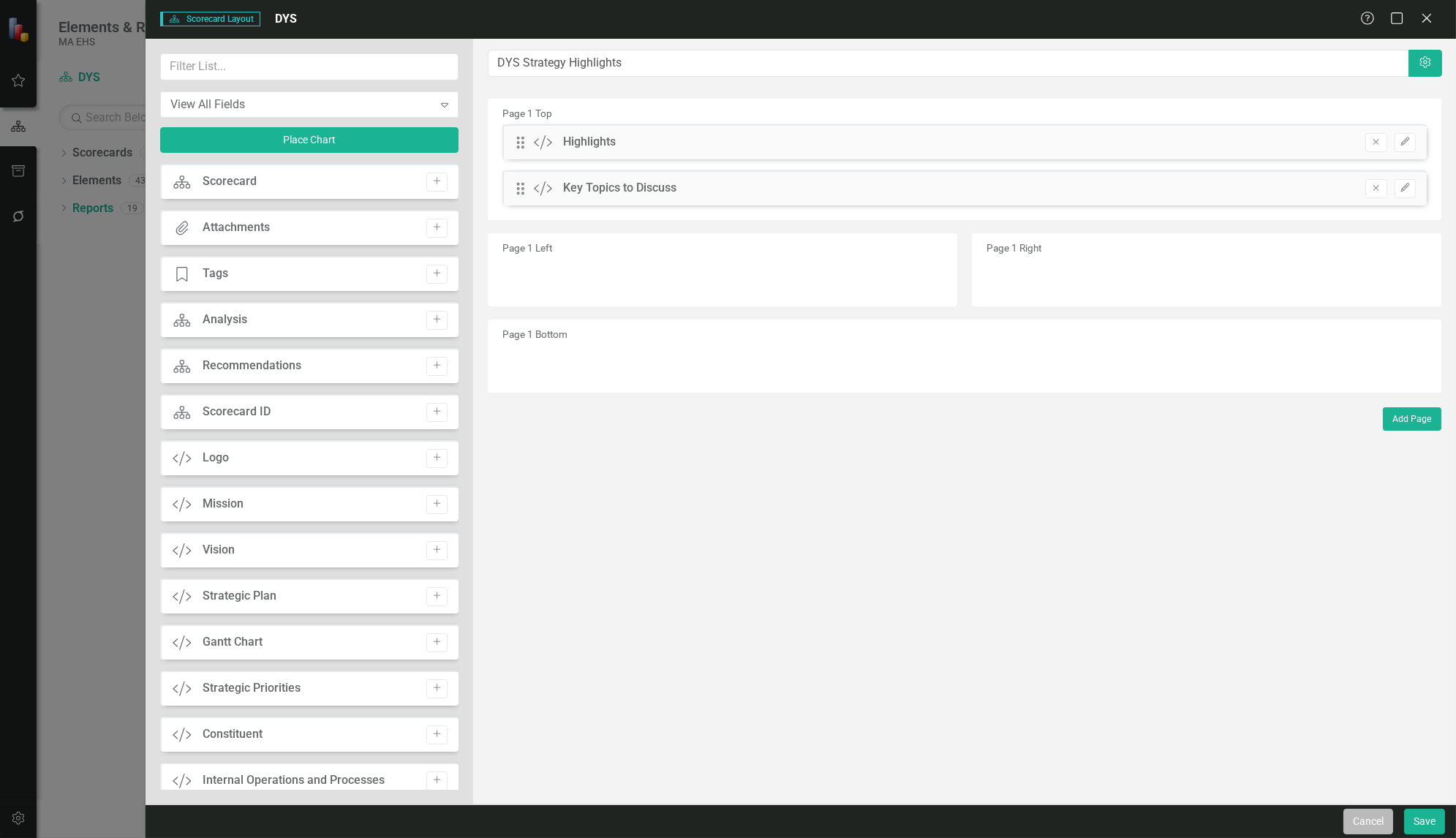
click at [1374, 811] on button "Cancel" at bounding box center [1367, 822] width 50 height 26
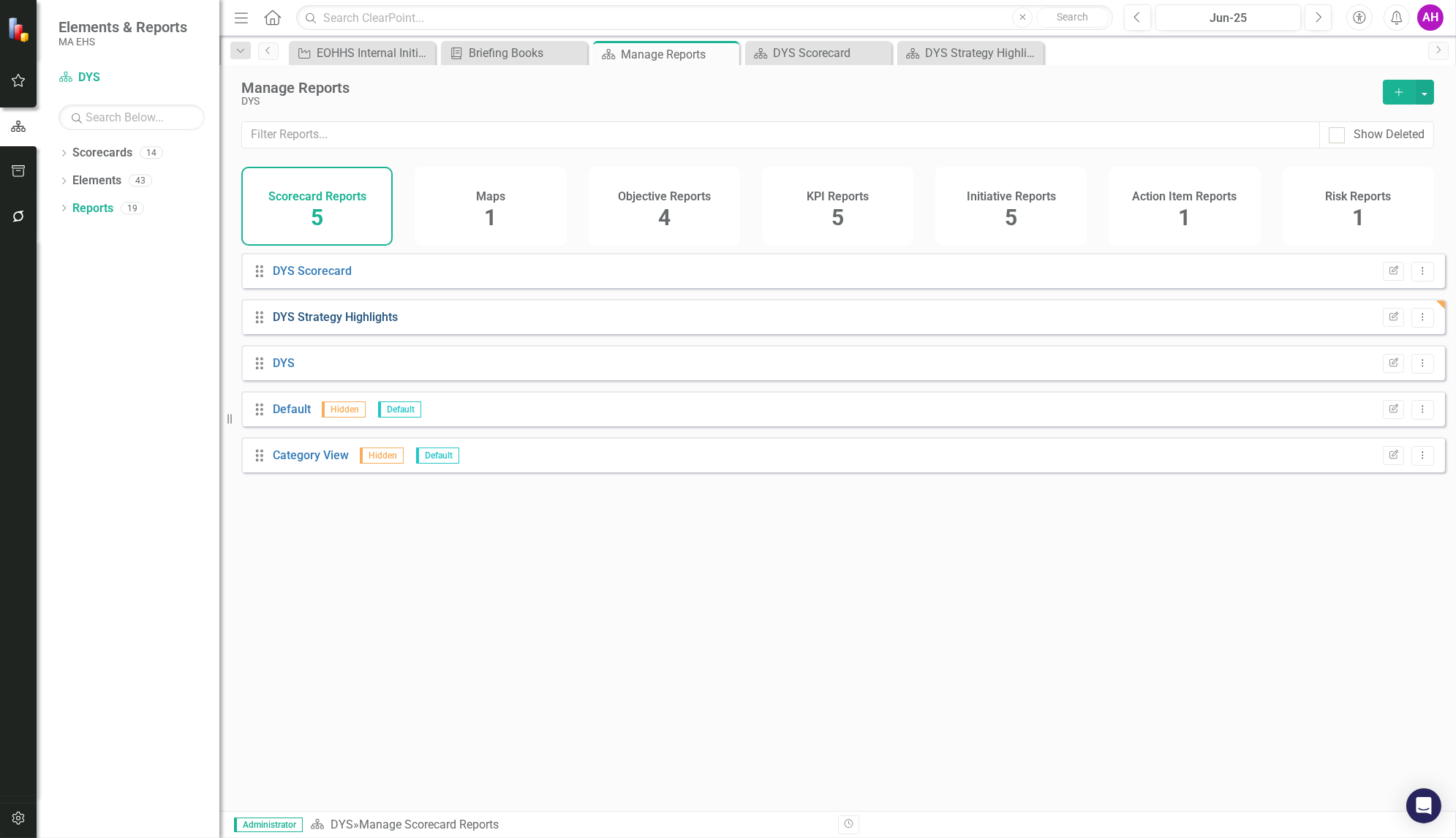
click at [320, 324] on link "DYS Strategy Highlights" at bounding box center [336, 317] width 125 height 14
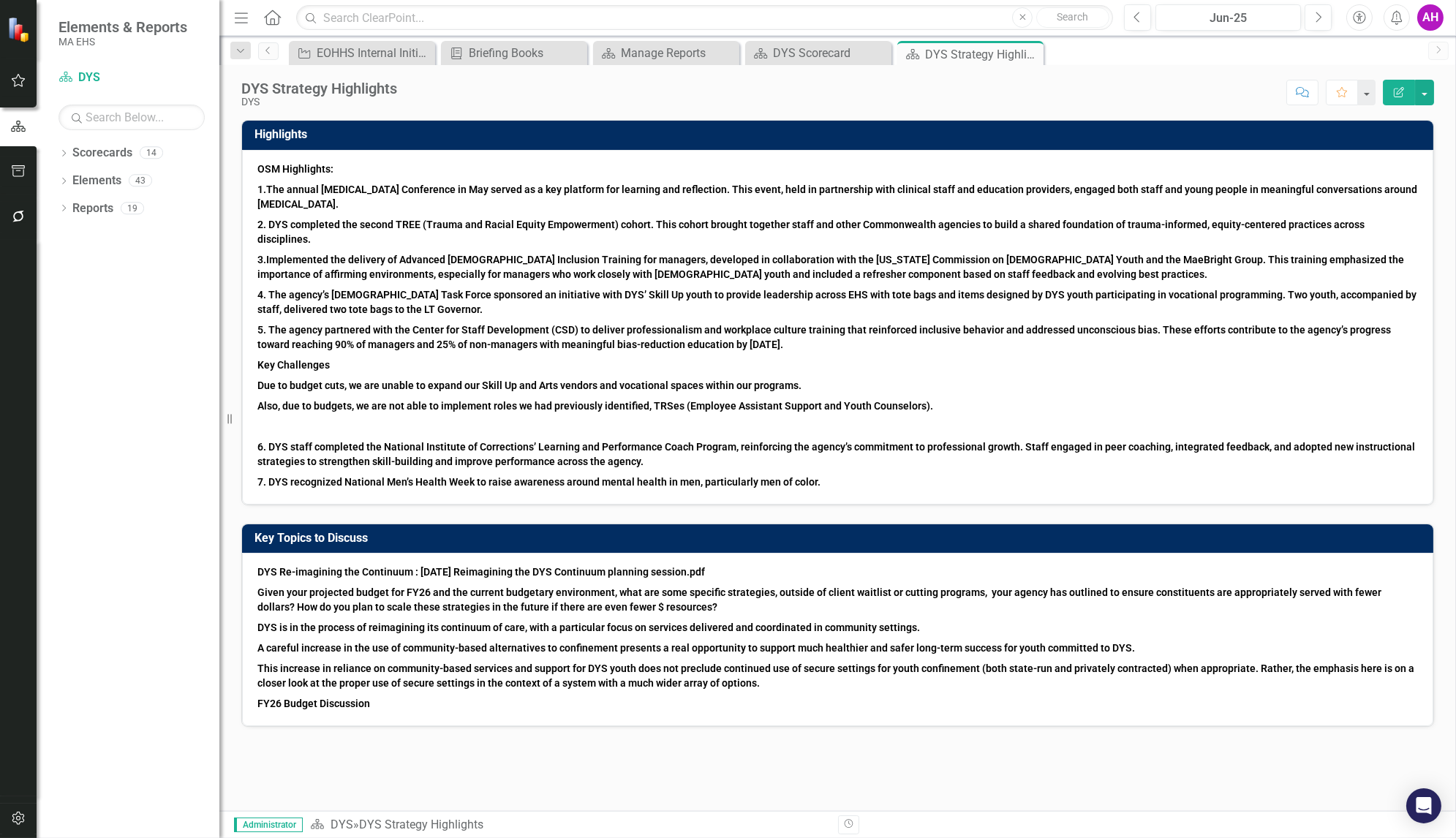
click at [1402, 88] on icon "button" at bounding box center [1398, 92] width 11 height 11
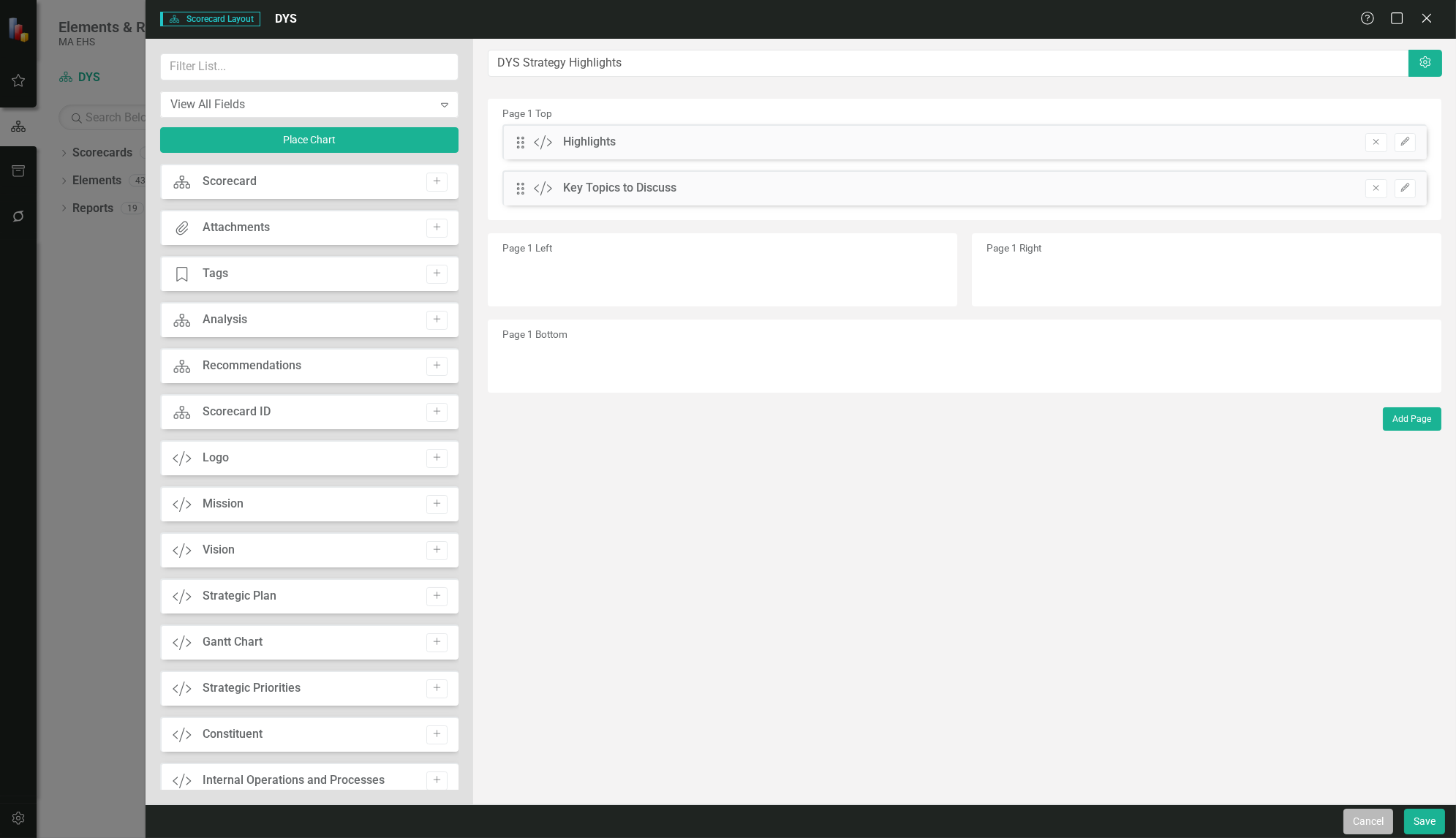
click at [1366, 826] on button "Cancel" at bounding box center [1367, 822] width 50 height 26
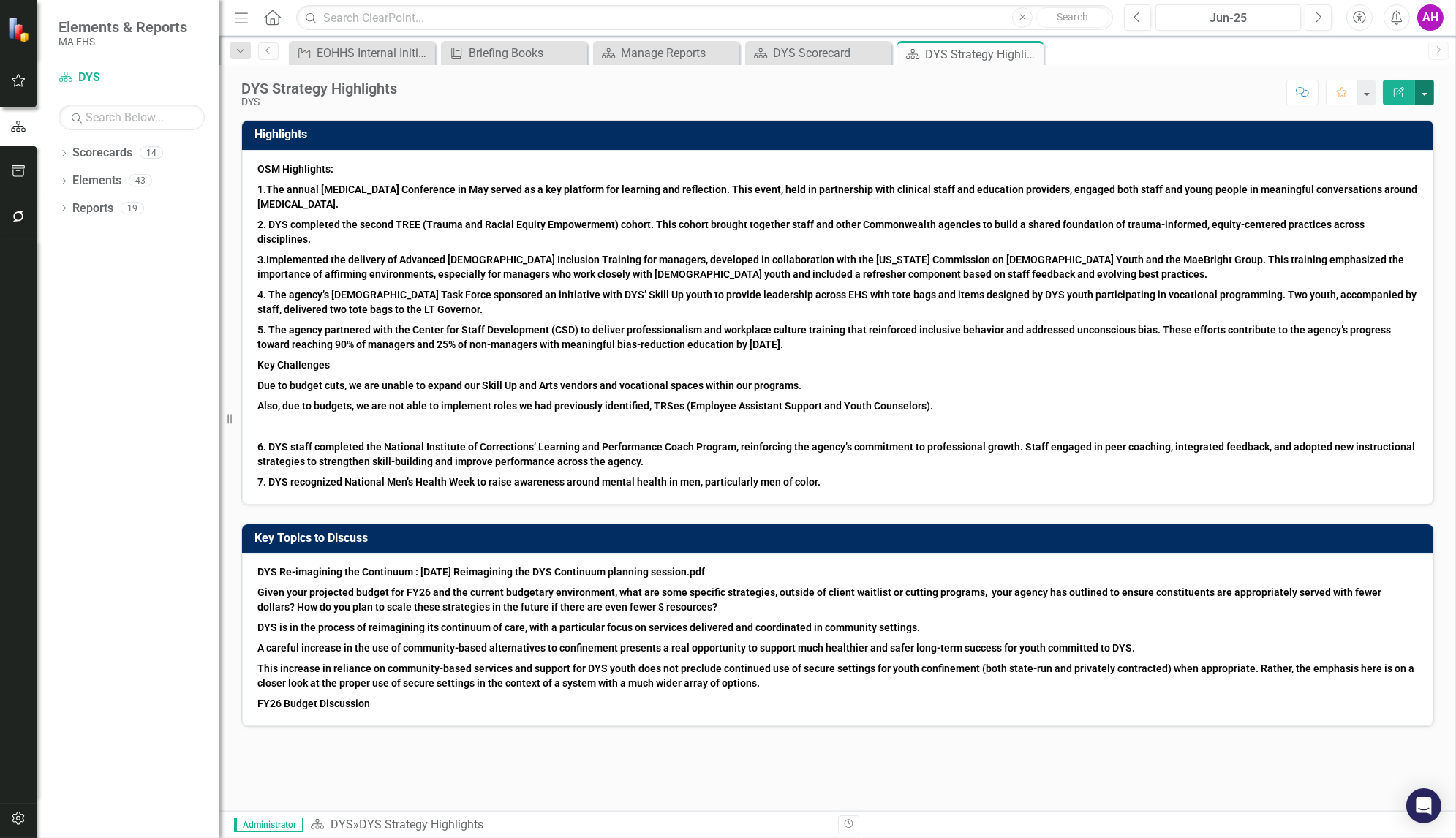
click at [1428, 96] on button "button" at bounding box center [1424, 93] width 19 height 26
click at [1372, 121] on link "Edit Edit Scorecard" at bounding box center [1374, 119] width 119 height 27
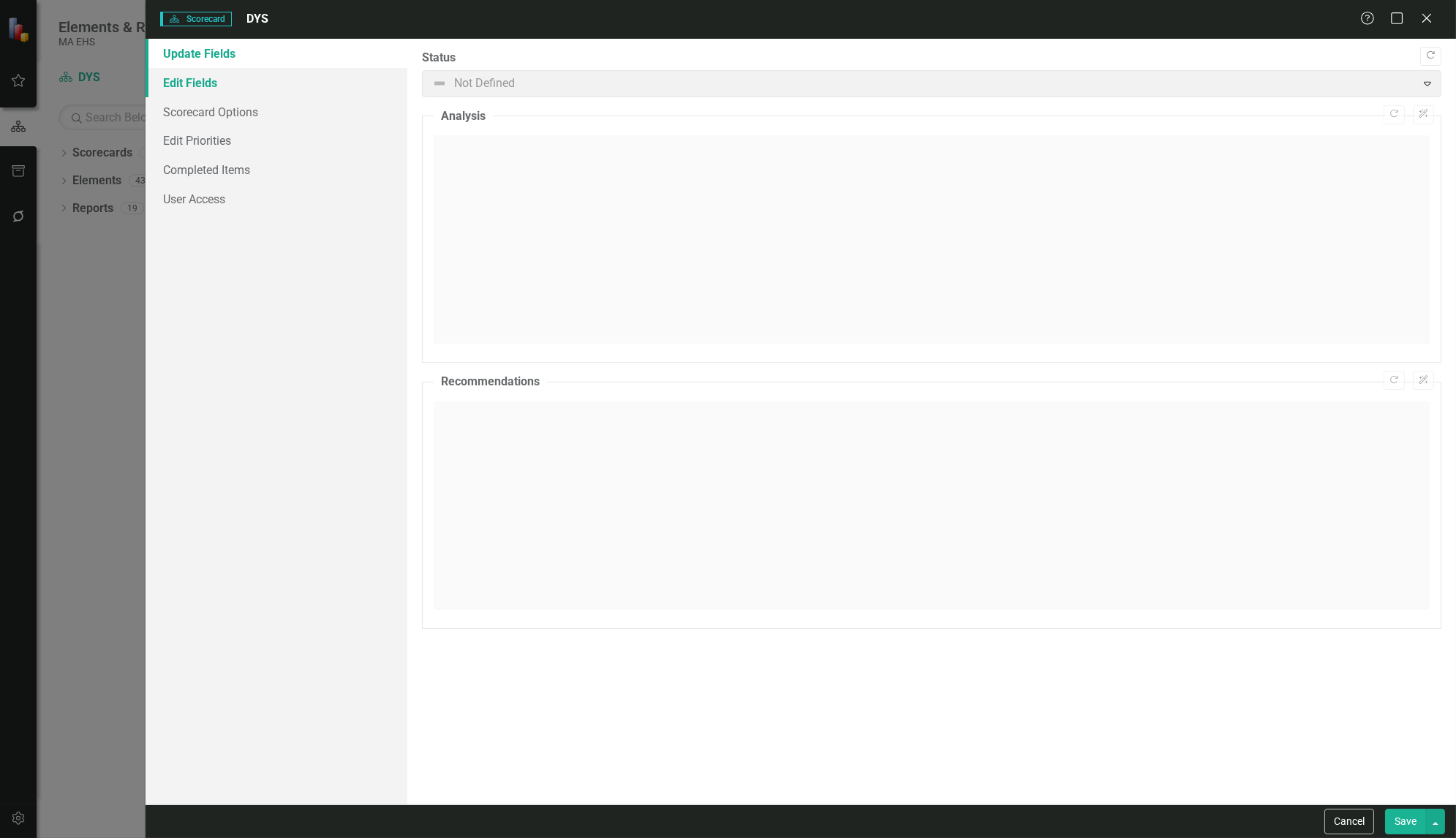
click at [205, 80] on link "Edit Fields" at bounding box center [276, 83] width 262 height 29
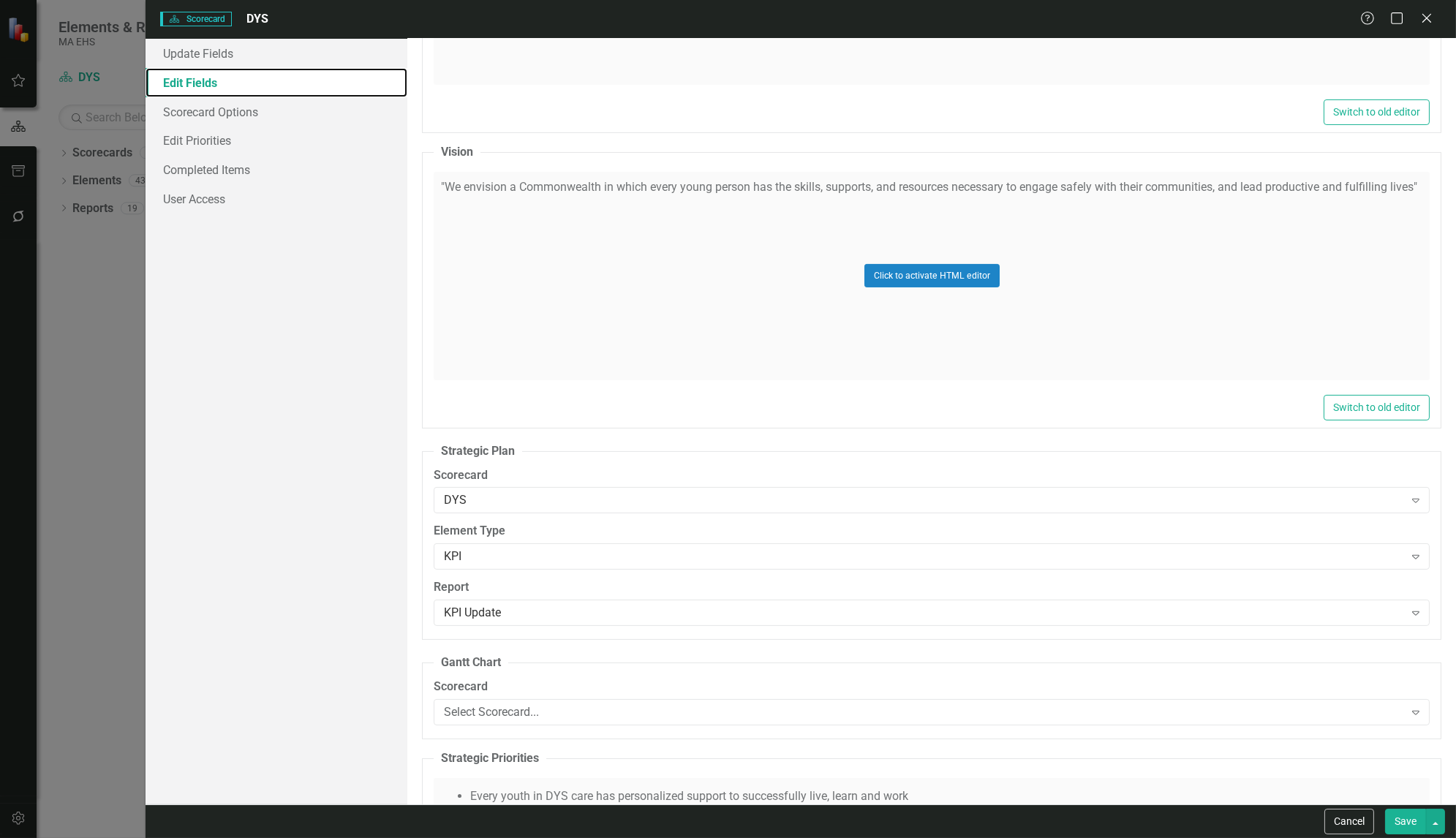
scroll to position [670, 0]
click at [510, 199] on div "Click to activate HTML editor" at bounding box center [932, 275] width 996 height 209
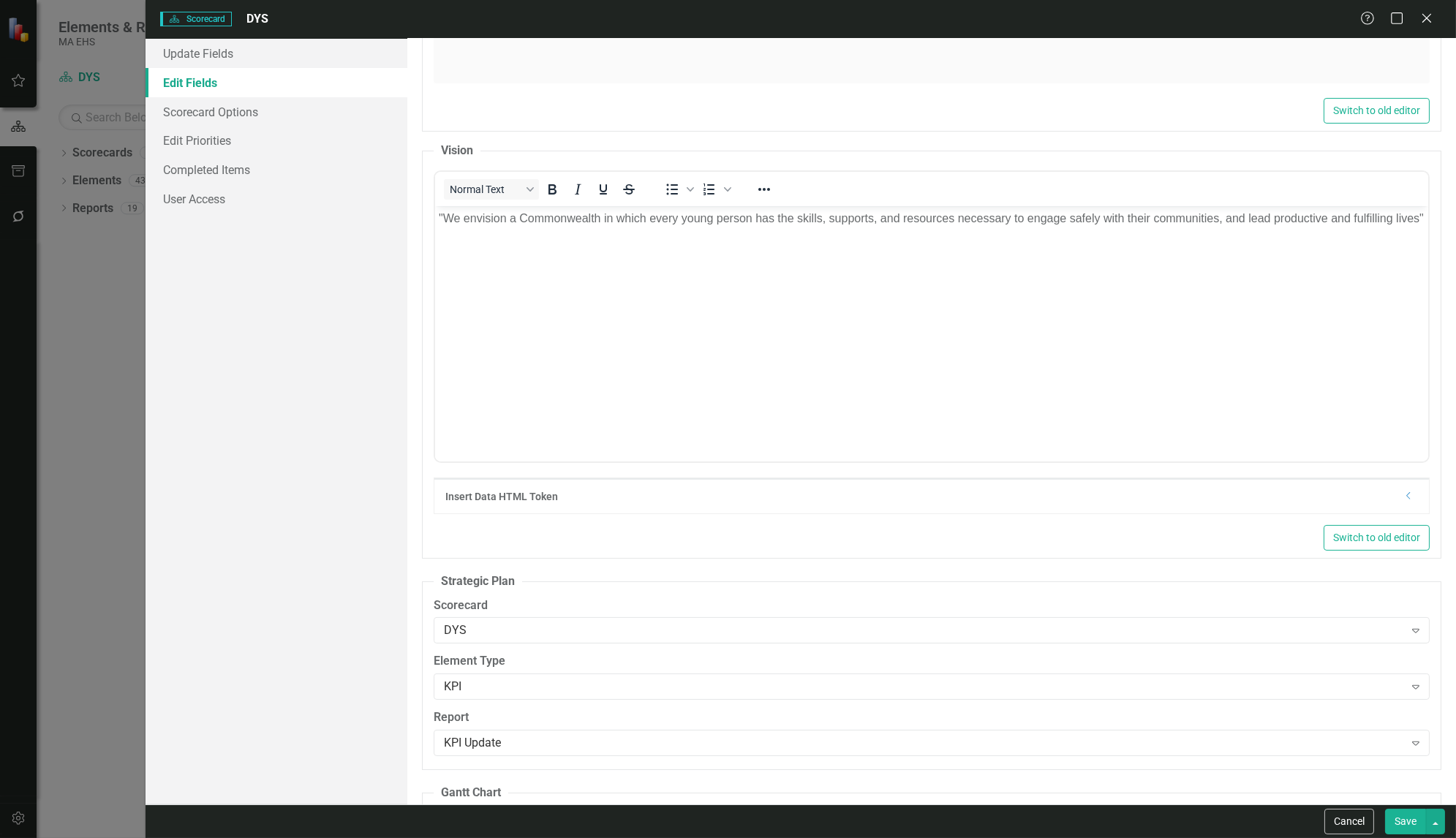
scroll to position [0, 0]
drag, startPoint x: 470, startPoint y: 238, endPoint x: 422, endPoint y: 221, distance: 50.9
click at [436, 221] on html ""We envision a Commonwealth in which every young person has the skills, support…" at bounding box center [932, 315] width 993 height 219
click at [549, 185] on icon "Bold" at bounding box center [552, 189] width 8 height 11
click at [765, 190] on icon "Reveal or hide additional toolbar items" at bounding box center [765, 189] width 18 height 18
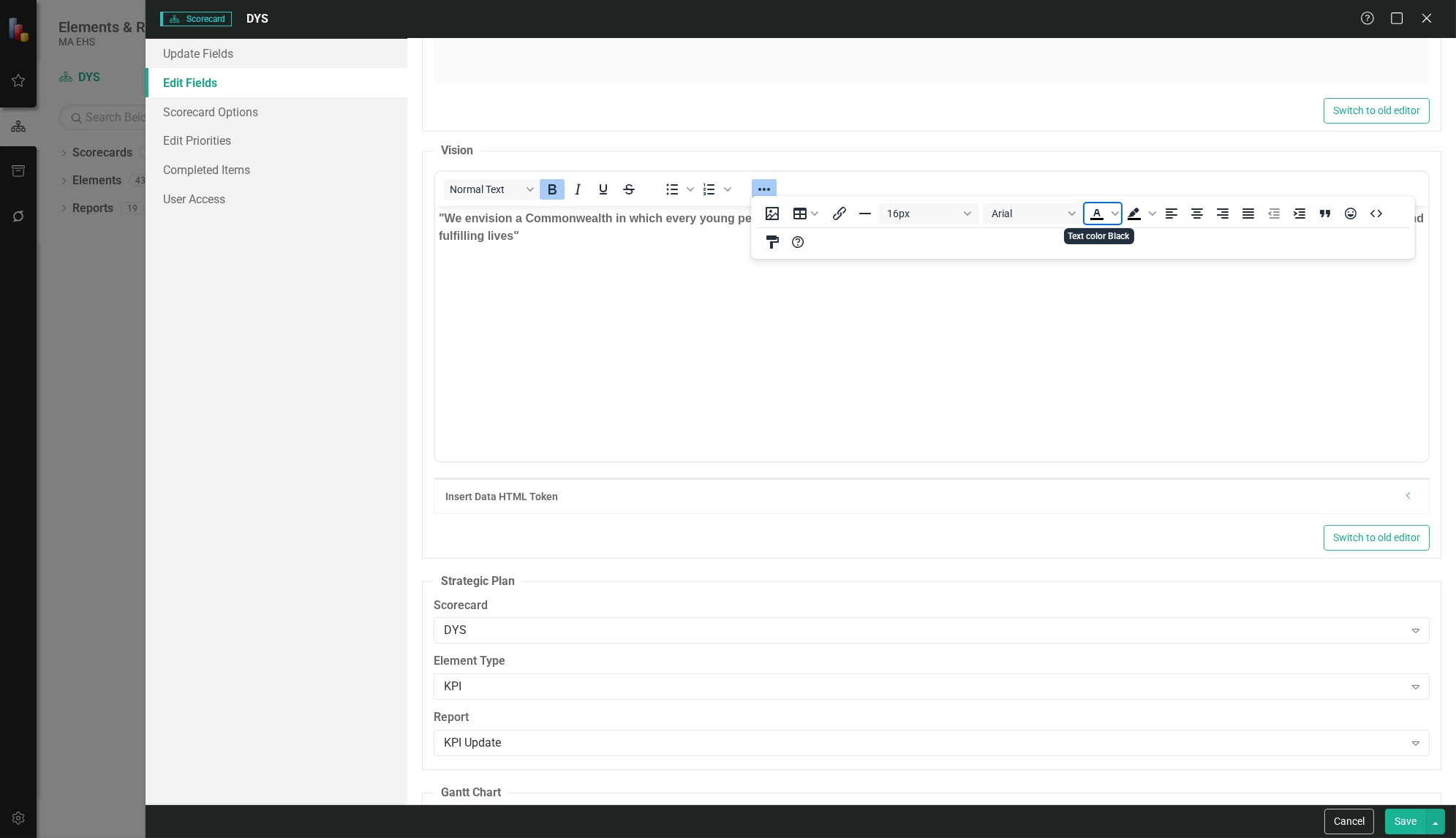
click at [1094, 216] on icon "Text color Black" at bounding box center [1097, 214] width 18 height 18
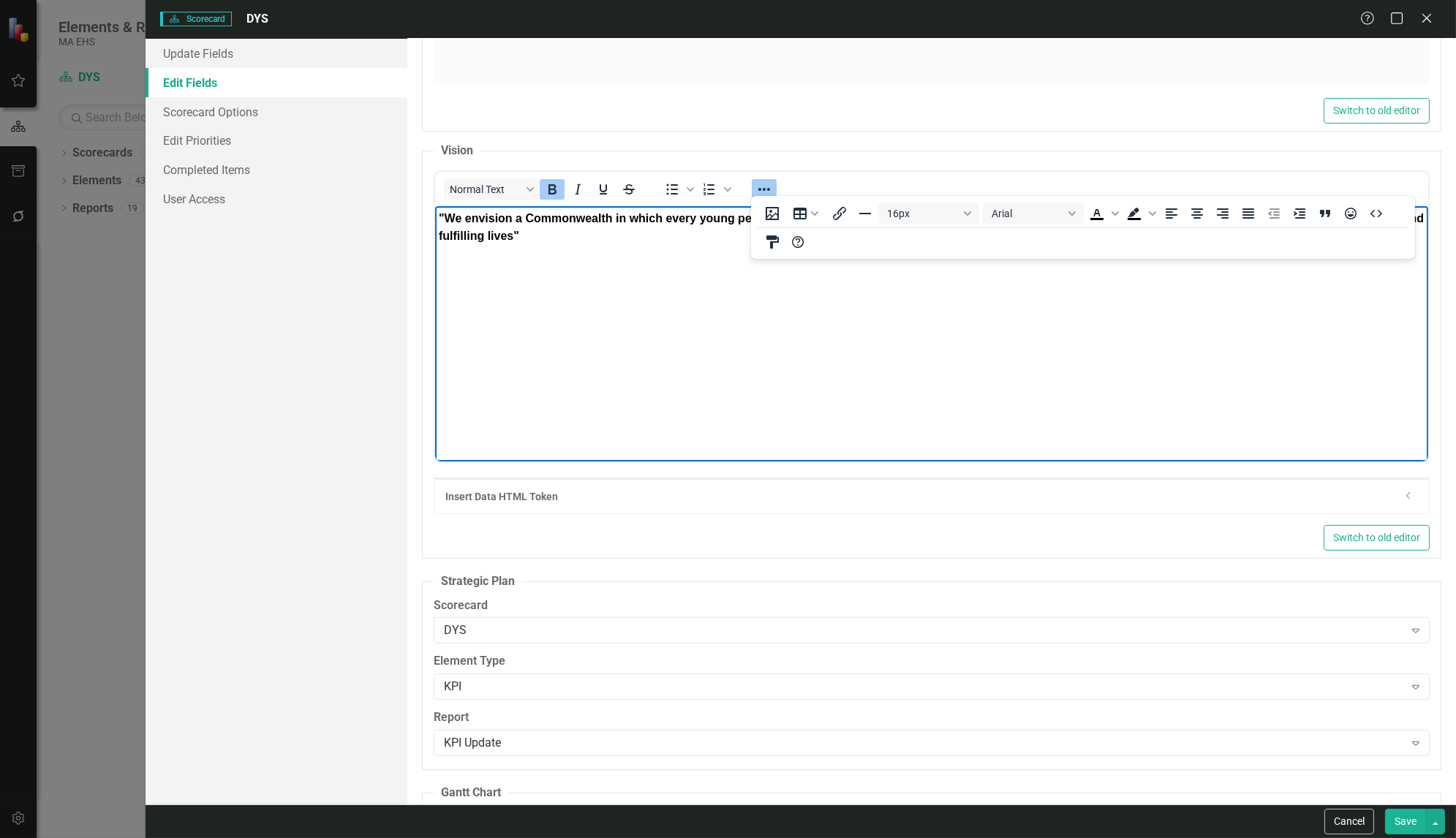
click at [921, 402] on body ""We envision a Commonwealth in which every young person has the skills, support…" at bounding box center [932, 315] width 993 height 219
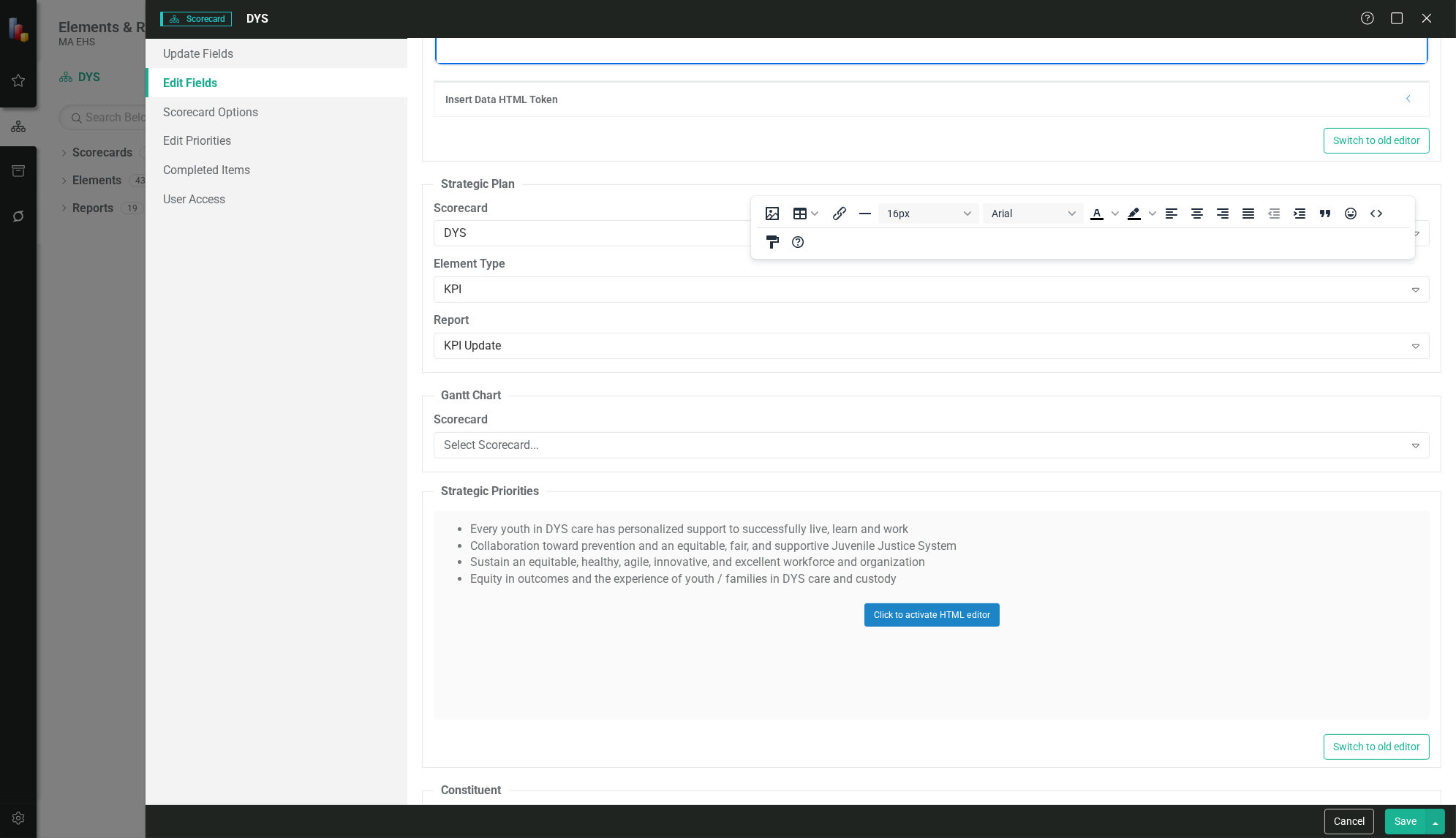
scroll to position [1070, 0]
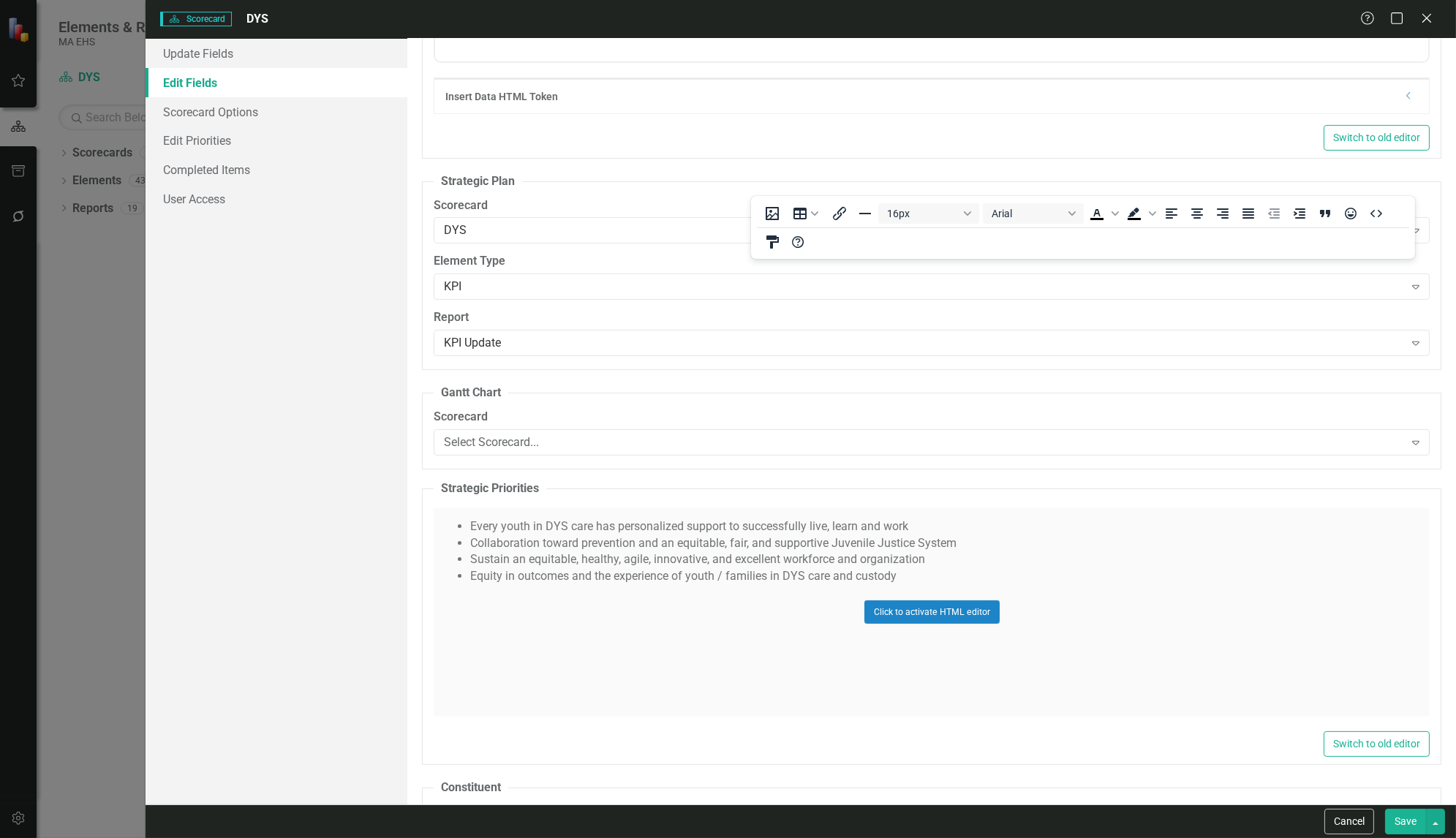
click at [590, 567] on div "Click to activate HTML editor" at bounding box center [932, 613] width 996 height 209
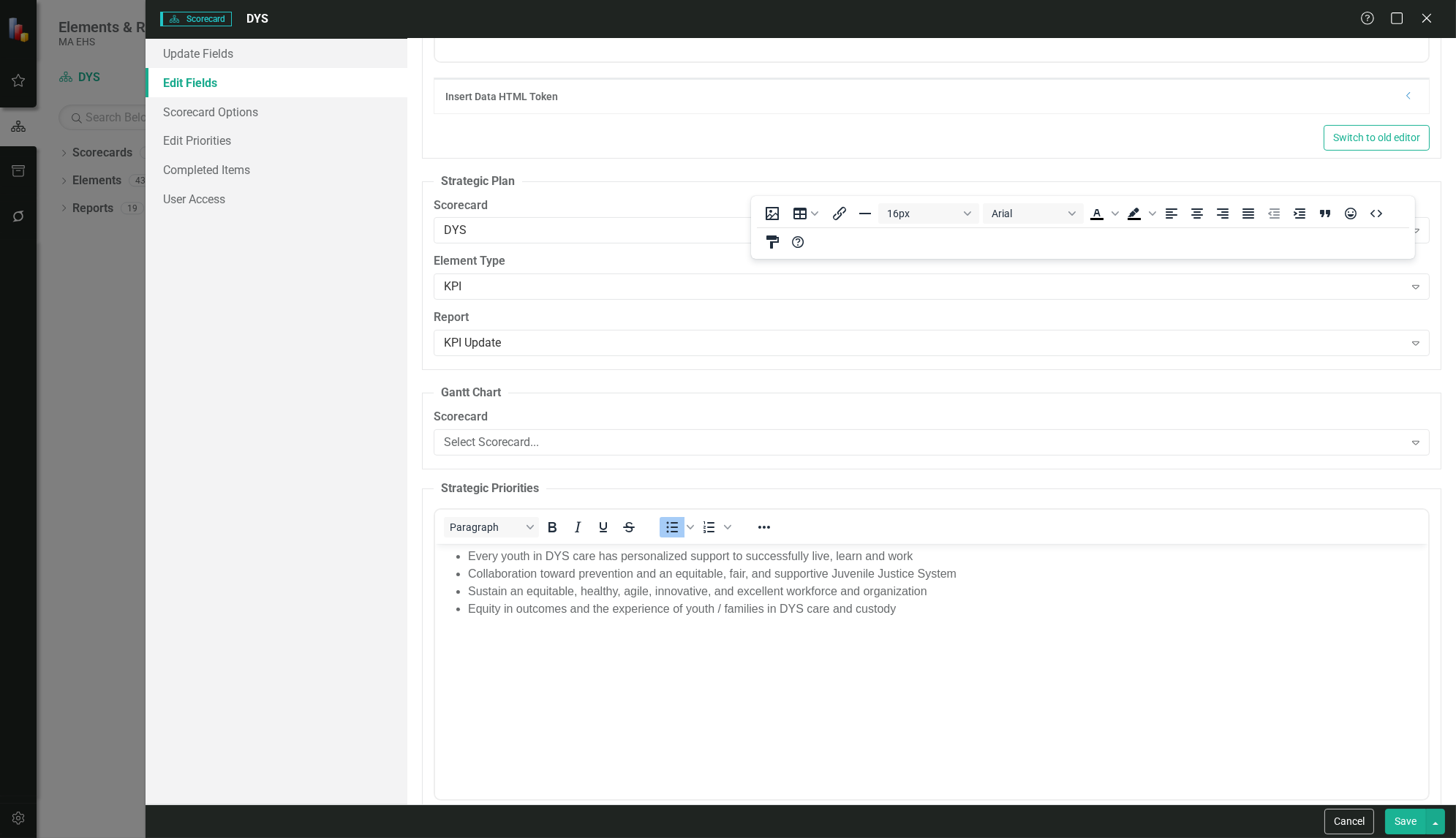
scroll to position [0, 0]
drag, startPoint x: 924, startPoint y: 611, endPoint x: 424, endPoint y: 528, distance: 506.8
click at [436, 544] on html "Every youth in DYS care has personalized support to successfully live, learn an…" at bounding box center [932, 653] width 993 height 219
click at [556, 519] on icon "Bold" at bounding box center [552, 528] width 18 height 18
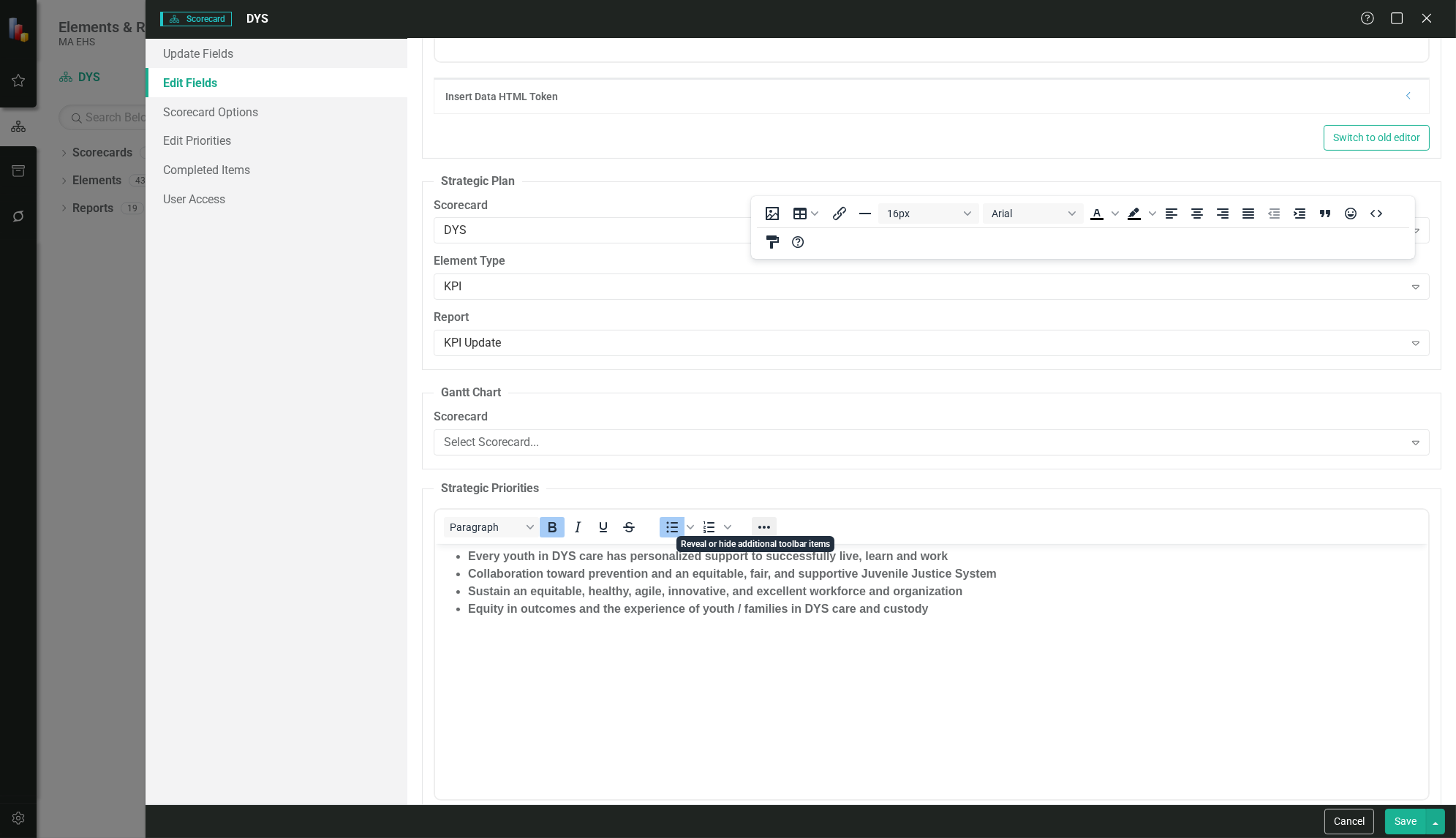
click at [764, 526] on icon "Reveal or hide additional toolbar items" at bounding box center [764, 528] width 11 height 3
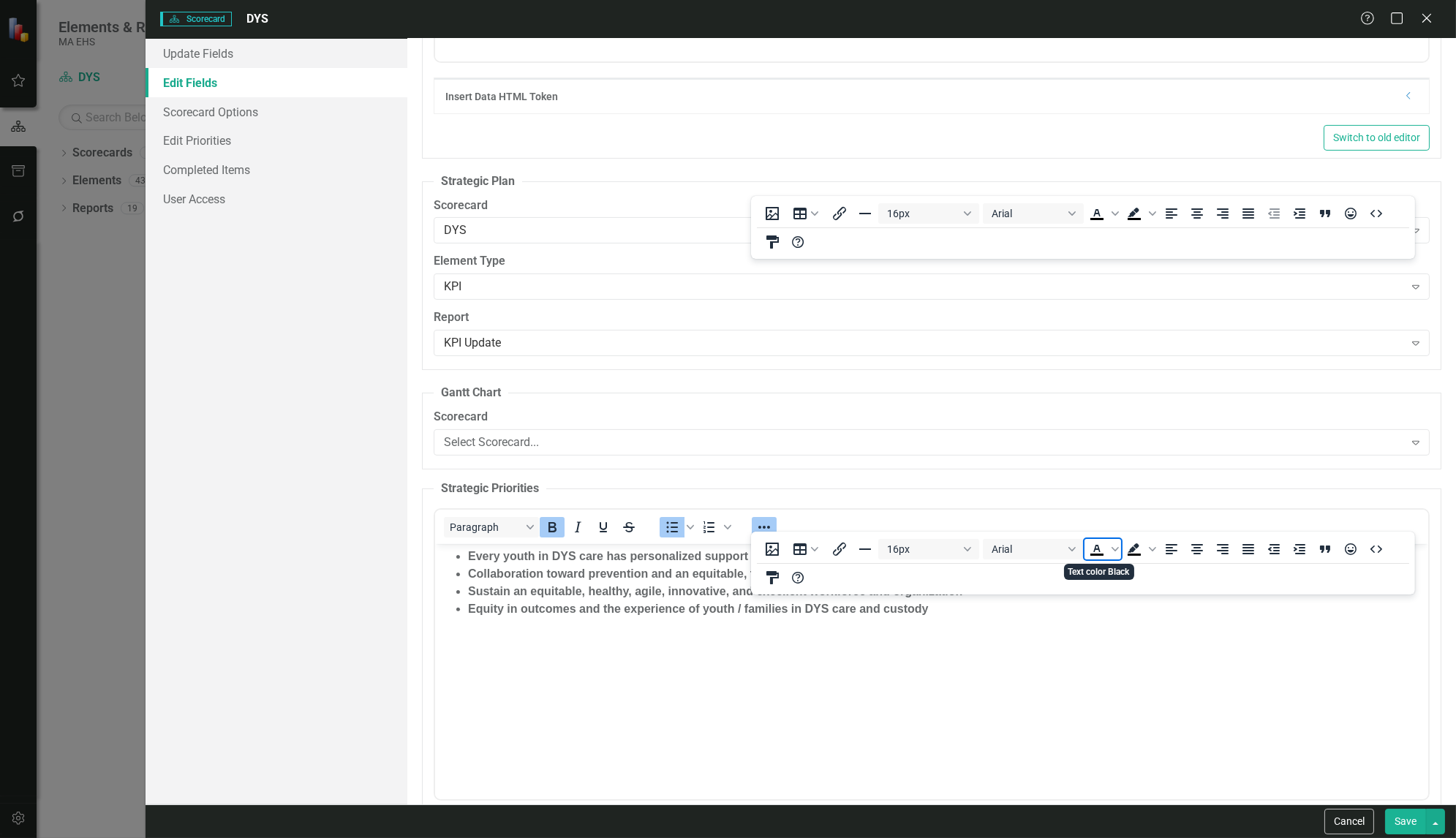
click at [1097, 549] on icon "Text color Black" at bounding box center [1097, 549] width 6 height 7
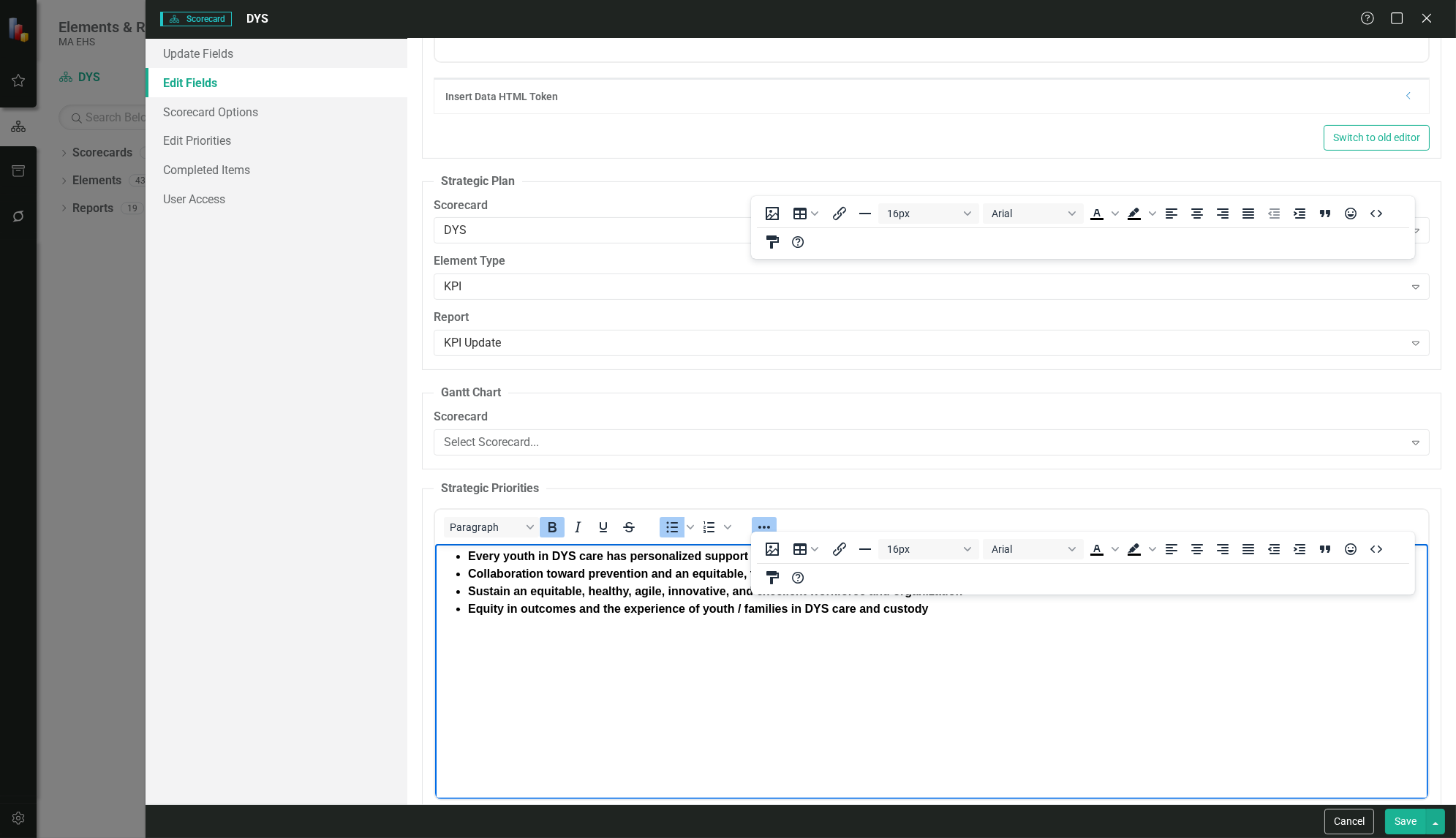
click at [1046, 652] on body "Every youth in DYS care has personalized support to successfully live, learn an…" at bounding box center [932, 653] width 993 height 219
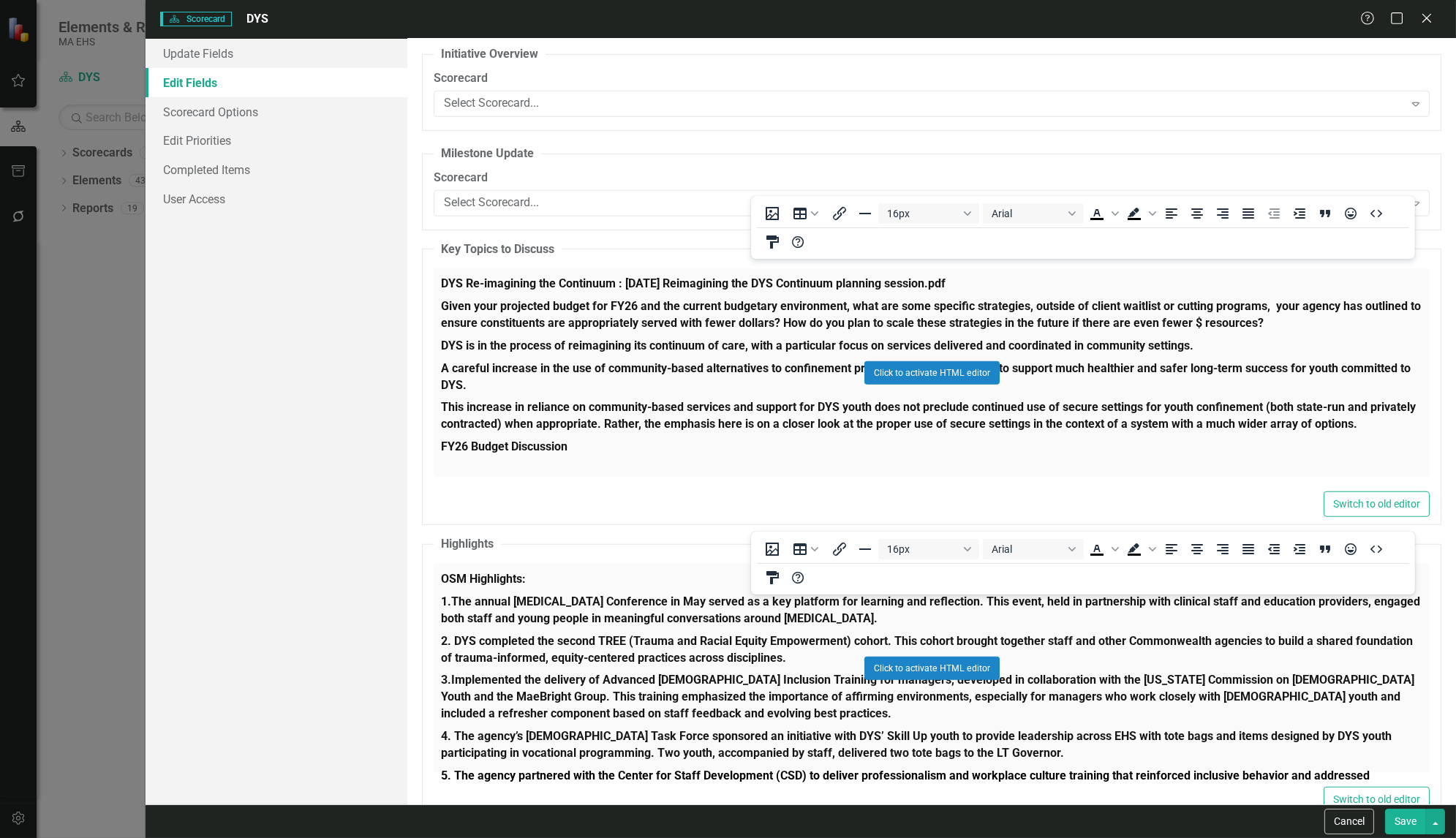
scroll to position [2718, 0]
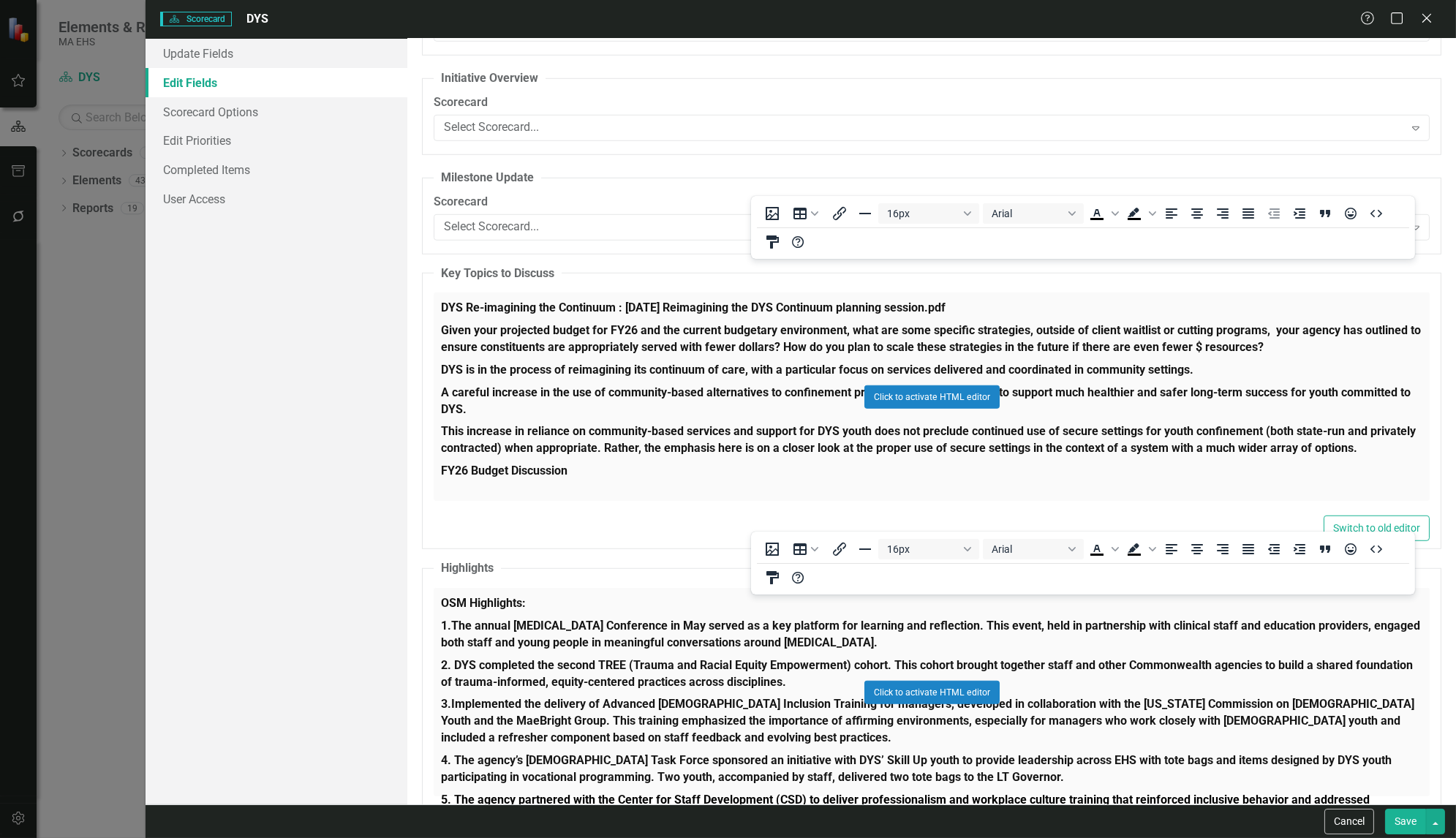
click at [543, 380] on div "Click to activate HTML editor" at bounding box center [932, 397] width 996 height 209
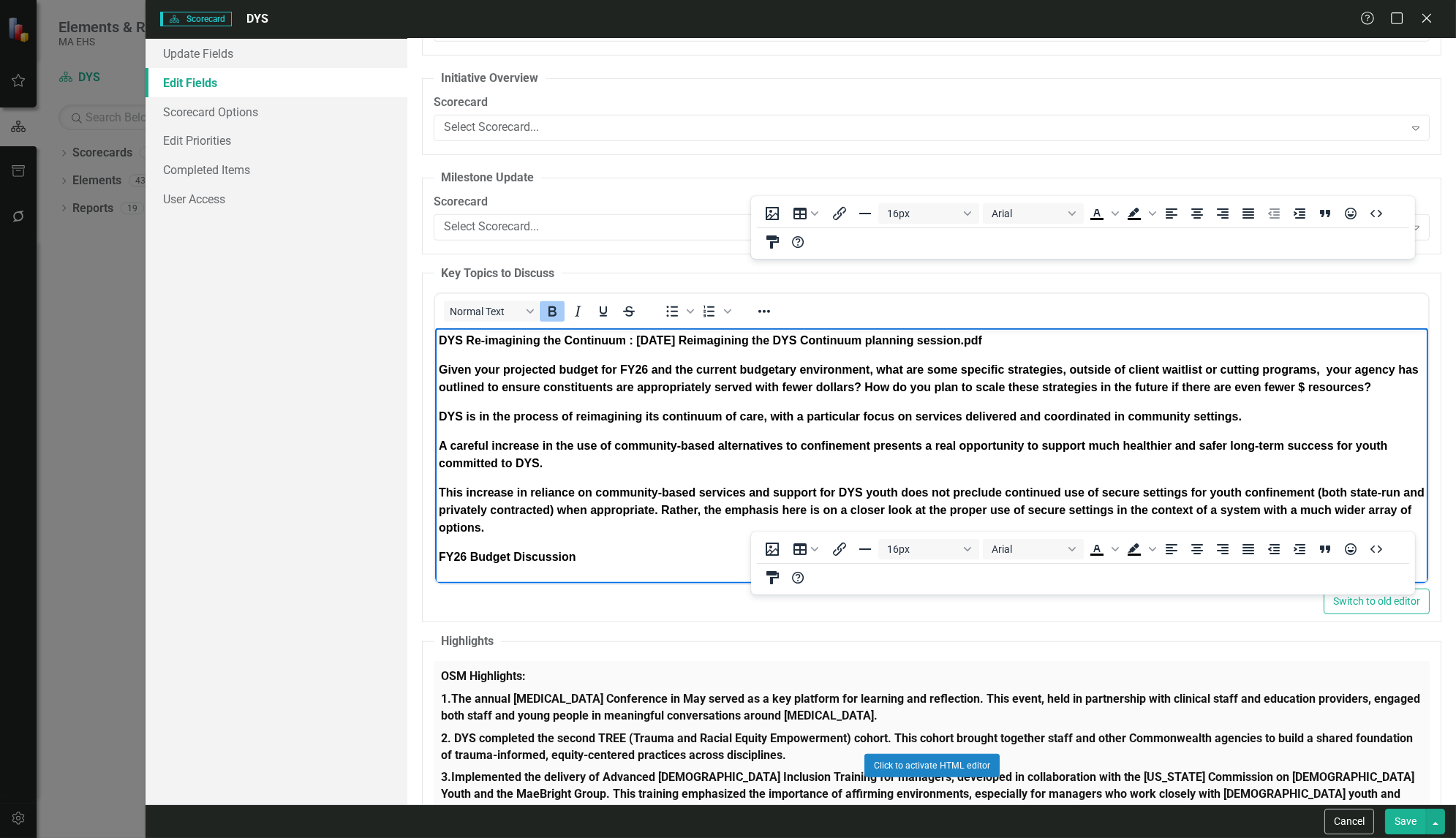
scroll to position [0, 0]
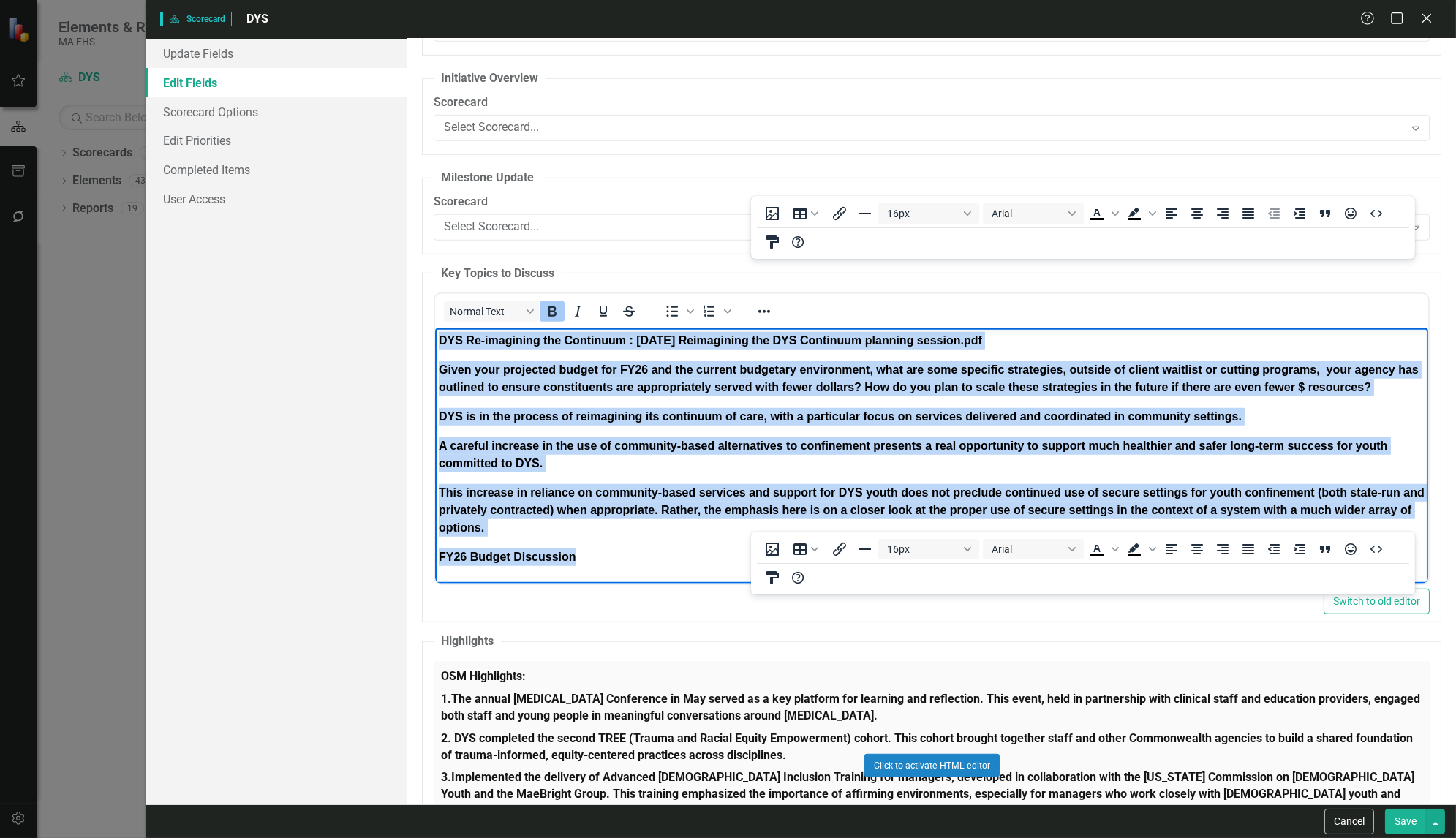
drag, startPoint x: 589, startPoint y: 559, endPoint x: 413, endPoint y: 326, distance: 292.0
click at [436, 328] on html "DYS Re-imagining the Continuum : [DATE] Reimagining the DYS Continuum planning …" at bounding box center [932, 454] width 993 height 253
click at [760, 303] on icon "Reveal or hide additional toolbar items" at bounding box center [765, 312] width 18 height 18
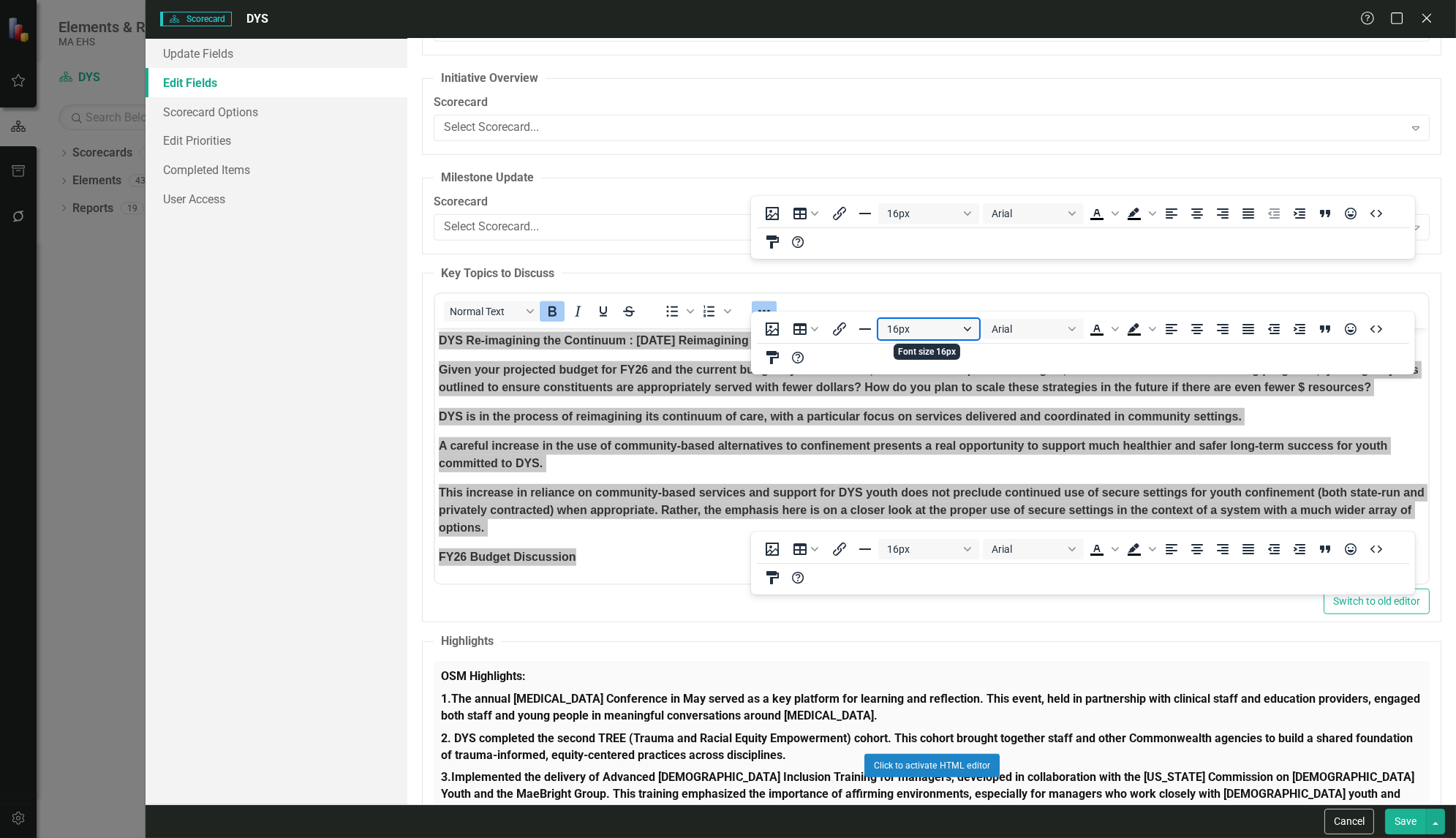
click at [972, 321] on button "16px" at bounding box center [929, 328] width 101 height 20
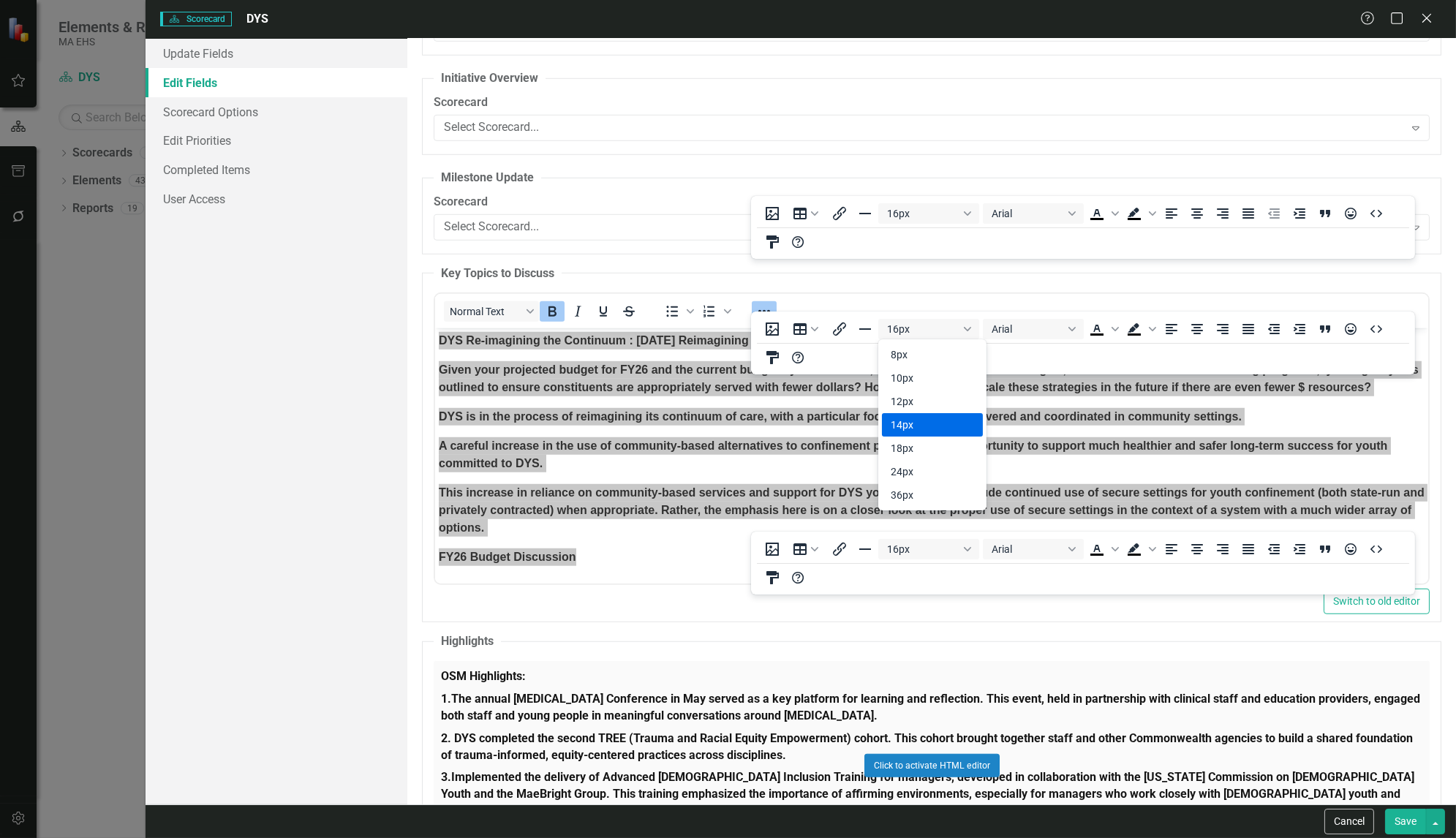
click at [909, 415] on div "14px" at bounding box center [932, 425] width 101 height 24
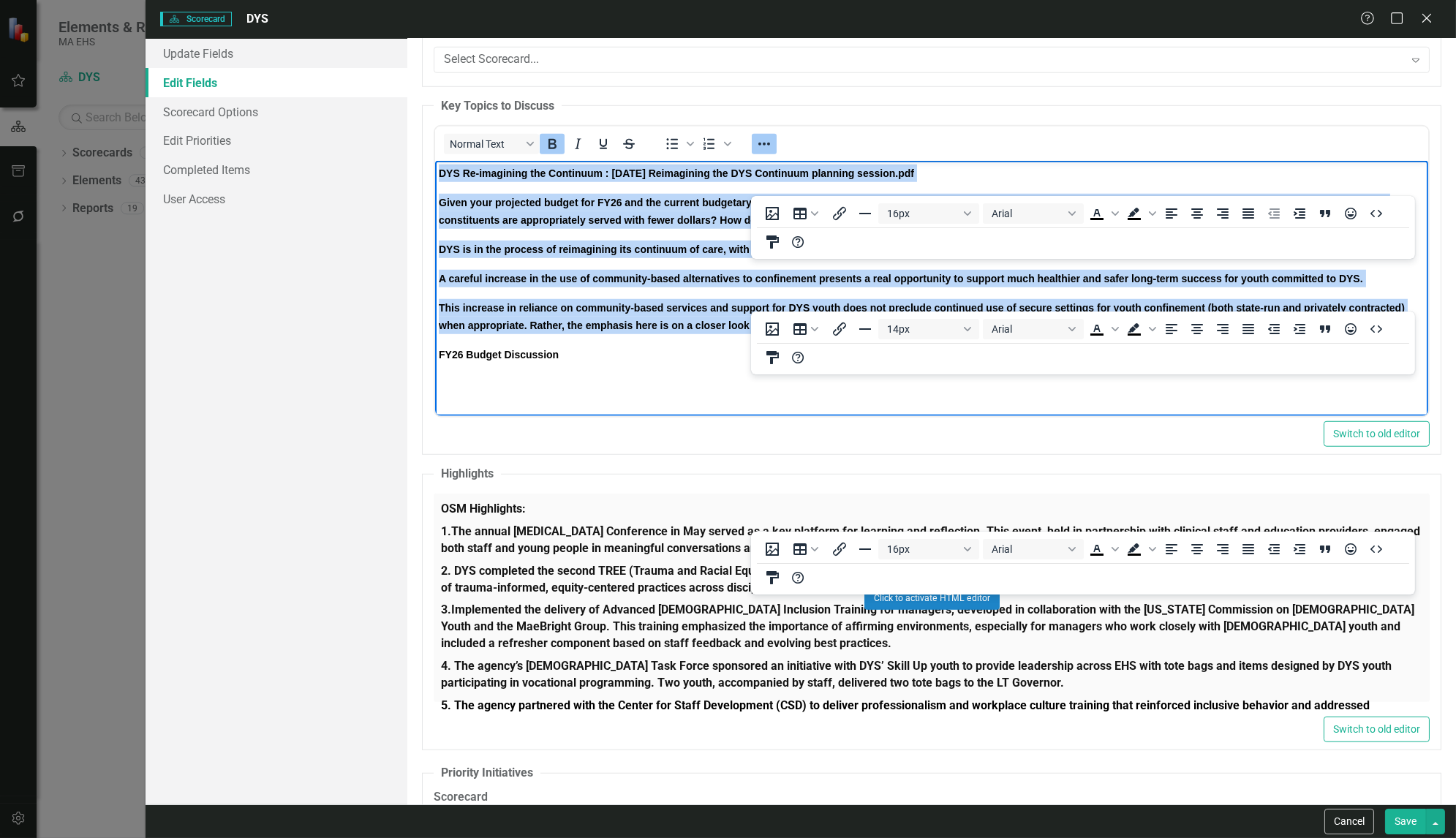
scroll to position [2917, 0]
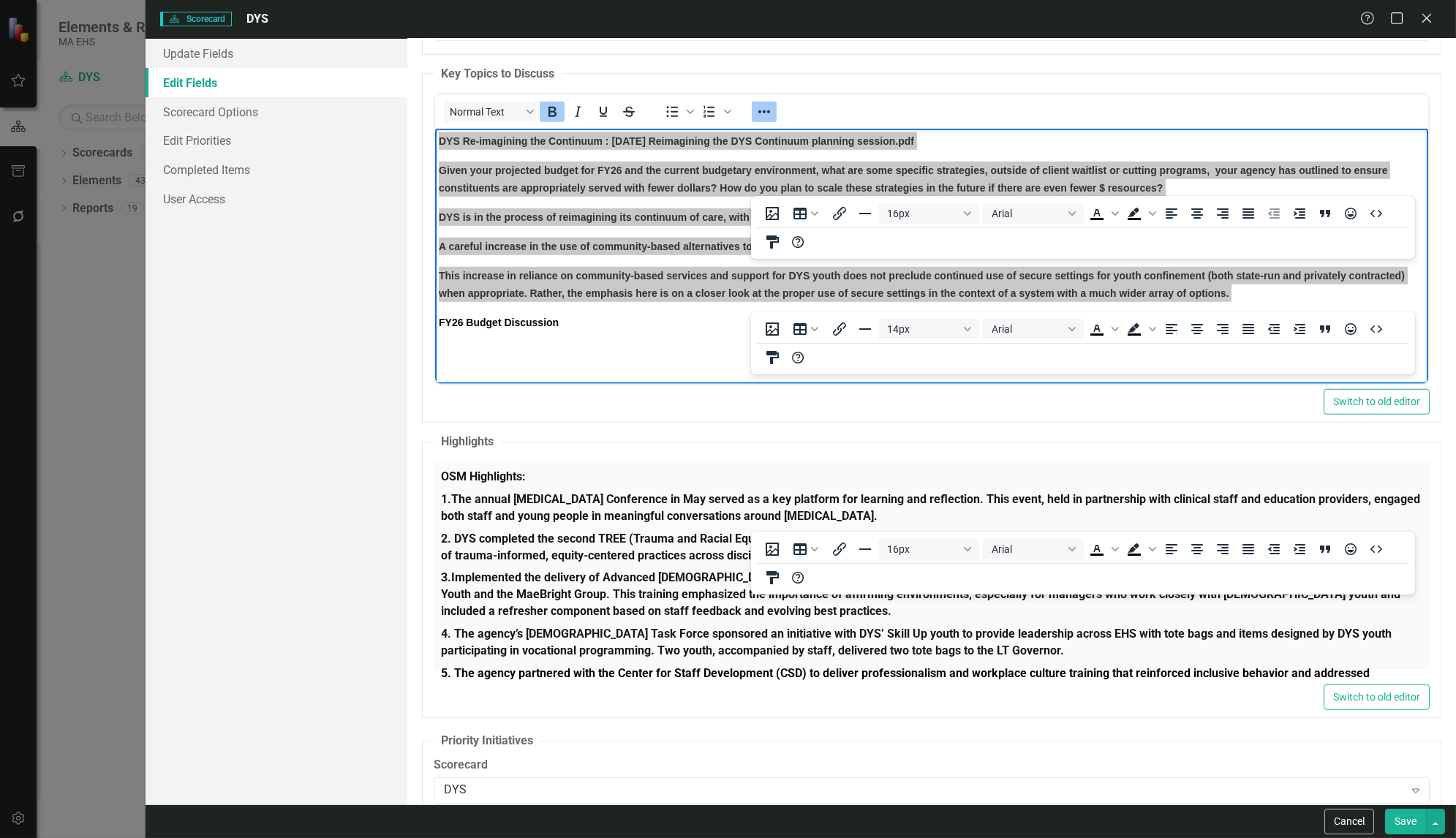
click at [566, 645] on div "Click to activate HTML editor" at bounding box center [932, 566] width 996 height 209
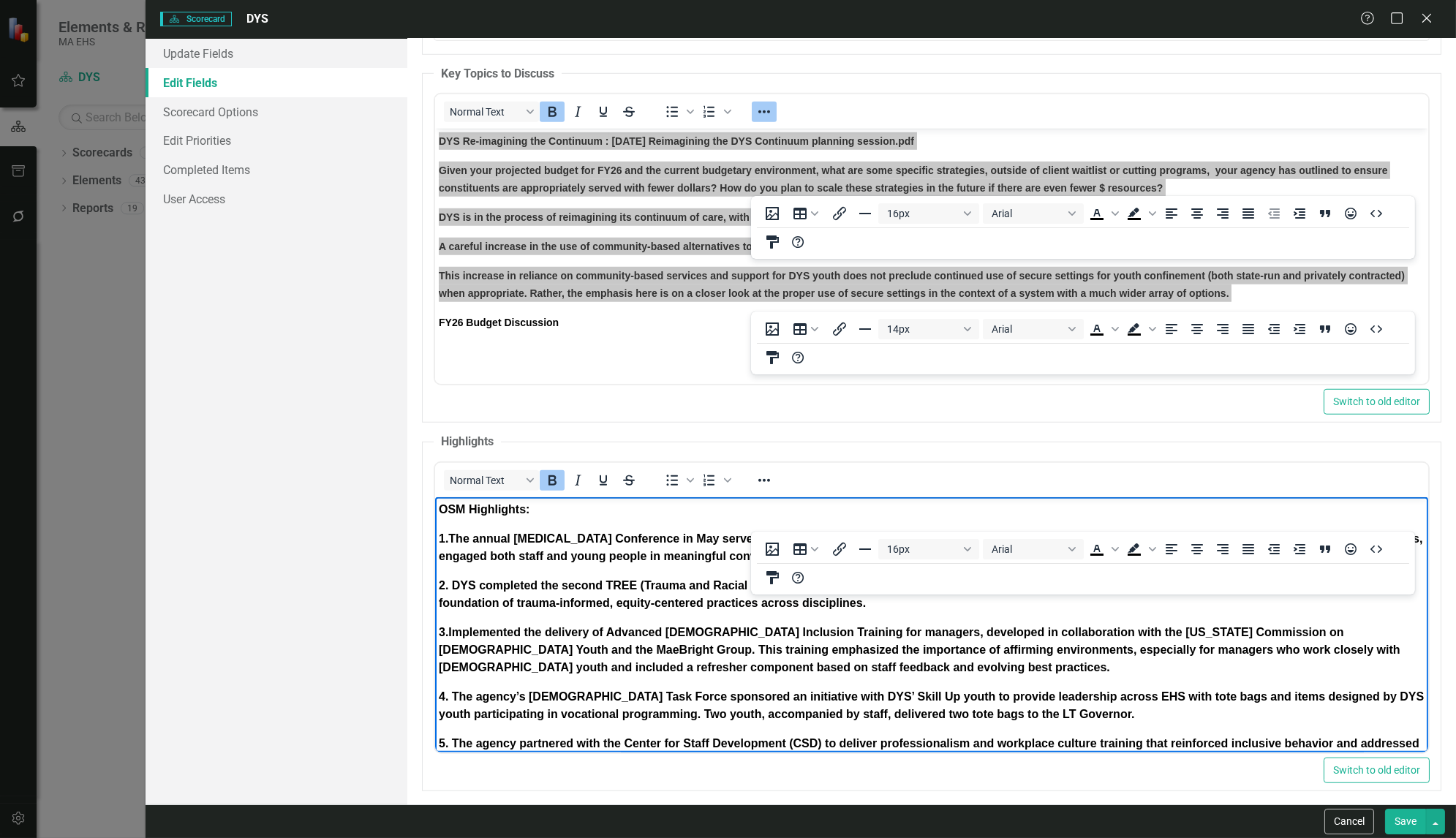
scroll to position [0, 0]
click at [567, 657] on p "3. Implemented the delivery of Advanced LGBTQ+ Inclusion Training for managers,…" at bounding box center [931, 650] width 986 height 53
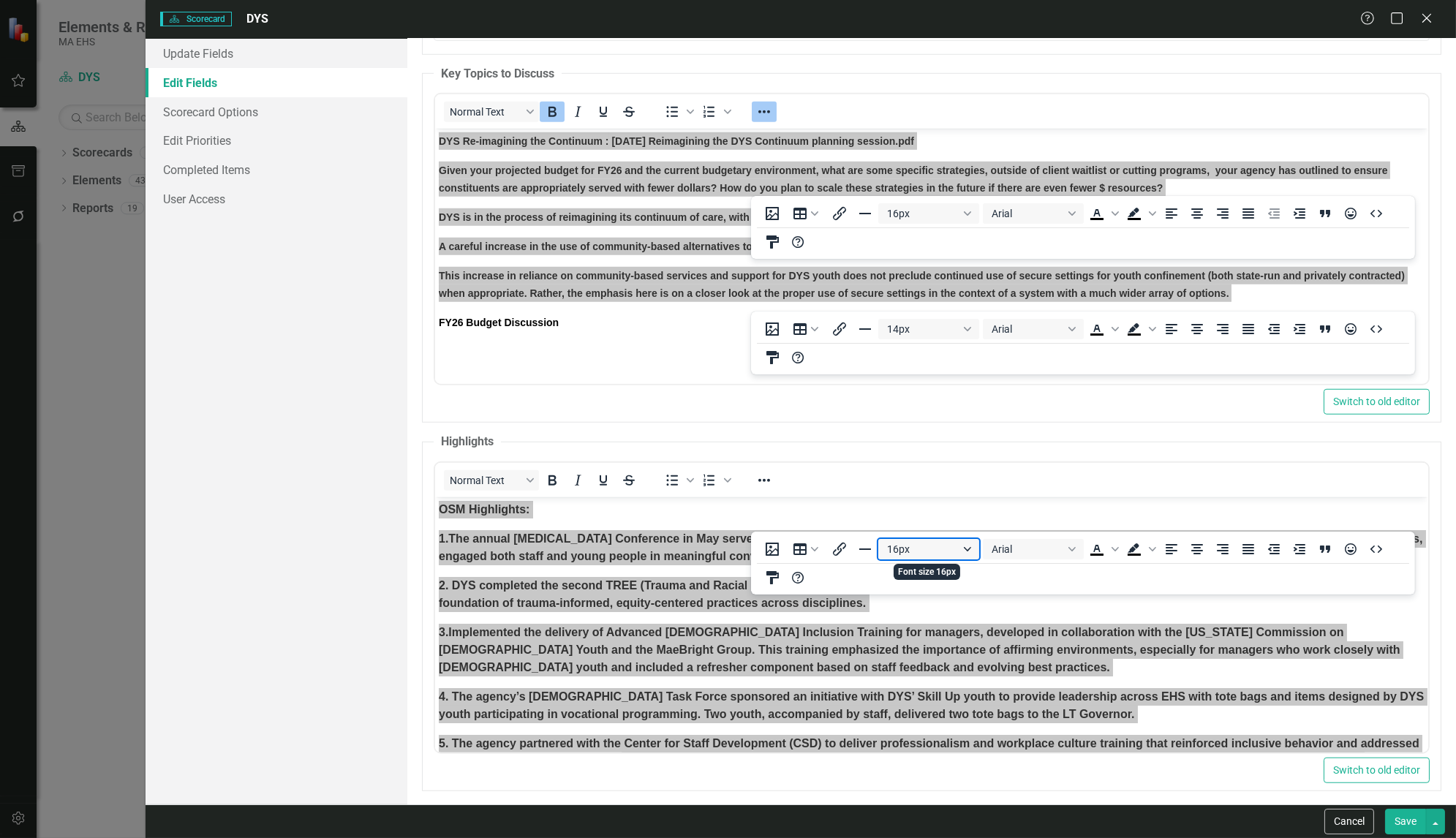
click at [969, 549] on button "16px" at bounding box center [929, 549] width 101 height 20
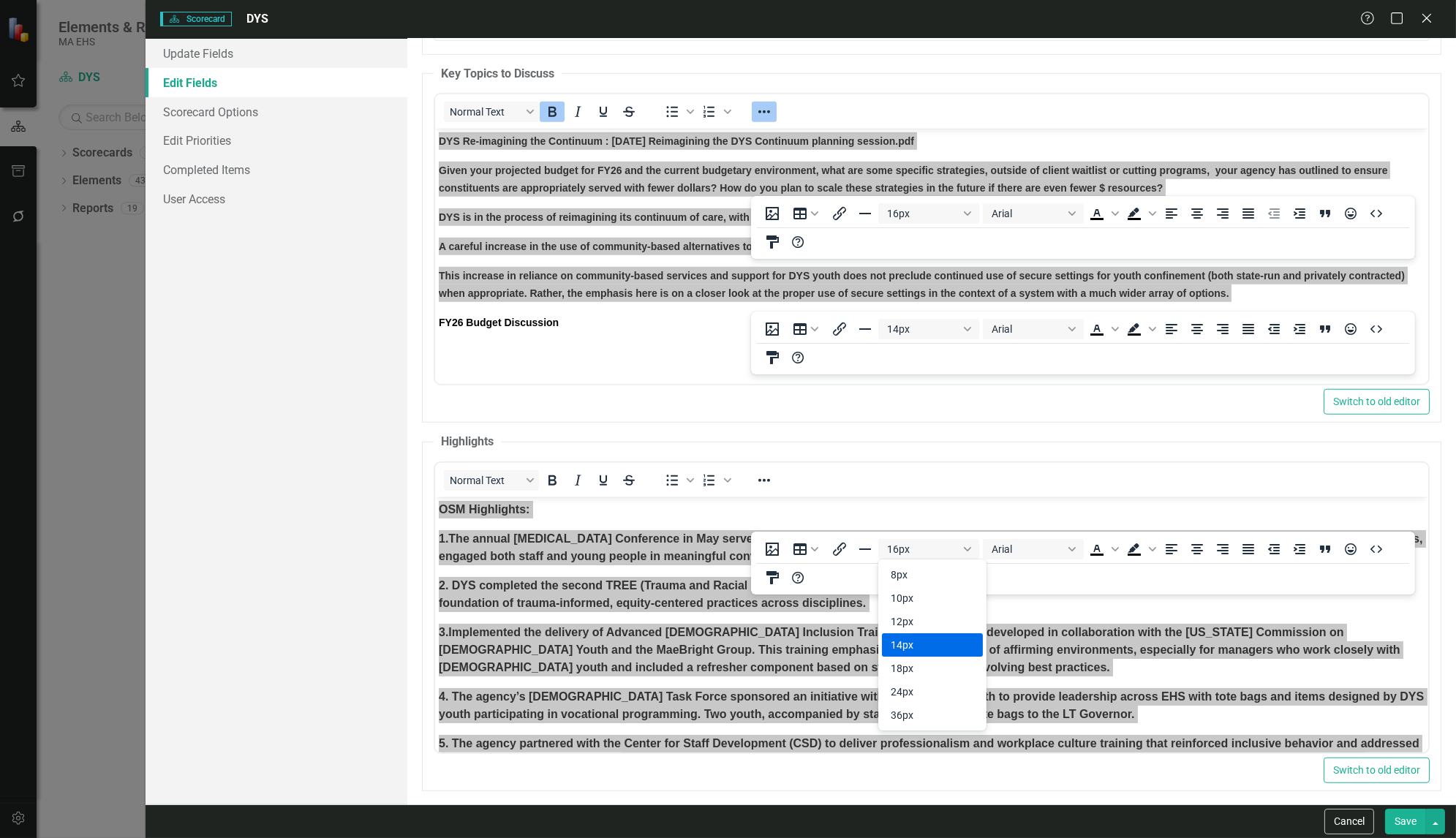
click at [911, 653] on div "14px" at bounding box center [921, 645] width 63 height 18
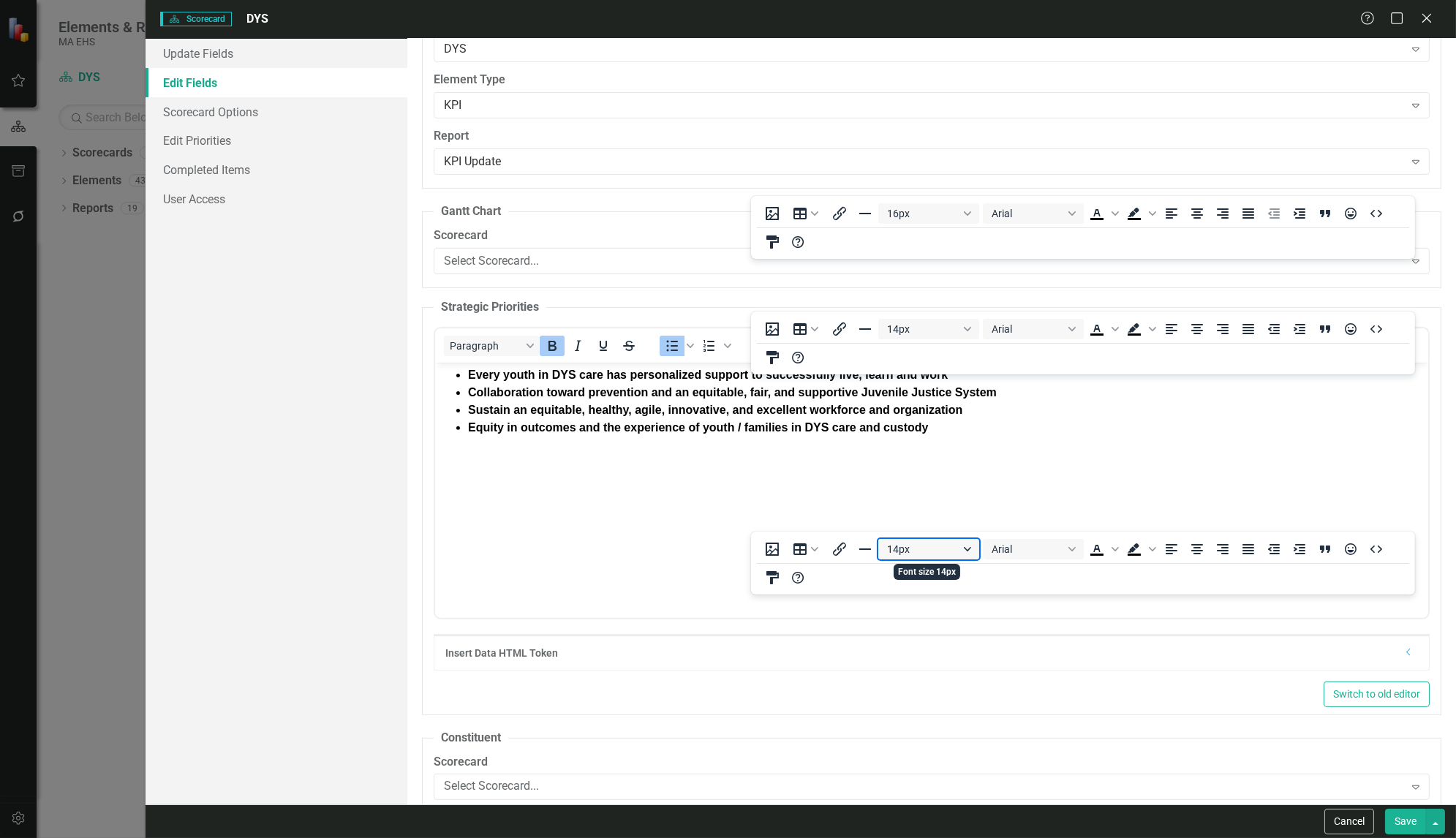
click at [898, 549] on button "14px" at bounding box center [929, 549] width 101 height 20
click at [771, 667] on fieldset "Strategic Priorities <ul> <li>Every youth in DYS care has personalized support …" at bounding box center [931, 507] width 1020 height 416
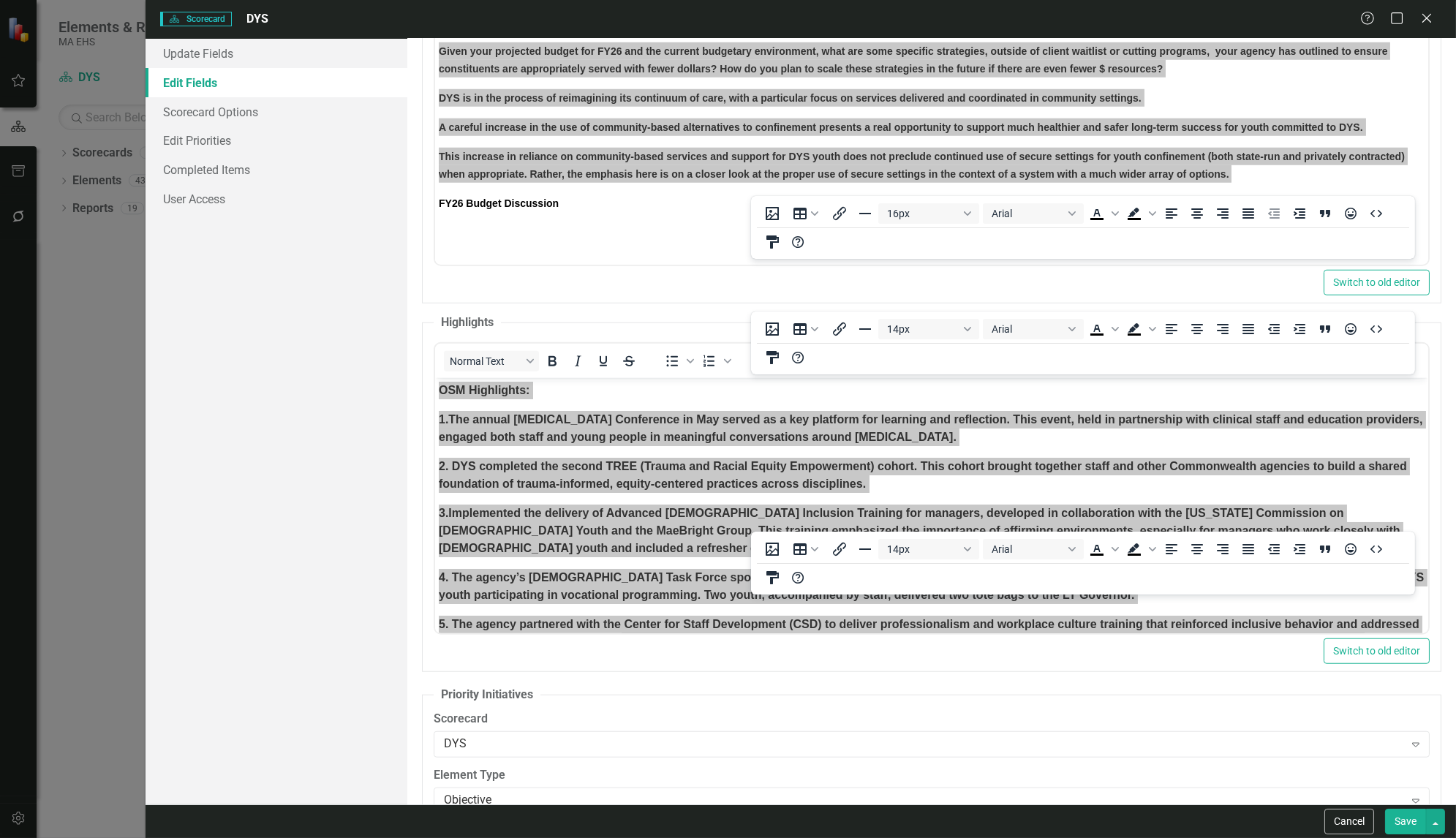
scroll to position [3036, 0]
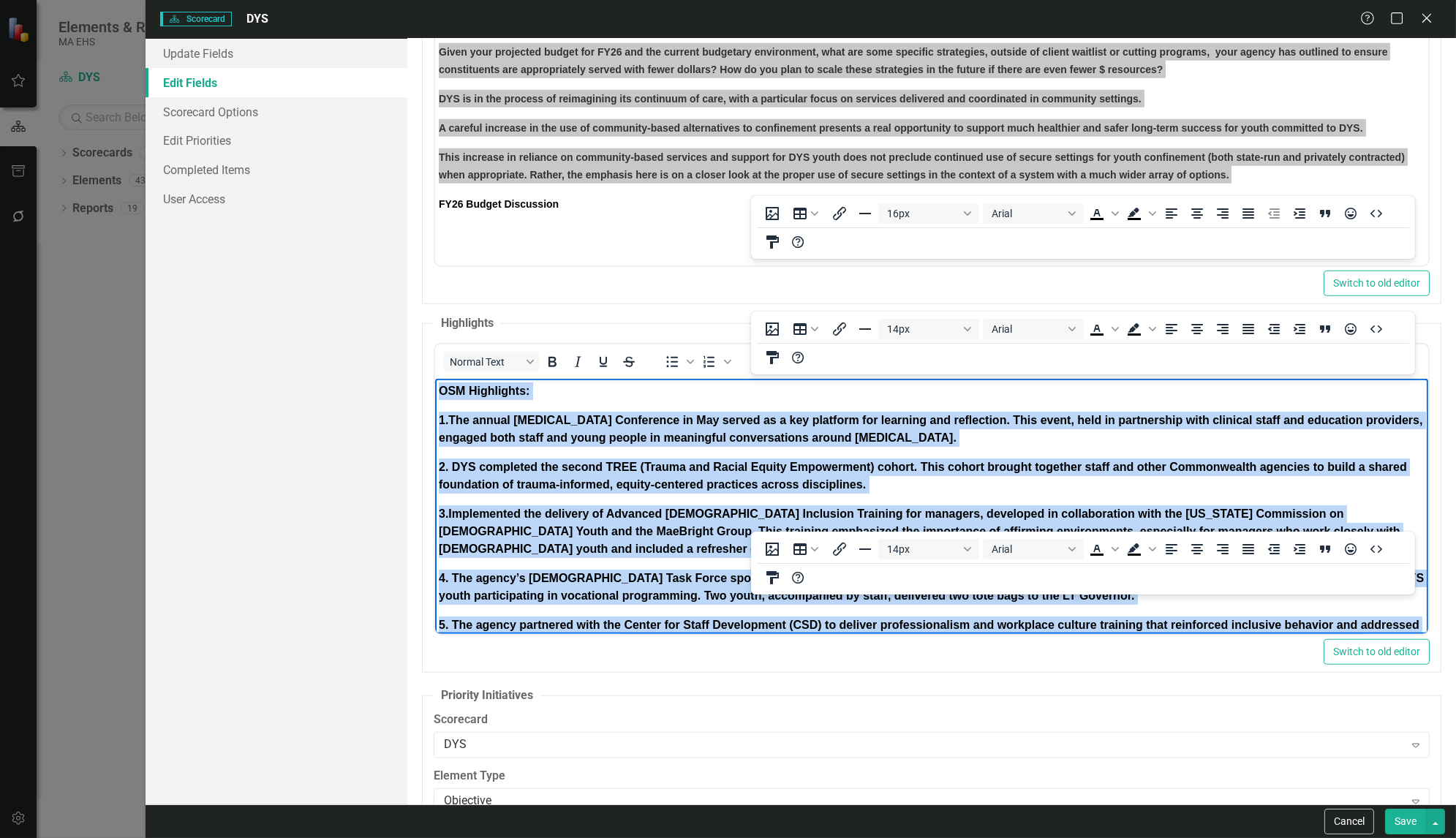
click at [617, 450] on body "OSM Highlights: 1.The annual Racial Trauma Conference in May served as a key pl…" at bounding box center [932, 628] width 993 height 499
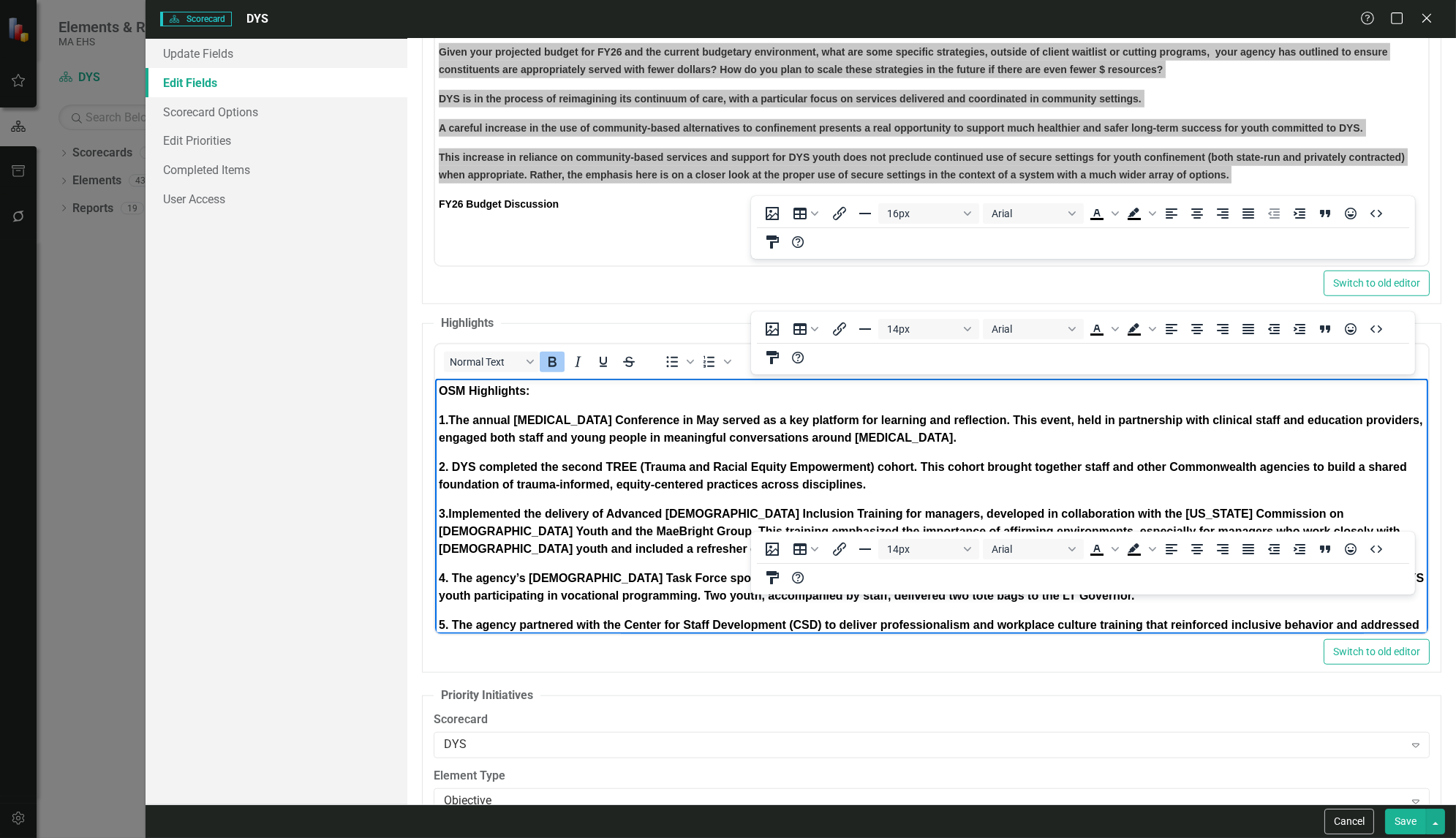
click at [604, 543] on strong "3. Implemented the delivery of Advanced LGBTQ+ Inclusion Training for managers,…" at bounding box center [920, 532] width 962 height 48
click at [1405, 826] on button "Save" at bounding box center [1406, 822] width 41 height 26
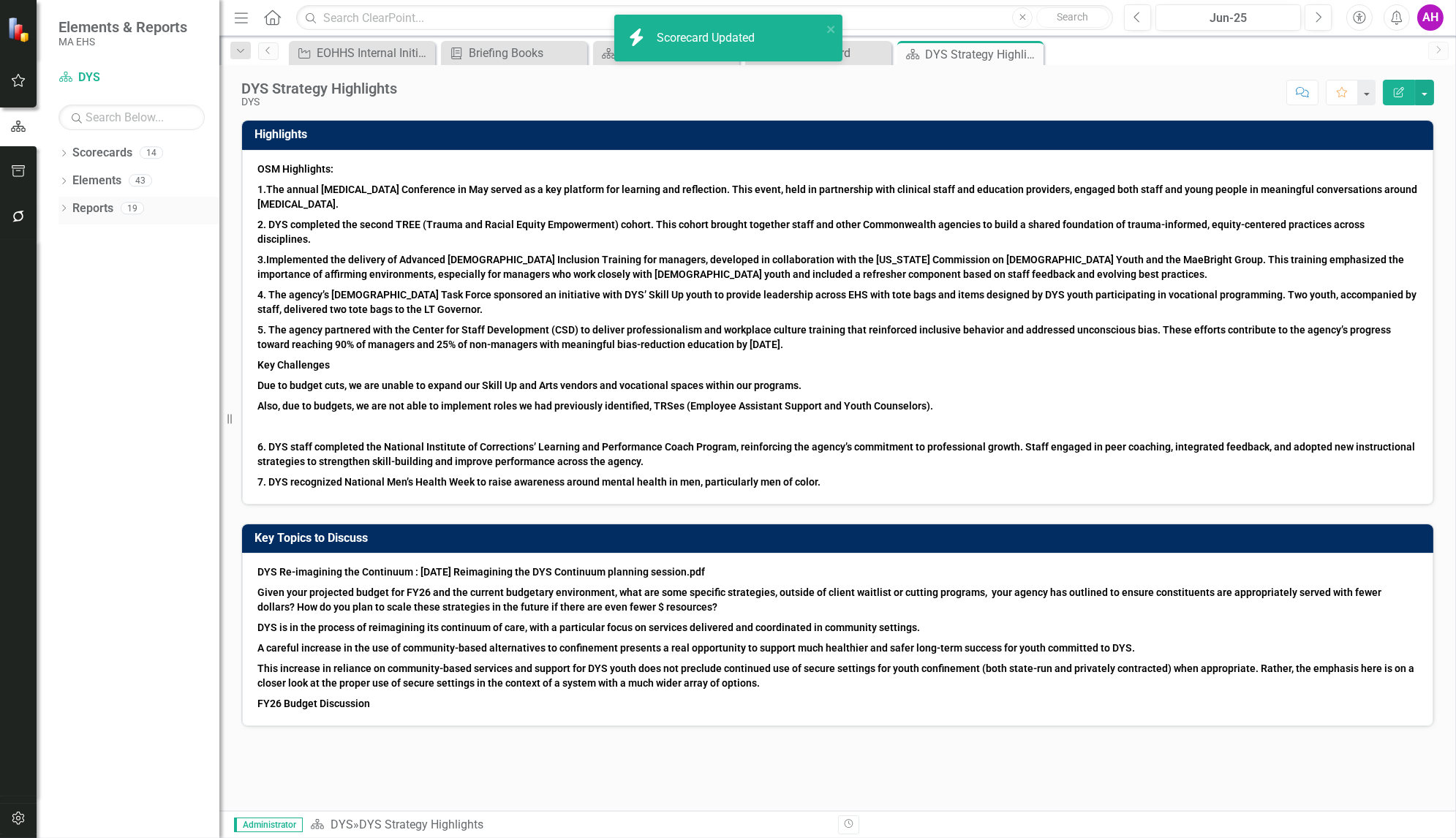
click at [64, 206] on icon at bounding box center [64, 208] width 4 height 7
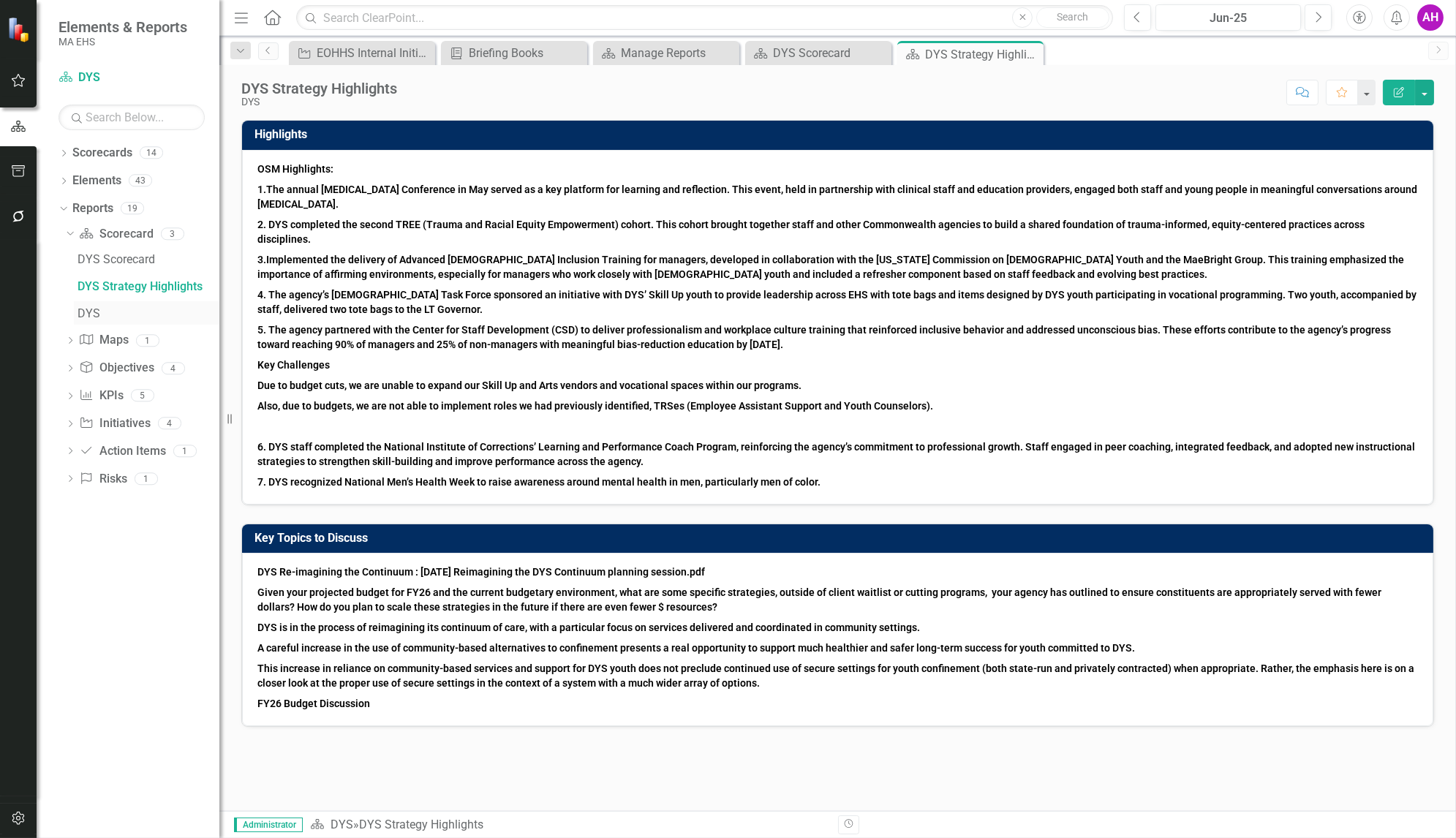
click at [86, 312] on div "DYS" at bounding box center [148, 314] width 142 height 13
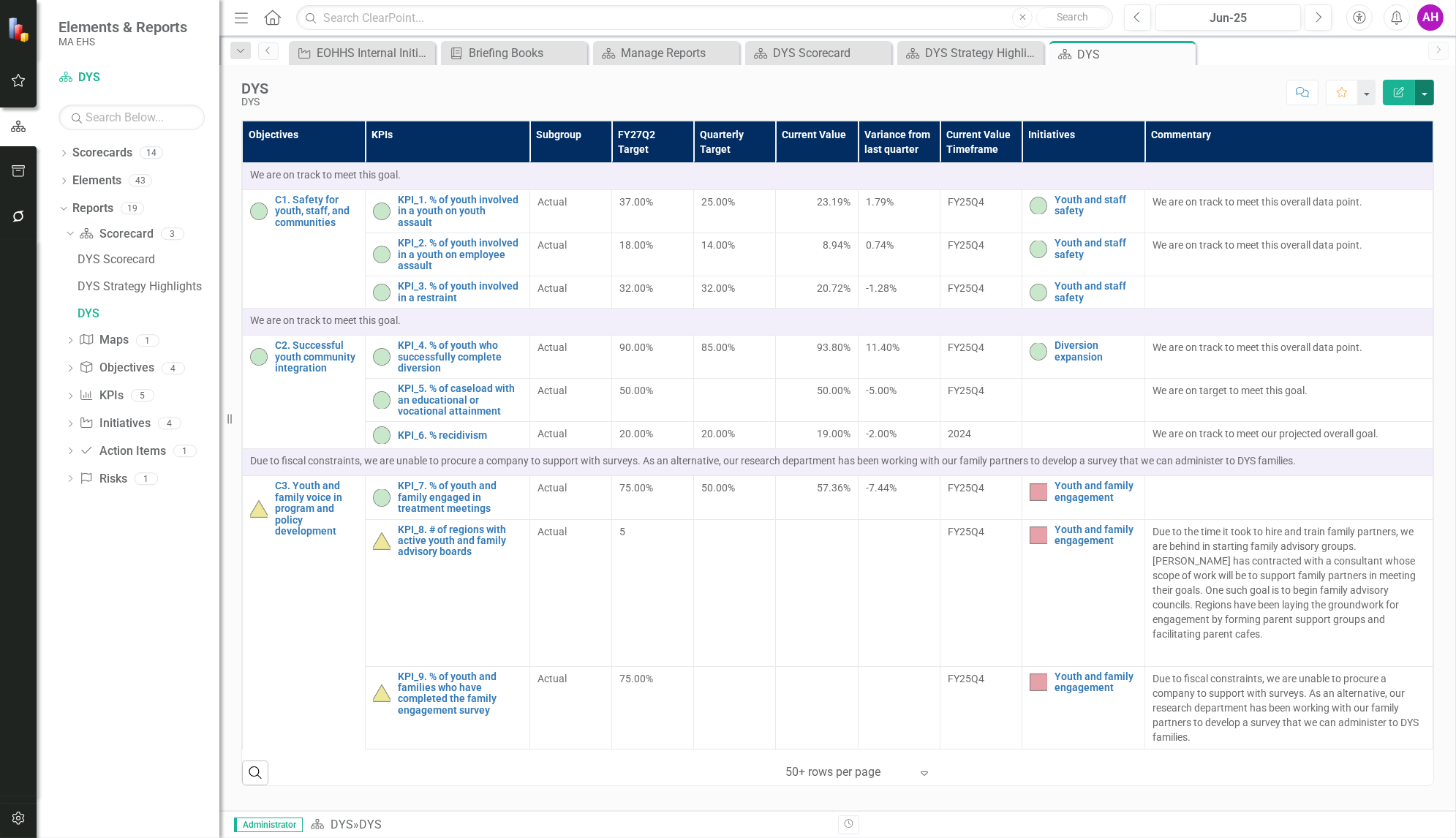
click at [1424, 94] on button "button" at bounding box center [1424, 93] width 19 height 26
click at [1389, 117] on link "Edit Edit Scorecard" at bounding box center [1374, 119] width 119 height 27
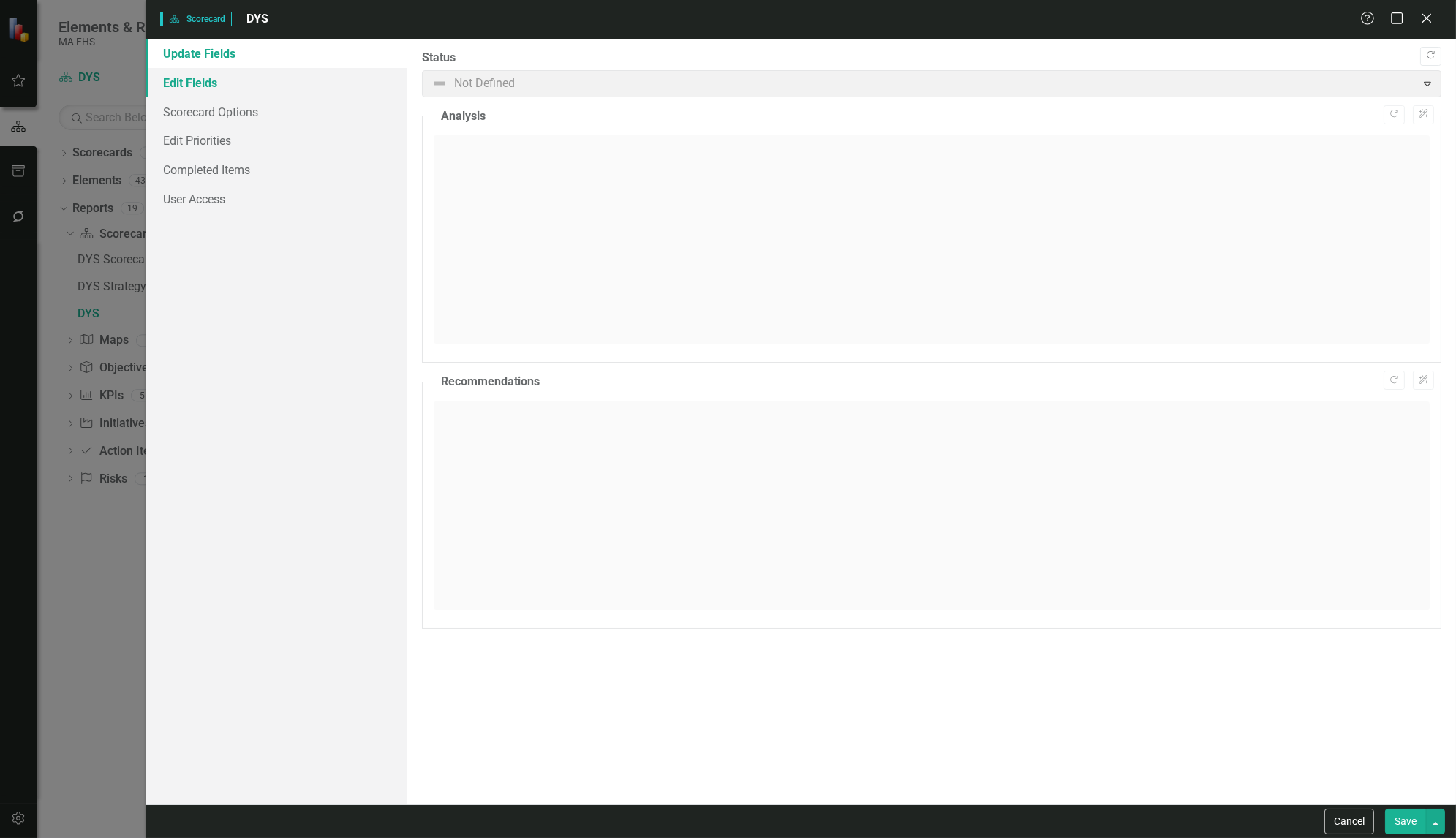
click at [206, 91] on link "Edit Fields" at bounding box center [276, 83] width 262 height 29
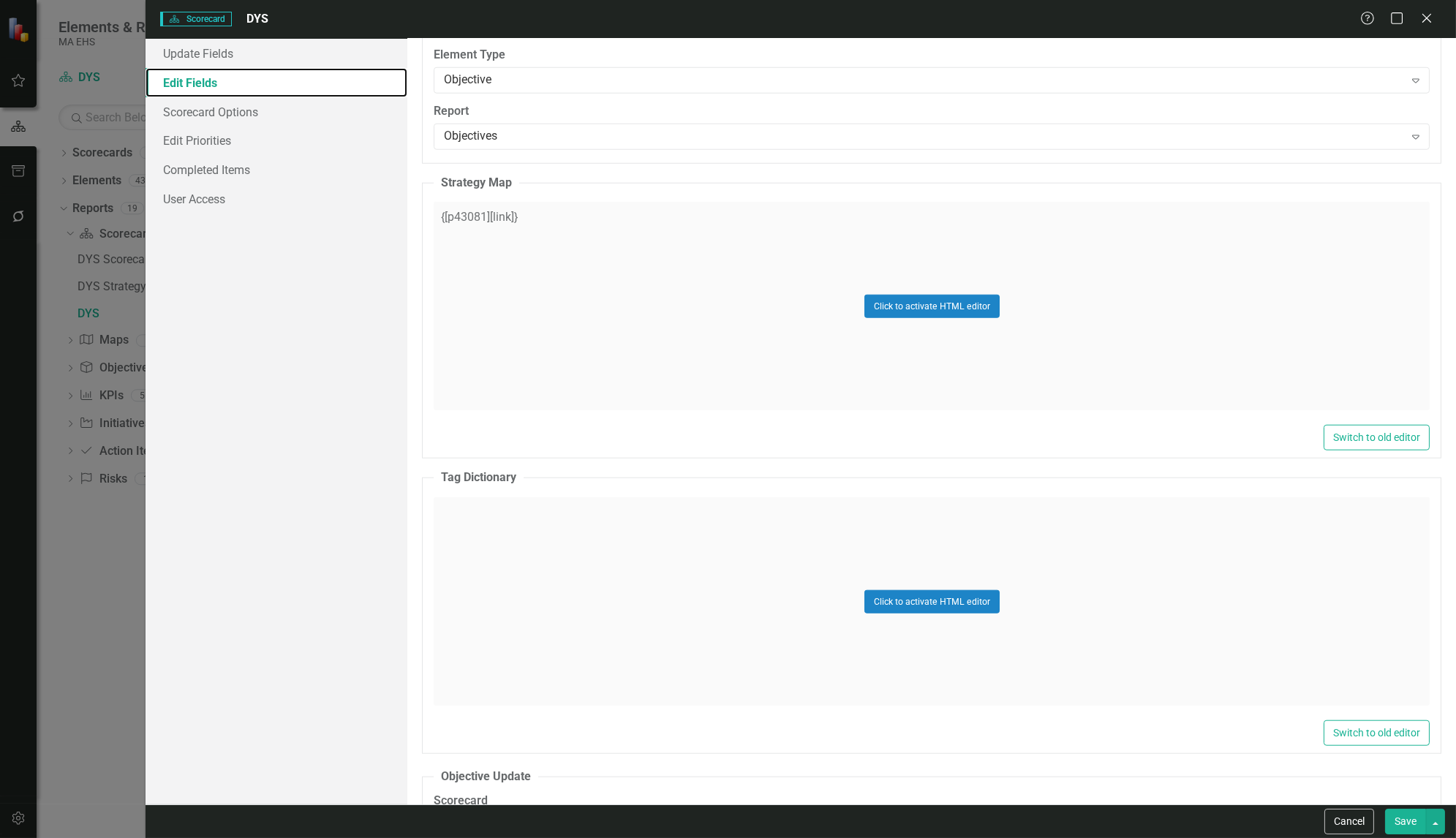
scroll to position [3394, 0]
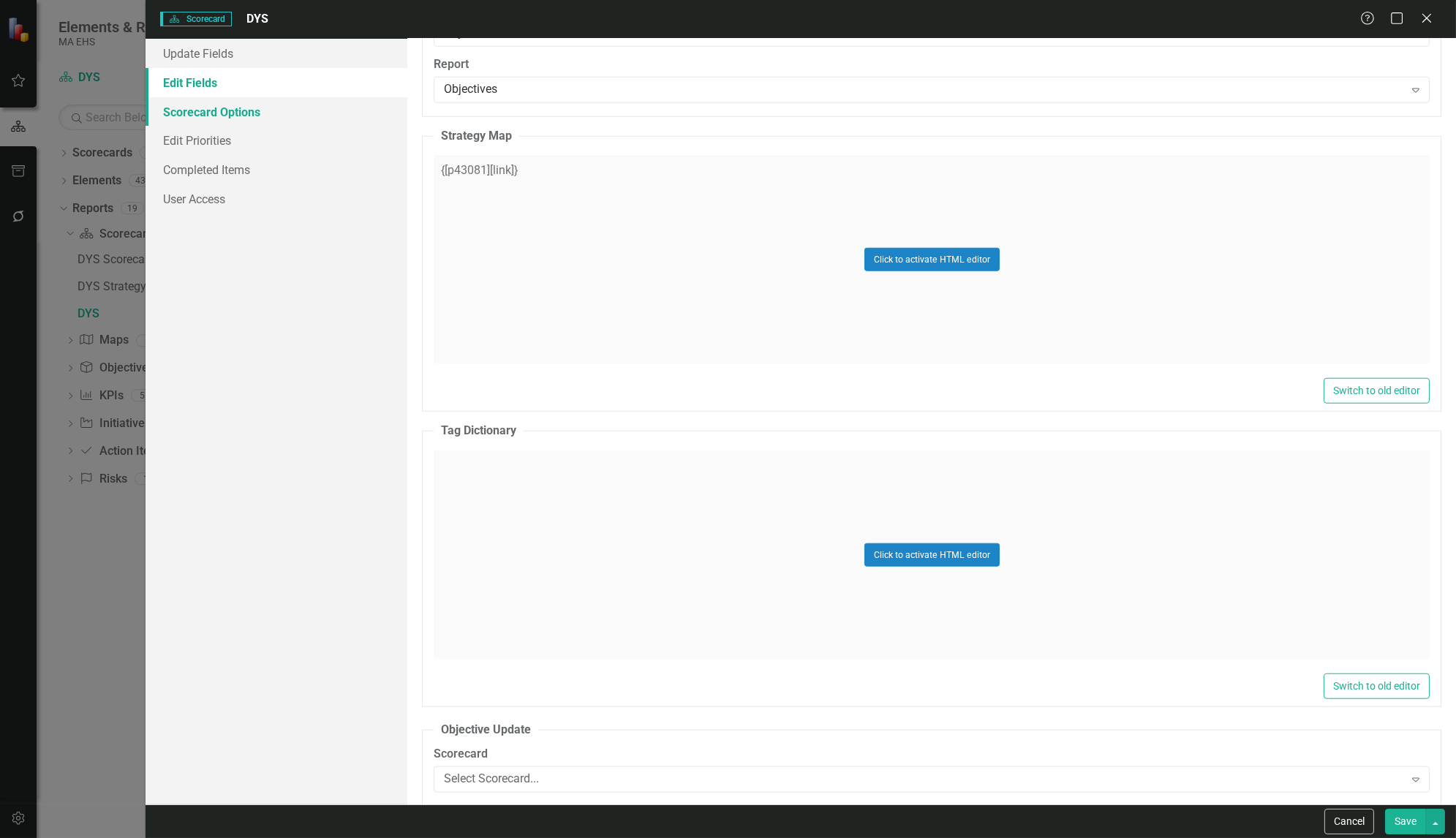
click at [210, 111] on link "Scorecard Options" at bounding box center [276, 112] width 262 height 29
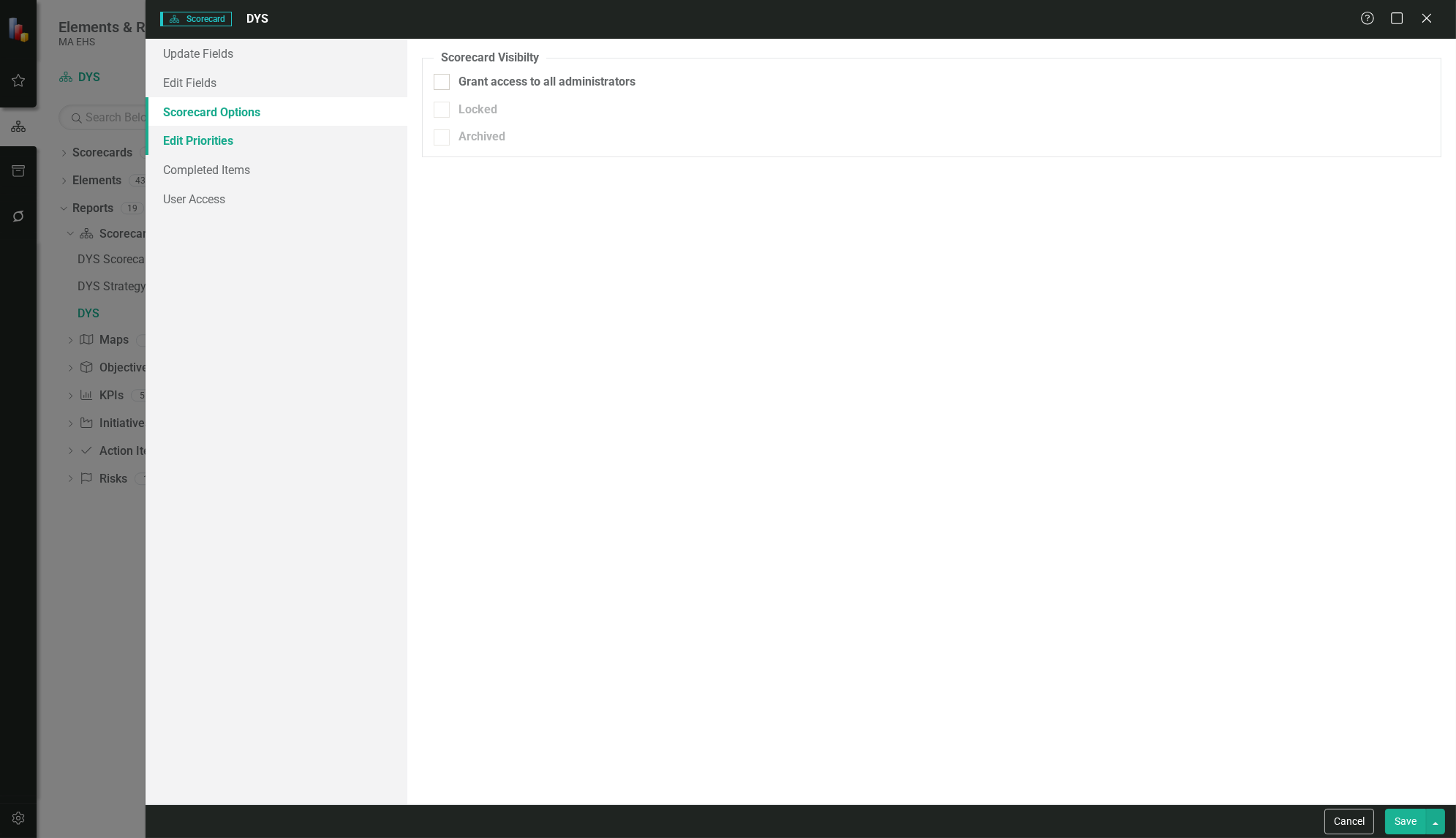
click at [203, 137] on link "Edit Priorities" at bounding box center [276, 141] width 262 height 29
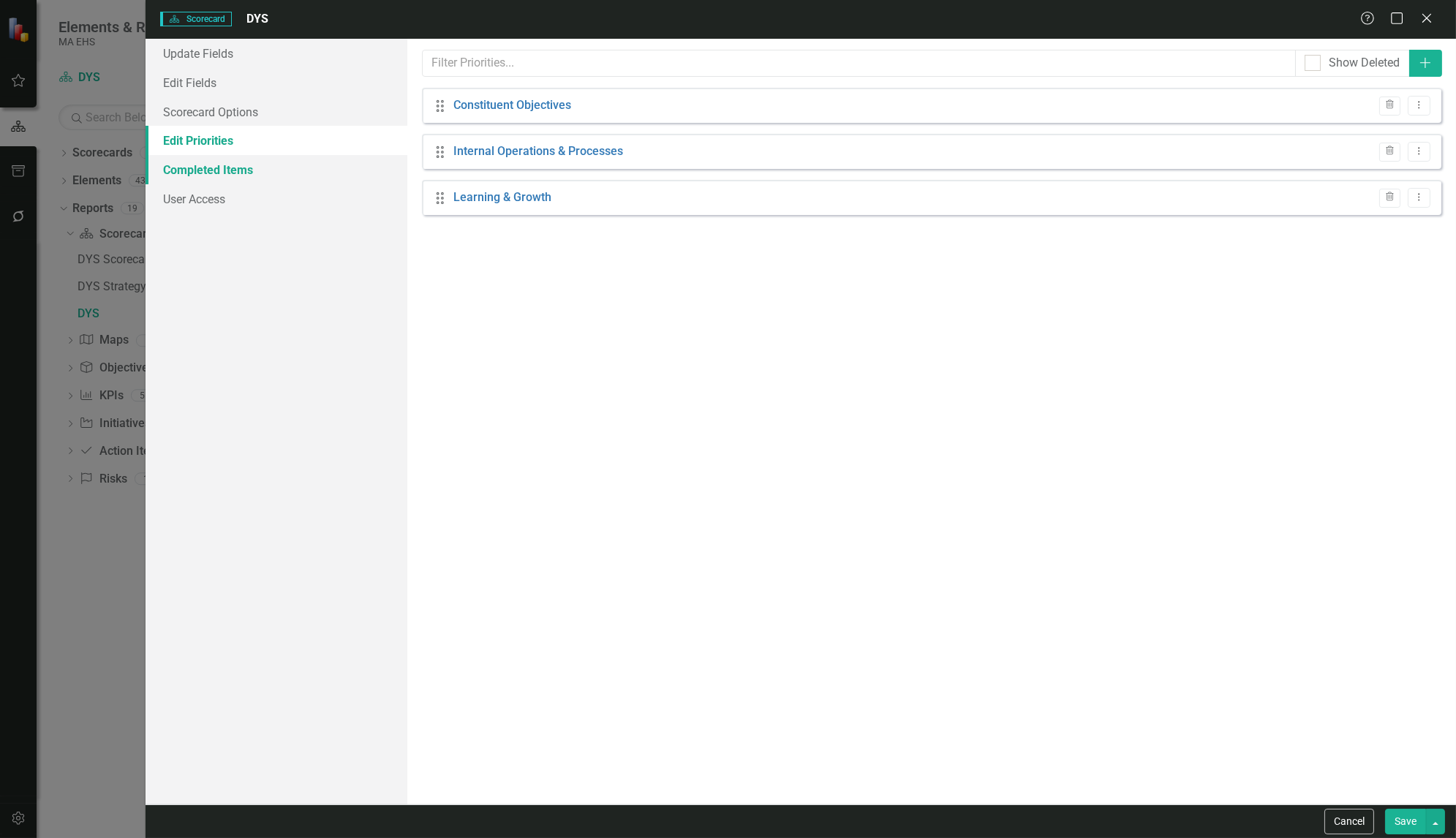
click at [203, 172] on link "Completed Items" at bounding box center [276, 170] width 262 height 29
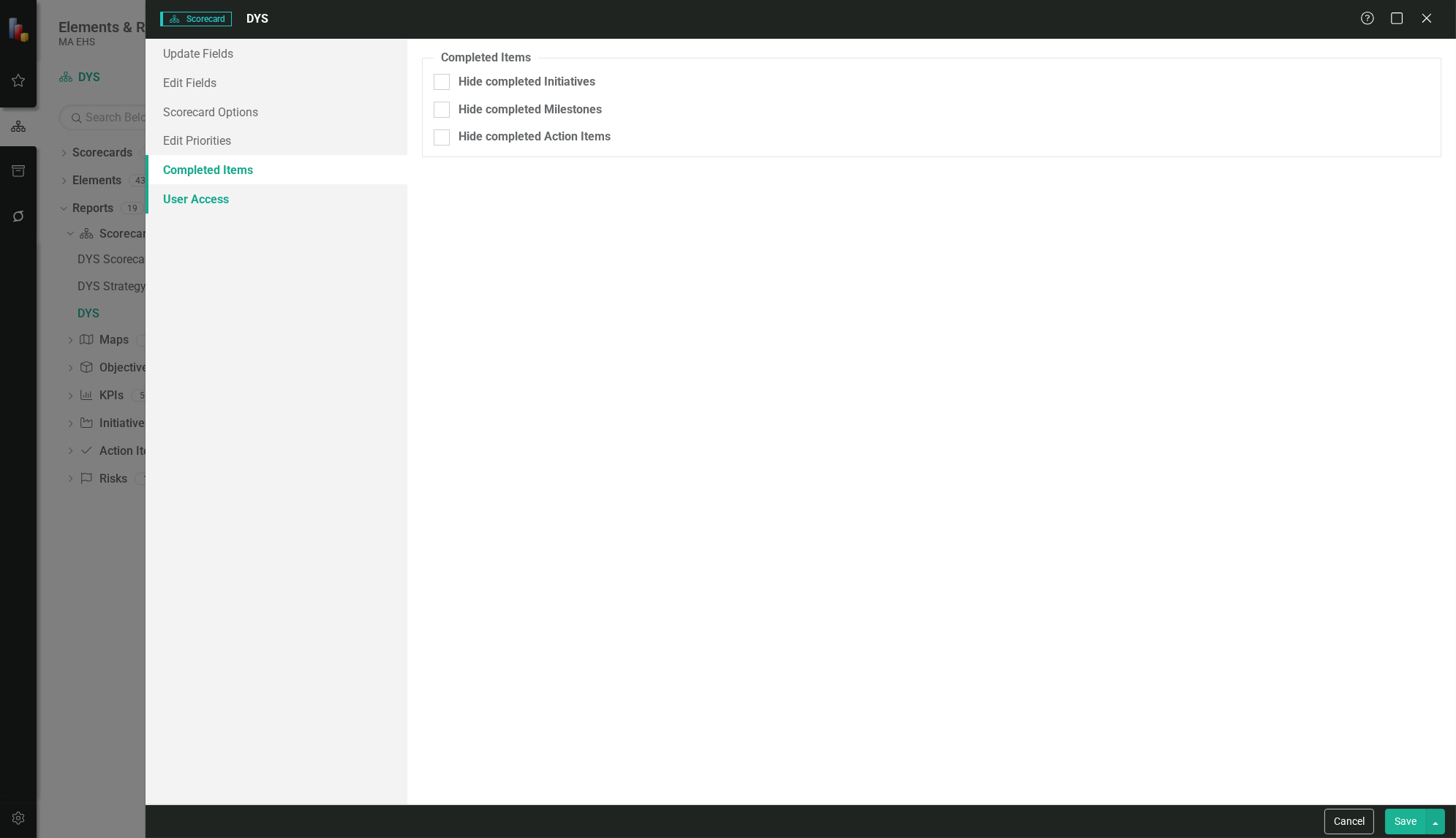
click at [203, 202] on link "User Access" at bounding box center [276, 199] width 262 height 29
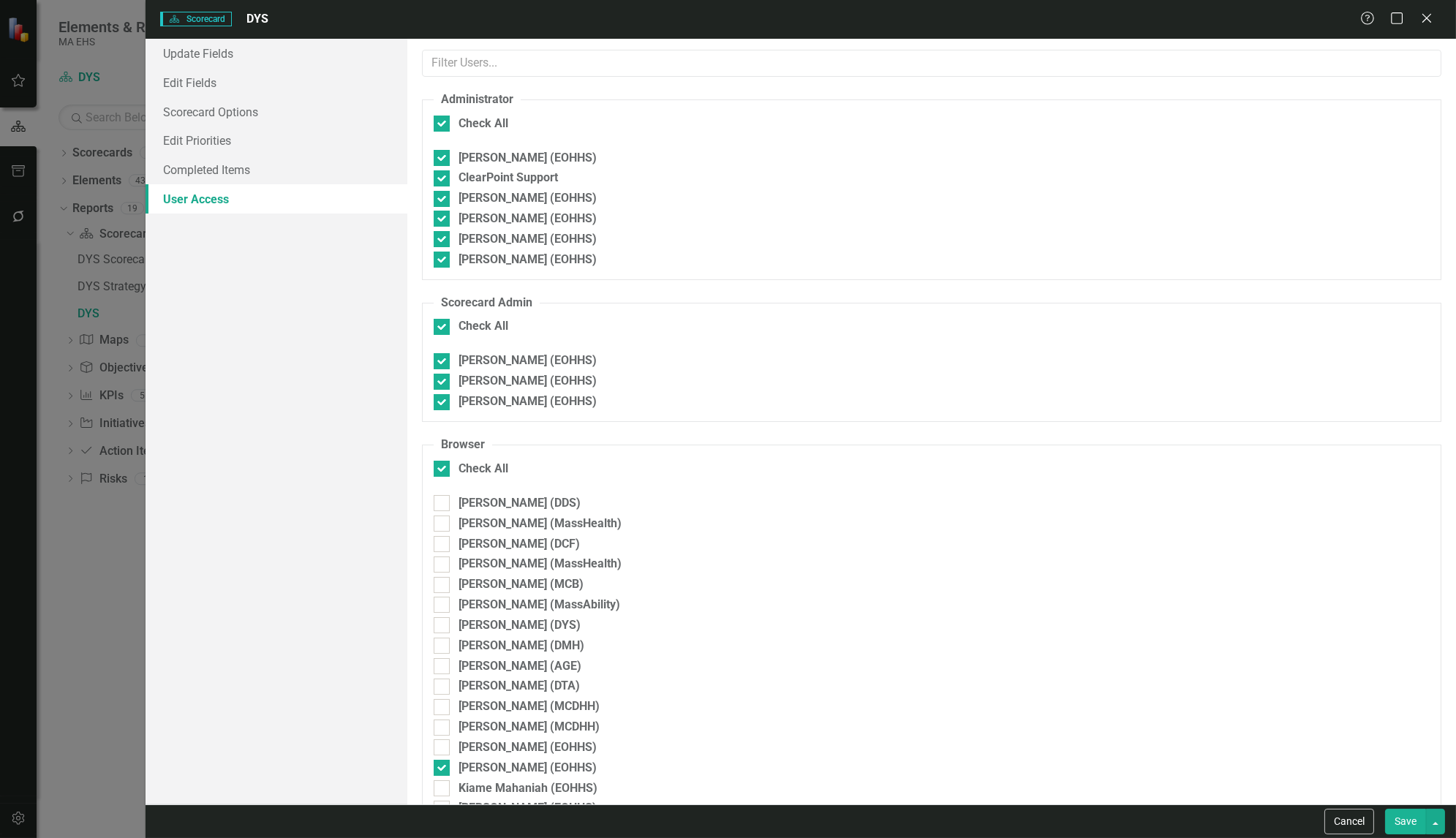
checkbox input "false"
click at [1362, 815] on button "Cancel" at bounding box center [1349, 822] width 50 height 26
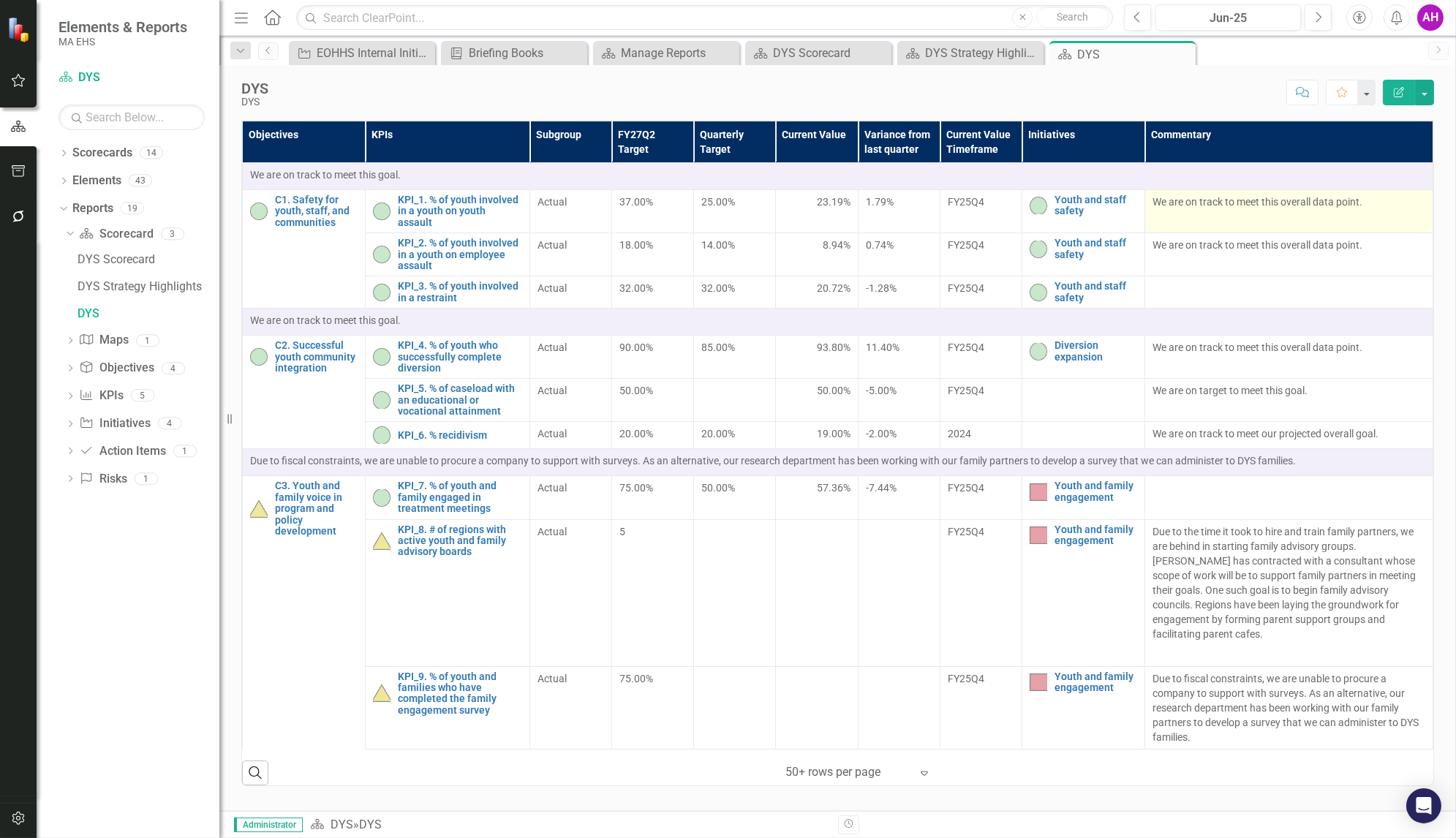
click at [1281, 202] on p "We are on track to meet this overall data point." at bounding box center [1289, 202] width 273 height 15
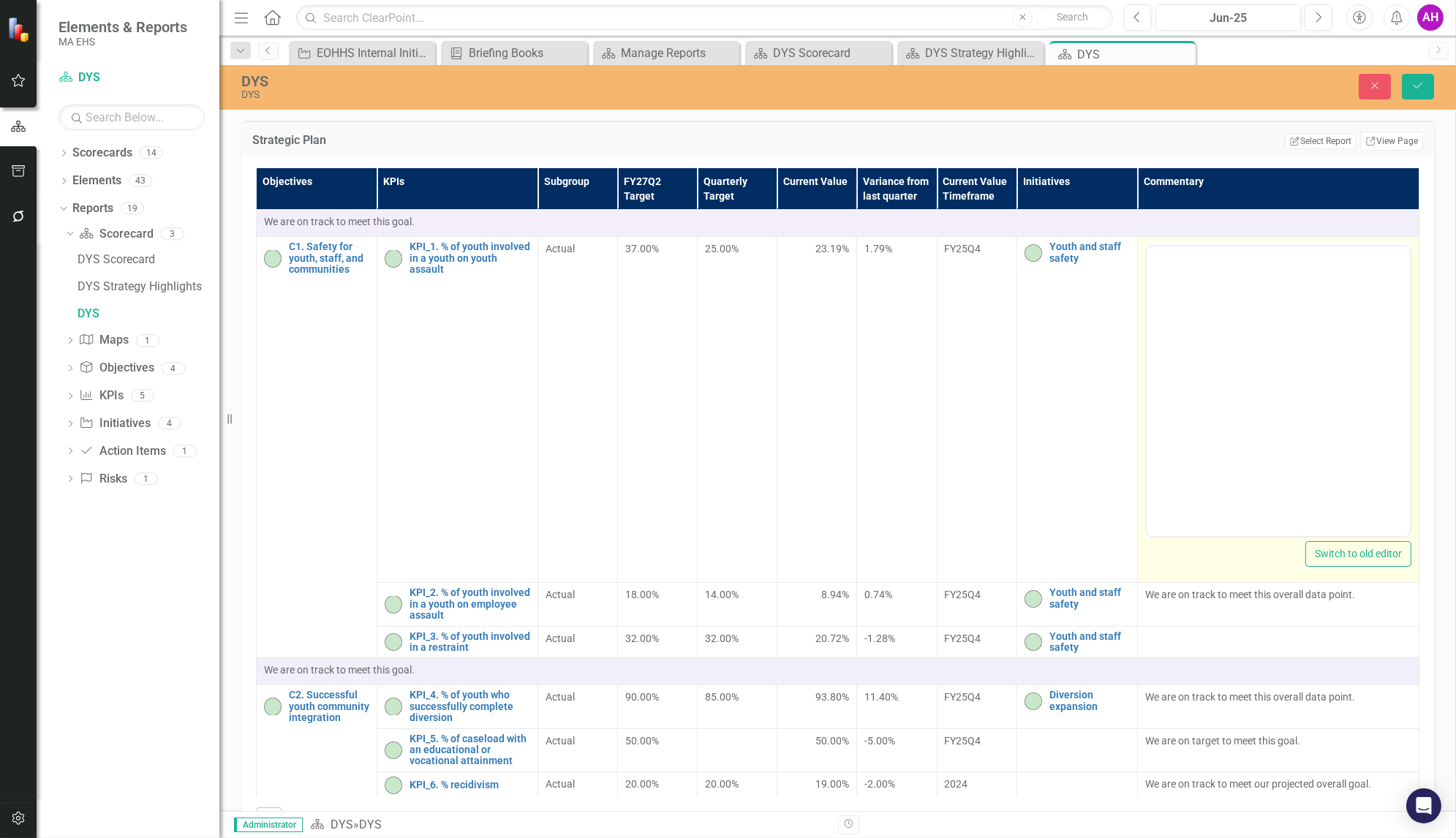
scroll to position [0, 0]
click at [1211, 293] on p "We are on track to meet this overall data point." at bounding box center [1278, 293] width 256 height 18
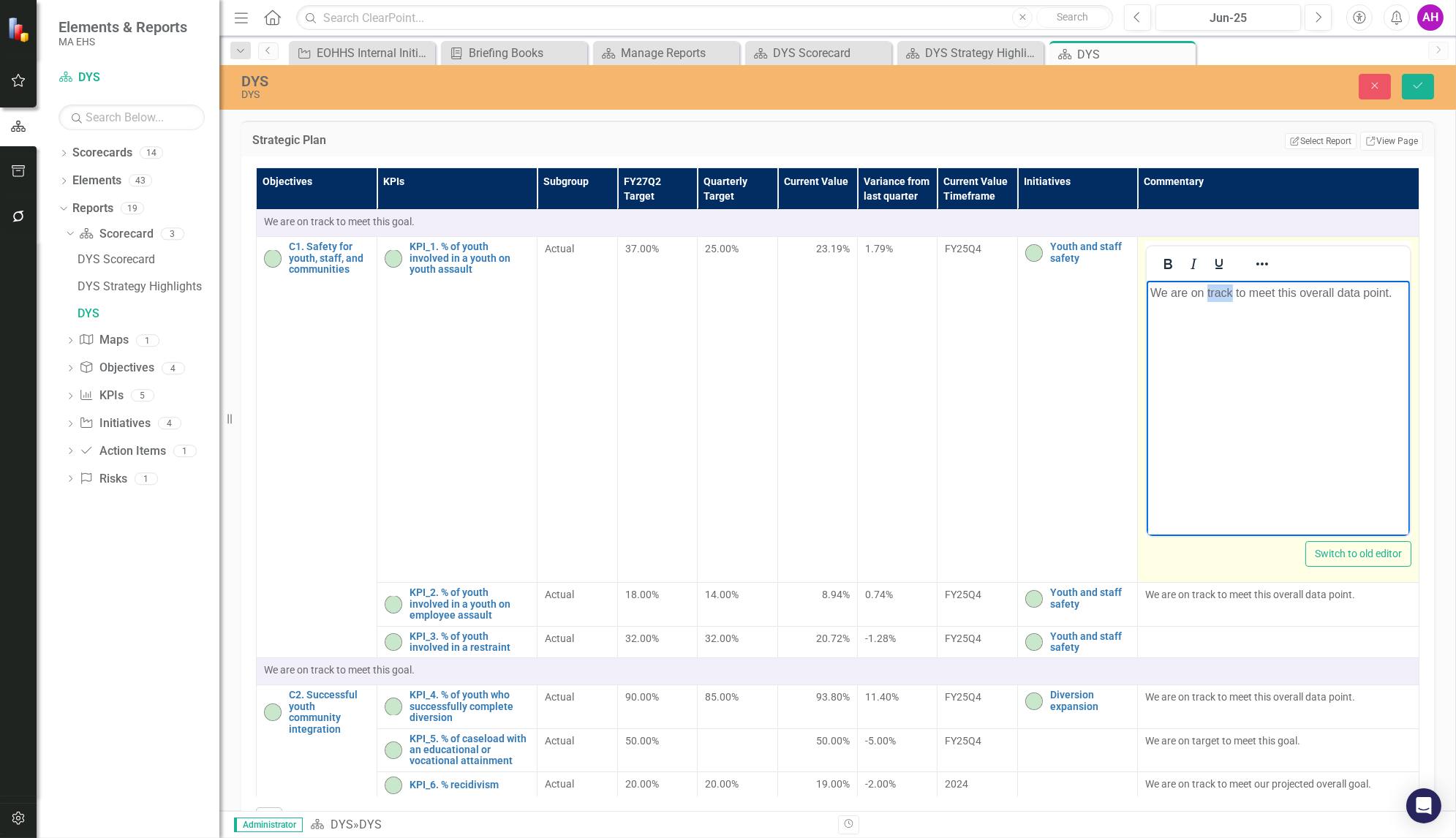
click at [1211, 293] on p "We are on track to meet this overall data point." at bounding box center [1278, 293] width 256 height 18
click at [1166, 259] on icon "Bold" at bounding box center [1168, 264] width 8 height 11
click at [1254, 263] on icon "Reveal or hide additional toolbar items" at bounding box center [1263, 264] width 18 height 18
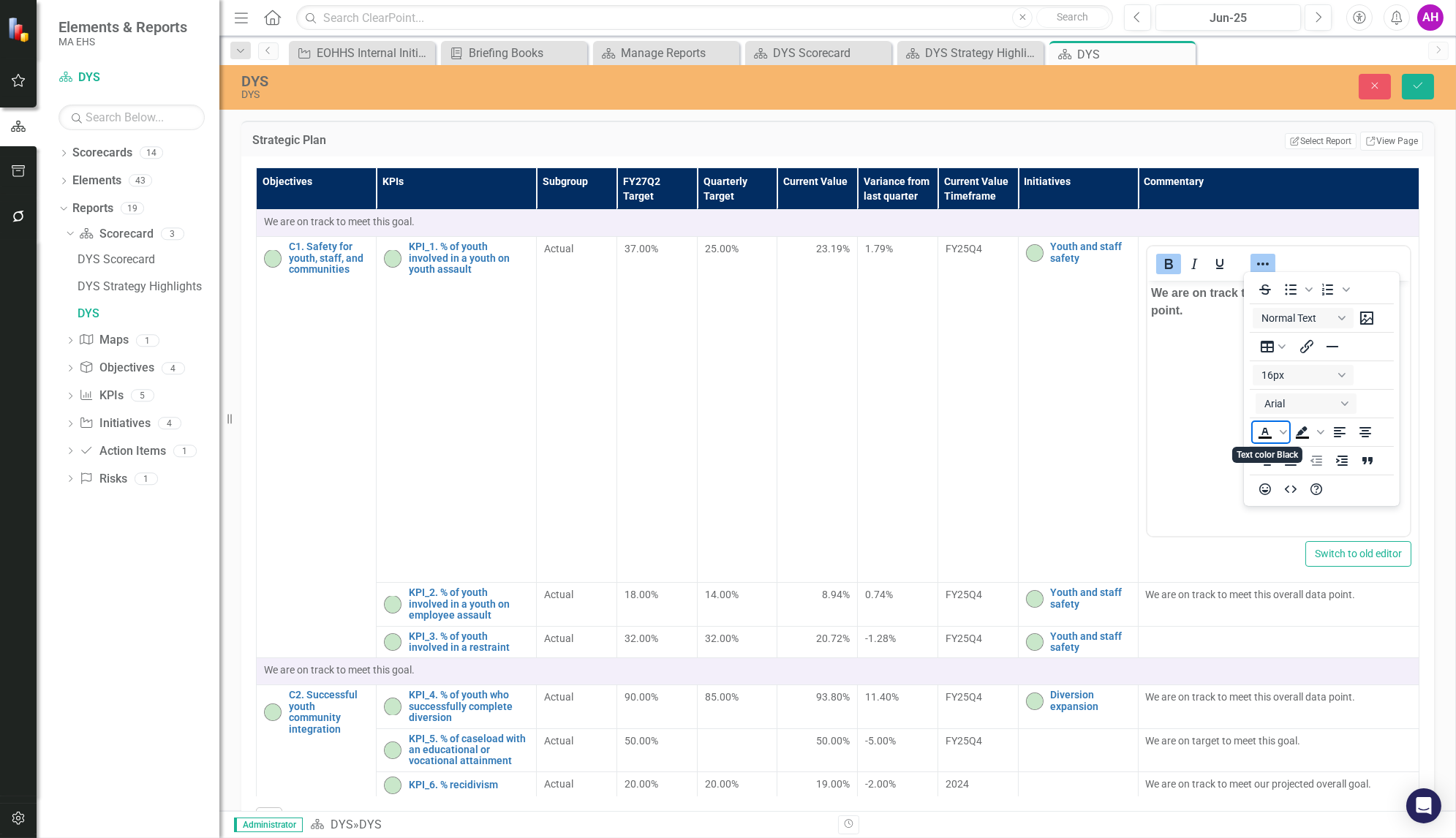
click at [1266, 432] on icon "Text color Black" at bounding box center [1265, 432] width 6 height 7
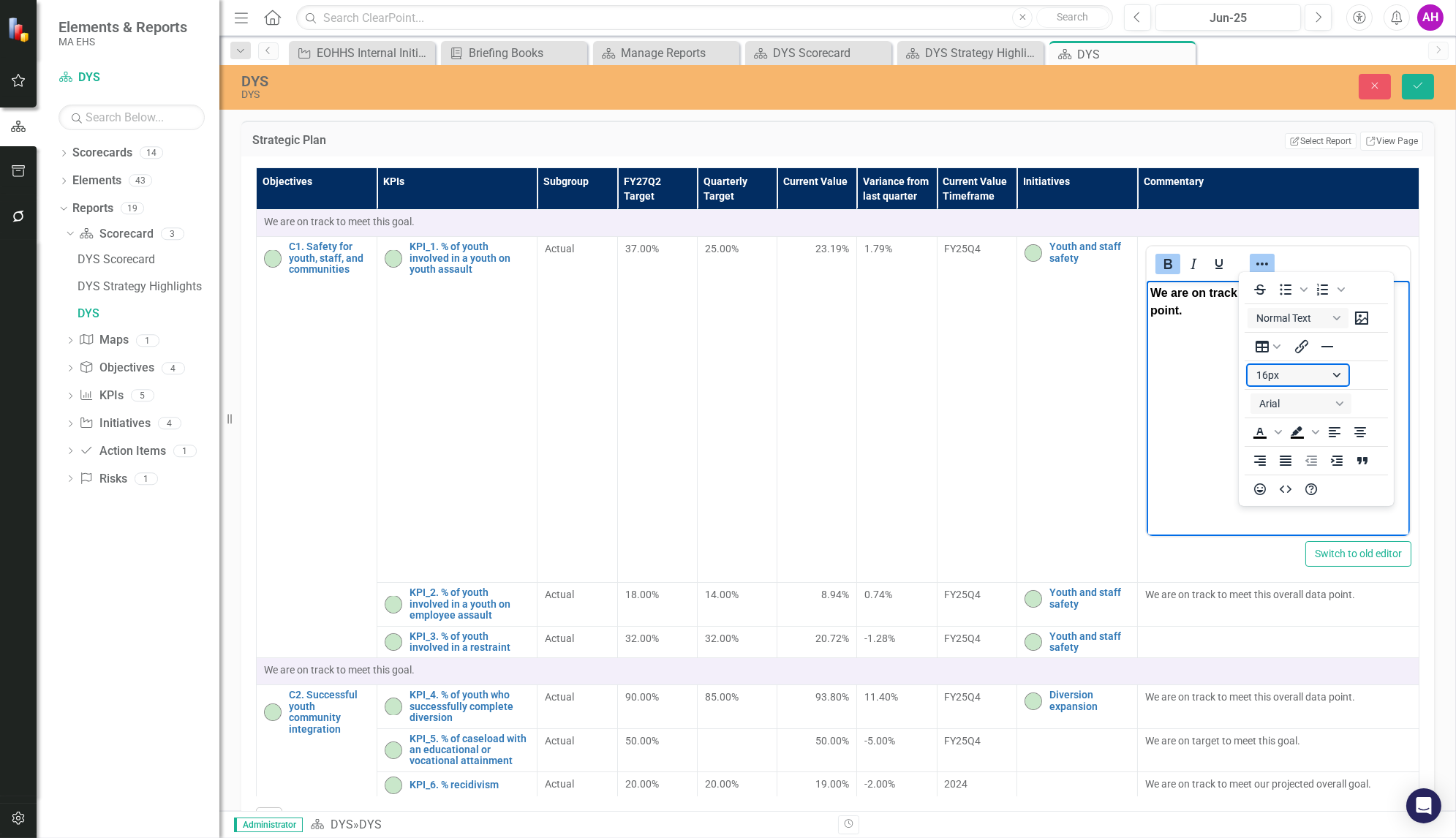
click at [1337, 372] on button "16px" at bounding box center [1298, 375] width 101 height 20
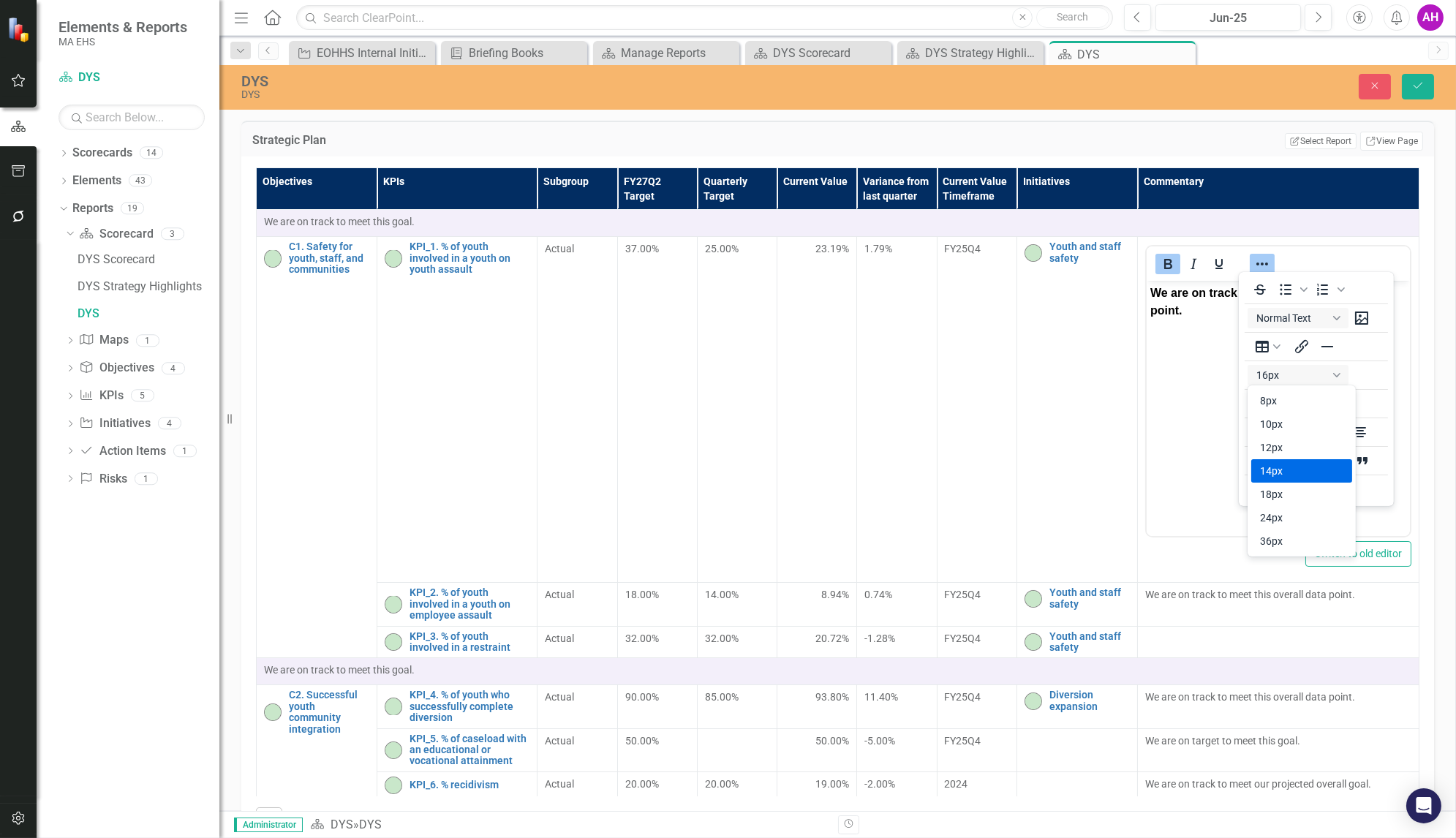
click at [1271, 470] on div "14px" at bounding box center [1291, 471] width 63 height 18
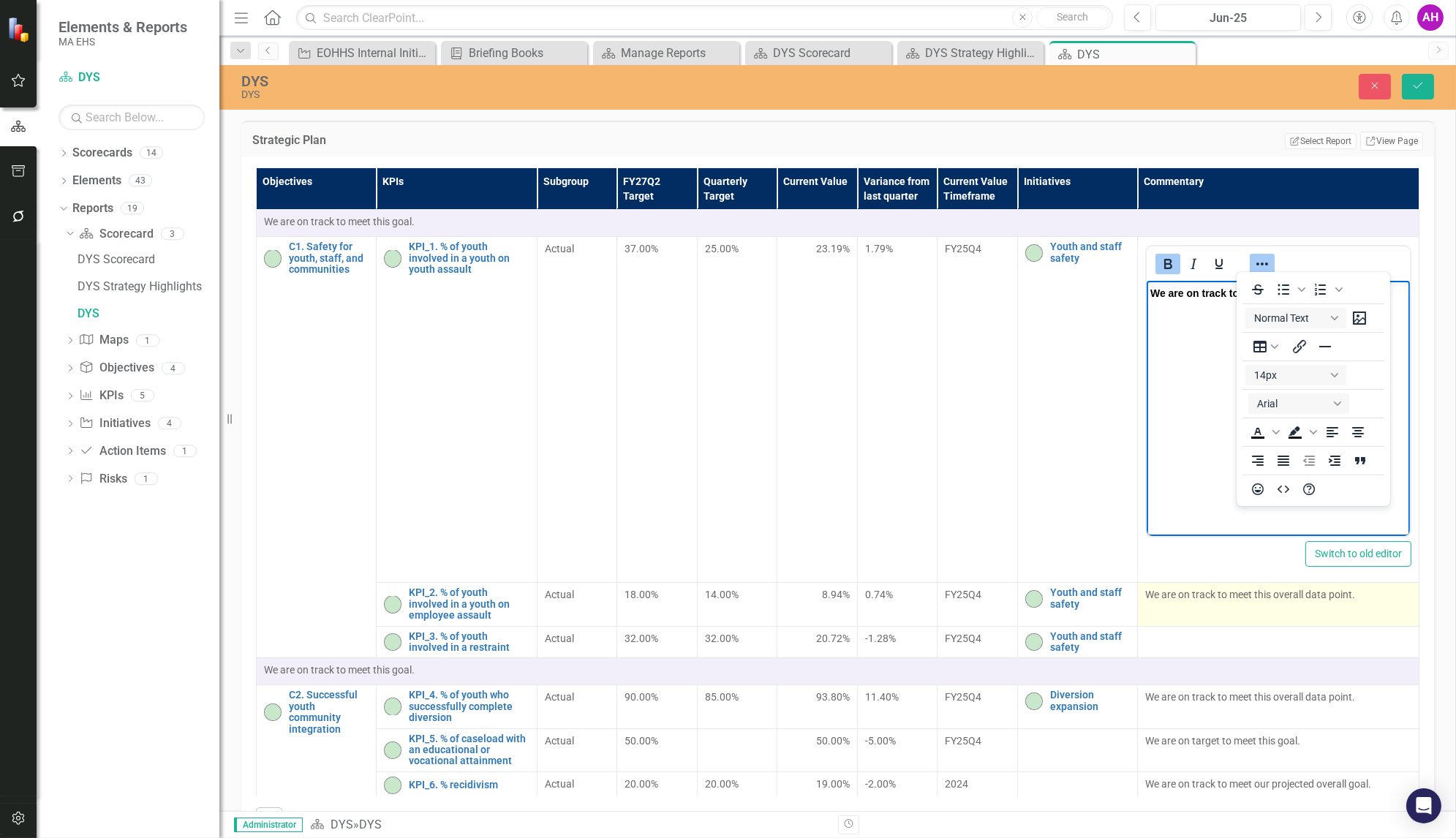
click at [1187, 596] on p "We are on track to meet this overall data point." at bounding box center [1278, 595] width 266 height 15
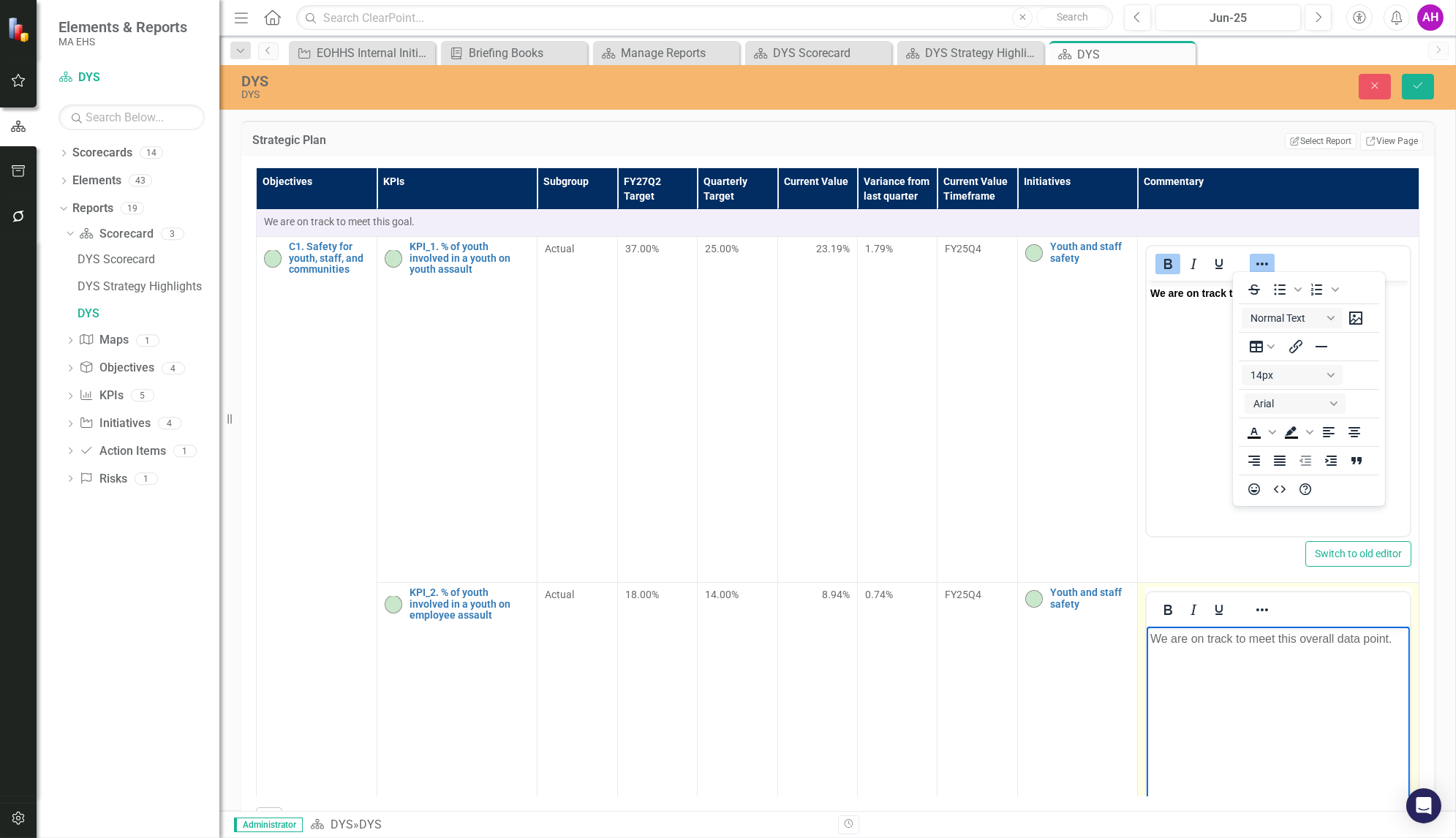
click at [1177, 639] on p "We are on track to meet this overall data point." at bounding box center [1278, 640] width 256 height 18
click at [1159, 601] on icon "Bold" at bounding box center [1168, 610] width 18 height 18
click at [1254, 606] on icon "Reveal or hide additional toolbar items" at bounding box center [1263, 610] width 18 height 18
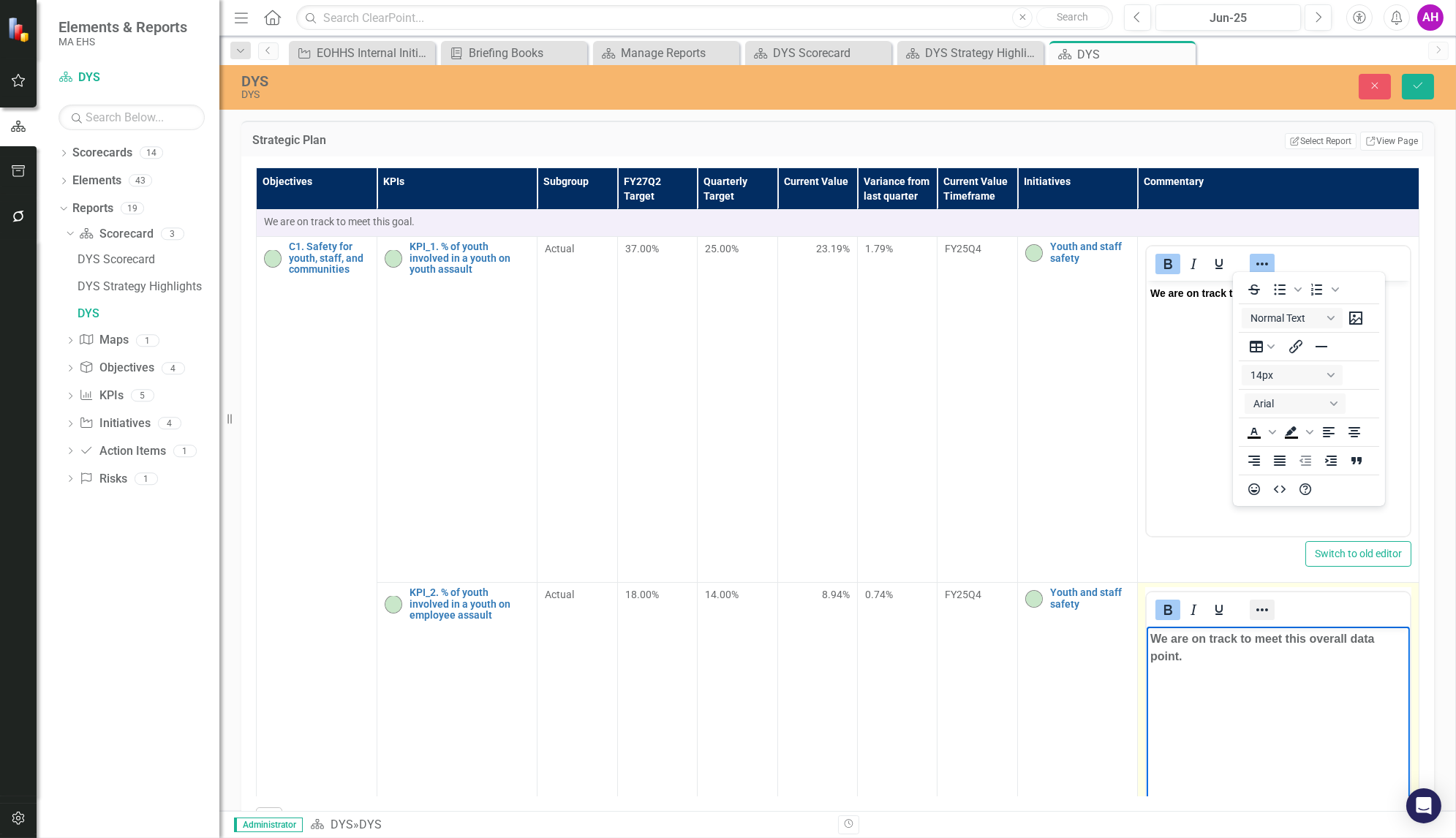
scroll to position [10, 0]
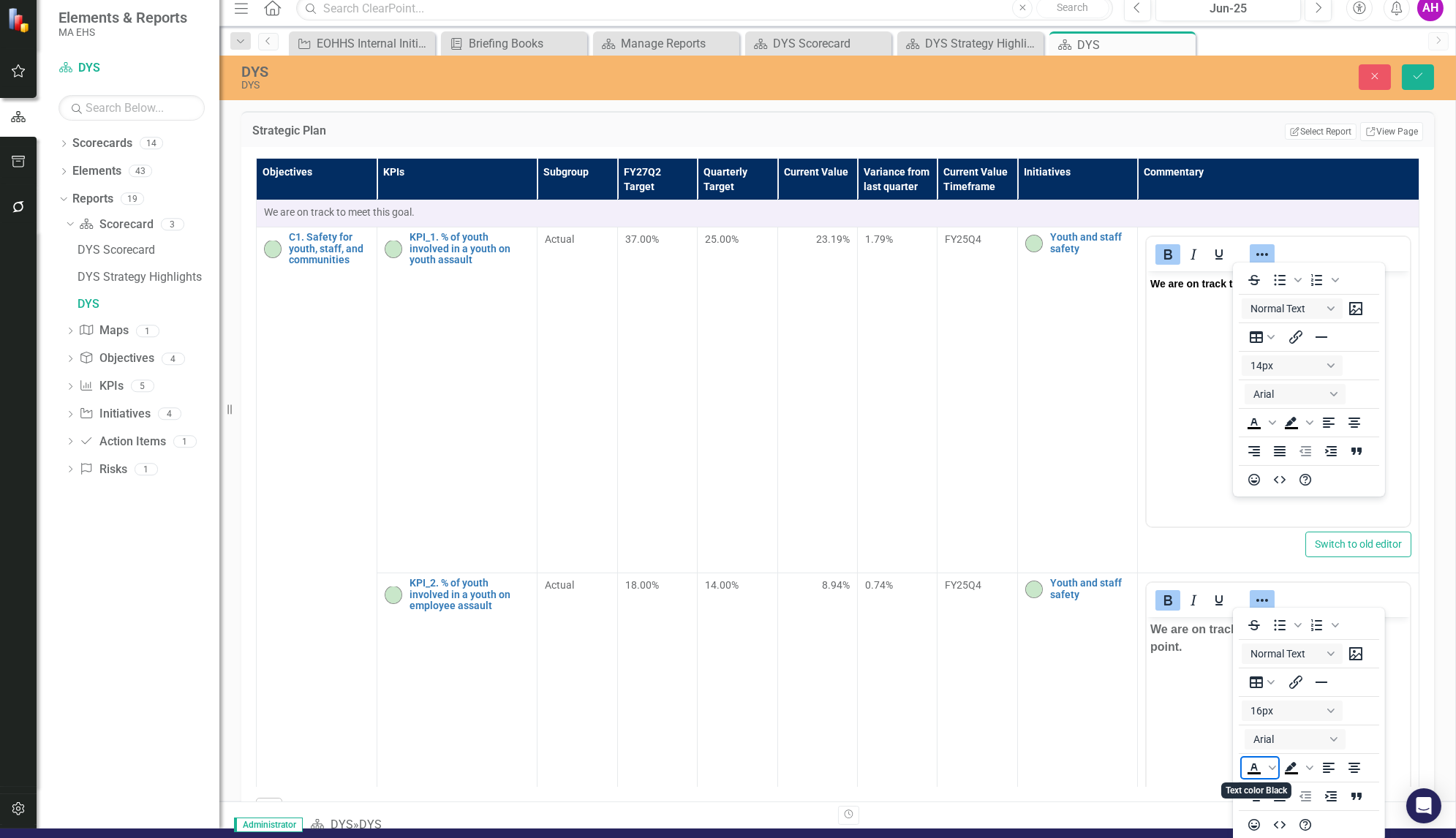
click at [1253, 764] on icon "Text color Black" at bounding box center [1254, 767] width 6 height 7
click at [1331, 711] on button "16px" at bounding box center [1292, 710] width 101 height 20
click at [1265, 620] on div "14px" at bounding box center [1285, 615] width 63 height 18
click at [951, 387] on td "FY25Q4" at bounding box center [977, 401] width 80 height 346
click at [1415, 59] on div "DYS DYS Close Save" at bounding box center [838, 77] width 1237 height 45
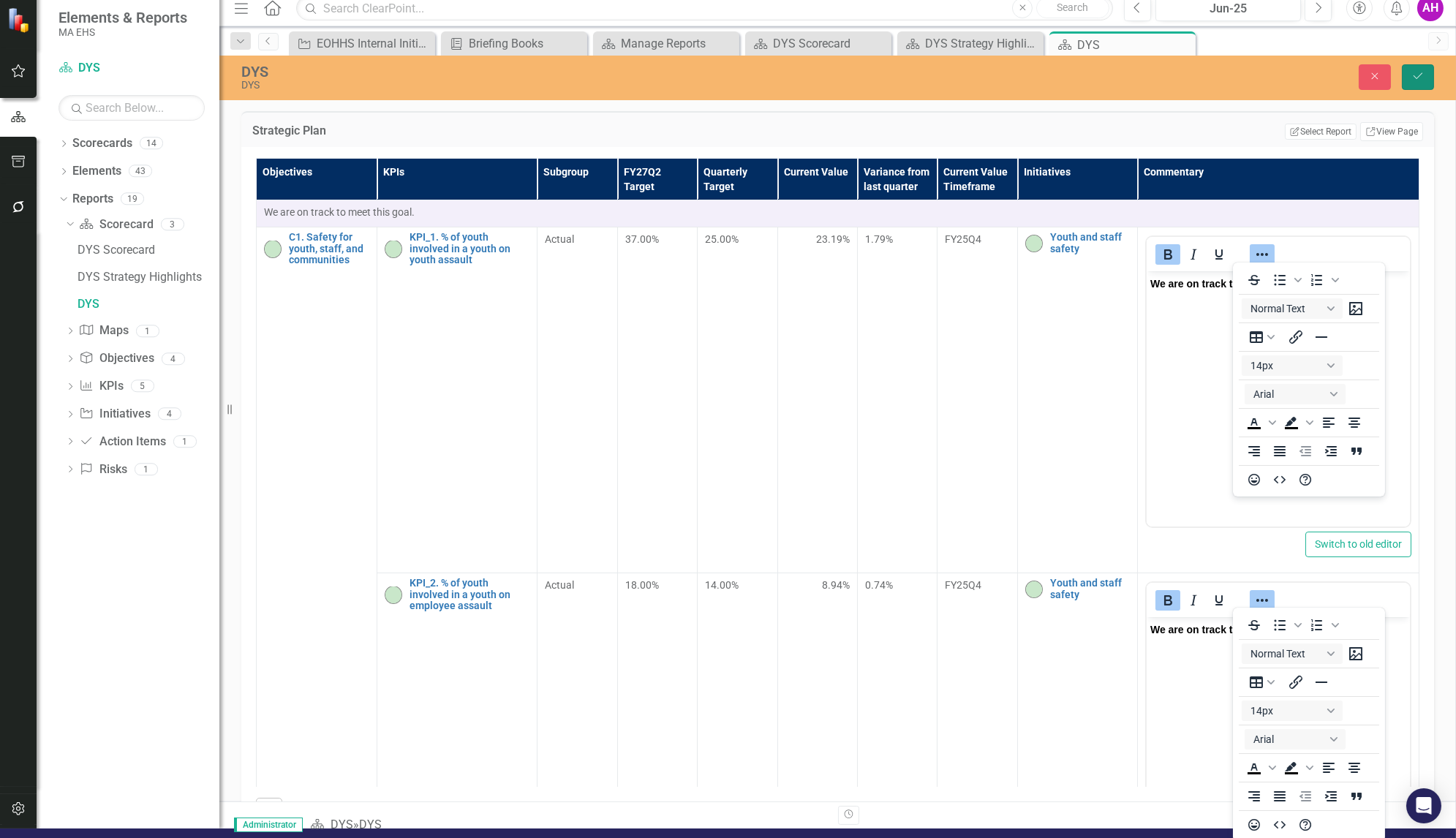
click at [1415, 67] on button "Save" at bounding box center [1418, 77] width 32 height 26
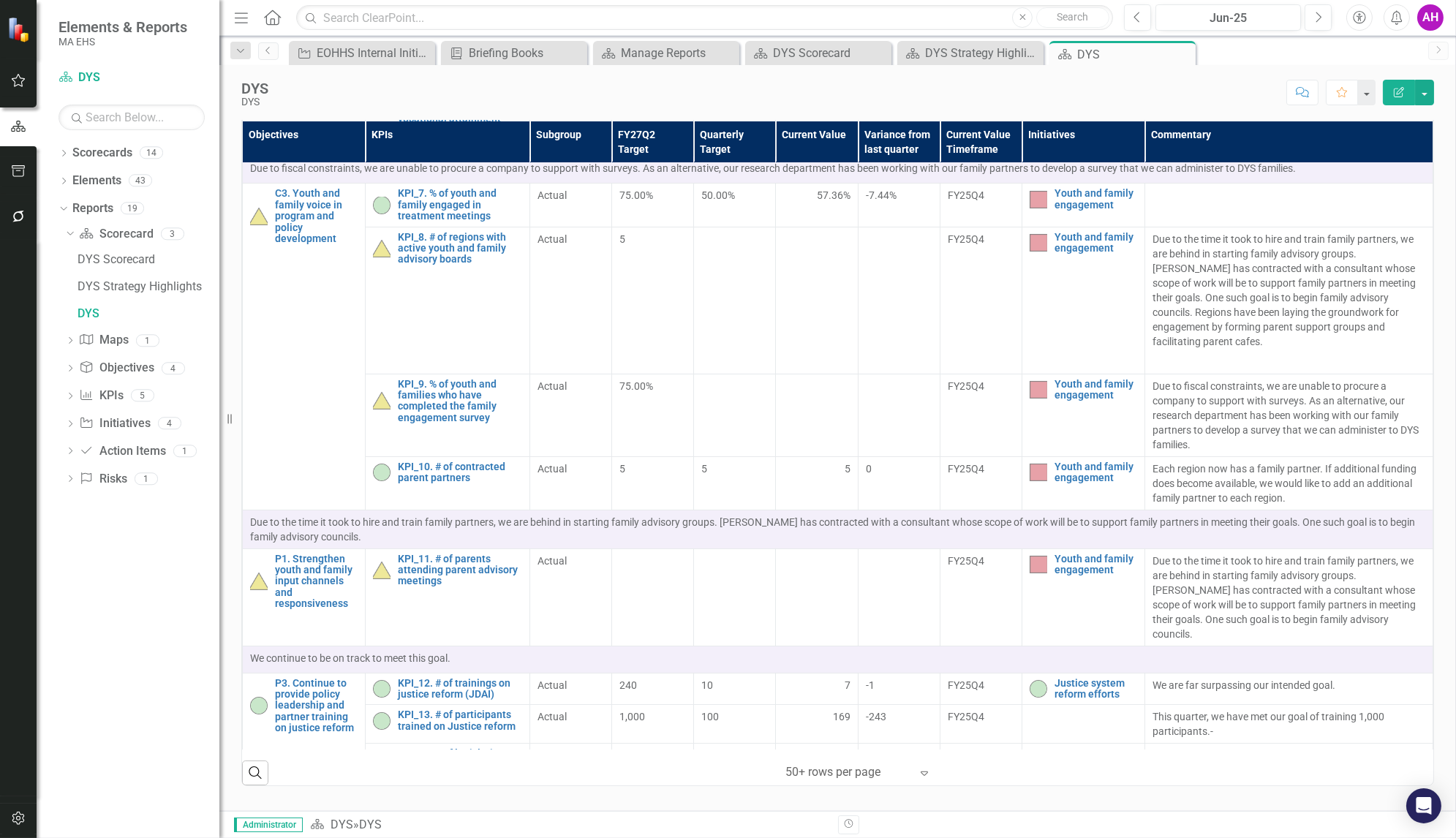
scroll to position [0, 0]
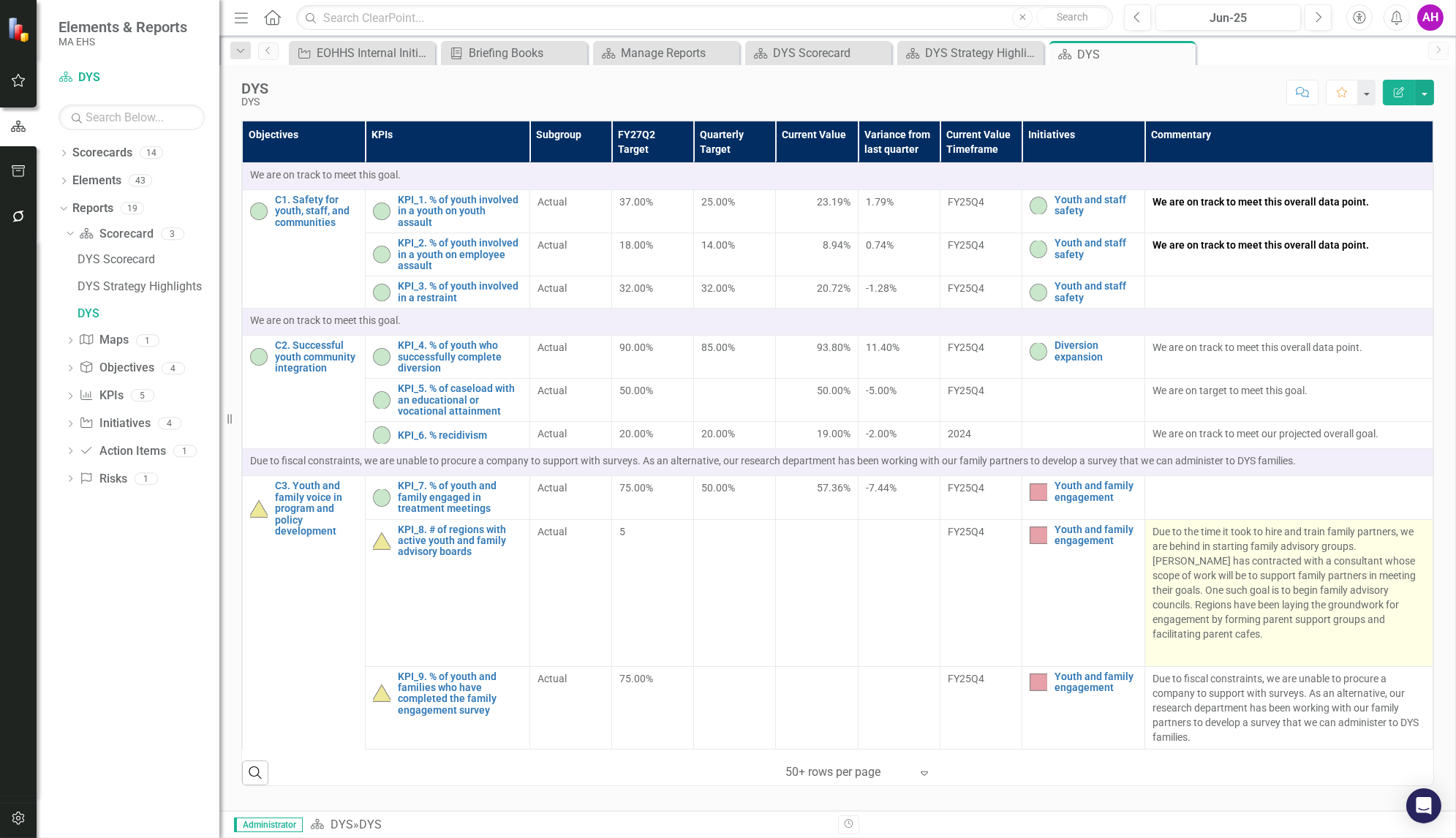
click at [1230, 554] on p "Due to the time it took to hire and train family partners, we are behind in sta…" at bounding box center [1289, 584] width 273 height 120
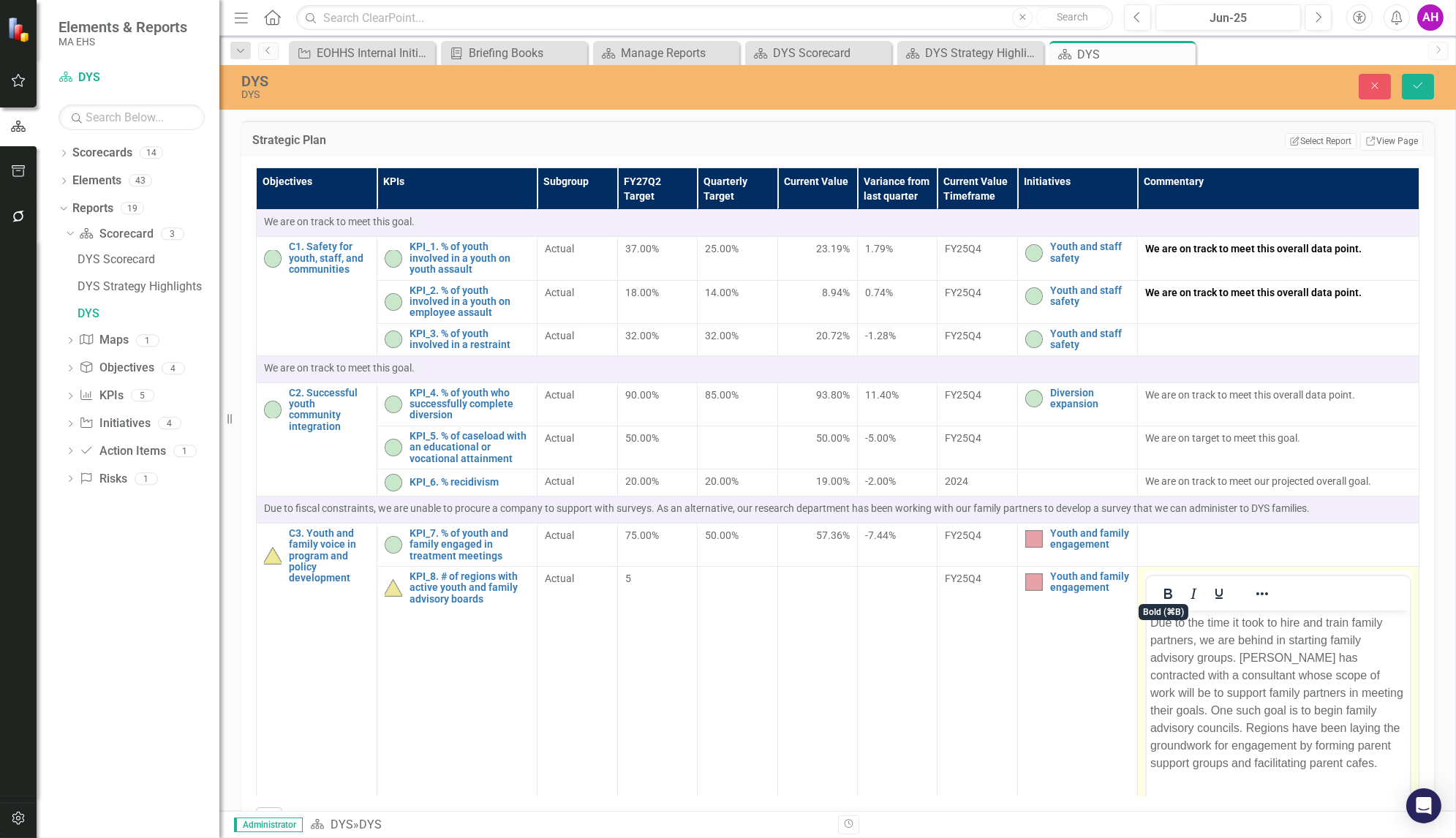
click at [1186, 640] on p "Due to the time it took to hire and train family partners, we are behind in sta…" at bounding box center [1278, 693] width 256 height 158
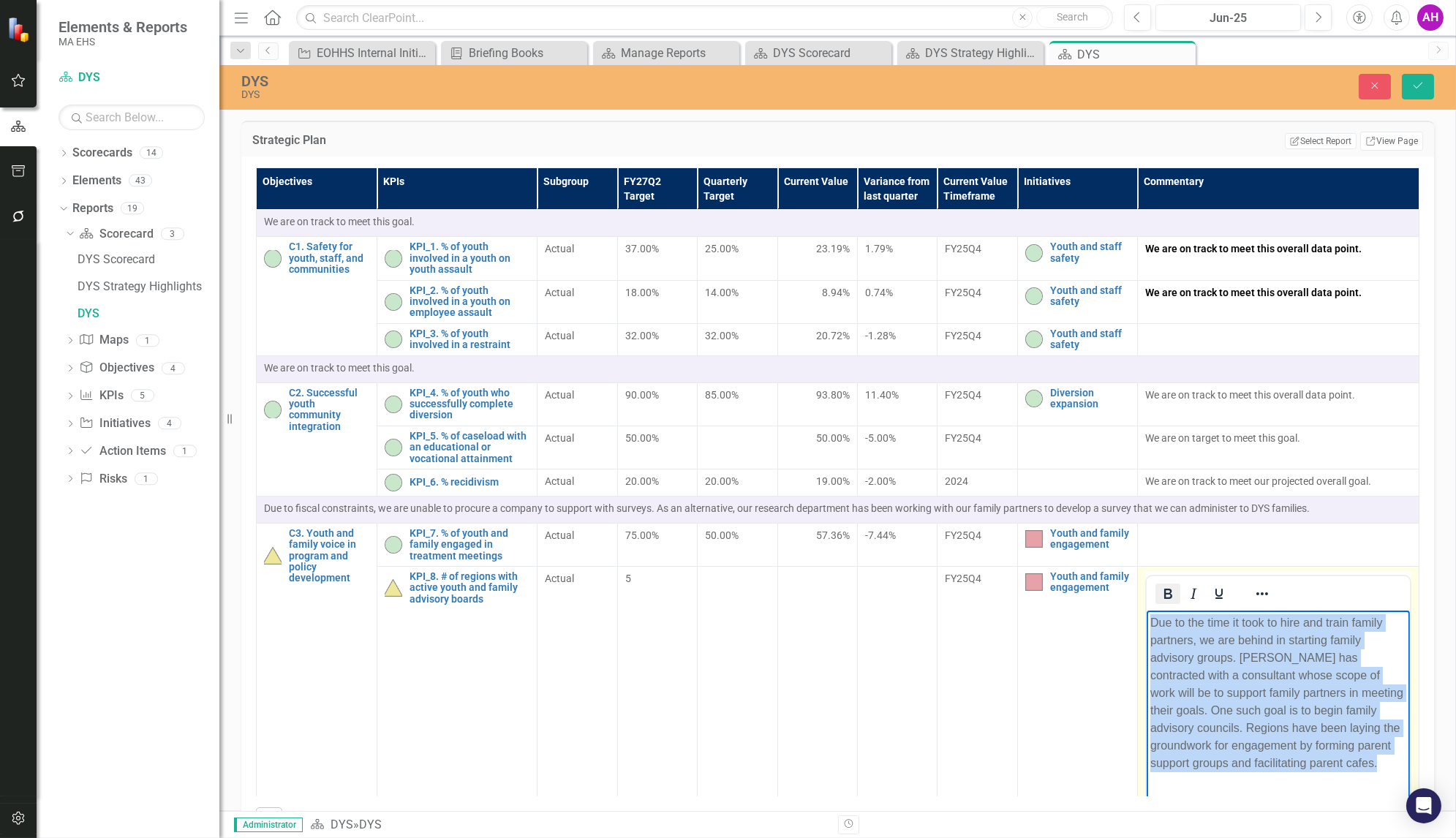
click at [1172, 589] on icon "Bold" at bounding box center [1168, 594] width 18 height 18
click at [1254, 589] on icon "Reveal or hide additional toolbar items" at bounding box center [1263, 594] width 18 height 18
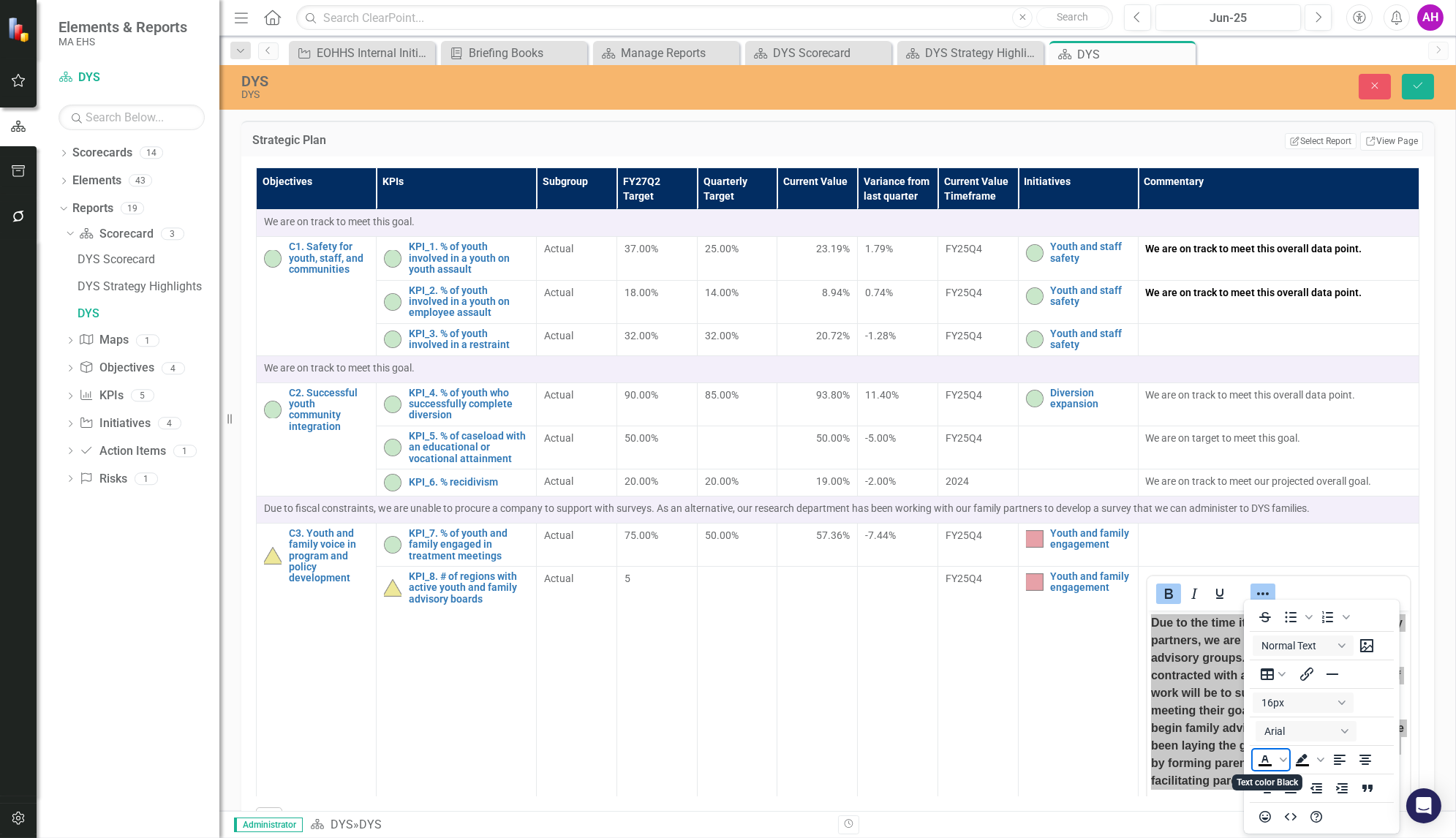
click at [1267, 762] on icon "Text color Black" at bounding box center [1265, 759] width 6 height 7
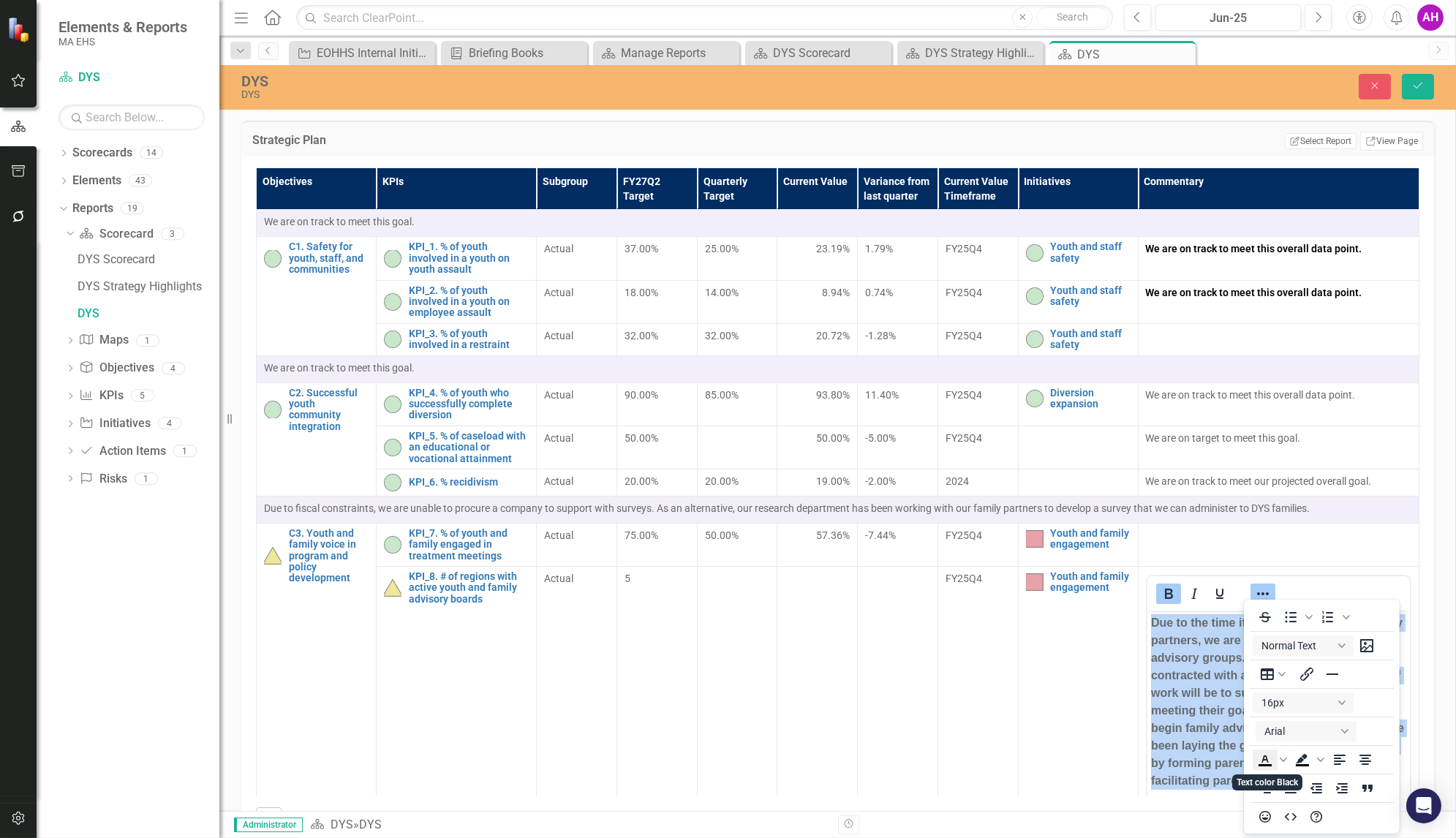
scroll to position [1, 2]
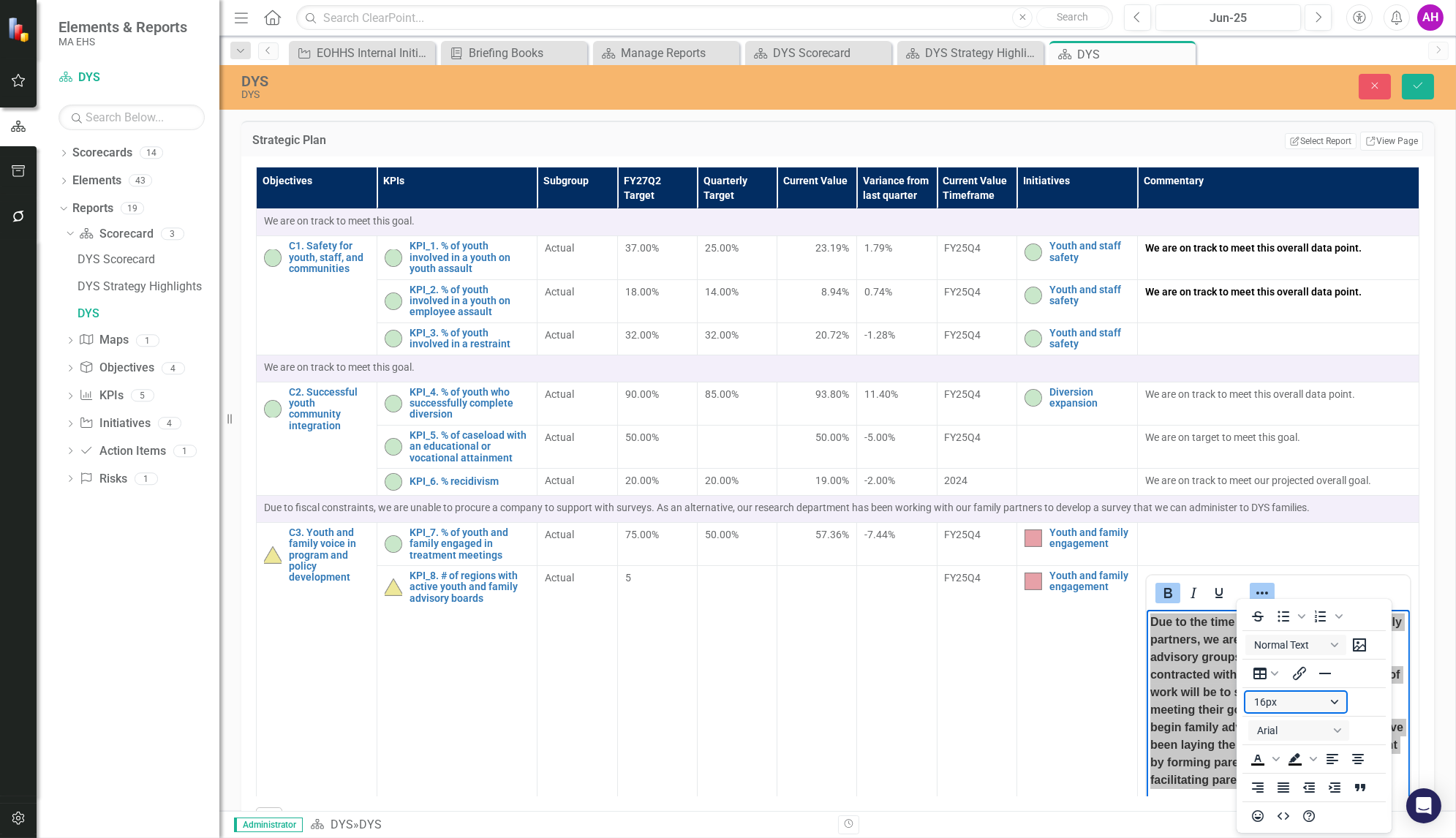
click at [1329, 701] on button "16px" at bounding box center [1296, 701] width 101 height 20
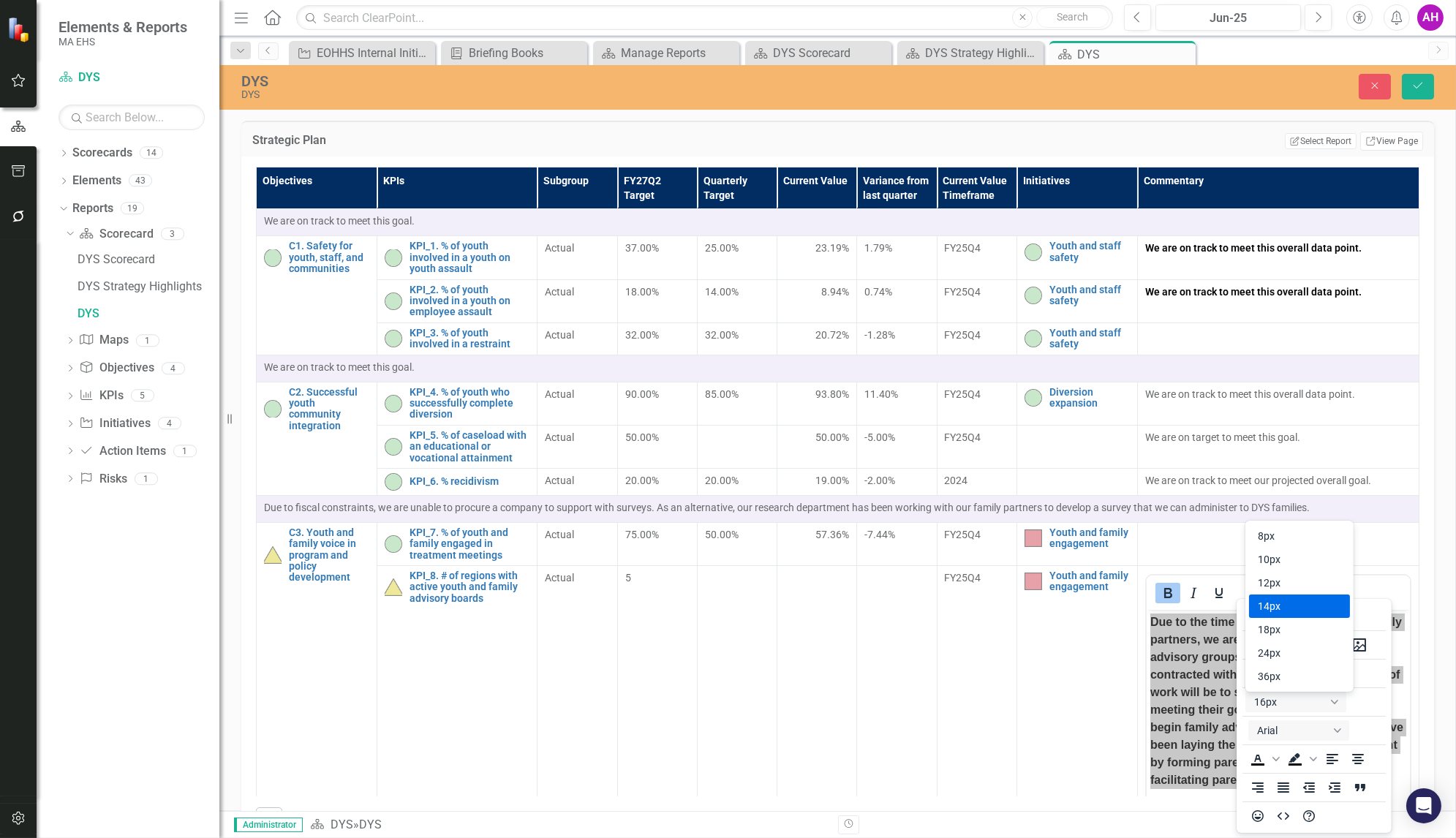
click at [1274, 601] on div "14px" at bounding box center [1289, 606] width 63 height 18
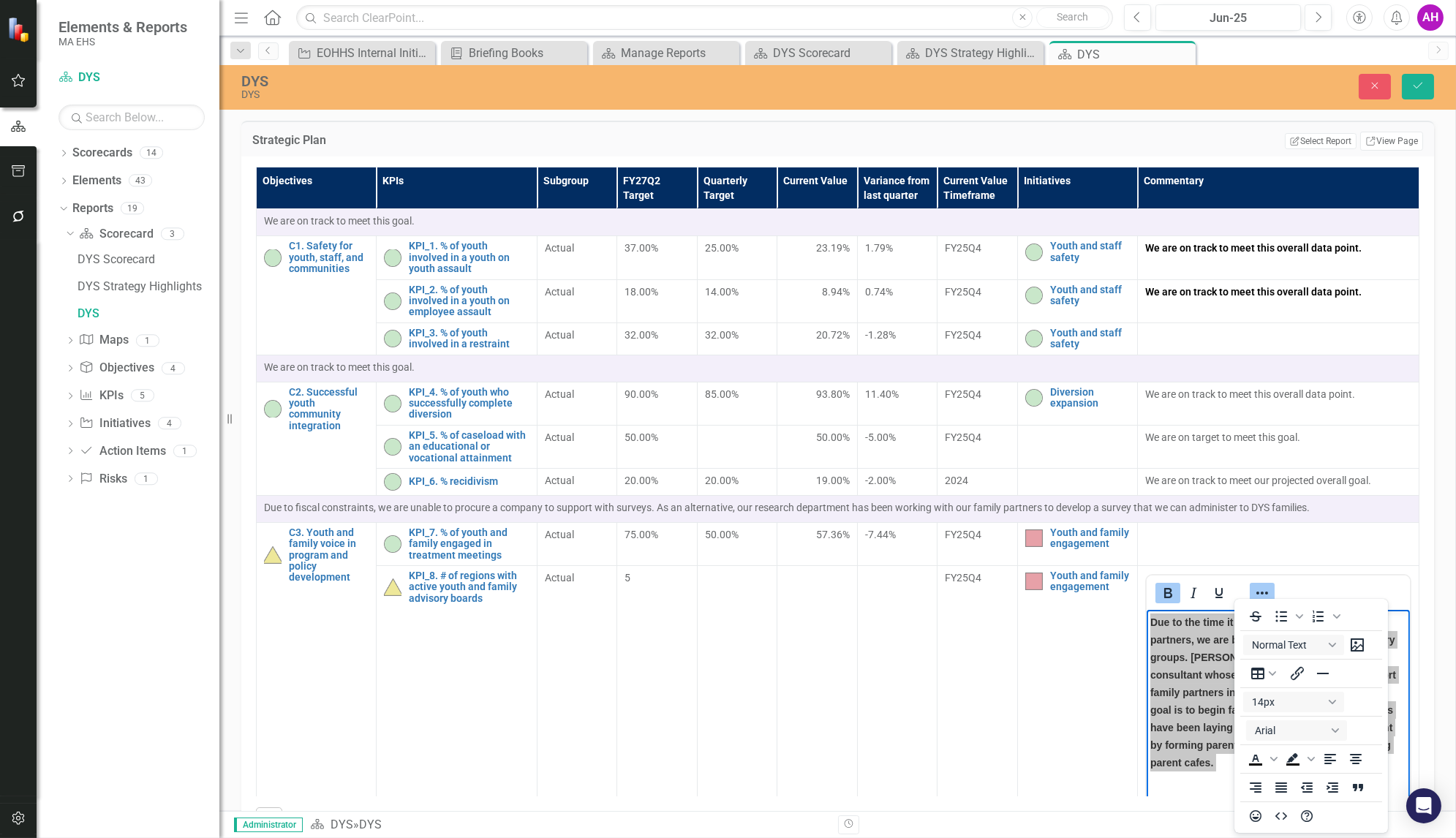
click at [892, 732] on td at bounding box center [897, 740] width 80 height 346
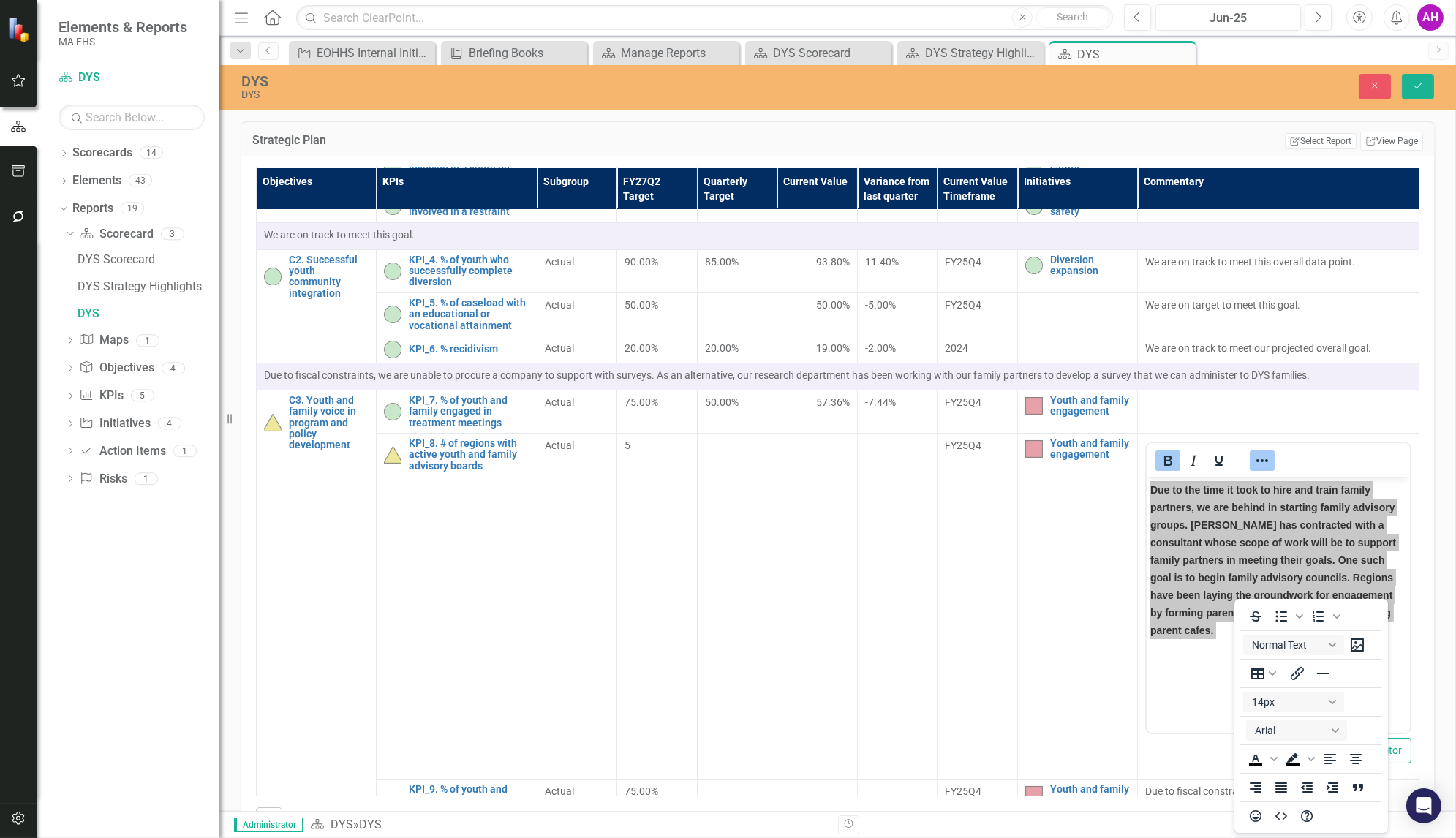
scroll to position [128, 2]
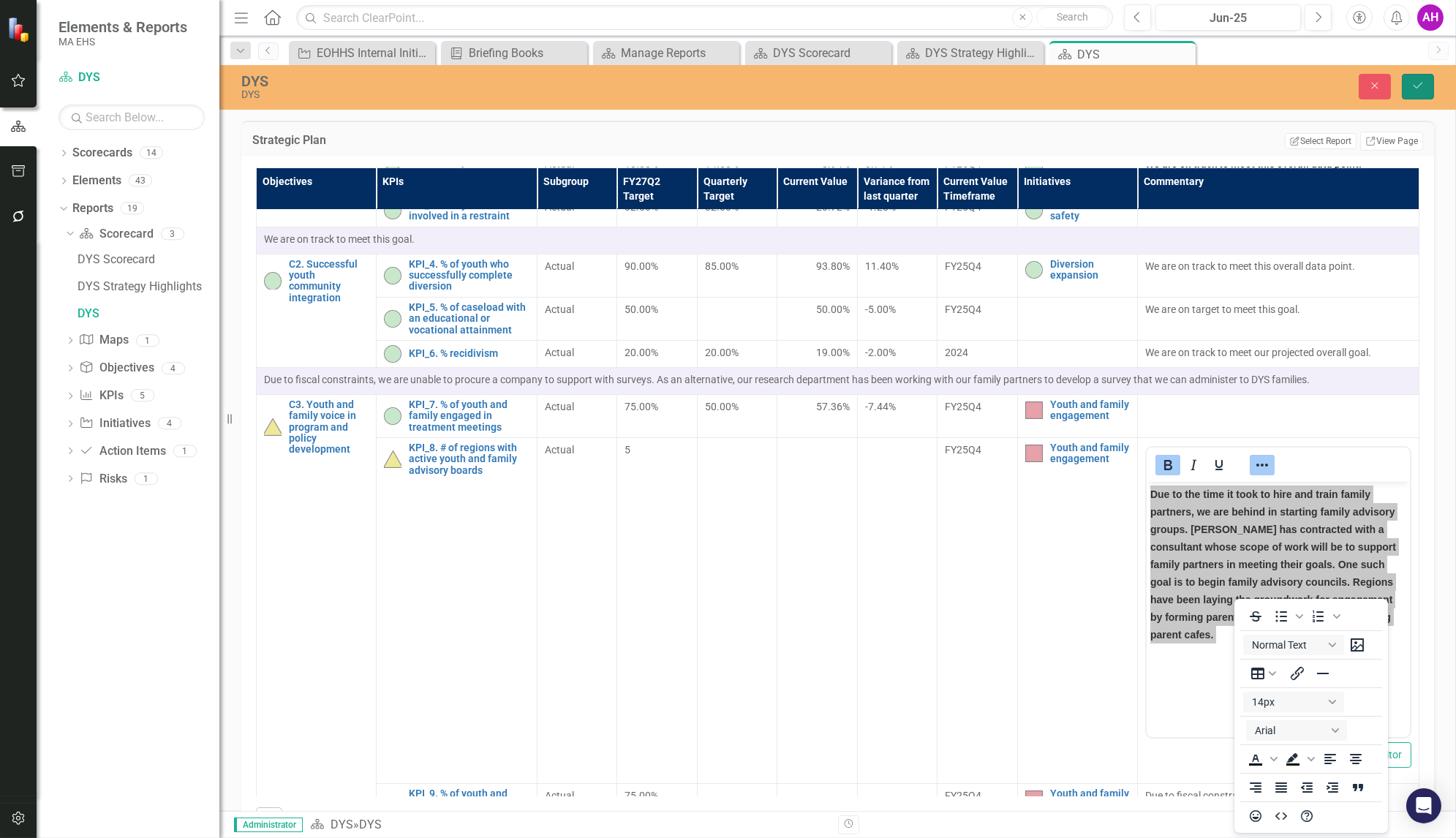
click at [1423, 90] on icon "Save" at bounding box center [1418, 85] width 13 height 11
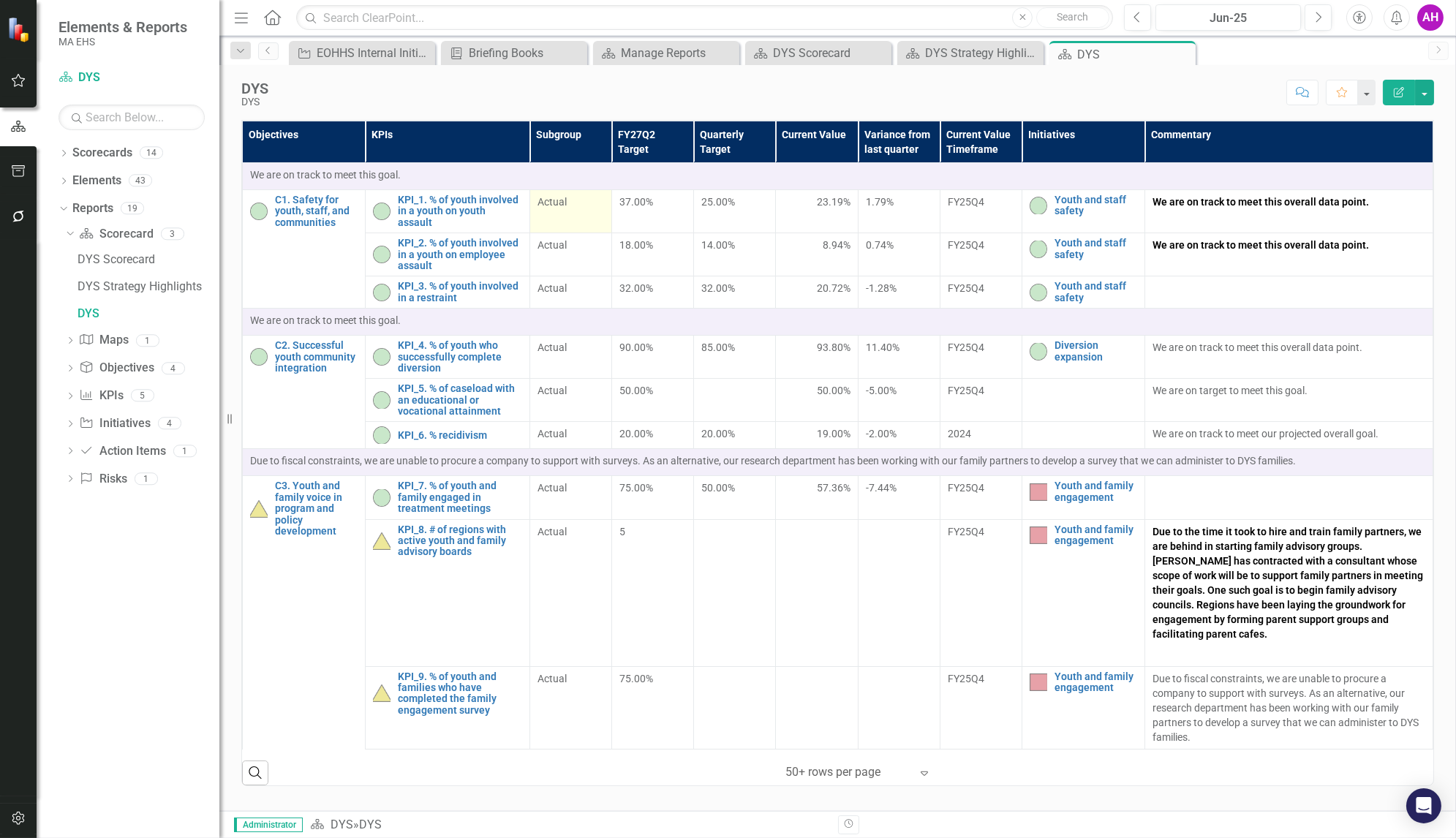
click at [548, 202] on span "Actual" at bounding box center [571, 202] width 67 height 15
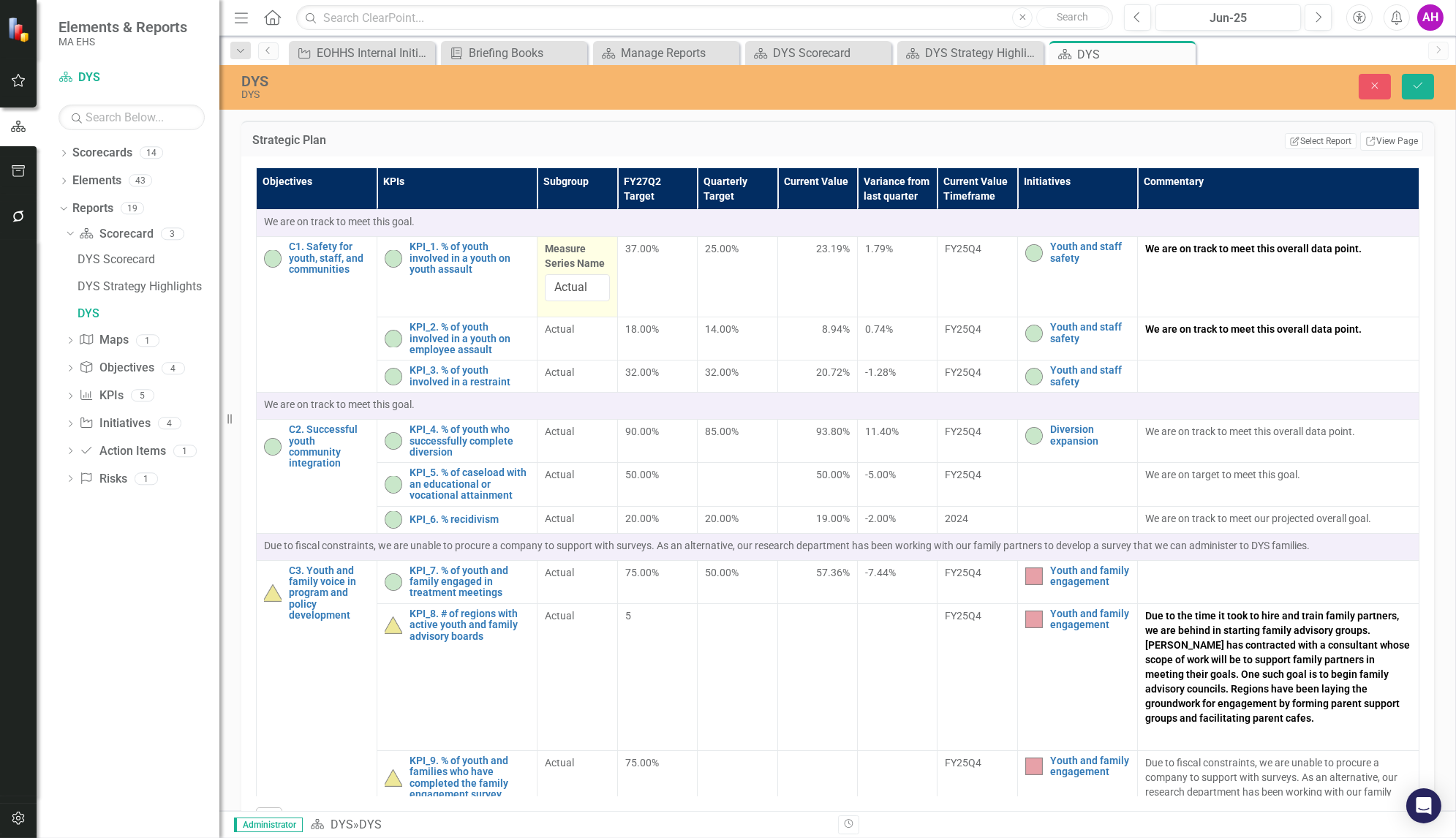
click at [644, 267] on td "37.00%" at bounding box center [657, 277] width 80 height 80
click at [581, 287] on input "Actual" at bounding box center [577, 288] width 65 height 27
click at [1379, 78] on button "Close" at bounding box center [1375, 87] width 32 height 26
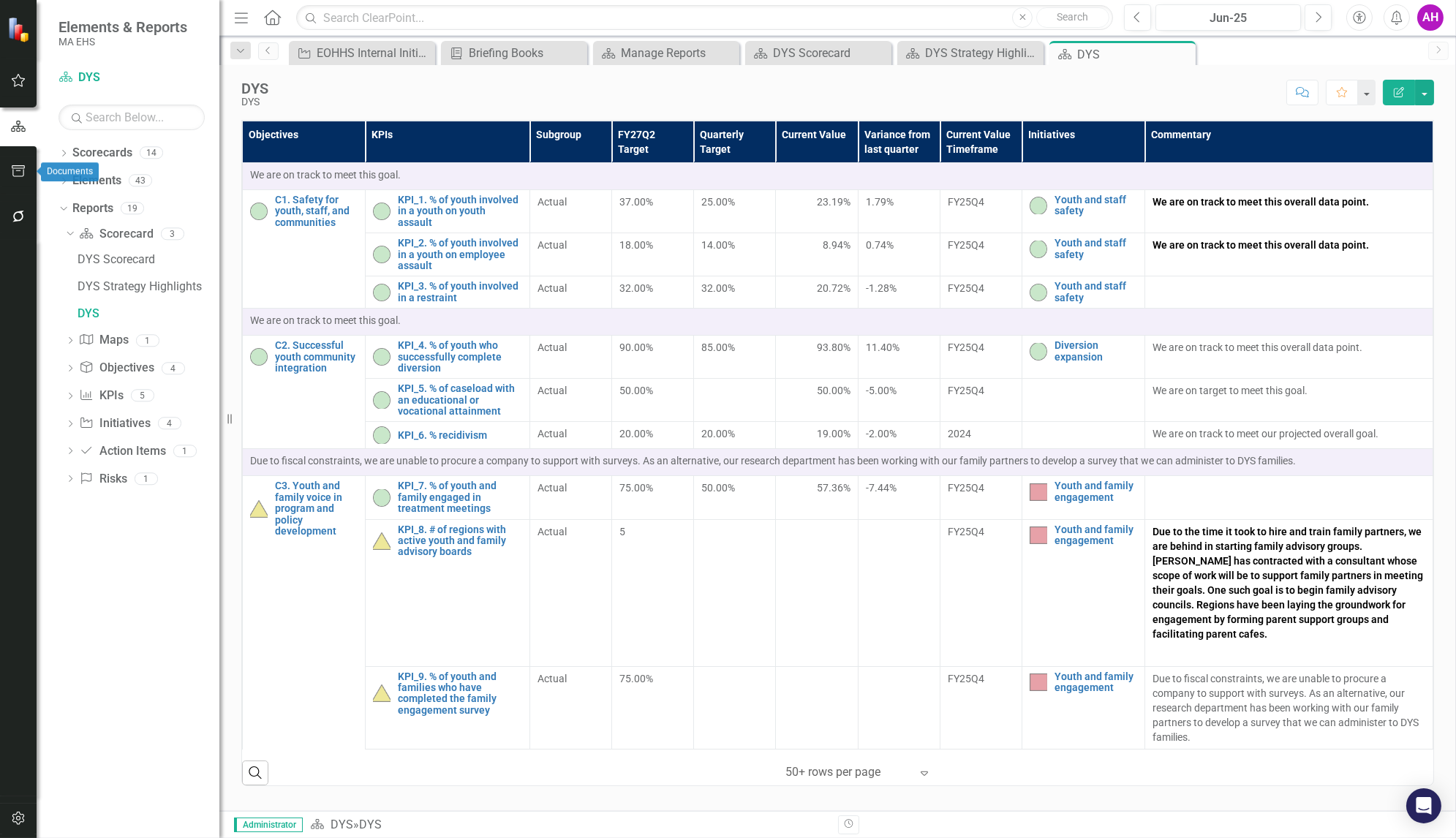
click at [16, 167] on icon "button" at bounding box center [19, 171] width 15 height 11
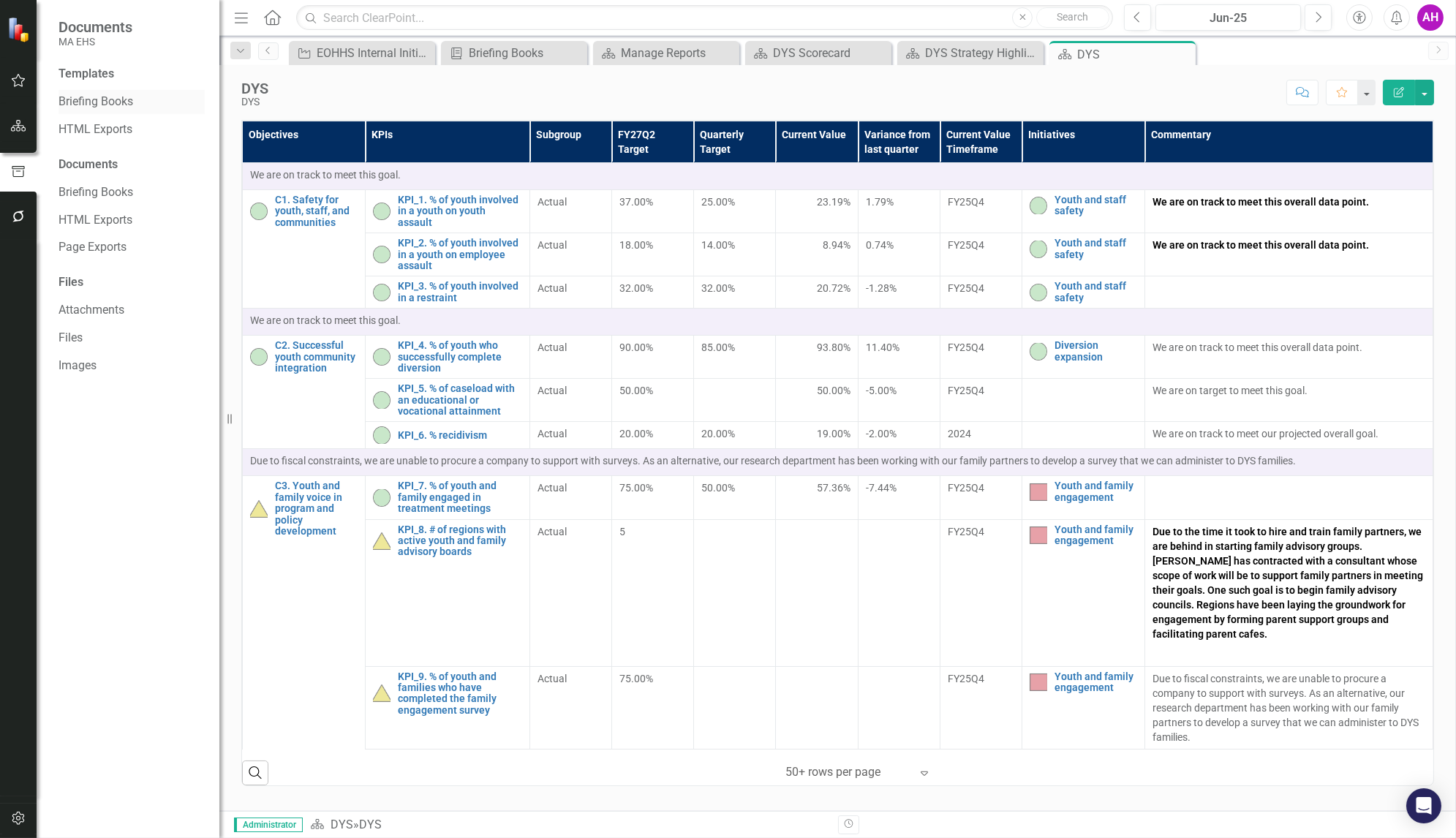
click at [84, 93] on link "Briefing Books" at bounding box center [132, 102] width 146 height 17
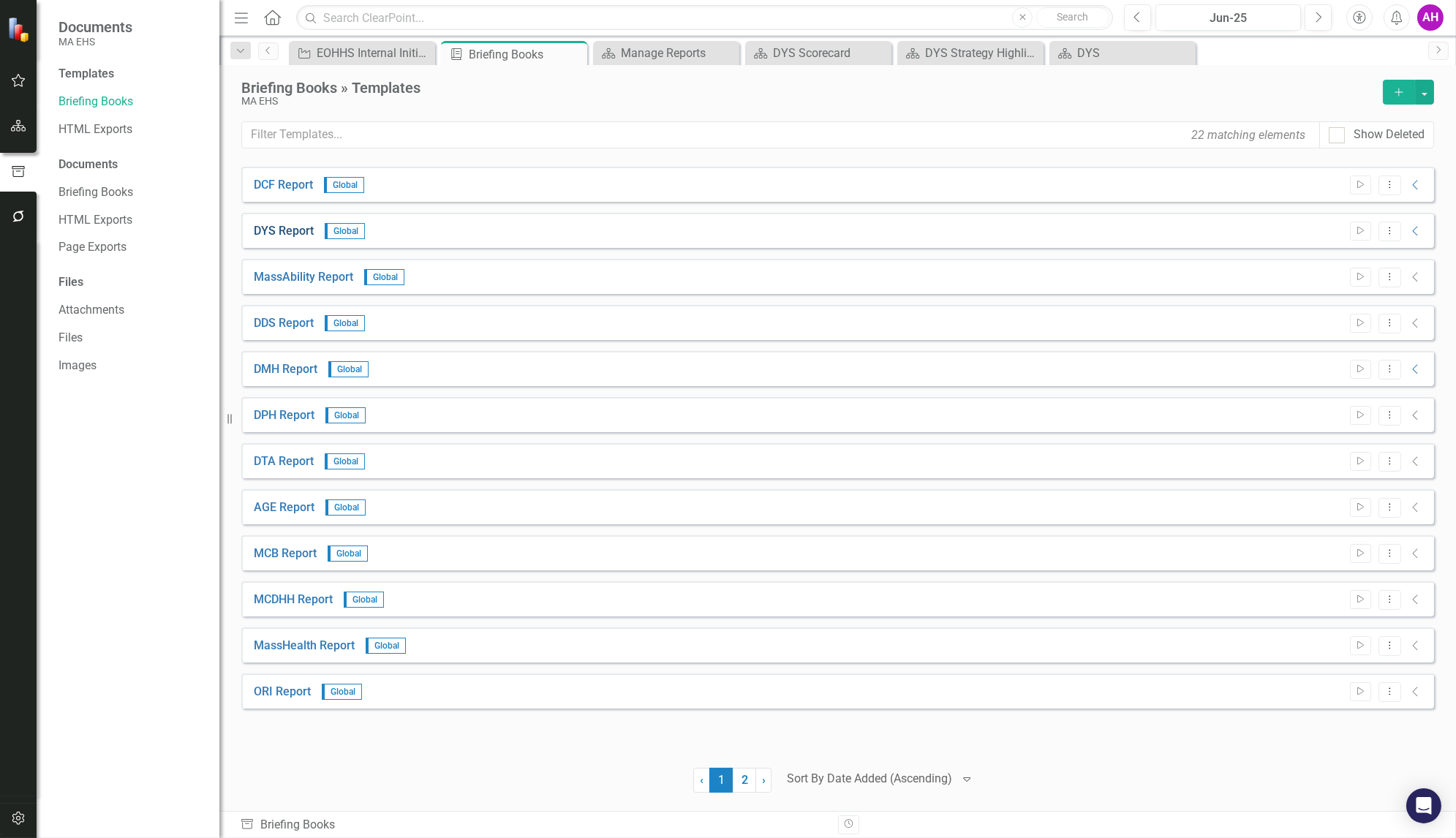
click at [275, 231] on link "DYS Report" at bounding box center [284, 232] width 60 height 17
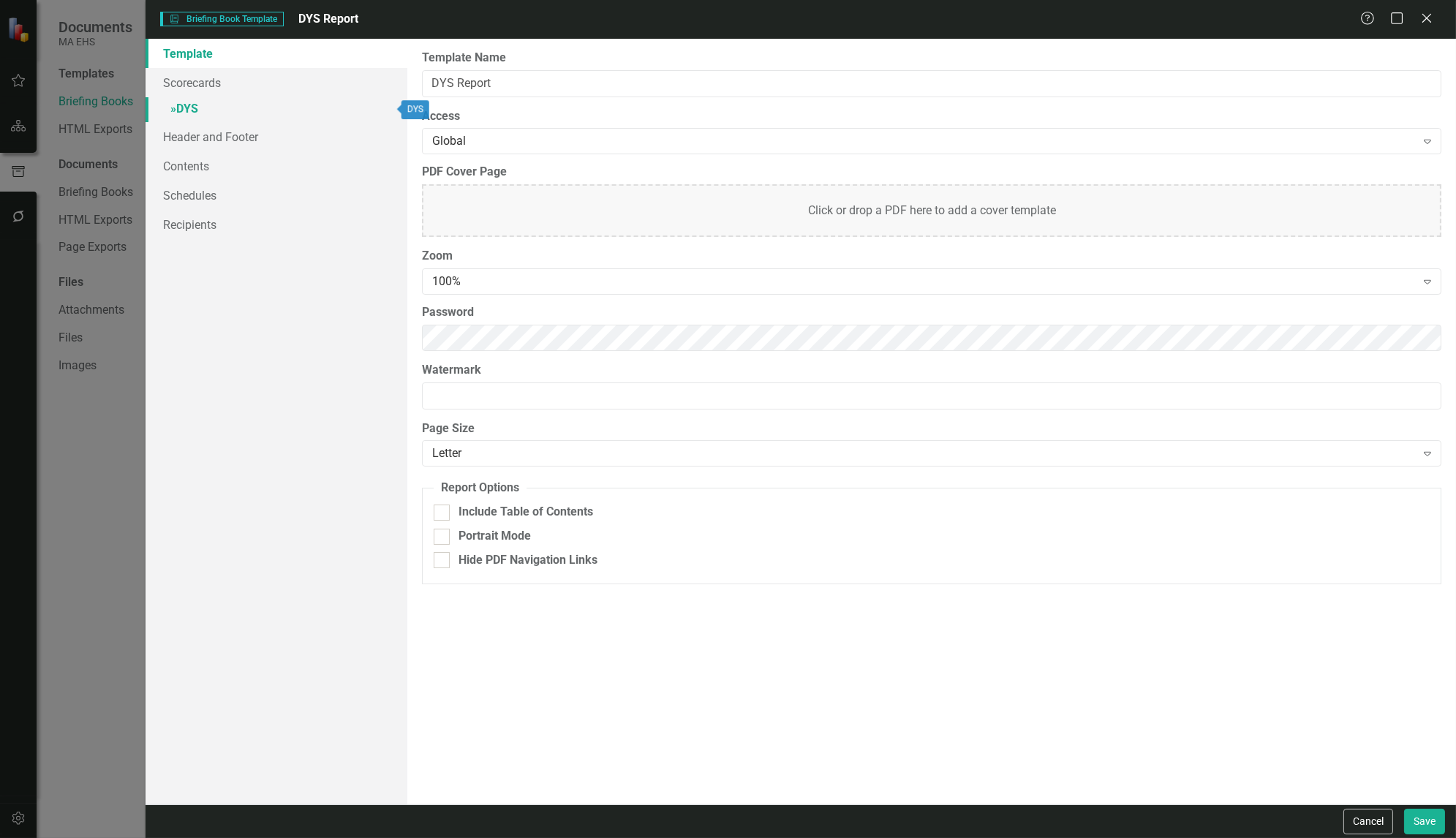
click at [176, 103] on span "»" at bounding box center [173, 108] width 6 height 14
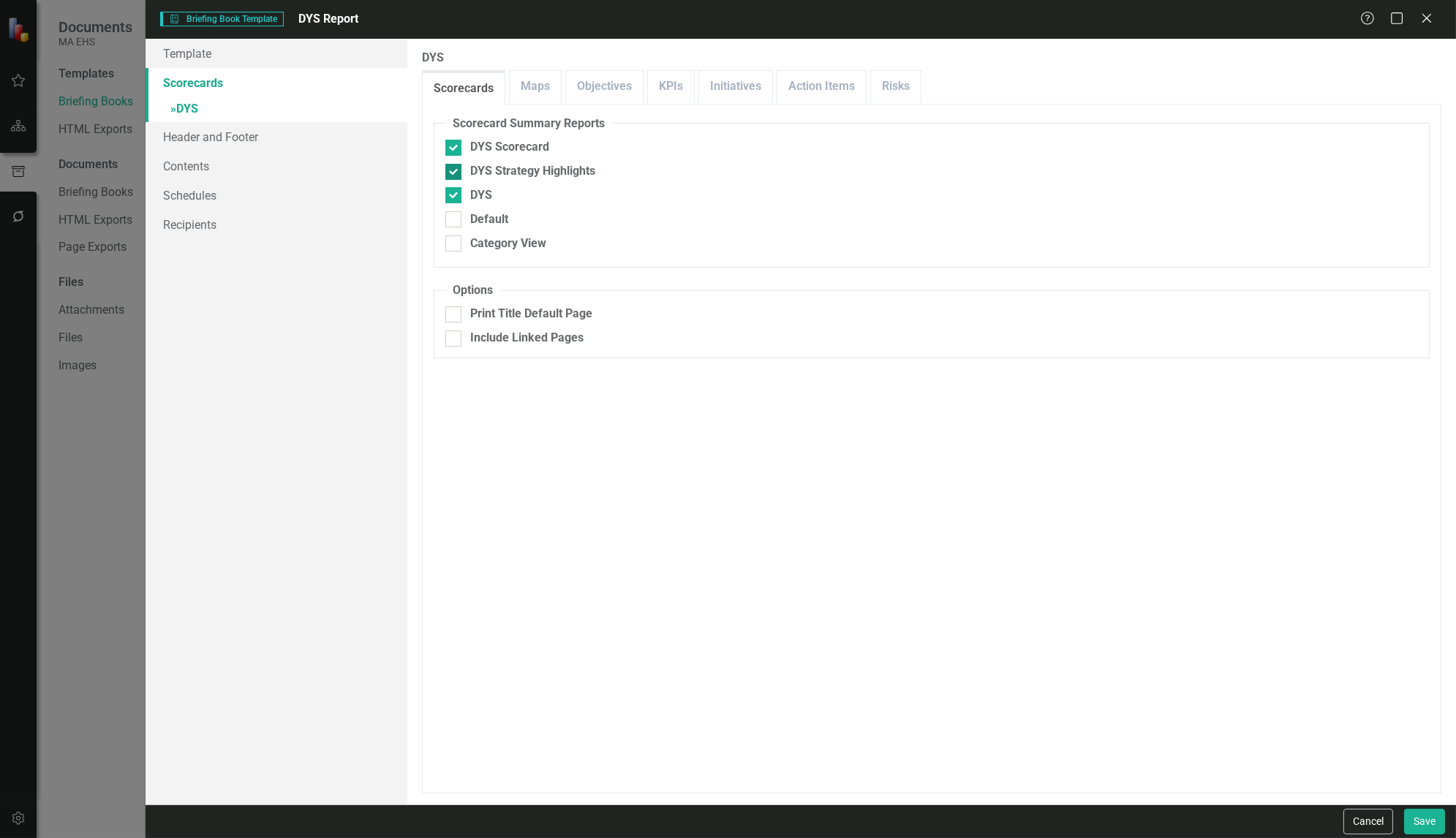
click at [450, 170] on input "DYS Strategy Highlights" at bounding box center [450, 169] width 10 height 10
checkbox input "false"
click at [1421, 827] on button "Save" at bounding box center [1424, 822] width 41 height 26
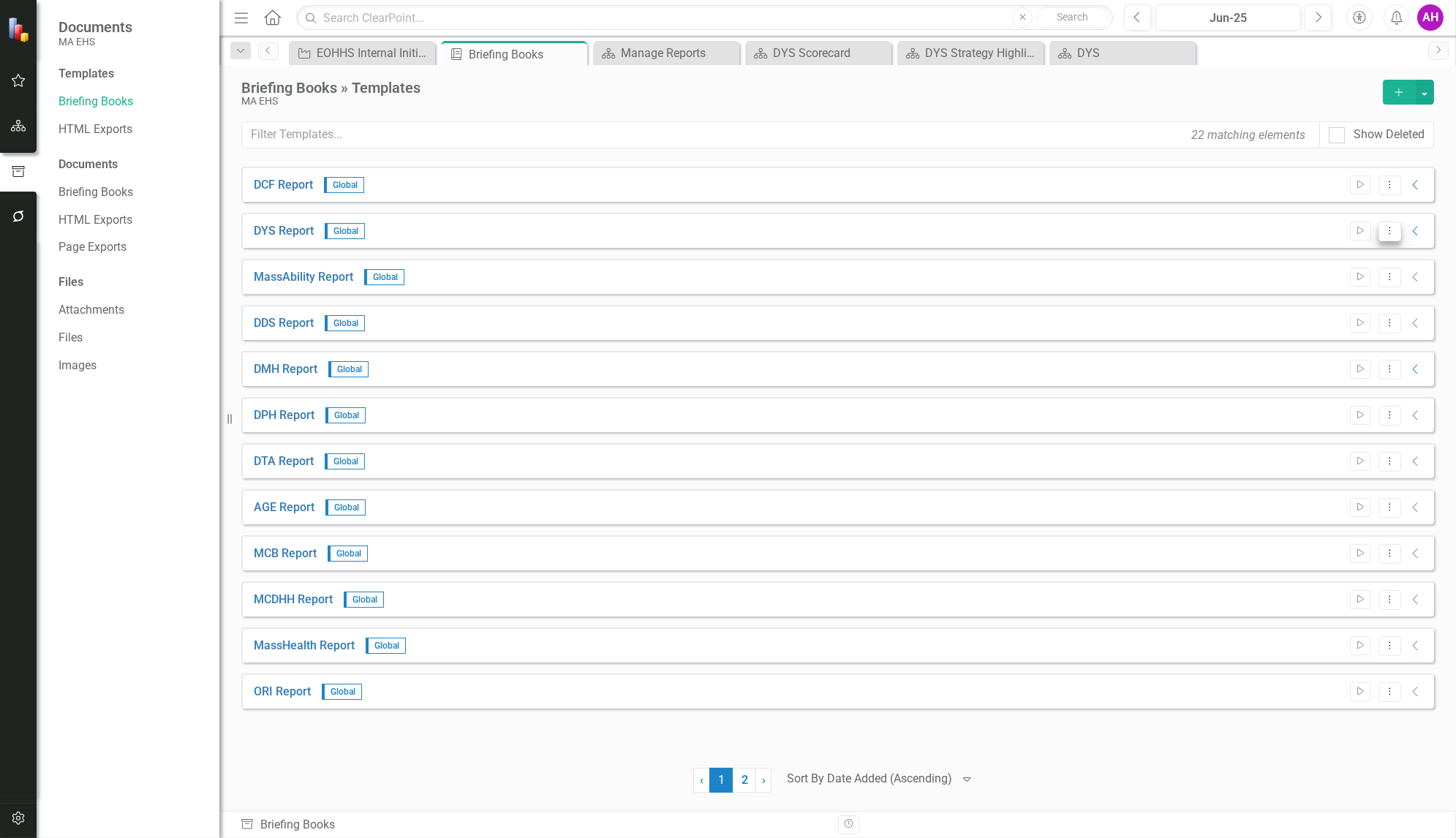
click at [1391, 226] on icon "Dropdown Menu" at bounding box center [1389, 231] width 12 height 10
click at [1358, 280] on link "Preview Preview Template" at bounding box center [1332, 280] width 136 height 27
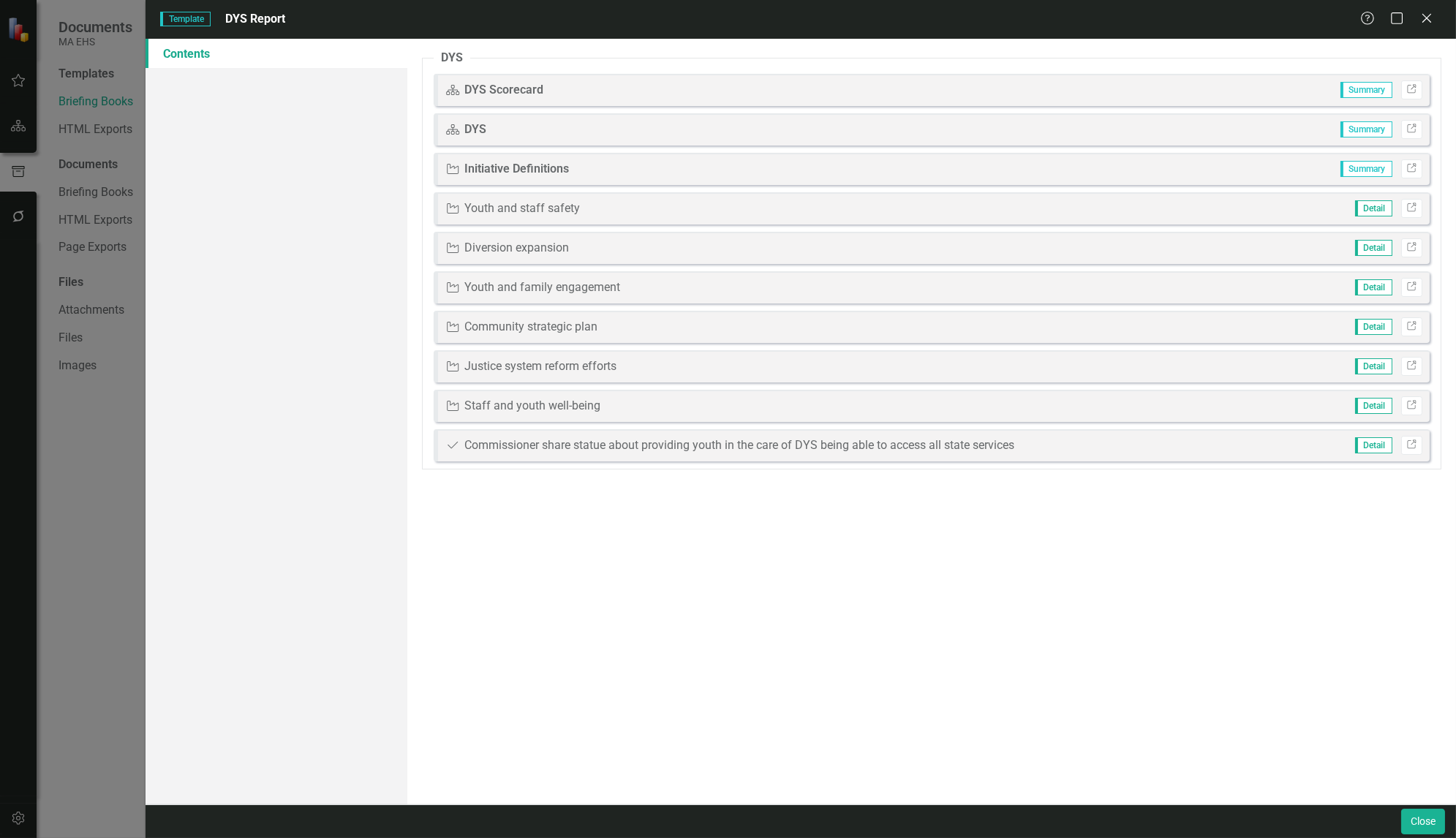
drag, startPoint x: 477, startPoint y: 128, endPoint x: 470, endPoint y: 87, distance: 41.6
click at [470, 86] on fieldset "DYS Scorecard DYS Scorecard Summary Link Scorecard DYS Summary Link Initiative …" at bounding box center [931, 259] width 1020 height 420
click at [1408, 818] on button "Close" at bounding box center [1423, 822] width 44 height 26
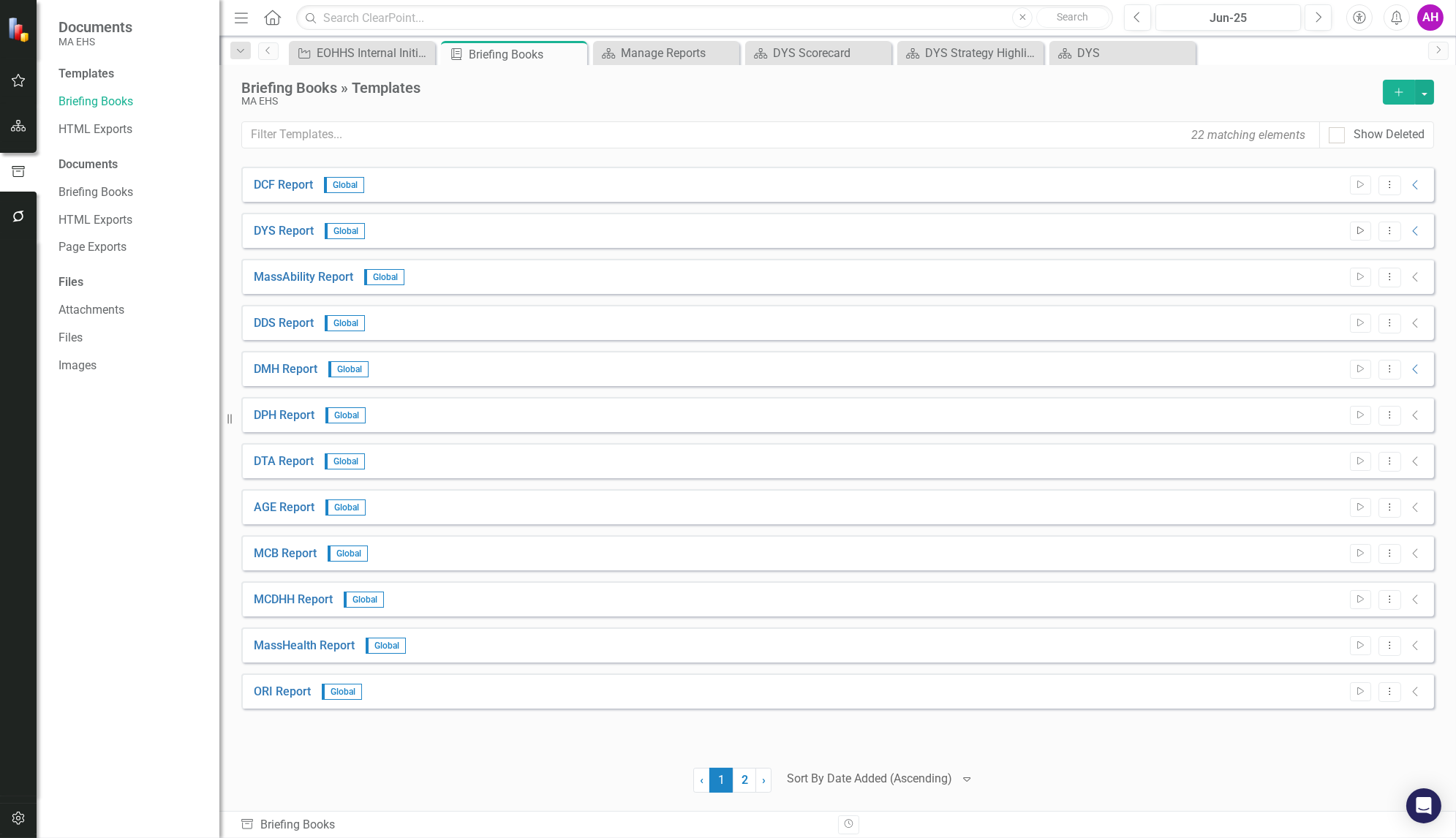
click at [1359, 228] on icon "Start" at bounding box center [1361, 231] width 11 height 9
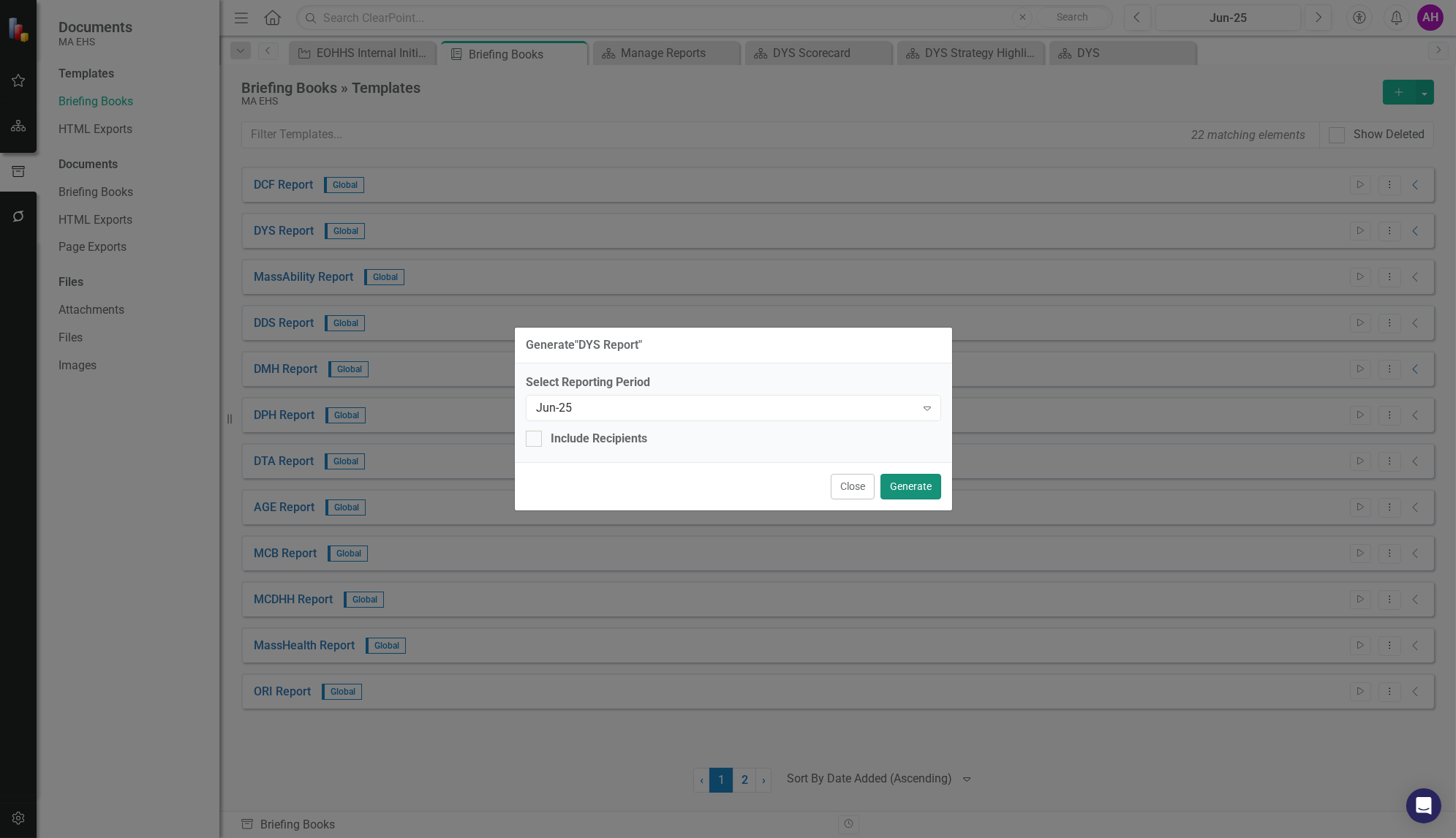
click at [911, 483] on button "Generate" at bounding box center [911, 487] width 61 height 26
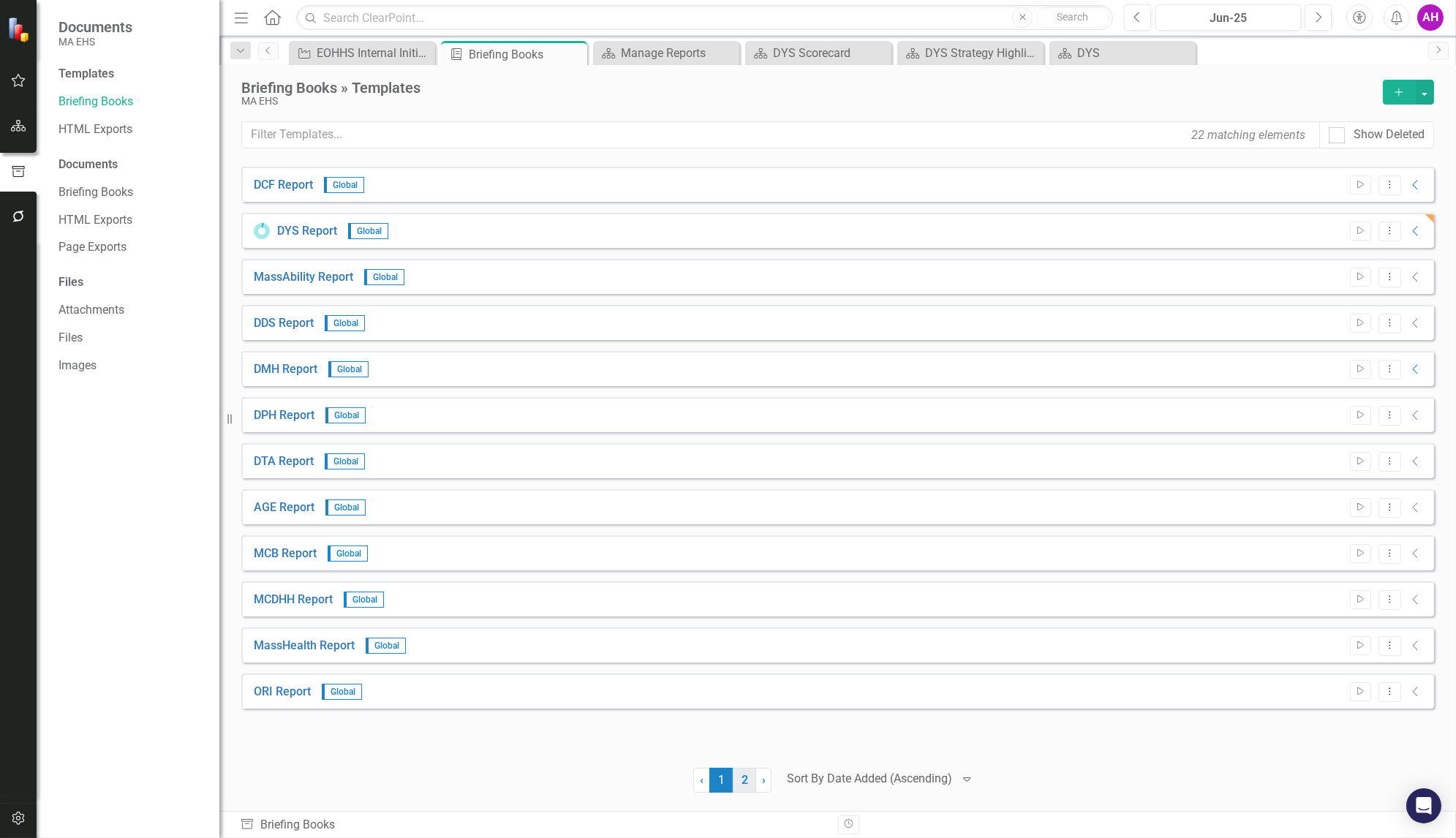
click at [741, 784] on link "2" at bounding box center [744, 780] width 24 height 25
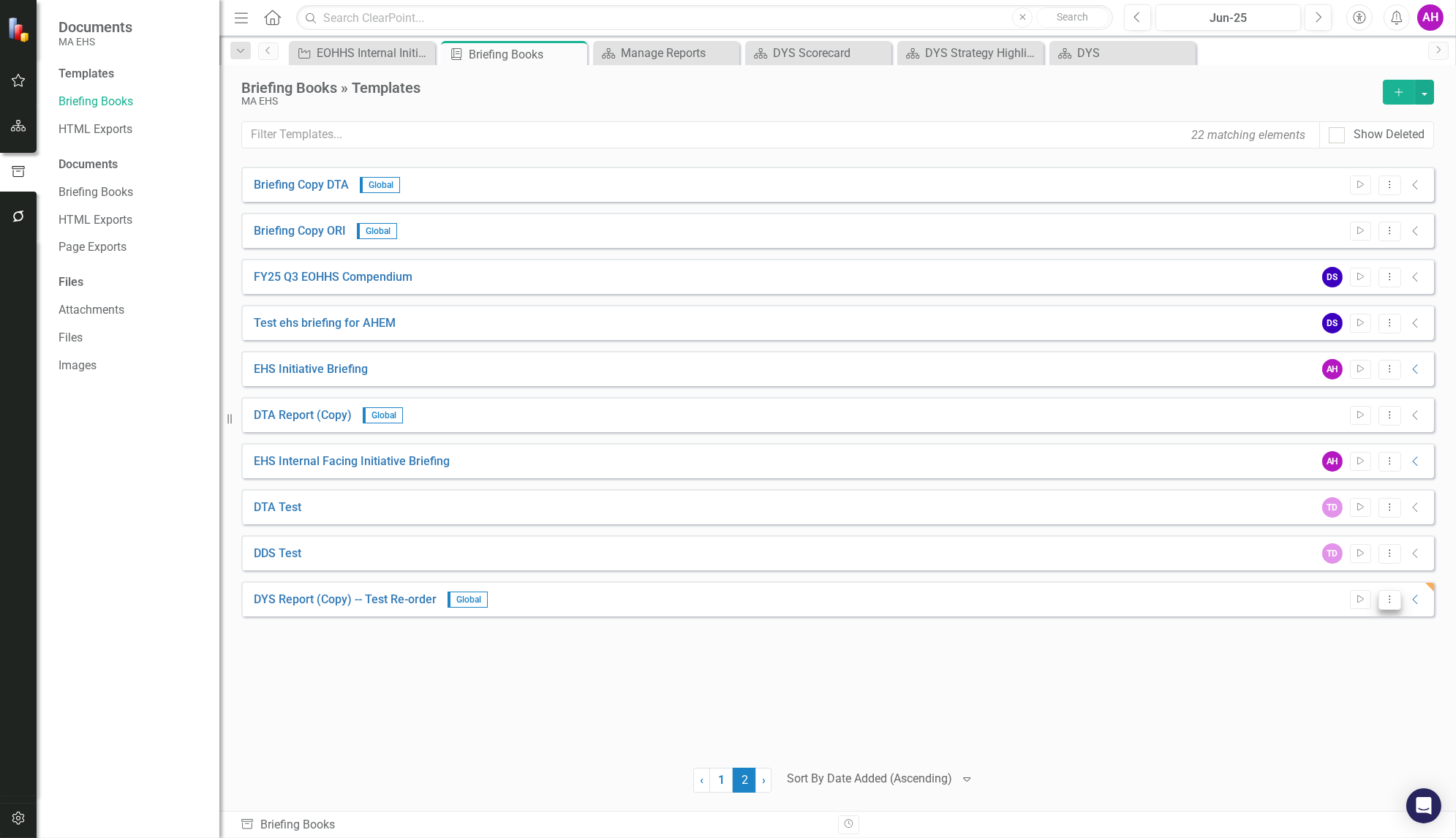
click at [1393, 597] on icon "Dropdown Menu" at bounding box center [1389, 600] width 12 height 10
click at [1325, 727] on link "Trash Delete Template" at bounding box center [1332, 731] width 136 height 27
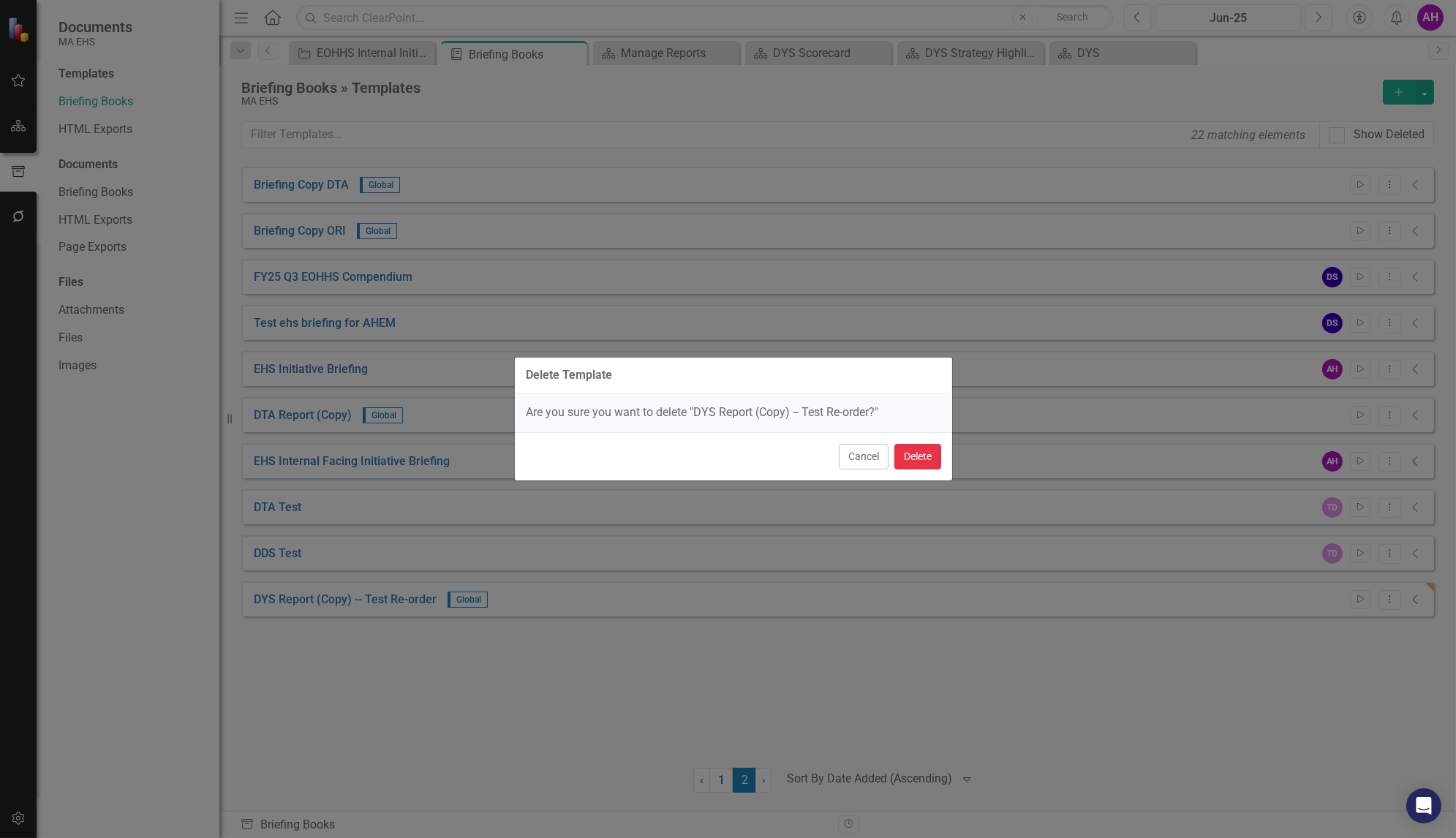
click at [934, 456] on button "Delete" at bounding box center [918, 457] width 47 height 26
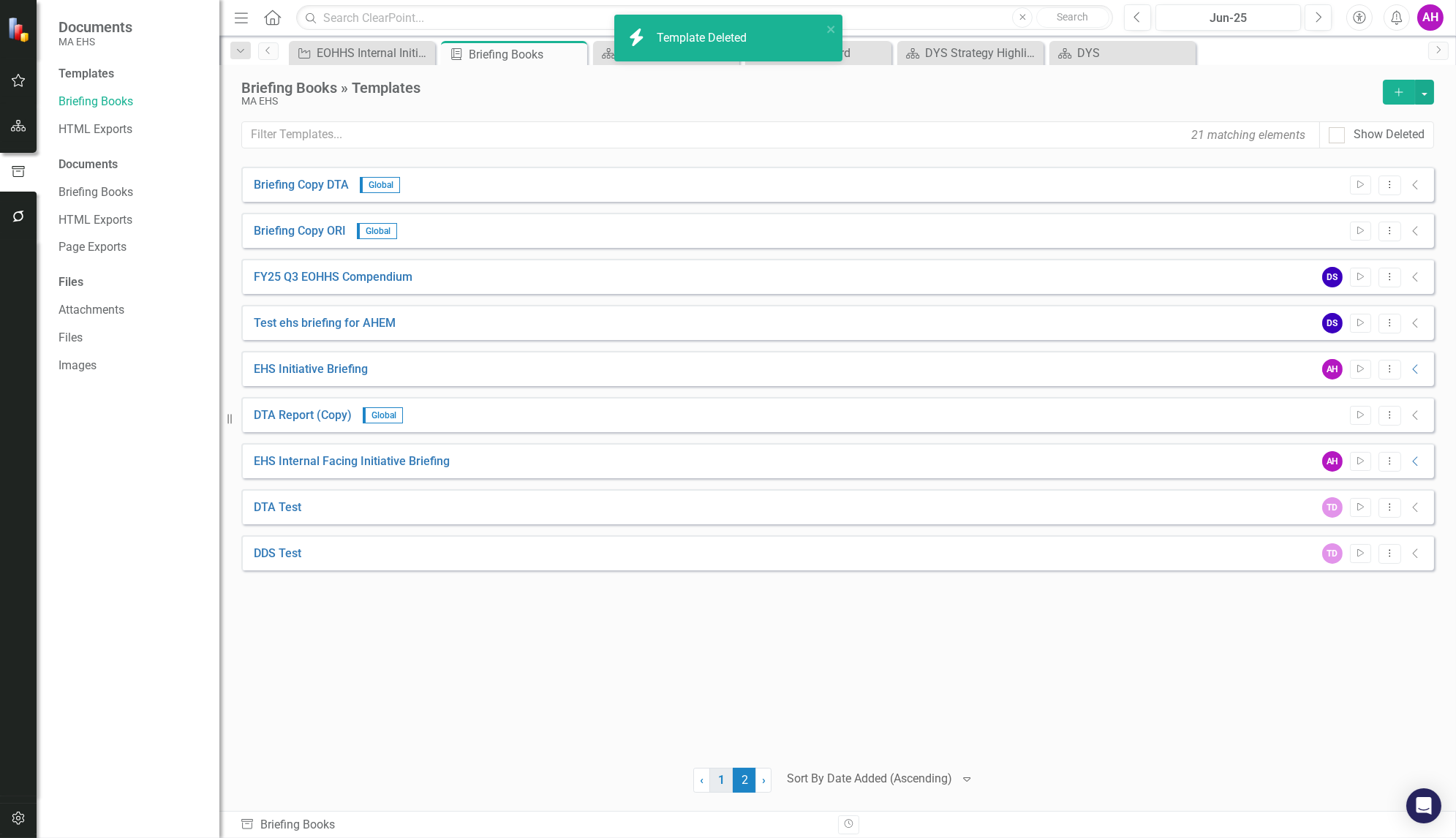
click at [717, 774] on link "1" at bounding box center [721, 780] width 24 height 25
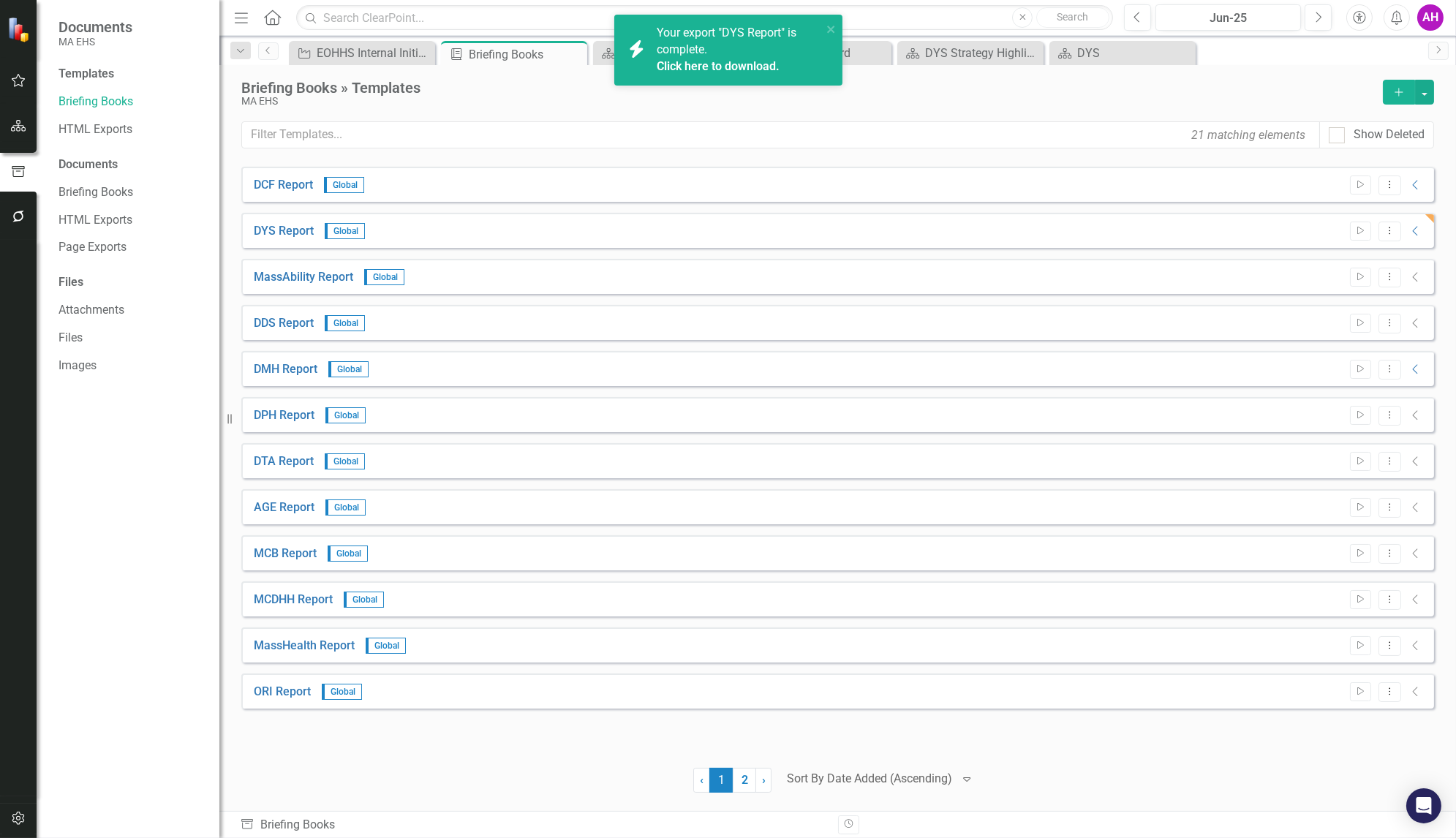
click at [701, 63] on link "Click here to download." at bounding box center [717, 66] width 123 height 14
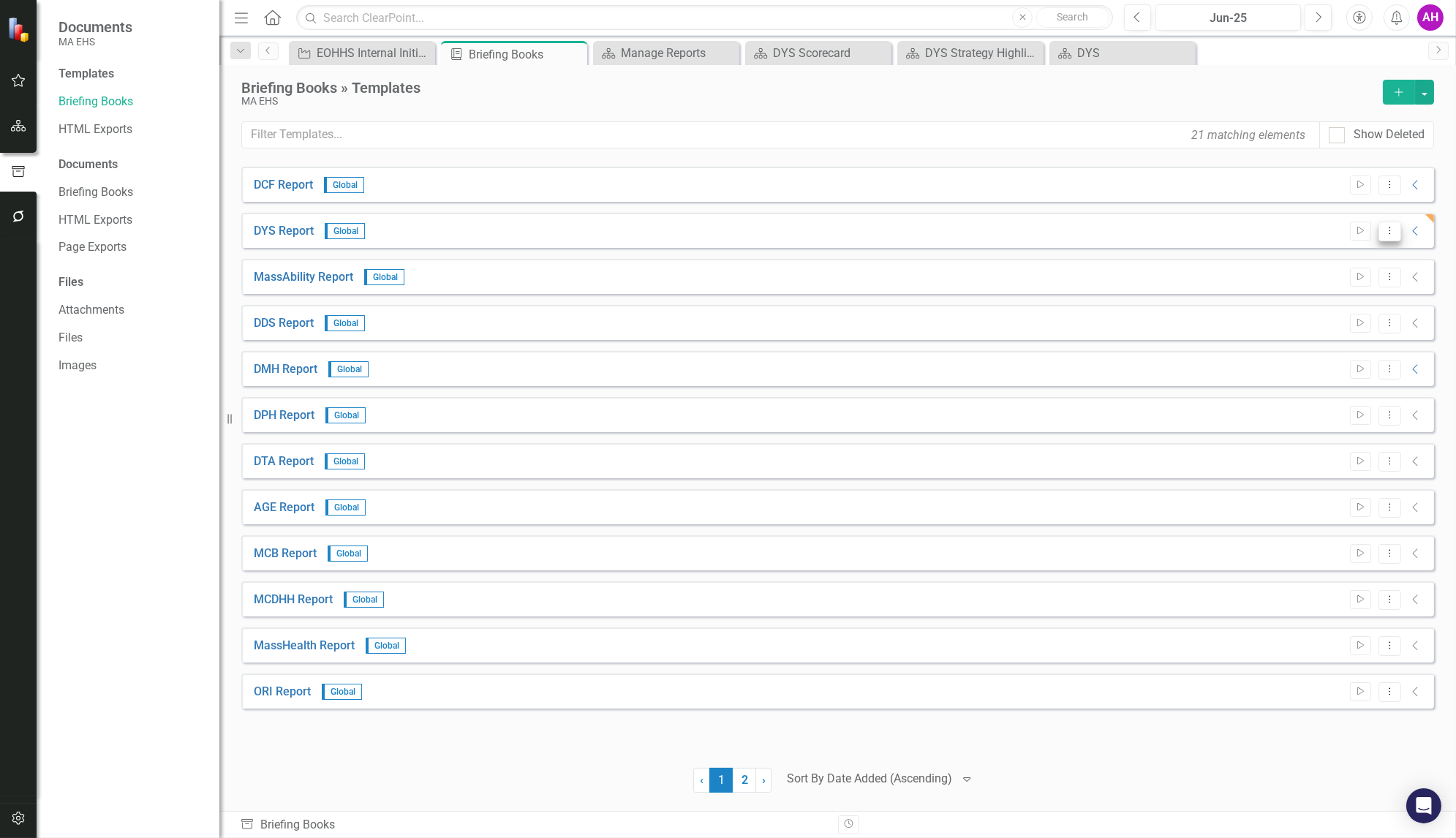
click at [1389, 232] on icon "Dropdown Menu" at bounding box center [1389, 231] width 12 height 10
click at [1314, 302] on link "Edit Edit Template" at bounding box center [1332, 308] width 136 height 27
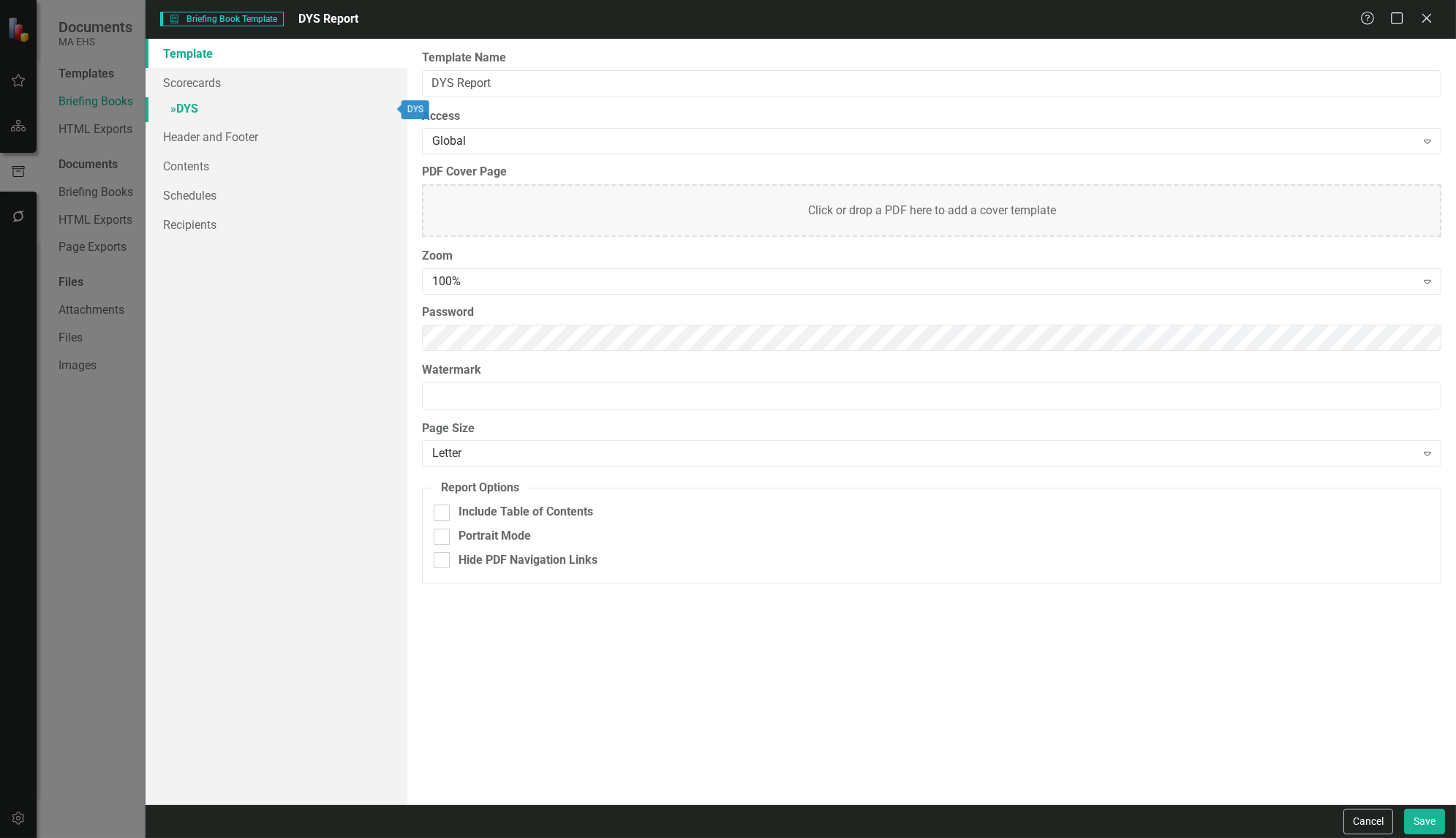
click at [175, 105] on span "»" at bounding box center [173, 108] width 6 height 14
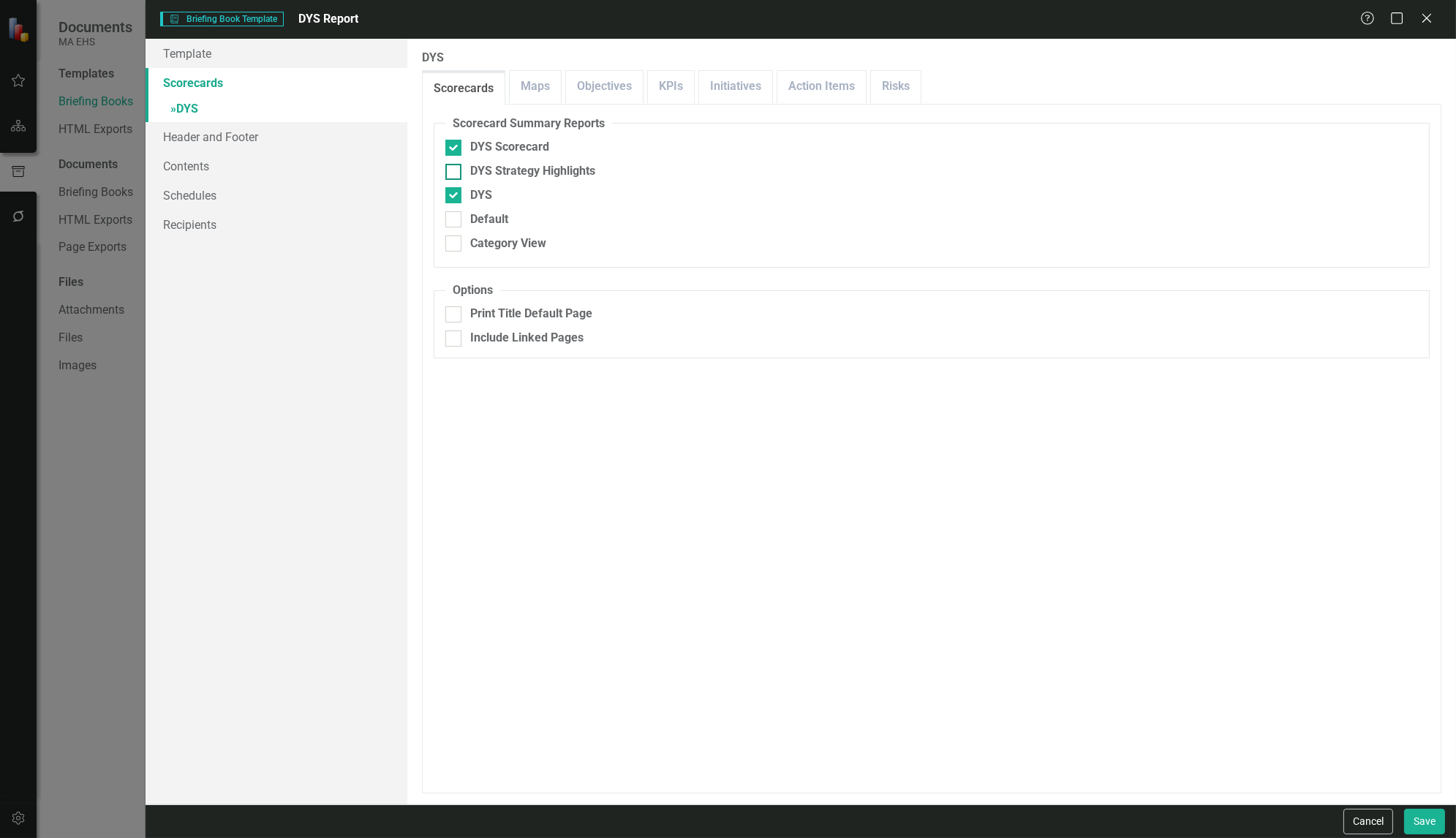
click at [450, 172] on div at bounding box center [453, 172] width 16 height 16
click at [450, 172] on input "DYS Strategy Highlights" at bounding box center [450, 169] width 10 height 10
checkbox input "true"
click at [1421, 826] on button "Save" at bounding box center [1424, 822] width 41 height 26
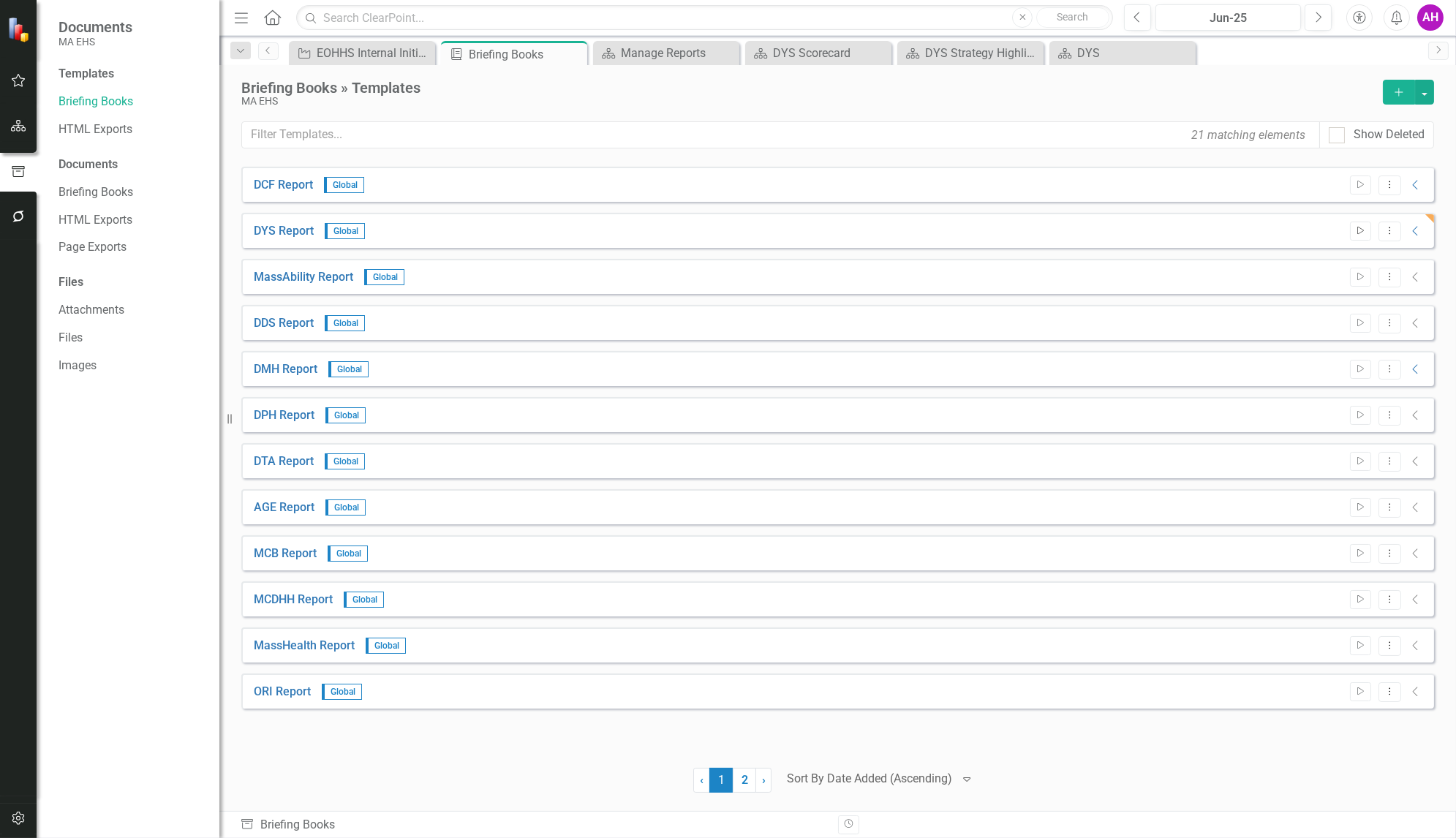
click at [1357, 231] on icon "Start" at bounding box center [1361, 231] width 11 height 9
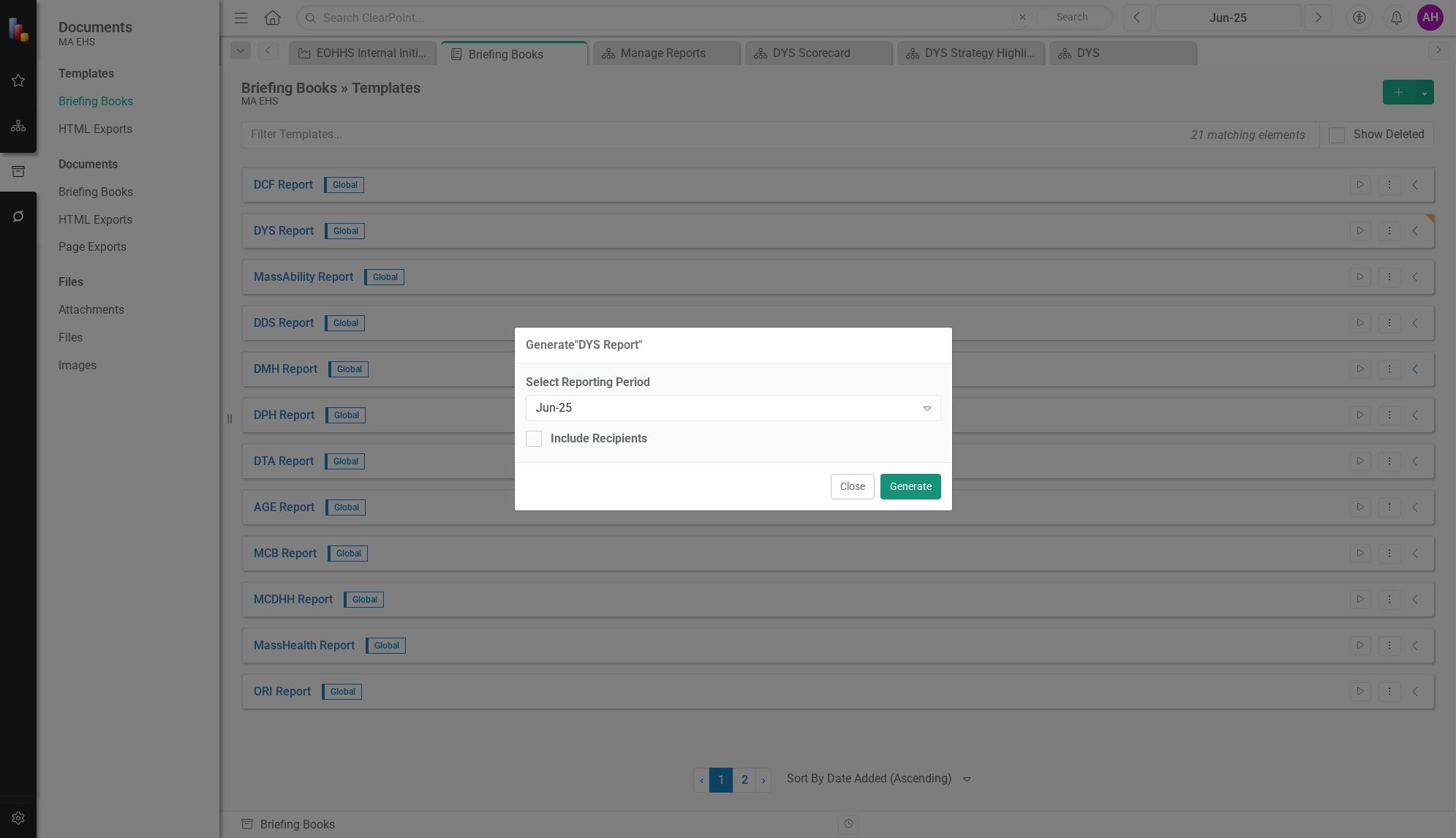
click at [913, 485] on button "Generate" at bounding box center [911, 487] width 61 height 26
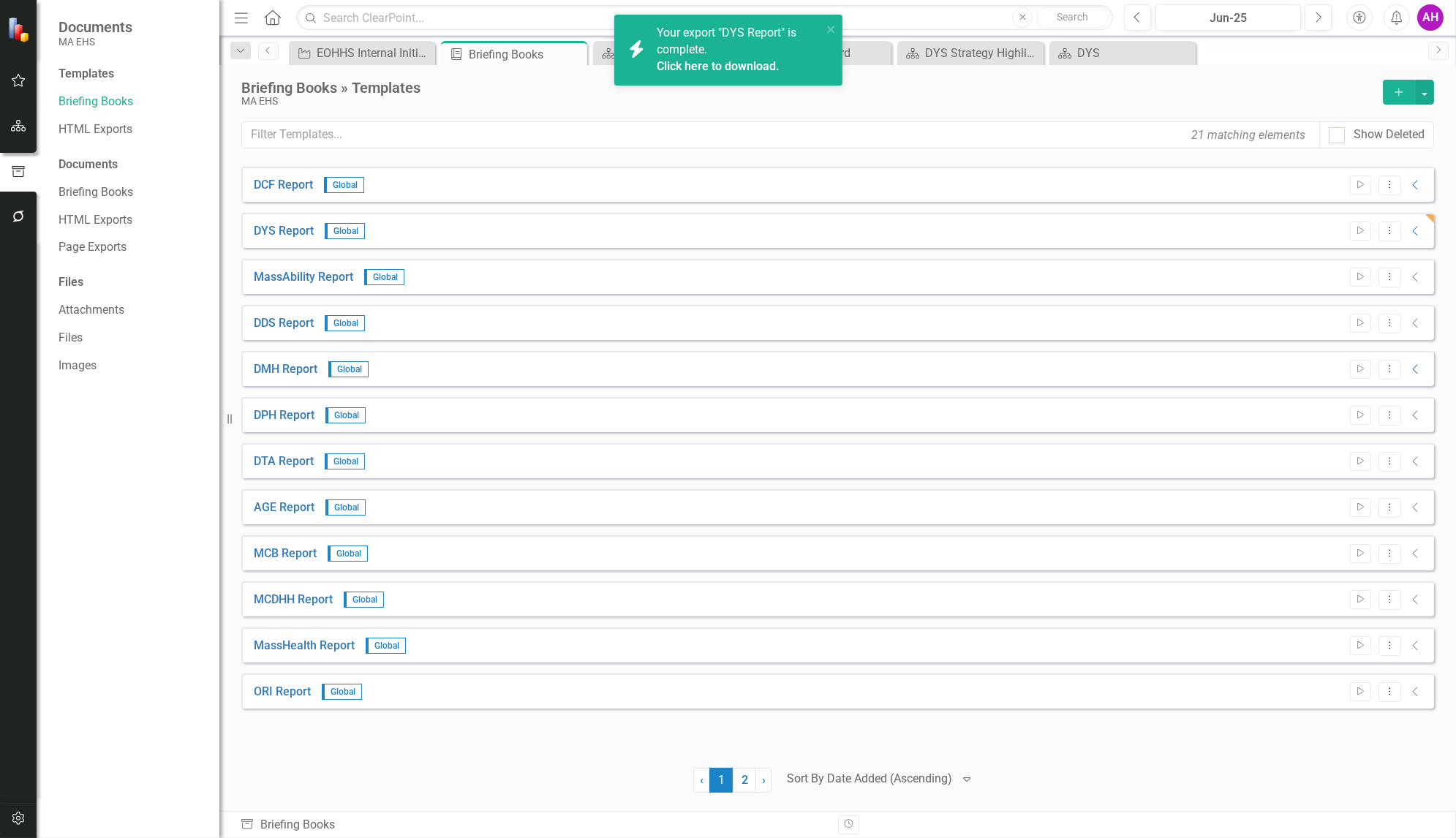
click at [700, 67] on link "Click here to download." at bounding box center [717, 66] width 123 height 14
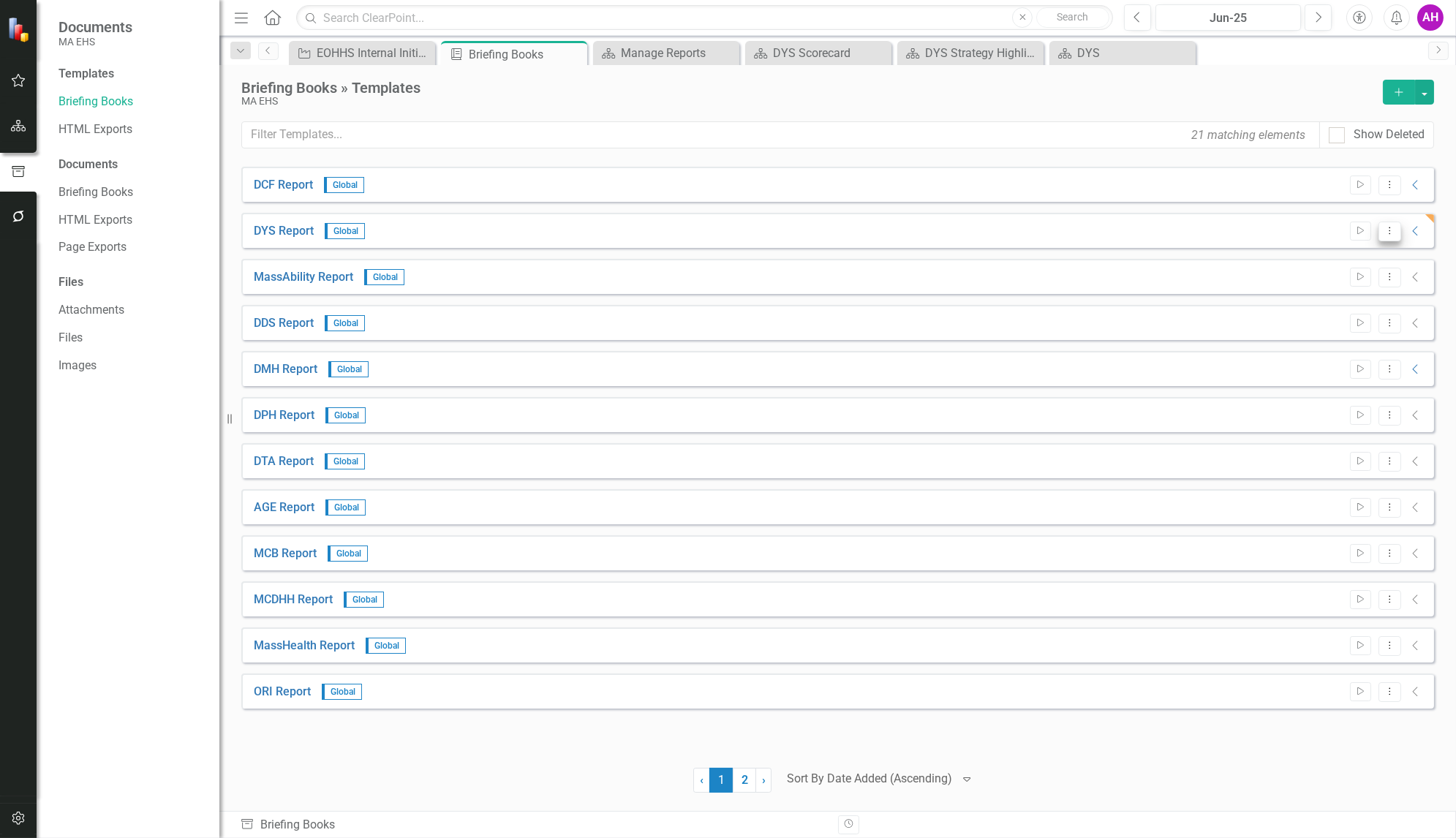
click at [1395, 224] on button "Dropdown Menu" at bounding box center [1390, 232] width 23 height 20
click at [1321, 306] on link "Edit Edit Template" at bounding box center [1332, 308] width 136 height 27
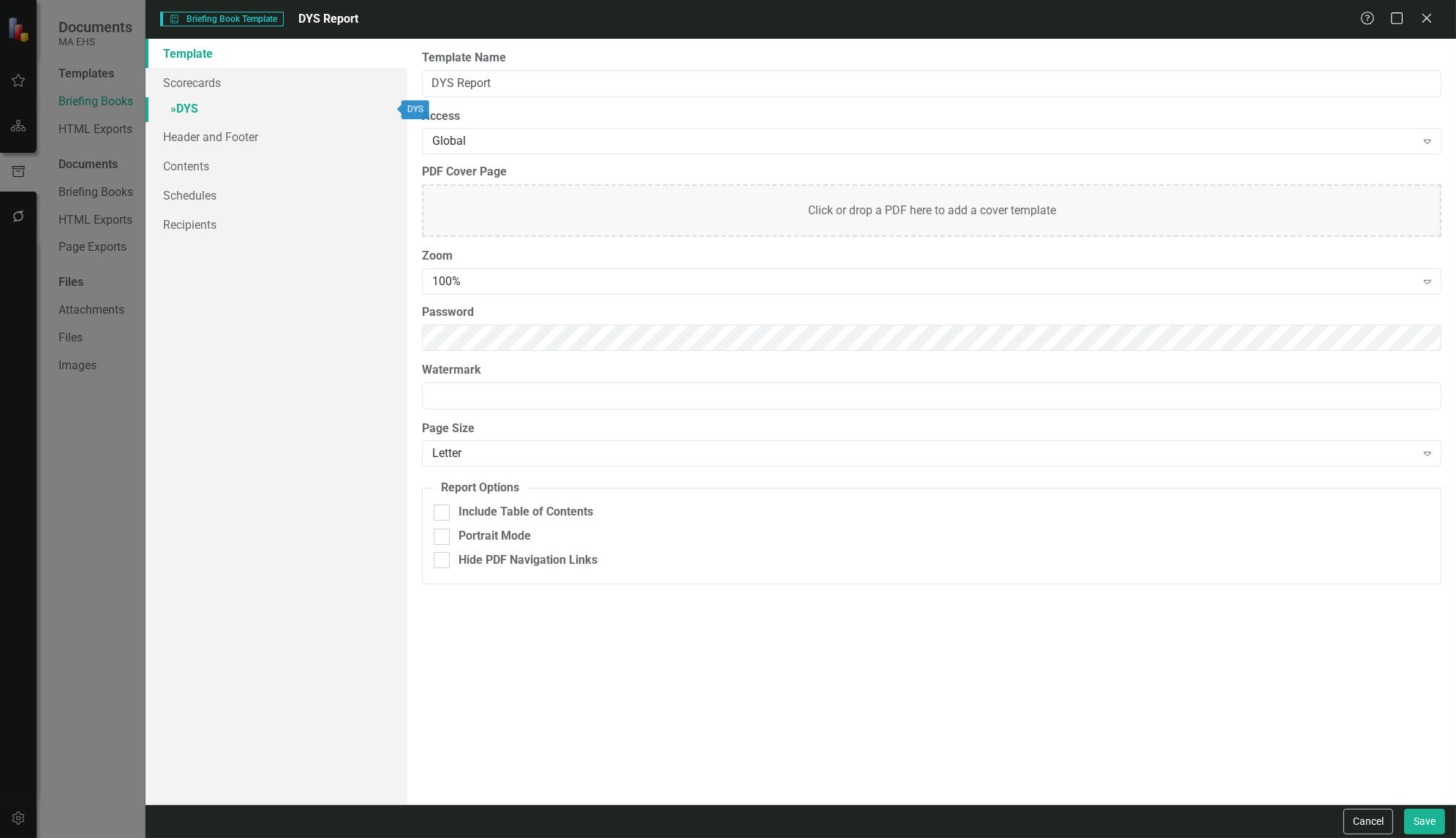
click at [192, 99] on link "» DYS" at bounding box center [276, 111] width 262 height 26
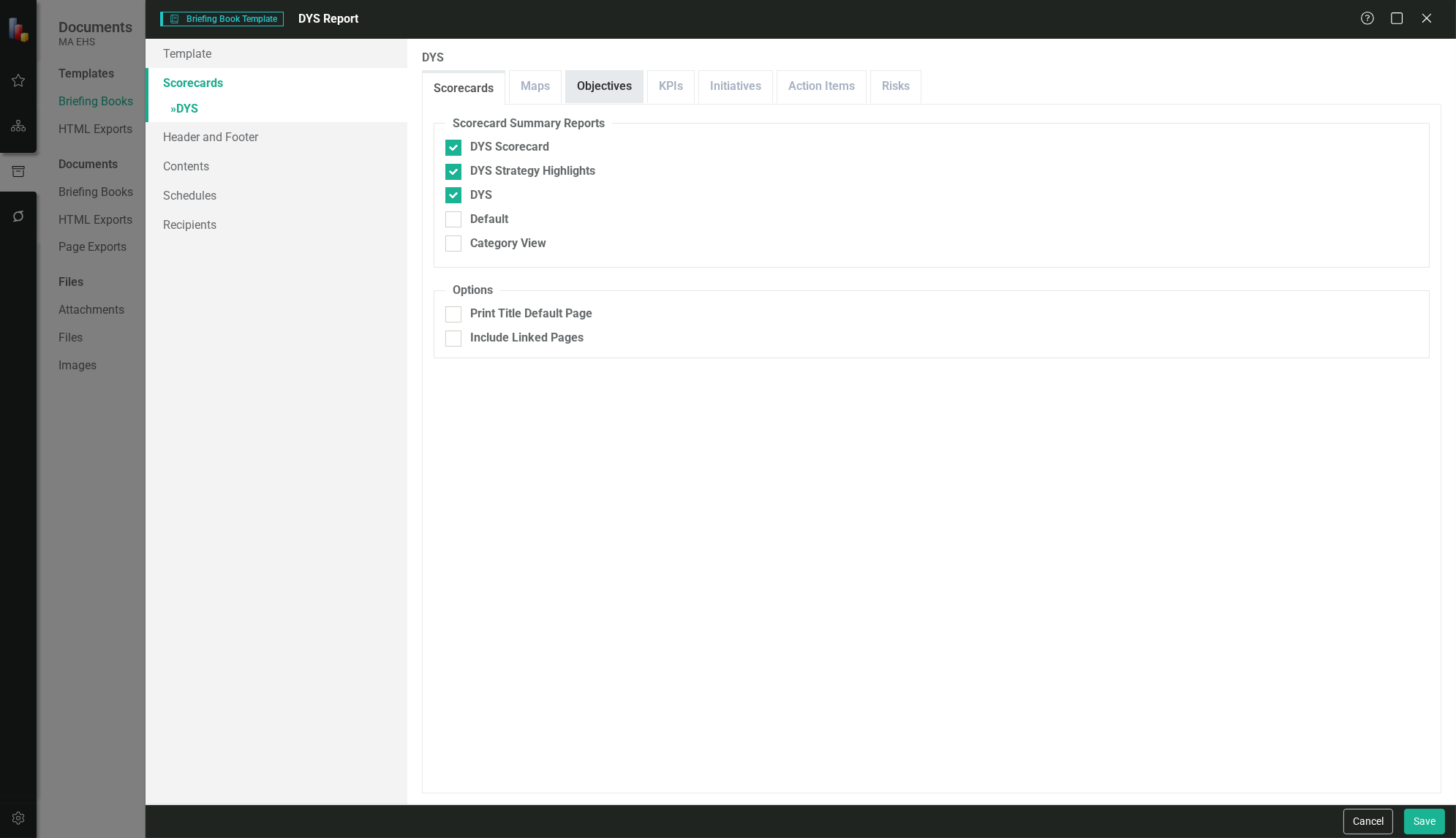
click at [597, 83] on link "Objectives" at bounding box center [604, 86] width 77 height 32
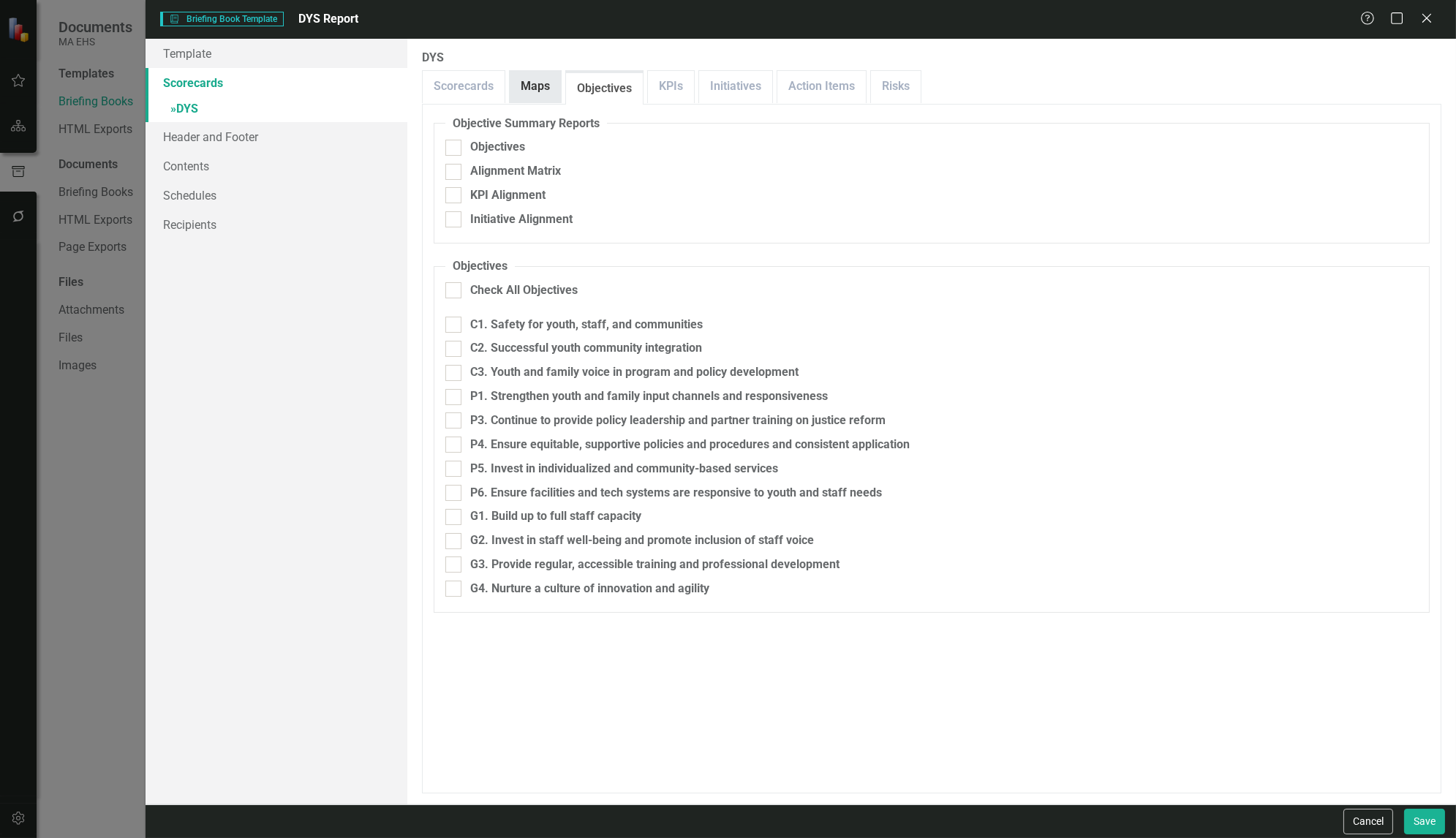
click at [526, 91] on link "Maps" at bounding box center [535, 86] width 51 height 32
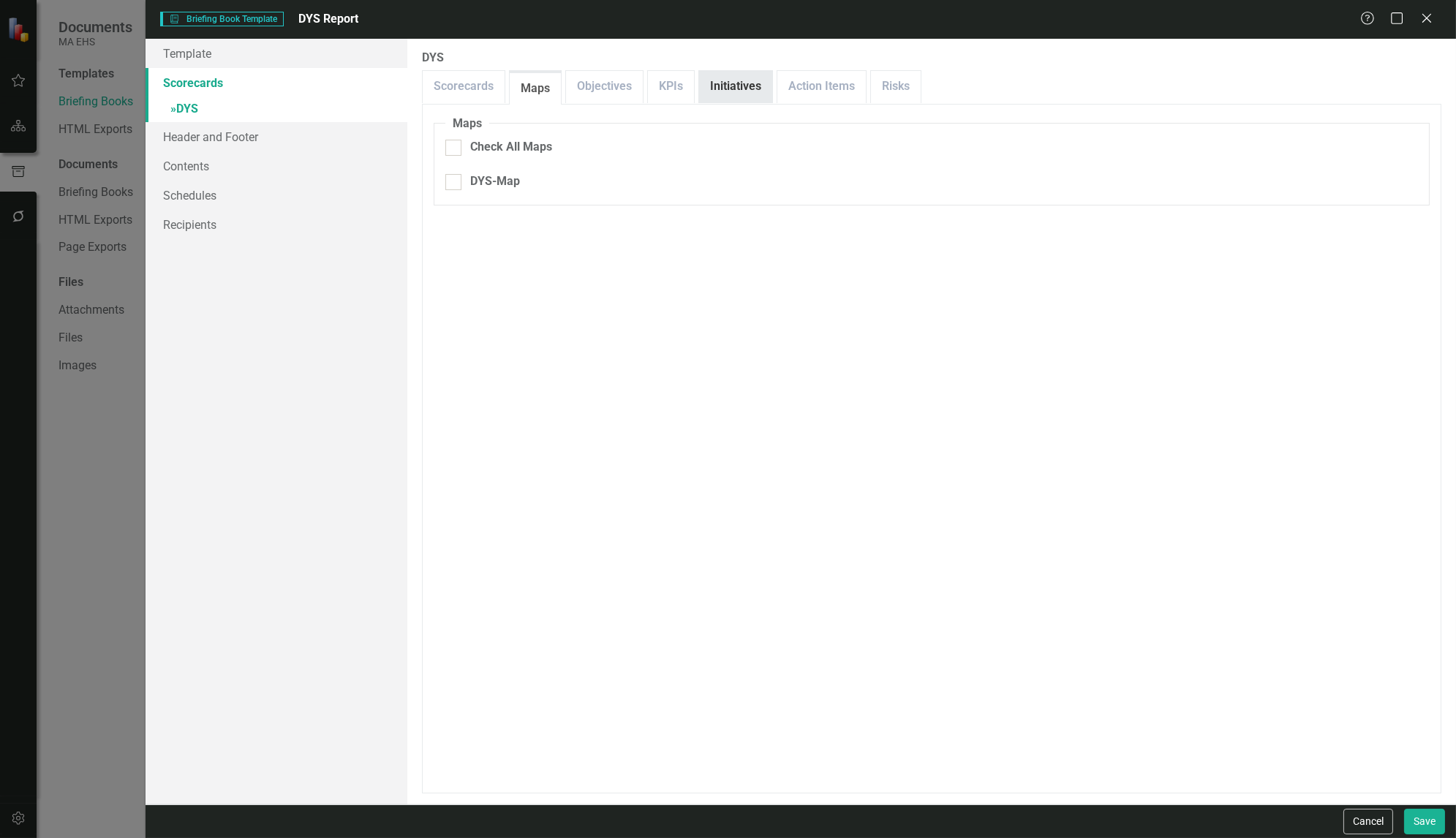
click at [726, 90] on link "Initiatives" at bounding box center [735, 86] width 73 height 32
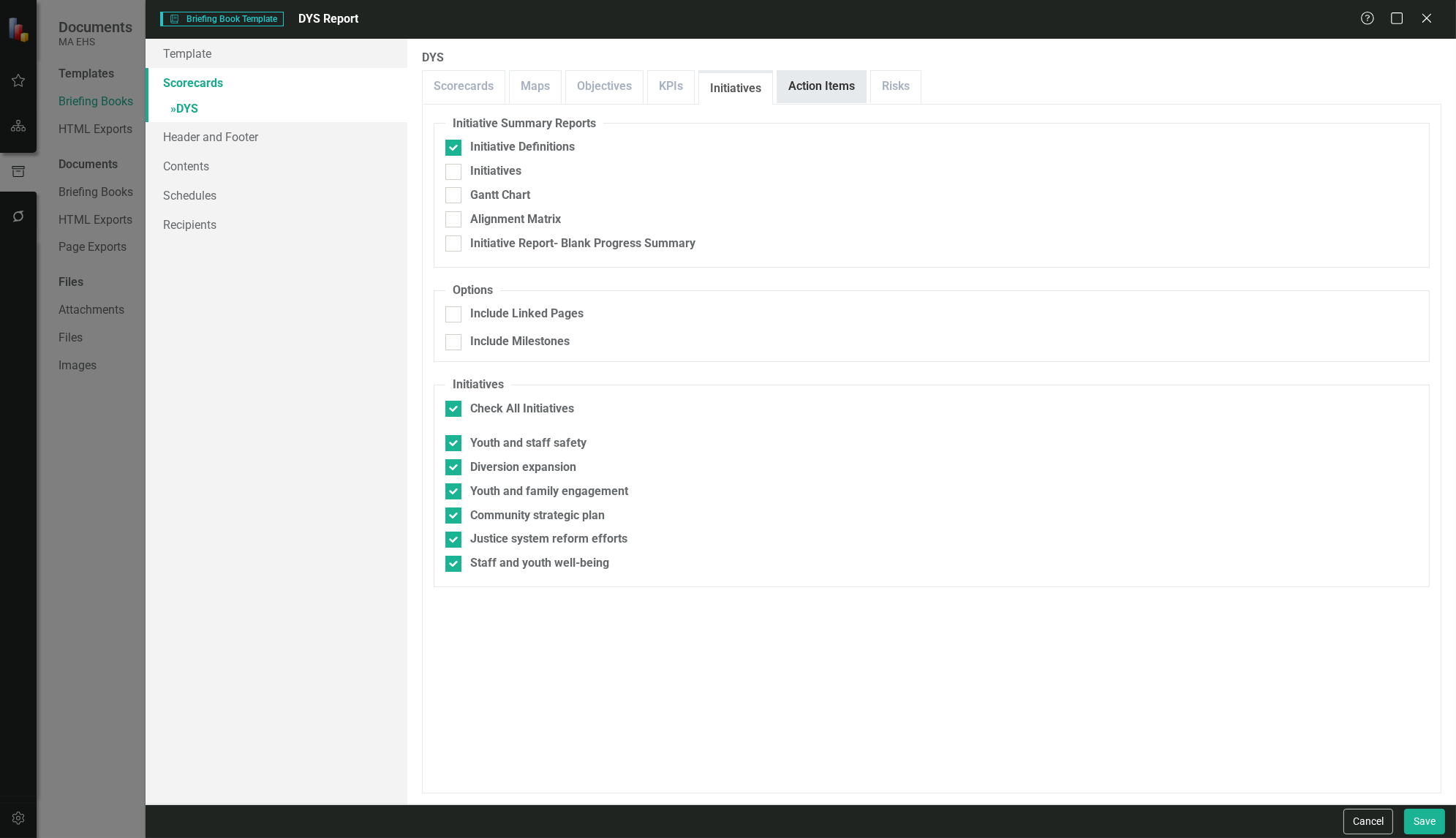
click at [804, 84] on link "Action Items" at bounding box center [821, 86] width 89 height 32
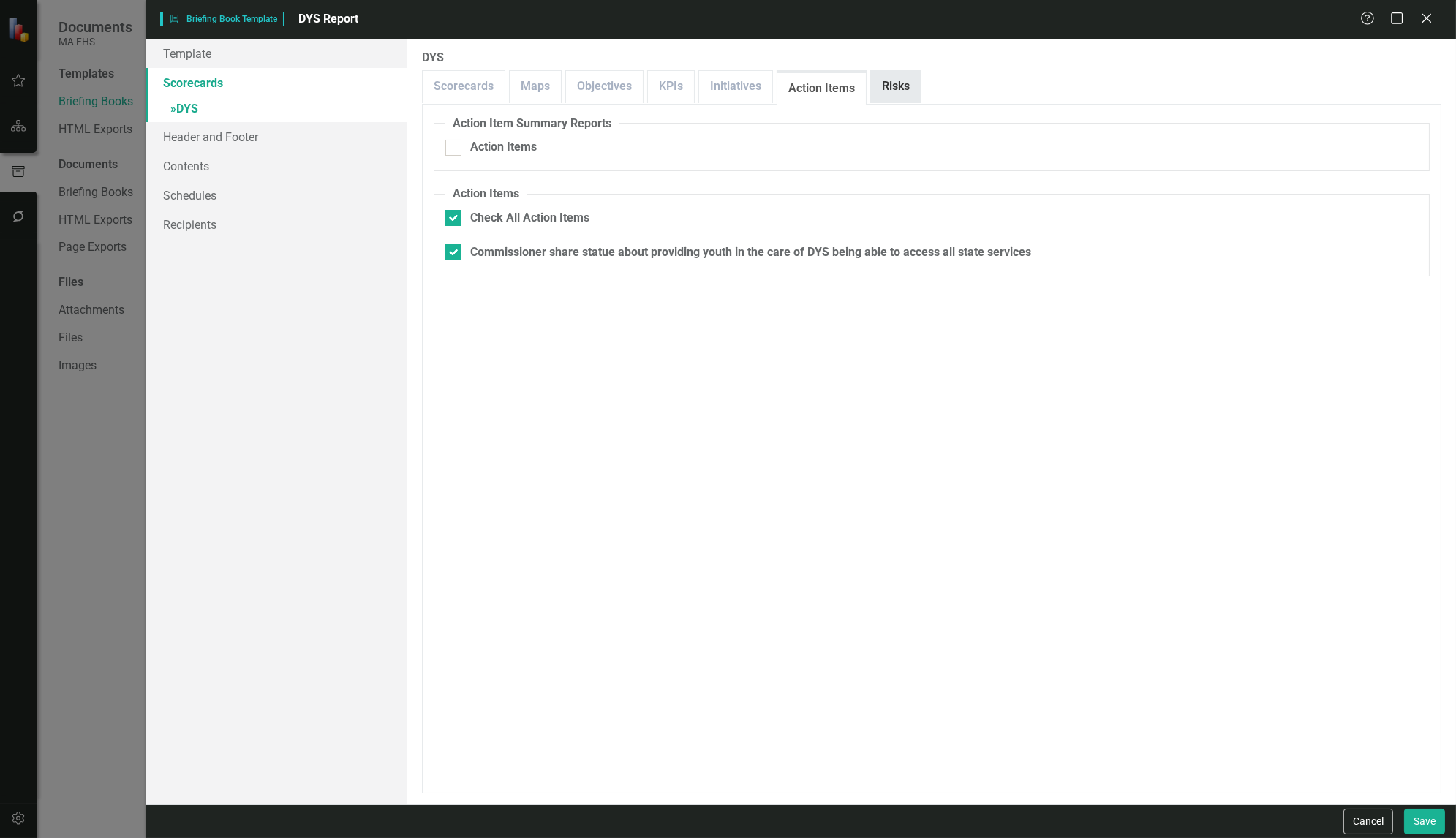
click at [877, 80] on link "Risks" at bounding box center [895, 86] width 50 height 32
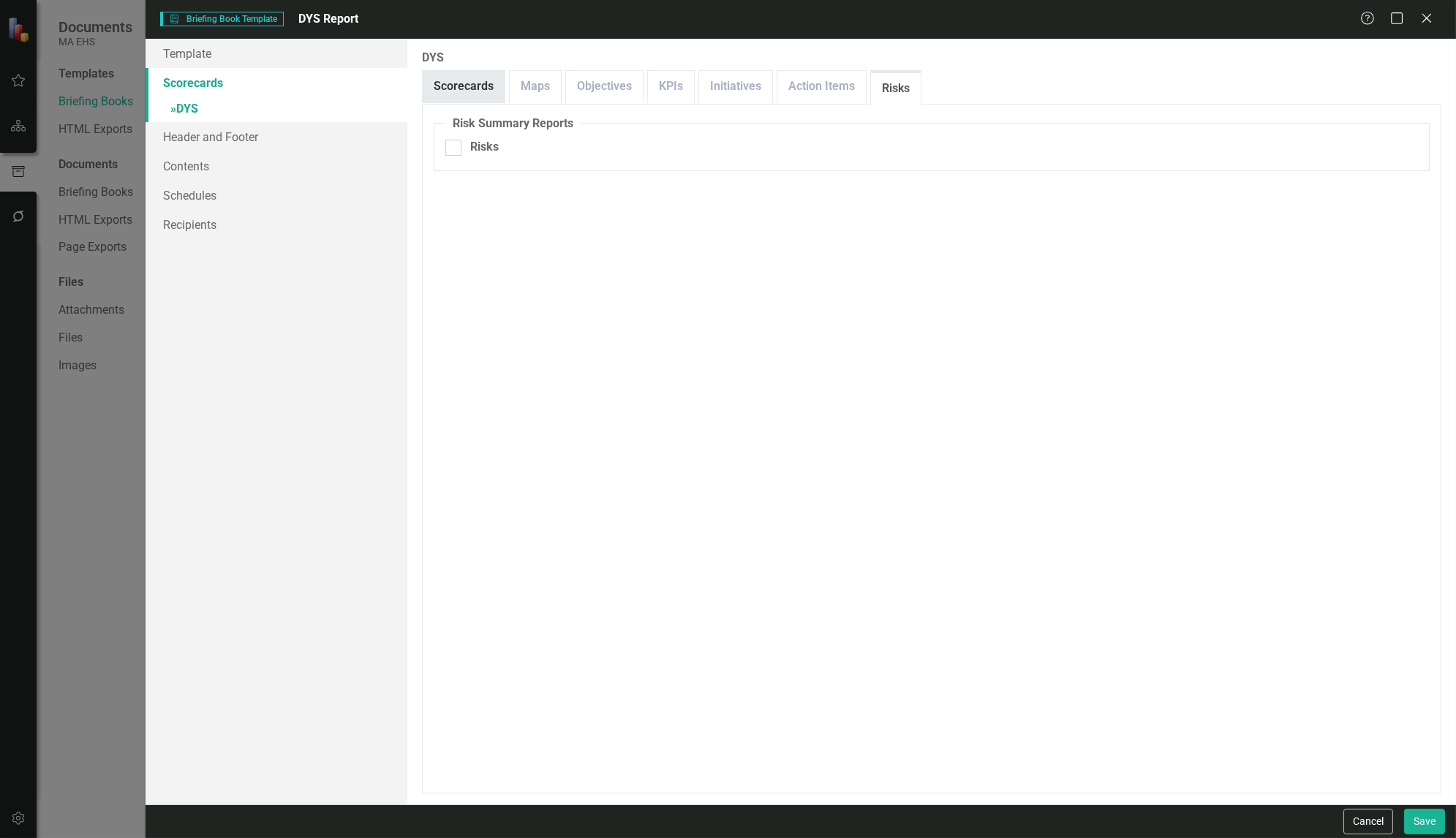
click at [456, 85] on link "Scorecards" at bounding box center [463, 86] width 82 height 32
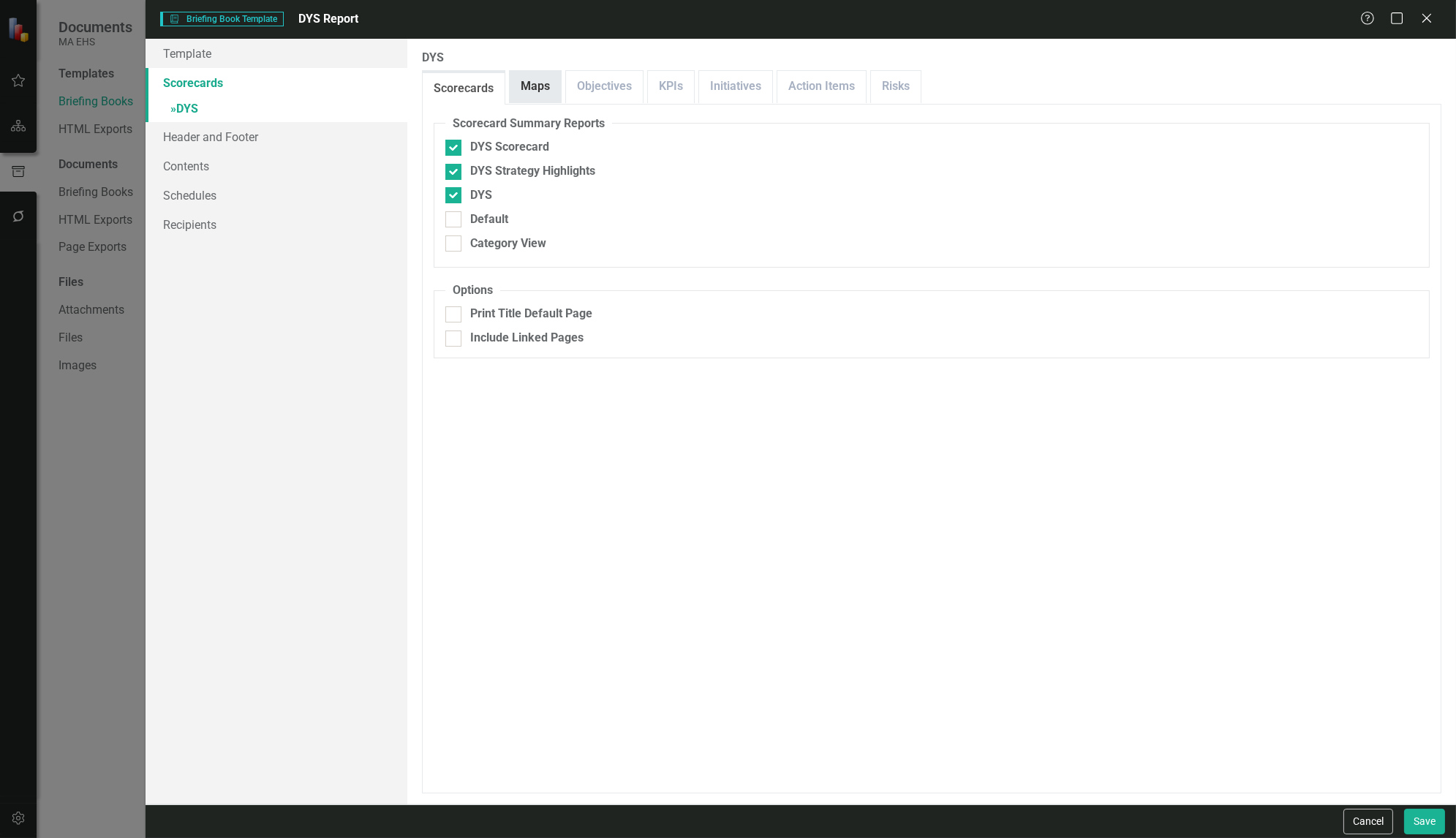
click at [534, 99] on link "Maps" at bounding box center [535, 86] width 51 height 32
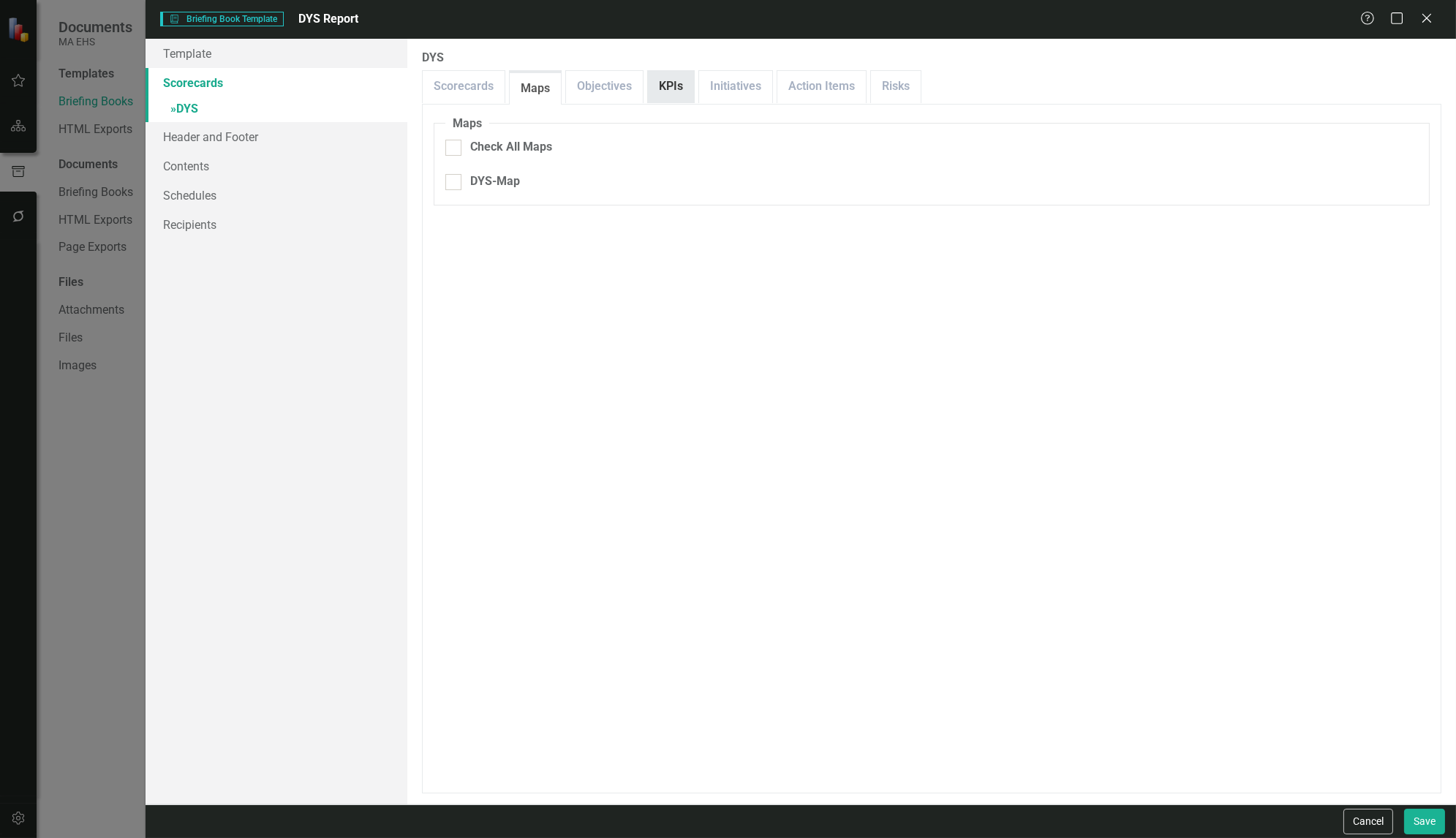
click at [673, 82] on link "KPIs" at bounding box center [670, 86] width 46 height 32
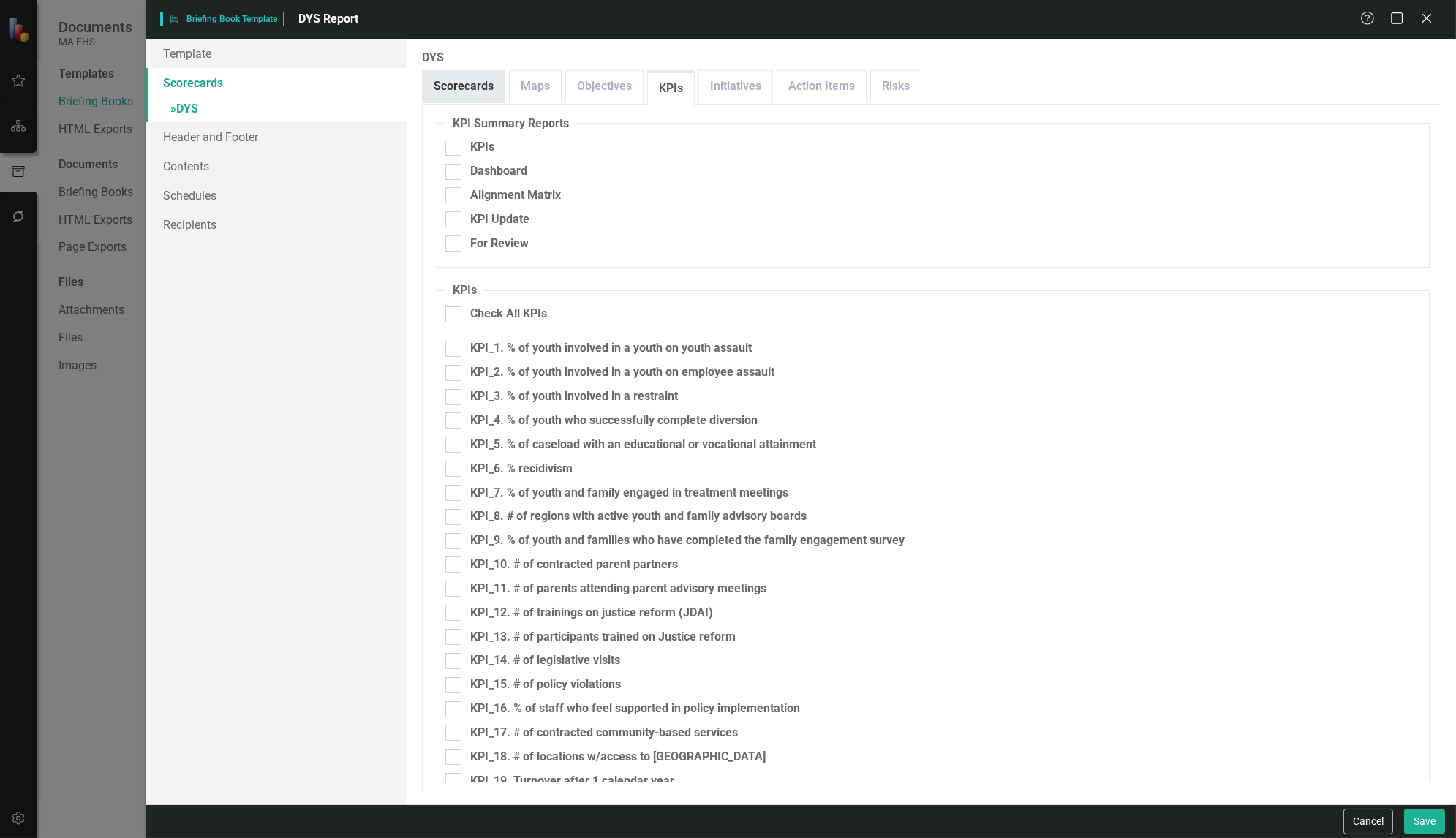
click at [457, 85] on link "Scorecards" at bounding box center [463, 86] width 82 height 32
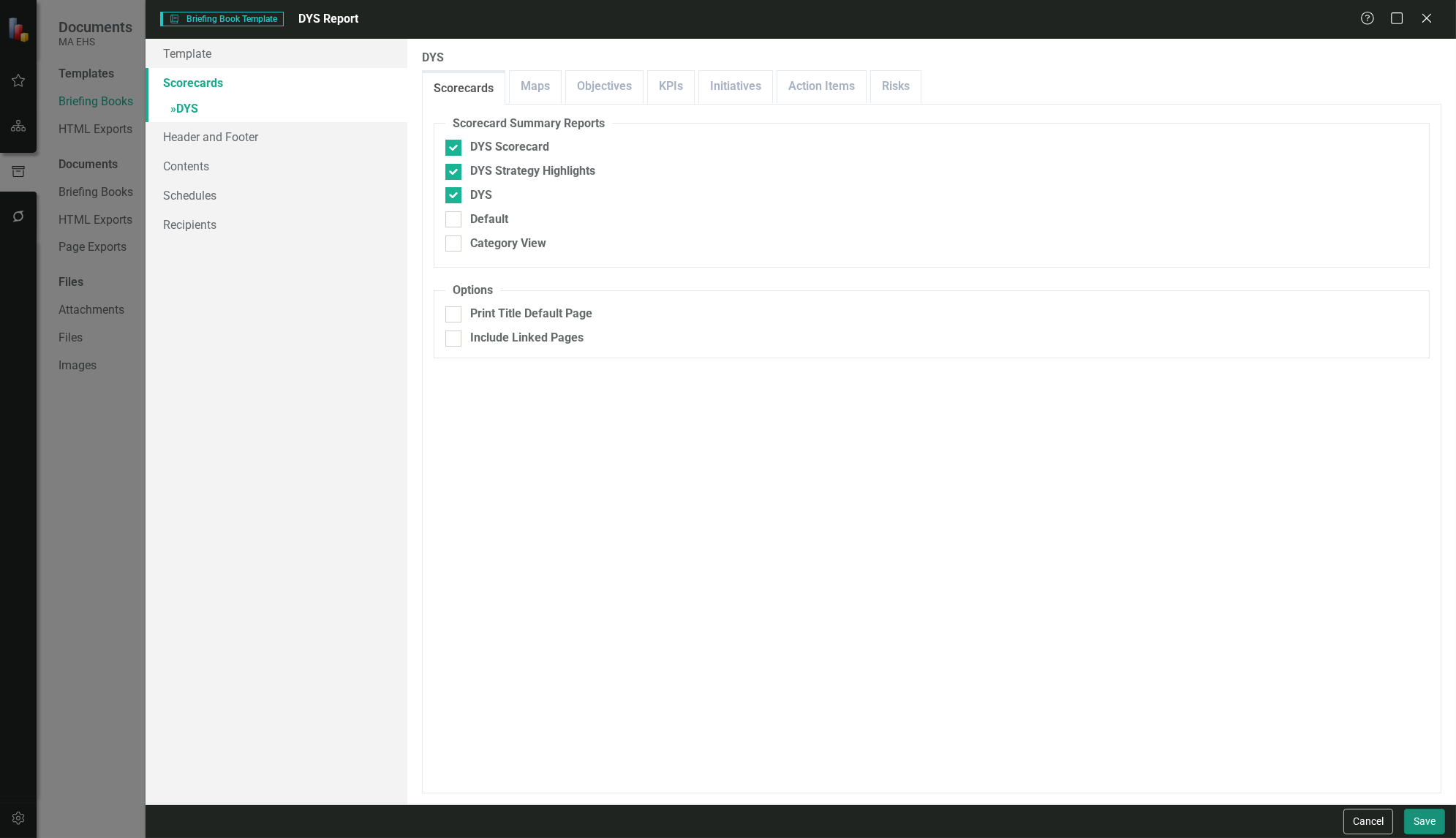
click at [1411, 822] on button "Save" at bounding box center [1424, 822] width 41 height 26
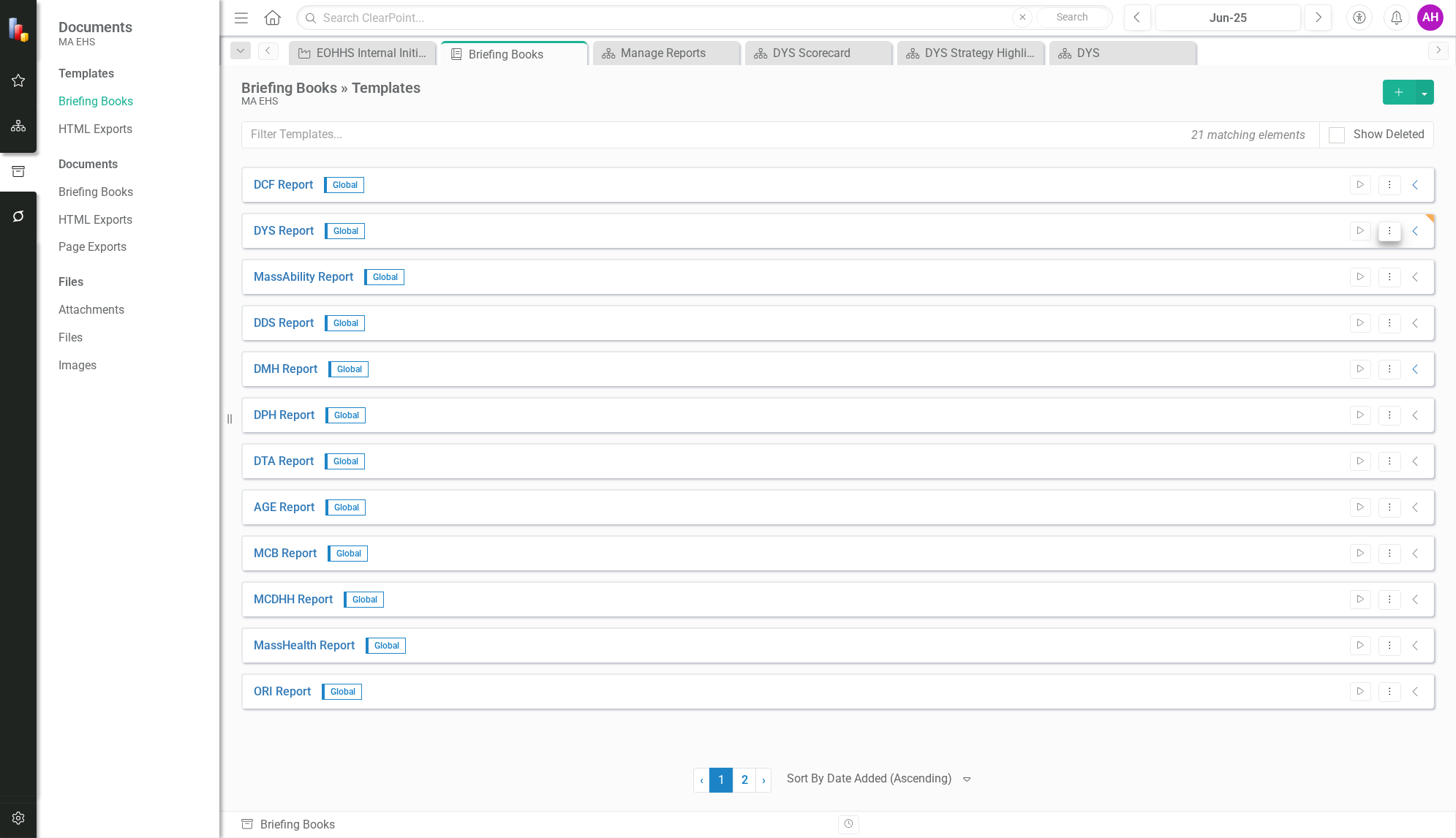
click at [1387, 227] on icon "Dropdown Menu" at bounding box center [1389, 231] width 12 height 10
click at [1285, 277] on icon "Preview" at bounding box center [1279, 280] width 15 height 11
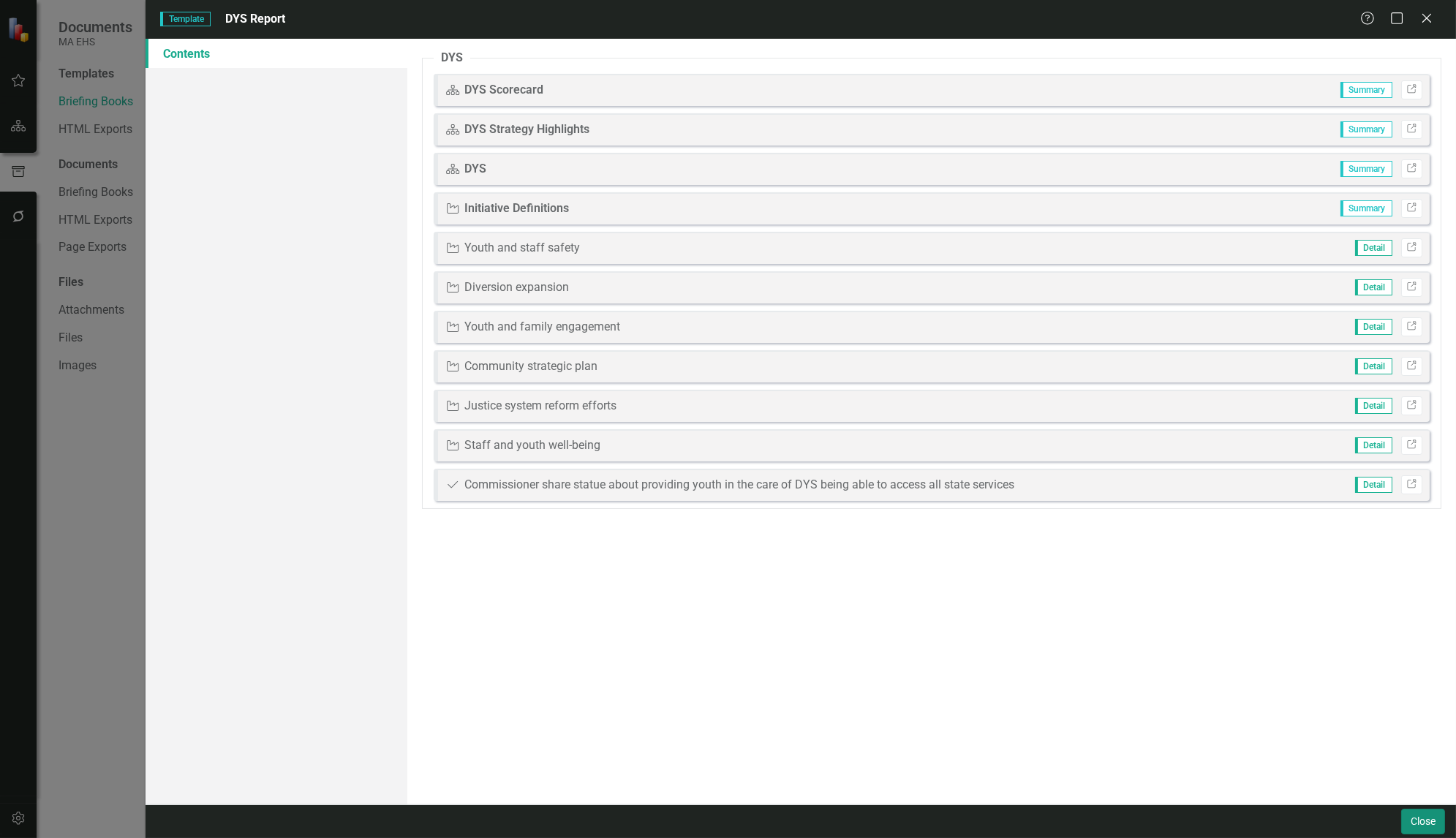
click at [1427, 826] on button "Close" at bounding box center [1423, 822] width 44 height 26
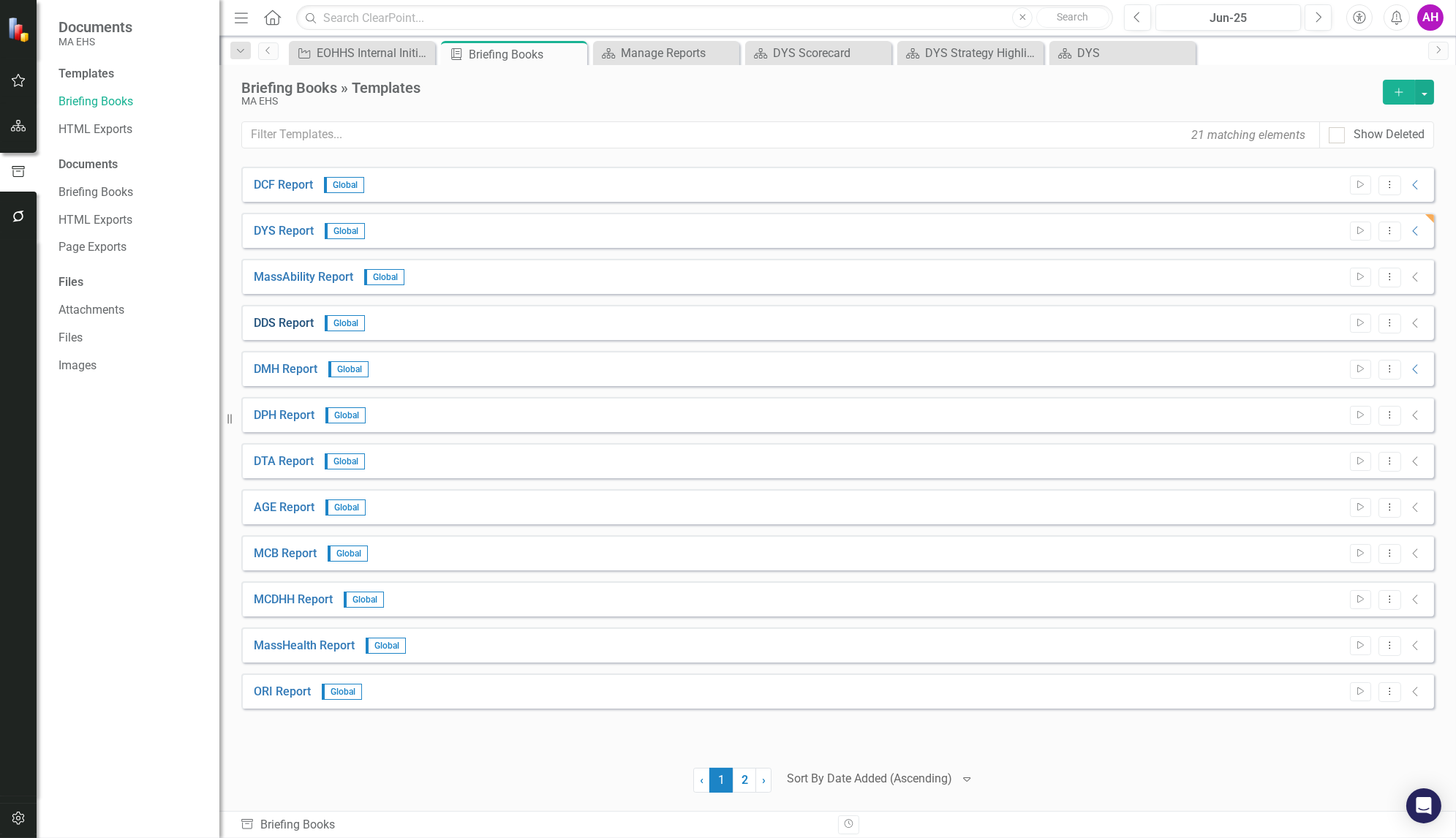
click at [297, 323] on link "DDS Report" at bounding box center [284, 323] width 60 height 17
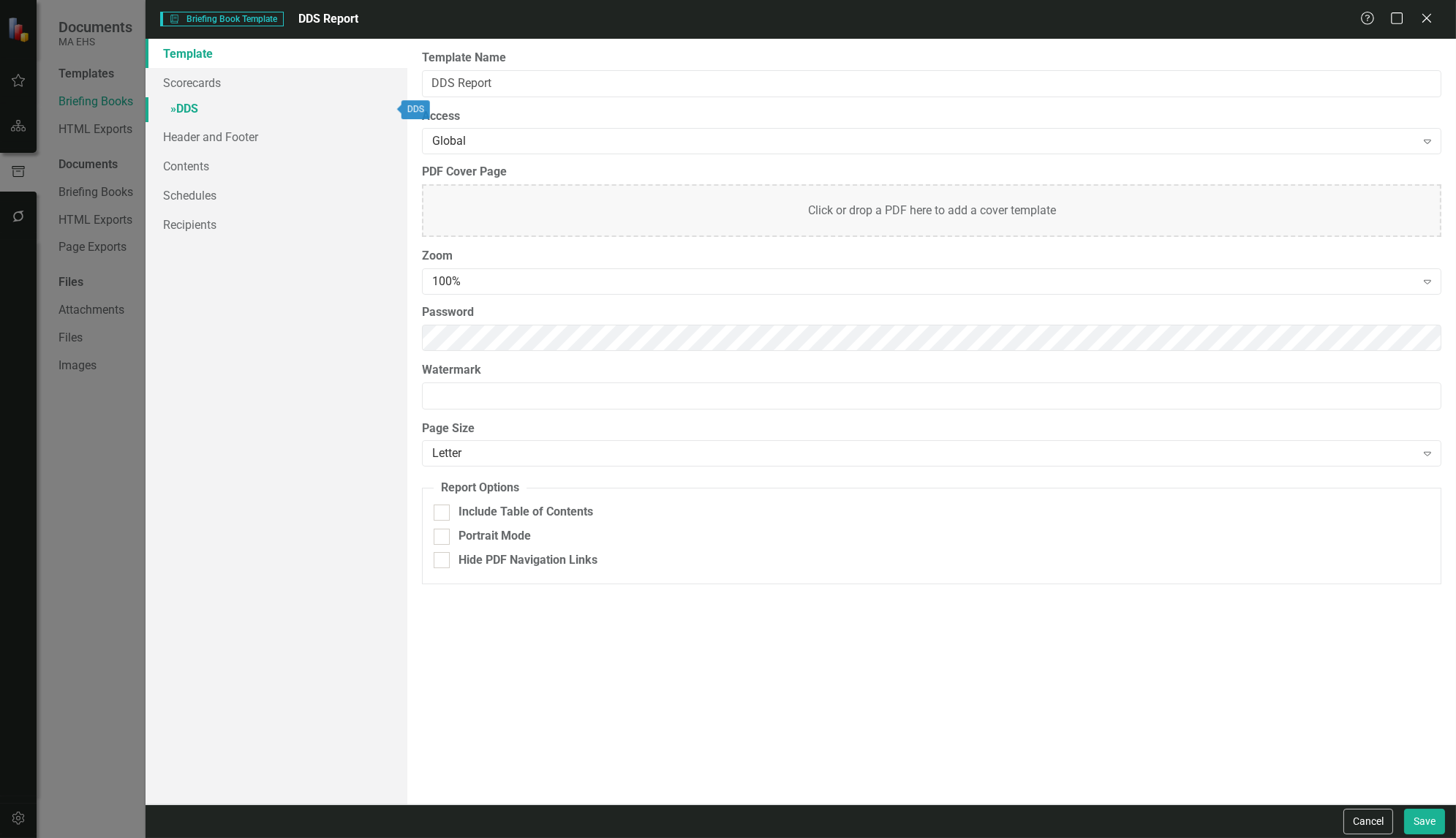
click at [202, 106] on link "» DDS" at bounding box center [276, 111] width 262 height 26
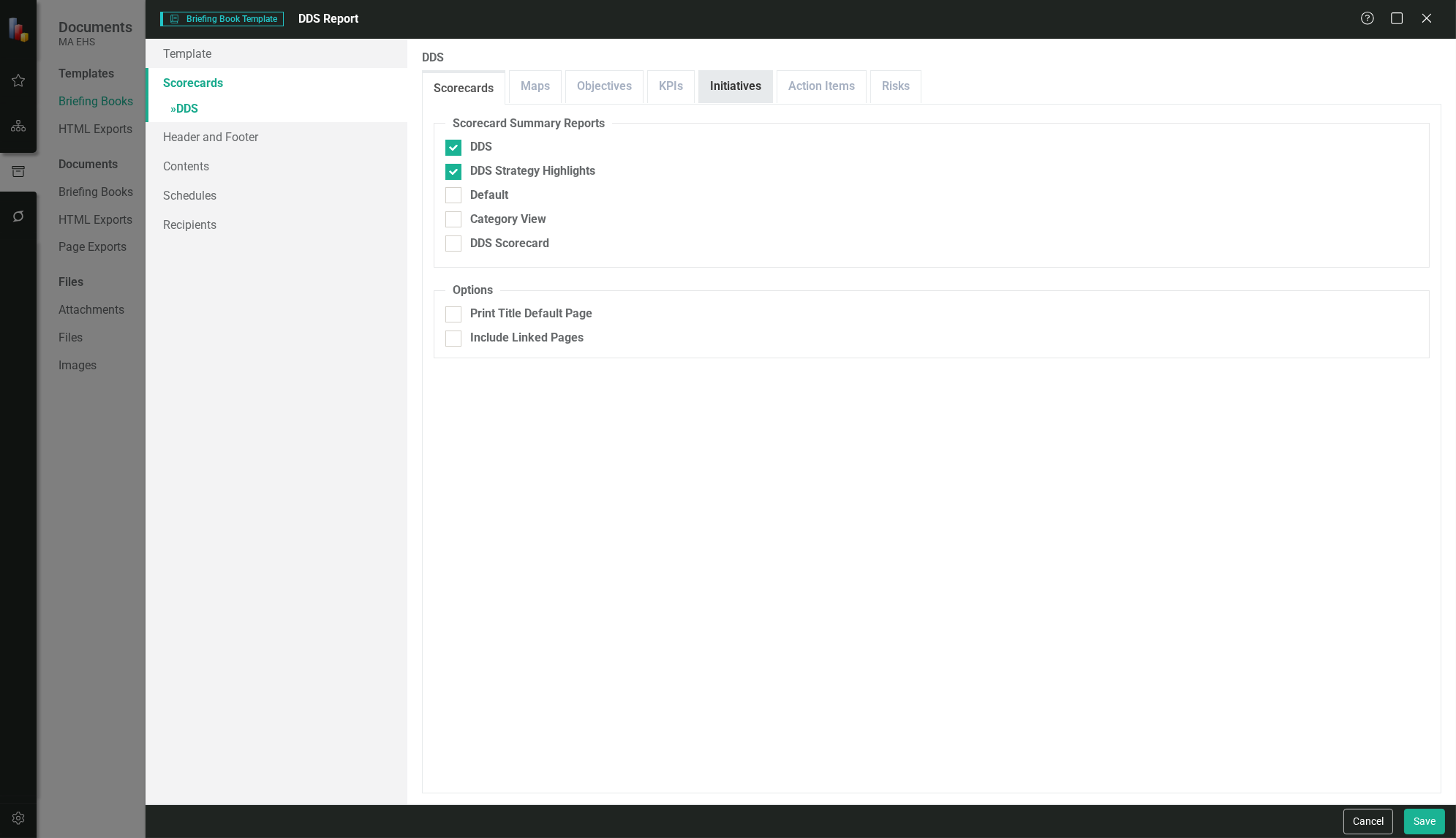
click at [742, 87] on link "Initiatives" at bounding box center [735, 86] width 73 height 32
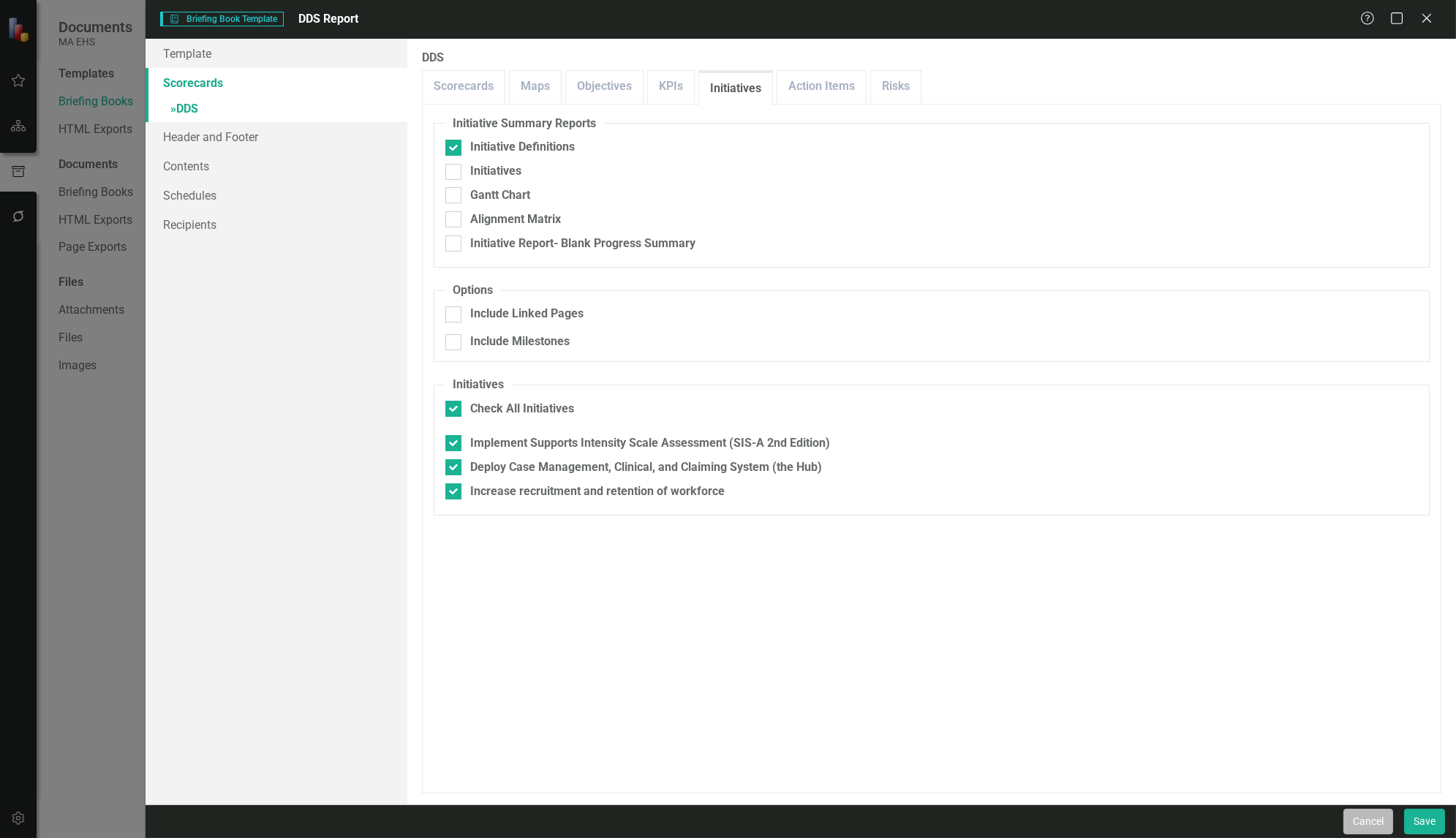
click at [1350, 821] on button "Cancel" at bounding box center [1367, 822] width 50 height 26
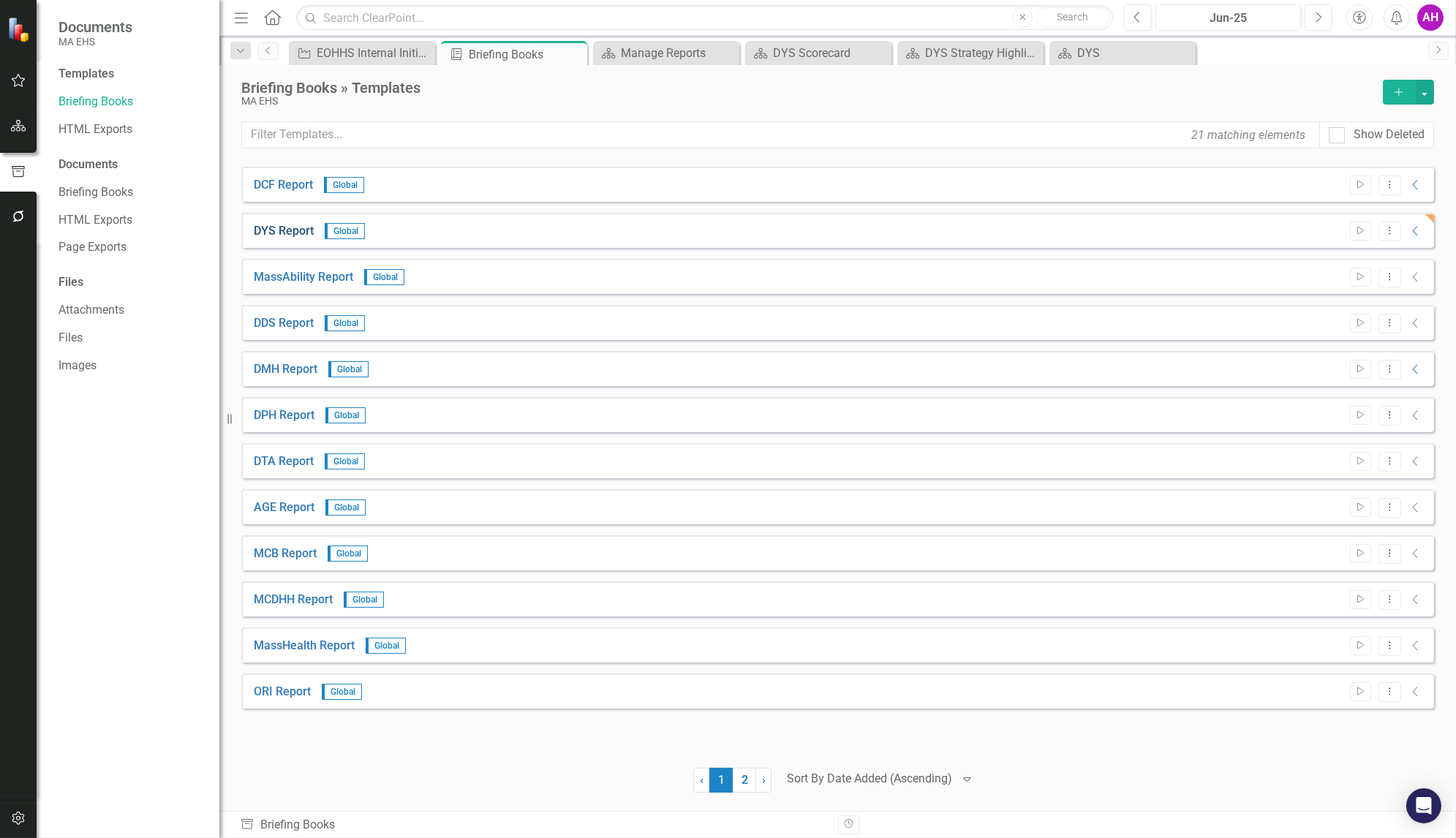
click at [297, 228] on link "DYS Report" at bounding box center [284, 232] width 60 height 17
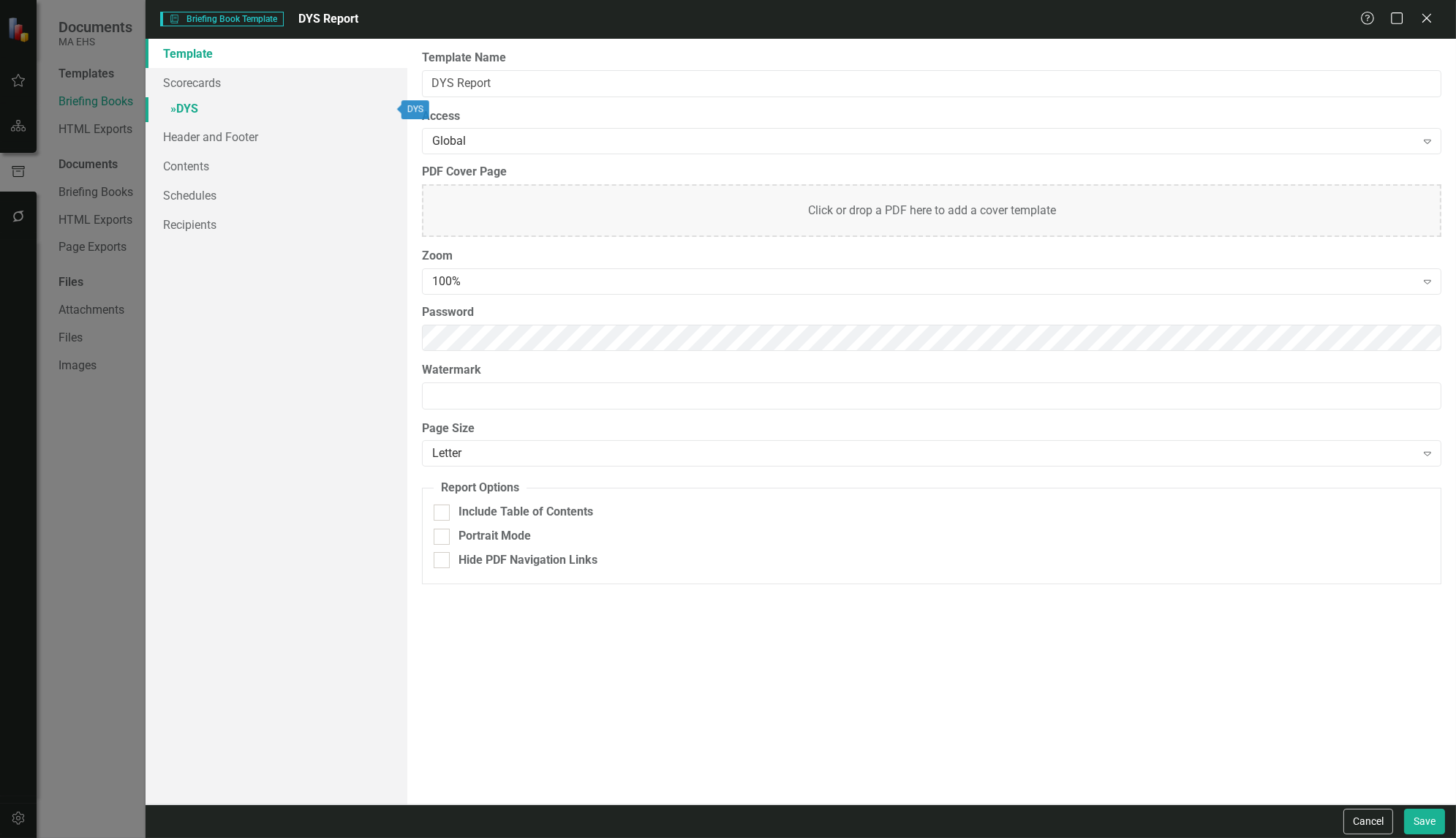
click at [189, 106] on link "» DYS" at bounding box center [276, 111] width 262 height 26
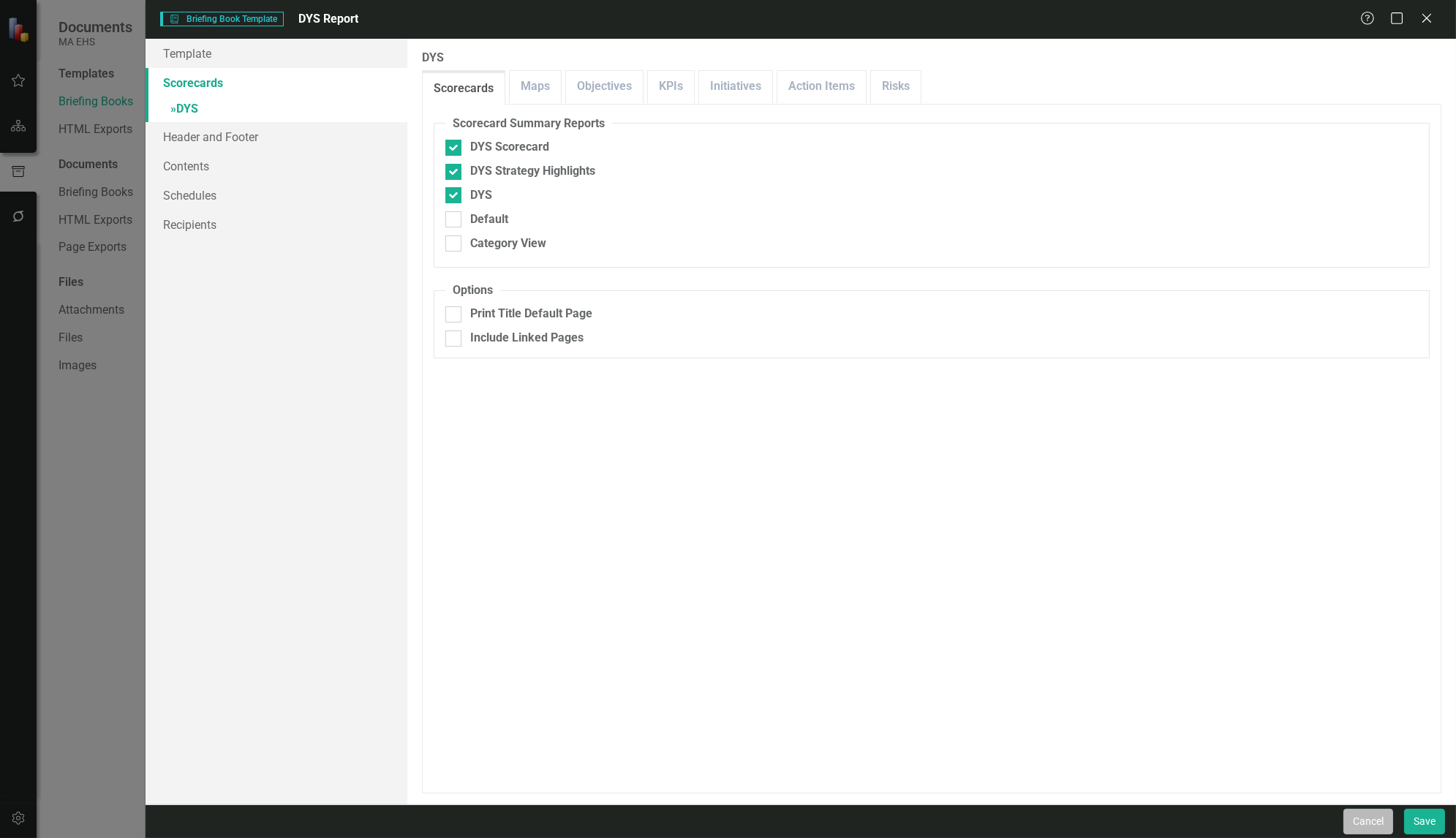
click at [1378, 813] on button "Cancel" at bounding box center [1367, 822] width 50 height 26
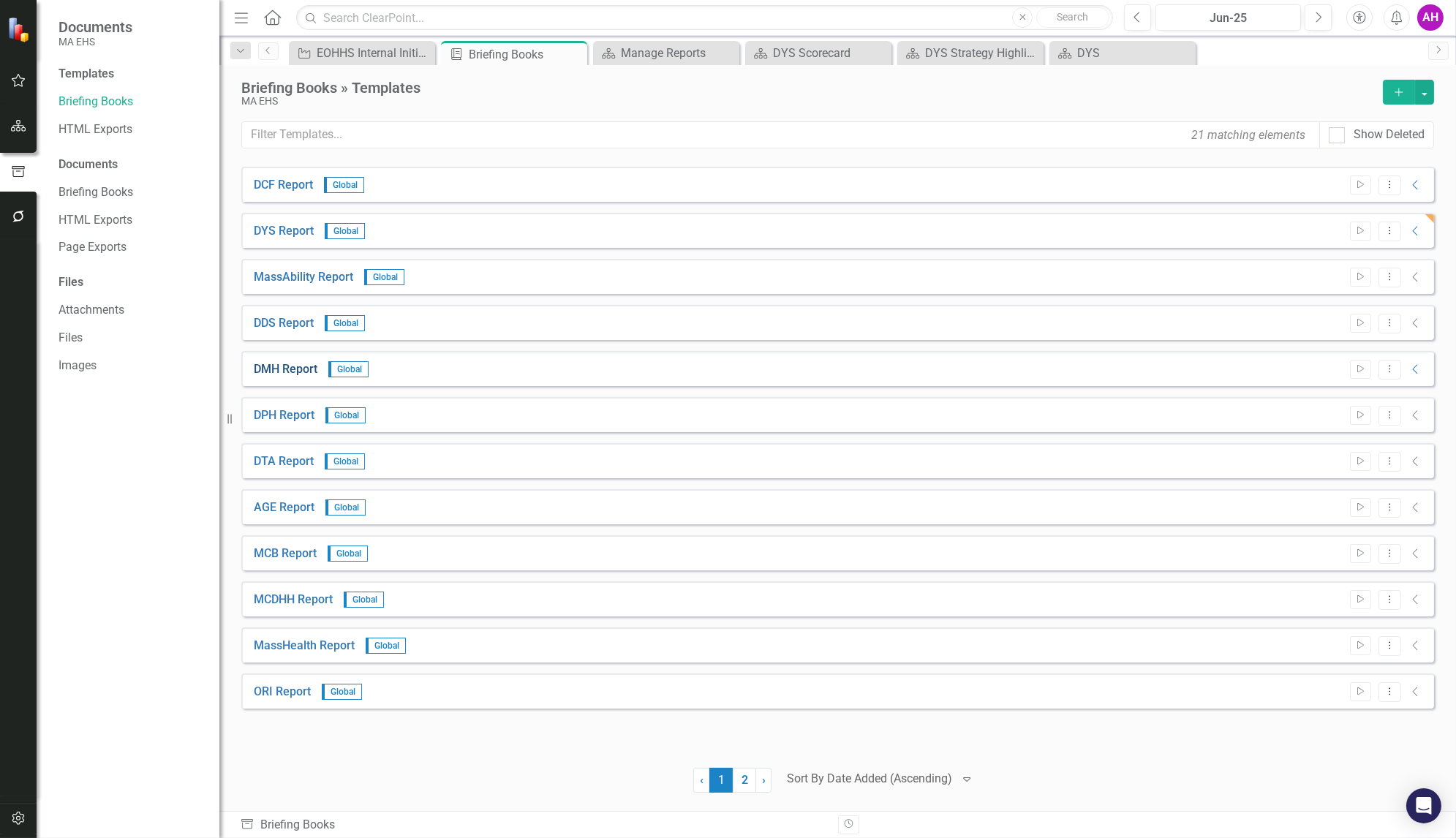
click at [282, 367] on link "DMH Report" at bounding box center [285, 370] width 63 height 17
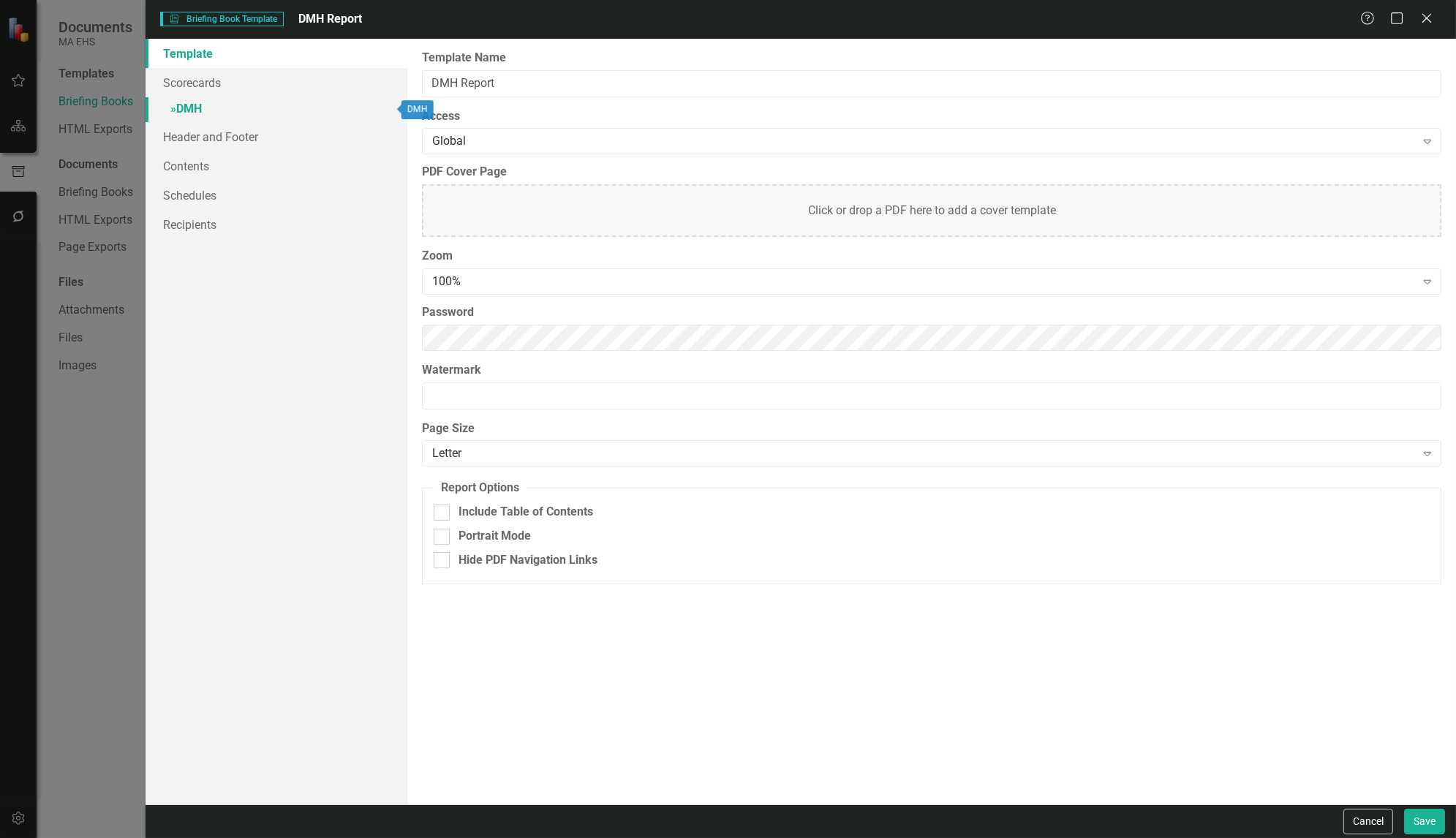
click at [190, 100] on link "» DMH" at bounding box center [276, 111] width 262 height 26
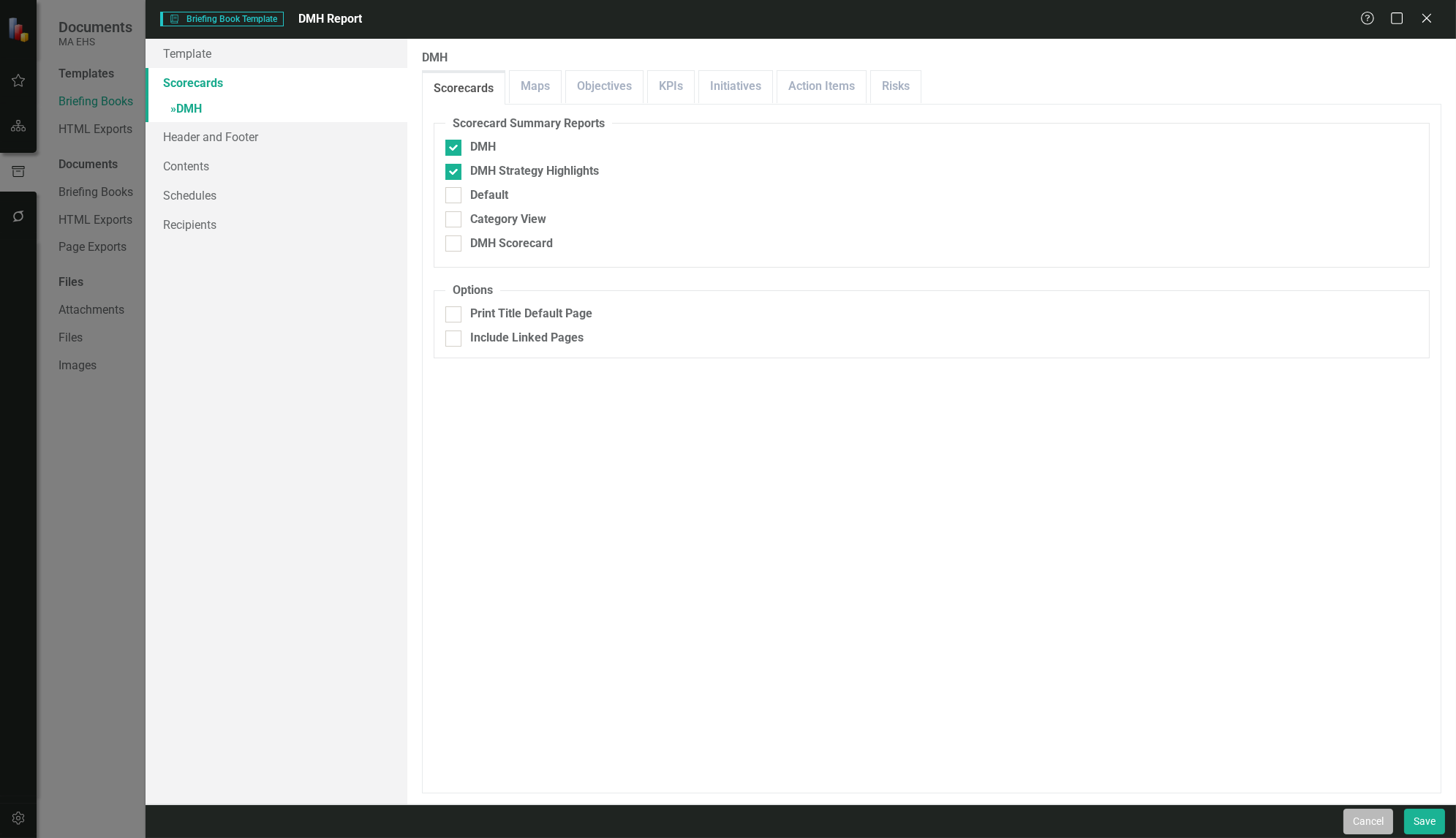
click at [1358, 816] on button "Cancel" at bounding box center [1367, 822] width 50 height 26
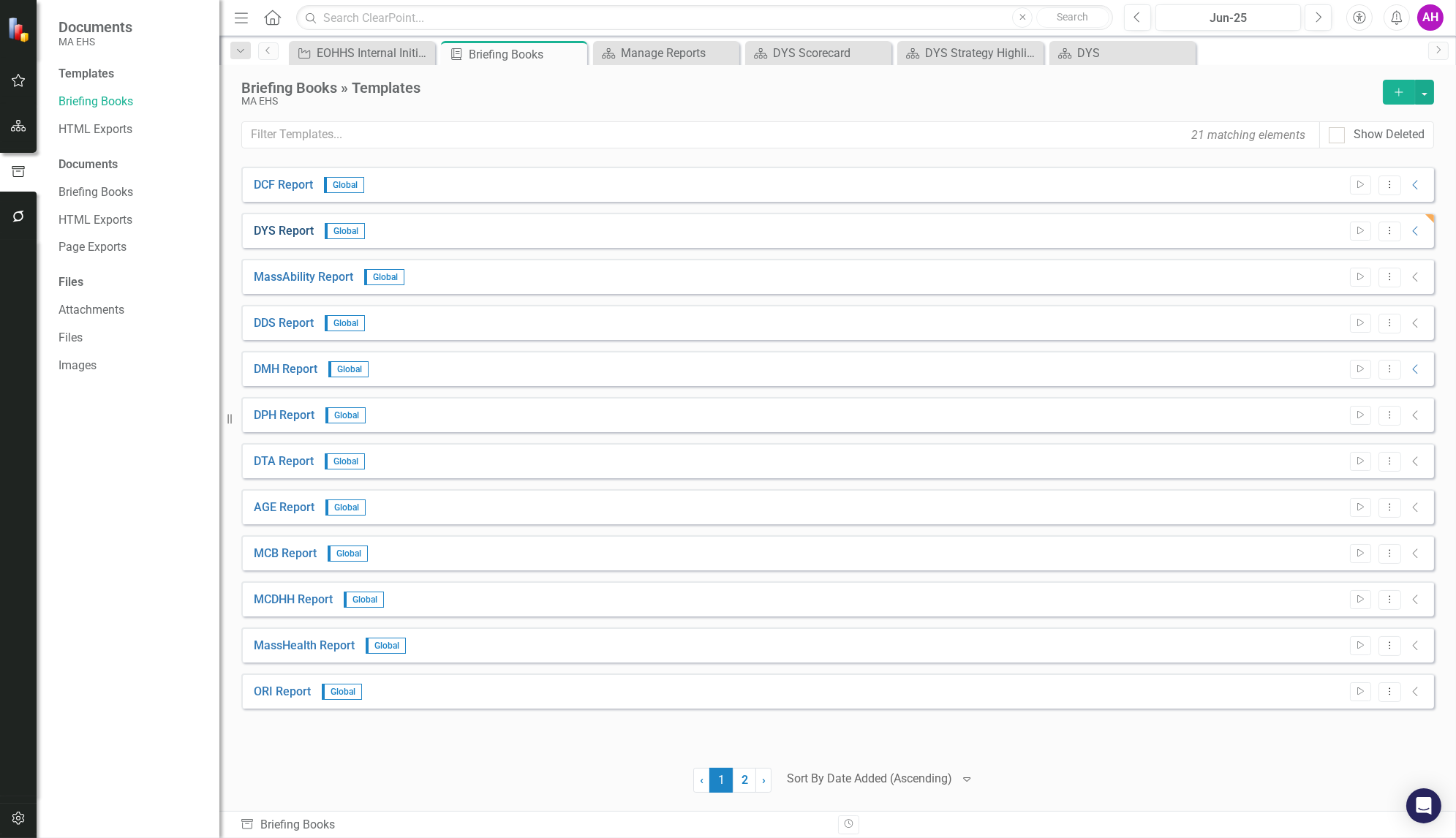
click at [277, 225] on link "DYS Report" at bounding box center [284, 232] width 60 height 17
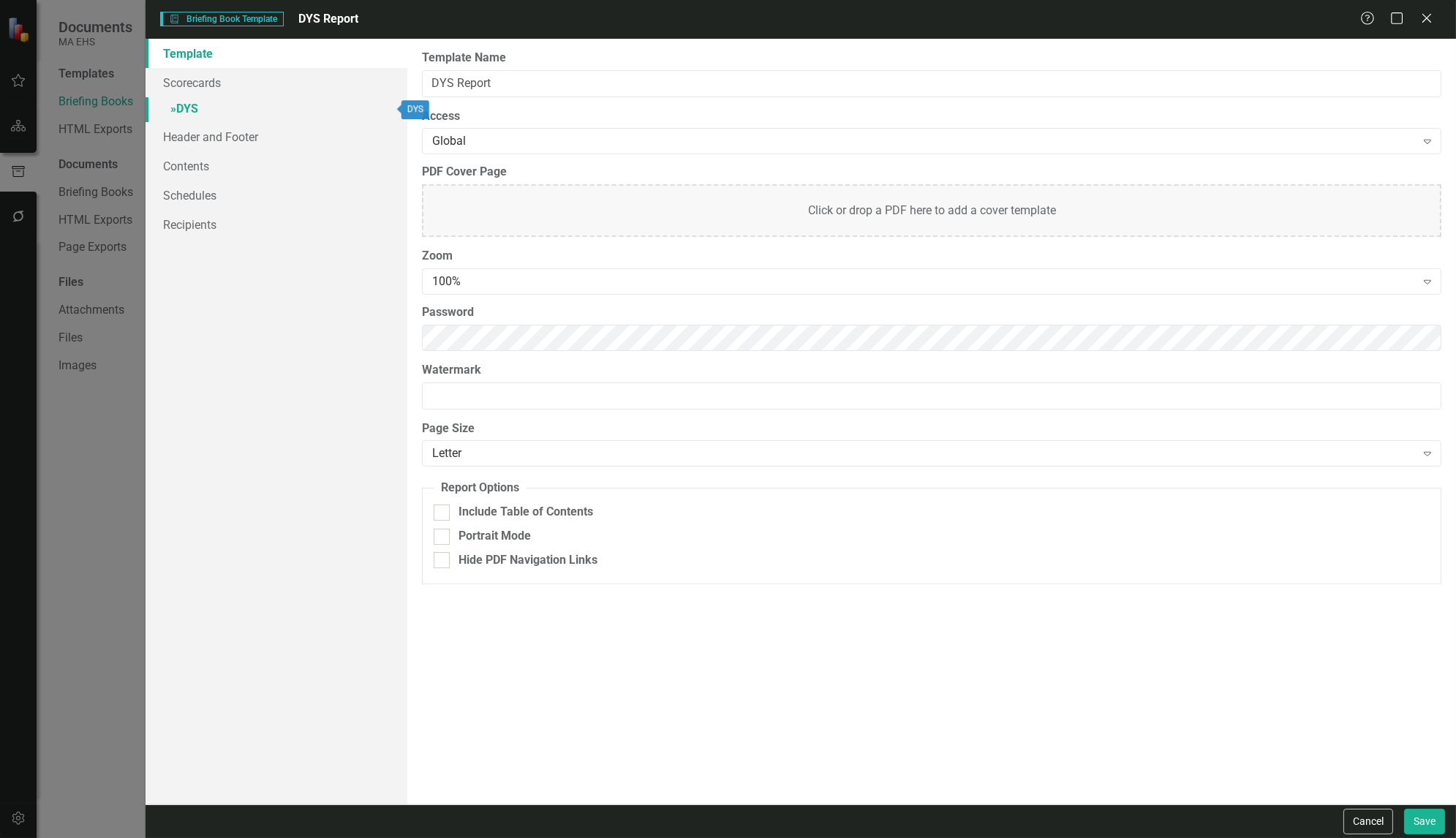
click at [193, 102] on link "» DYS" at bounding box center [276, 111] width 262 height 26
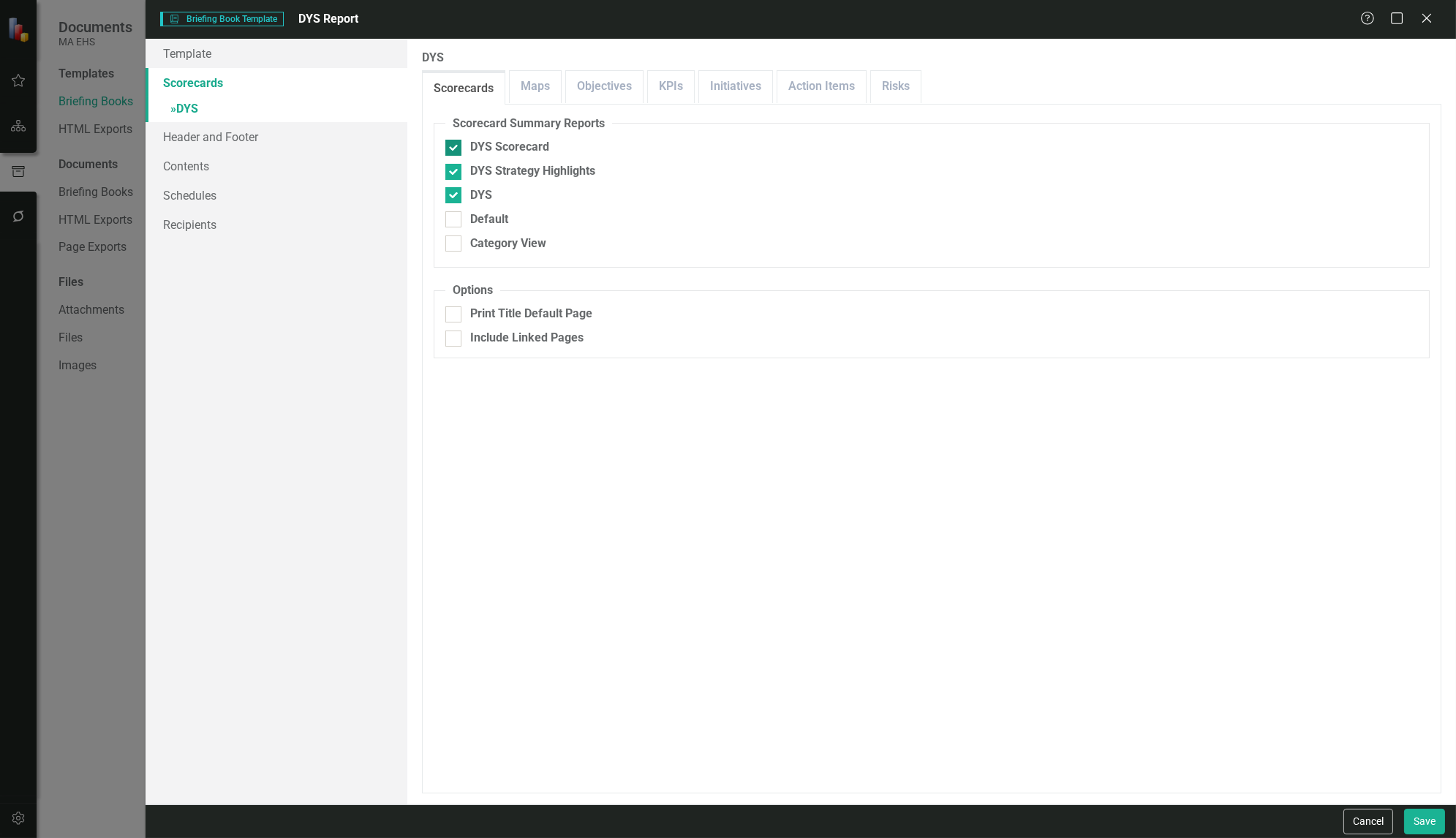
click at [453, 148] on input "DYS Scorecard" at bounding box center [450, 145] width 10 height 10
checkbox input "false"
click at [1425, 824] on button "Save" at bounding box center [1424, 822] width 41 height 26
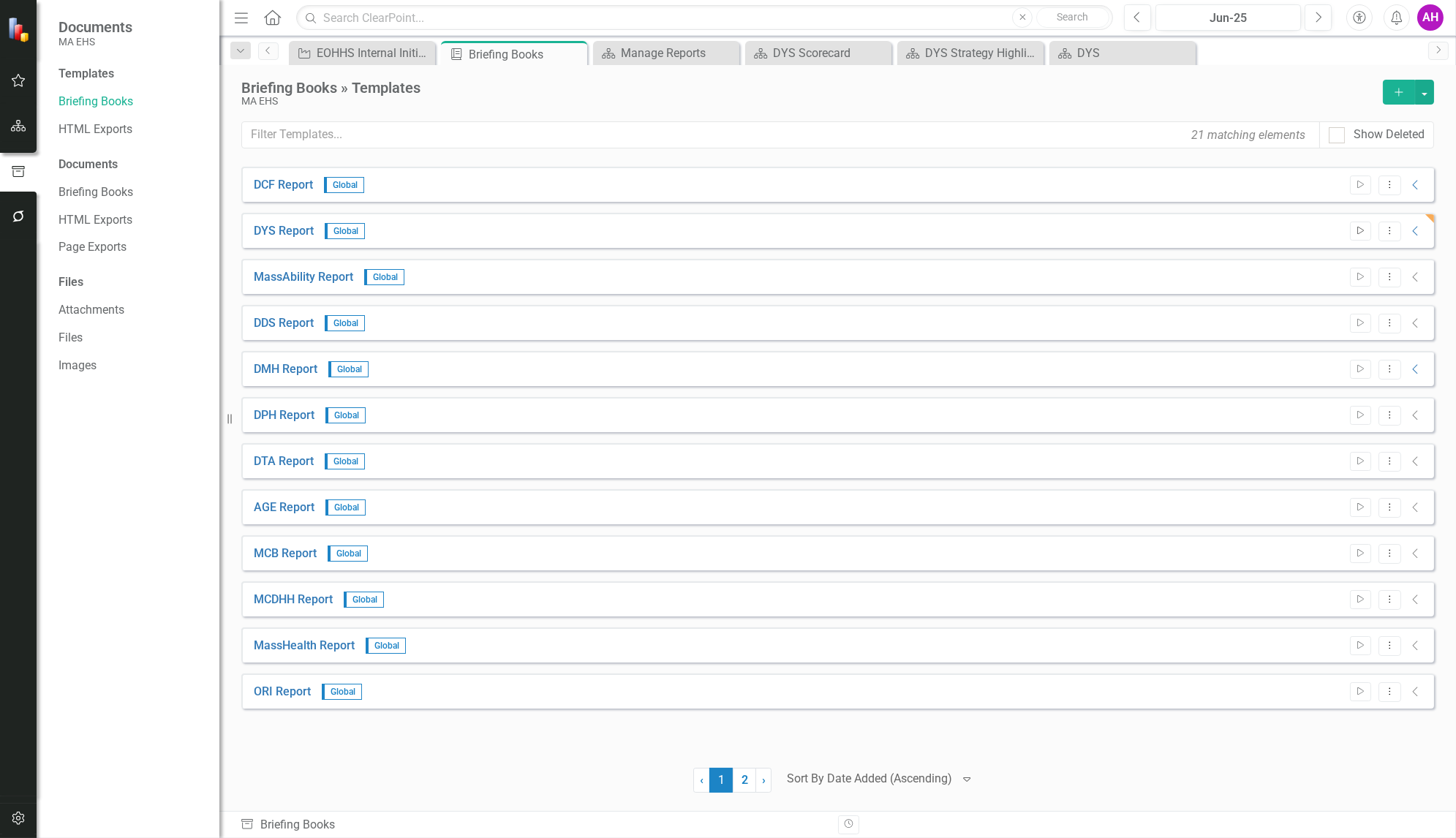
click at [1357, 227] on icon "Start" at bounding box center [1361, 231] width 11 height 9
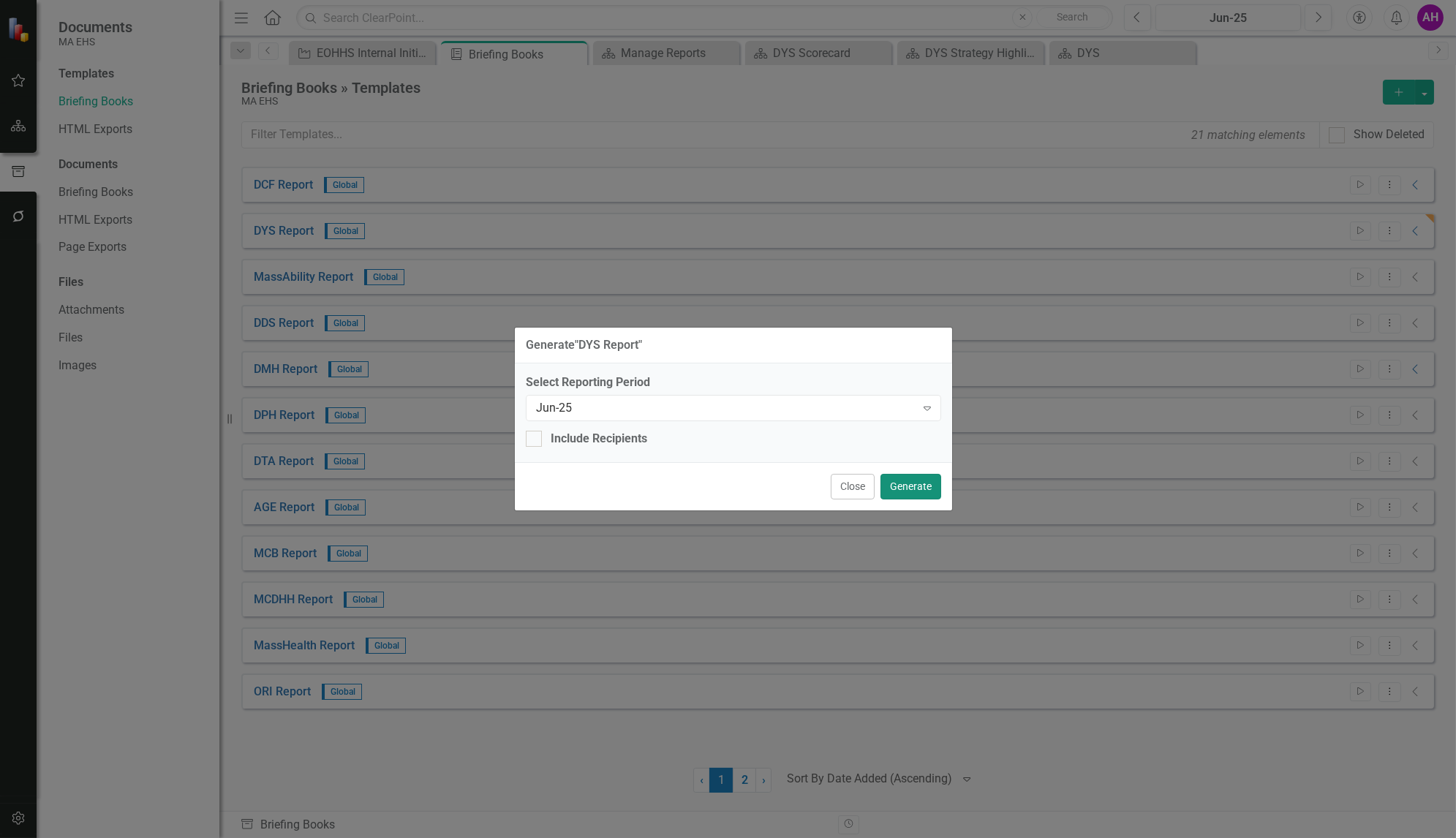
click at [886, 483] on button "Generate" at bounding box center [911, 487] width 61 height 26
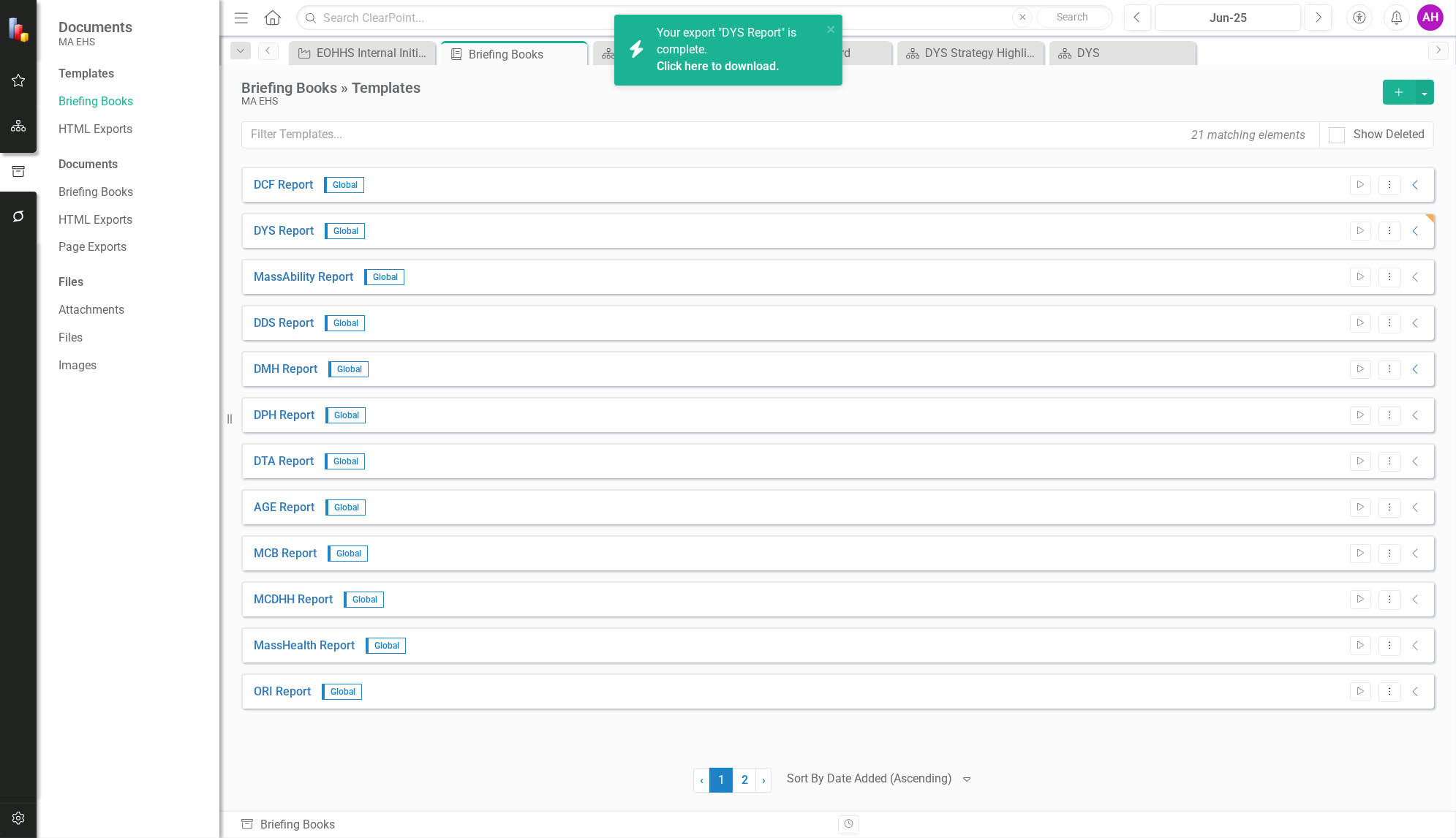
click at [715, 68] on link "Click here to download." at bounding box center [717, 66] width 123 height 14
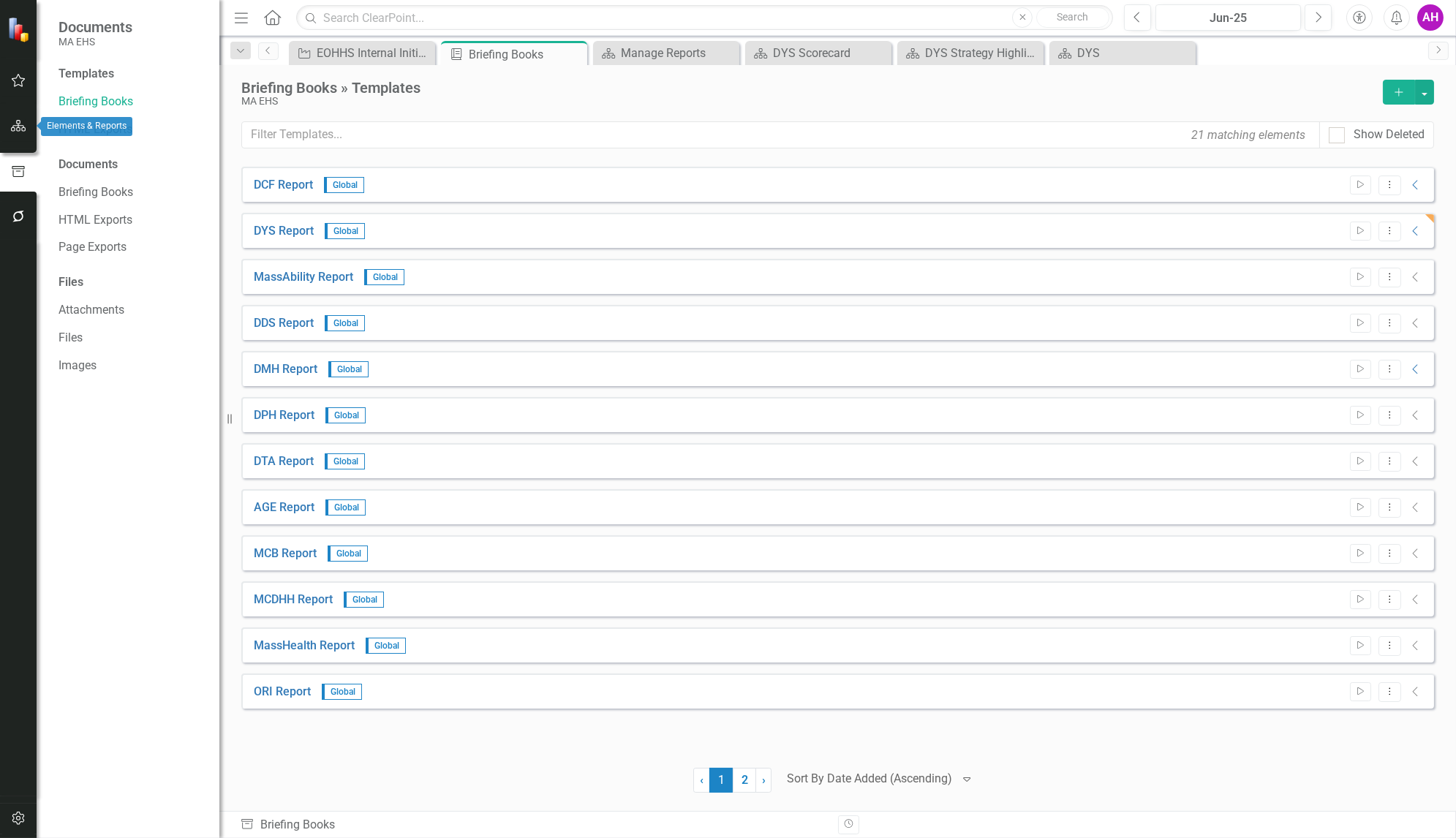
click at [11, 128] on icon "button" at bounding box center [19, 126] width 15 height 11
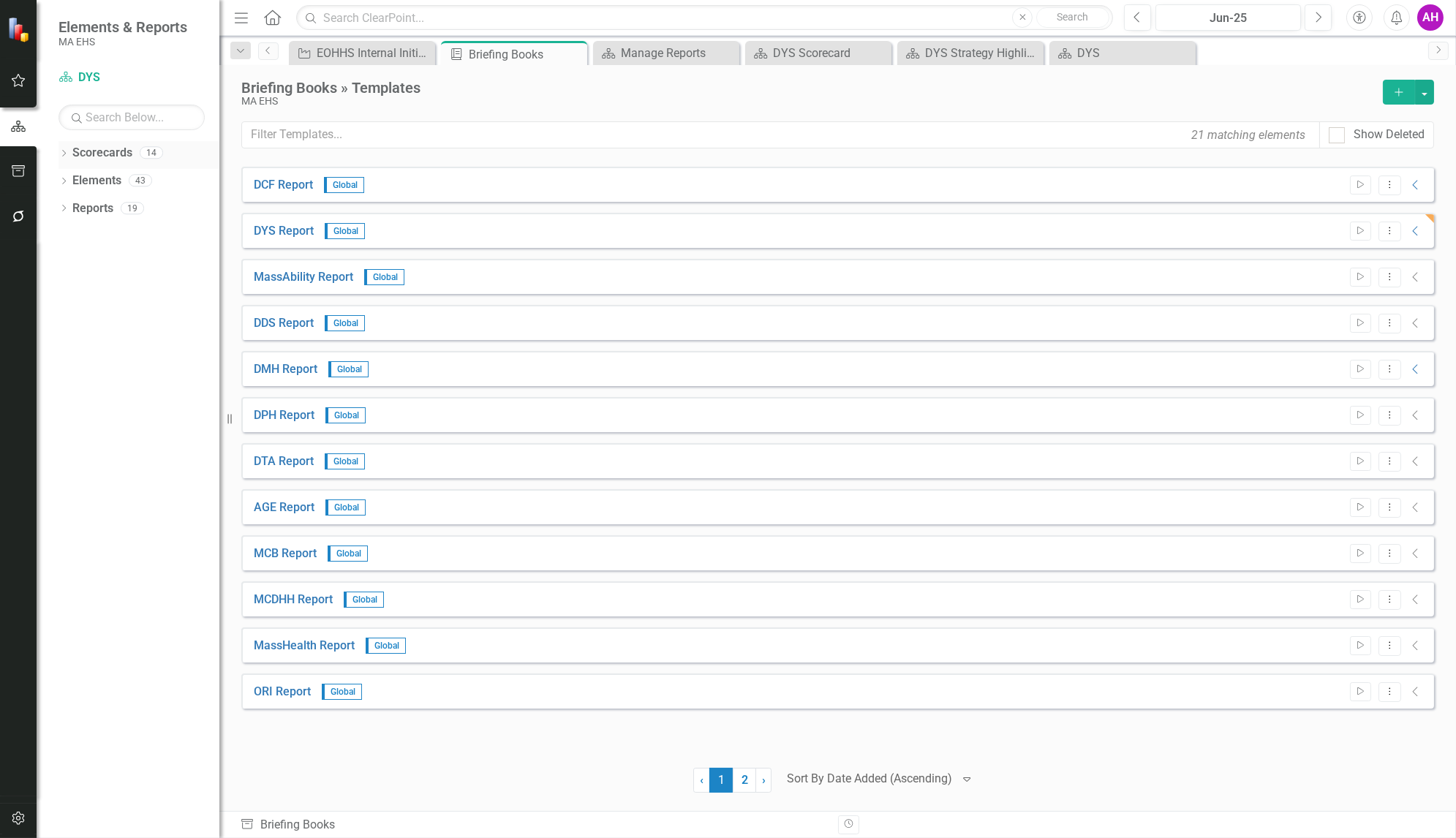
click at [65, 150] on icon "Dropdown" at bounding box center [63, 154] width 11 height 8
click at [72, 175] on div "Dropdown" at bounding box center [72, 180] width 11 height 12
click at [108, 369] on link "DYS" at bounding box center [157, 375] width 124 height 17
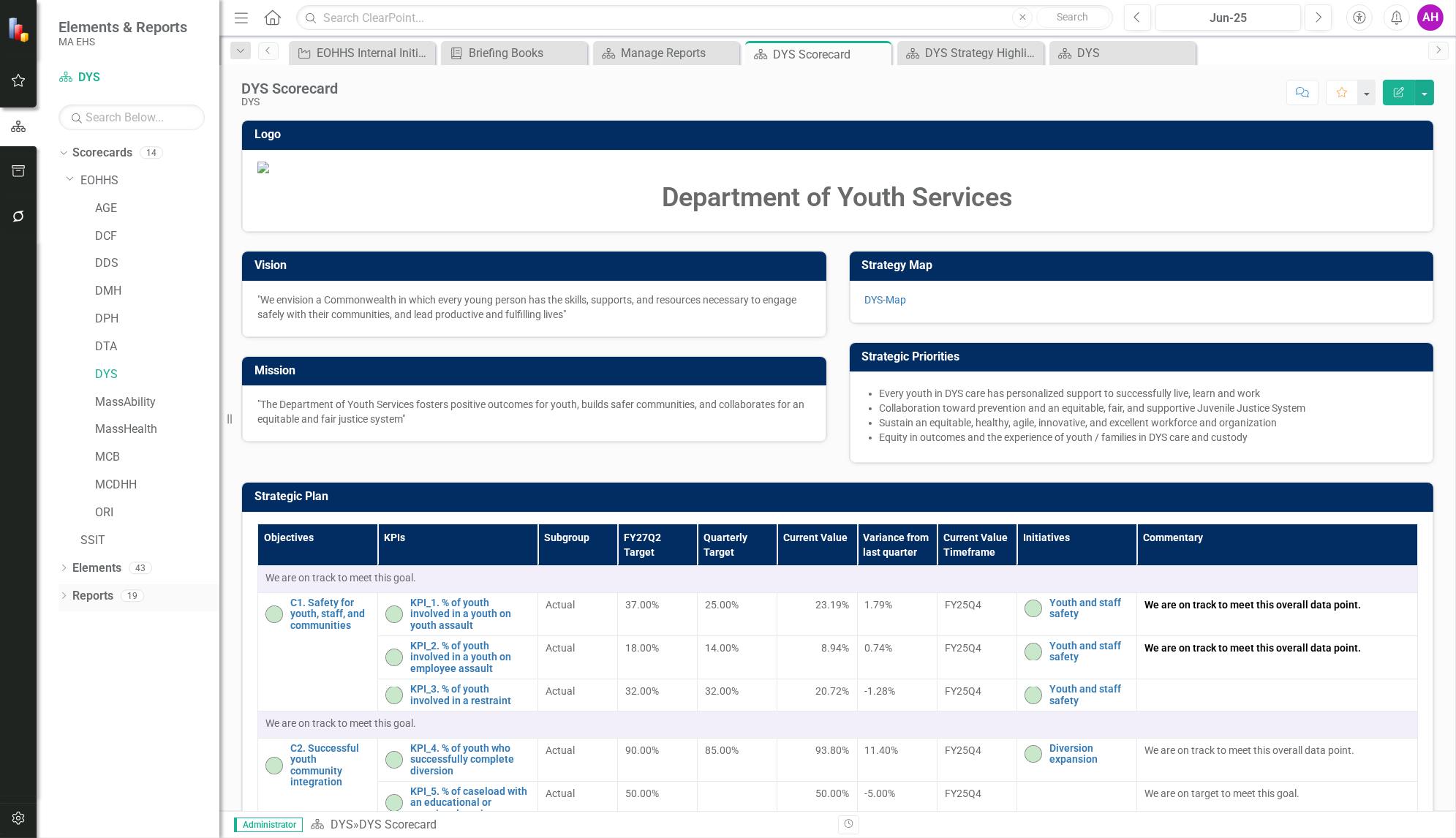
click at [67, 592] on div "Dropdown" at bounding box center [63, 597] width 11 height 12
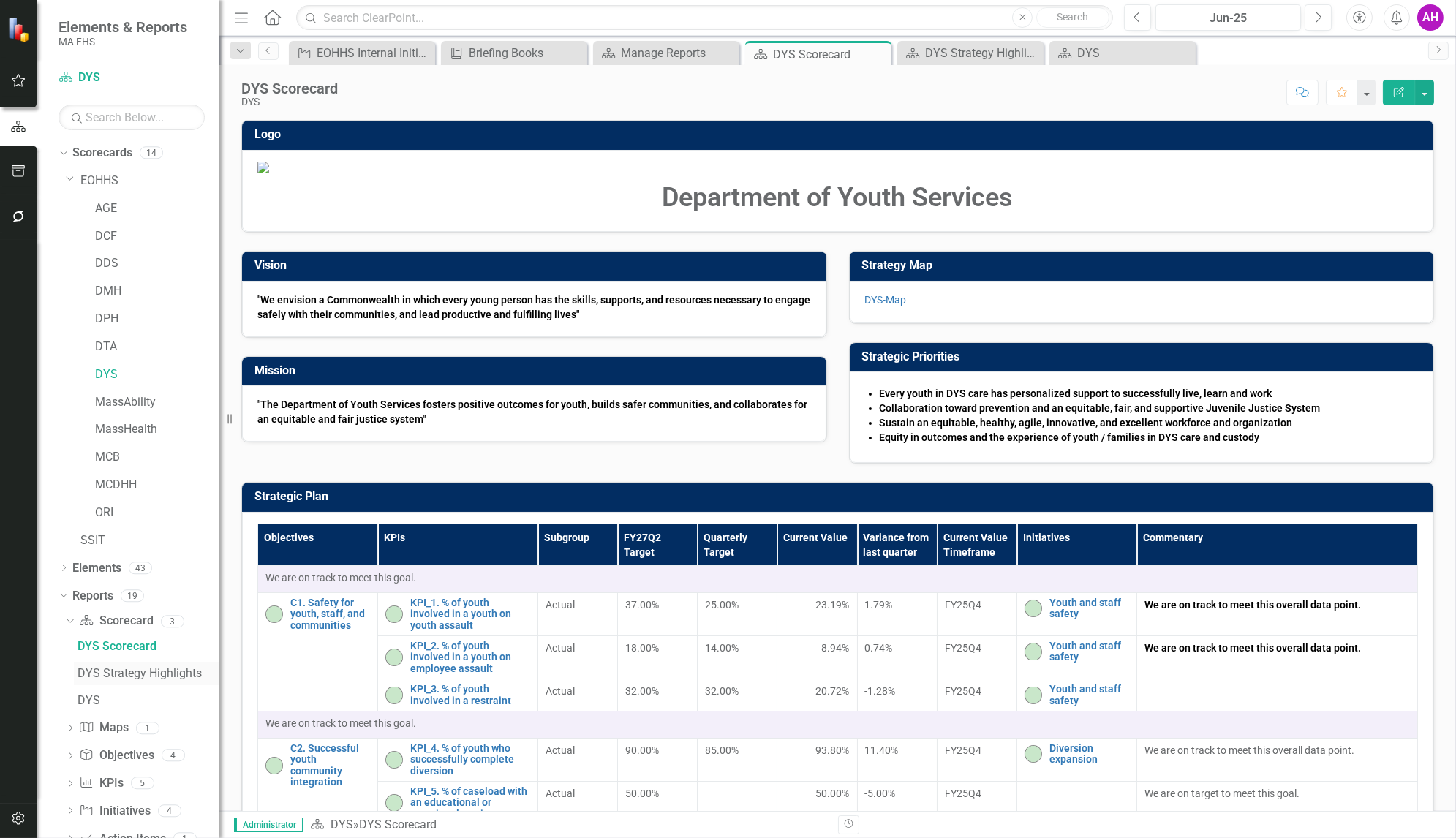
click at [118, 671] on div "DYS Strategy Highlights" at bounding box center [148, 674] width 142 height 13
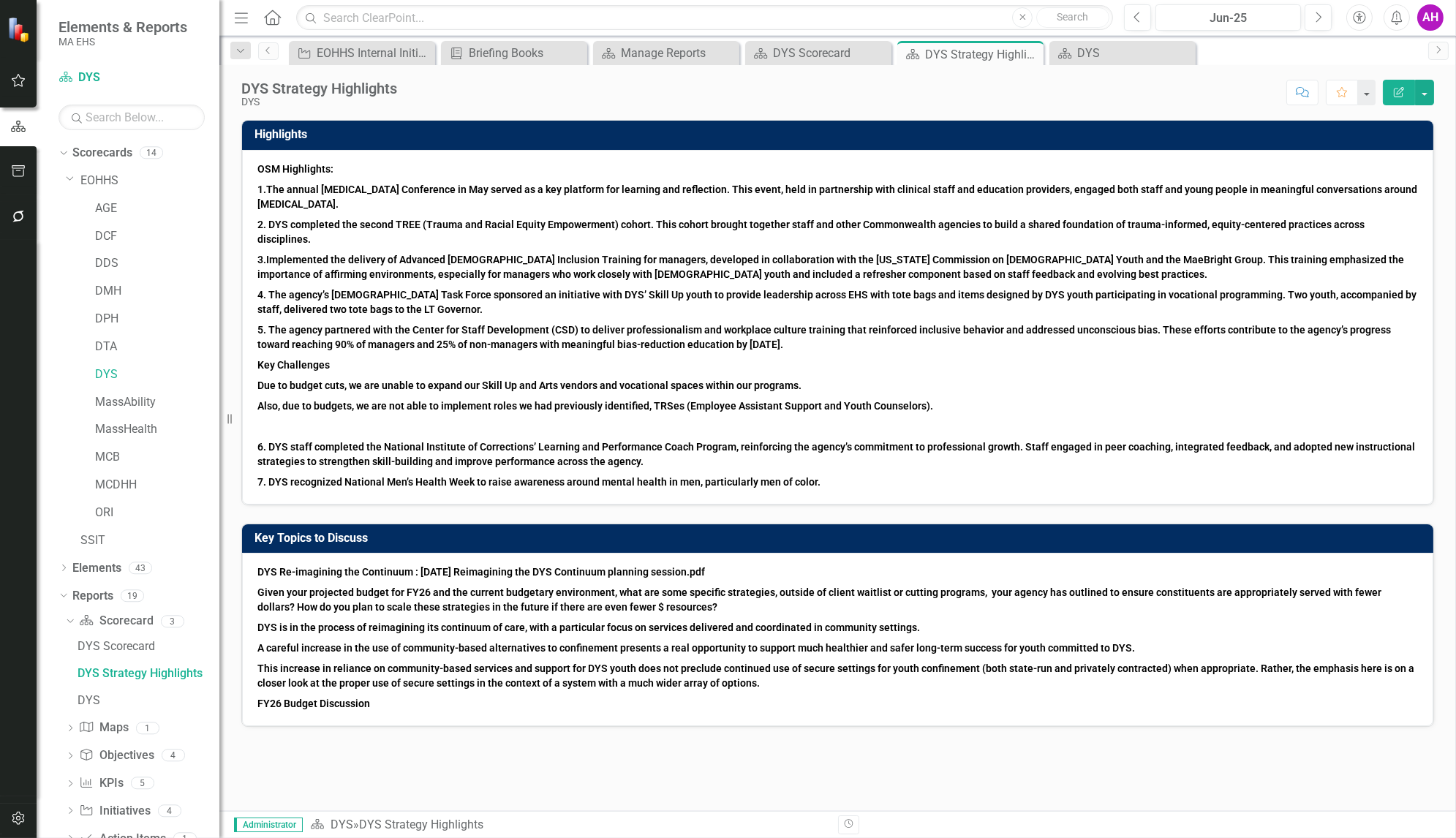
click at [505, 355] on p "Key Challenges" at bounding box center [838, 365] width 1160 height 20
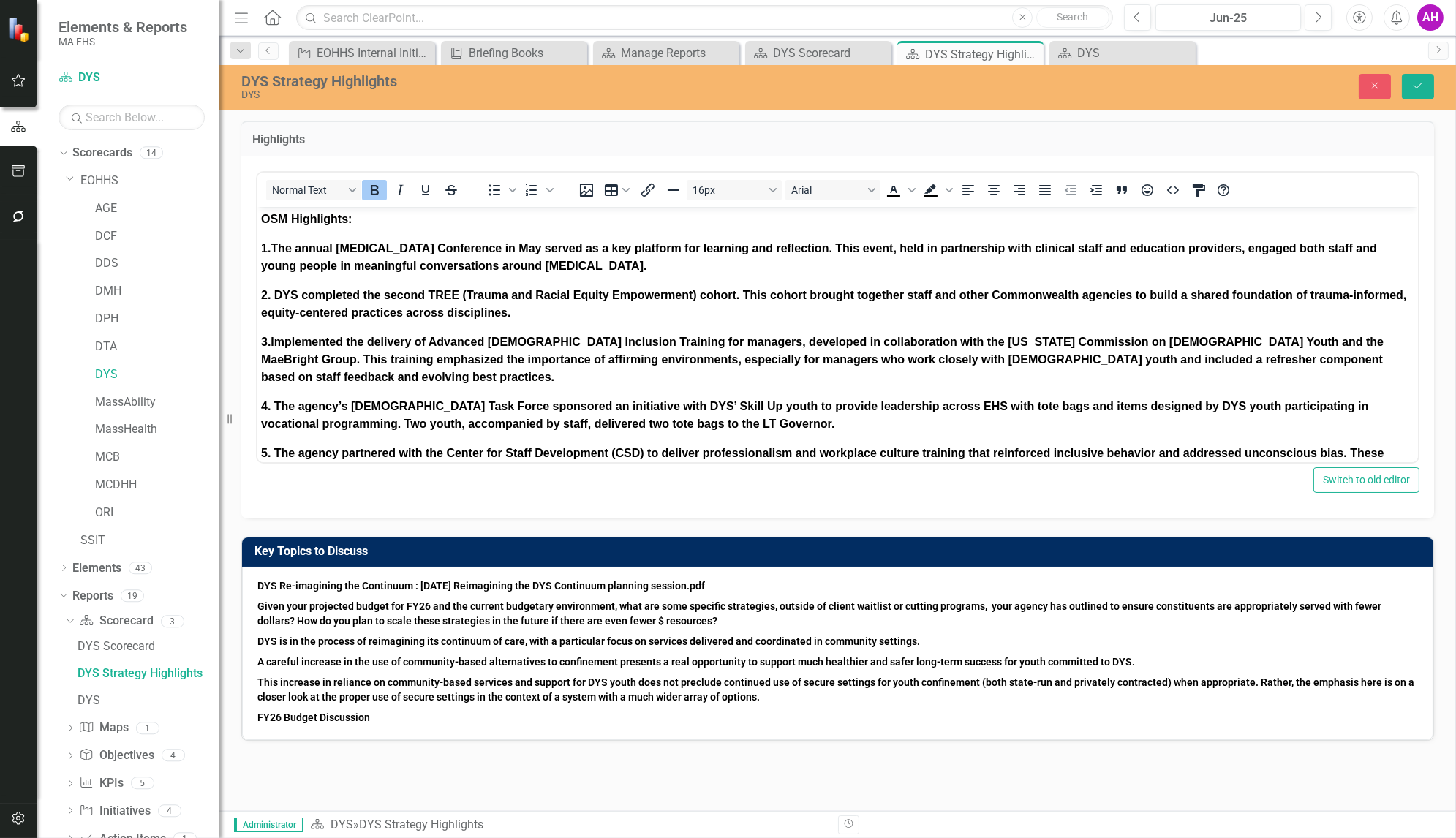
scroll to position [225, 0]
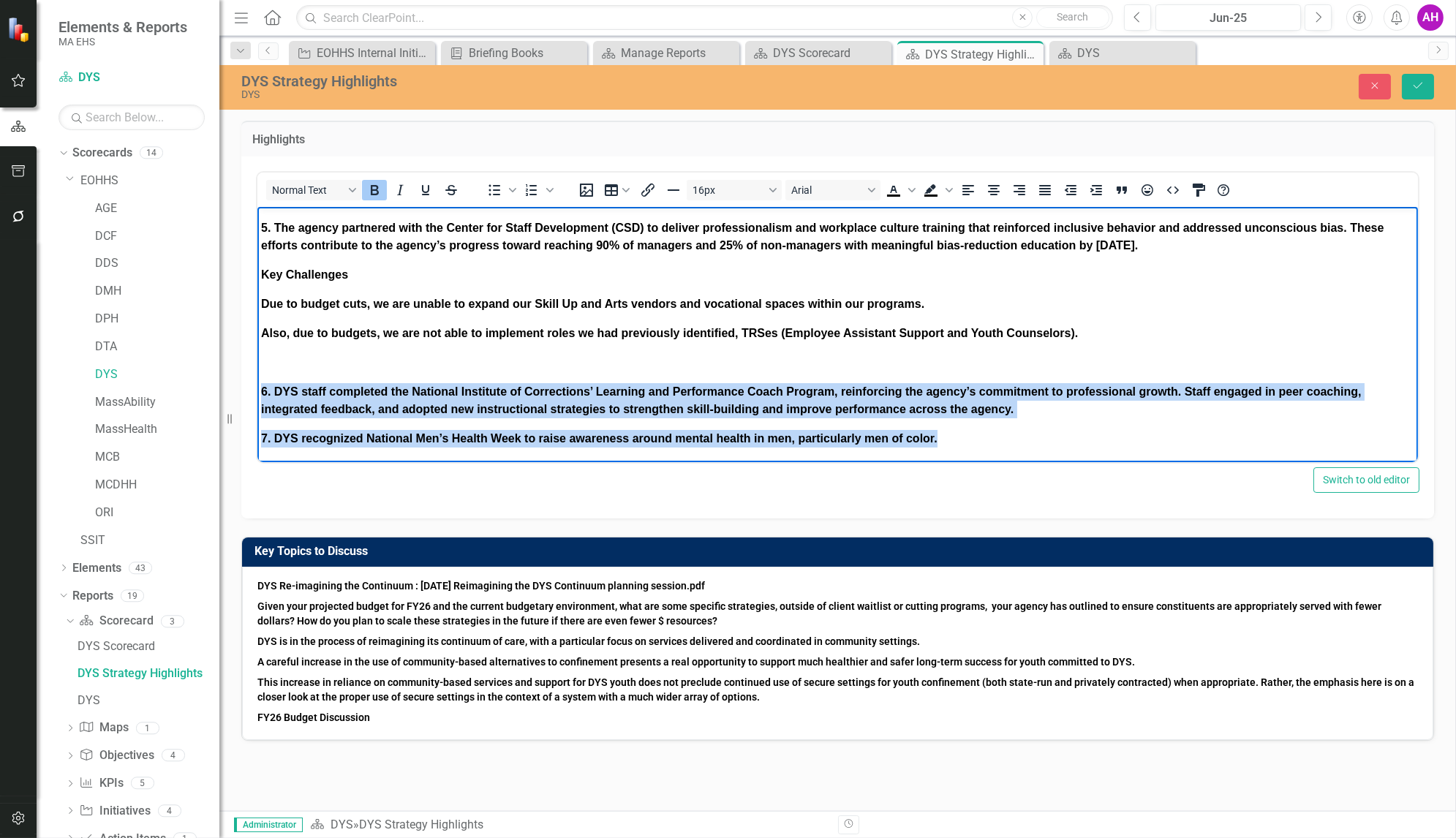
drag, startPoint x: 940, startPoint y: 438, endPoint x: 258, endPoint y: 379, distance: 684.5
click at [258, 379] on body "OSM Highlights: 1.The annual Racial Trauma Conference in May served as a key pl…" at bounding box center [837, 222] width 1160 height 481
copy body "6. DYS staff completed the National Institute of Corrections’ Learning and Perf…"
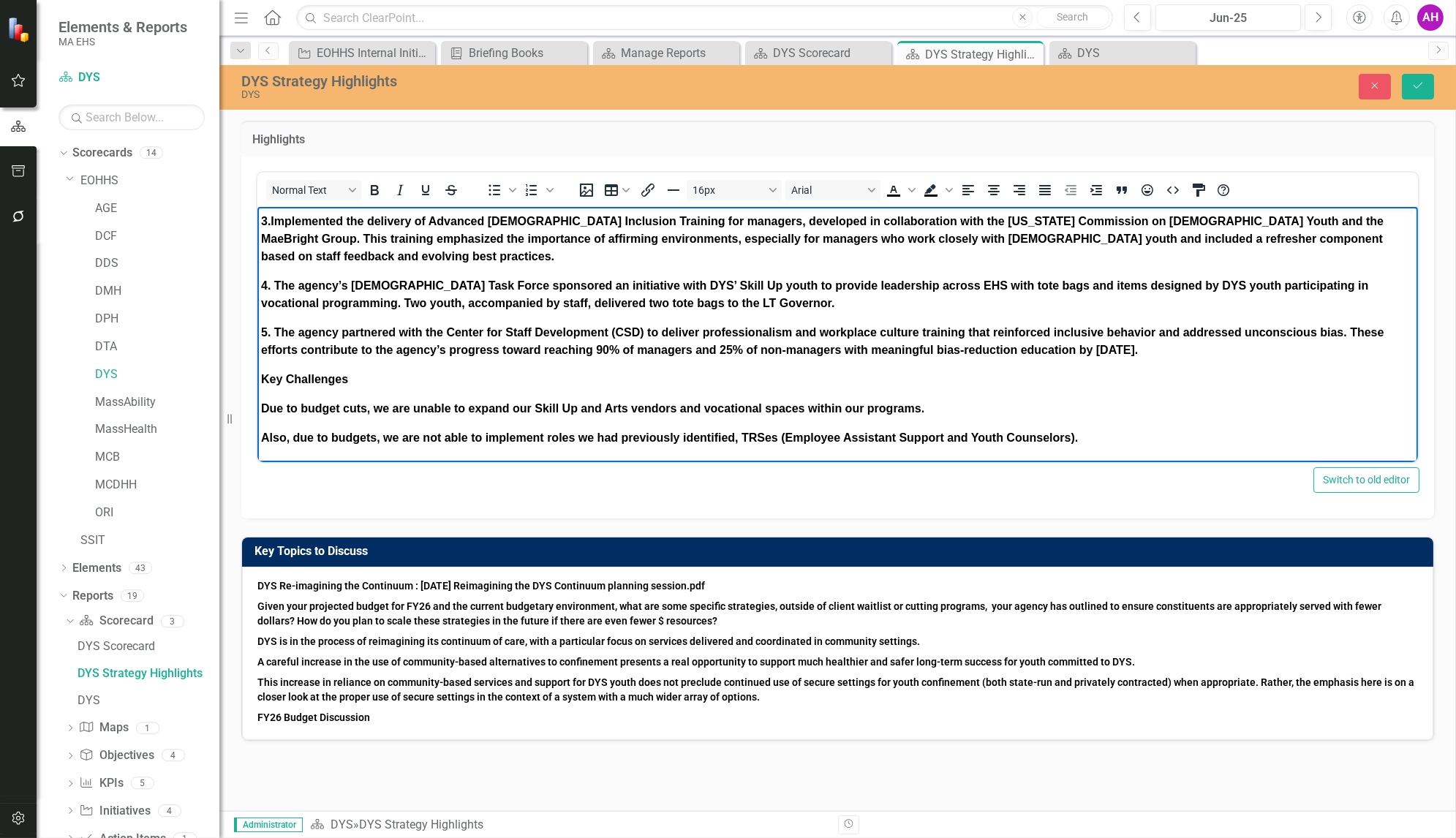
scroll to position [120, 0]
click at [1180, 346] on p "5. The agency partnered with the Center for Staff Development (CSD) to deliver …" at bounding box center [836, 341] width 1153 height 35
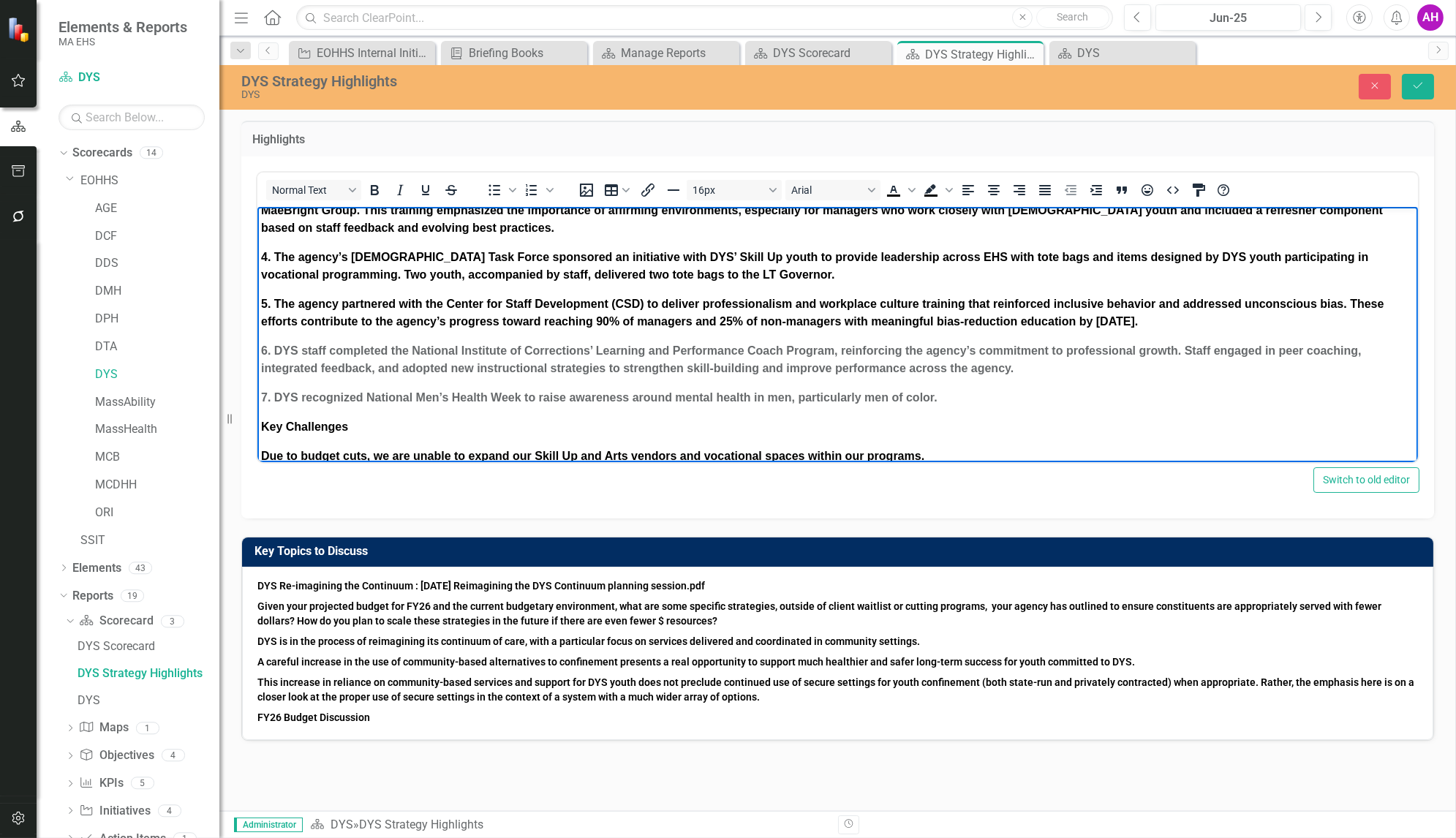
scroll to position [196, 0]
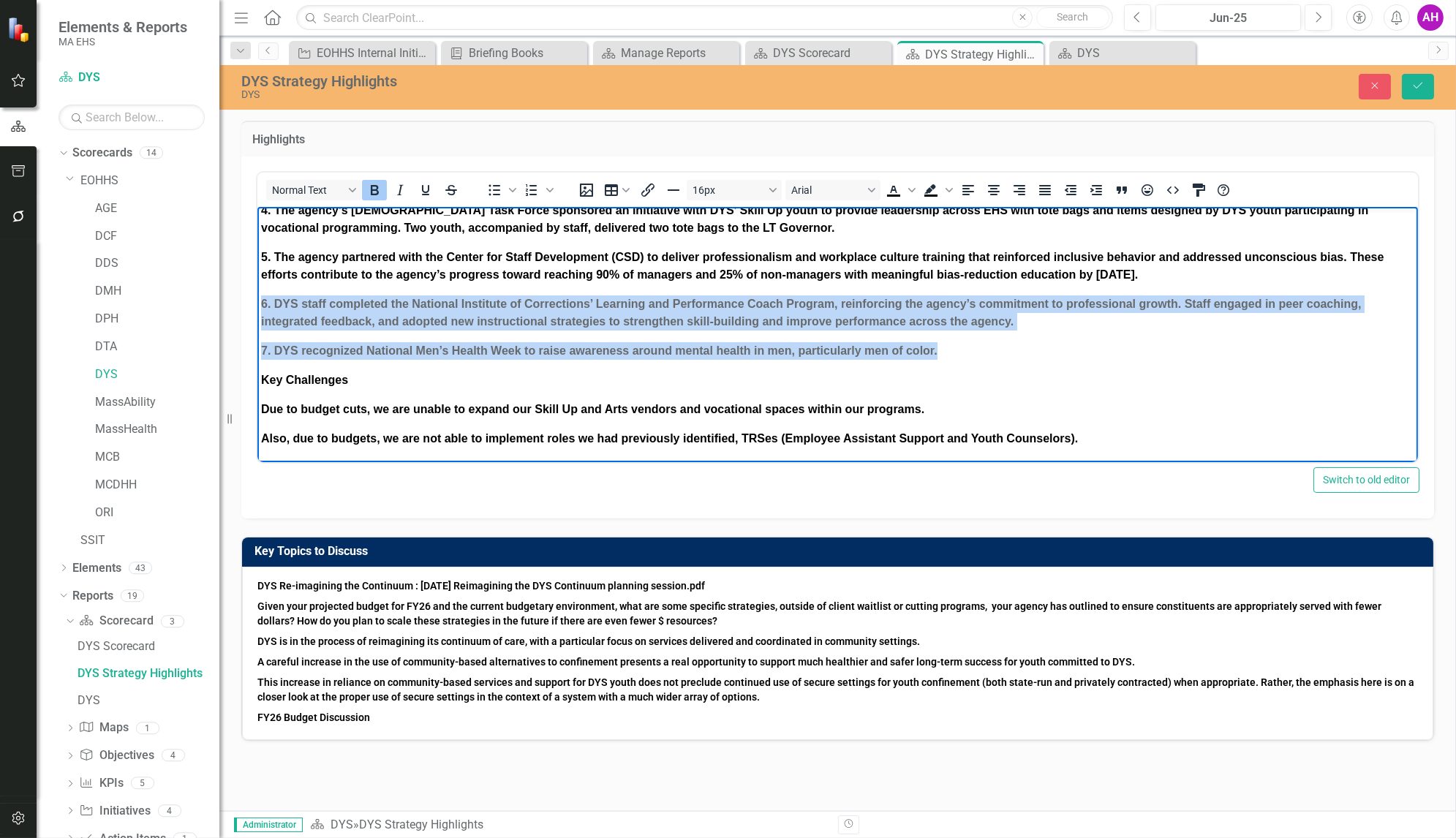
drag, startPoint x: 964, startPoint y: 350, endPoint x: 256, endPoint y: 288, distance: 710.7
click at [257, 288] on body "OSM Highlights: 1.The annual Racial Trauma Conference in May served as a key pl…" at bounding box center [837, 237] width 1160 height 452
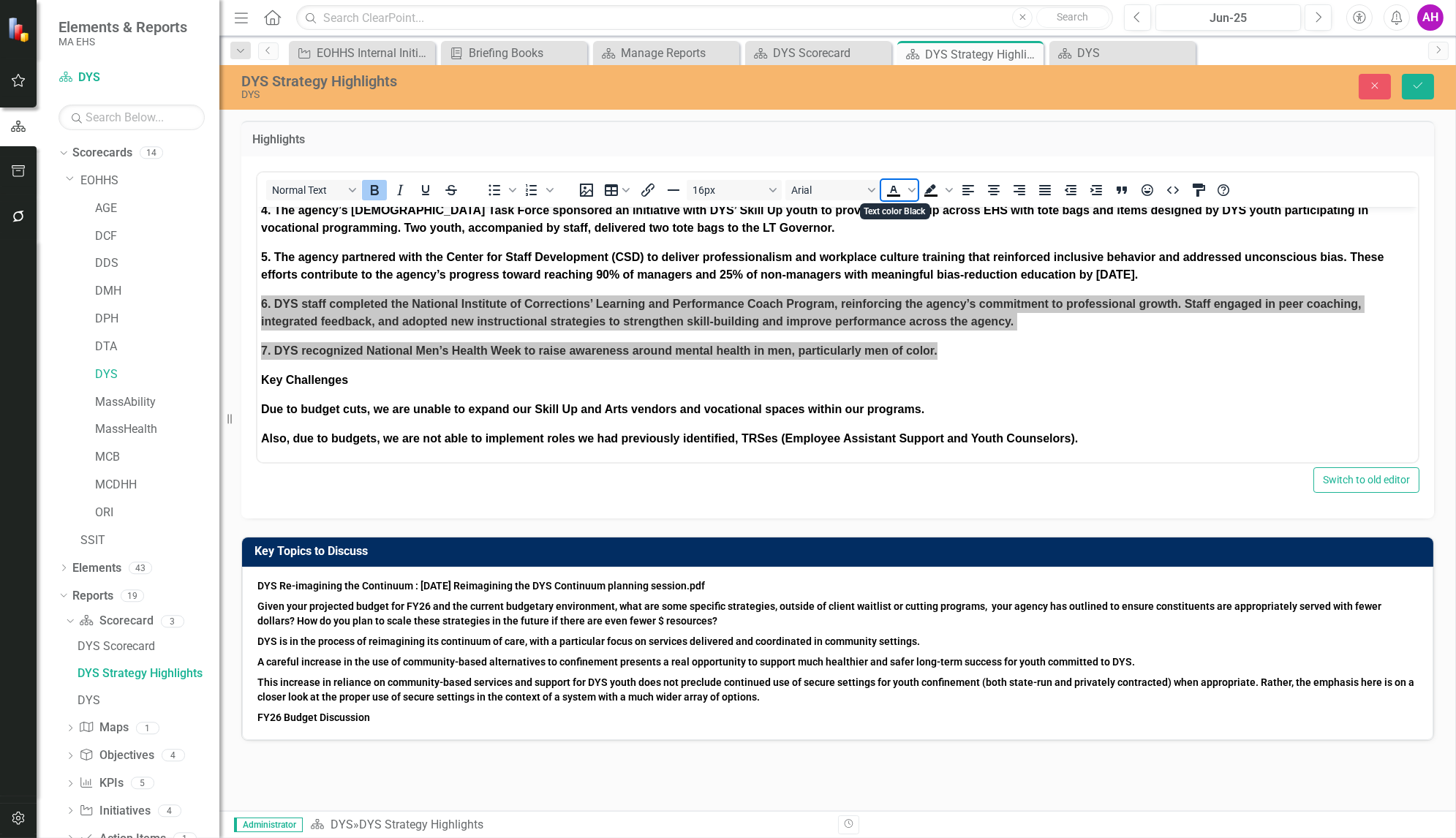
click at [896, 189] on icon "Text color Black" at bounding box center [894, 190] width 18 height 18
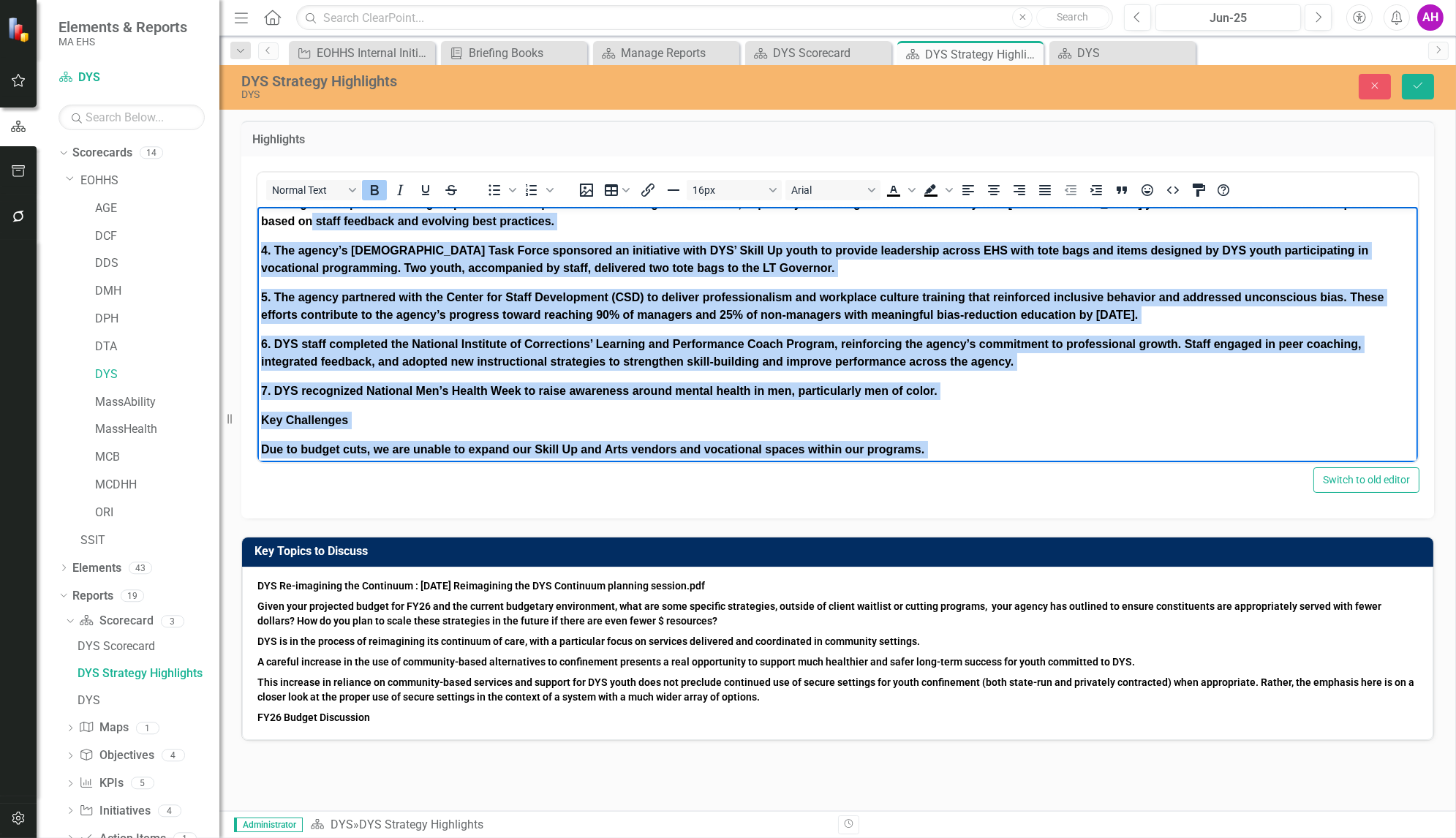
scroll to position [0, 0]
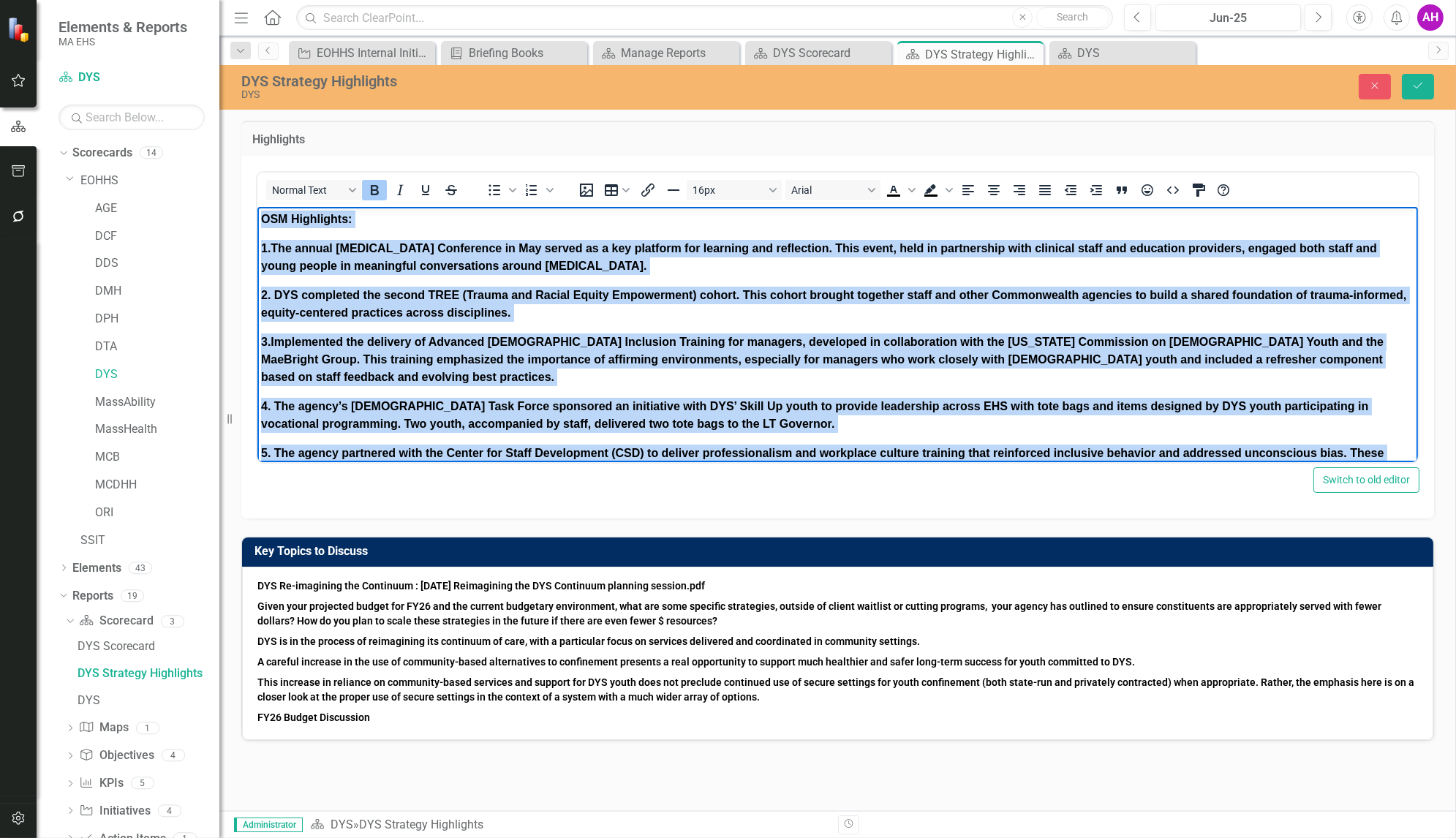
drag, startPoint x: 1099, startPoint y: 443, endPoint x: 6, endPoint y: 56, distance: 1159.5
click at [257, 206] on html "OSM Highlights: 1.The annual Racial Trauma Conference in May served as a key pl…" at bounding box center [837, 432] width 1160 height 452
click at [376, 190] on icon "Bold" at bounding box center [375, 190] width 8 height 11
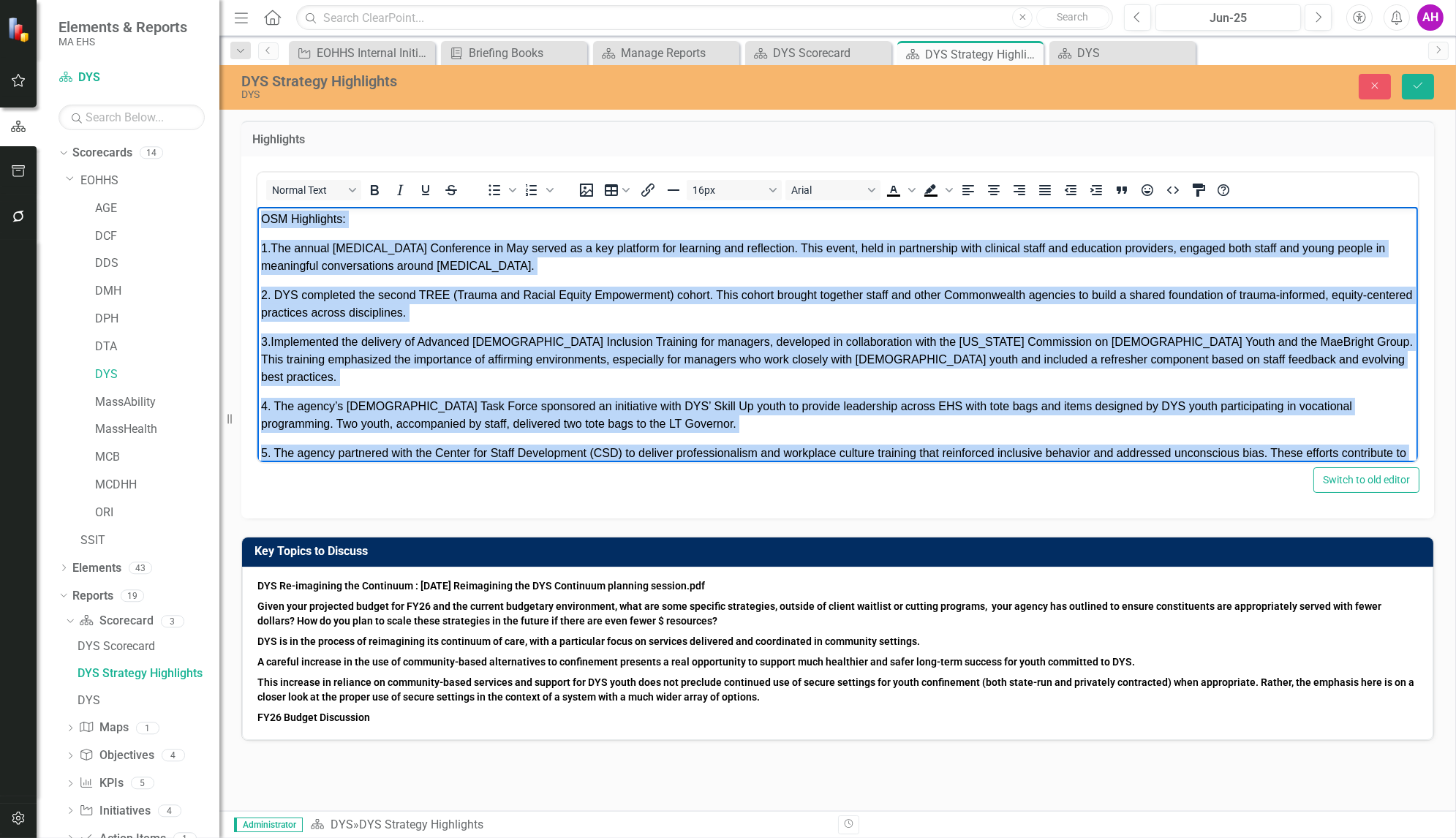
click at [292, 219] on span "OSM Highlights:" at bounding box center [302, 218] width 84 height 12
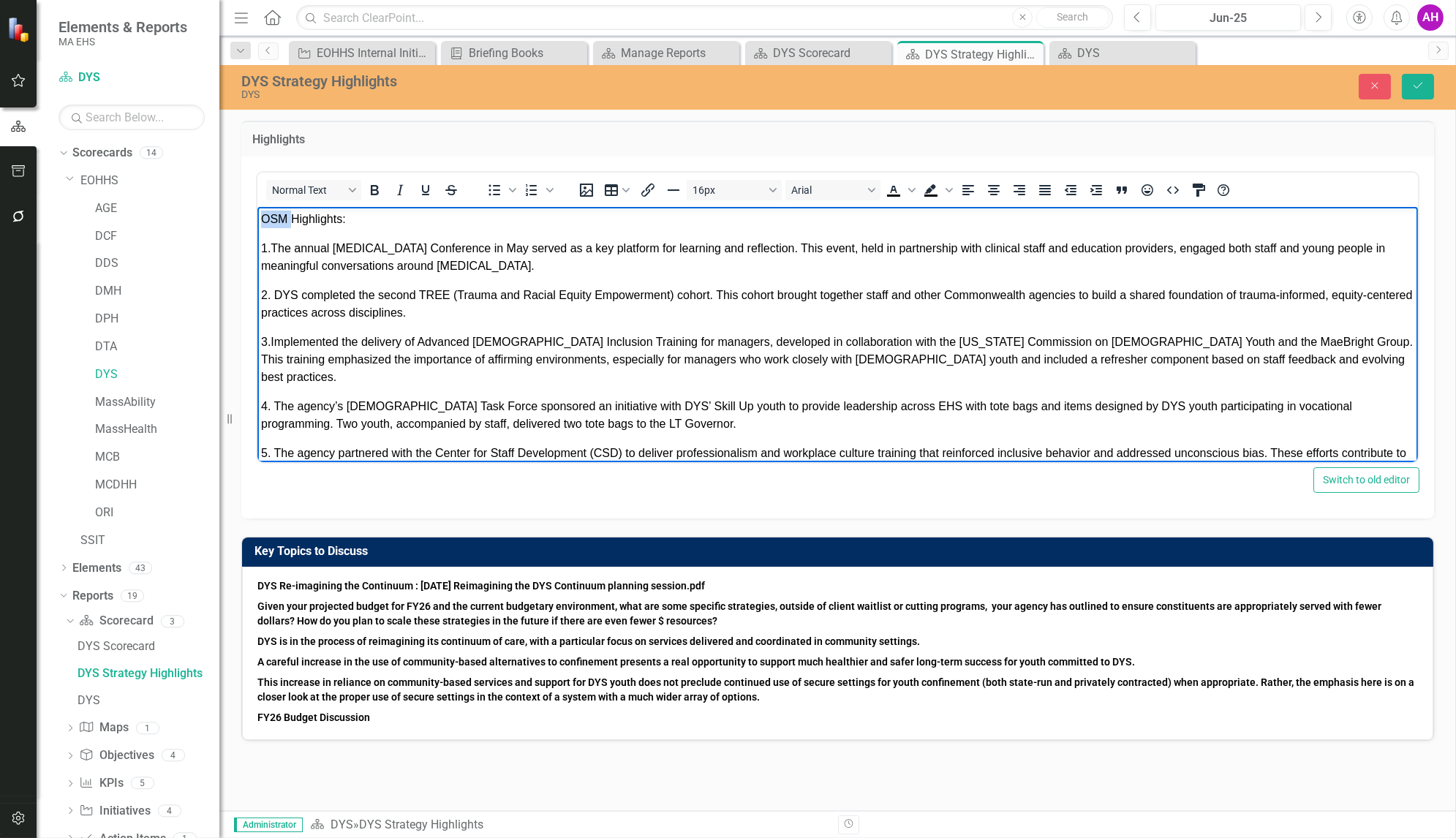
drag, startPoint x: 292, startPoint y: 219, endPoint x: 243, endPoint y: 219, distance: 49.0
click at [257, 219] on html "OSM Highlights: 1.The annual Racial Trauma Conference in May served as a key pl…" at bounding box center [837, 432] width 1160 height 452
click at [500, 370] on body "Highlights: 1.The annual Racial Trauma Conference in May served as a key platfo…" at bounding box center [837, 432] width 1160 height 452
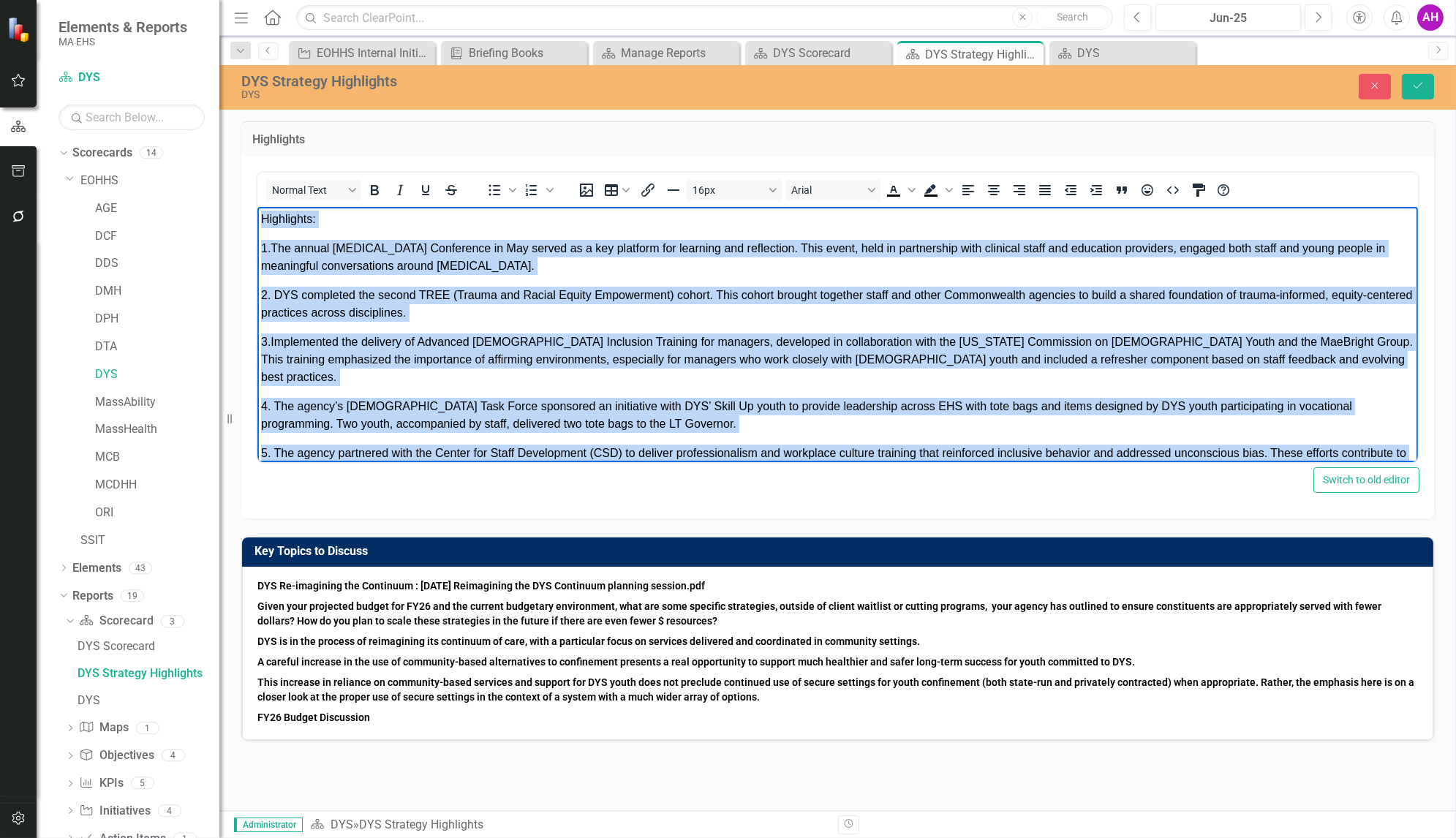
drag, startPoint x: 835, startPoint y: 432, endPoint x: 245, endPoint y: 127, distance: 664.2
click at [257, 206] on html "Highlights: 1.The annual Racial Trauma Conference in May served as a key platfo…" at bounding box center [837, 432] width 1160 height 452
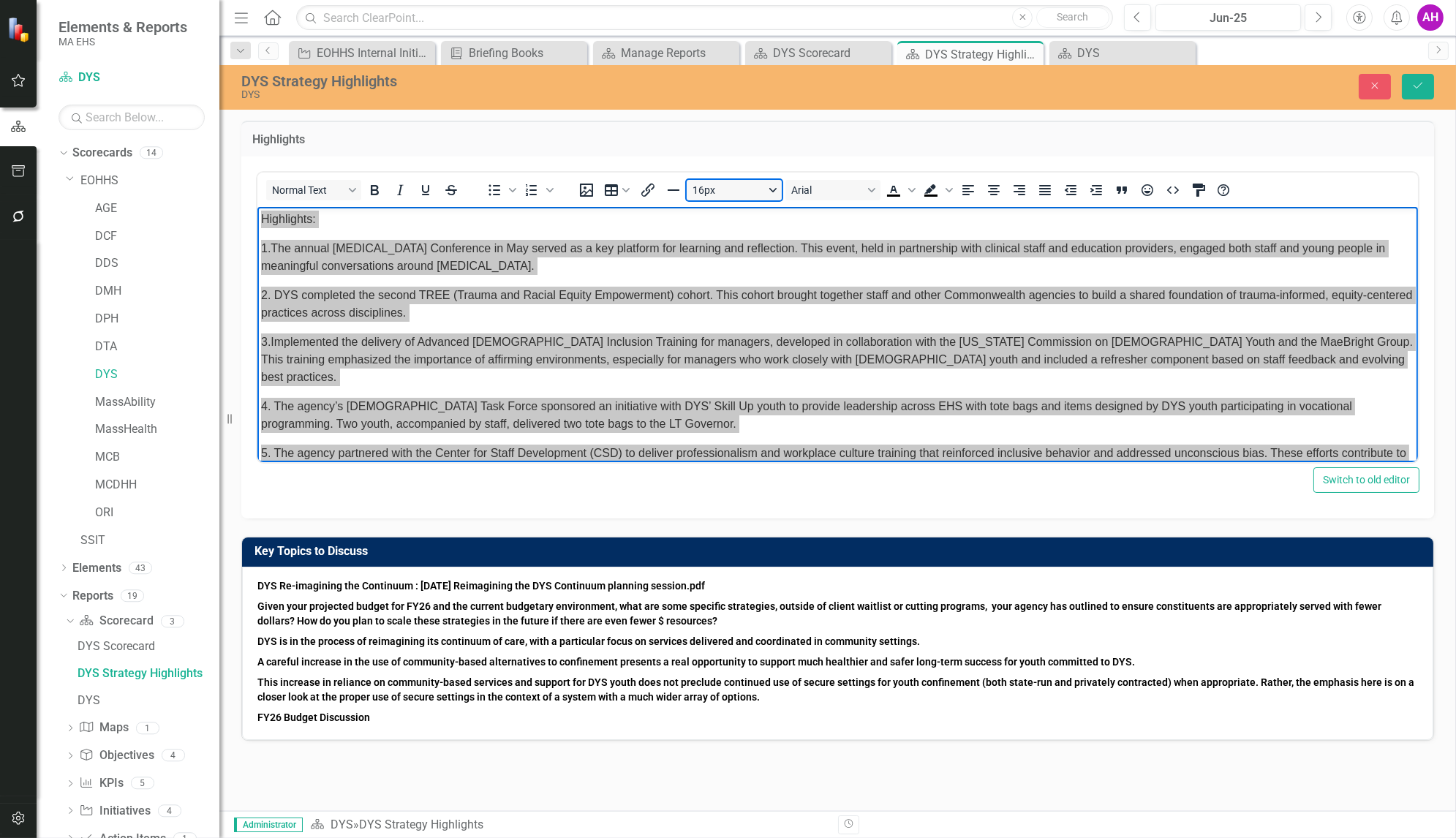
click at [770, 185] on button "16px" at bounding box center [734, 189] width 95 height 20
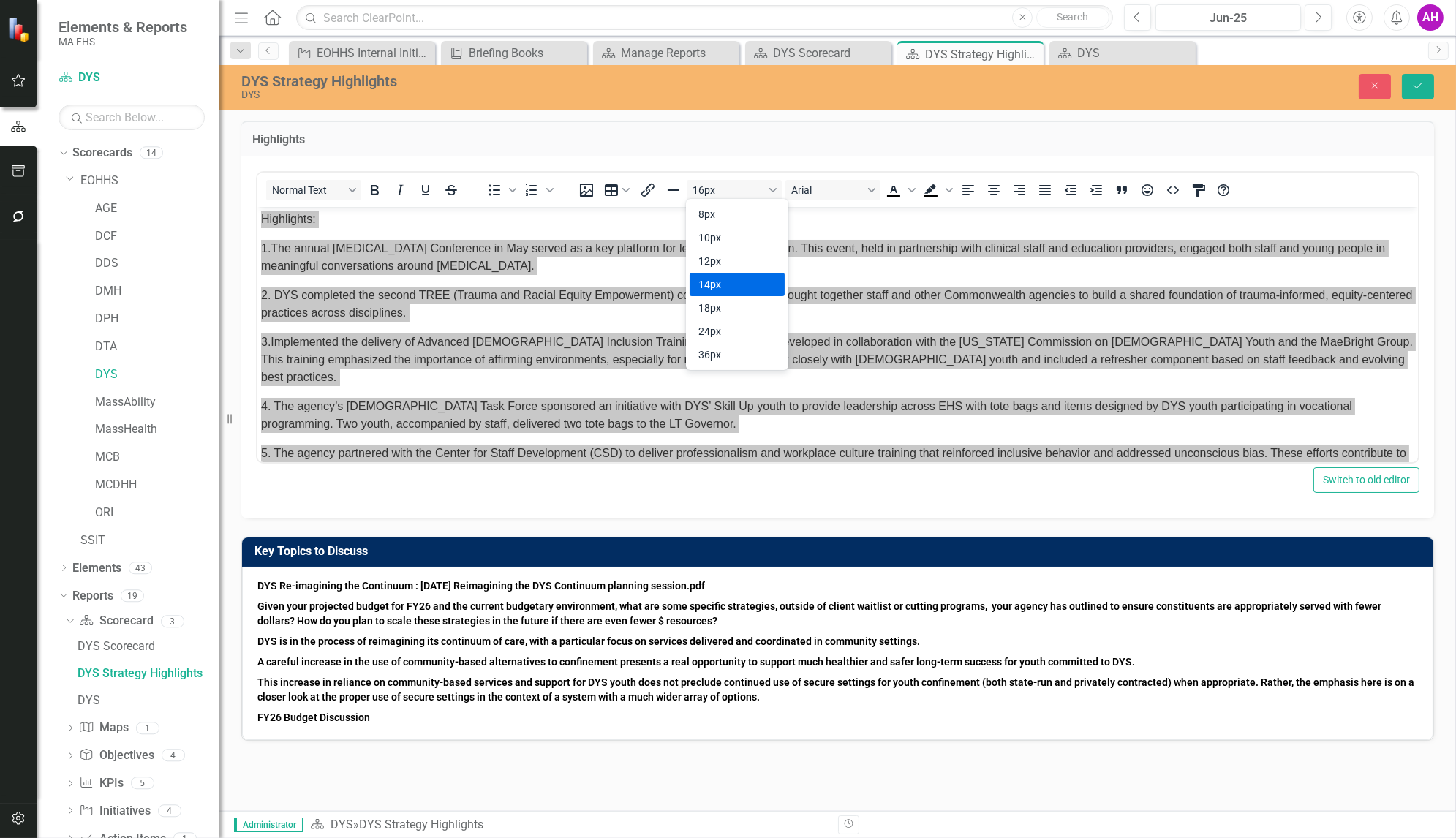
click at [715, 290] on div "14px" at bounding box center [727, 284] width 57 height 18
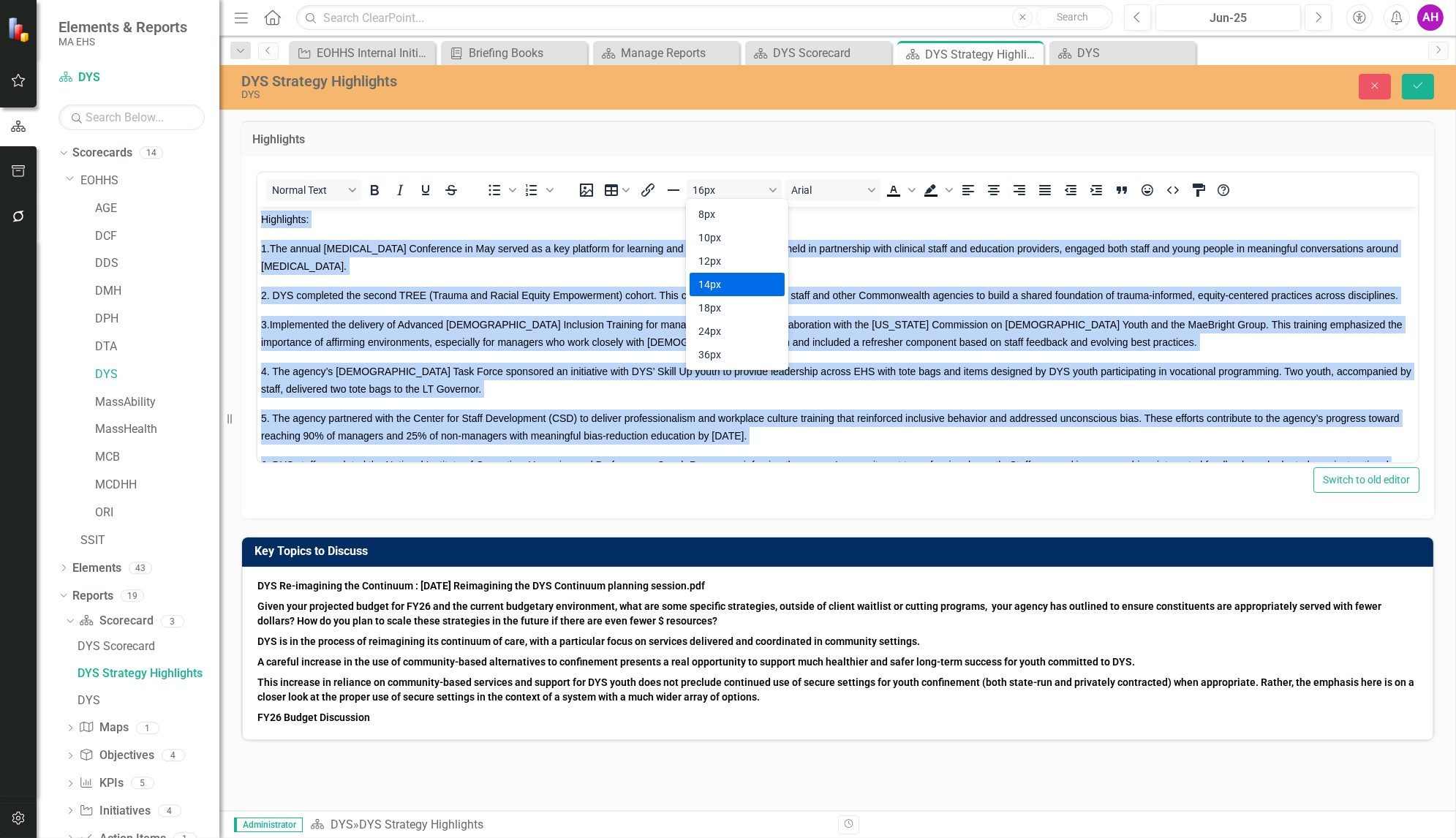
scroll to position [4, 0]
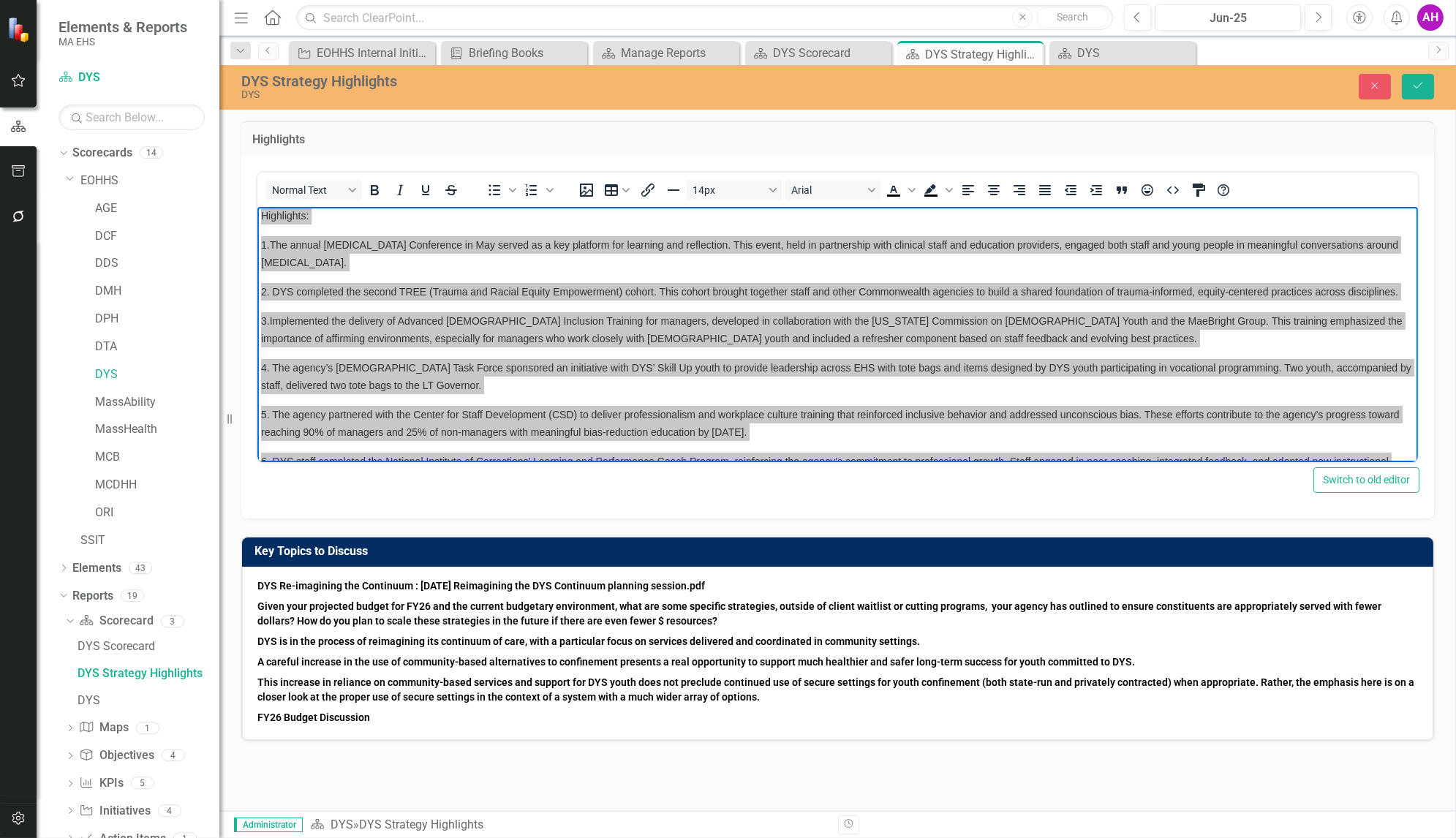
click at [371, 724] on div "DYS Re-imagining the Continuum : [DATE] Reimagining the DYS Continuum planning …" at bounding box center [838, 653] width 1191 height 173
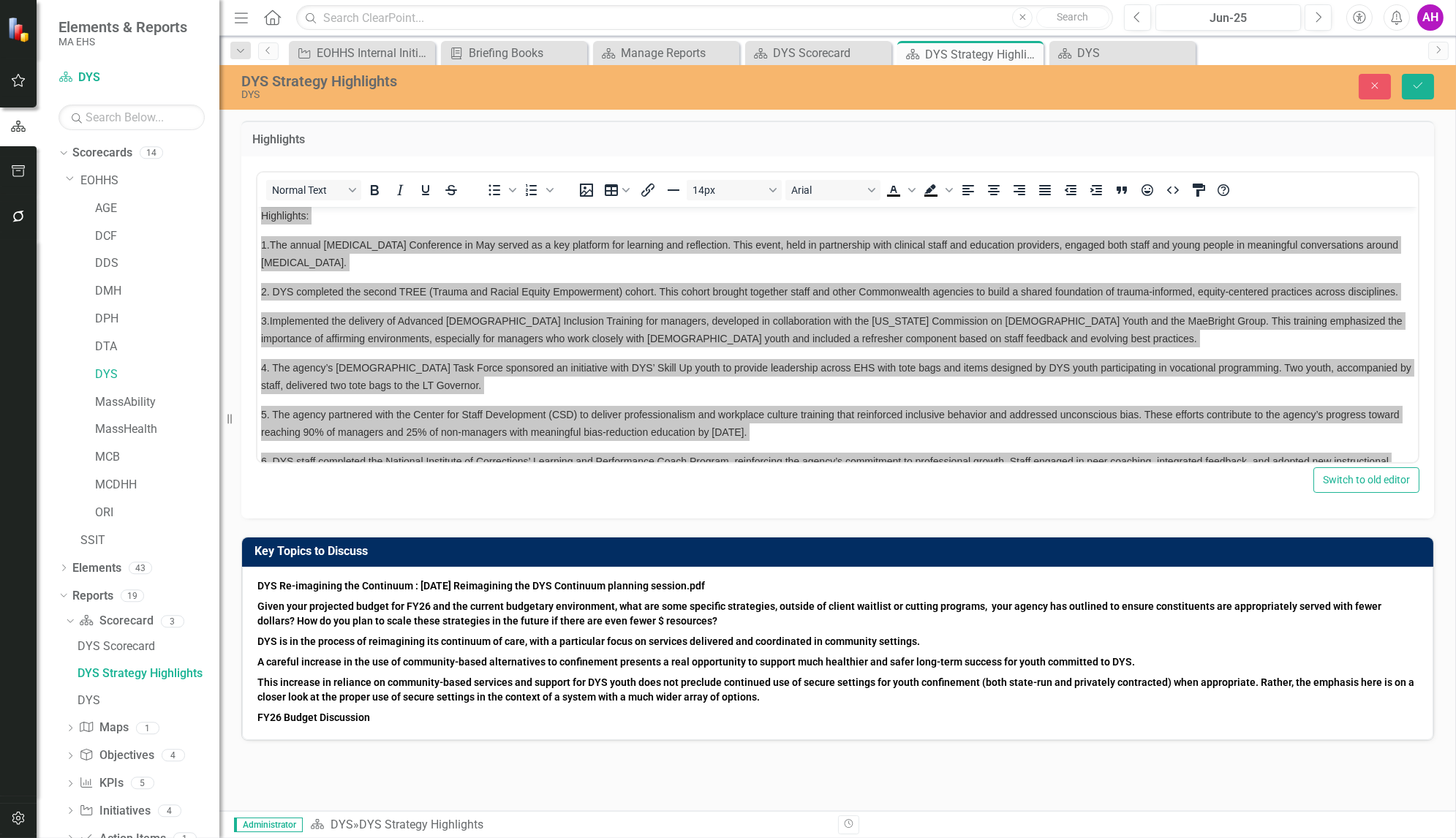
click at [375, 707] on p "FY26 Budget Discussion" at bounding box center [838, 716] width 1160 height 18
click at [364, 712] on strong "FY26 Budget Discussion" at bounding box center [314, 718] width 113 height 11
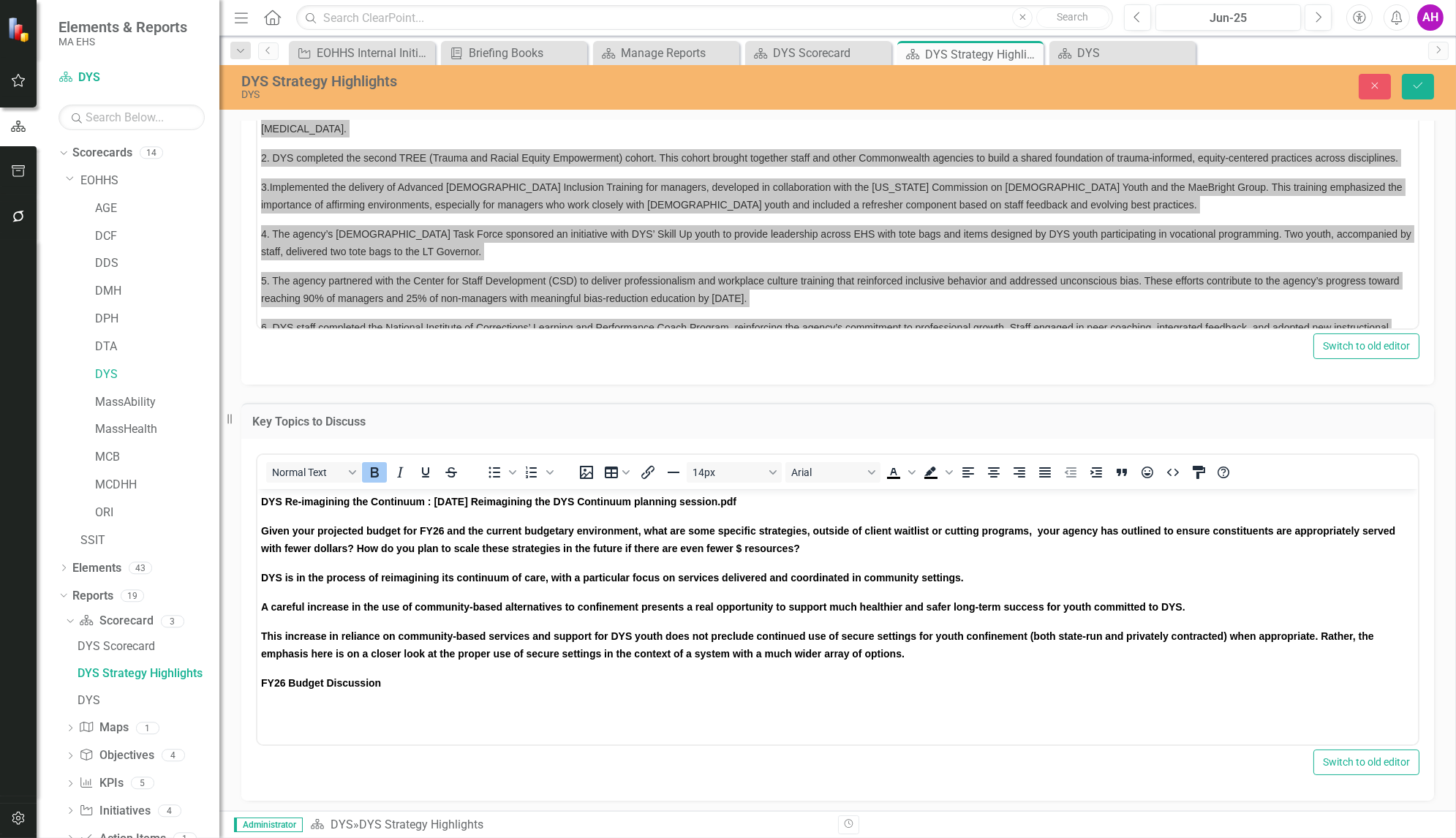
scroll to position [133, 0]
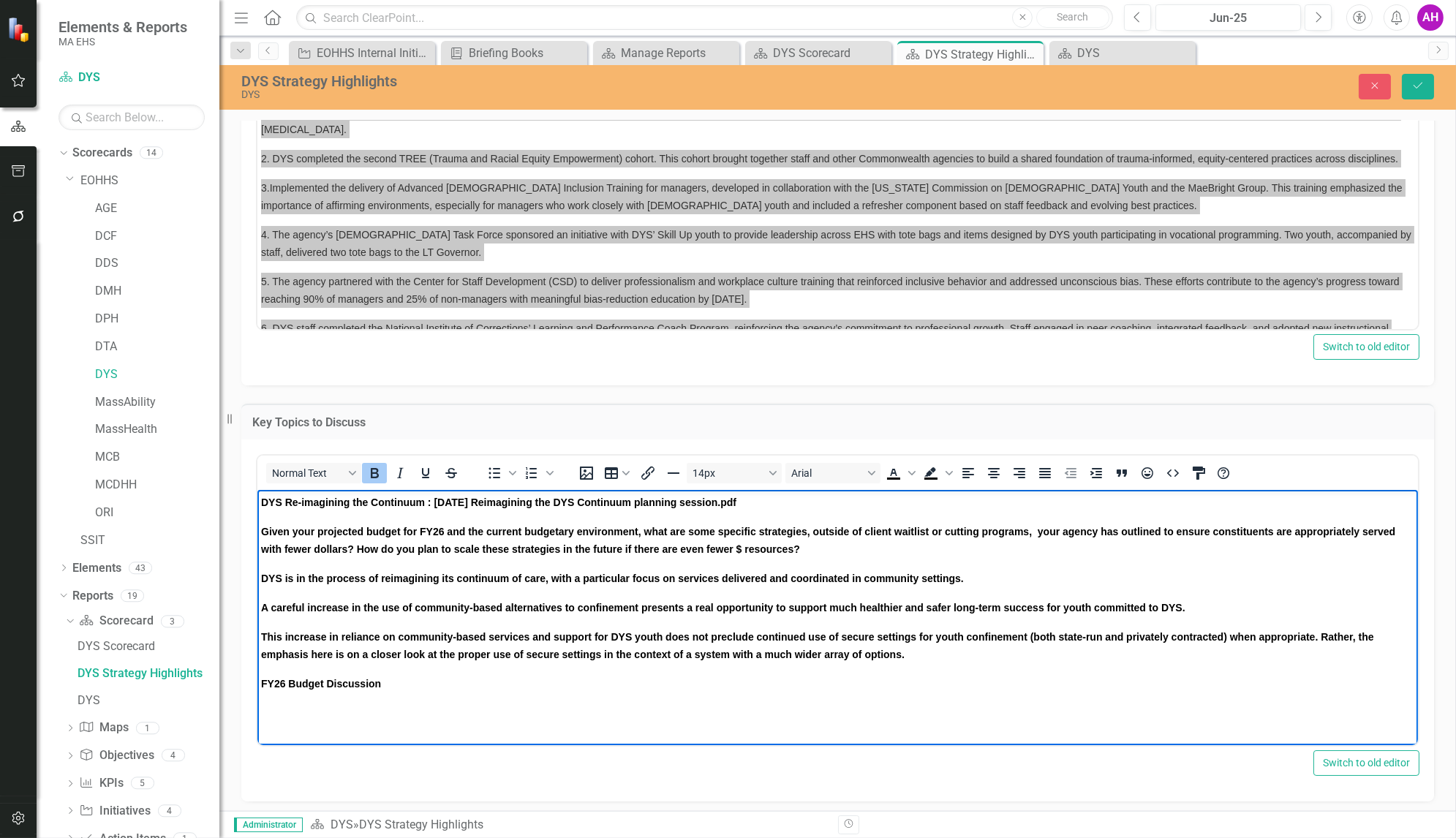
click at [405, 684] on p "FY26 Budget Discussion" at bounding box center [836, 684] width 1153 height 18
click at [300, 706] on body "DYS Re-imagining the Continuum : [DATE] Reimagining the DYS Continuum planning …" at bounding box center [837, 599] width 1160 height 219
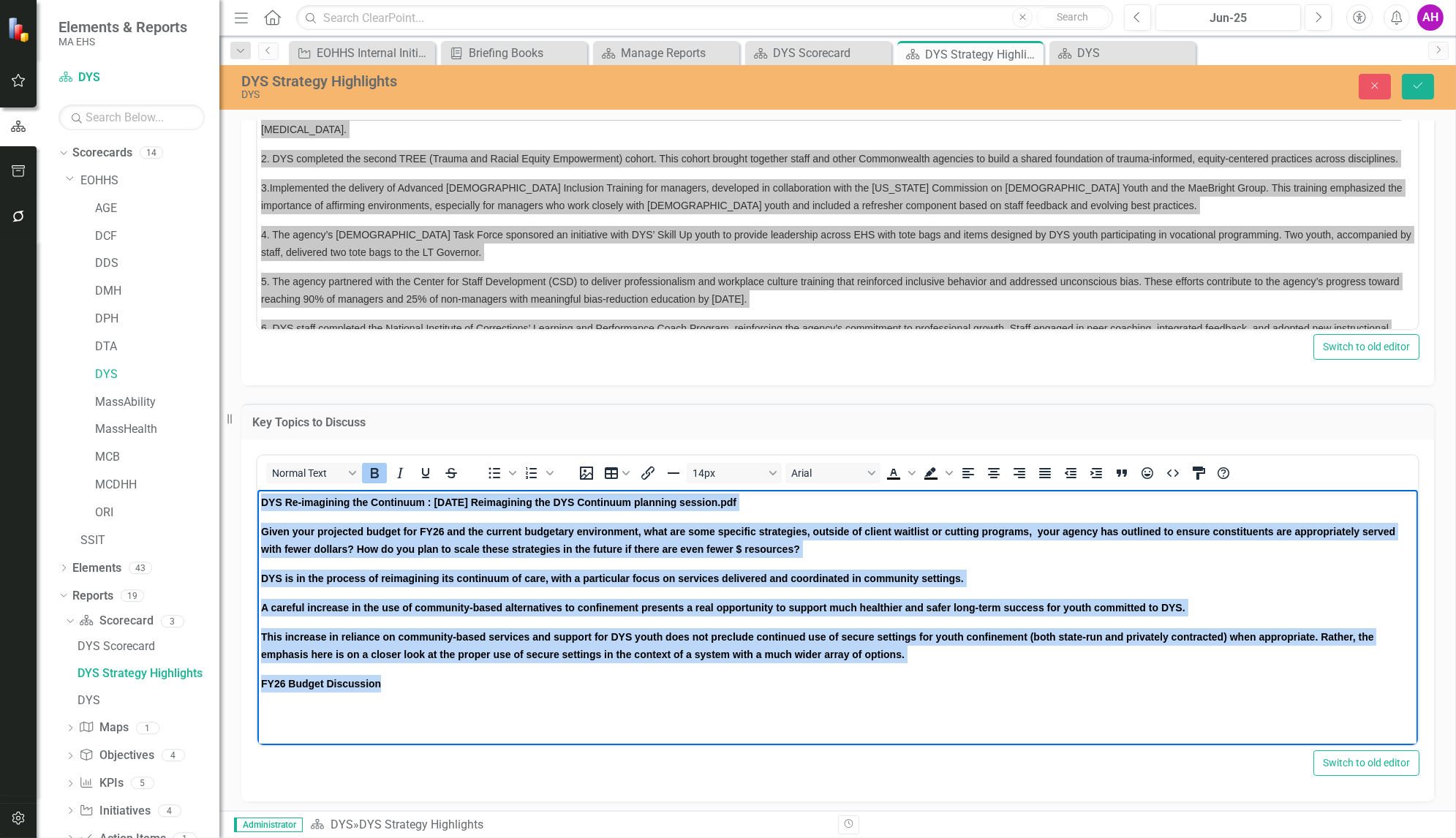
drag, startPoint x: 401, startPoint y: 682, endPoint x: 201, endPoint y: 485, distance: 280.7
click at [257, 489] on html "DYS Re-imagining the Continuum : [DATE] Reimagining the DYS Continuum planning …" at bounding box center [837, 599] width 1160 height 219
click at [370, 470] on icon "Bold" at bounding box center [375, 473] width 8 height 11
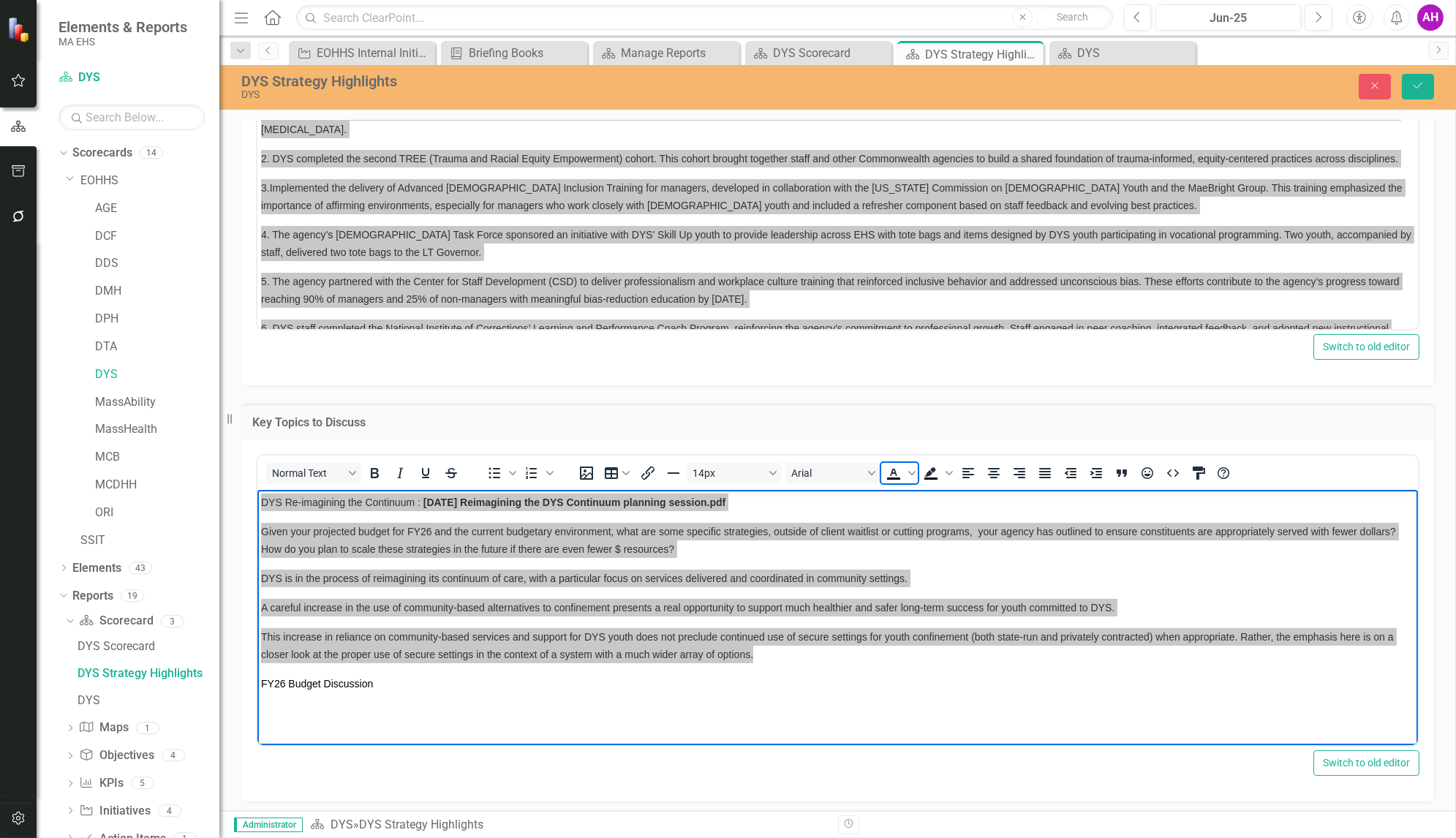
click at [893, 471] on icon "Text color Black" at bounding box center [894, 474] width 18 height 18
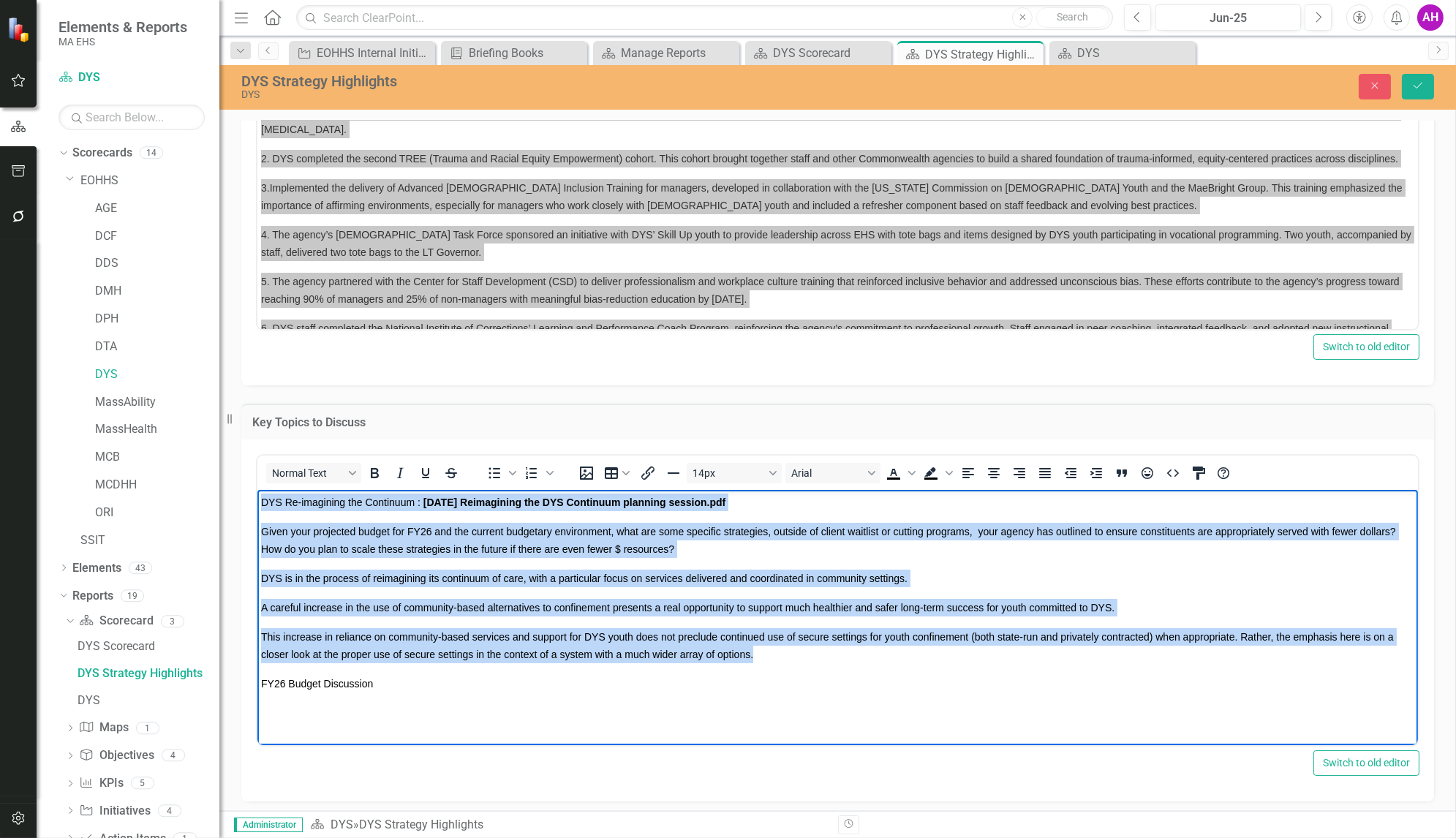
click at [742, 505] on p "DYS Re-imagining the Continuum : 25.01.08 Reimagining the DYS Continuum plannin…" at bounding box center [836, 502] width 1153 height 18
drag, startPoint x: 742, startPoint y: 505, endPoint x: 422, endPoint y: 497, distance: 320.1
click at [422, 497] on p "DYS Re-imagining the Continuum : 25.01.08 Reimagining the DYS Continuum plannin…" at bounding box center [836, 502] width 1153 height 18
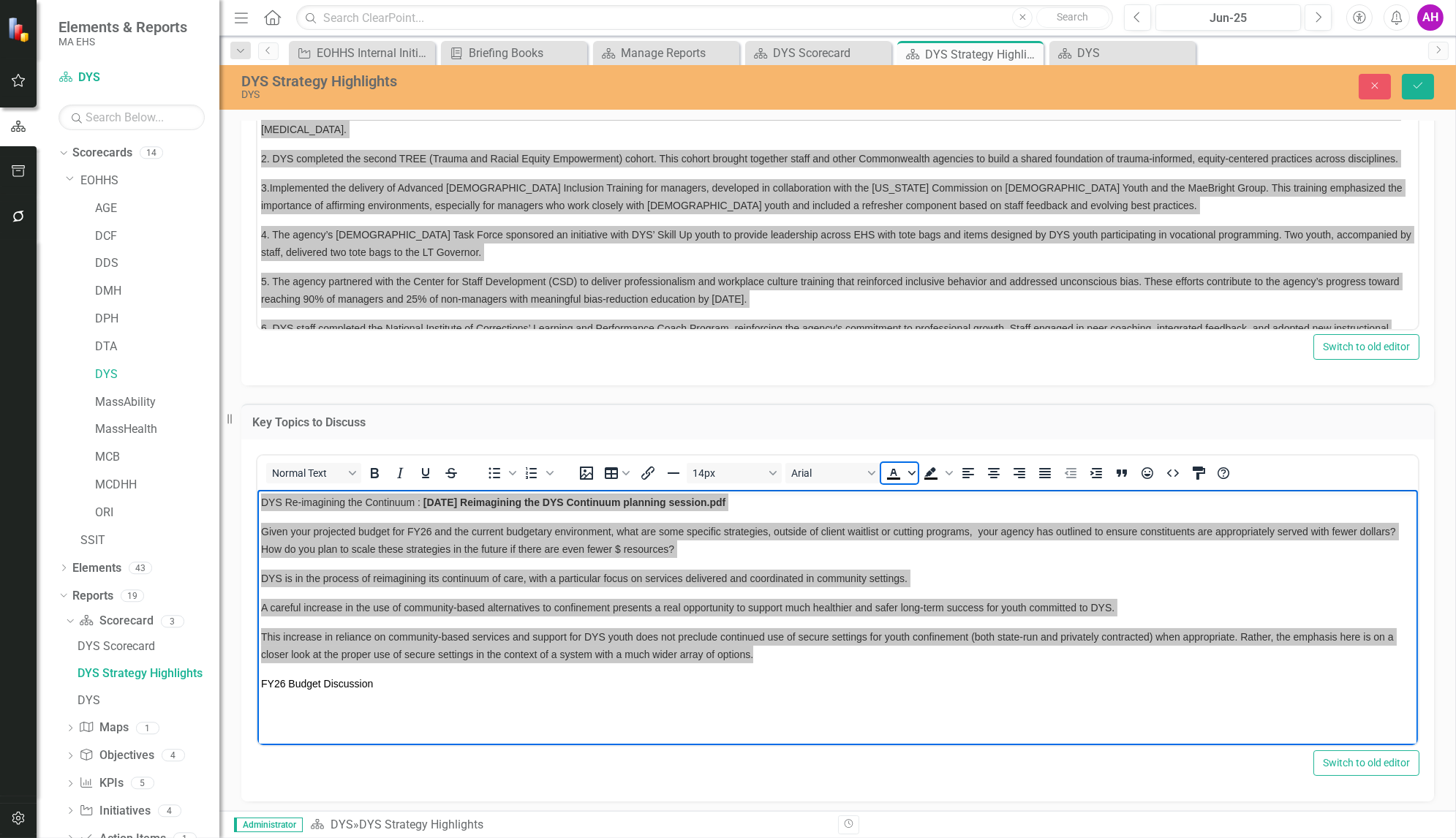
click at [908, 471] on icon "Text color Black" at bounding box center [912, 473] width 7 height 7
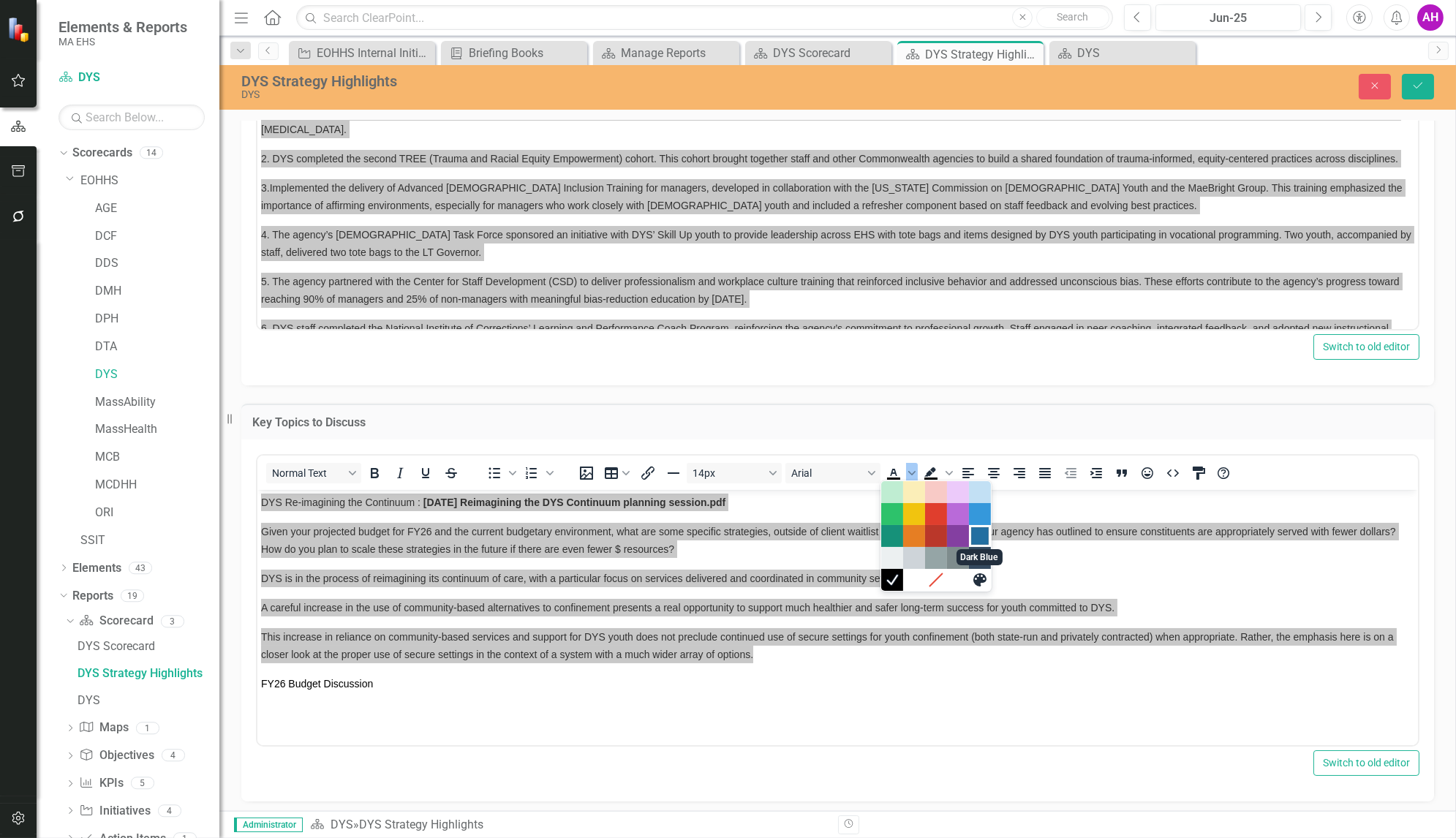
click at [982, 536] on div "Dark Blue" at bounding box center [980, 536] width 18 height 18
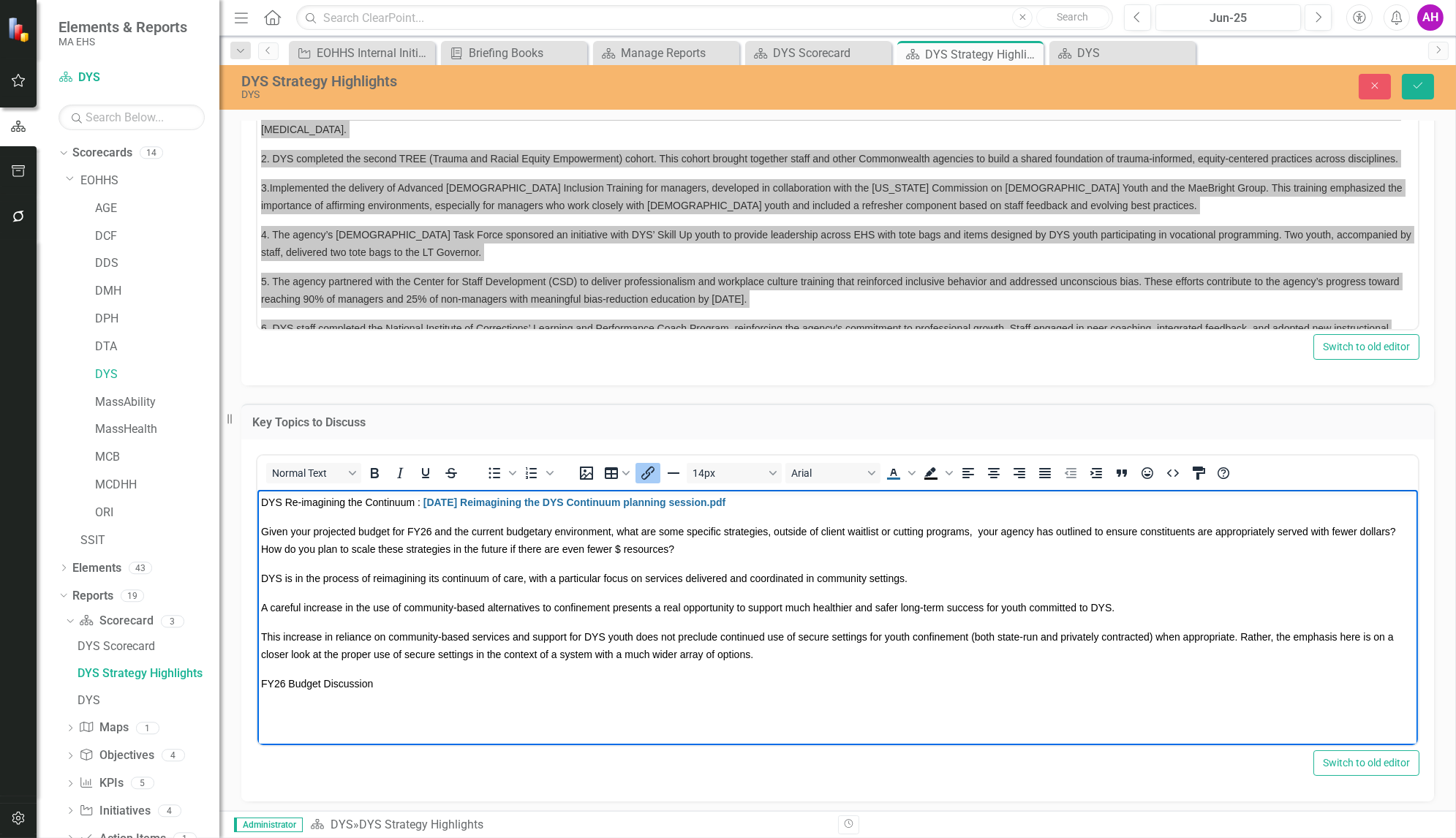
click at [282, 670] on body "DYS Re-imagining the Continuum : [DATE] Reimagining the DYS Continuum planning …" at bounding box center [837, 599] width 1160 height 219
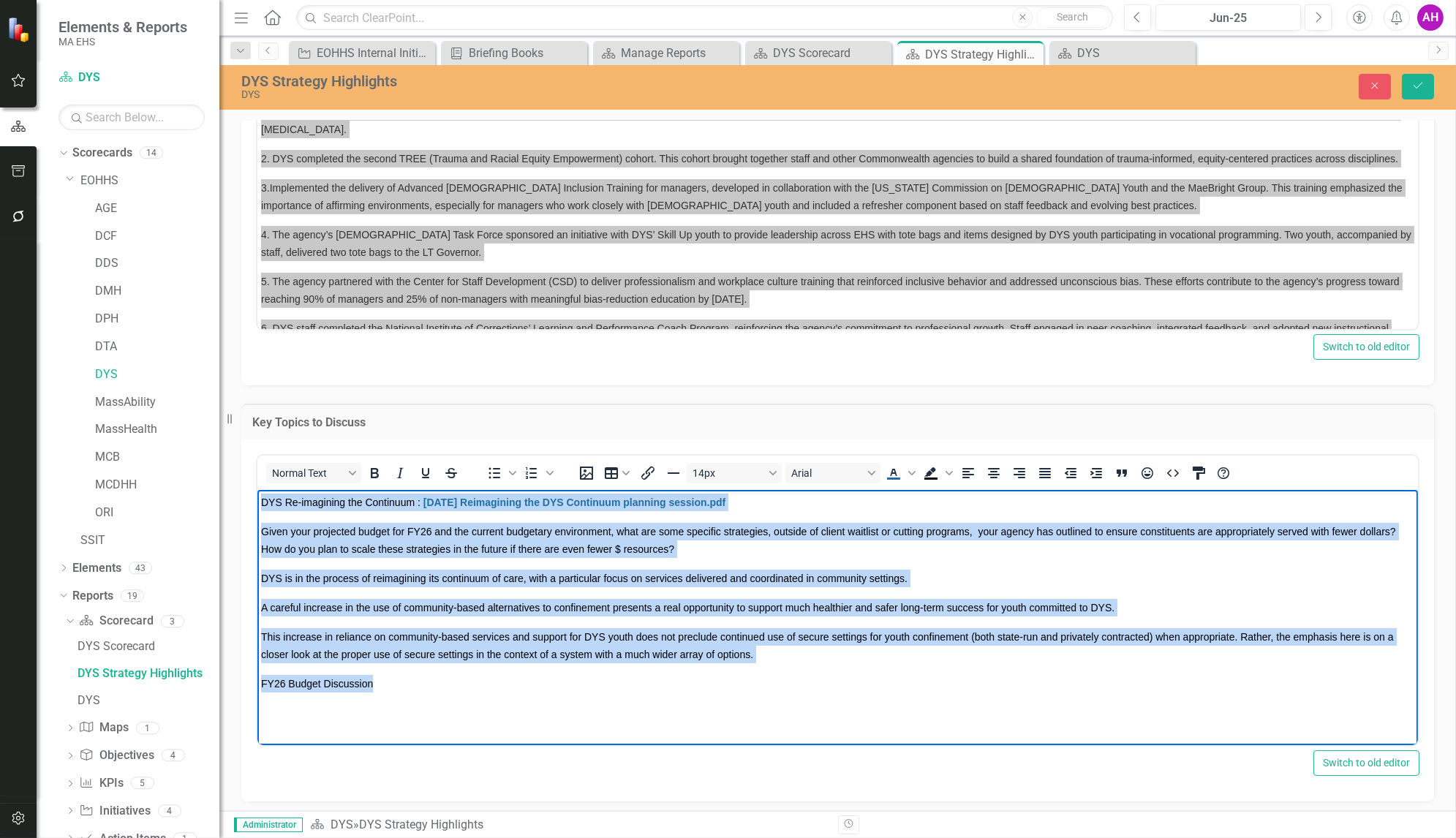
drag, startPoint x: 383, startPoint y: 684, endPoint x: 222, endPoint y: 472, distance: 266.2
click at [257, 489] on html "DYS Re-imagining the Continuum : [DATE] Reimagining the DYS Continuum planning …" at bounding box center [837, 599] width 1160 height 219
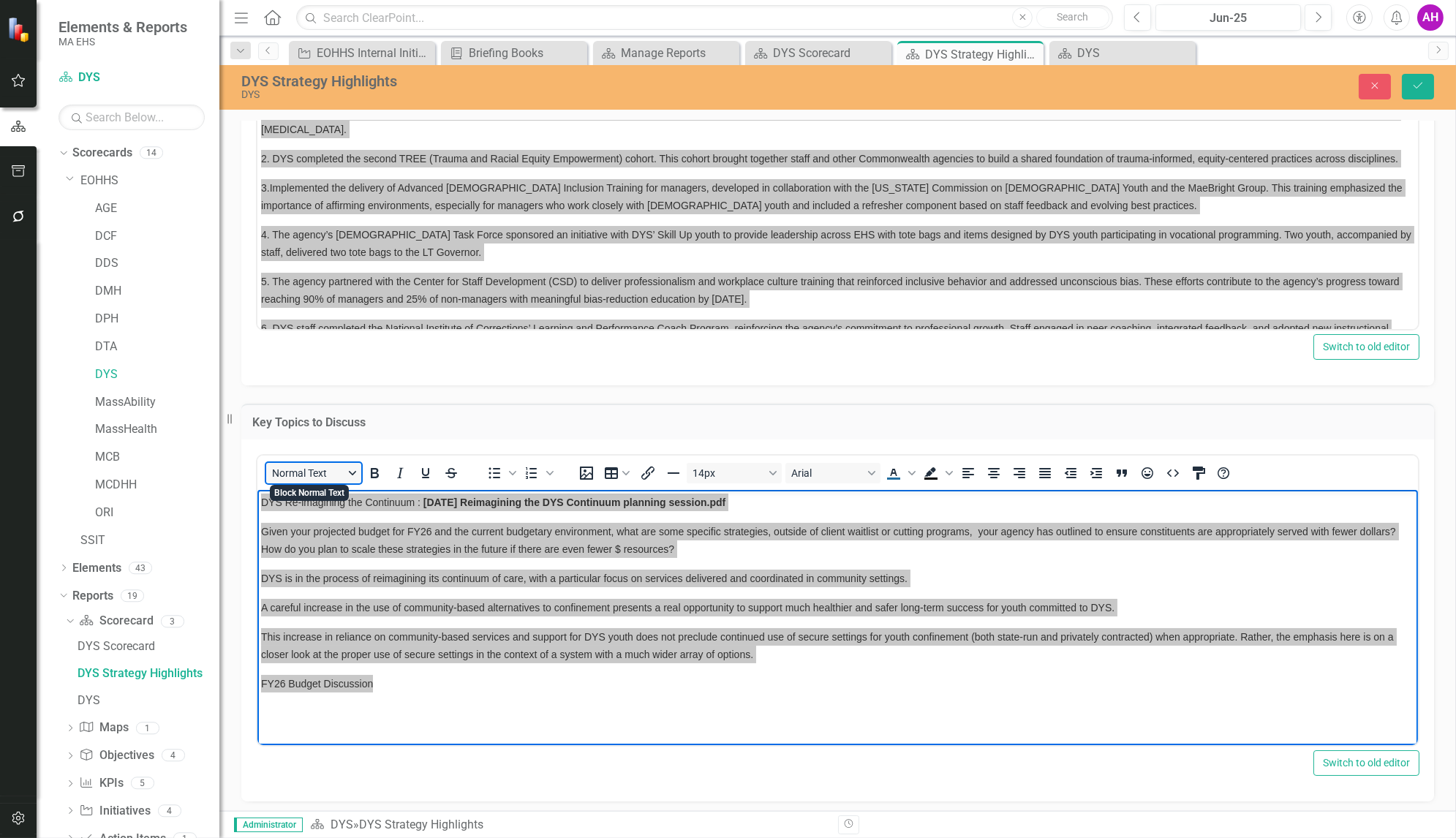
click at [356, 467] on button "Normal Text" at bounding box center [314, 473] width 95 height 20
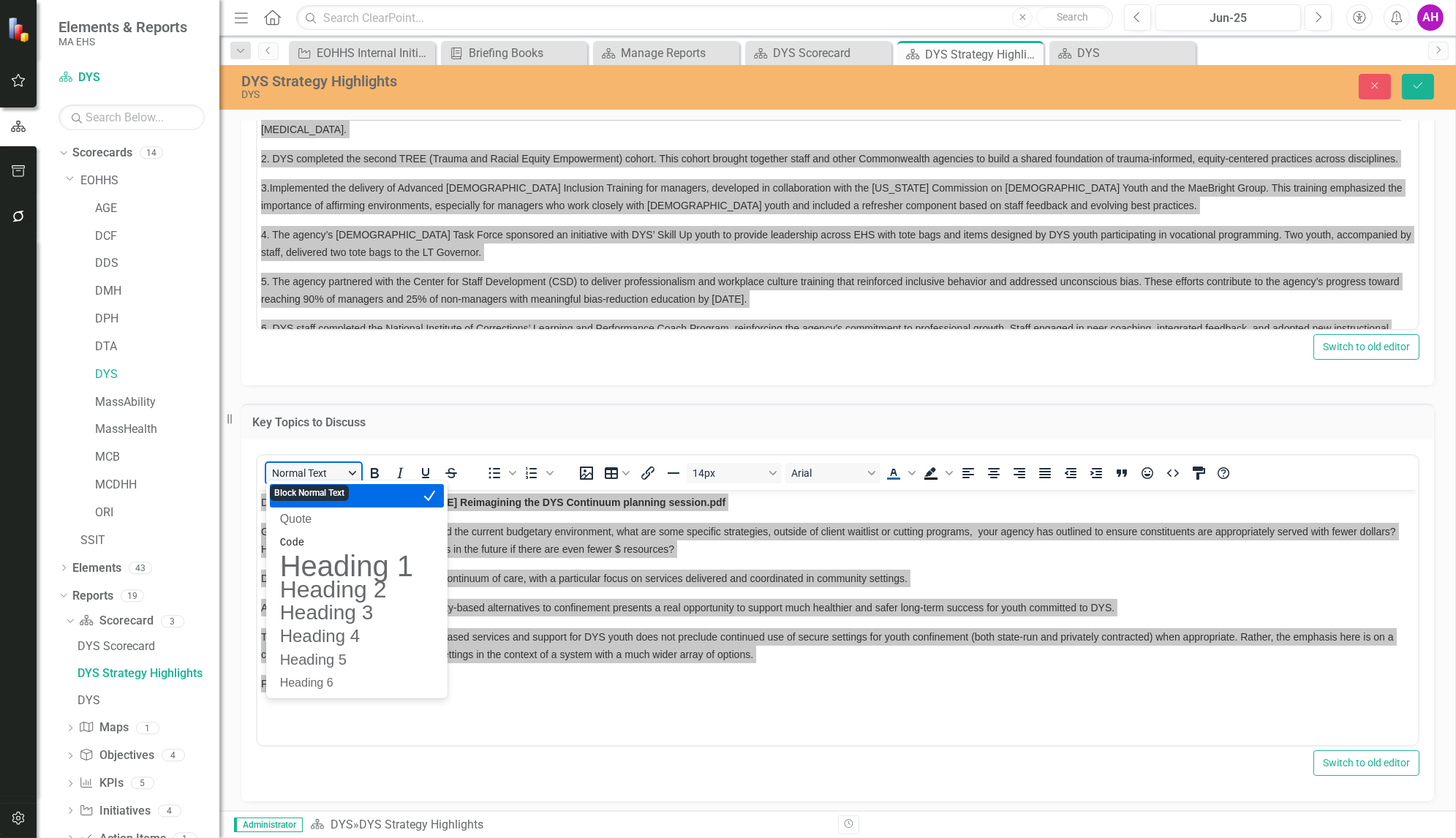
click at [356, 467] on button "Normal Text" at bounding box center [314, 473] width 95 height 20
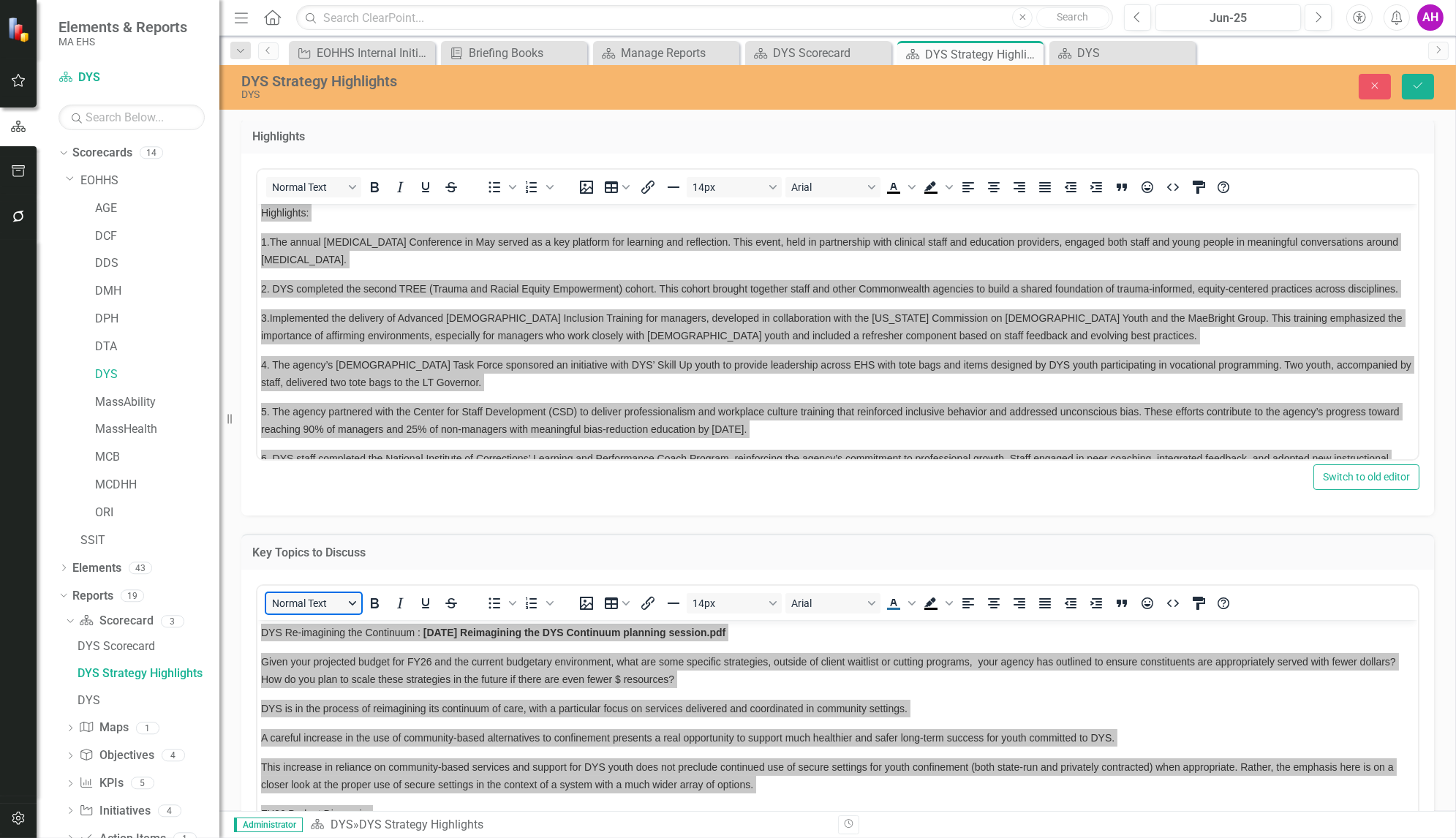
scroll to position [134, 0]
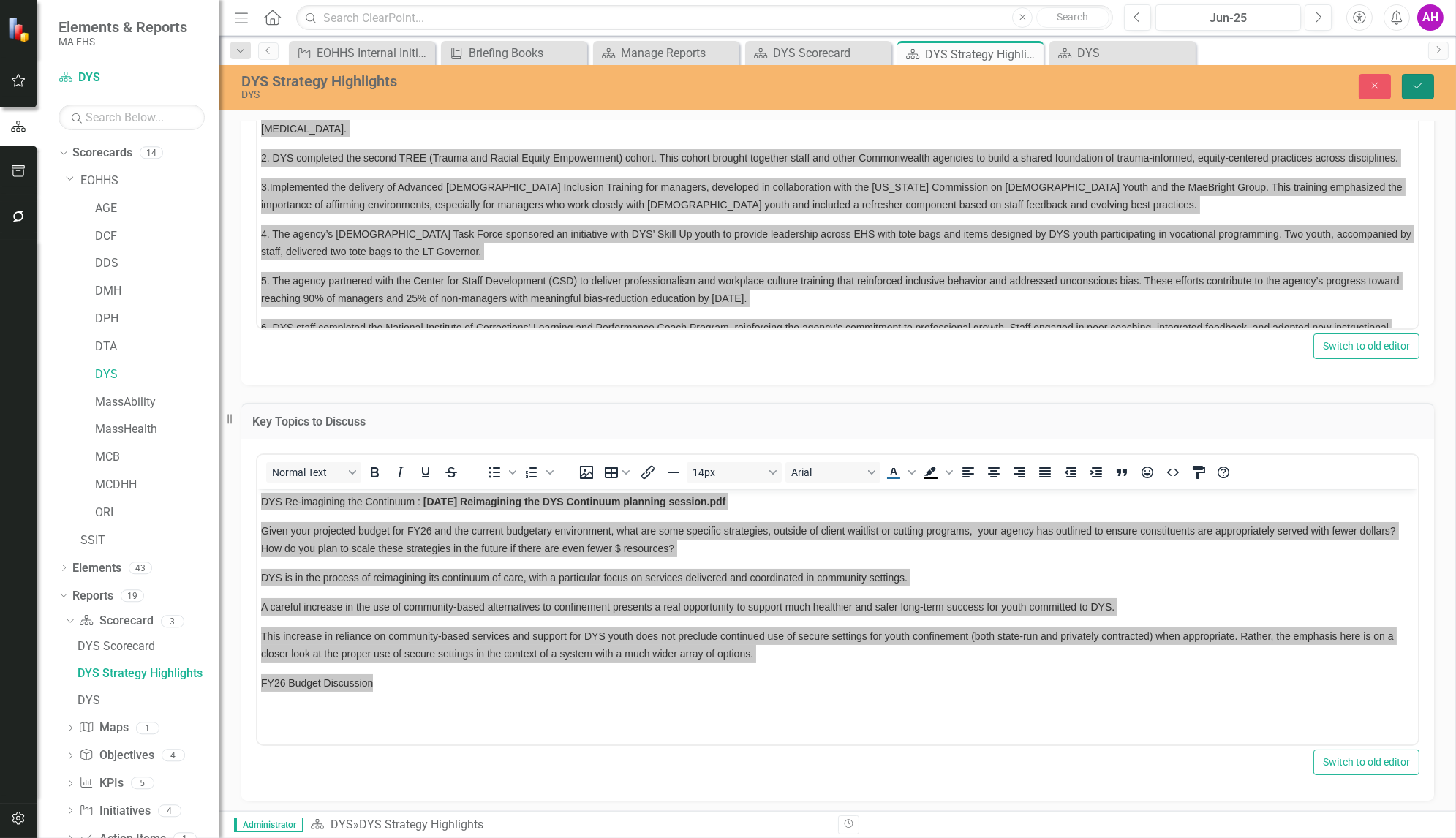
click at [1424, 80] on icon "Save" at bounding box center [1418, 85] width 13 height 11
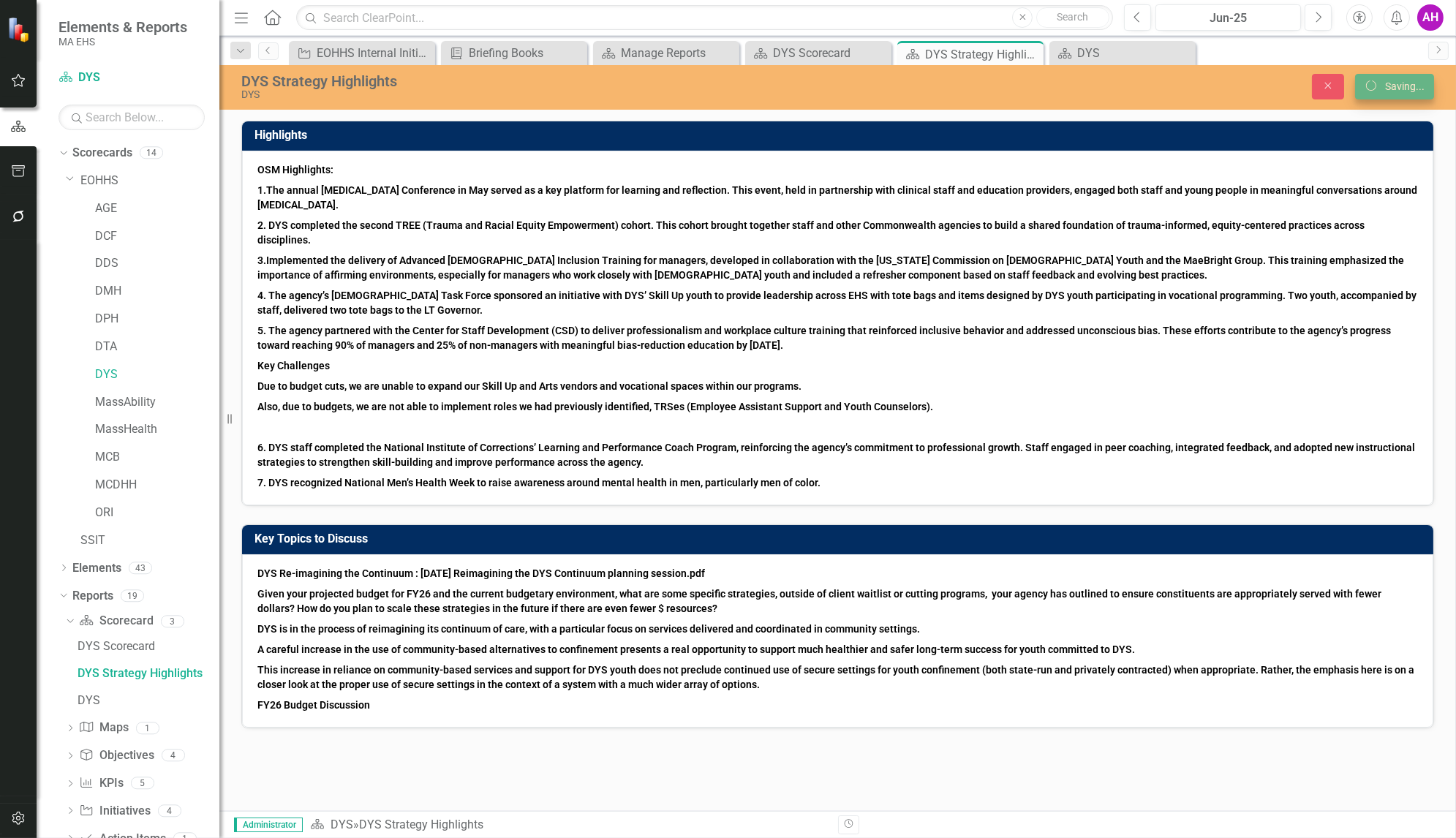
scroll to position [0, 0]
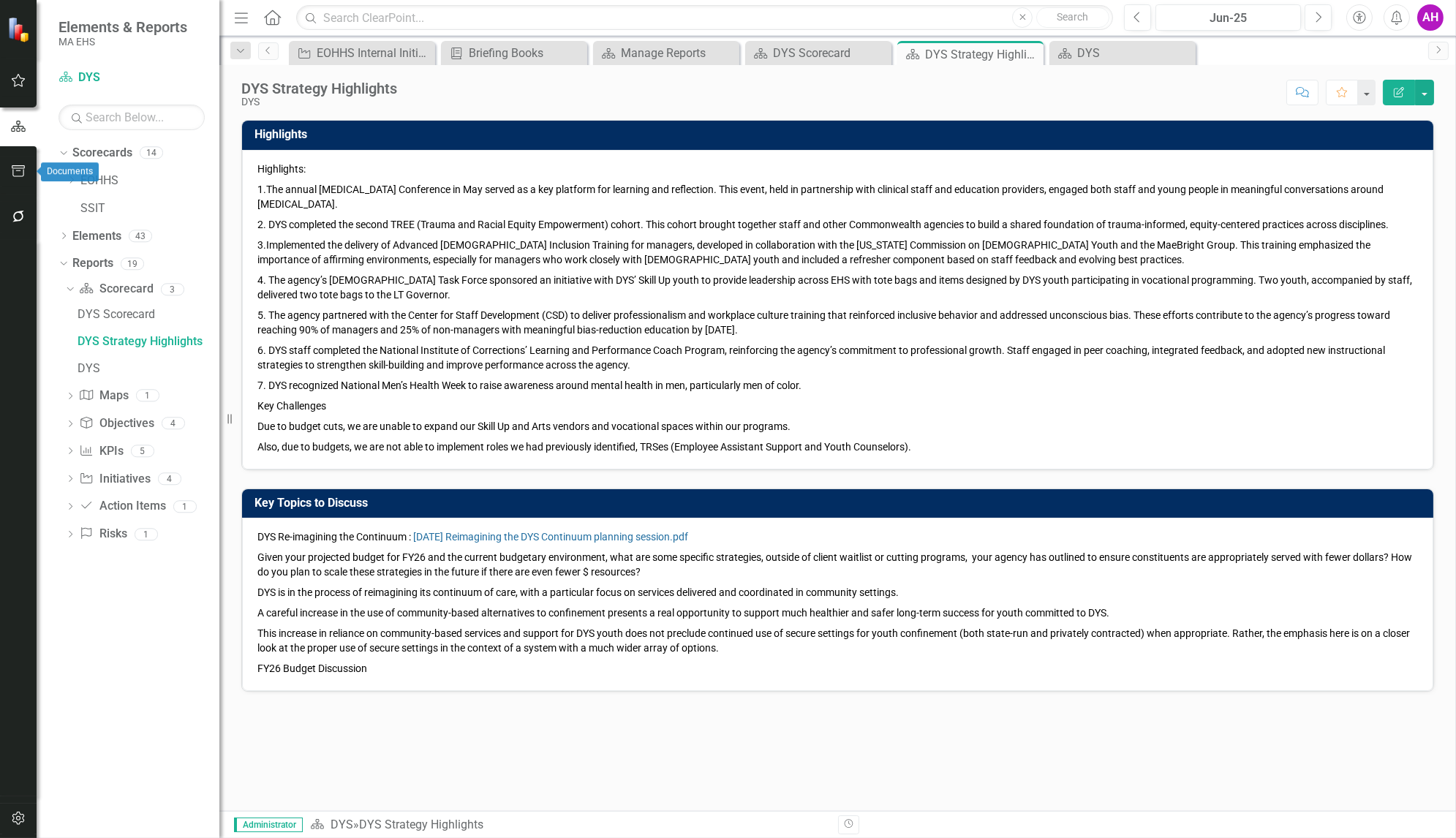
click at [13, 171] on icon "button" at bounding box center [19, 171] width 15 height 11
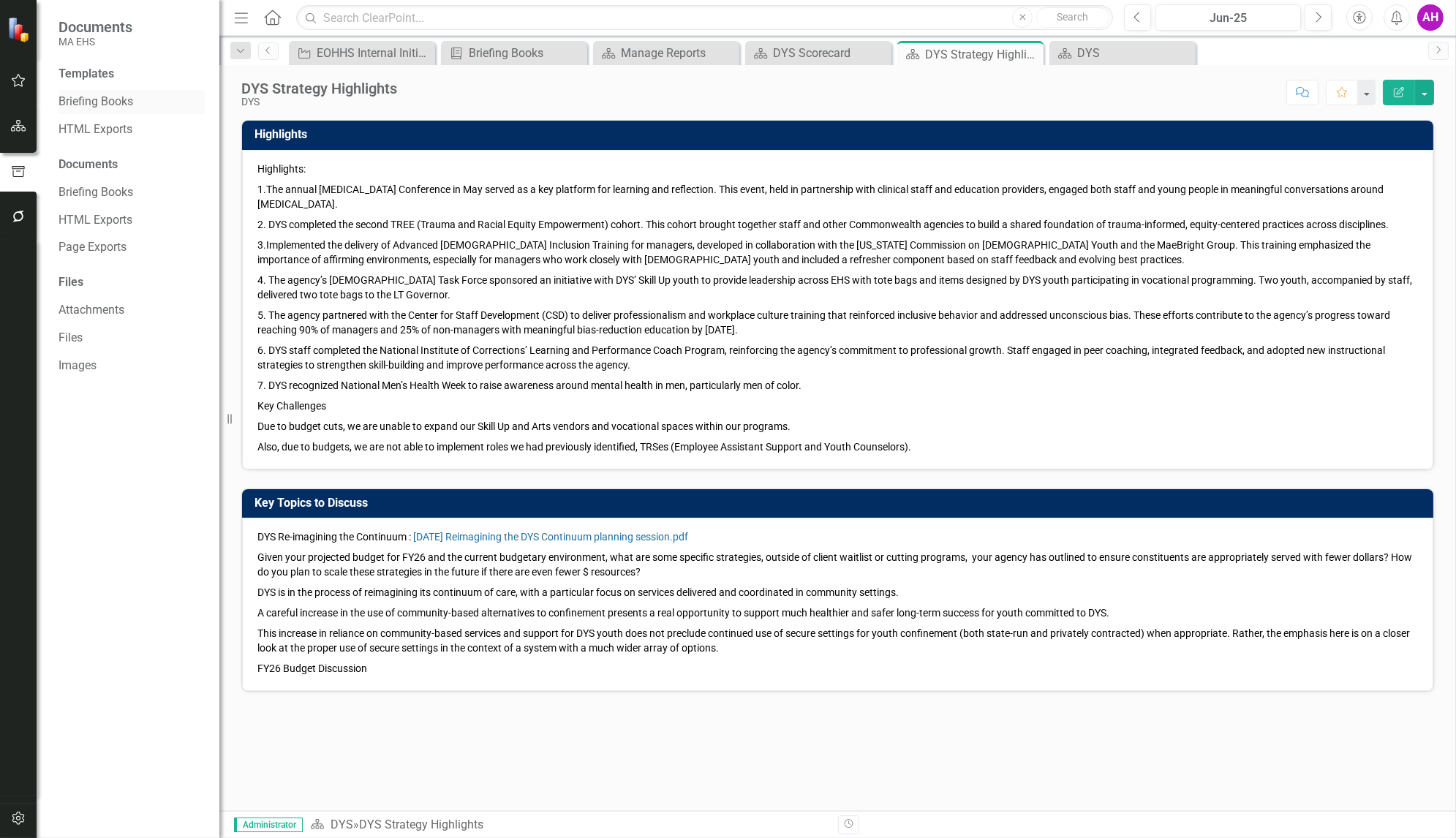
click at [101, 101] on link "Briefing Books" at bounding box center [132, 102] width 146 height 17
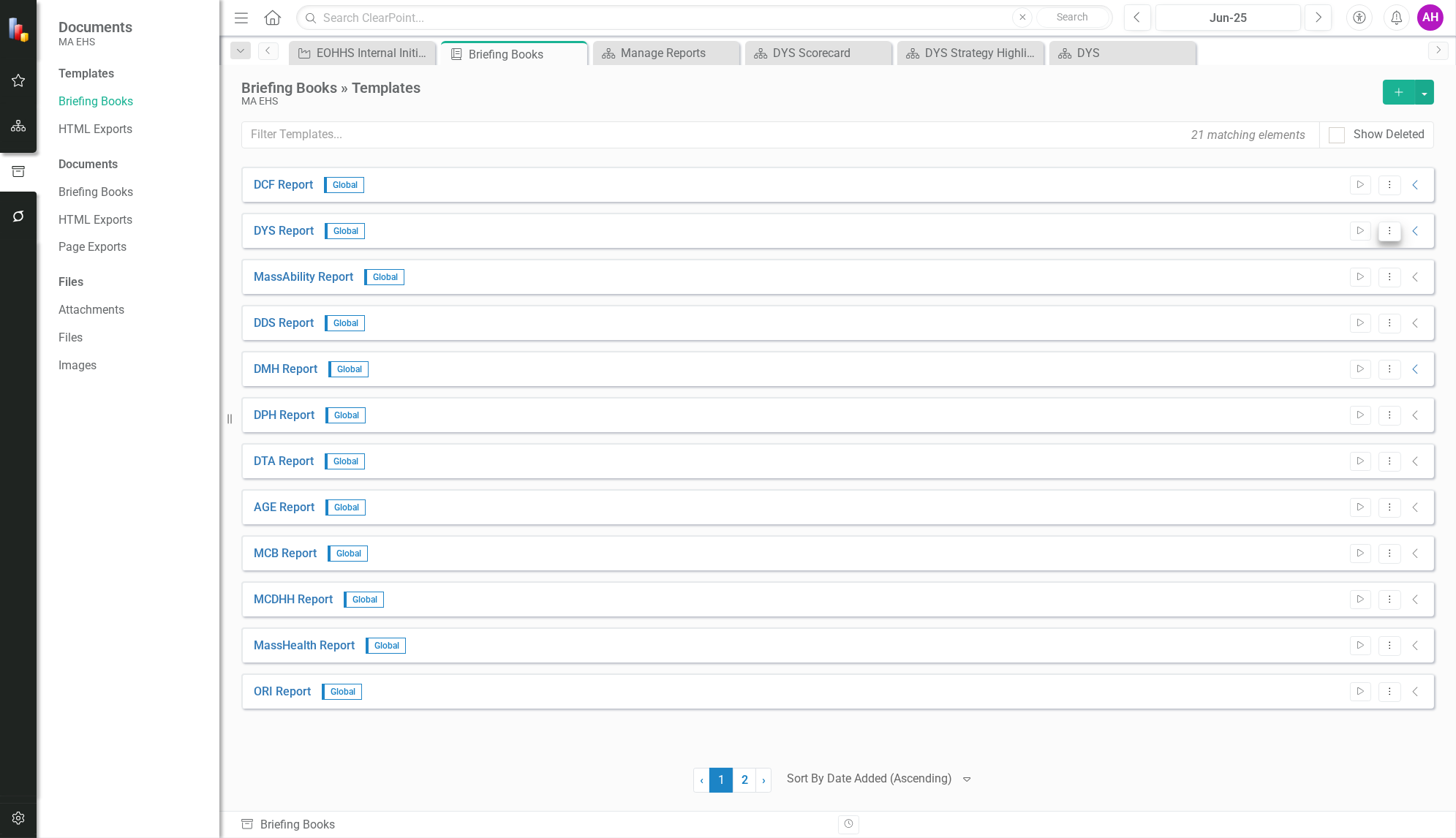
click at [1391, 233] on icon "Dropdown Menu" at bounding box center [1389, 231] width 12 height 10
click at [1315, 280] on link "Preview Preview Template" at bounding box center [1332, 280] width 136 height 27
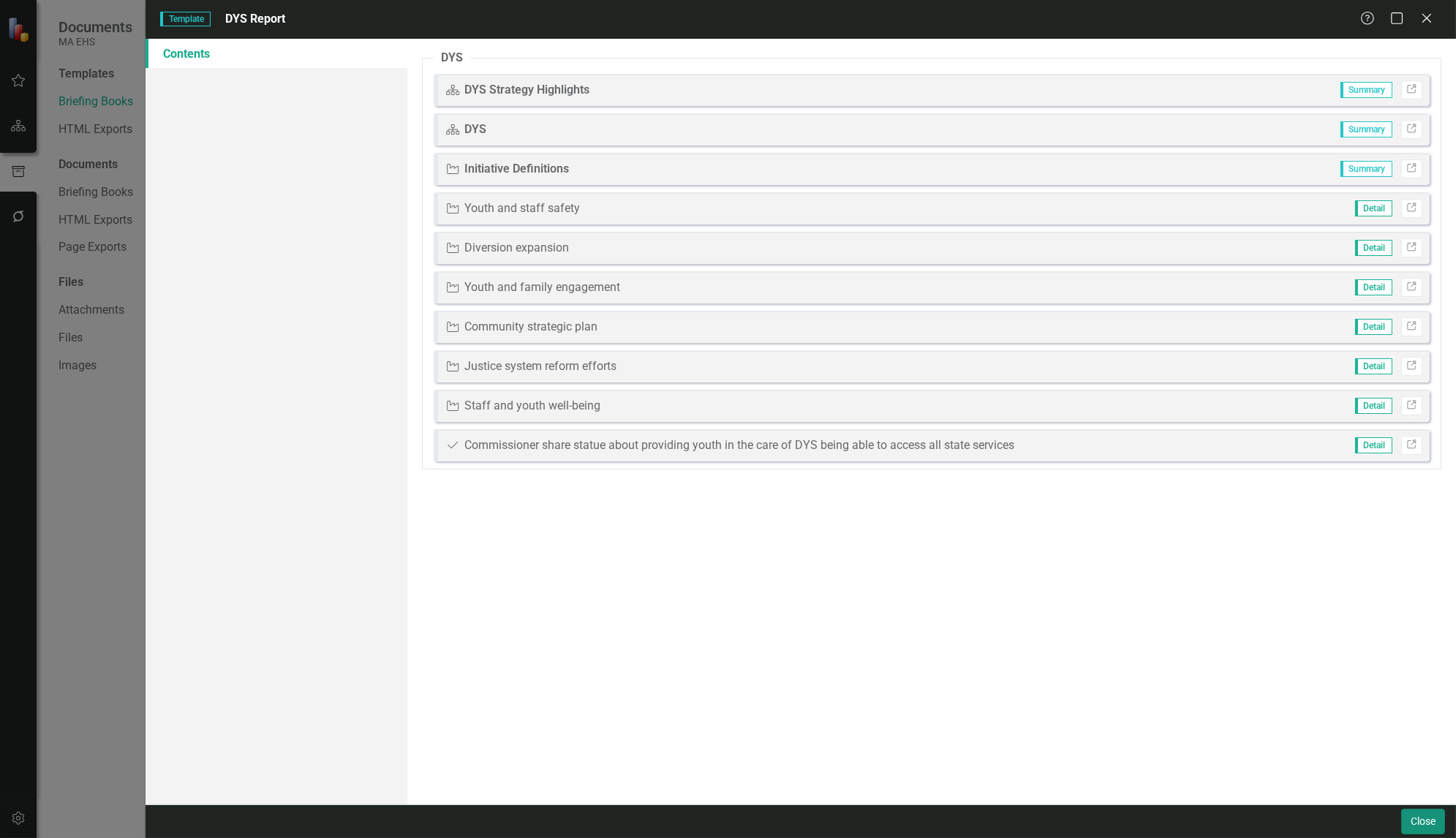
click at [1432, 827] on button "Close" at bounding box center [1423, 822] width 44 height 26
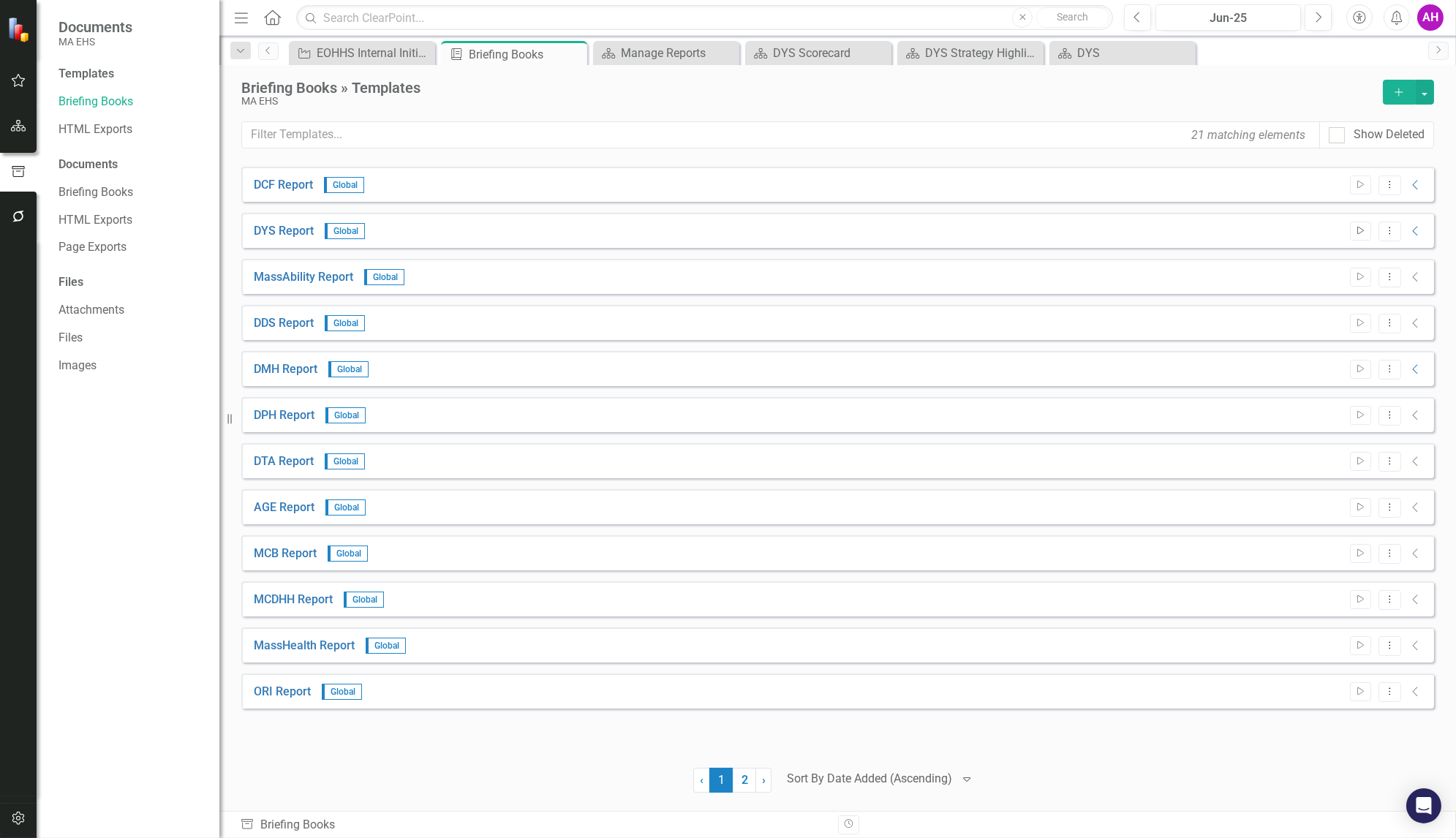
click at [1362, 228] on icon "button" at bounding box center [1360, 231] width 6 height 8
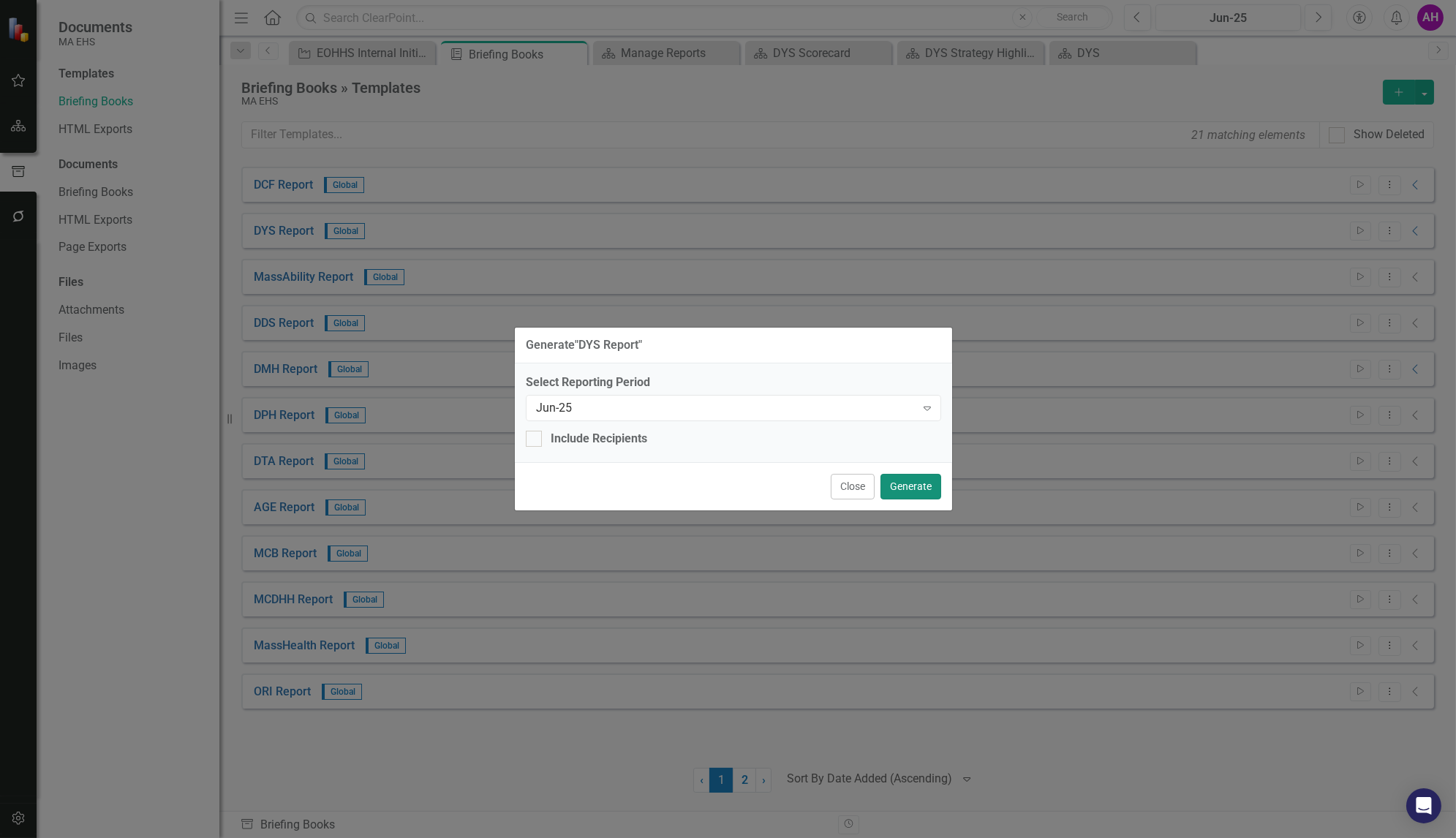
click at [924, 494] on button "Generate" at bounding box center [911, 487] width 61 height 26
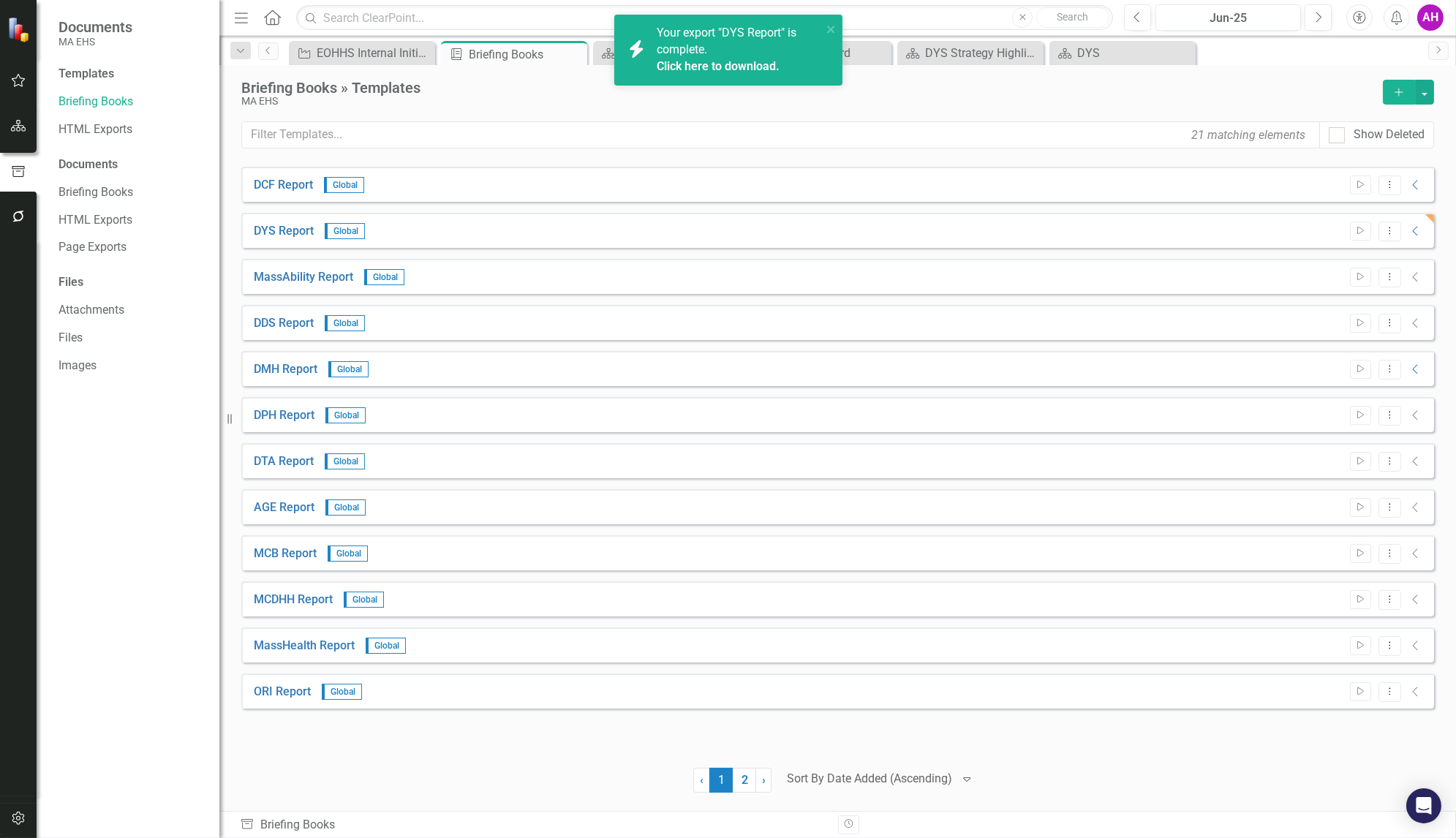
click at [702, 64] on link "Click here to download." at bounding box center [717, 66] width 123 height 14
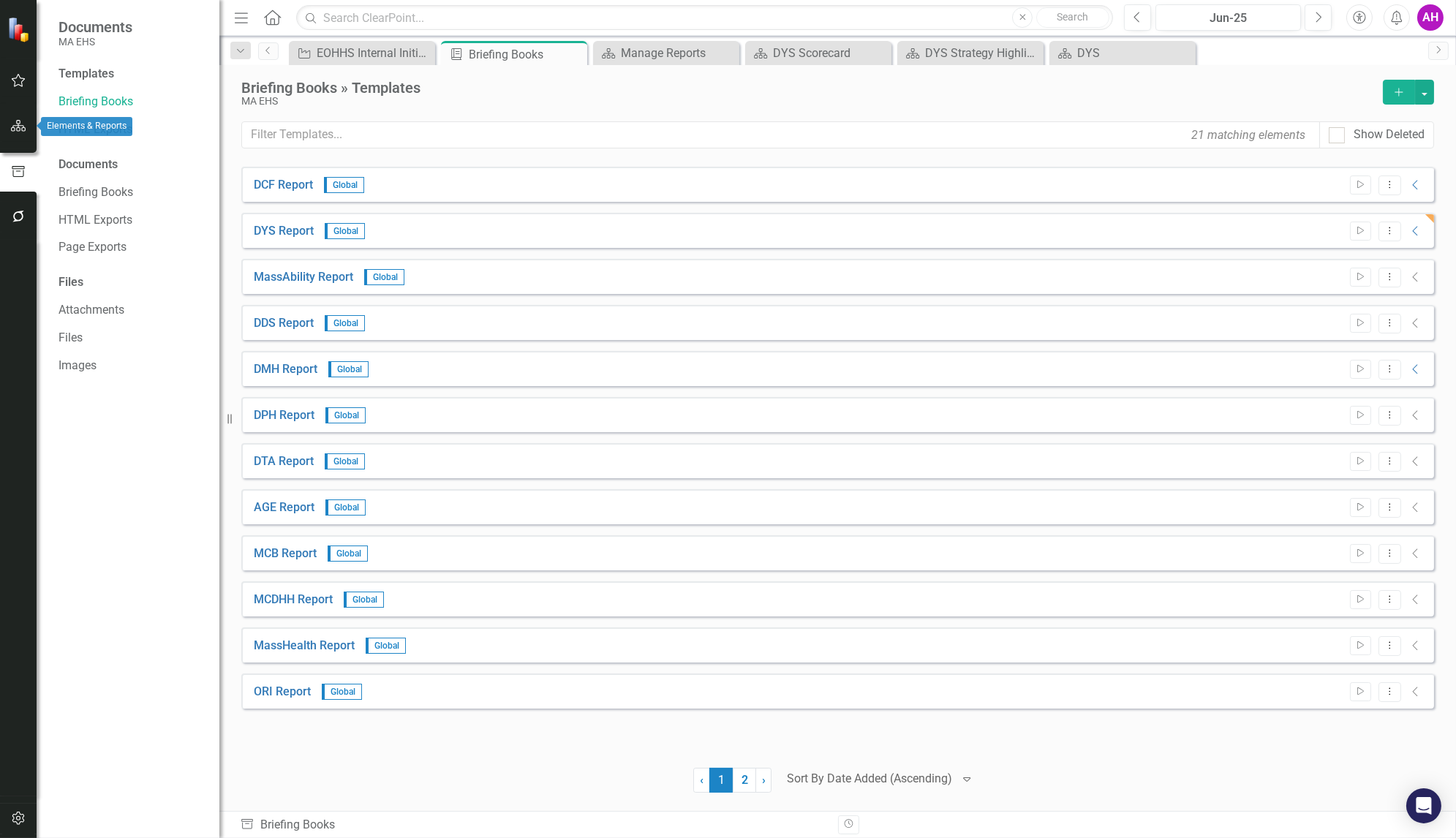
click at [18, 129] on icon "button" at bounding box center [19, 126] width 15 height 11
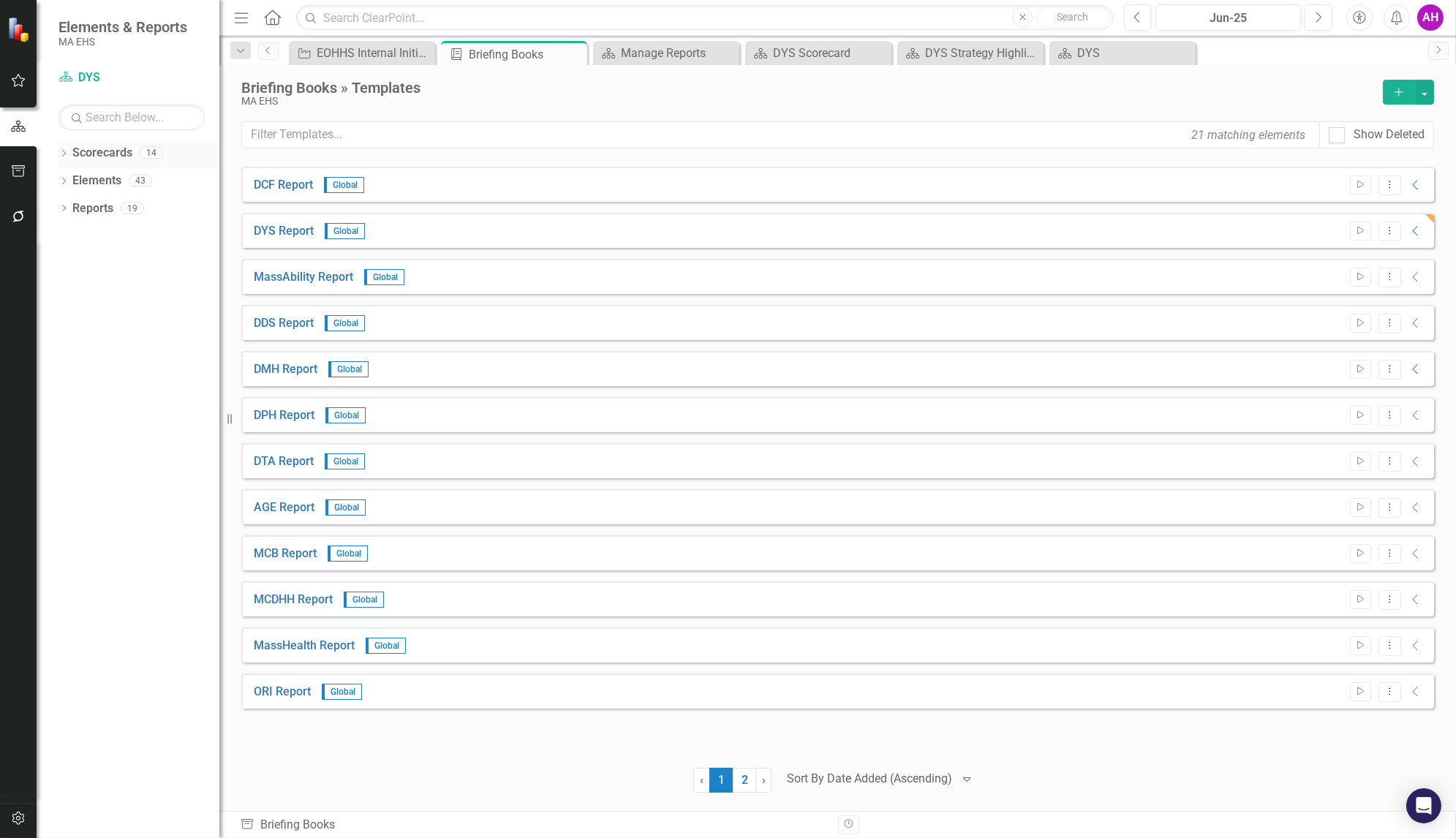
click at [63, 150] on icon at bounding box center [64, 154] width 4 height 7
click at [68, 172] on div "Dropdown EOHHS" at bounding box center [142, 181] width 154 height 24
click at [70, 180] on icon "Dropdown" at bounding box center [72, 180] width 11 height 9
click at [110, 372] on link "DYS" at bounding box center [157, 375] width 124 height 17
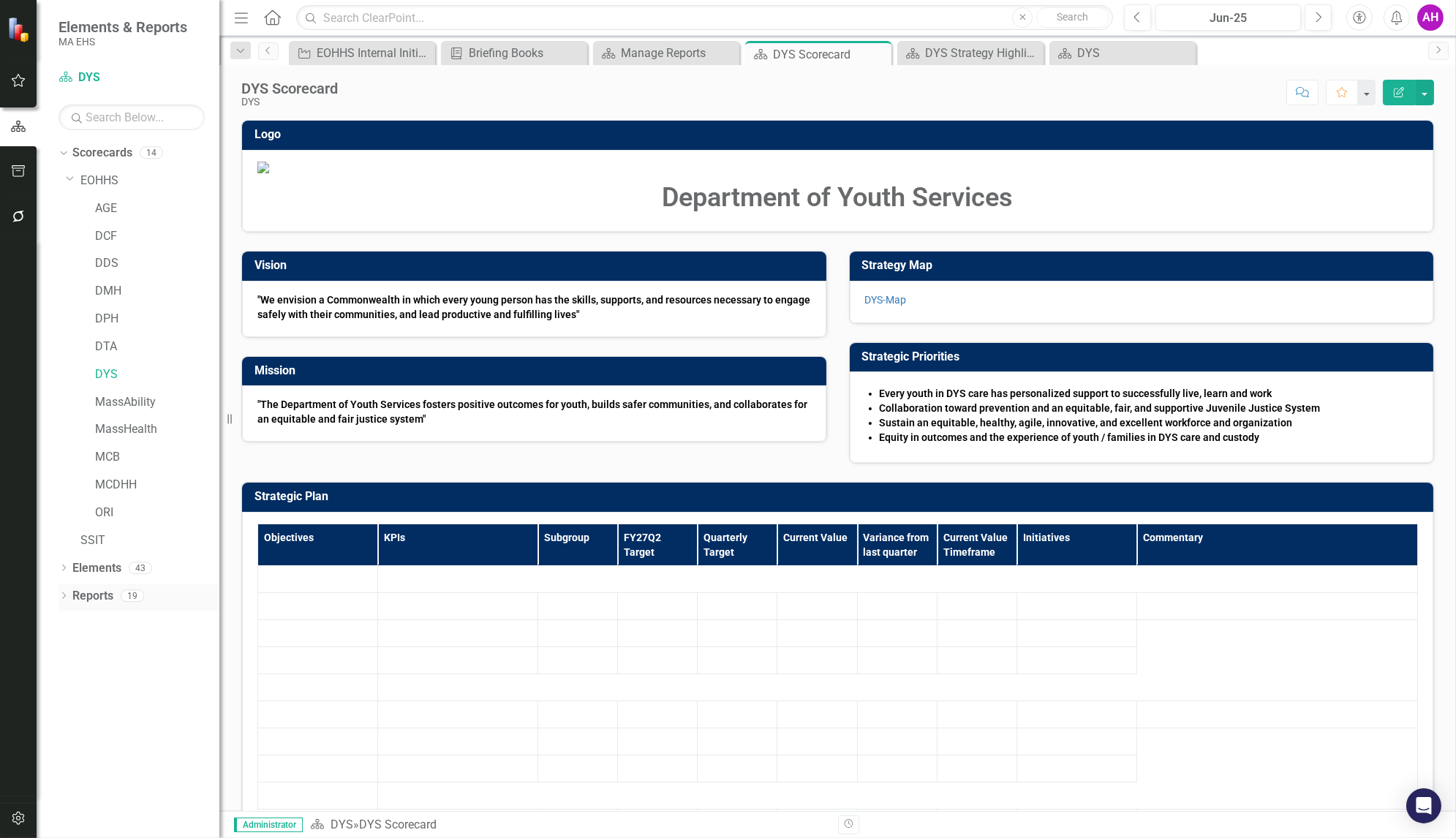
click at [64, 594] on icon at bounding box center [64, 596] width 4 height 7
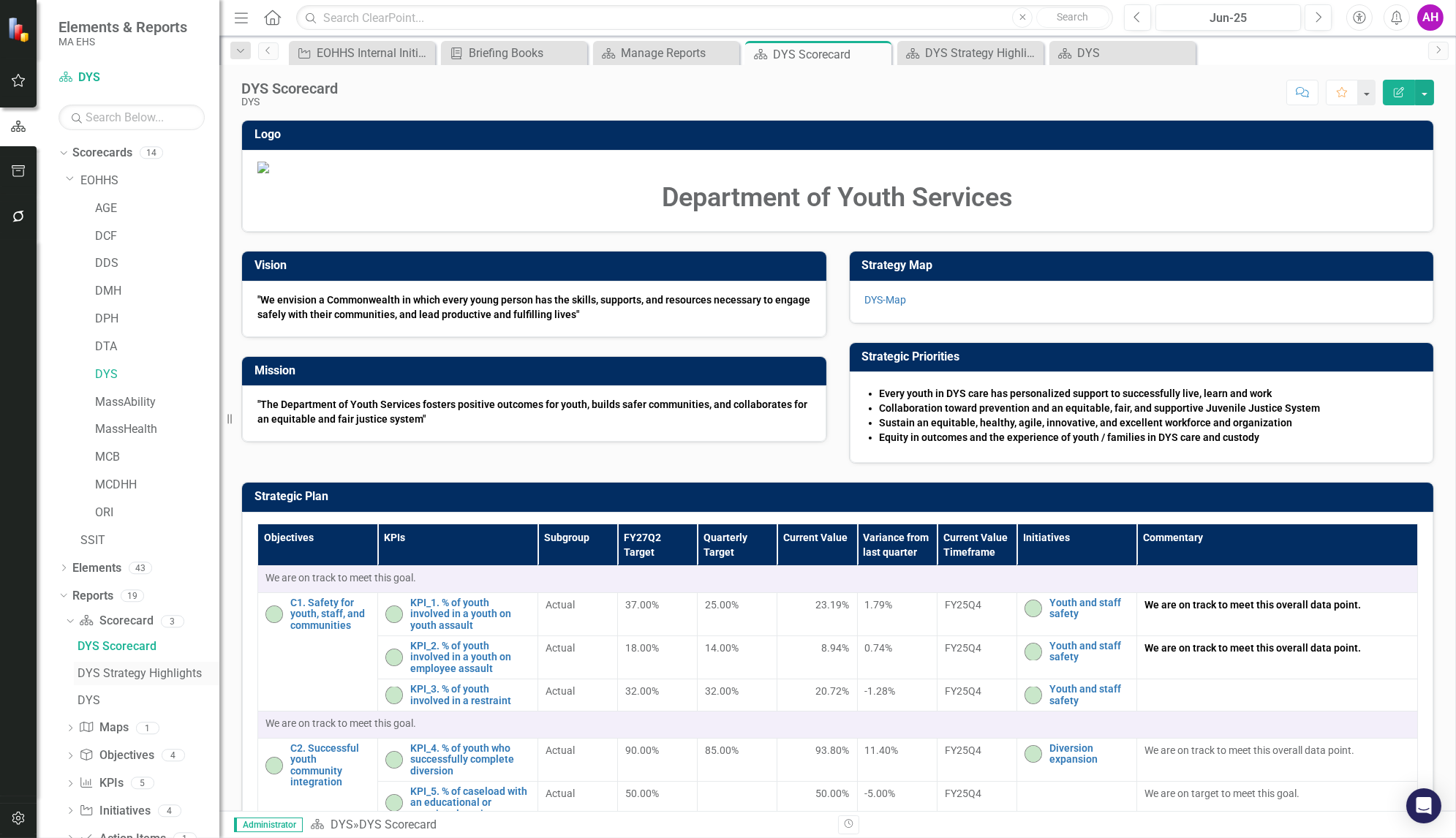
click at [114, 671] on div "DYS Strategy Highlights" at bounding box center [148, 674] width 142 height 13
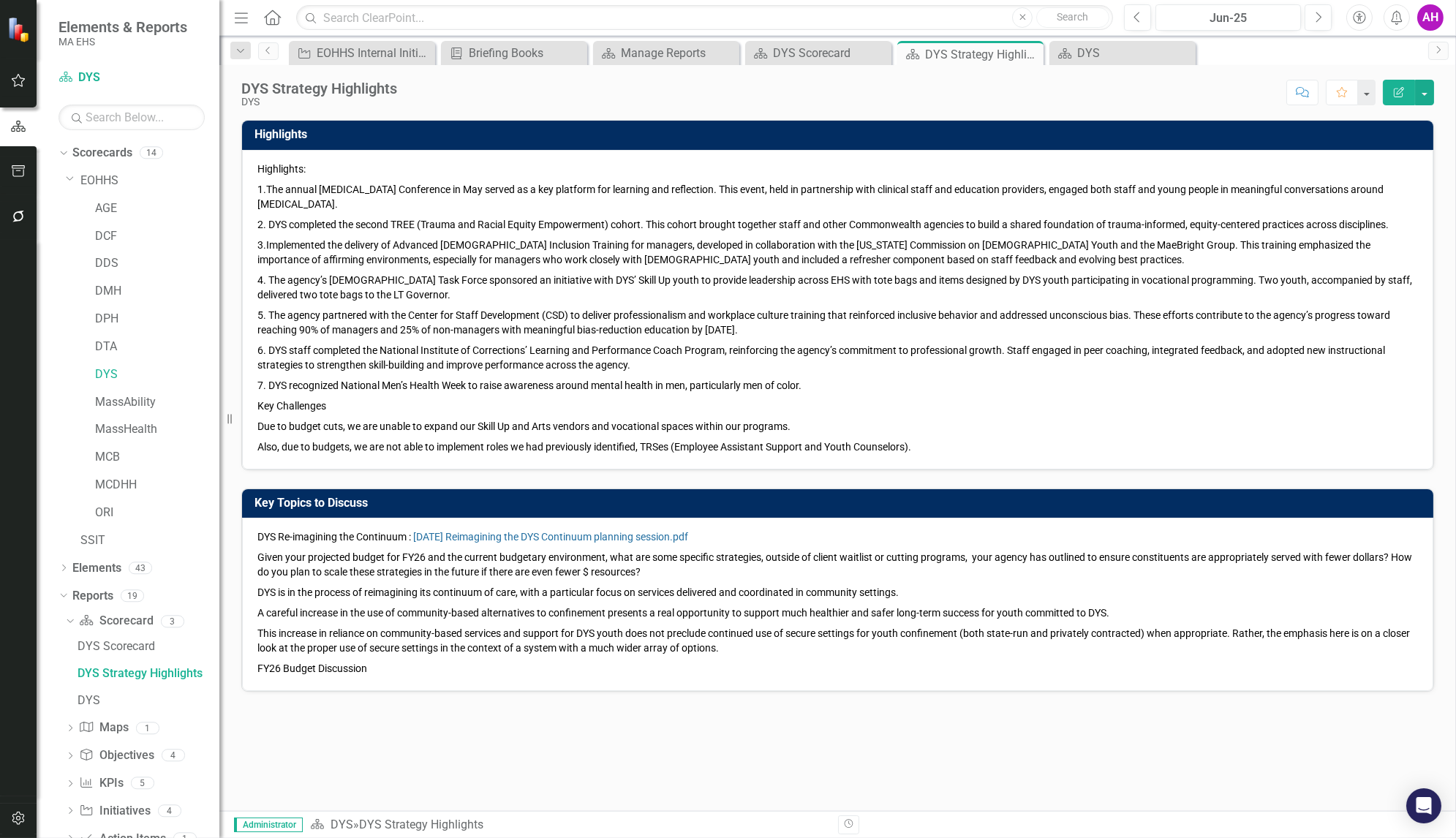
click at [379, 665] on p "FY26 Budget Discussion" at bounding box center [838, 667] width 1160 height 18
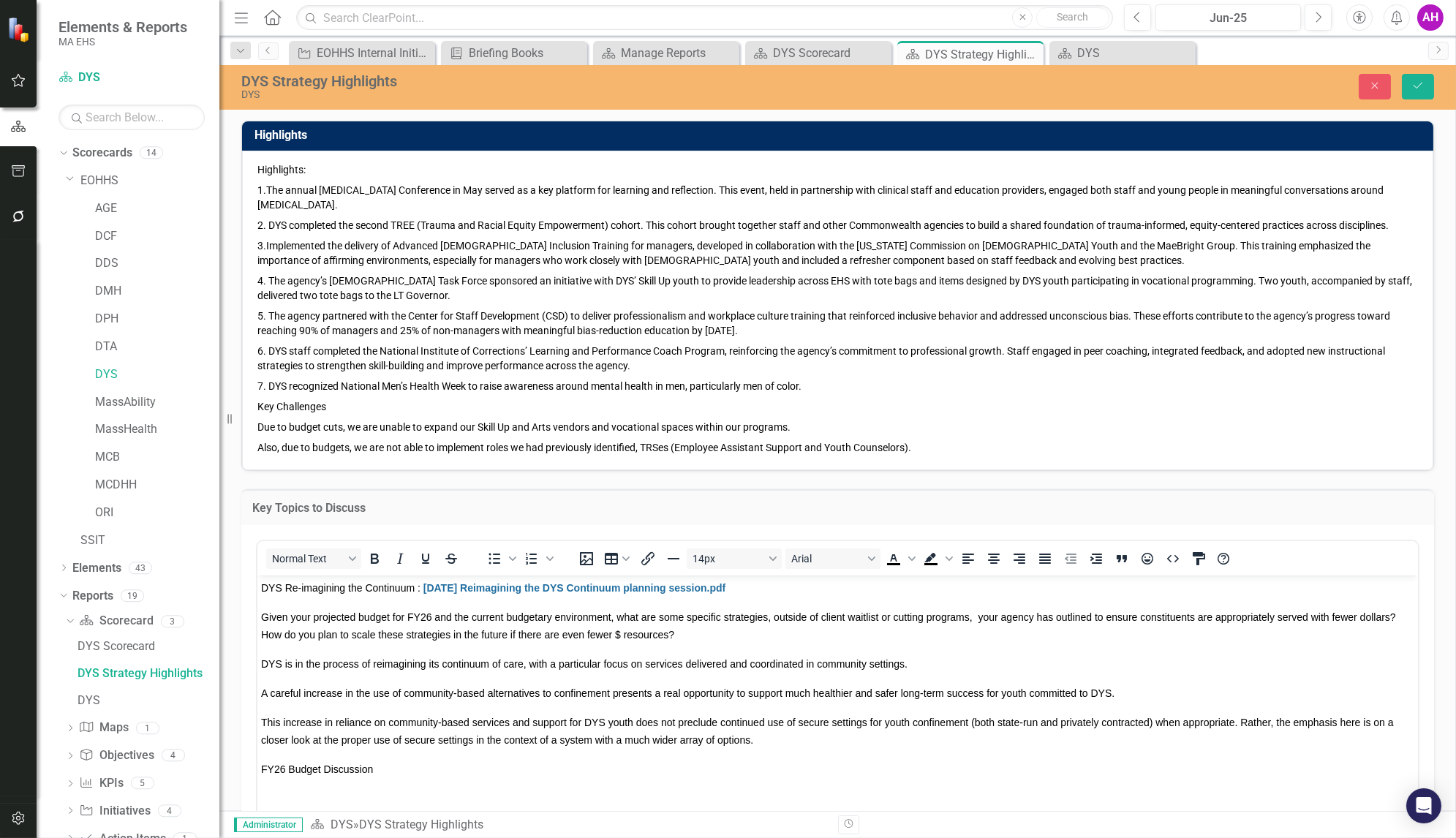
scroll to position [85, 0]
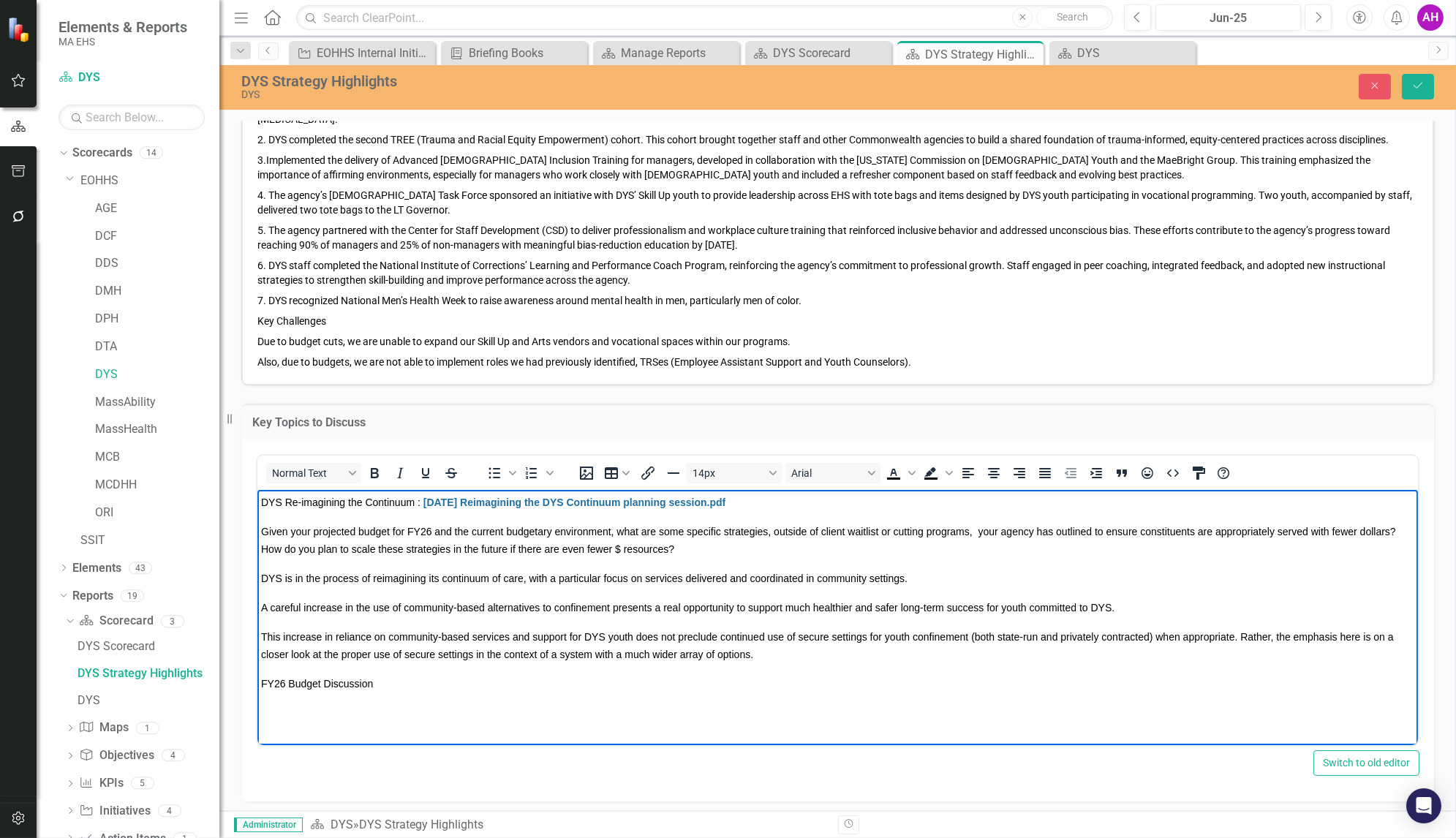
click at [380, 684] on p "FY26 Budget Discussion" at bounding box center [836, 684] width 1153 height 18
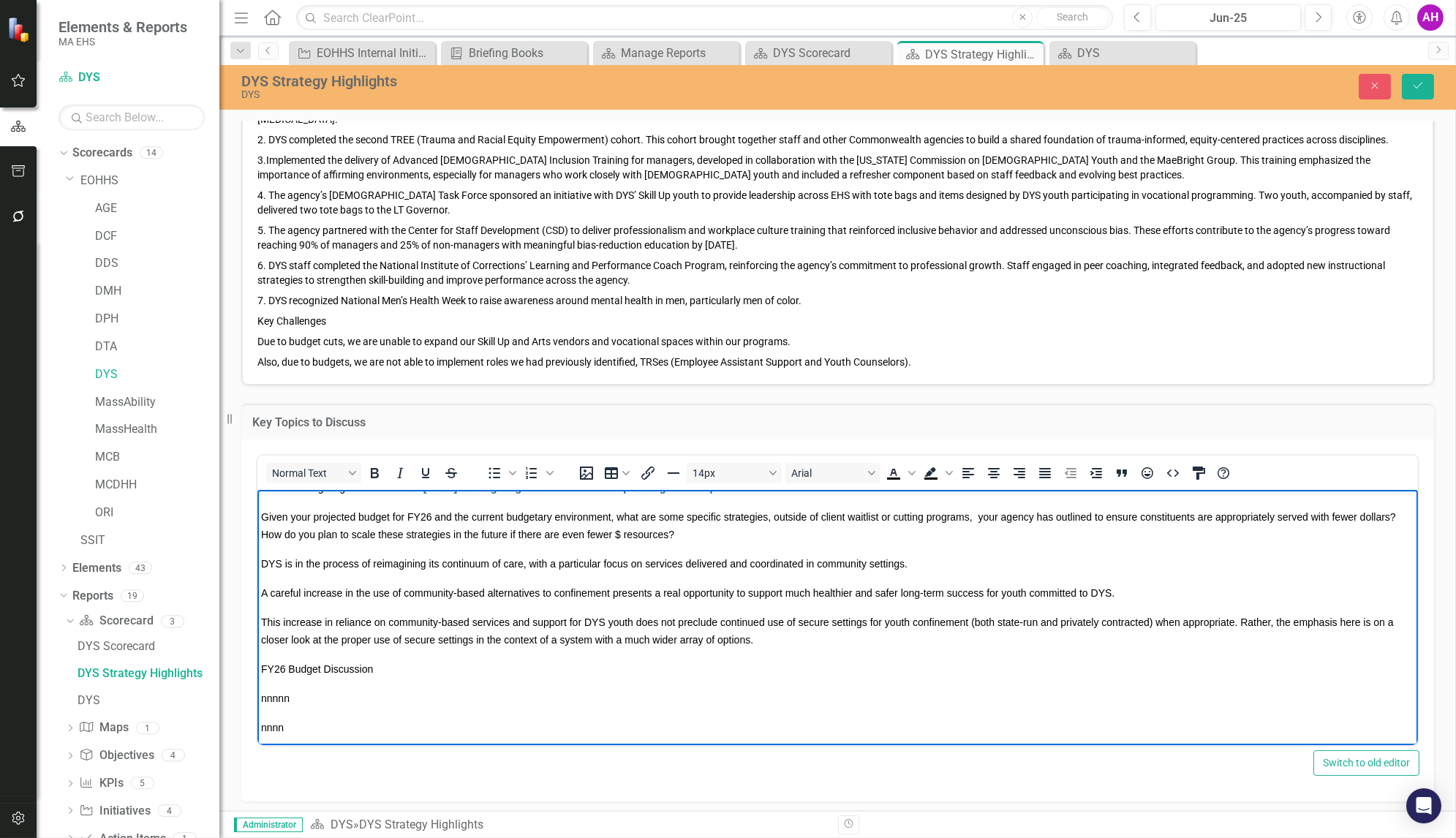
scroll to position [20, 0]
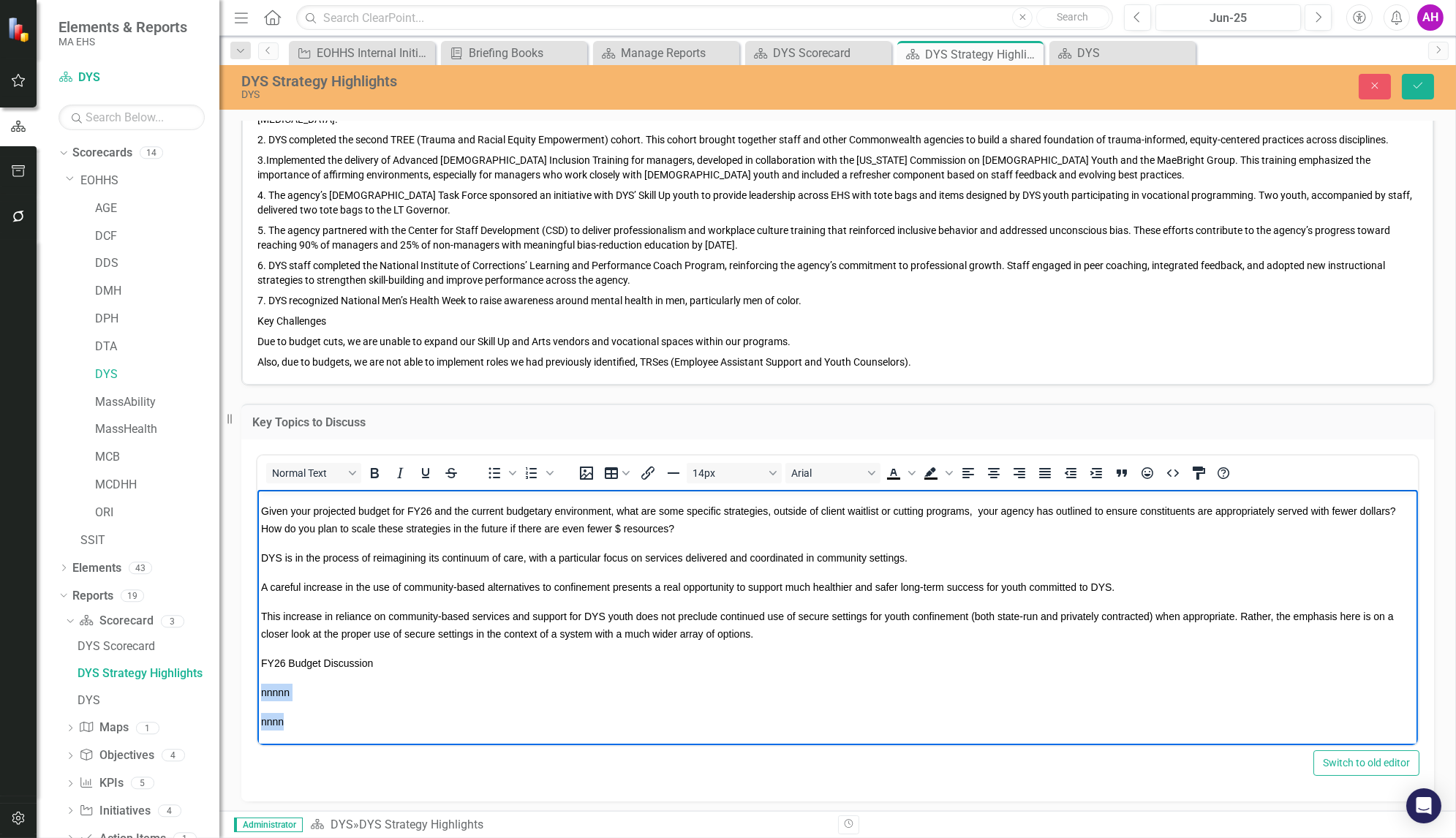
drag, startPoint x: 309, startPoint y: 740, endPoint x: 251, endPoint y: 681, distance: 82.7
click at [257, 681] on html "DYS Re-imagining the Continuum : 25.01.08 Reimagining the DYS Continuum plannin…" at bounding box center [837, 607] width 1160 height 276
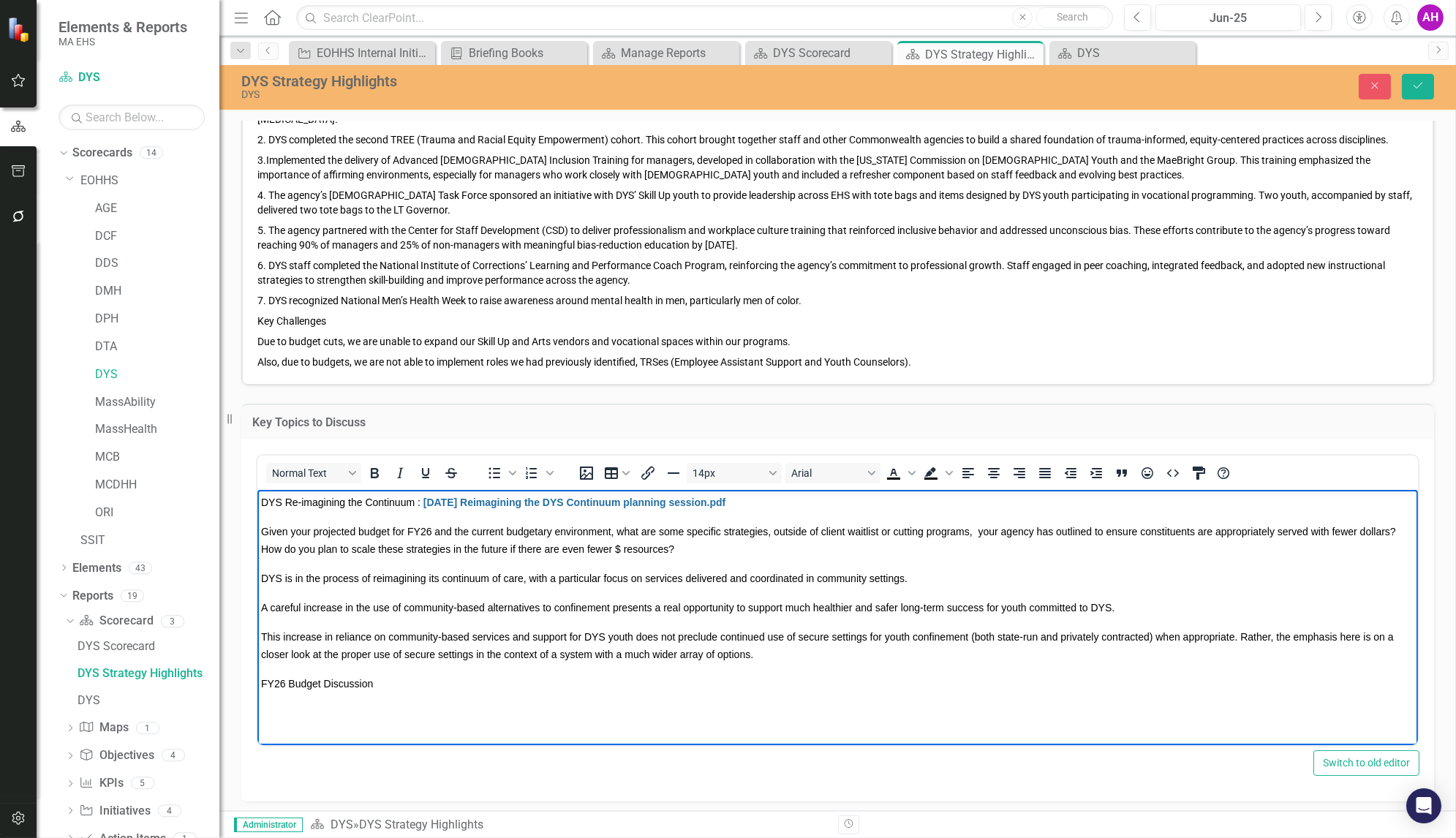
scroll to position [0, 0]
click at [285, 709] on html "DYS Re-imagining the Continuum : [DATE] Reimagining the DYS Continuum planning …" at bounding box center [837, 599] width 1160 height 219
click at [311, 709] on html "DYS Re-imagining the Continuum : [DATE] Reimagining the DYS Continuum planning …" at bounding box center [837, 599] width 1160 height 219
click at [366, 337] on span "Due to budget cuts, we are unable to expand our Skill Up and Arts vendors and v…" at bounding box center [524, 341] width 533 height 11
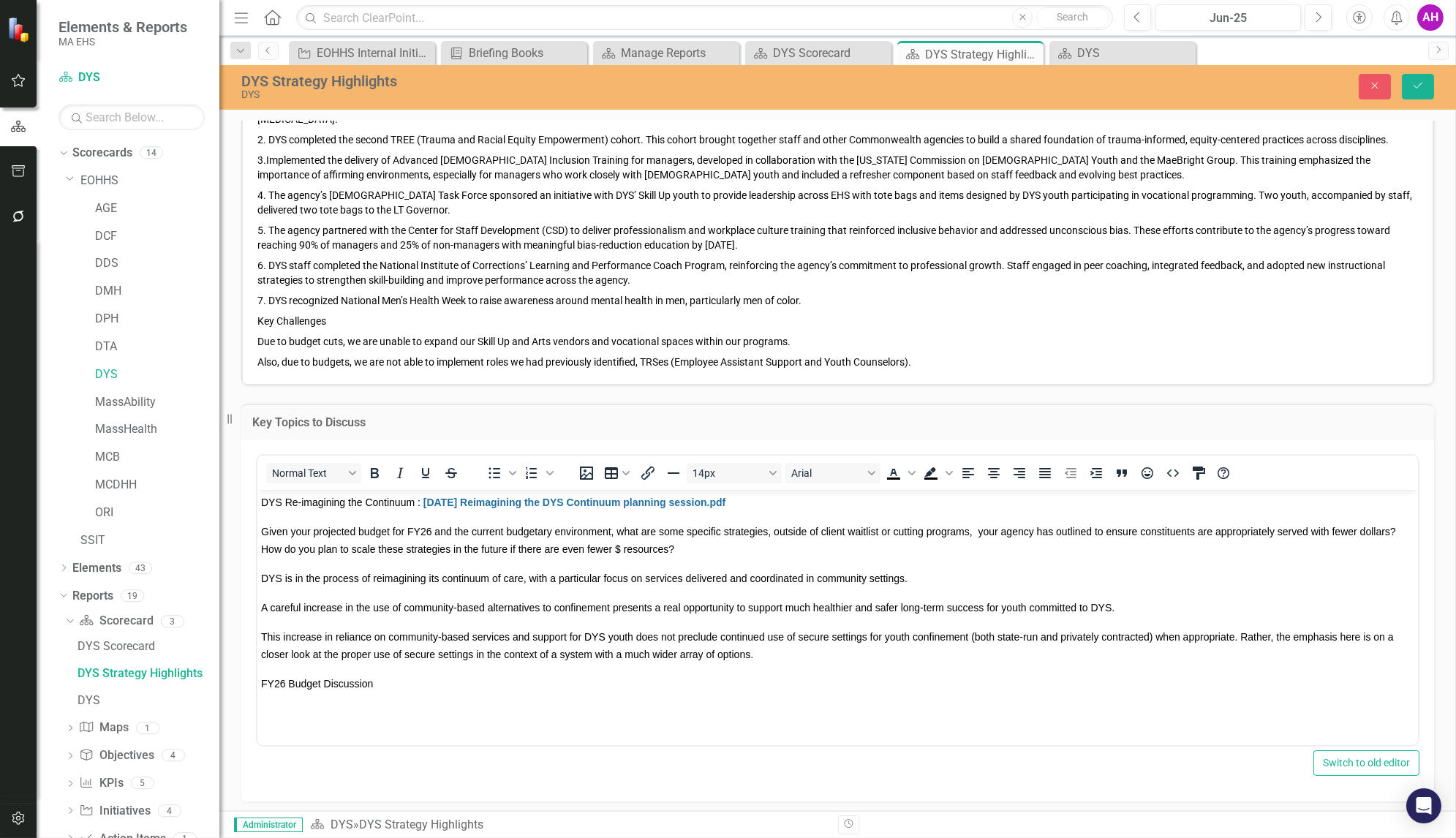
click at [366, 337] on span "Due to budget cuts, we are unable to expand our Skill Up and Arts vendors and v…" at bounding box center [524, 341] width 533 height 11
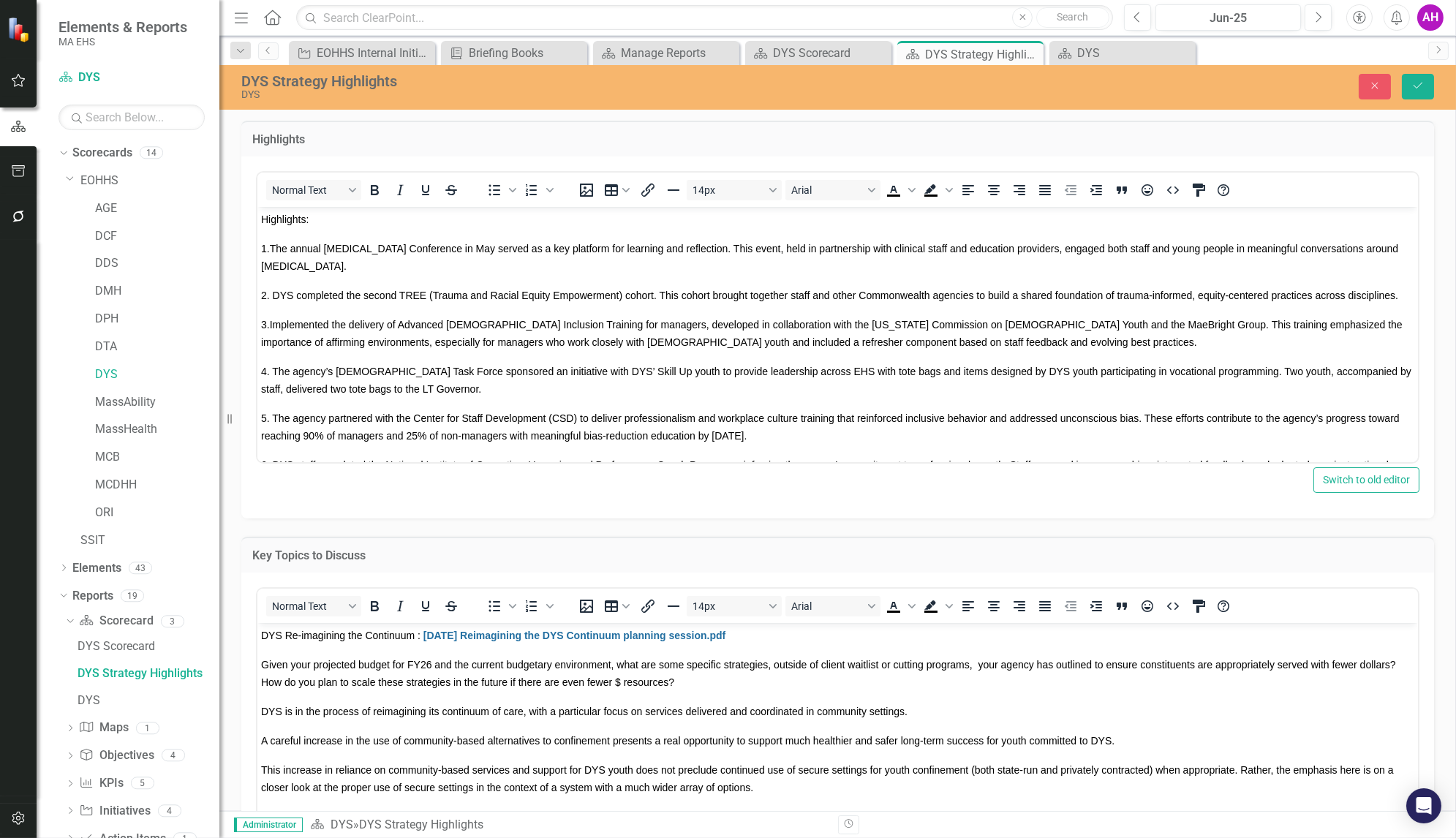
scroll to position [161, 0]
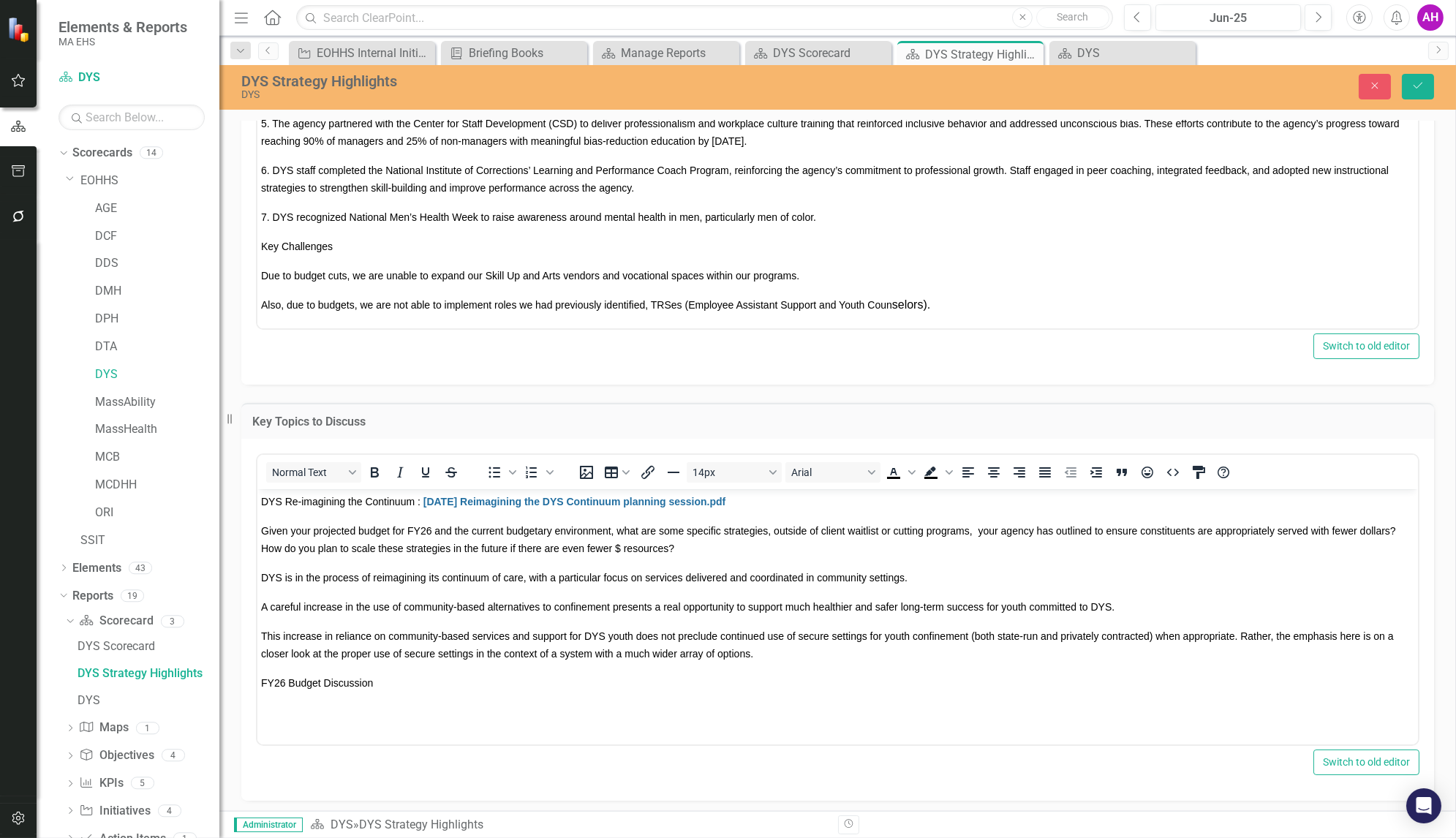
scroll to position [133, 0]
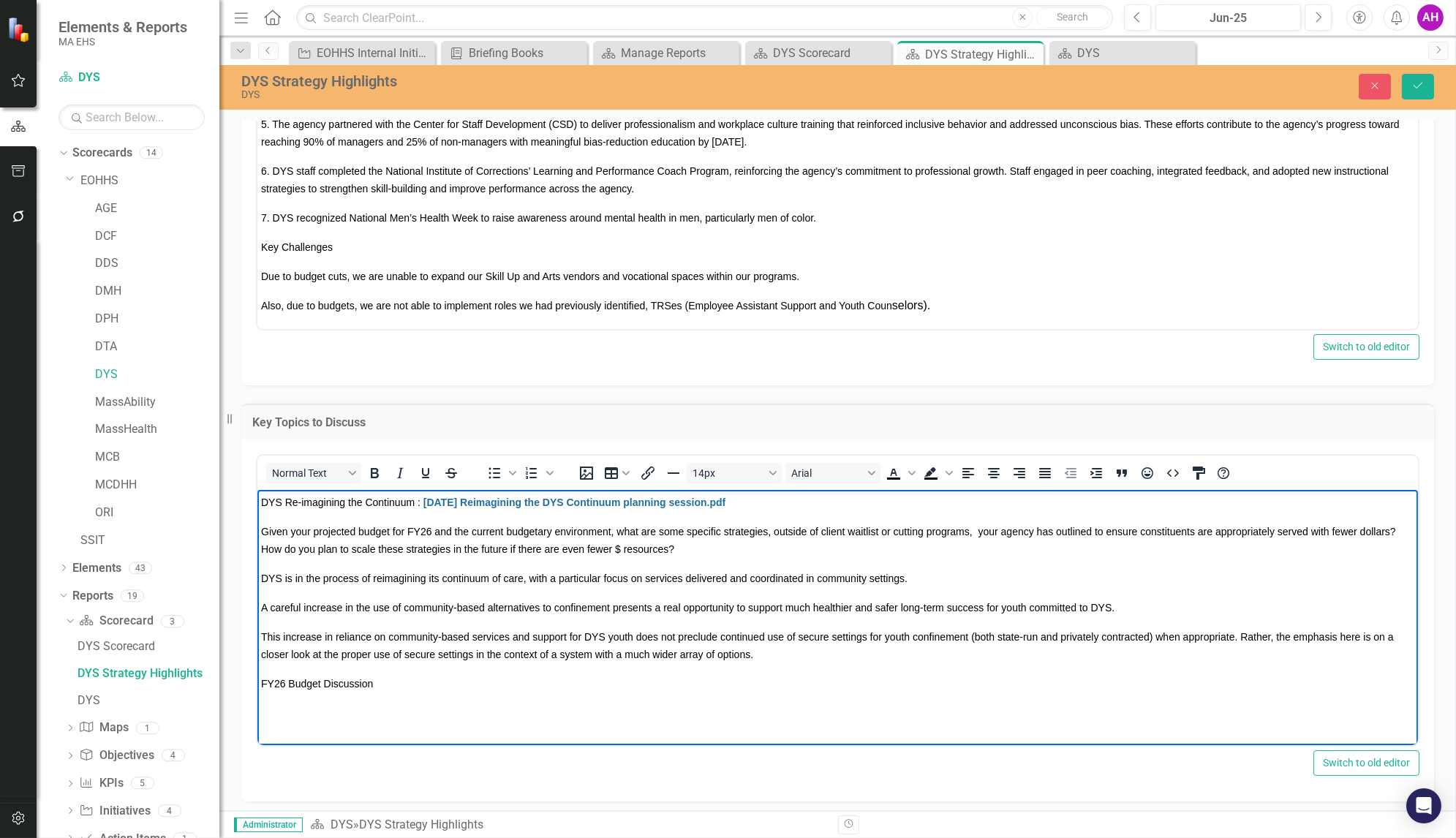
click at [365, 709] on html "DYS Re-imagining the Continuum : [DATE] Reimagining the DYS Continuum planning …" at bounding box center [837, 599] width 1160 height 219
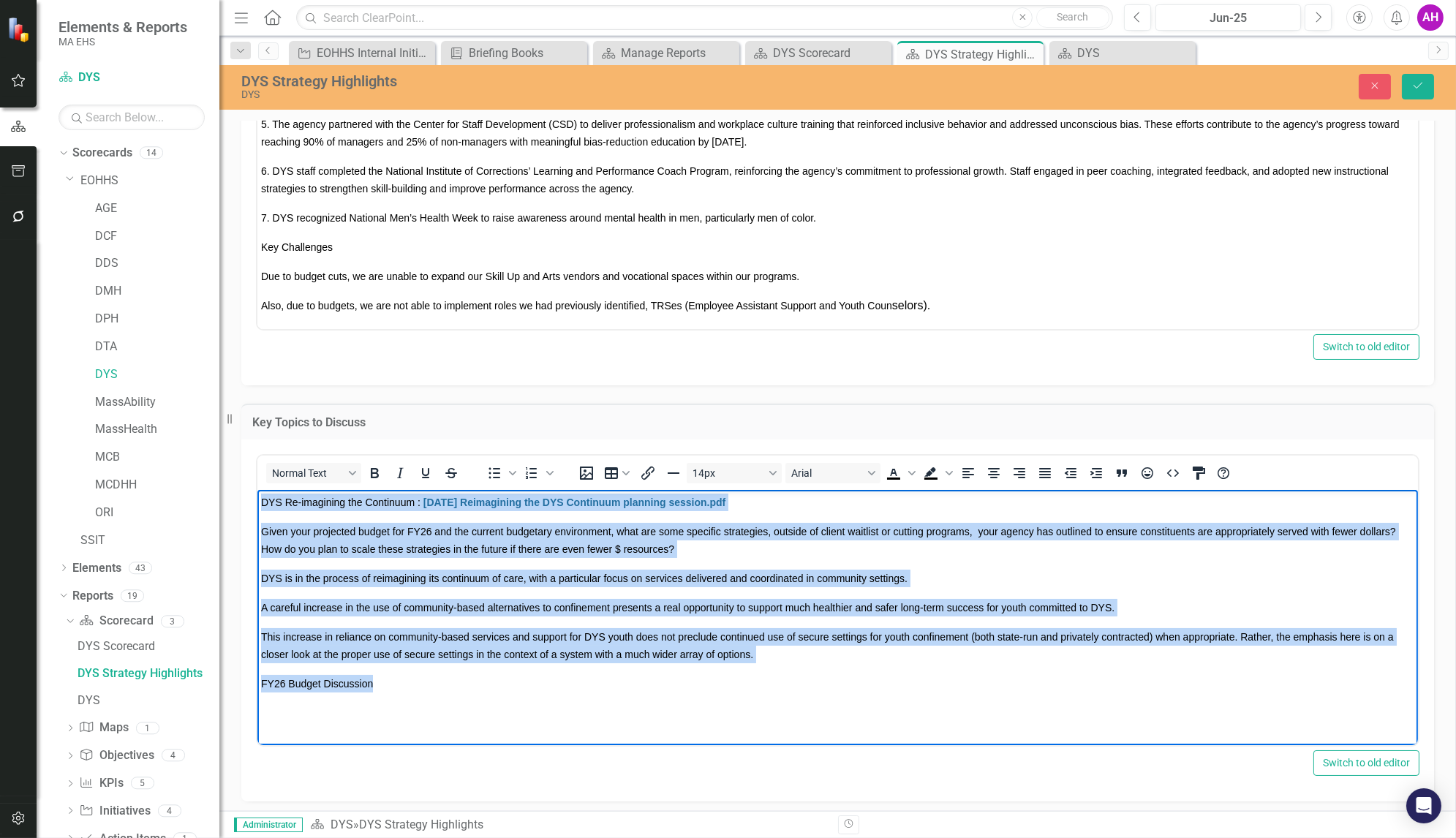
drag, startPoint x: 396, startPoint y: 684, endPoint x: 202, endPoint y: 450, distance: 304.0
click at [257, 489] on html "DYS Re-imagining the Continuum : [DATE] Reimagining the DYS Continuum planning …" at bounding box center [837, 599] width 1160 height 219
copy body "LOR Ip-dolorsita con Adipiscin : 88.07.18 Elitseddoei tem INC Utlaboree dolorem…"
click at [964, 474] on icon "Align left" at bounding box center [968, 474] width 18 height 18
click at [1168, 466] on icon "HTML Editor" at bounding box center [1173, 474] width 18 height 18
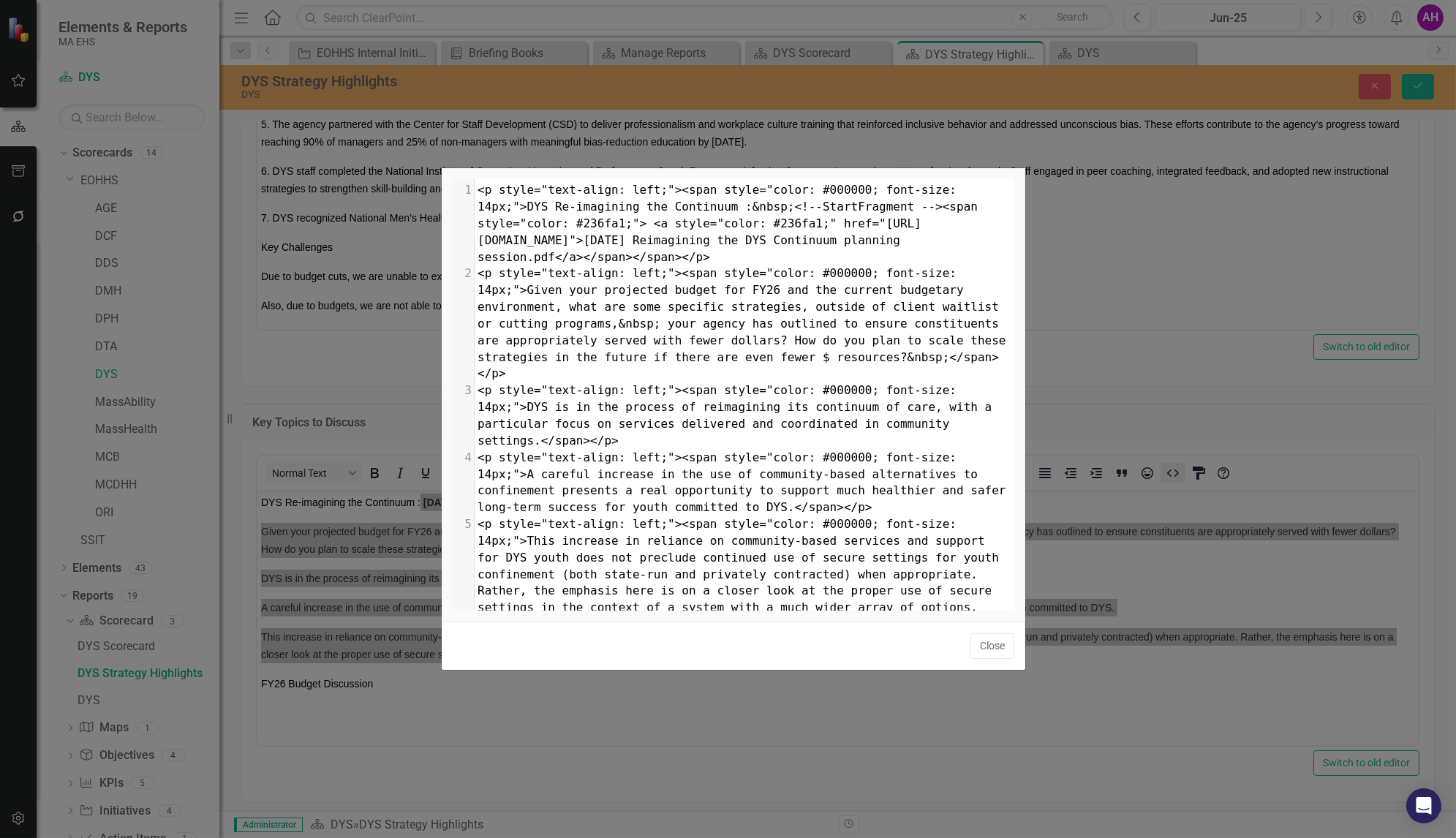
scroll to position [5, 0]
click at [991, 640] on button "Close" at bounding box center [992, 646] width 44 height 26
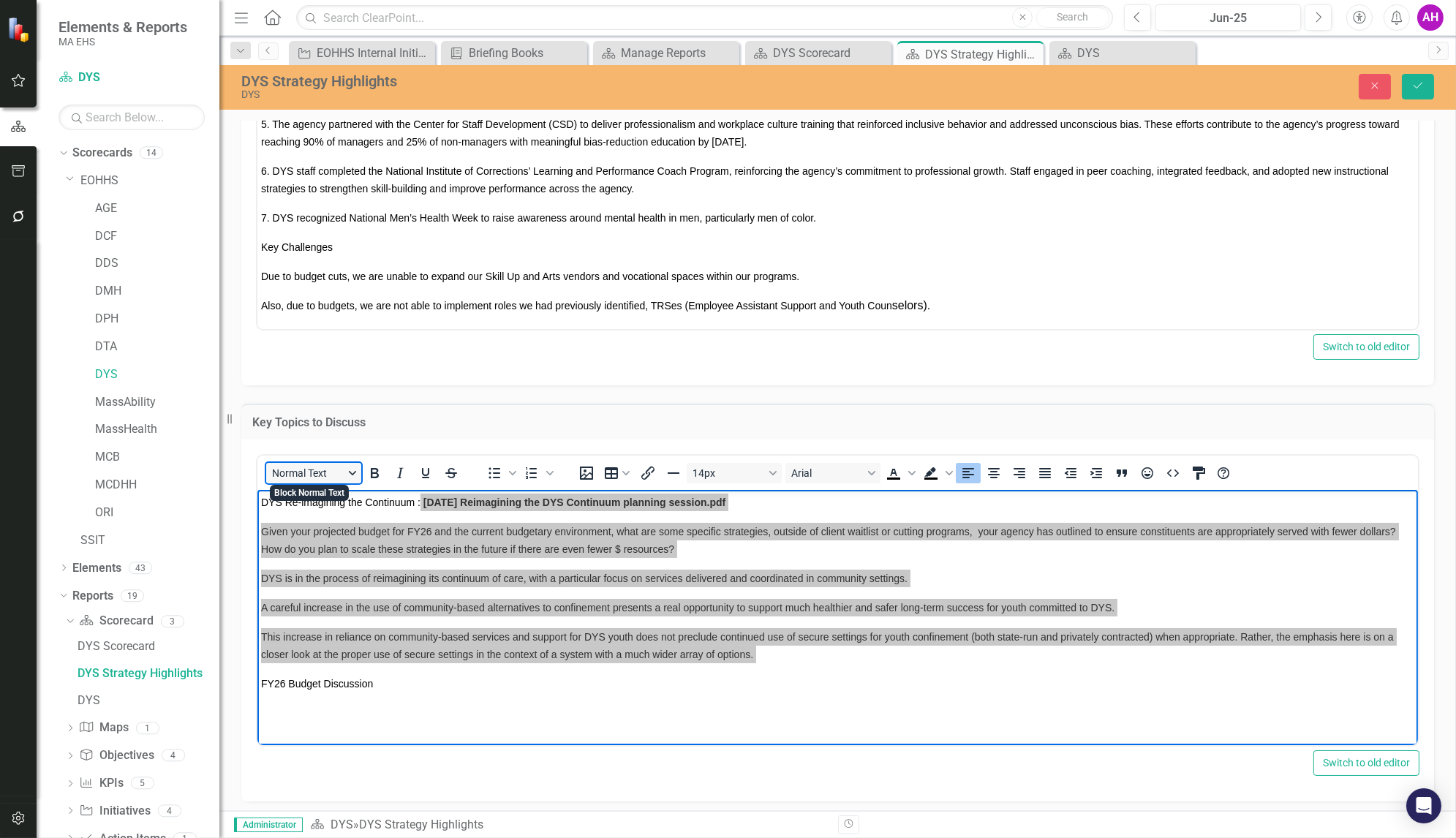
click at [351, 470] on button "Normal Text" at bounding box center [314, 473] width 95 height 20
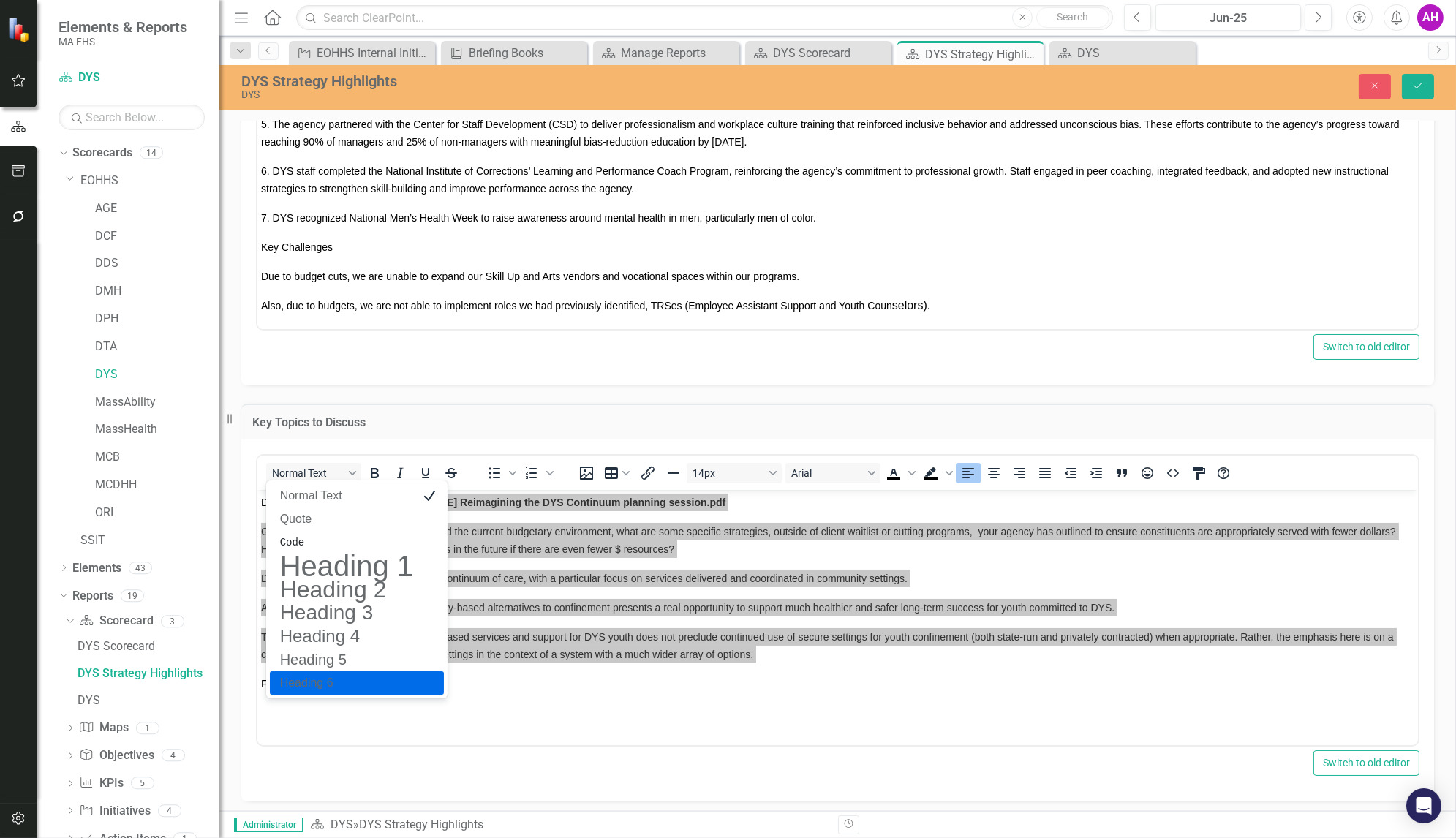
click at [323, 684] on h6 "Heading 6" at bounding box center [346, 684] width 136 height 18
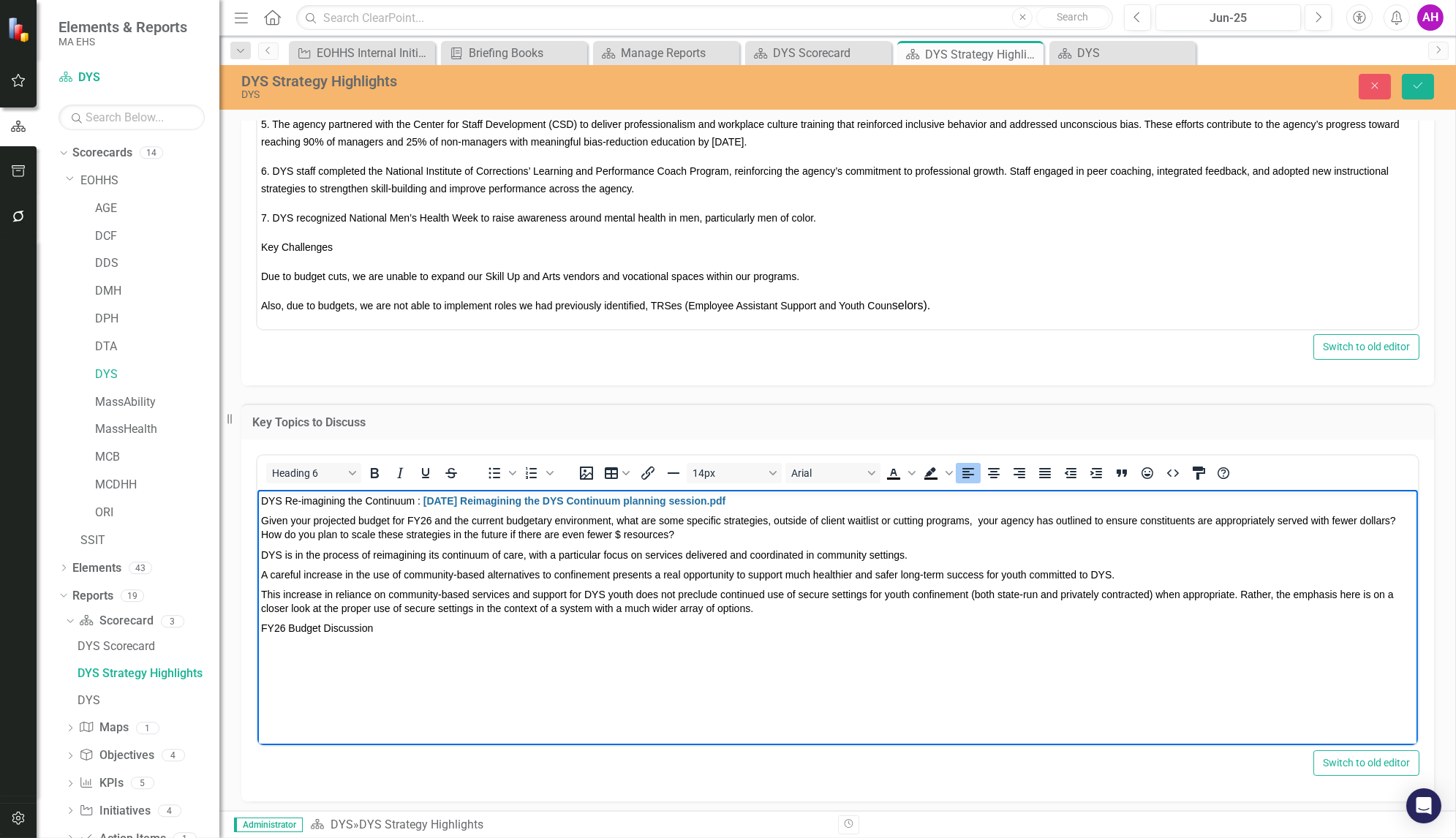
click at [316, 684] on body "DYS Re-imagining the Continuum : [DATE] Reimagining the DYS Continuum planning …" at bounding box center [837, 599] width 1160 height 219
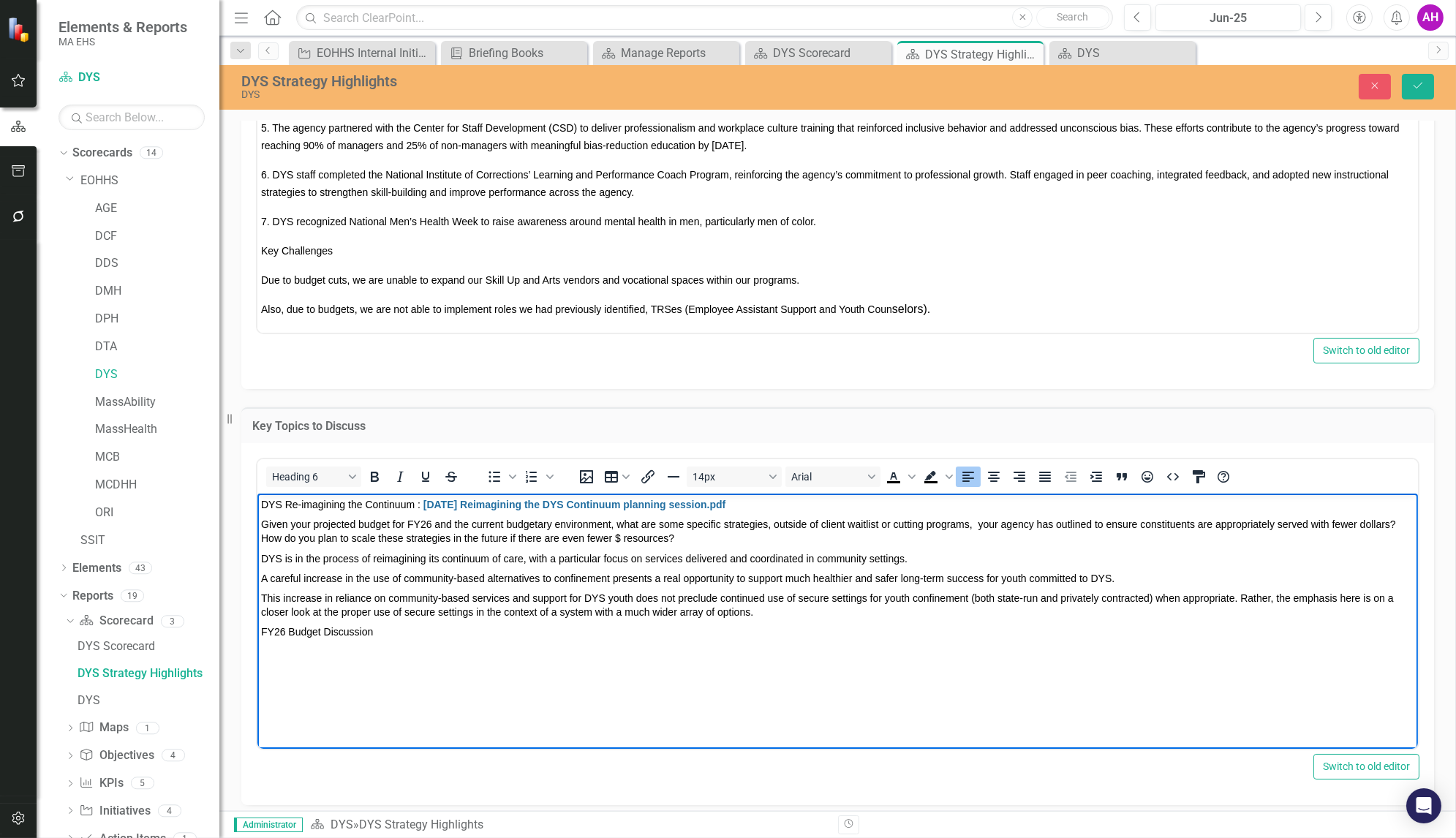
click at [316, 713] on html "DYS Re-imagining the Continuum : [DATE] Reimagining the DYS Continuum planning …" at bounding box center [837, 603] width 1160 height 219
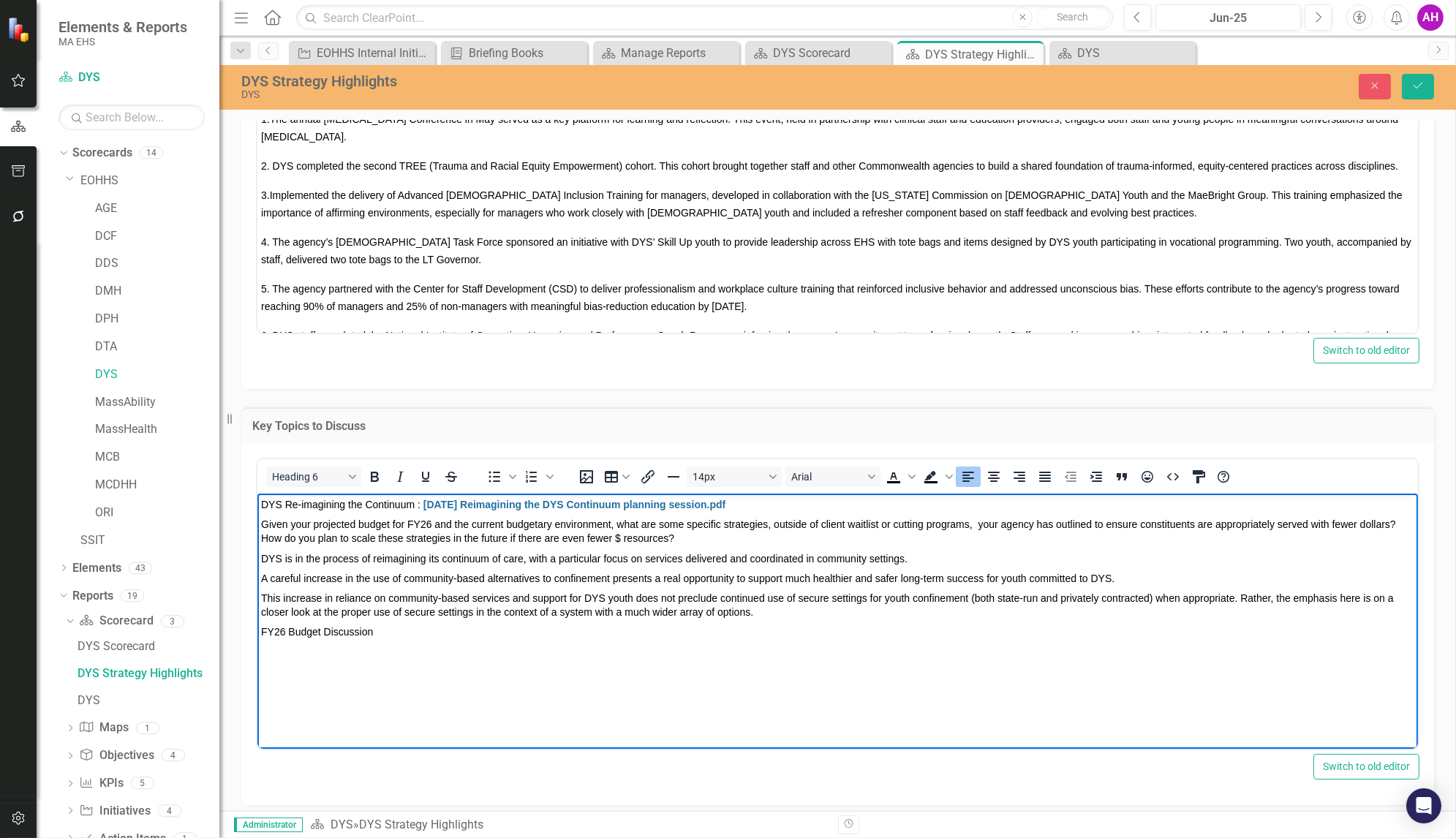
scroll to position [161, 0]
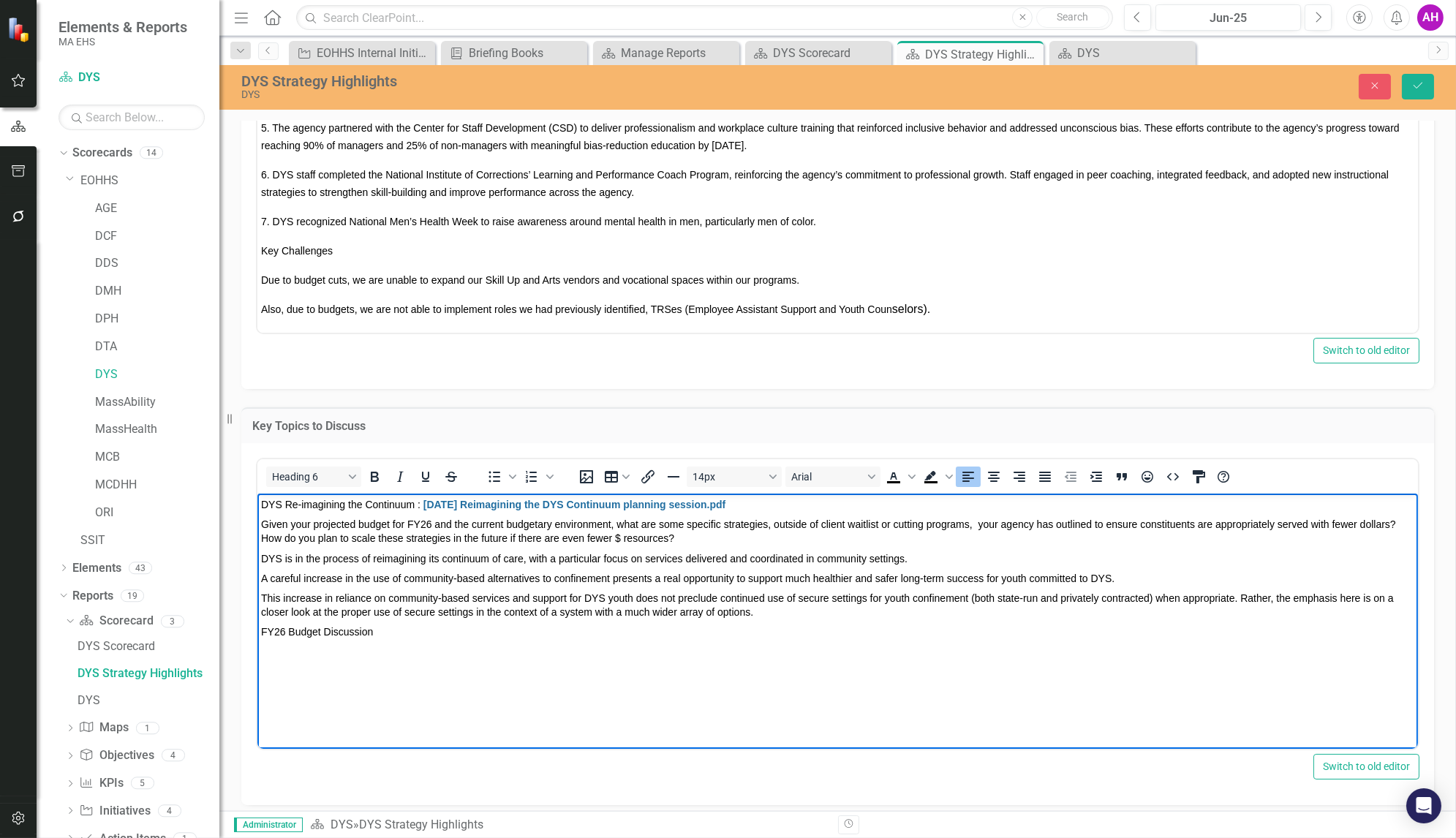
click at [564, 610] on span "This increase in reliance on community-based services and support for DYS youth…" at bounding box center [826, 605] width 1133 height 26
click at [376, 632] on h6 "FY26 Budget Discussion" at bounding box center [836, 631] width 1153 height 14
click at [327, 713] on html "DYS Re-imagining the Continuum : [DATE] Reimagining the DYS Continuum planning …" at bounding box center [837, 603] width 1160 height 219
click at [1349, 768] on button "Switch to old editor" at bounding box center [1366, 767] width 106 height 26
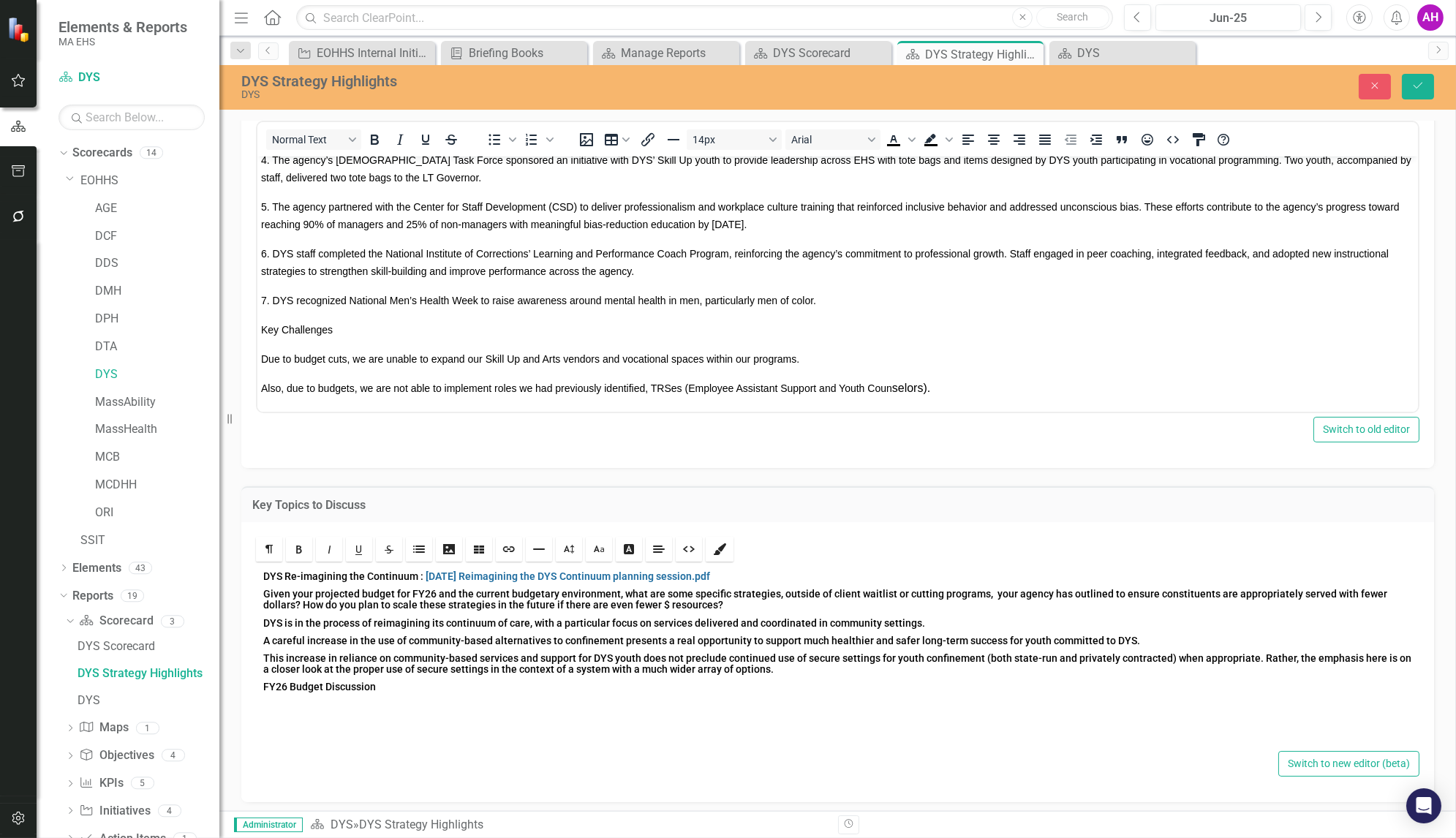
scroll to position [50, 0]
click at [344, 724] on div "DYS Re-imagining the Continuum : [DATE] Reimagining the DYS Continuum planning …" at bounding box center [838, 657] width 1164 height 183
click at [319, 769] on div "Switch to new editor (beta)" at bounding box center [838, 765] width 1164 height 26
click at [542, 545] on icon "Line" at bounding box center [539, 550] width 11 height 11
click at [727, 546] on link "CSS Editor" at bounding box center [720, 550] width 28 height 25
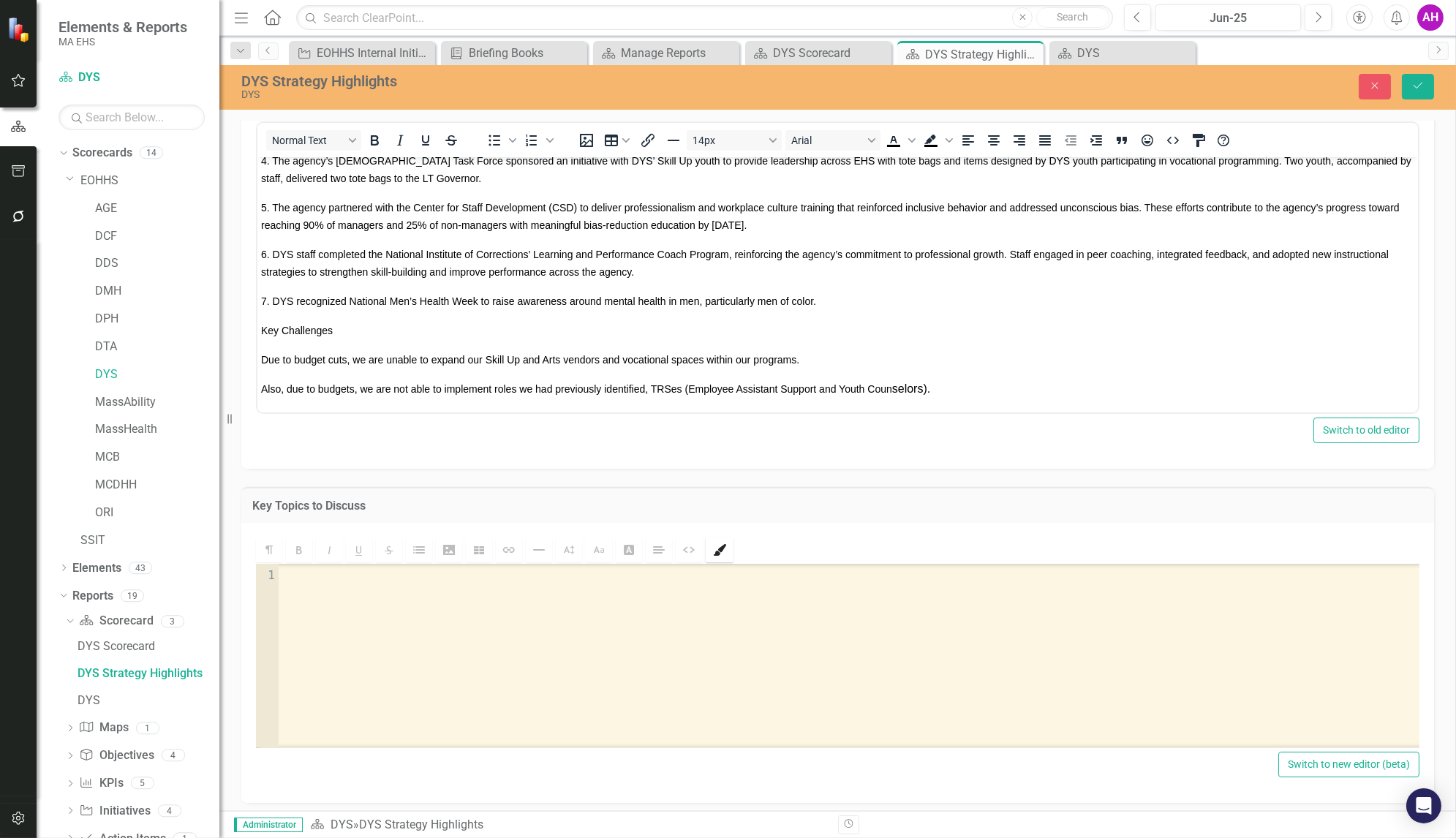
scroll to position [50, 0]
click at [1304, 759] on button "Switch to new editor (beta)" at bounding box center [1349, 764] width 141 height 26
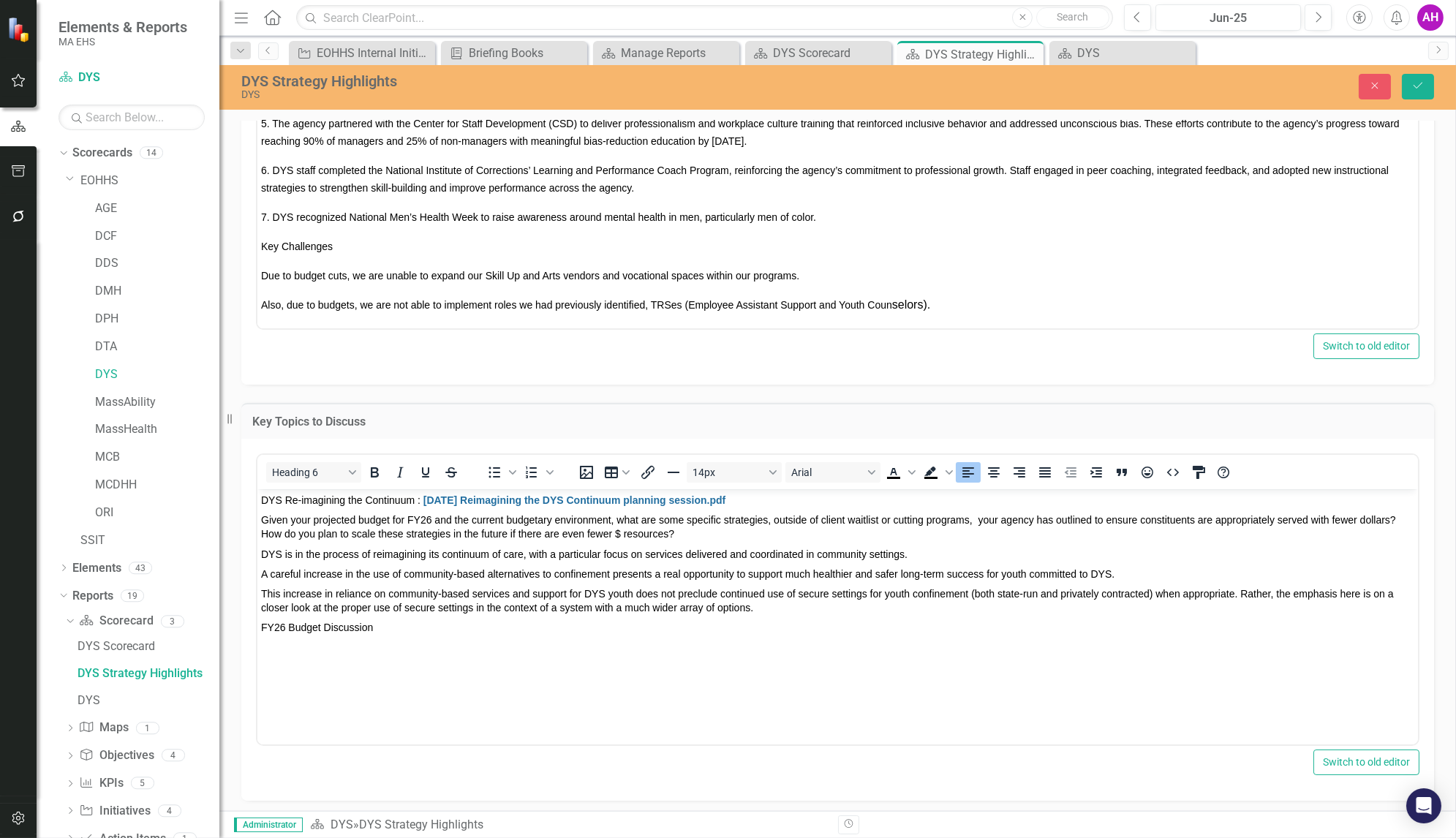
scroll to position [128, 0]
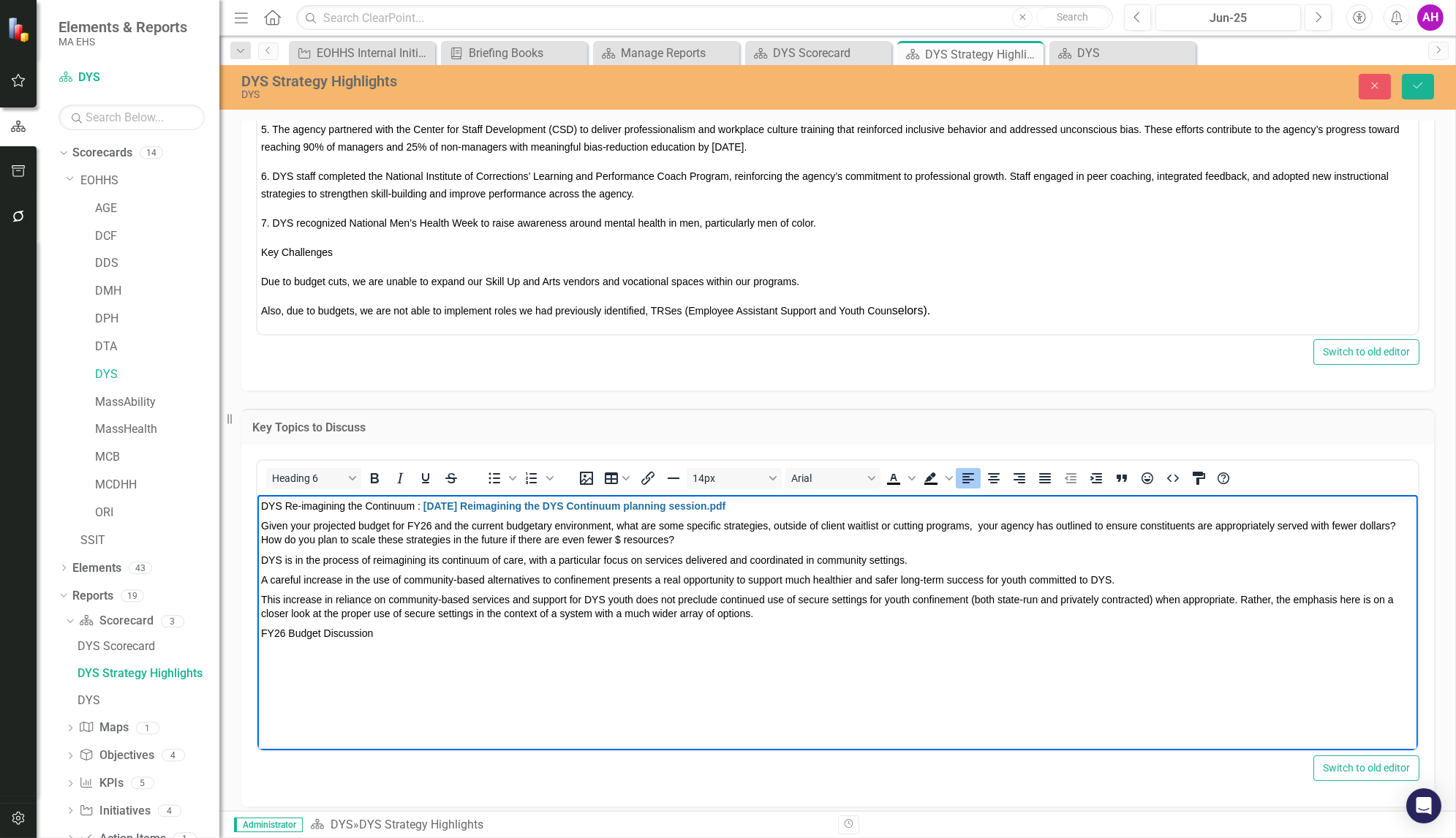
drag, startPoint x: 273, startPoint y: 656, endPoint x: 292, endPoint y: 697, distance: 45.2
click at [292, 697] on body "DYS Re-imagining the Continuum : [DATE] Reimagining the DYS Continuum planning …" at bounding box center [837, 604] width 1160 height 219
drag, startPoint x: 305, startPoint y: 740, endPoint x: 274, endPoint y: 574, distance: 168.9
click at [274, 574] on html "DYS Re-imagining the Continuum : [DATE] Reimagining the DYS Continuum planning …" at bounding box center [837, 604] width 1160 height 219
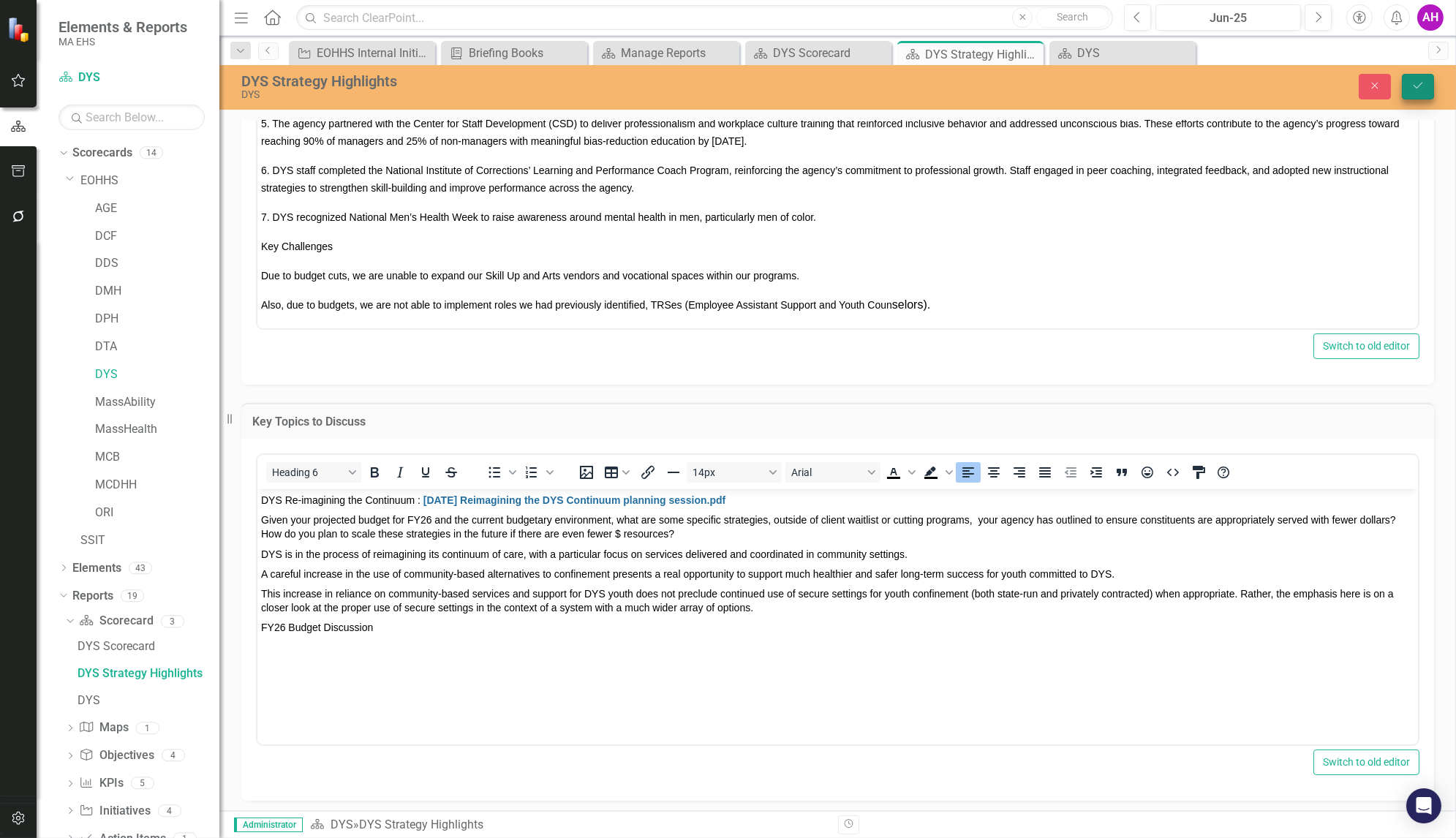
click at [1423, 89] on icon "Save" at bounding box center [1418, 85] width 13 height 11
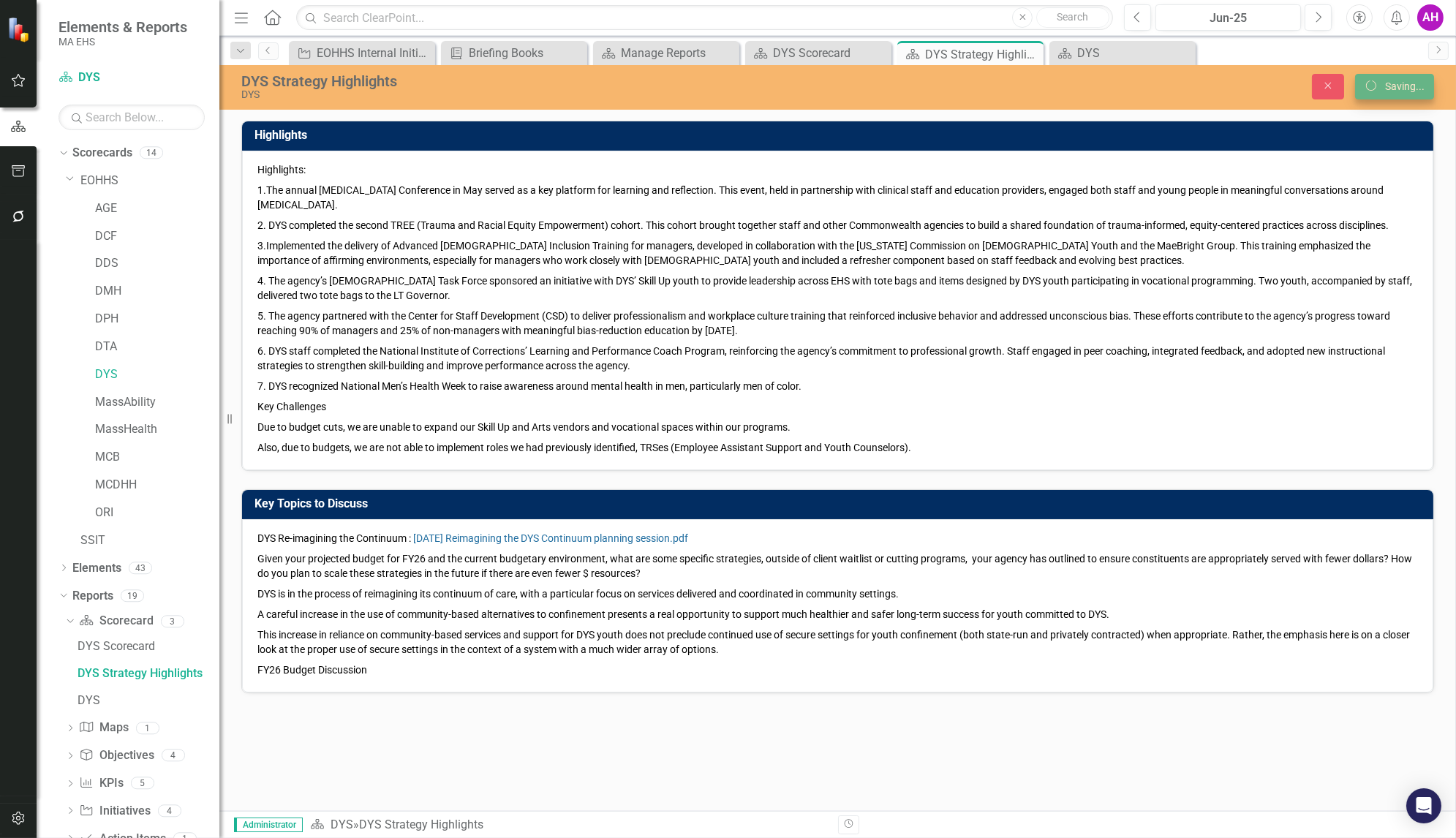
scroll to position [0, 0]
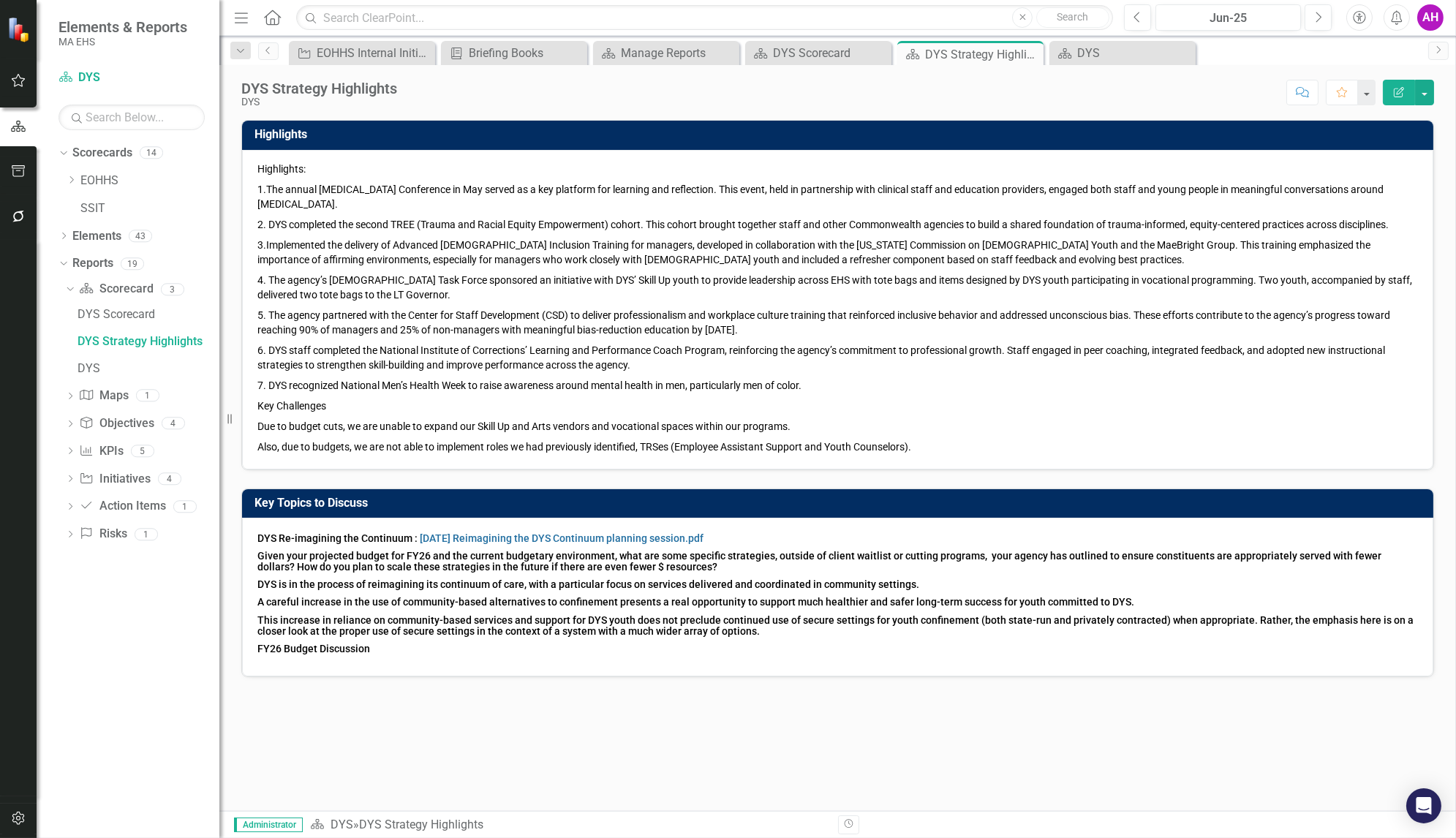
click at [573, 606] on span "A careful increase in the use of community-based alternatives to confinement pr…" at bounding box center [696, 602] width 877 height 11
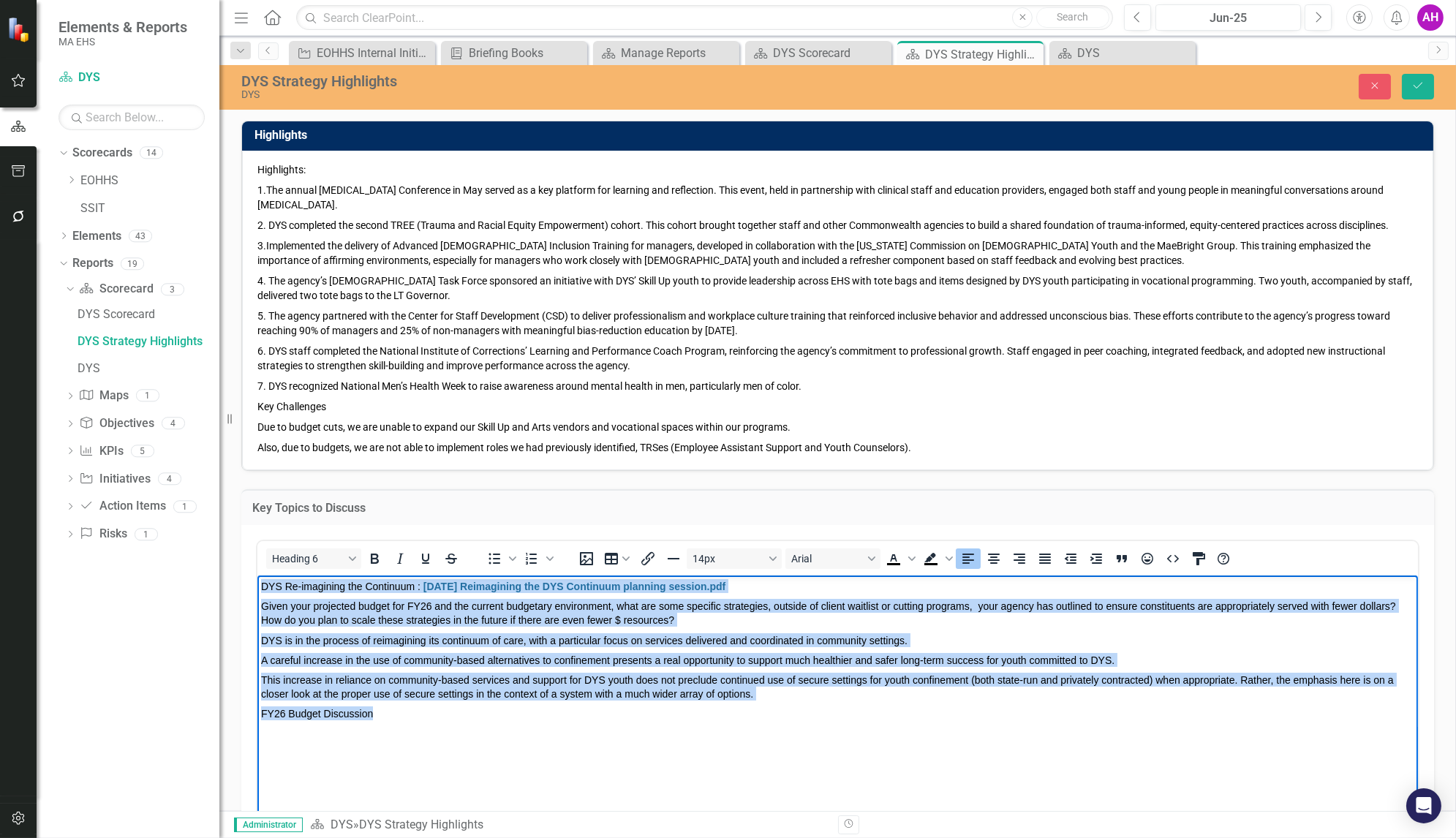
drag, startPoint x: 425, startPoint y: 726, endPoint x: 216, endPoint y: 567, distance: 262.6
click at [257, 575] on html "DYS Re-imagining the Continuum : [DATE] Reimagining the DYS Continuum planning …" at bounding box center [837, 684] width 1160 height 219
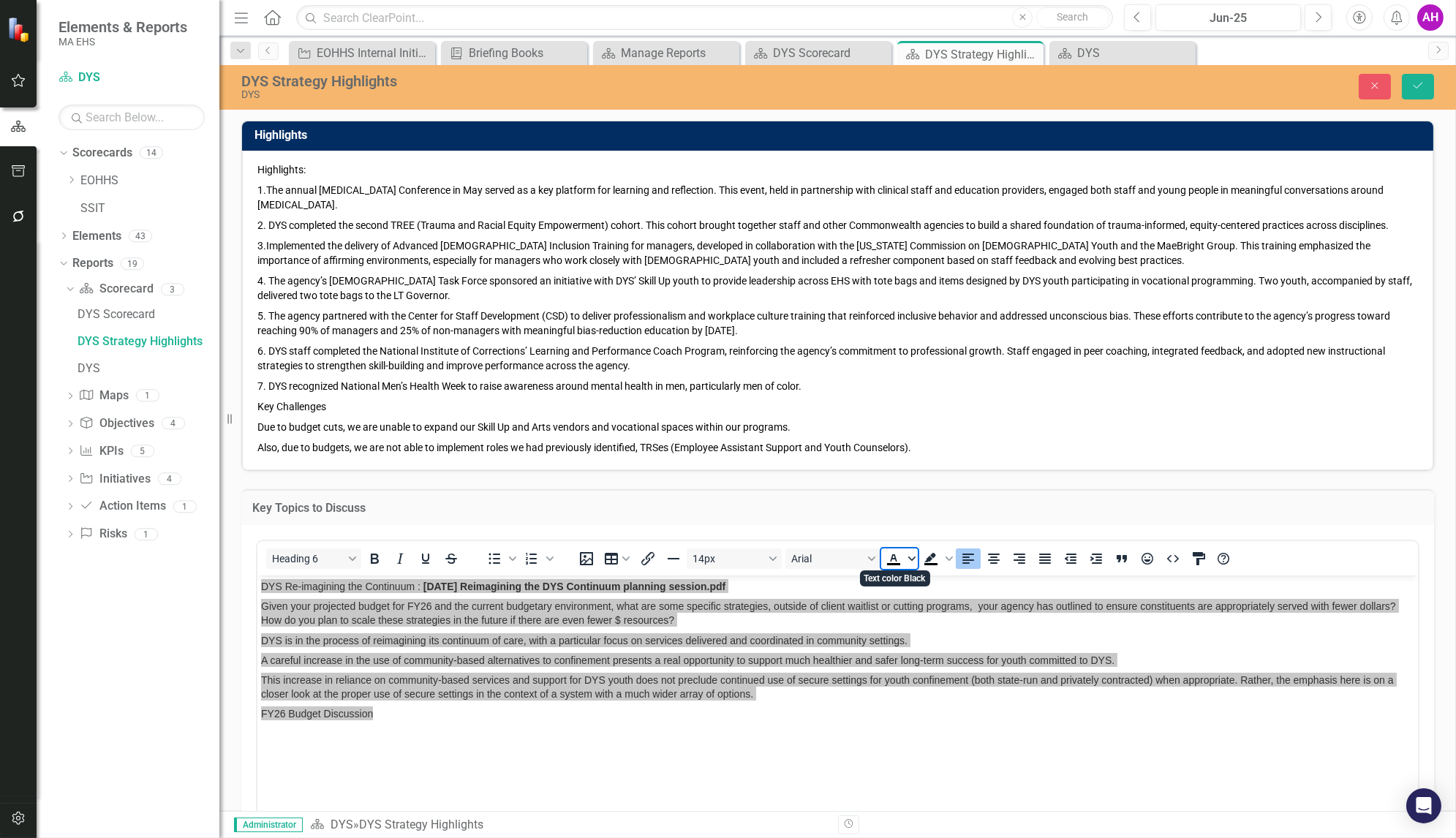
click at [910, 555] on icon "Text color Black" at bounding box center [912, 558] width 7 height 7
click at [891, 662] on icon "Black" at bounding box center [891, 665] width 14 height 14
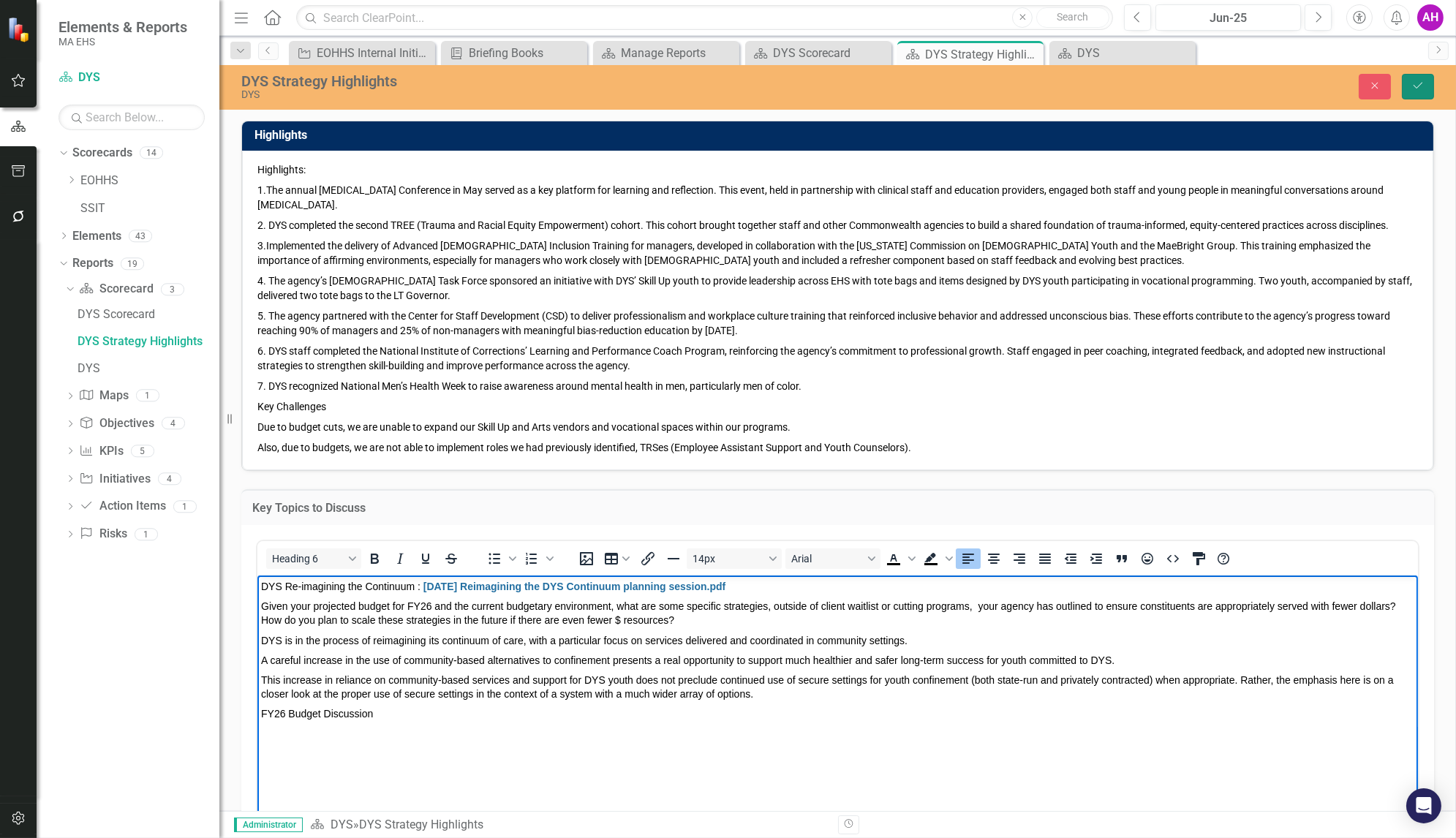
click at [1424, 83] on button "Save" at bounding box center [1418, 87] width 32 height 26
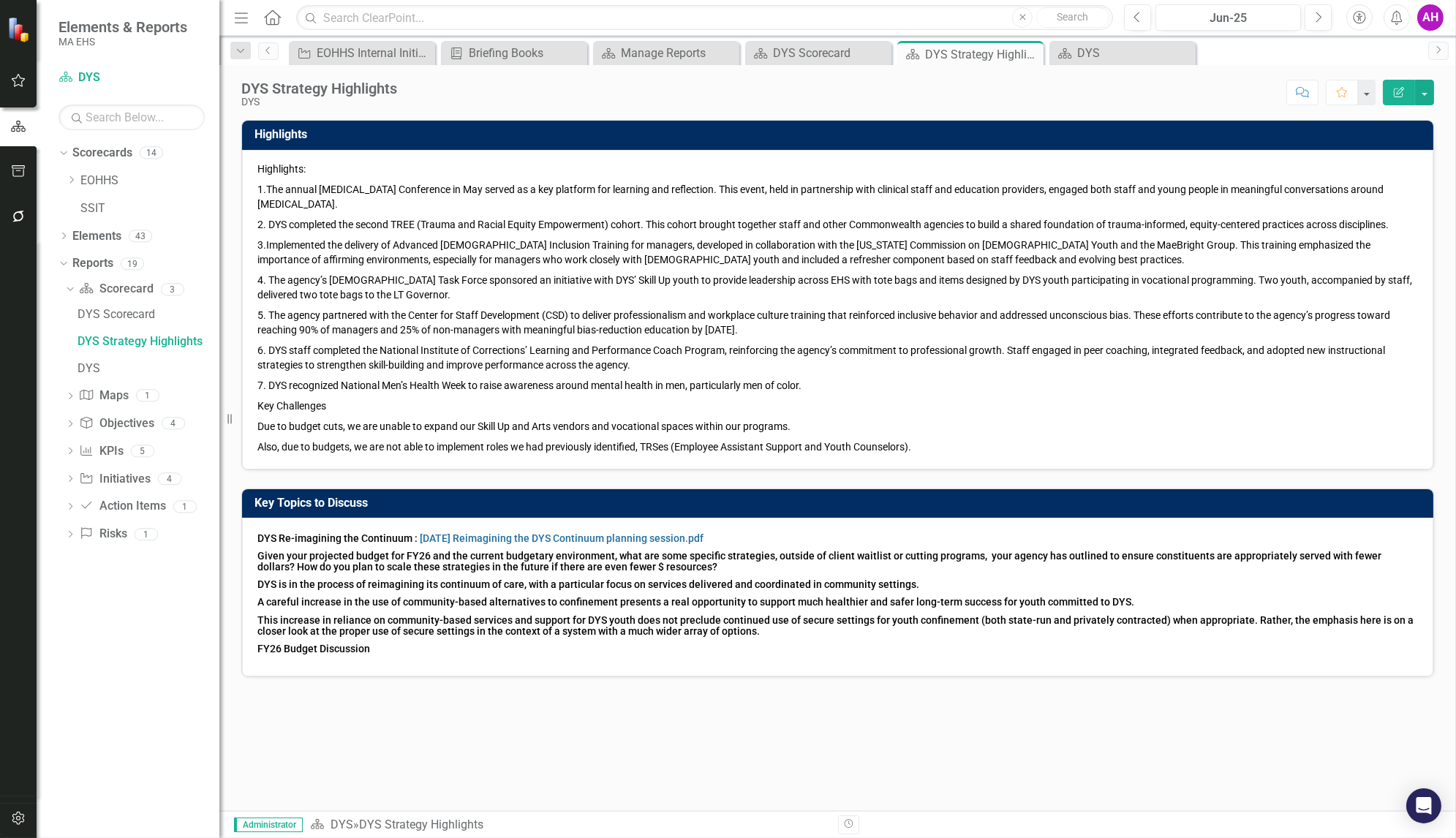
click at [425, 429] on span "Due to budget cuts, we are unable to expand our Skill Up and Arts vendors and v…" at bounding box center [524, 427] width 533 height 11
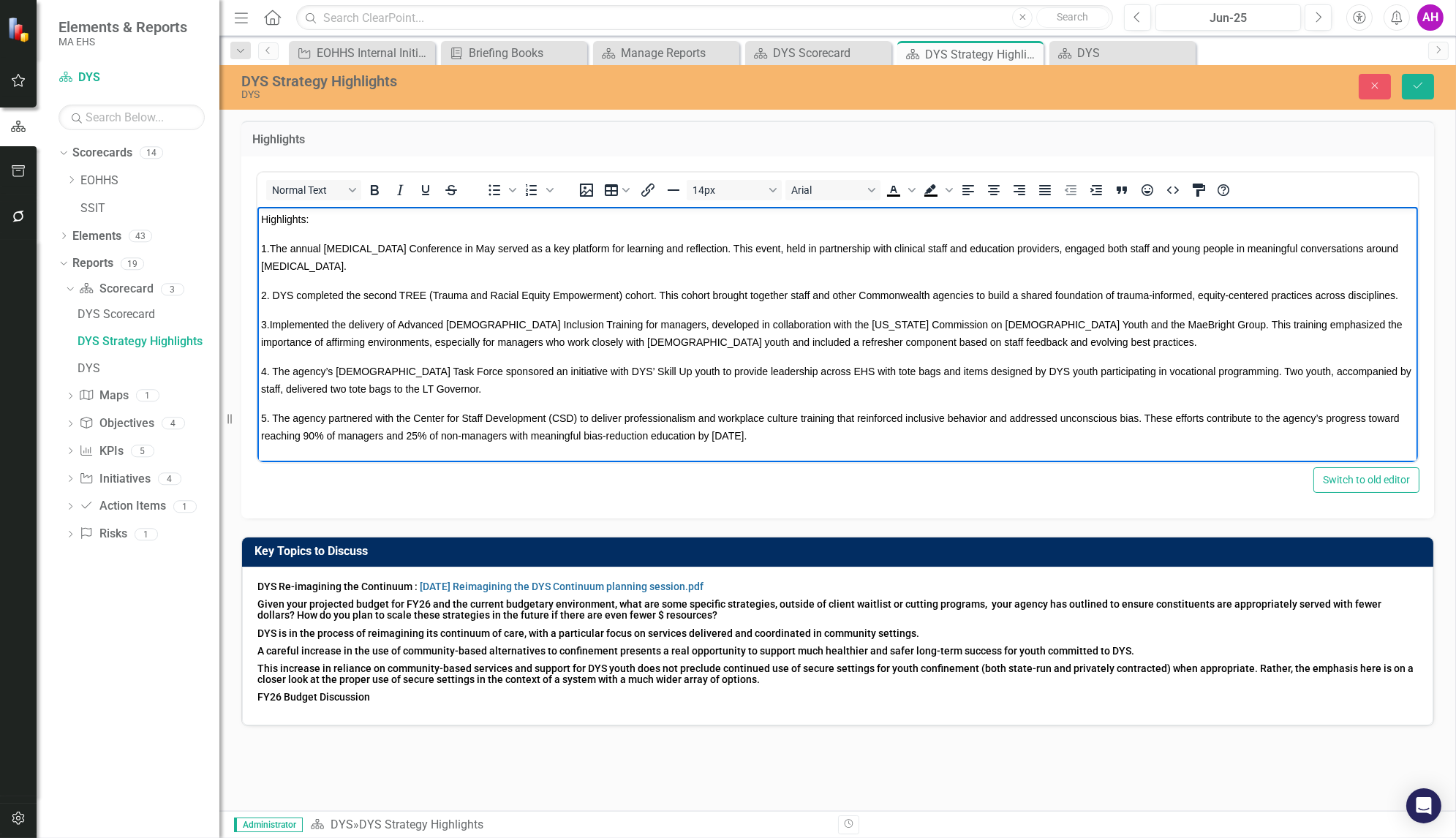
click at [425, 430] on span "5. The agency partnered with the Center for Staff Development (CSD) to deliver …" at bounding box center [829, 427] width 1138 height 29
click at [421, 363] on p "4. The agency’s [DEMOGRAPHIC_DATA] Task Force sponsored an initiative with DYS’…" at bounding box center [836, 380] width 1153 height 35
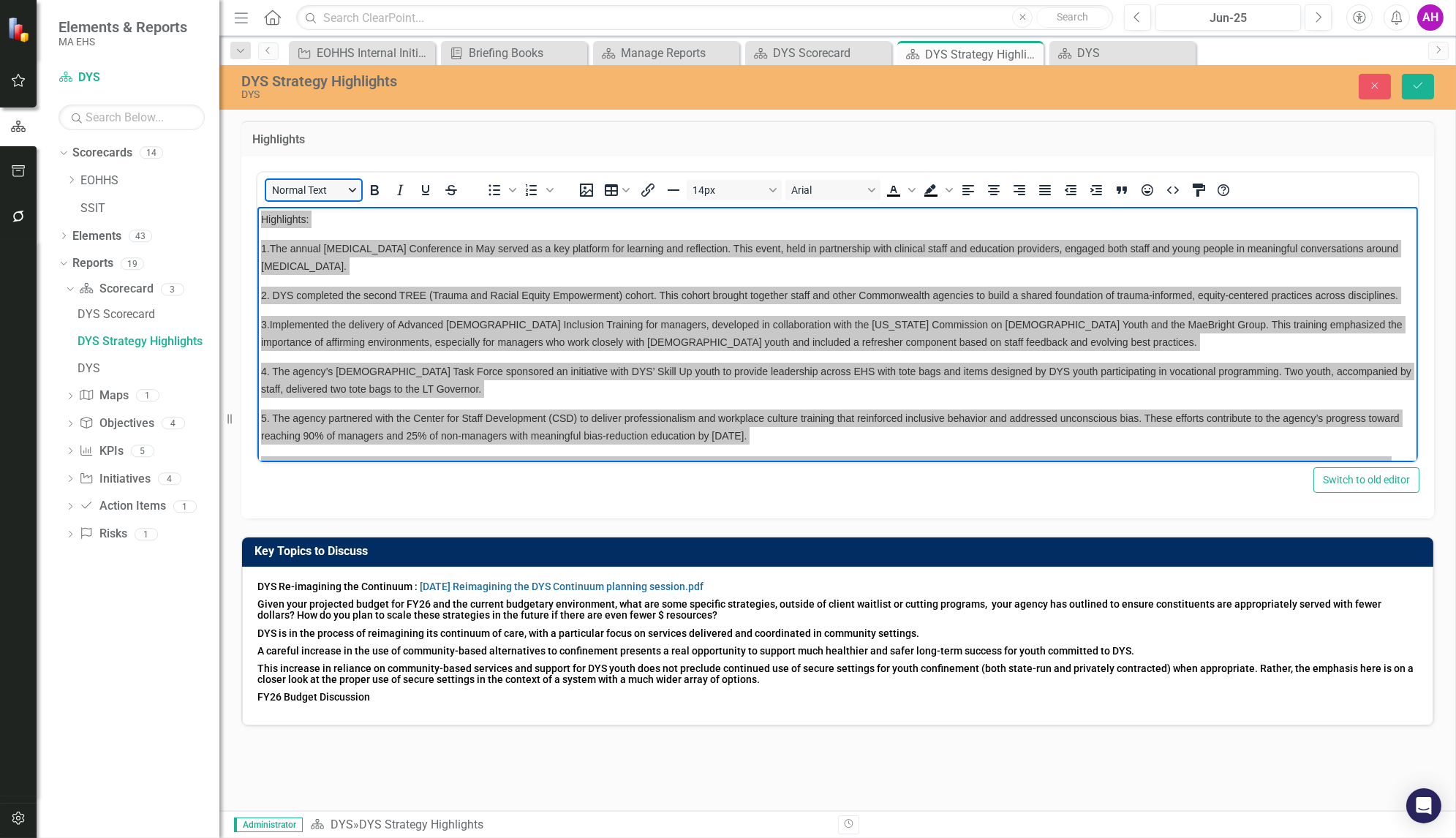
click at [350, 187] on button "Normal Text" at bounding box center [314, 189] width 95 height 20
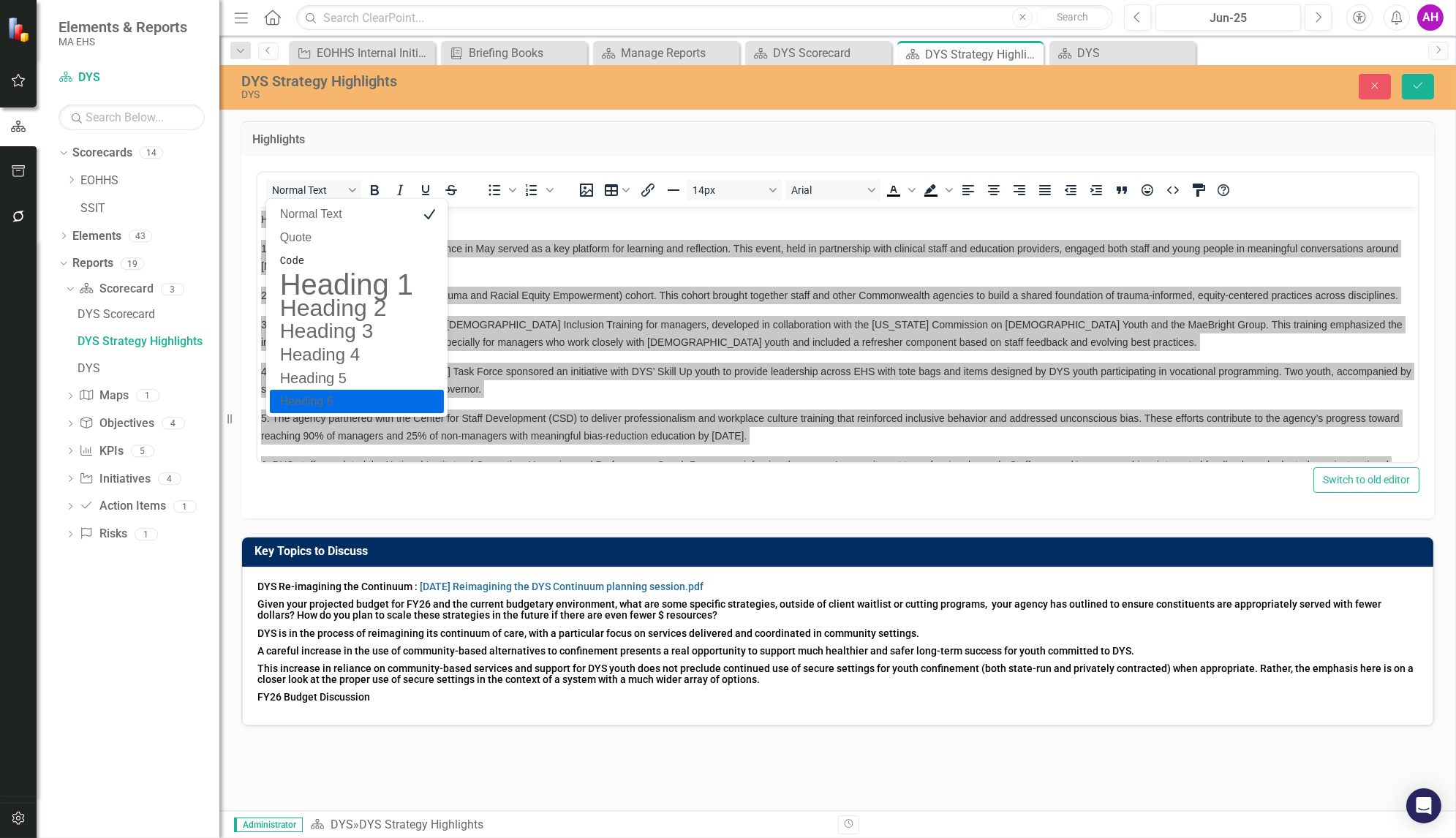
click at [309, 406] on h6 "Heading 6" at bounding box center [346, 402] width 136 height 18
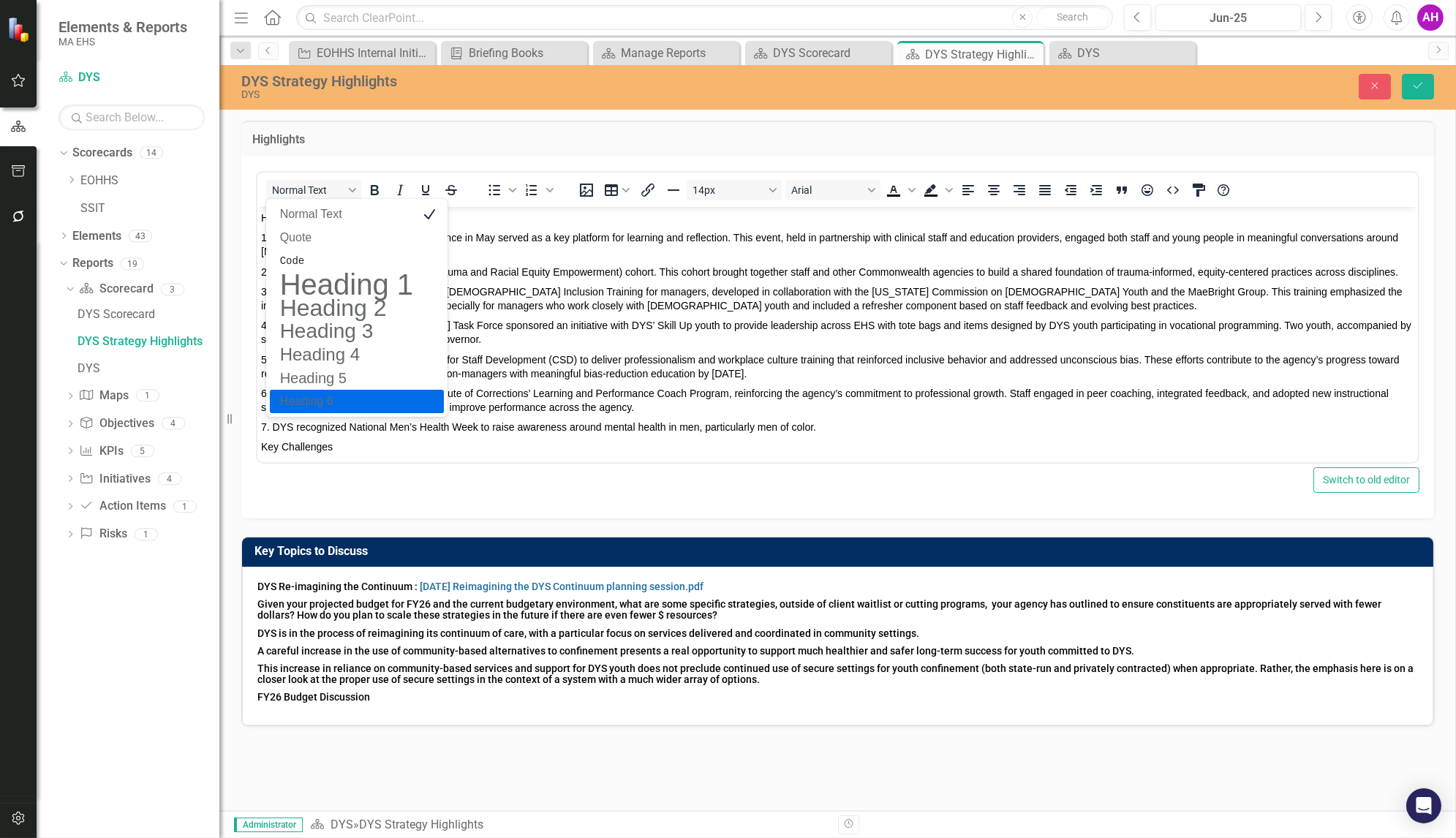
scroll to position [4, 0]
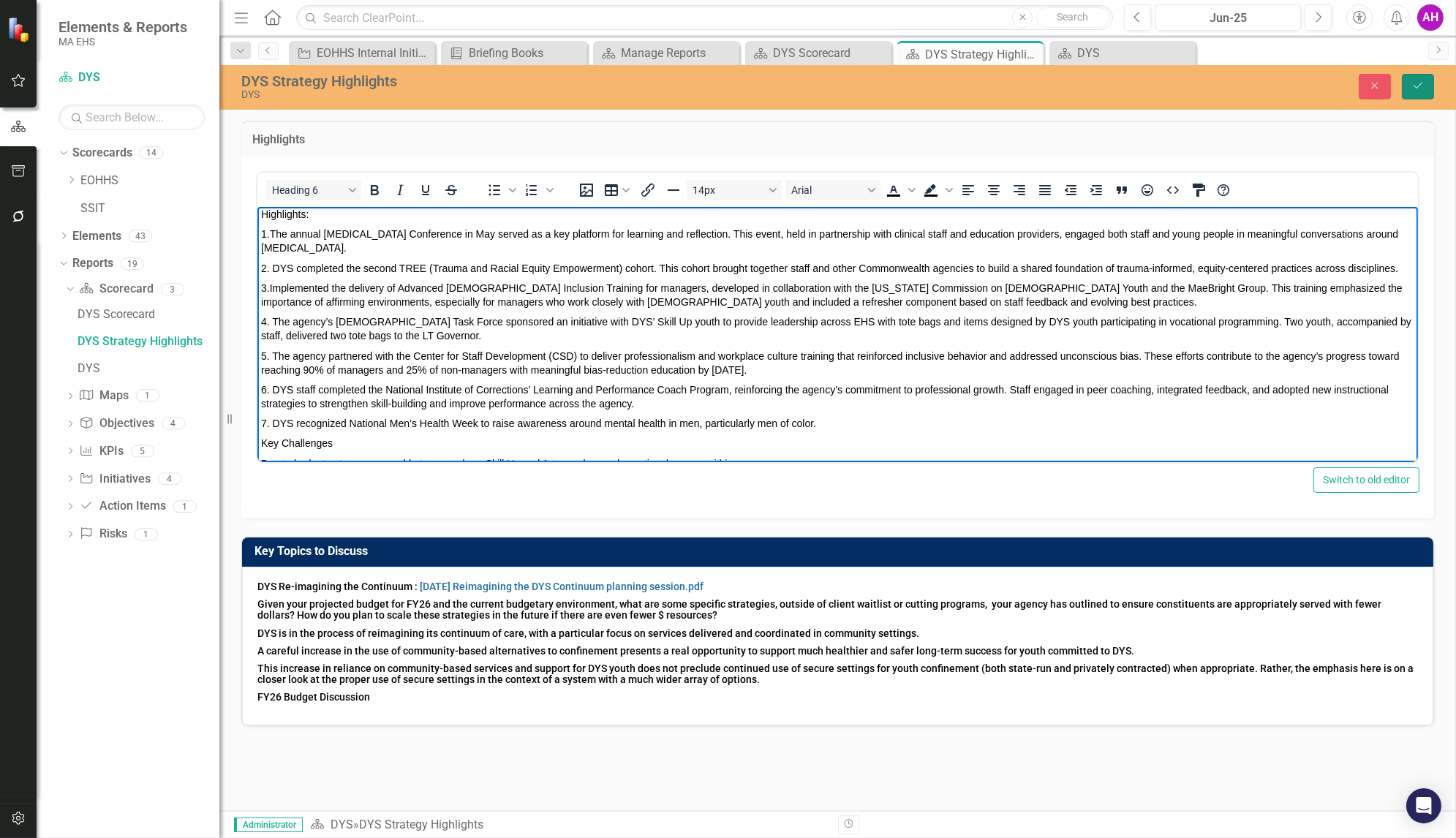
click at [1415, 85] on icon "Save" at bounding box center [1418, 85] width 13 height 11
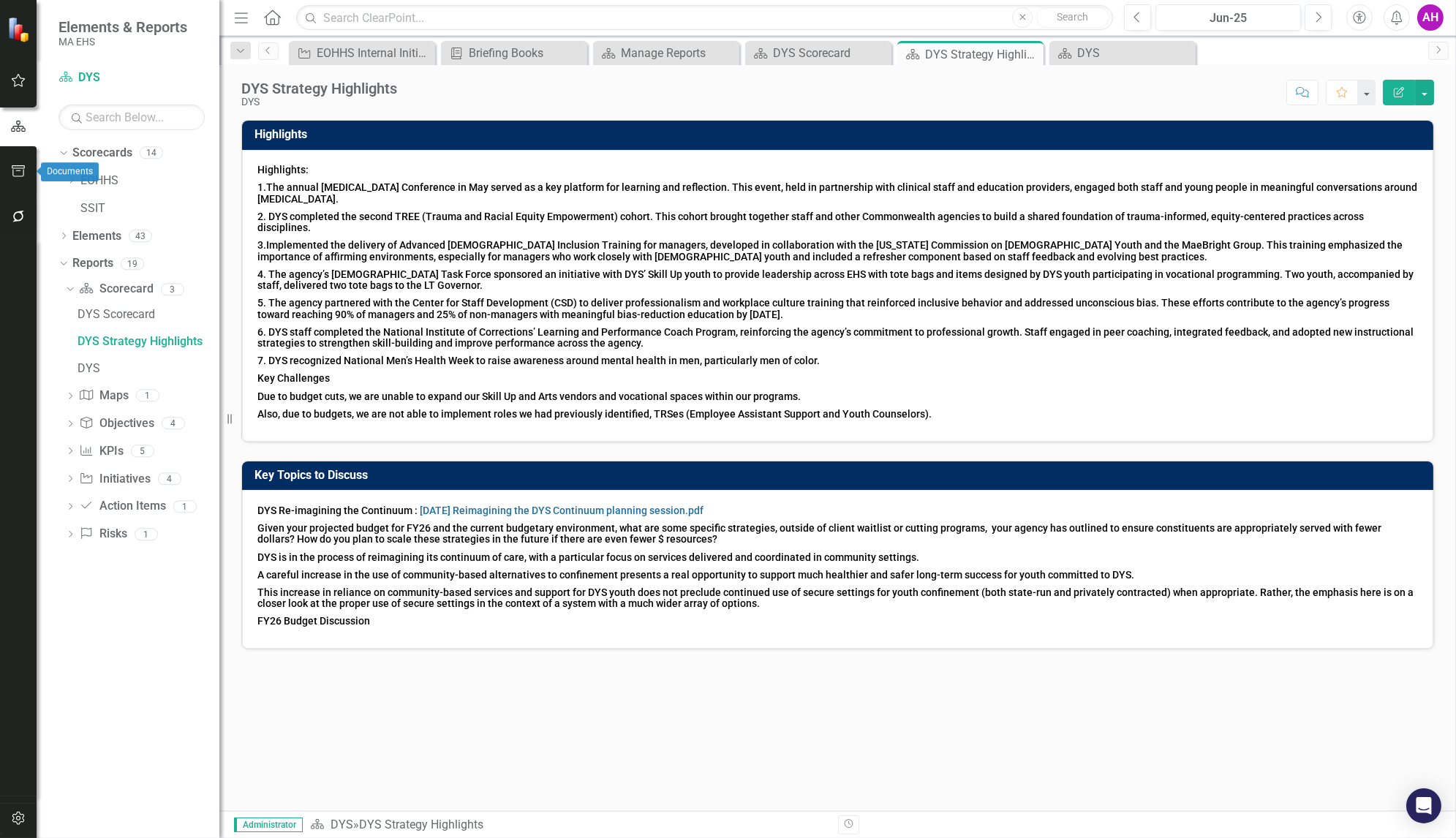
click at [15, 163] on button "button" at bounding box center [19, 172] width 33 height 31
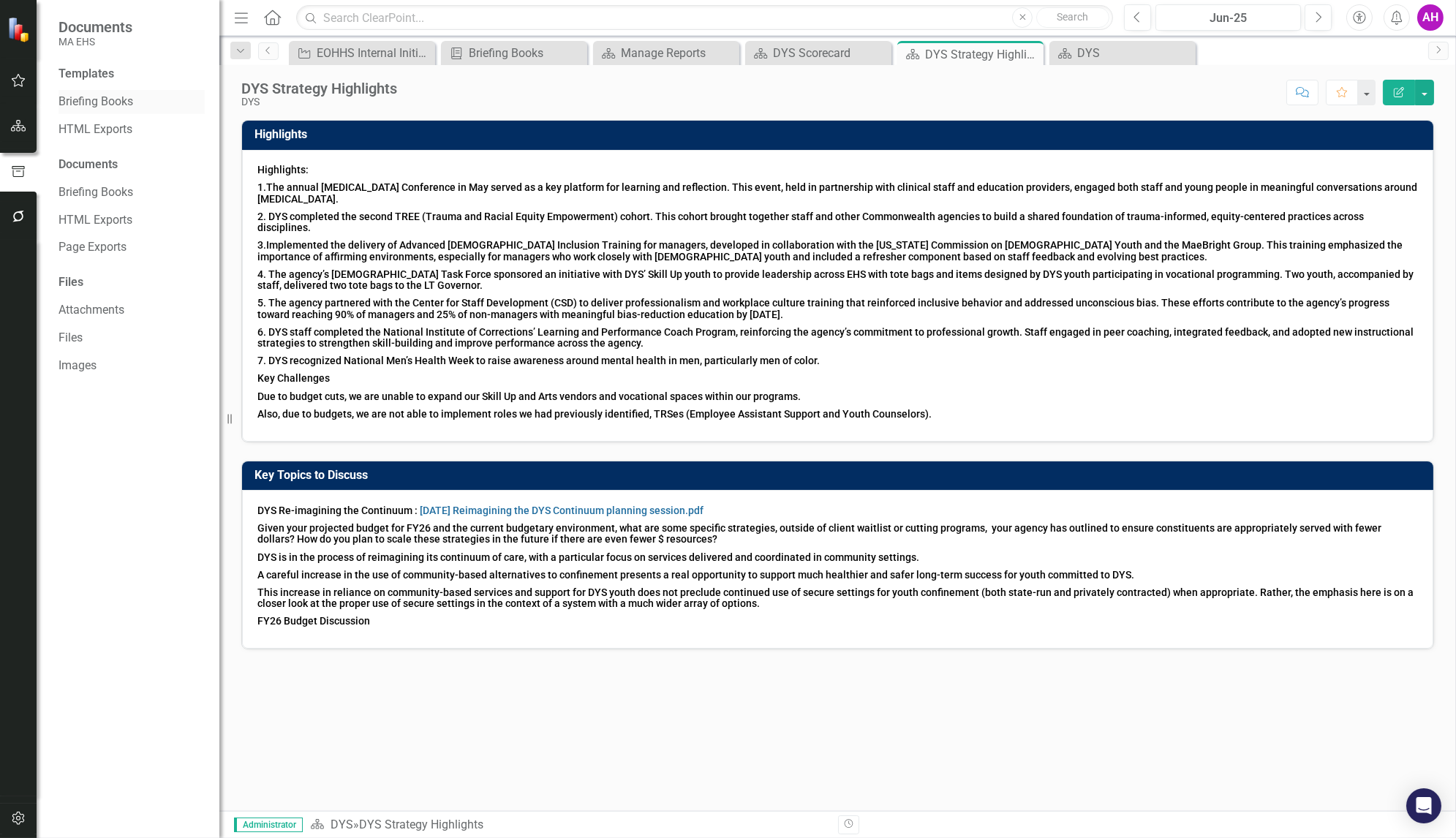
click at [71, 93] on link "Briefing Books" at bounding box center [132, 102] width 146 height 17
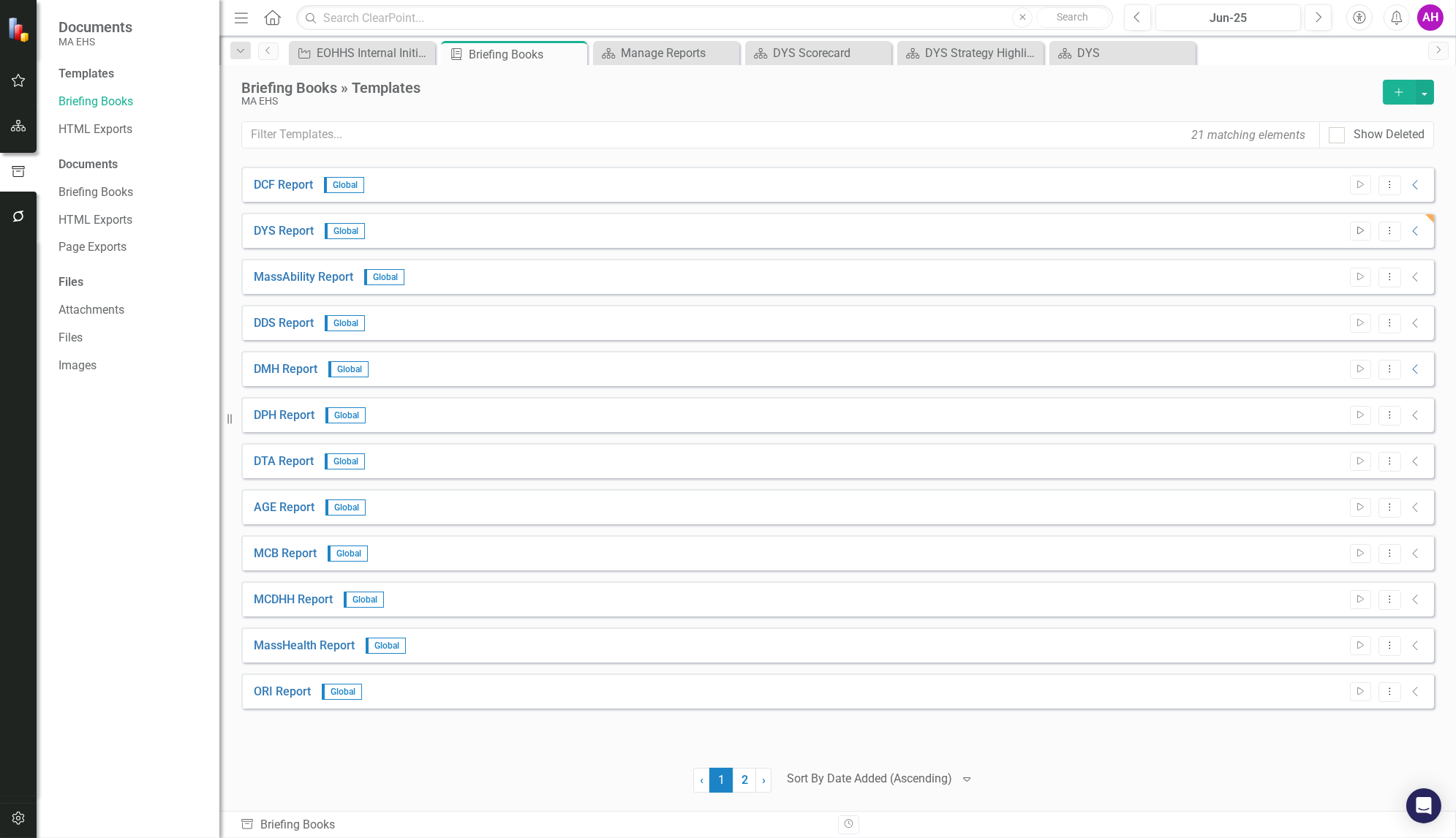
click at [1364, 222] on button "Start" at bounding box center [1360, 231] width 21 height 19
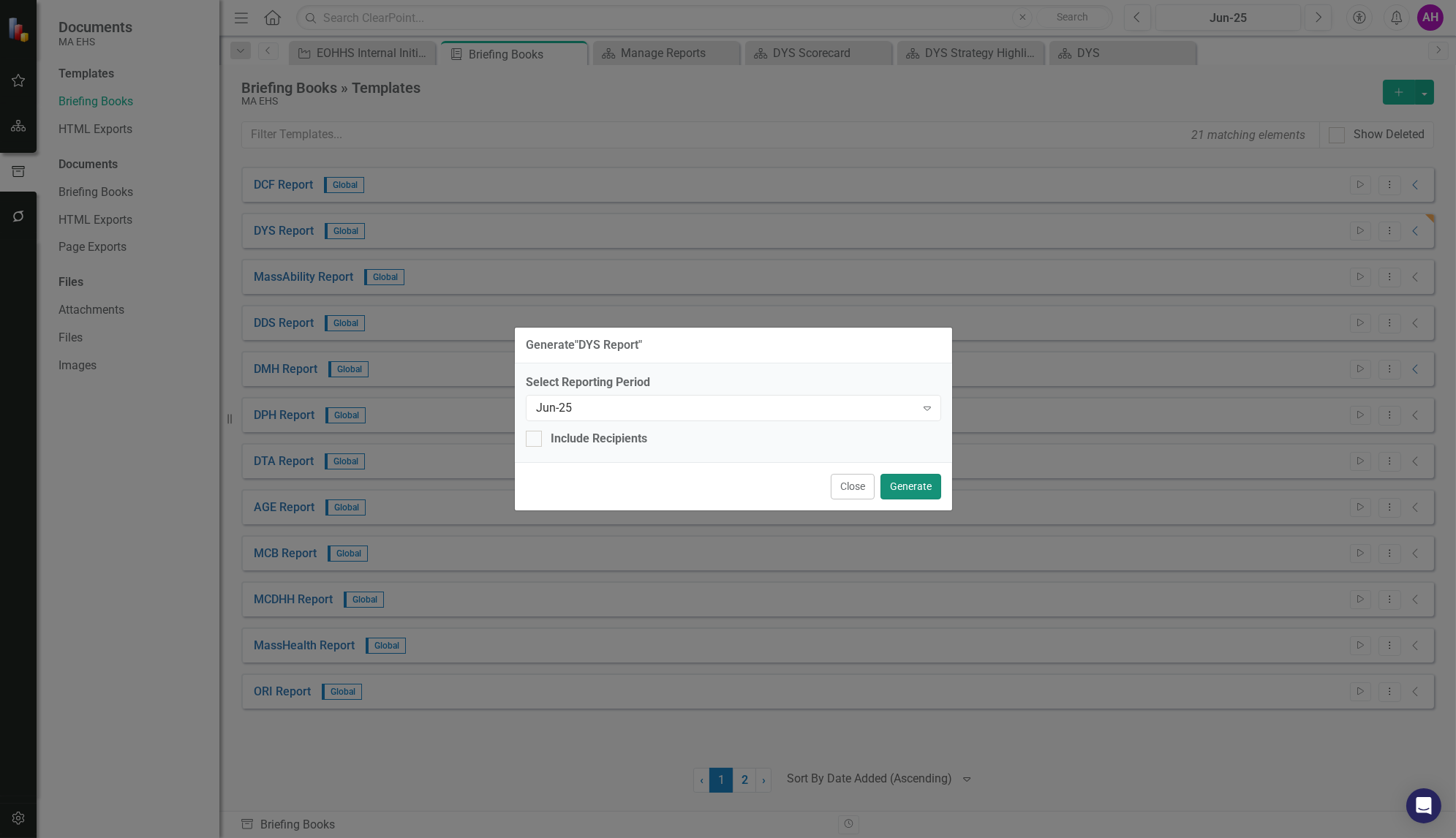
click at [916, 482] on button "Generate" at bounding box center [911, 487] width 61 height 26
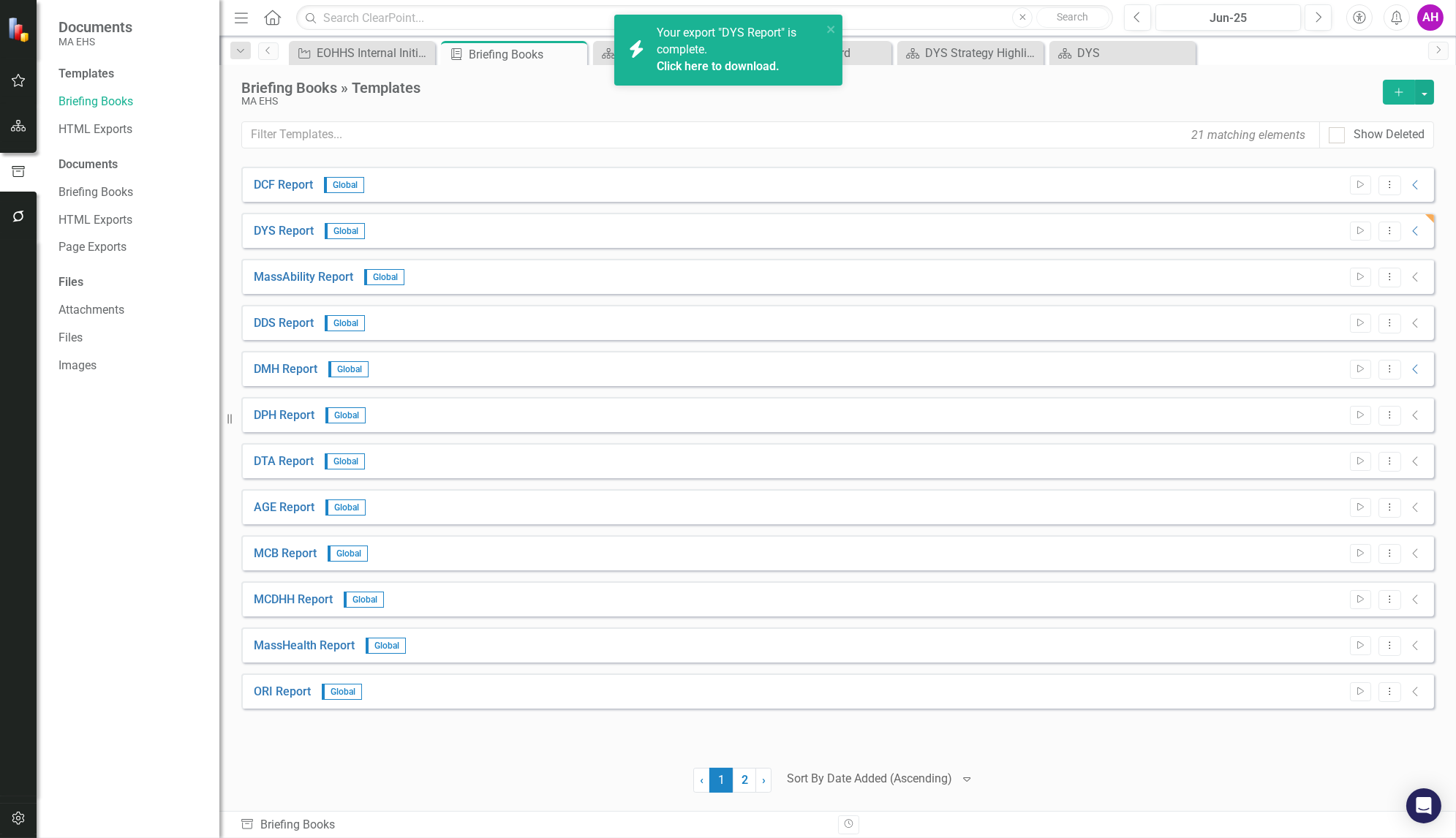
click at [736, 57] on div "Your export "DYS Report" is complete. Click here to download." at bounding box center [739, 50] width 165 height 50
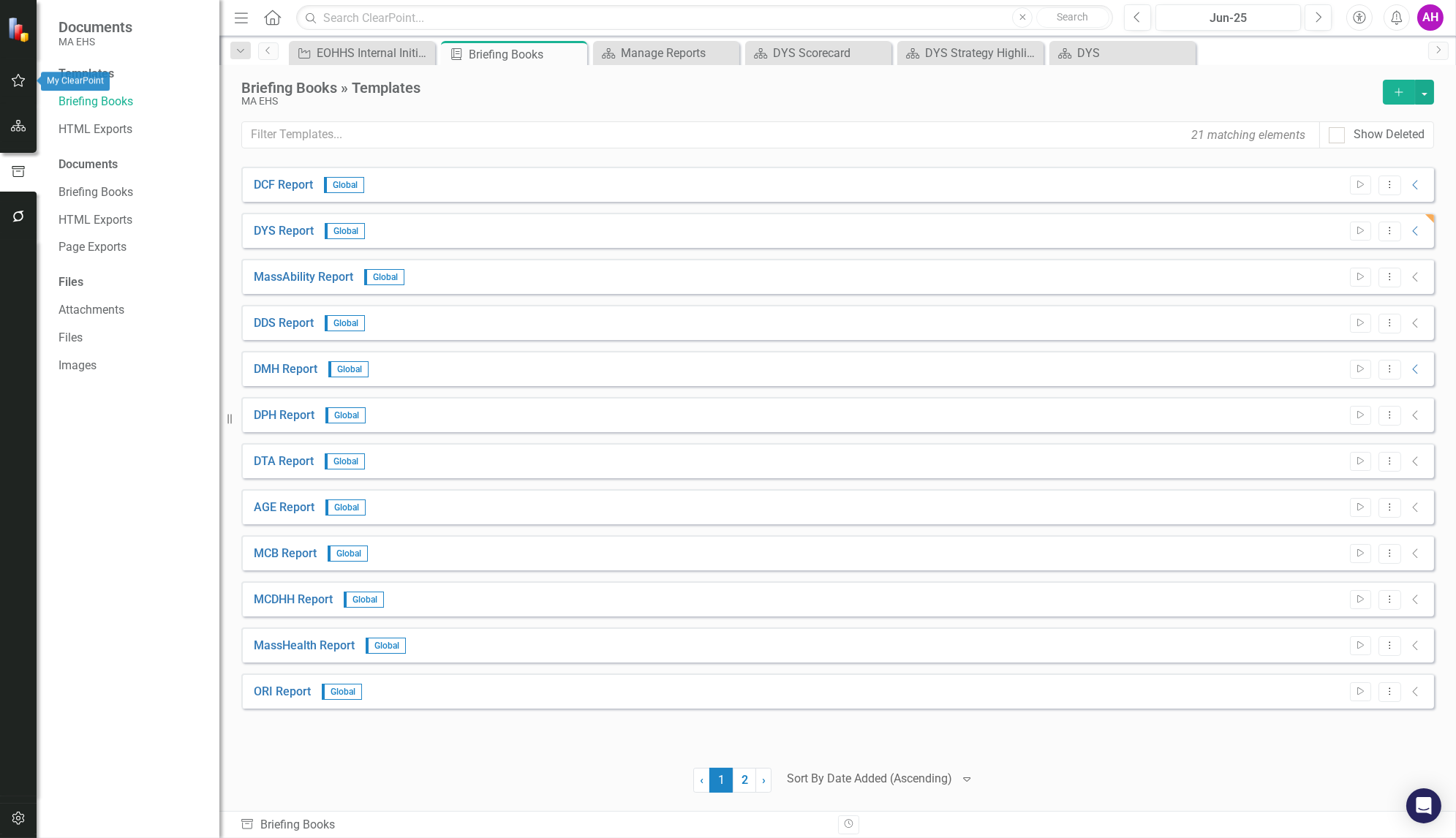
click at [14, 80] on icon "button" at bounding box center [19, 80] width 15 height 11
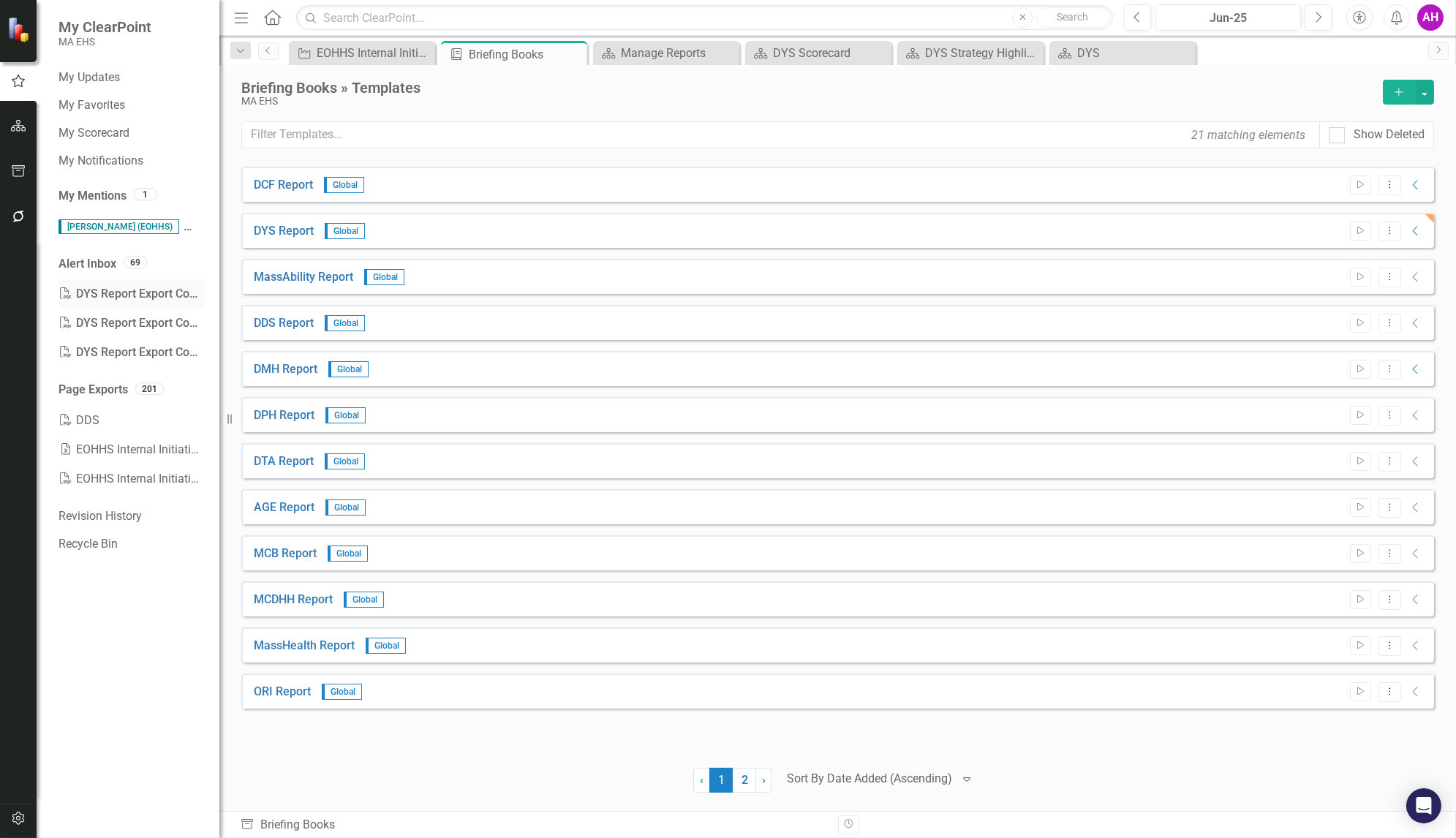
click at [120, 289] on div "PDF DYS Report Export Complete" at bounding box center [132, 294] width 146 height 29
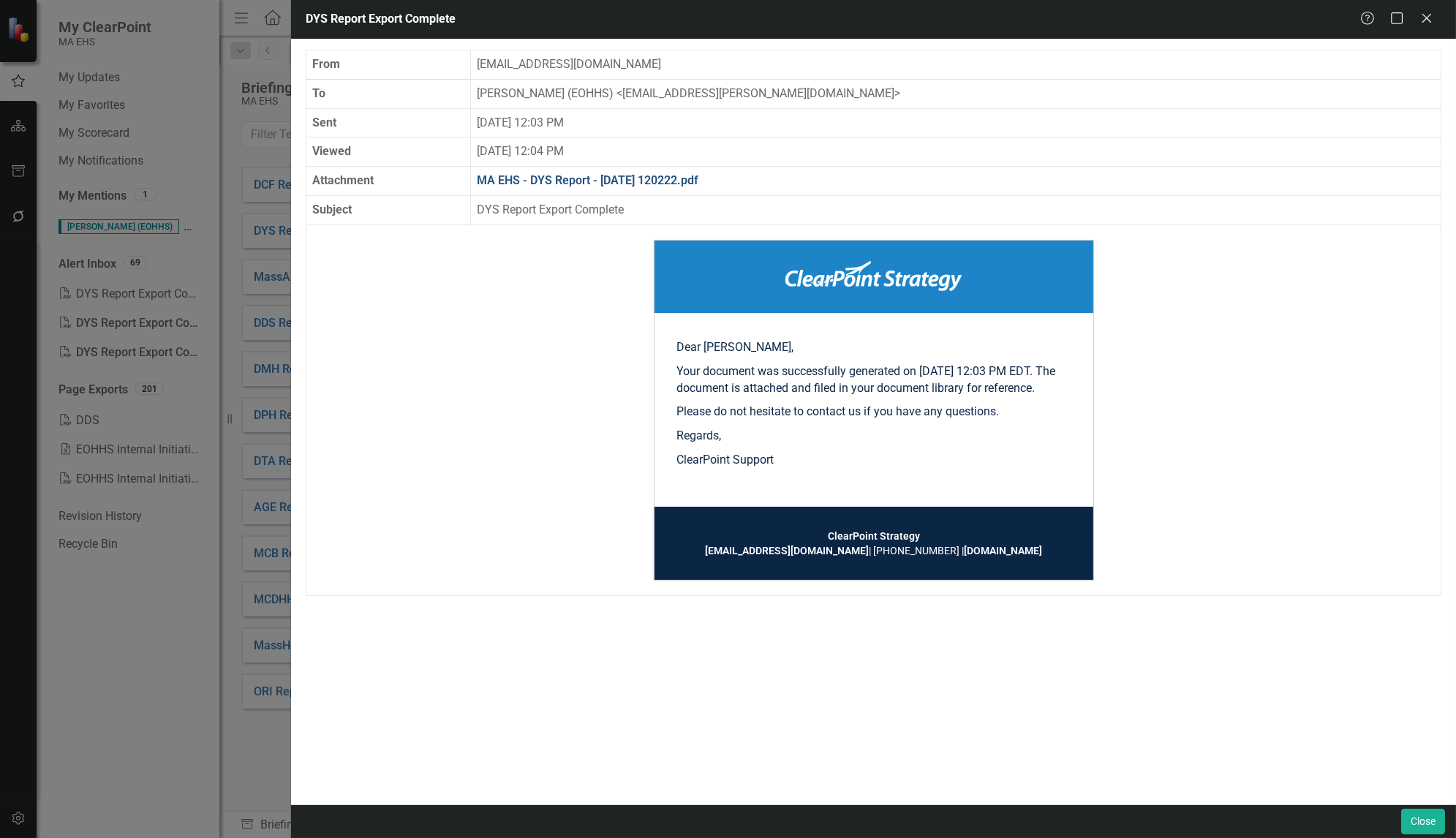
click at [691, 179] on link "MA EHS - DYS Report - [DATE] 120222.pdf" at bounding box center [587, 180] width 222 height 14
